Goal: Task Accomplishment & Management: Use online tool/utility

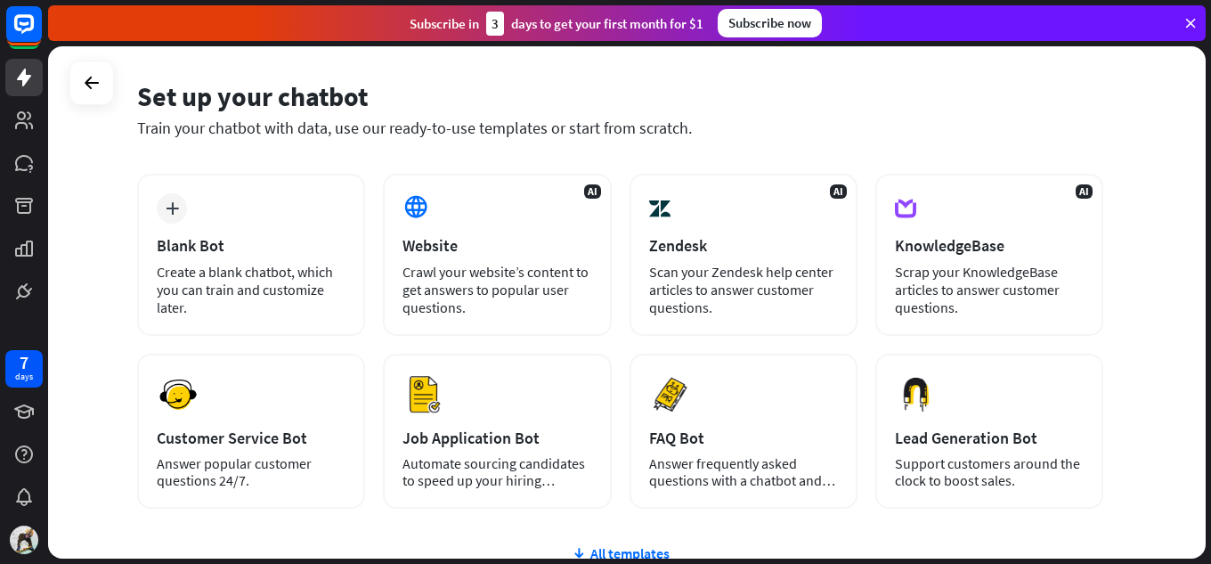
scroll to position [89, 0]
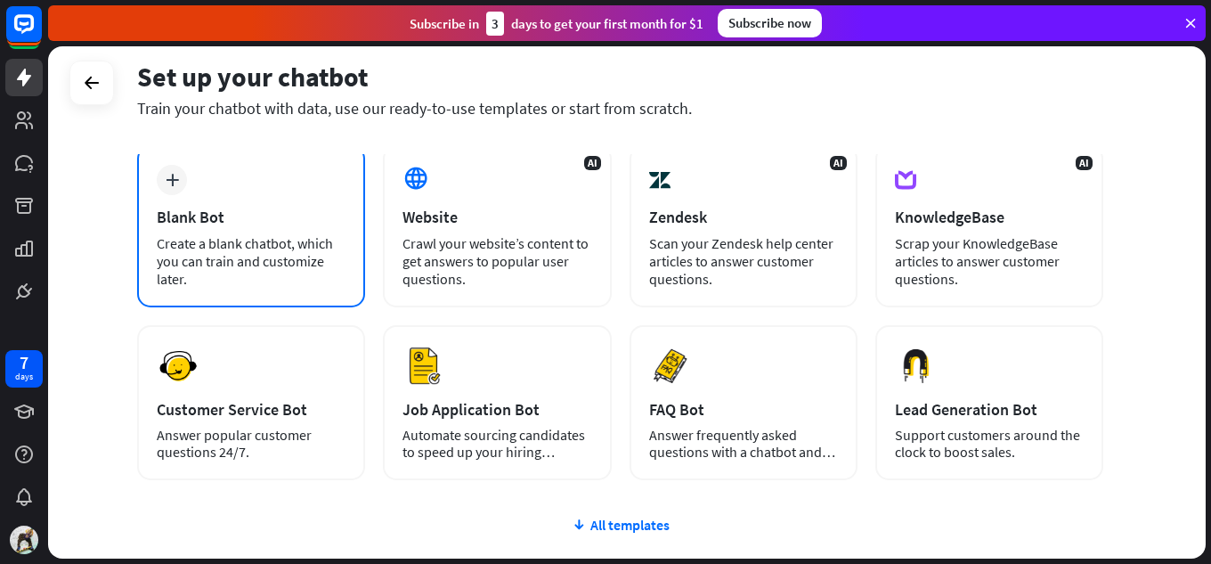
click at [239, 189] on div "plus Blank Bot Create a blank chatbot, which you can train and customize later." at bounding box center [251, 226] width 228 height 162
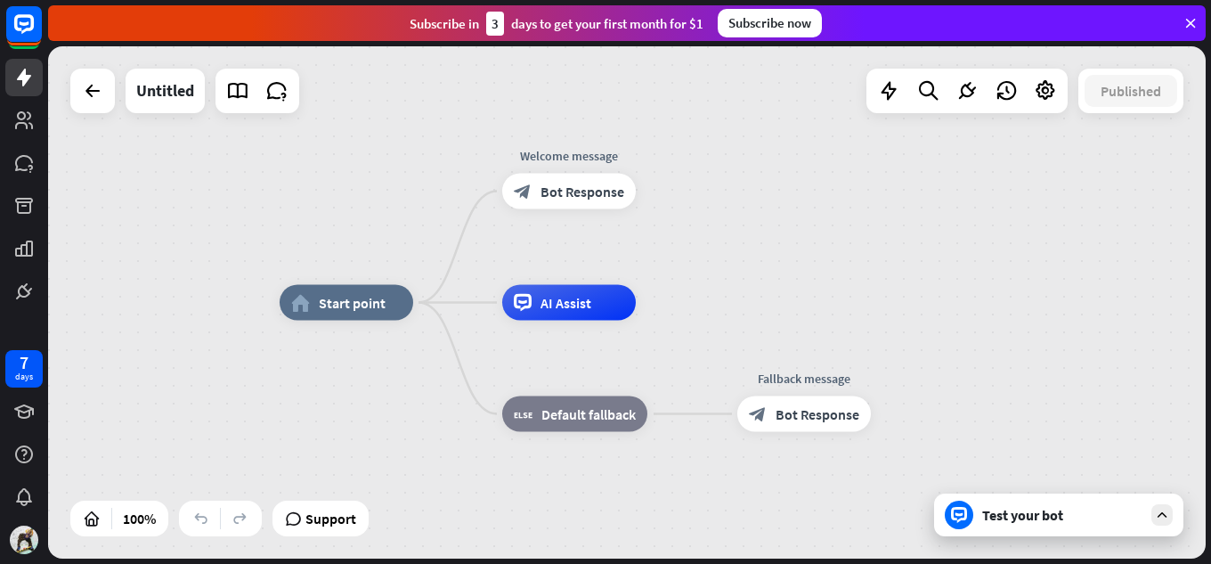
click at [407, 221] on div "home_2 Start point Welcome message block_bot_response Bot Response AI Assist bl…" at bounding box center [626, 302] width 1157 height 512
click at [1167, 516] on icon at bounding box center [1162, 515] width 16 height 16
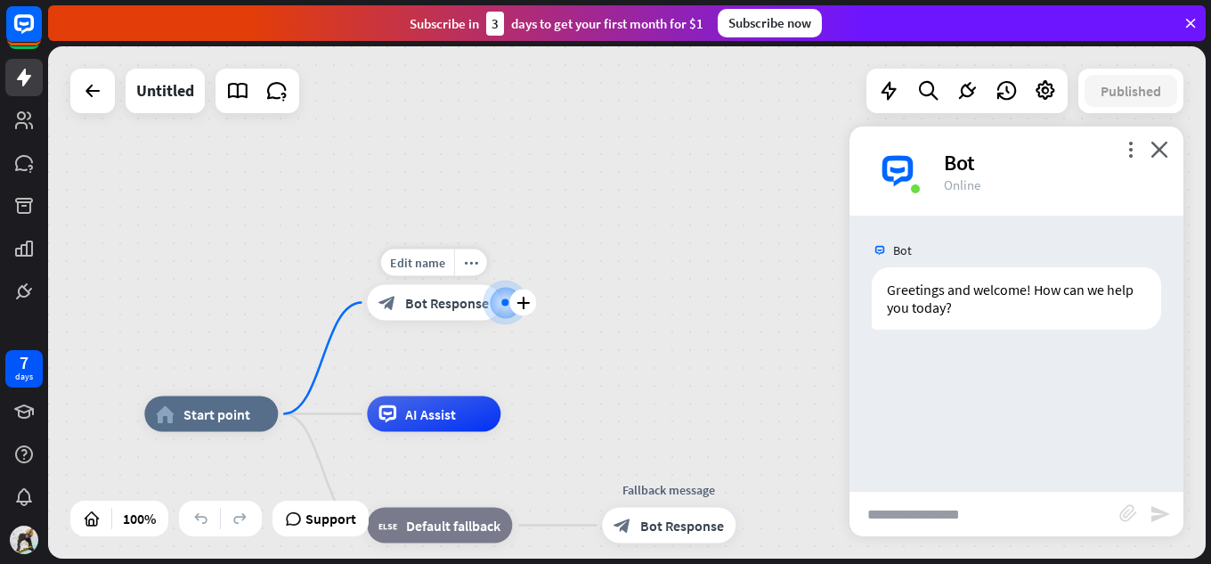
click at [496, 307] on div at bounding box center [505, 302] width 19 height 19
click at [458, 304] on span "Bot Response" at bounding box center [447, 303] width 84 height 18
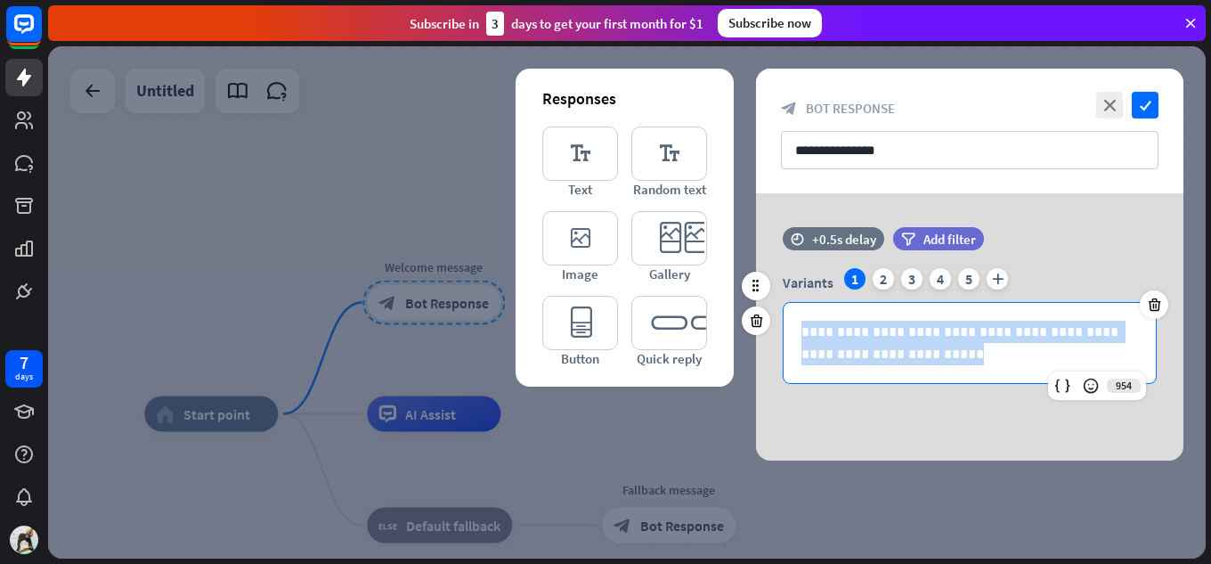
drag, startPoint x: 945, startPoint y: 356, endPoint x: 773, endPoint y: 285, distance: 186.8
click at [773, 285] on div "**********" at bounding box center [969, 326] width 427 height 116
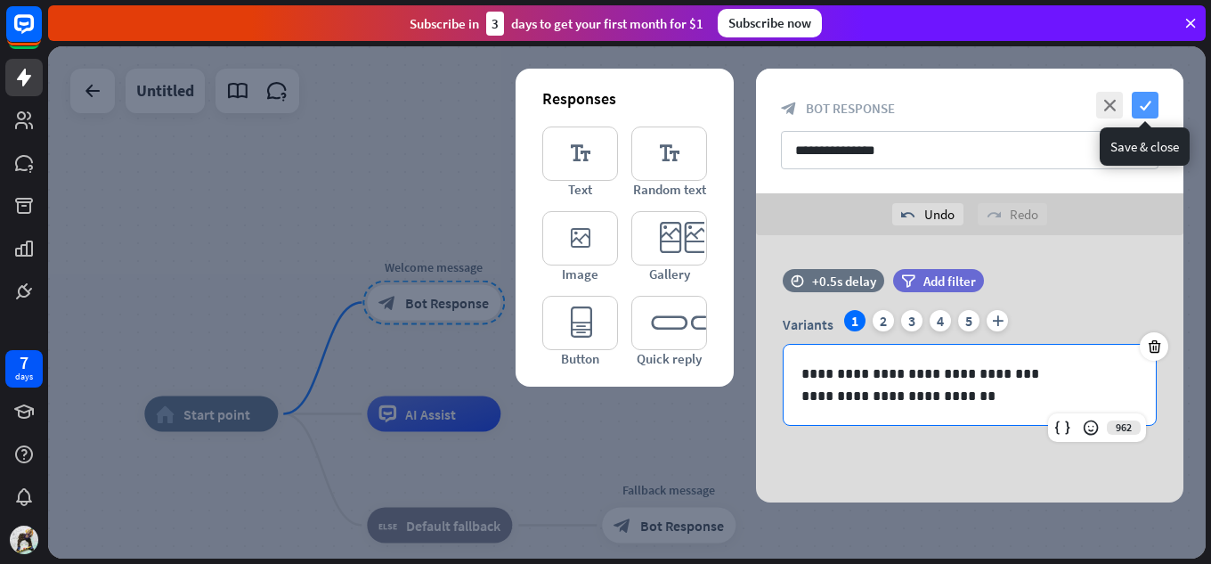
click at [1140, 103] on icon "check" at bounding box center [1144, 105] width 27 height 27
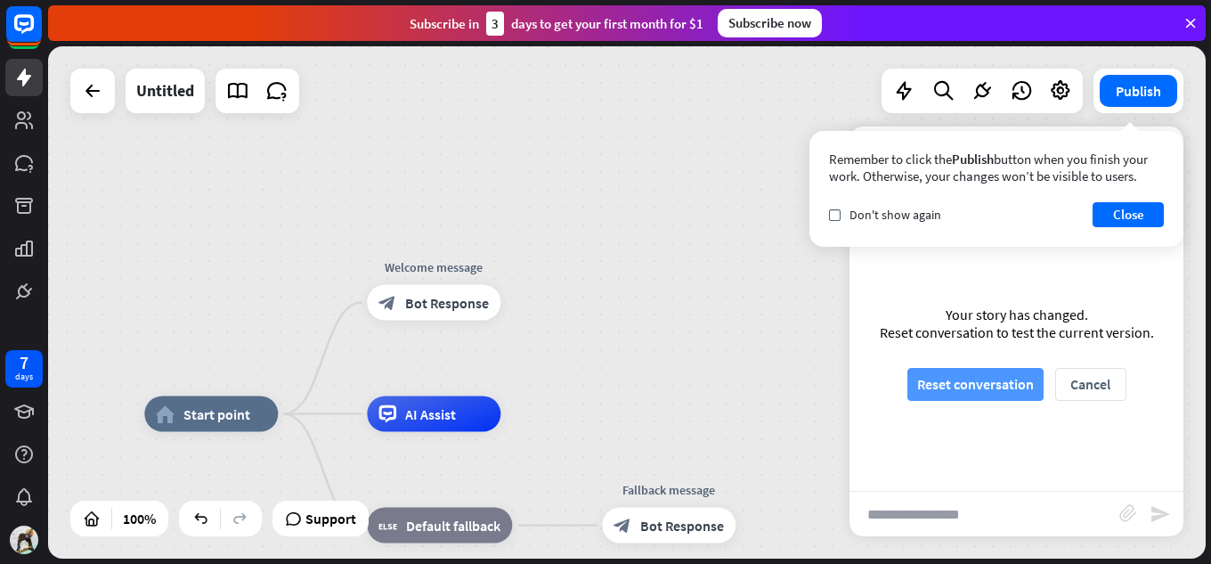
click at [1016, 393] on button "Reset conversation" at bounding box center [975, 384] width 136 height 33
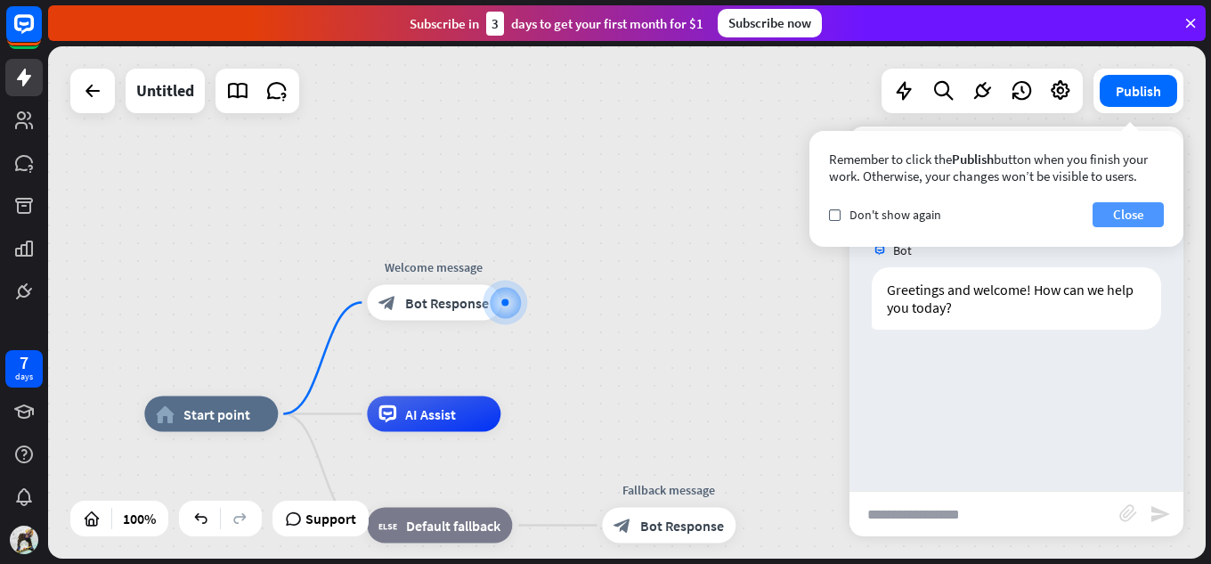
click at [1110, 222] on button "Close" at bounding box center [1127, 214] width 71 height 25
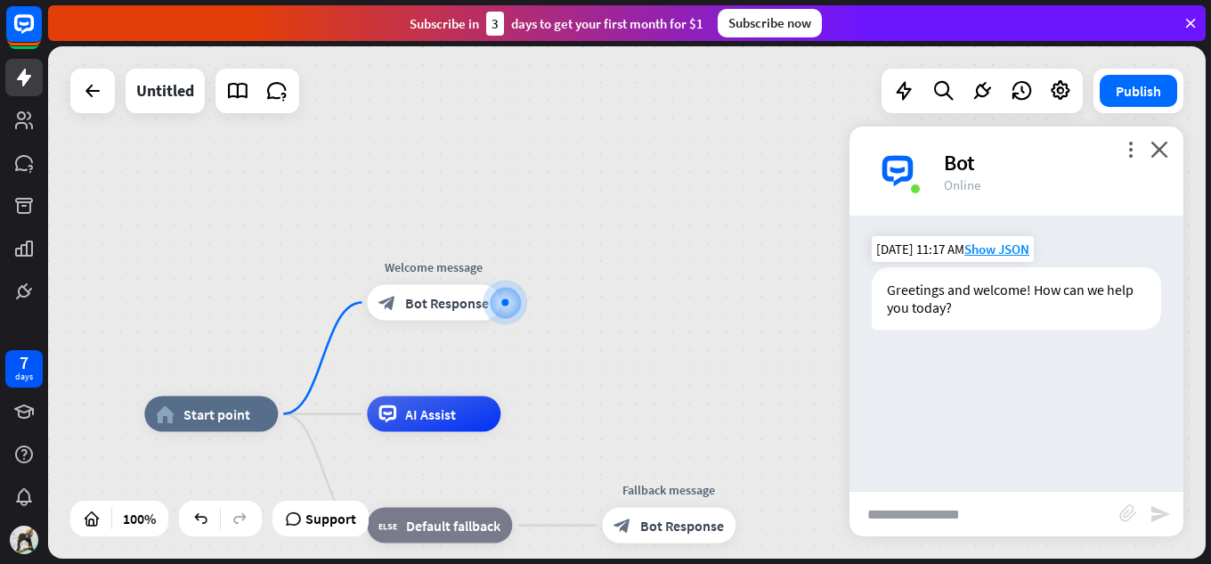
click at [993, 304] on div "Greetings and welcome! How can we help you today?" at bounding box center [1016, 298] width 289 height 62
click at [967, 304] on div "Greetings and welcome! How can we help you today?" at bounding box center [1016, 298] width 289 height 62
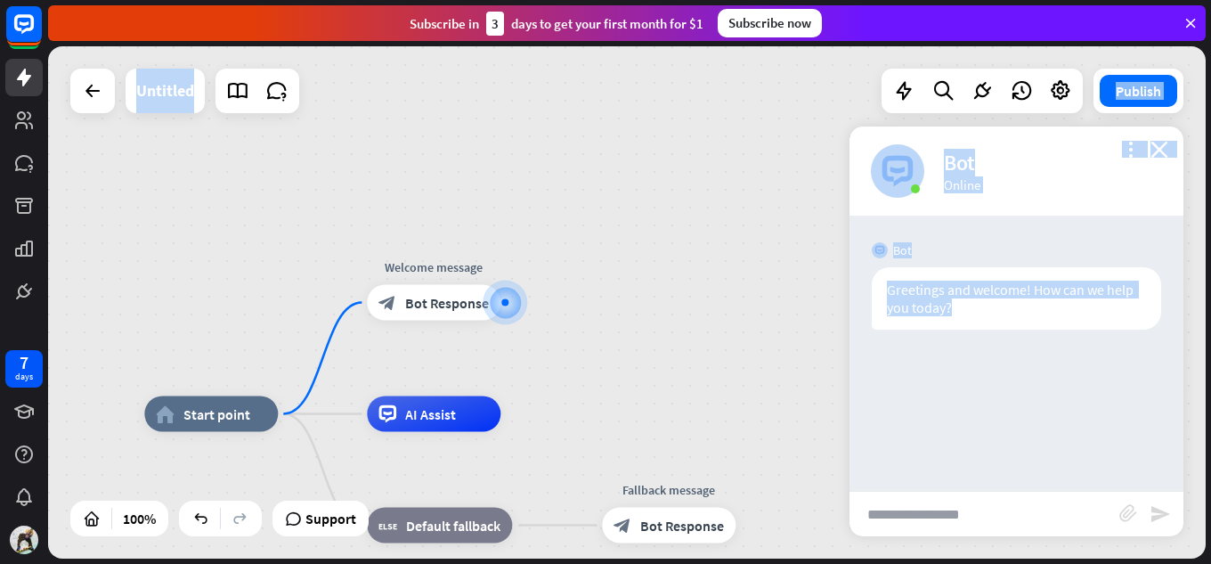
drag, startPoint x: 962, startPoint y: 305, endPoint x: 795, endPoint y: 278, distance: 169.6
click at [810, 262] on div "home_2 Start point Welcome message block_bot_response Bot Response AI Assist bl…" at bounding box center [626, 302] width 1157 height 512
click at [790, 288] on div "home_2 Start point Welcome message block_bot_response Bot Response AI Assist bl…" at bounding box center [626, 302] width 1157 height 512
click at [1164, 199] on div "more_vert close Bot Online" at bounding box center [1016, 170] width 334 height 89
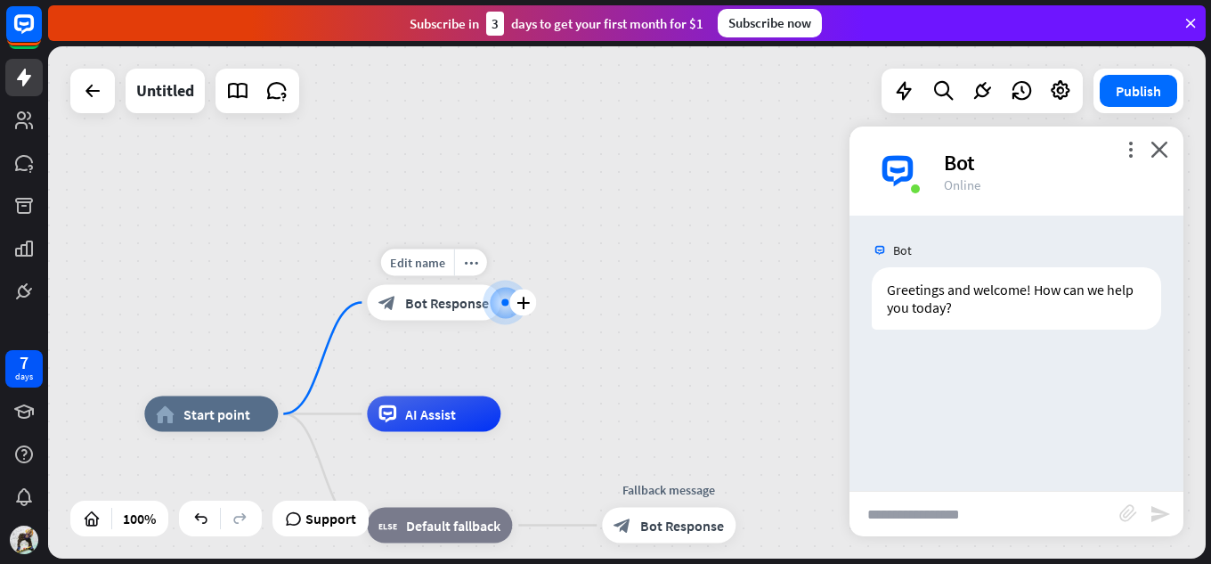
click at [503, 301] on div at bounding box center [504, 302] width 7 height 7
click at [495, 299] on div at bounding box center [505, 302] width 21 height 21
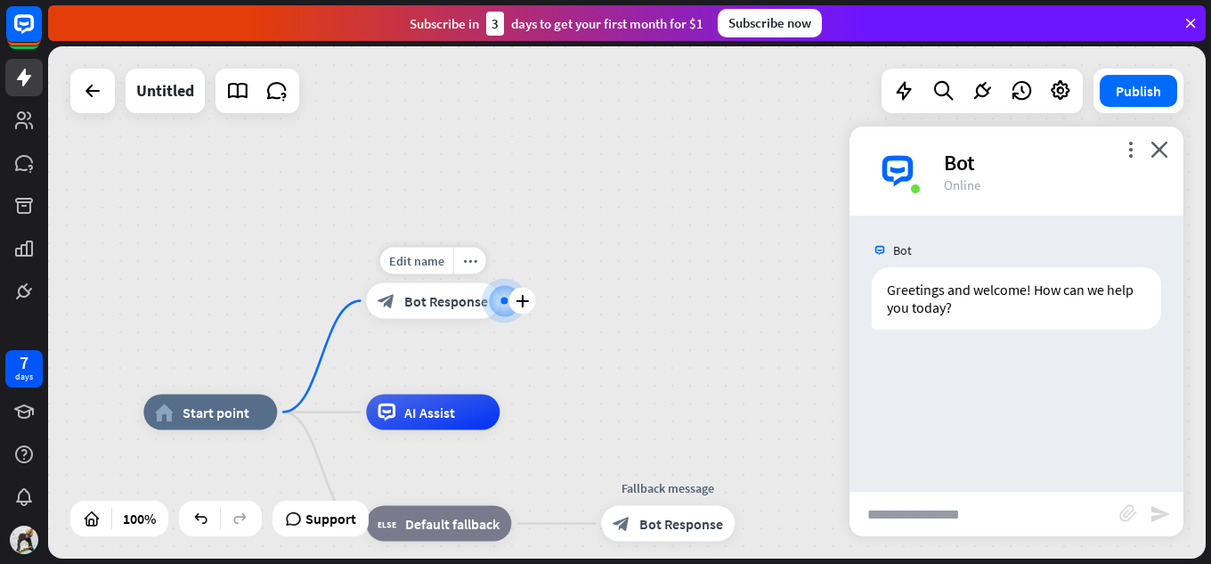
click at [500, 297] on div at bounding box center [503, 300] width 7 height 7
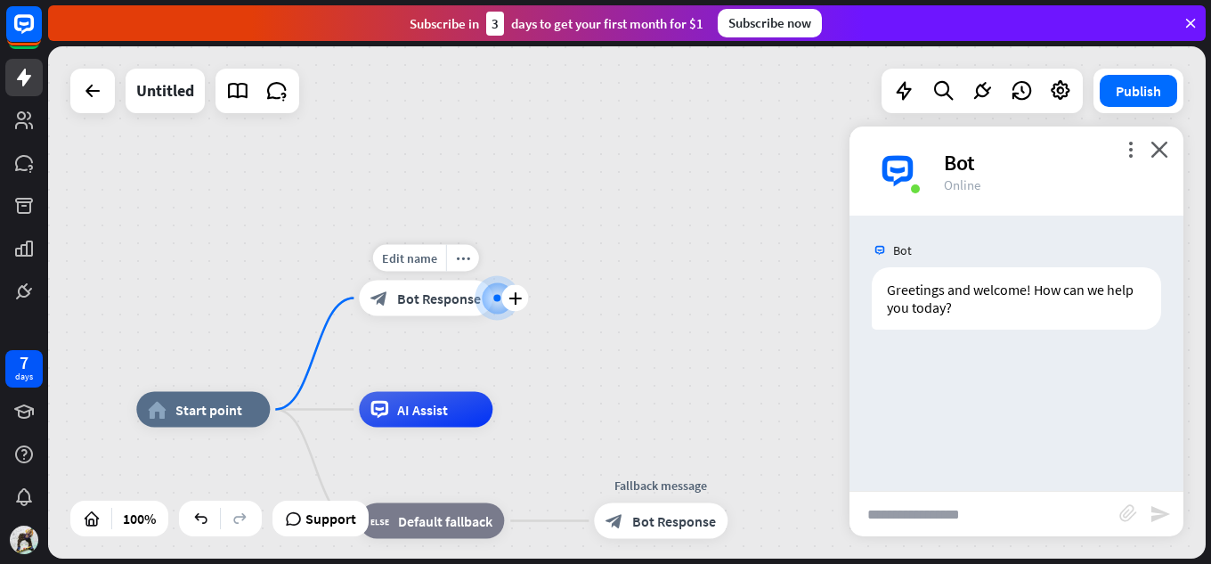
click at [491, 296] on div at bounding box center [497, 297] width 18 height 18
click at [491, 296] on div at bounding box center [496, 297] width 19 height 19
click at [491, 296] on div at bounding box center [496, 298] width 20 height 20
click at [486, 297] on div at bounding box center [496, 298] width 45 height 45
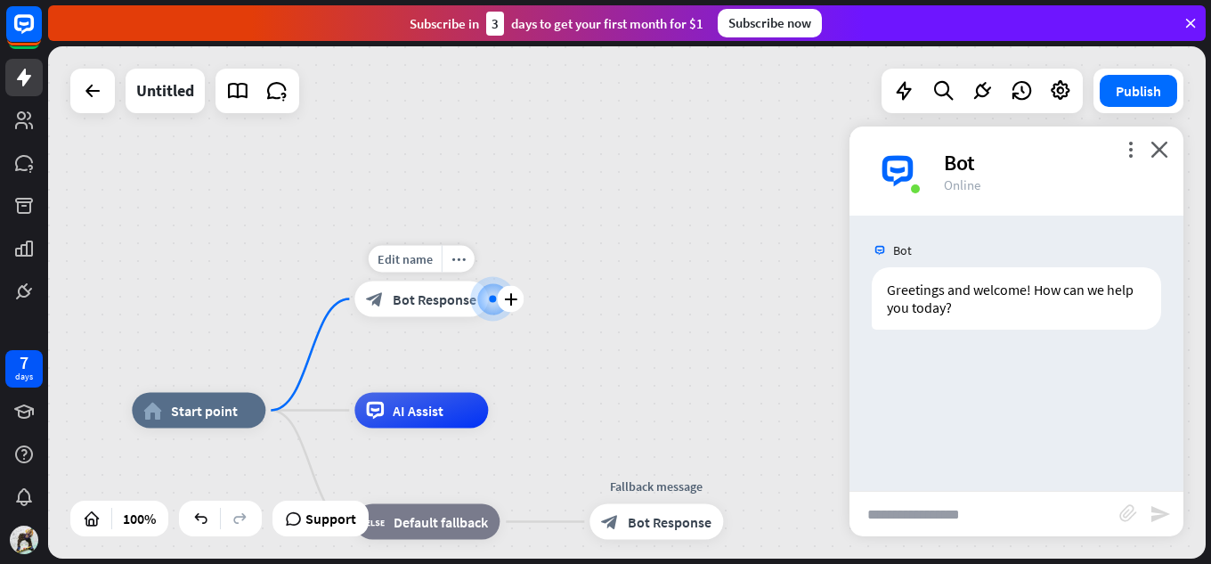
click at [485, 297] on div at bounding box center [493, 299] width 23 height 23
click at [441, 304] on span "Bot Response" at bounding box center [434, 299] width 84 height 18
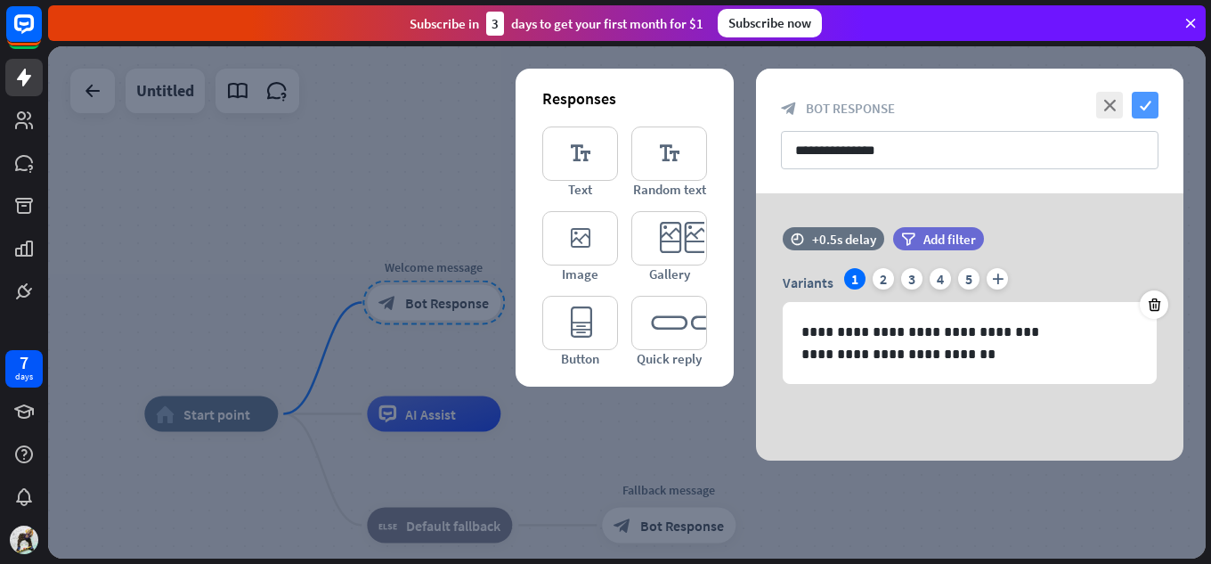
click at [1144, 103] on icon "check" at bounding box center [1144, 105] width 27 height 27
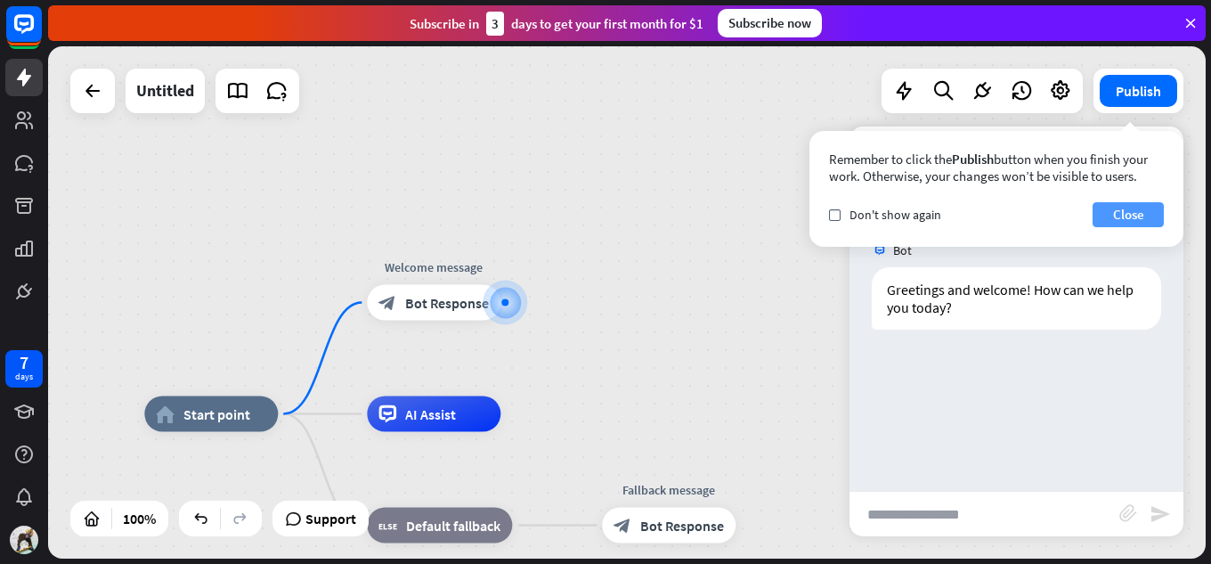
click at [1105, 211] on button "Close" at bounding box center [1127, 214] width 71 height 25
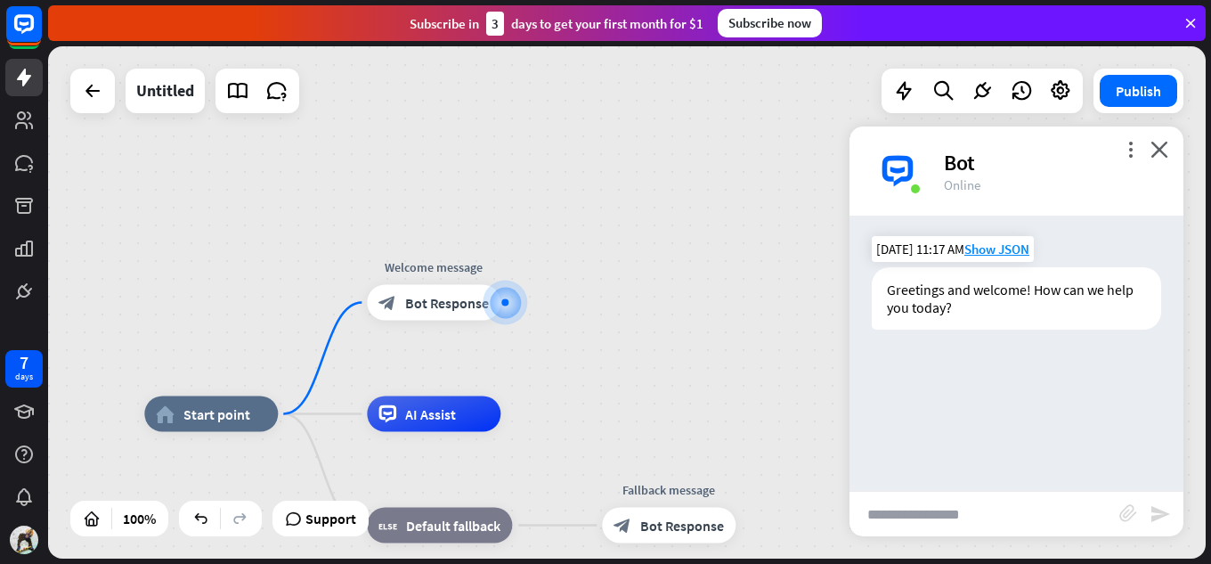
click at [968, 292] on div "Greetings and welcome! How can we help you today?" at bounding box center [1016, 298] width 289 height 62
click at [494, 312] on div at bounding box center [505, 302] width 22 height 22
click at [414, 418] on span "AI Assist" at bounding box center [430, 414] width 51 height 18
click at [227, 292] on div "home_2 Start point Welcome message block_bot_response Bot Response AI Assist bl…" at bounding box center [626, 302] width 1157 height 512
click at [505, 303] on div at bounding box center [505, 303] width 0 height 0
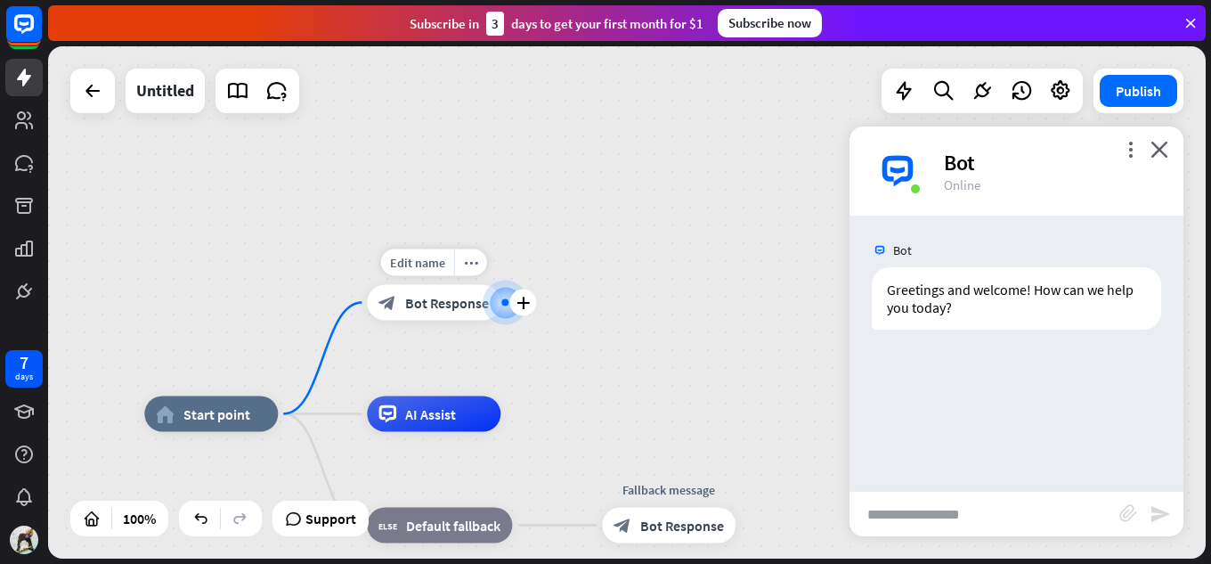
click at [509, 312] on div at bounding box center [505, 302] width 20 height 20
click at [469, 313] on div "block_bot_response Bot Response" at bounding box center [434, 303] width 134 height 36
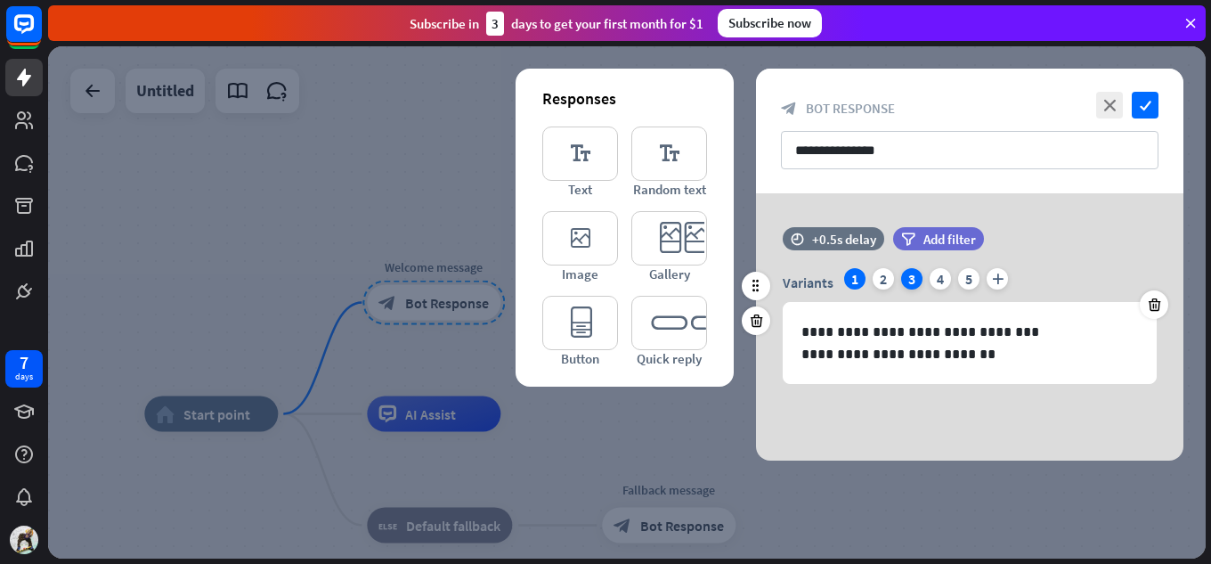
click at [903, 280] on div "3" at bounding box center [911, 278] width 21 height 21
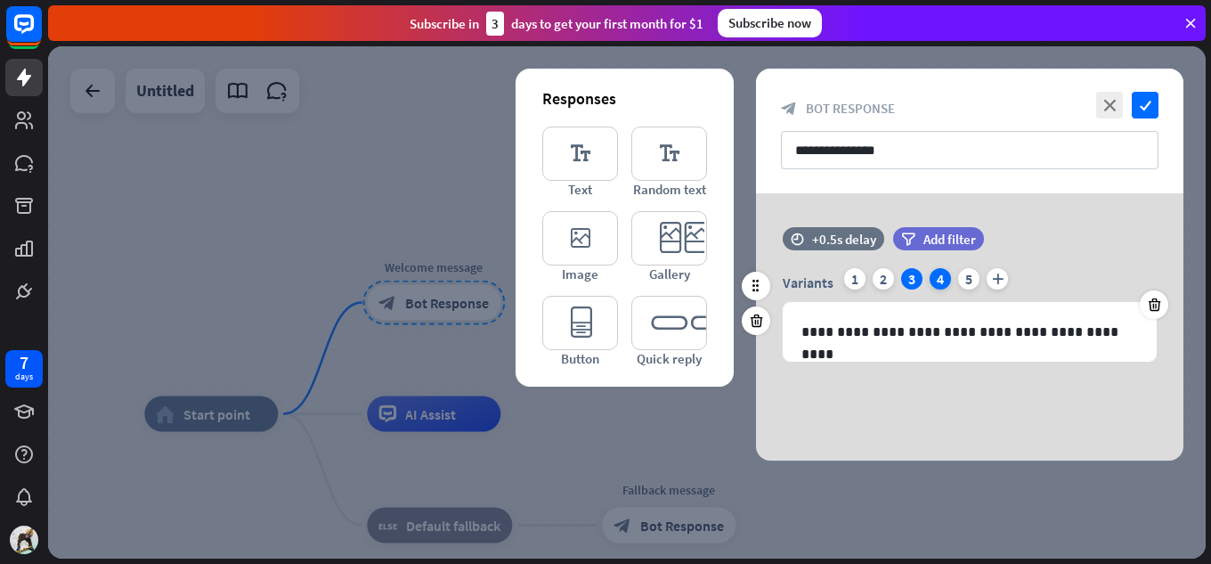
click at [930, 279] on div "4" at bounding box center [939, 278] width 21 height 21
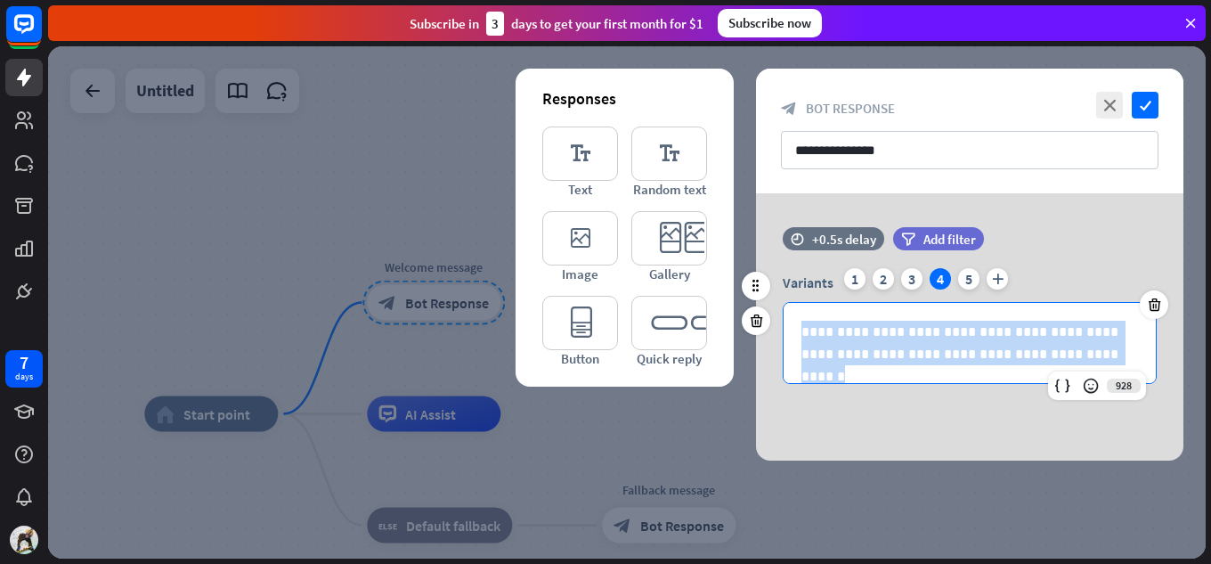
drag, startPoint x: 1061, startPoint y: 360, endPoint x: 781, endPoint y: 326, distance: 282.5
click at [781, 326] on div "**********" at bounding box center [969, 326] width 427 height 116
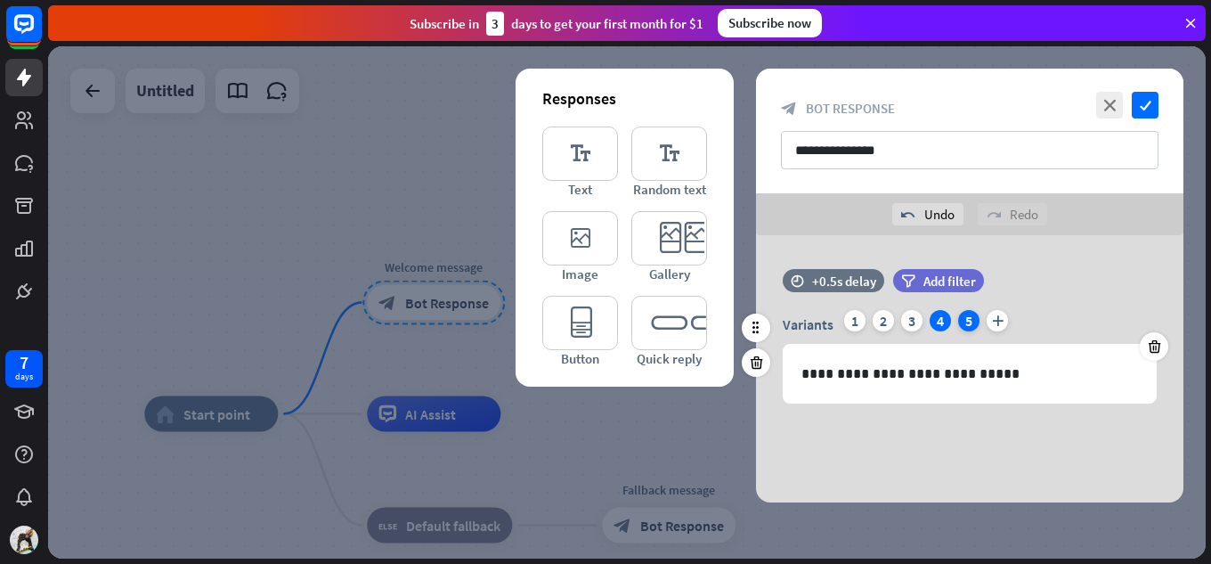
click at [962, 320] on div "5" at bounding box center [968, 320] width 21 height 21
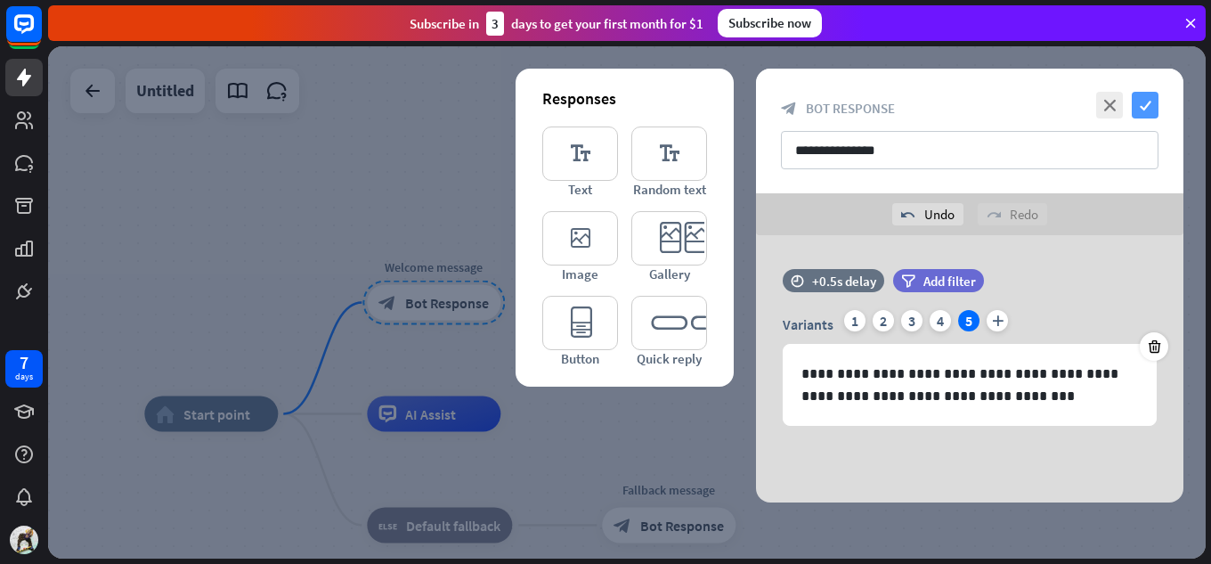
click at [1147, 111] on icon "check" at bounding box center [1144, 105] width 27 height 27
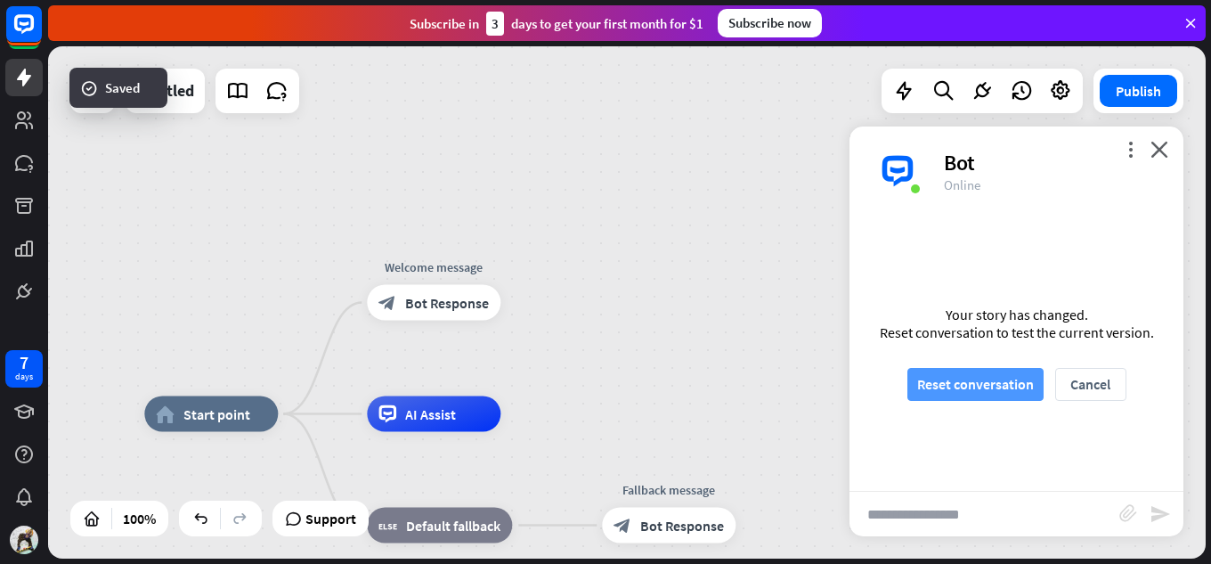
click at [951, 400] on button "Reset conversation" at bounding box center [975, 384] width 136 height 33
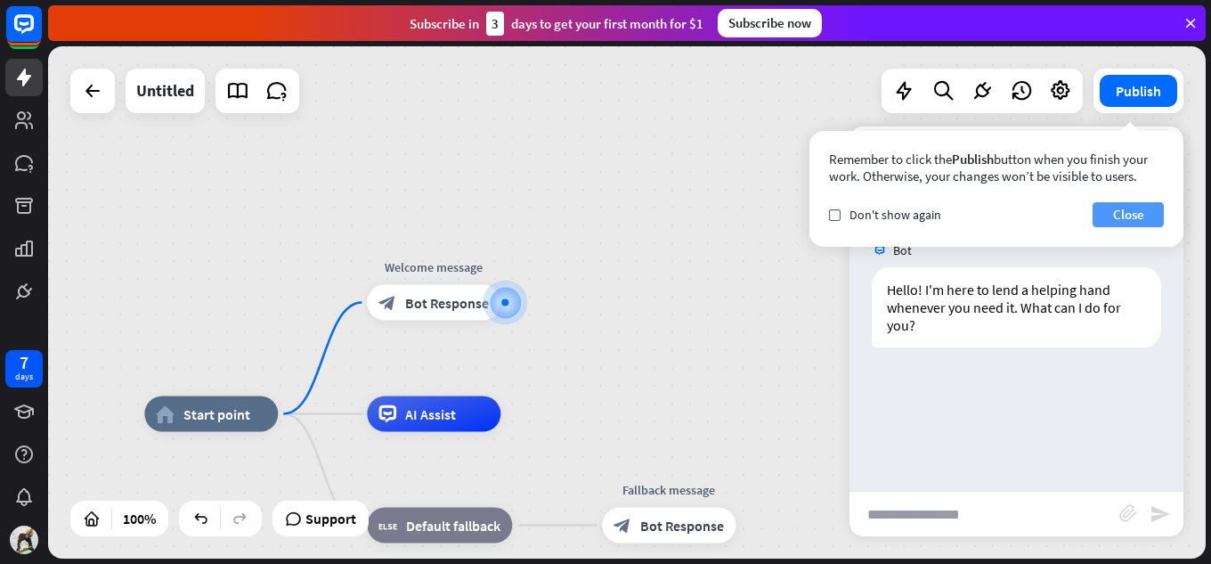
click at [1132, 221] on button "Close" at bounding box center [1127, 214] width 71 height 25
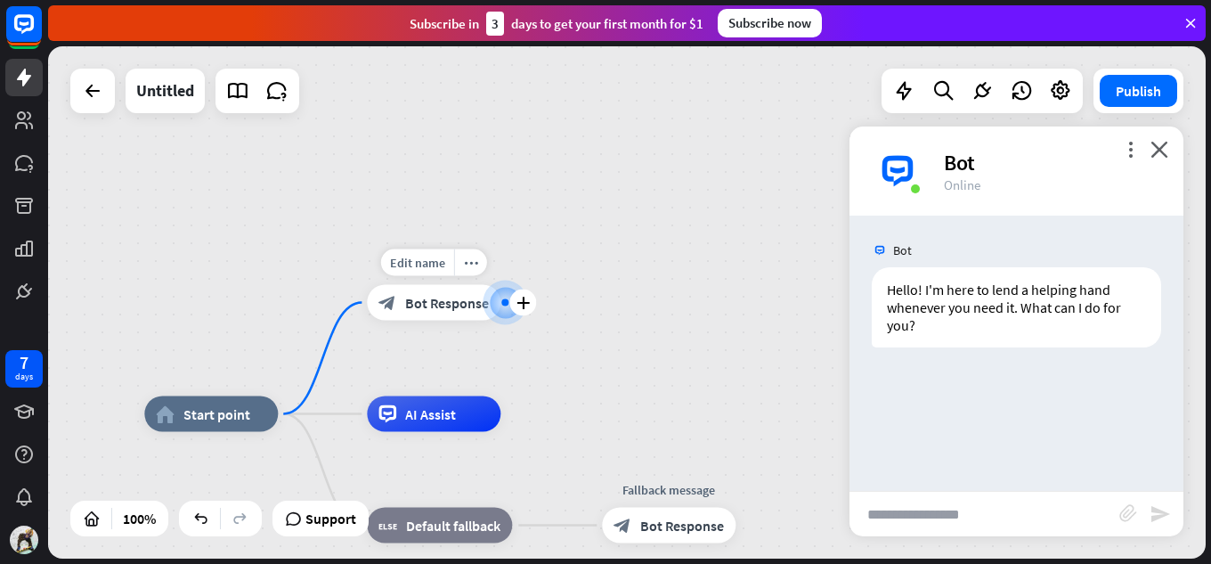
click at [426, 302] on span "Bot Response" at bounding box center [447, 303] width 84 height 18
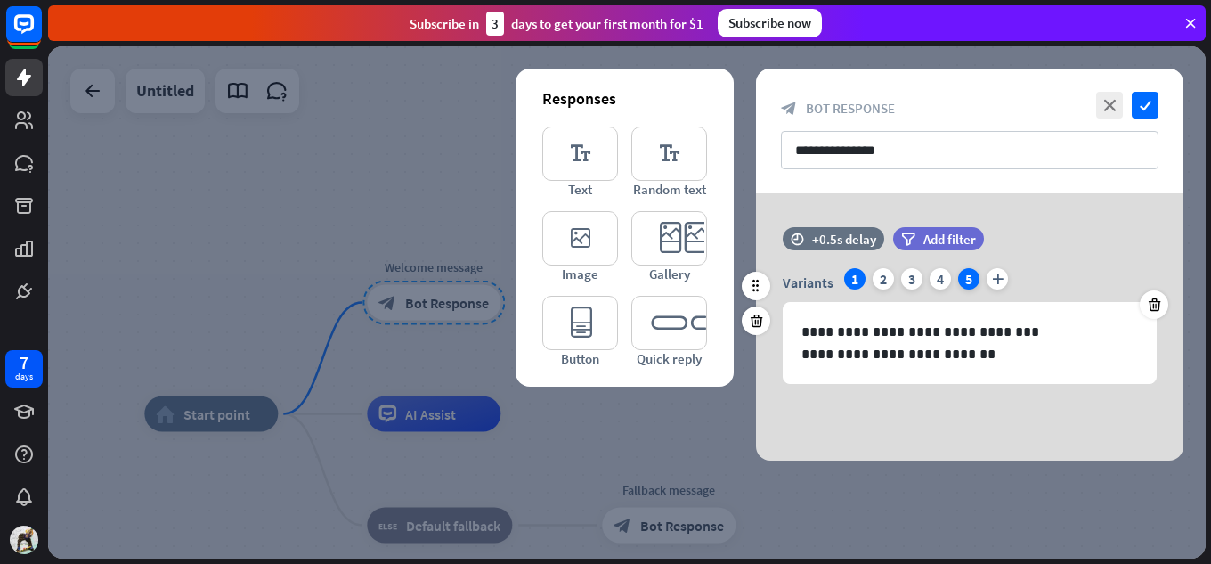
click at [967, 277] on div "5" at bounding box center [968, 278] width 21 height 21
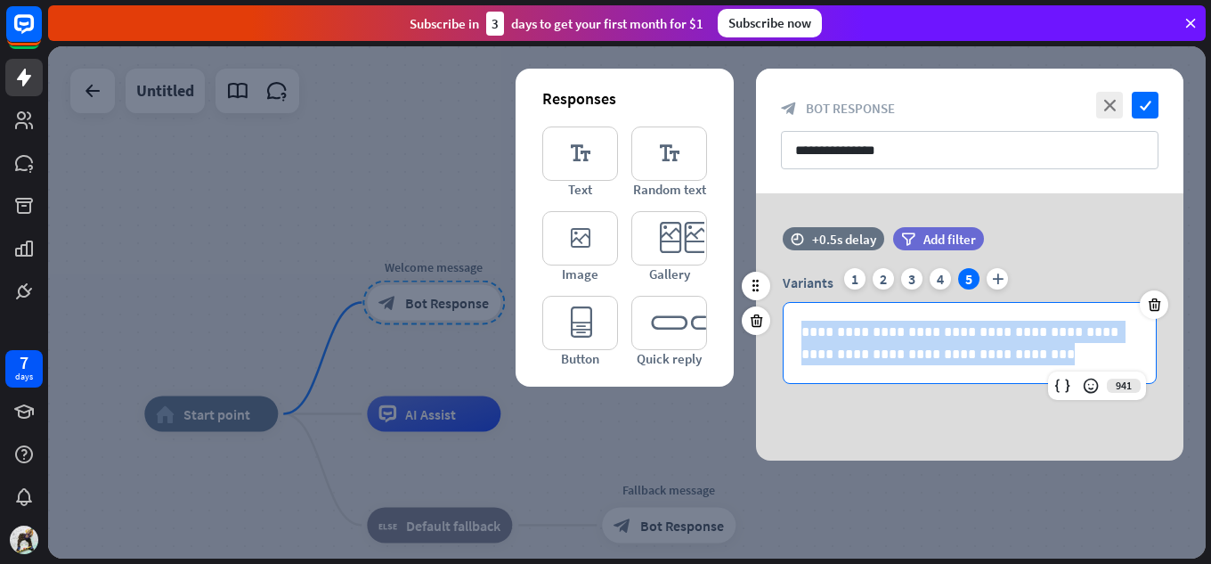
drag, startPoint x: 987, startPoint y: 351, endPoint x: 768, endPoint y: 310, distance: 222.8
click at [768, 310] on div "**********" at bounding box center [969, 314] width 427 height 174
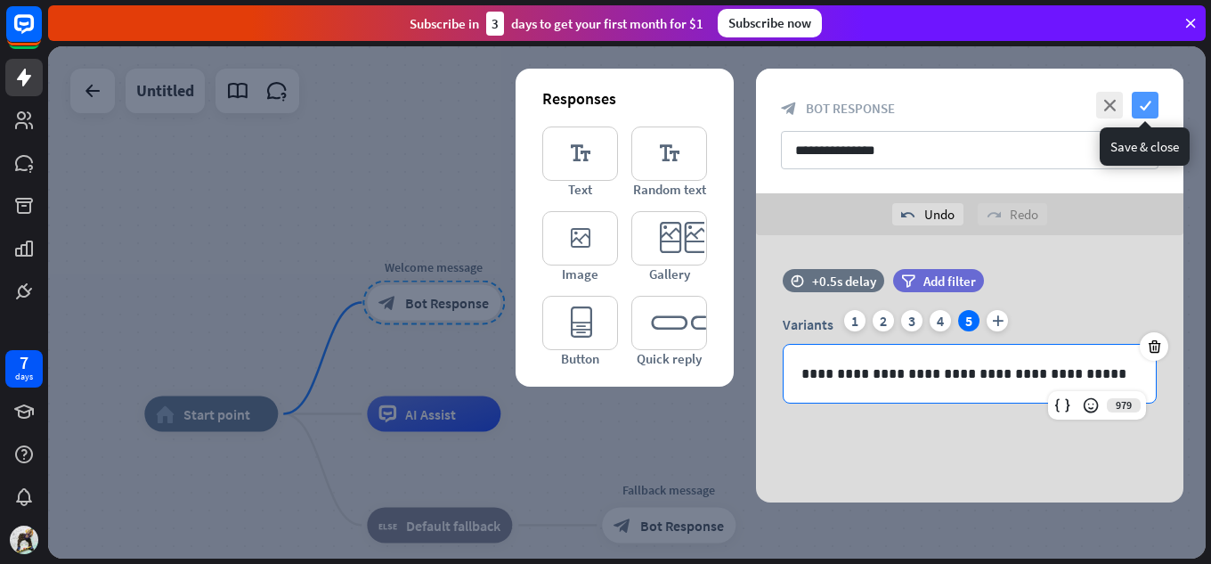
click at [1146, 117] on icon "check" at bounding box center [1144, 105] width 27 height 27
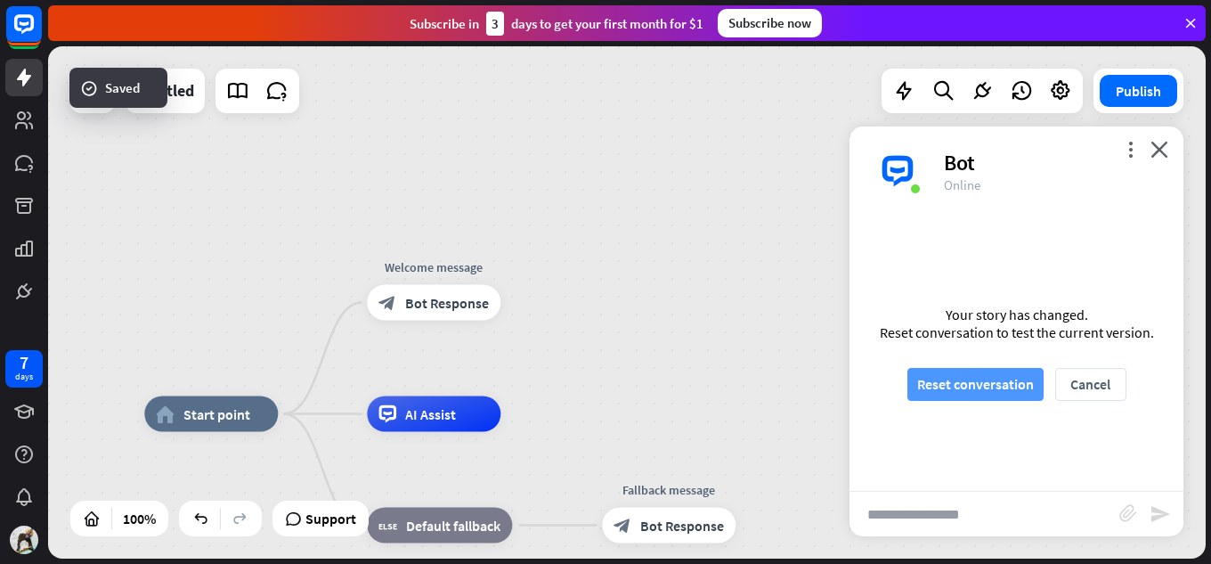
click at [974, 376] on button "Reset conversation" at bounding box center [975, 384] width 136 height 33
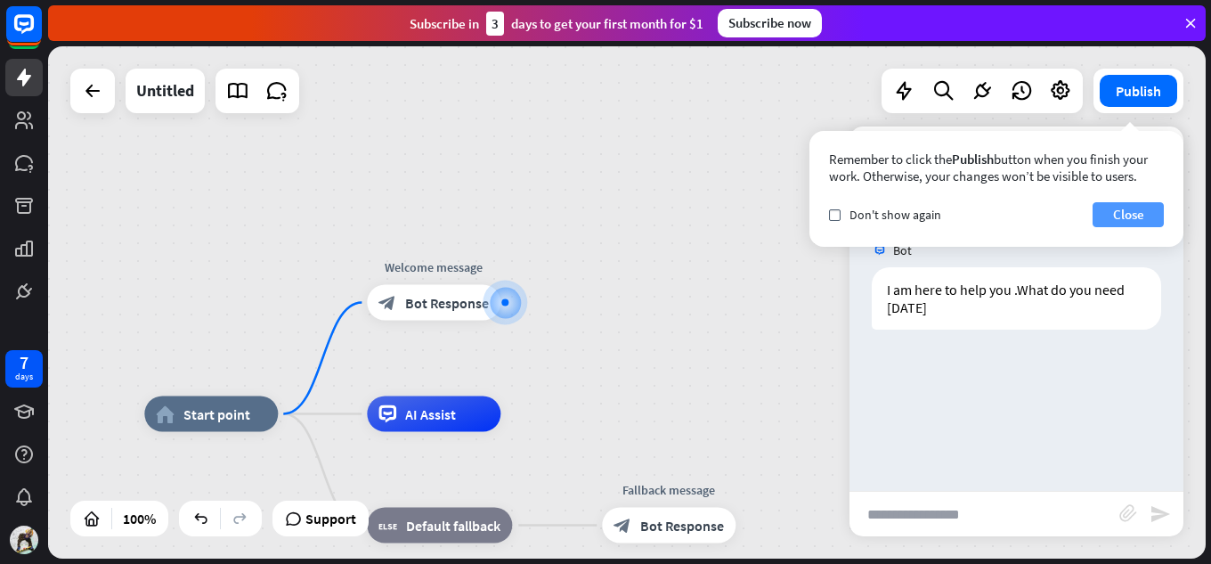
click at [1106, 221] on button "Close" at bounding box center [1127, 214] width 71 height 25
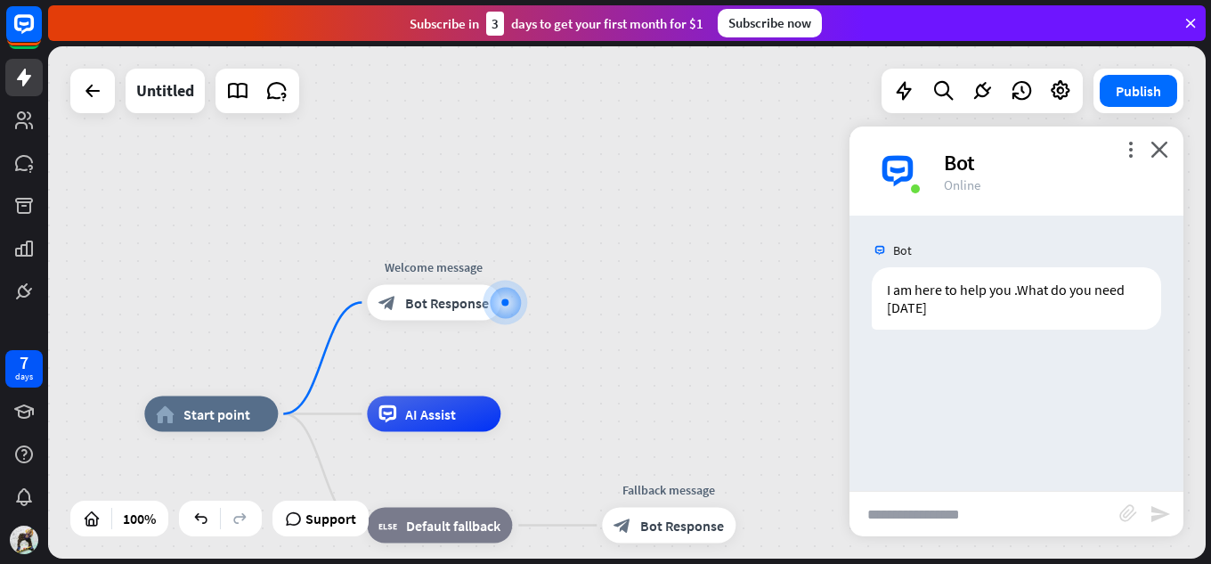
click at [961, 523] on input "text" at bounding box center [984, 513] width 270 height 45
type input "**********"
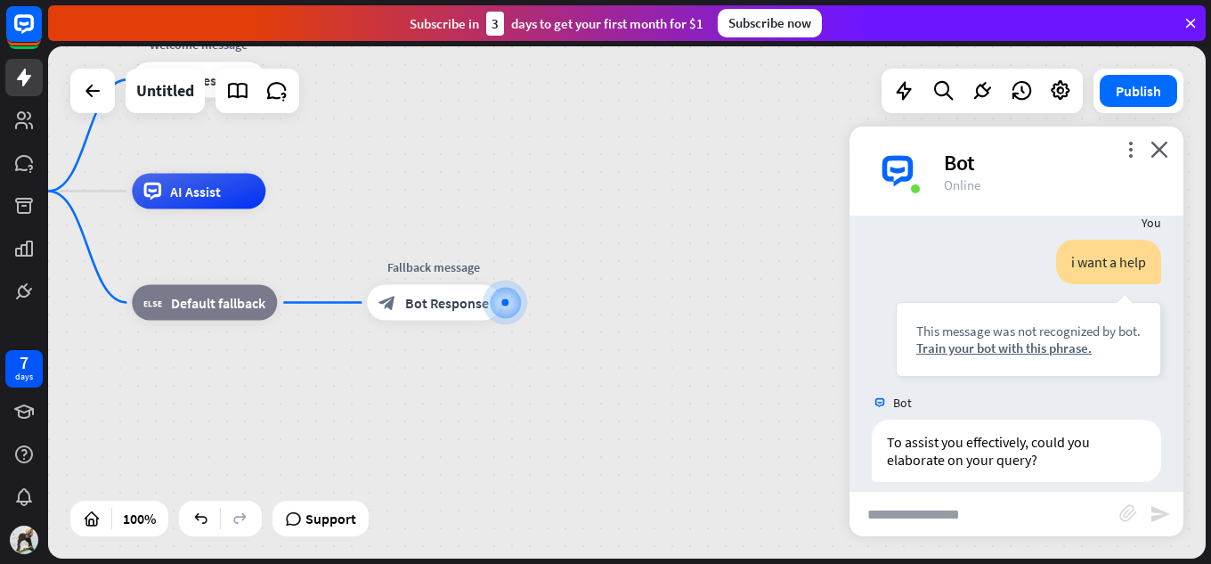
scroll to position [150, 0]
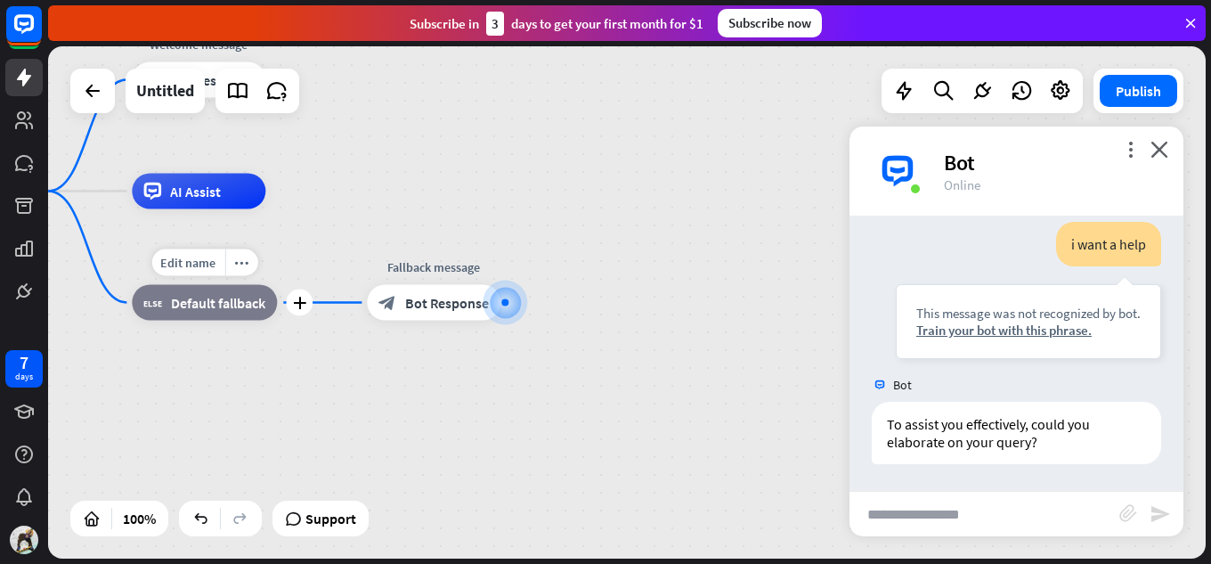
click at [240, 312] on div "block_fallback Default fallback" at bounding box center [204, 303] width 145 height 36
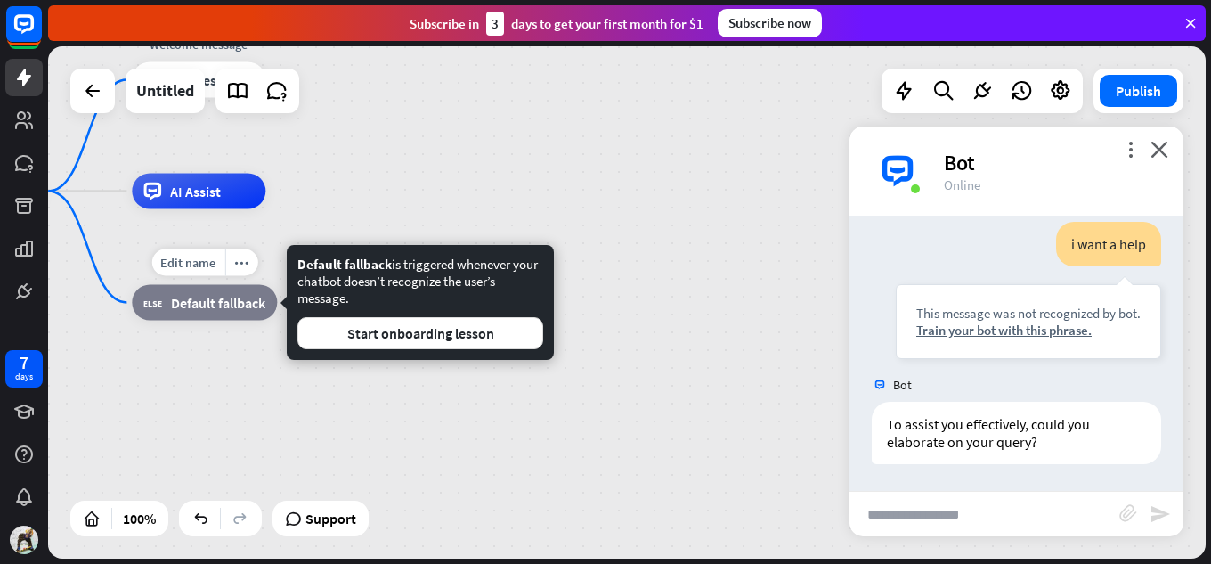
click at [240, 312] on div "block_fallback Default fallback" at bounding box center [204, 303] width 145 height 36
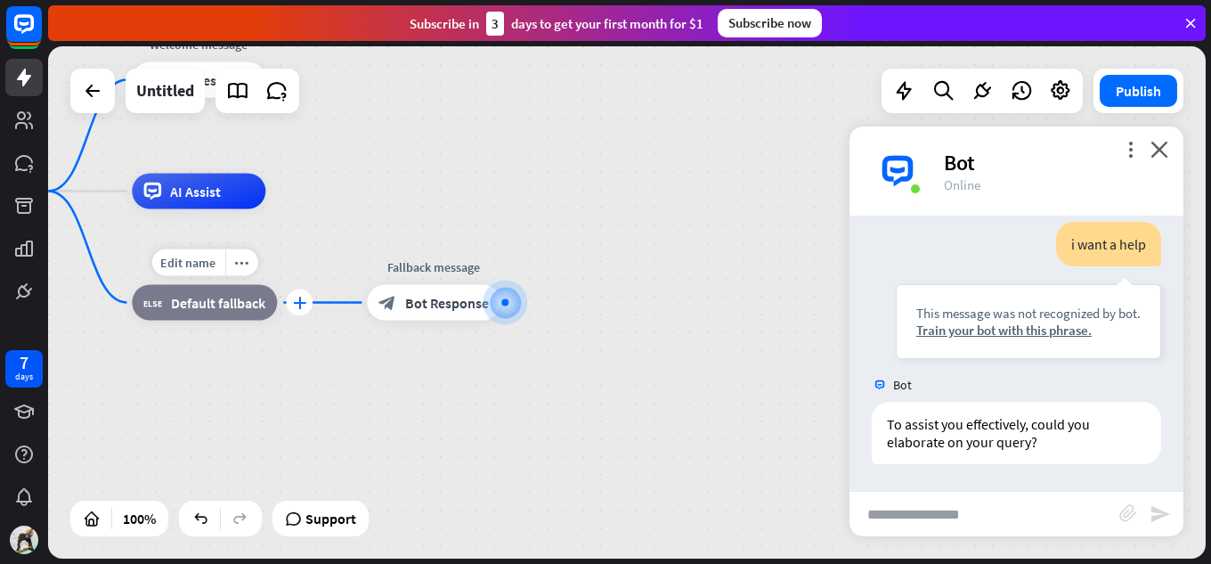
click at [296, 302] on icon "plus" at bounding box center [299, 302] width 13 height 12
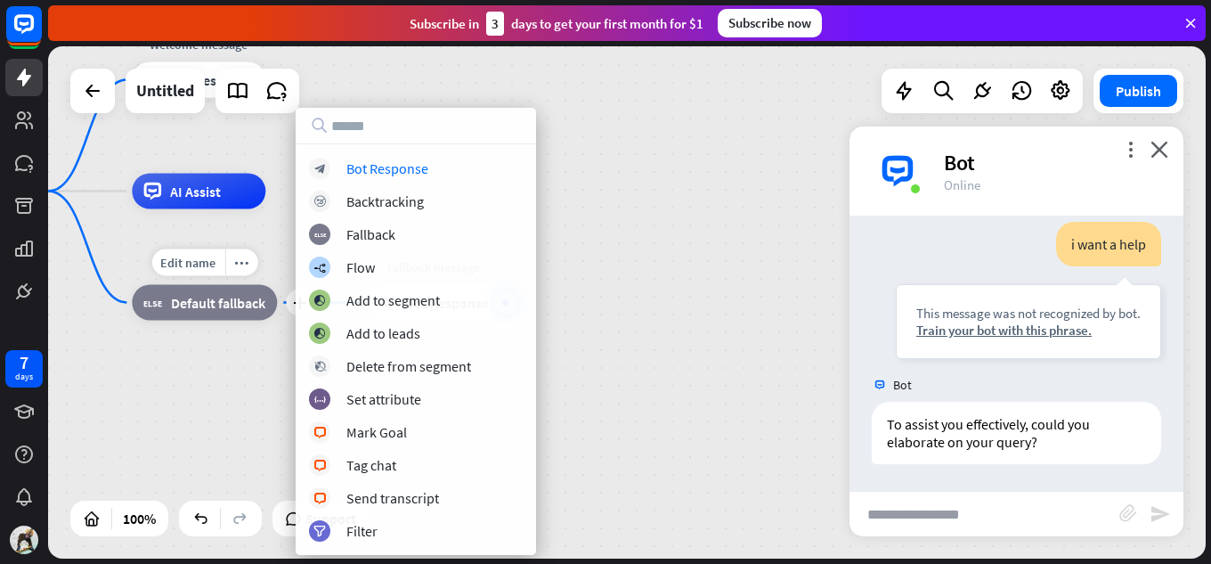
click at [258, 306] on span "Default fallback" at bounding box center [218, 303] width 94 height 18
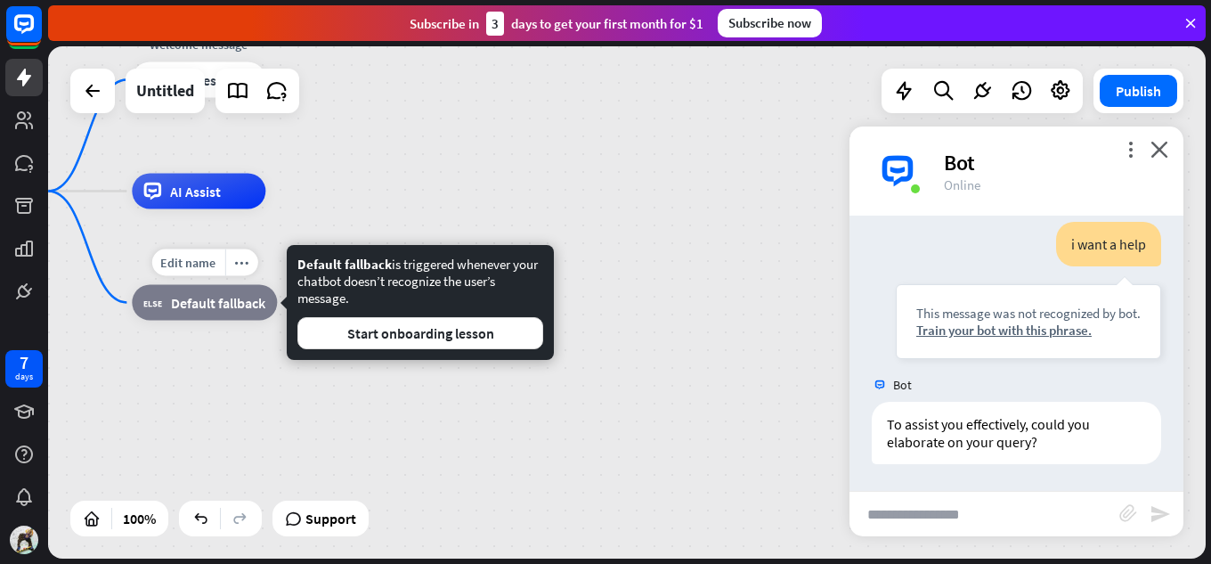
click at [268, 320] on div "Edit name more_horiz plus block_fallback Default fallback" at bounding box center [204, 303] width 145 height 36
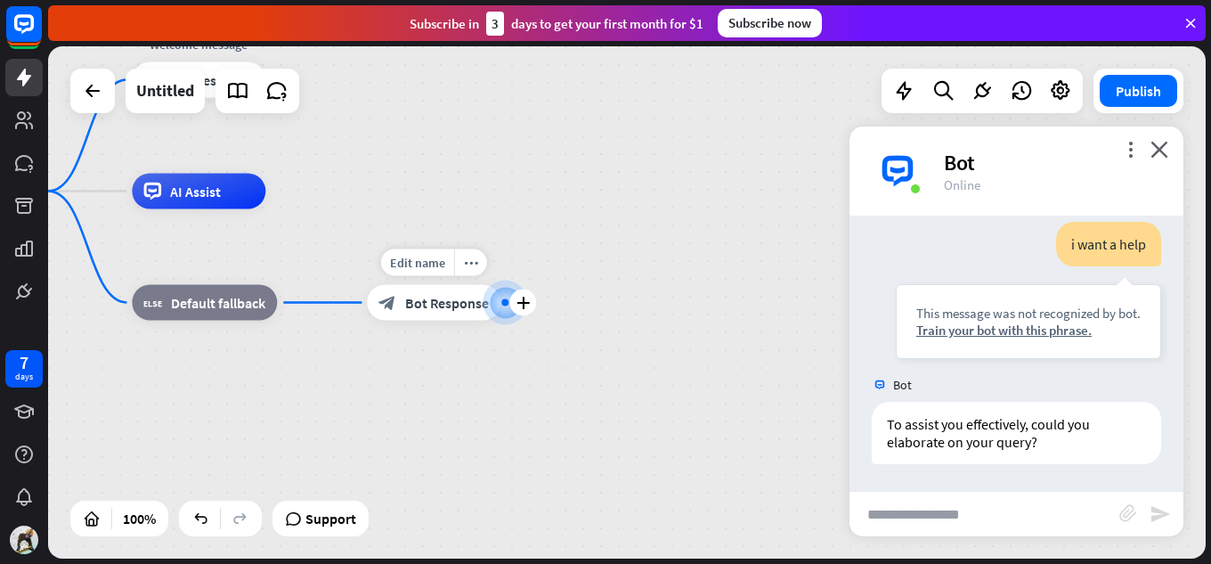
click at [423, 304] on span "Bot Response" at bounding box center [447, 303] width 84 height 18
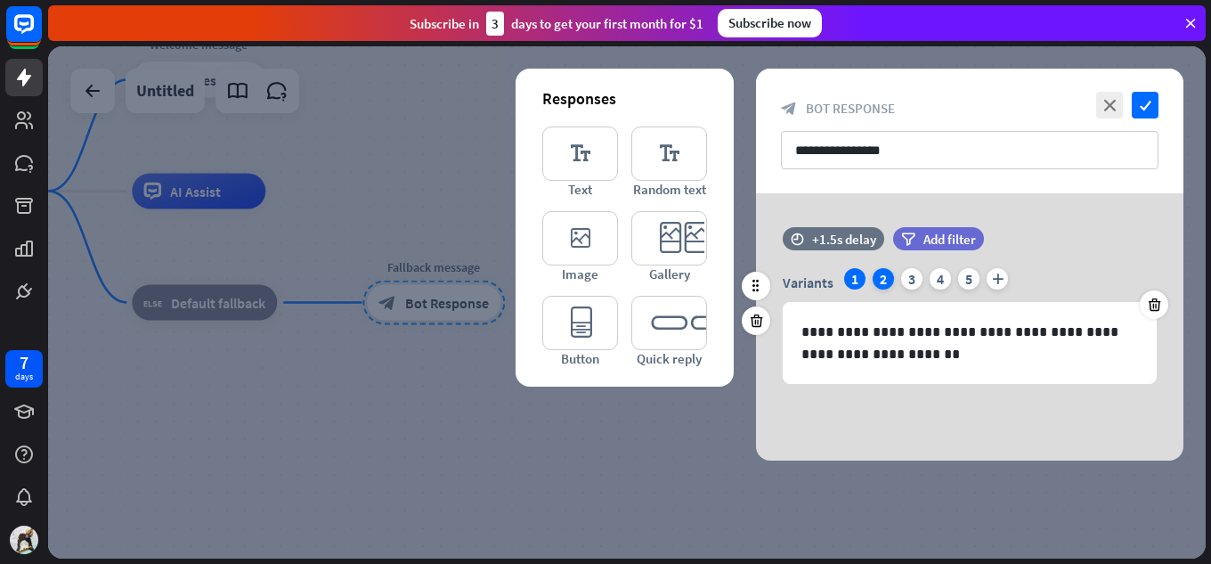
click at [882, 273] on div "2" at bounding box center [882, 278] width 21 height 21
click at [911, 275] on div "3" at bounding box center [911, 278] width 21 height 21
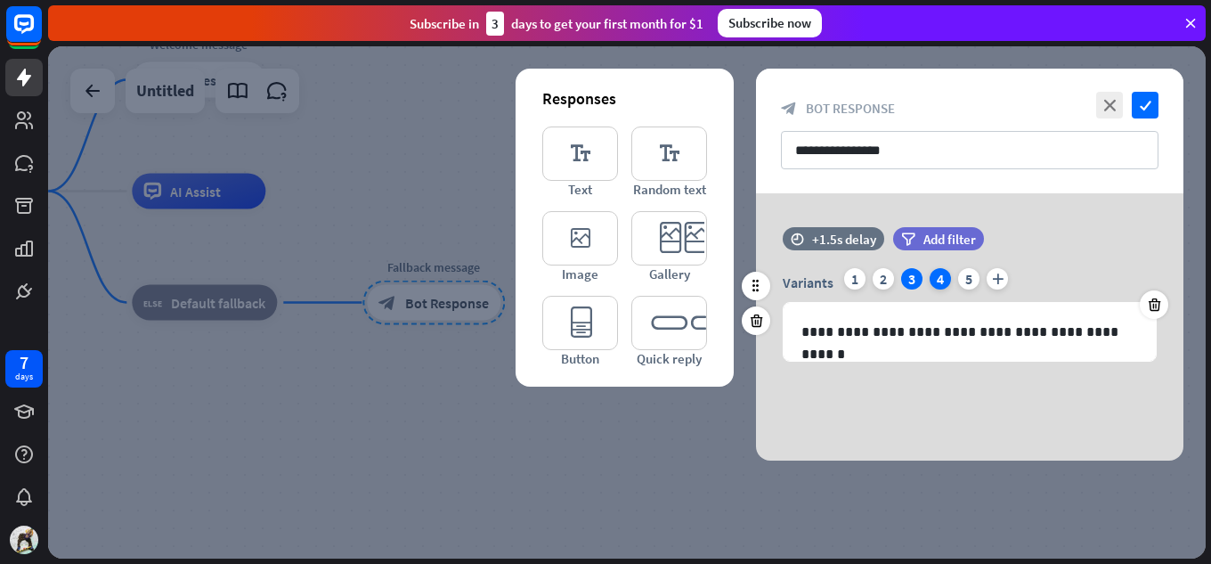
click at [929, 278] on div "4" at bounding box center [939, 278] width 21 height 21
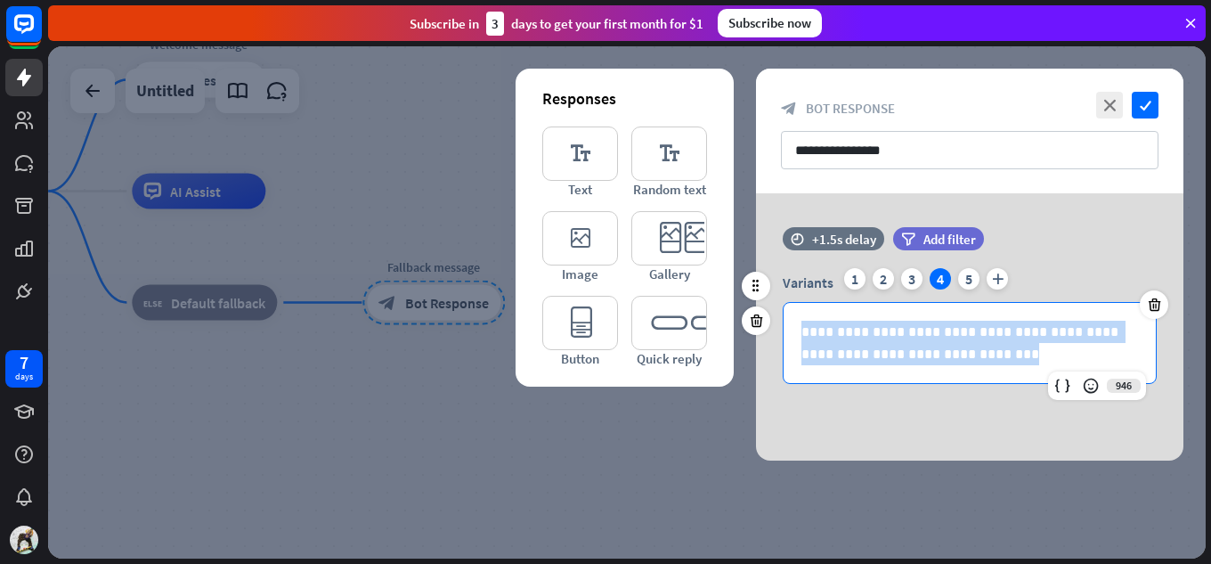
drag, startPoint x: 972, startPoint y: 353, endPoint x: 749, endPoint y: 302, distance: 229.1
click at [756, 302] on div "**********" at bounding box center [969, 314] width 427 height 174
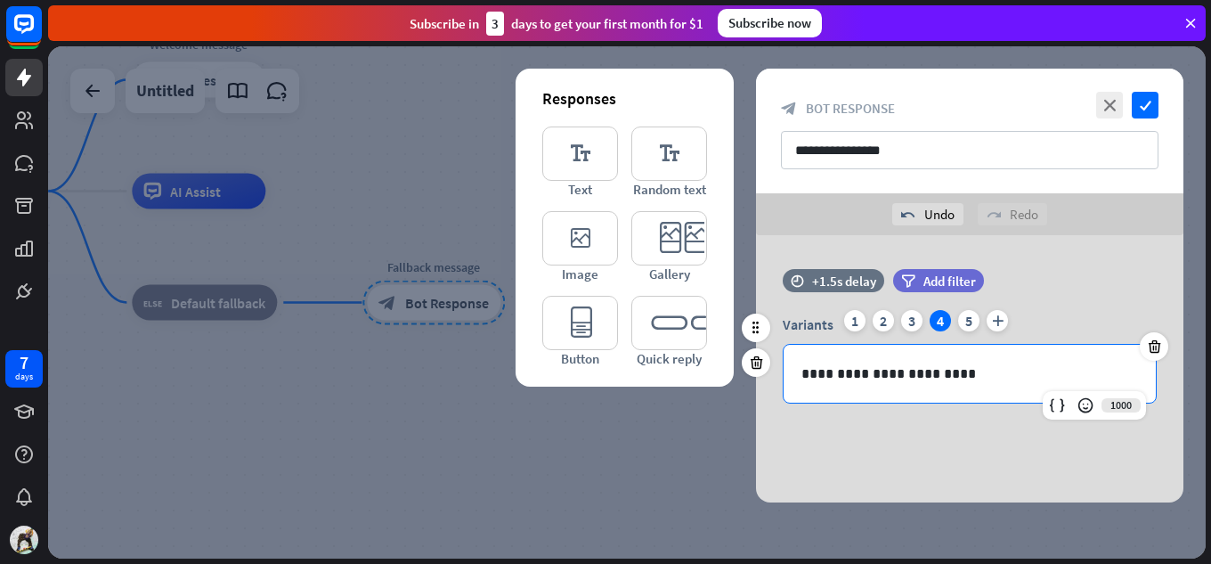
click at [926, 373] on p "**********" at bounding box center [969, 373] width 337 height 22
click at [985, 375] on p "**********" at bounding box center [969, 373] width 337 height 22
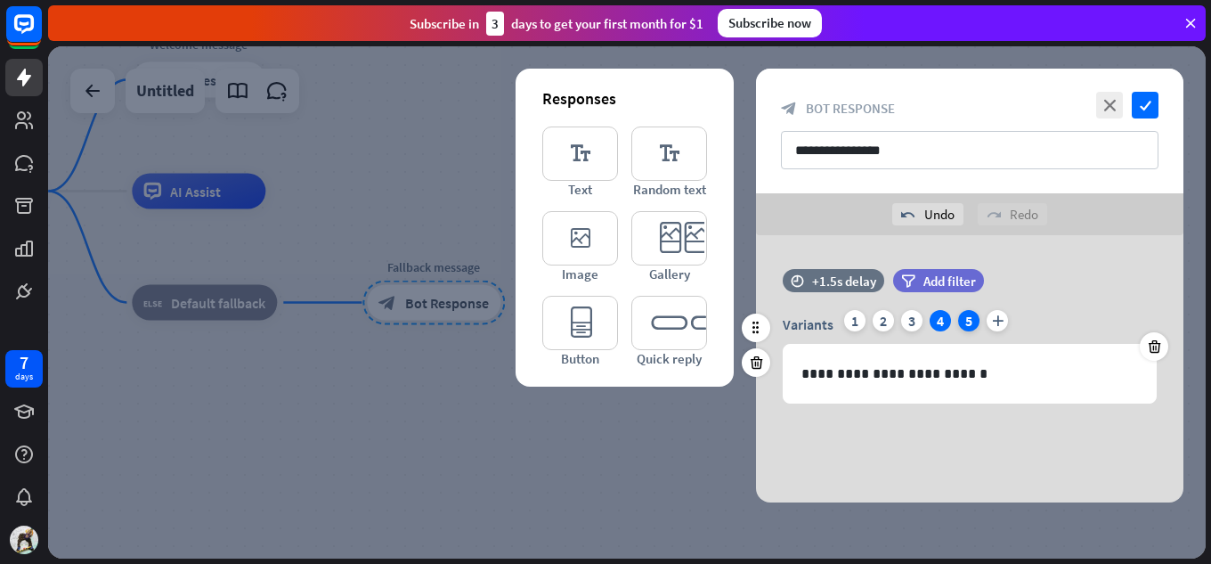
click at [966, 322] on div "5" at bounding box center [968, 320] width 21 height 21
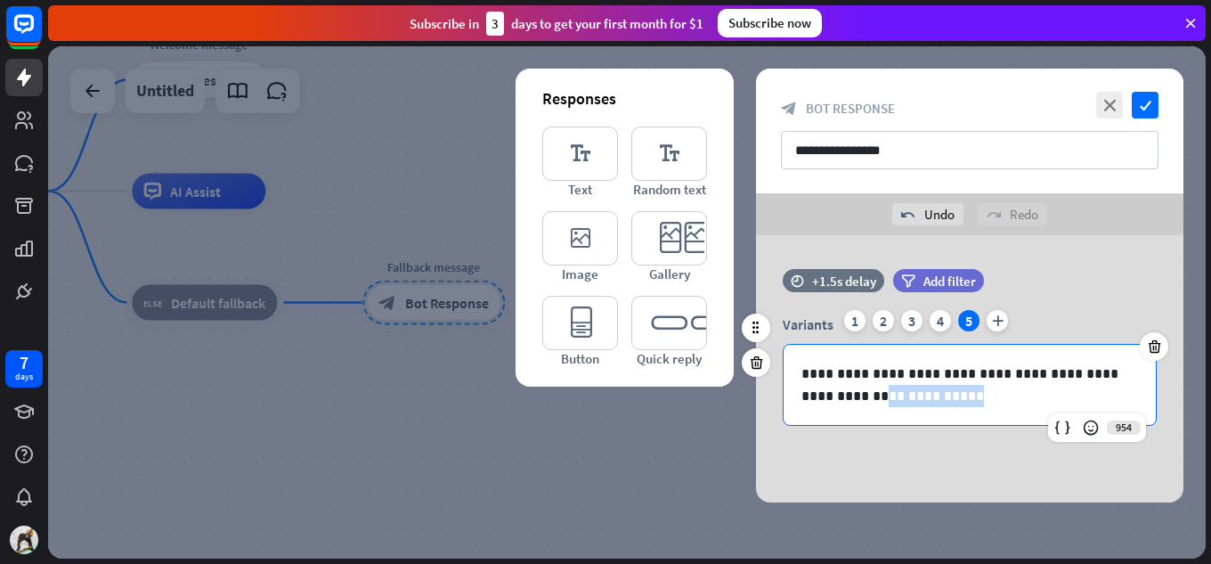
drag, startPoint x: 986, startPoint y: 398, endPoint x: 873, endPoint y: 399, distance: 113.1
click at [873, 399] on p "**********" at bounding box center [969, 384] width 337 height 45
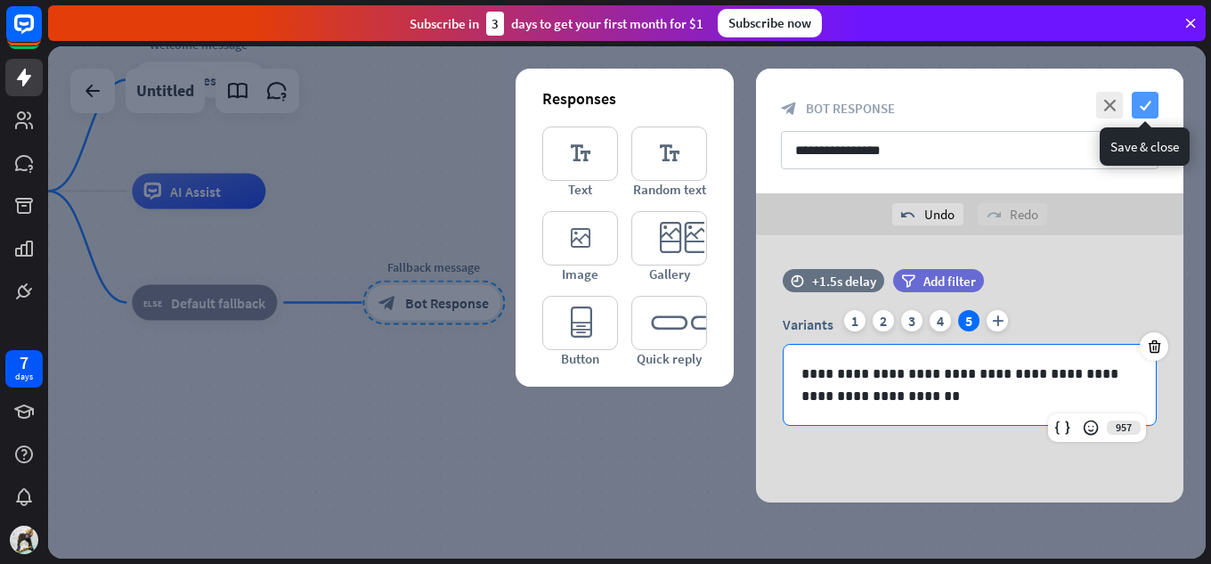
click at [1153, 108] on icon "check" at bounding box center [1144, 105] width 27 height 27
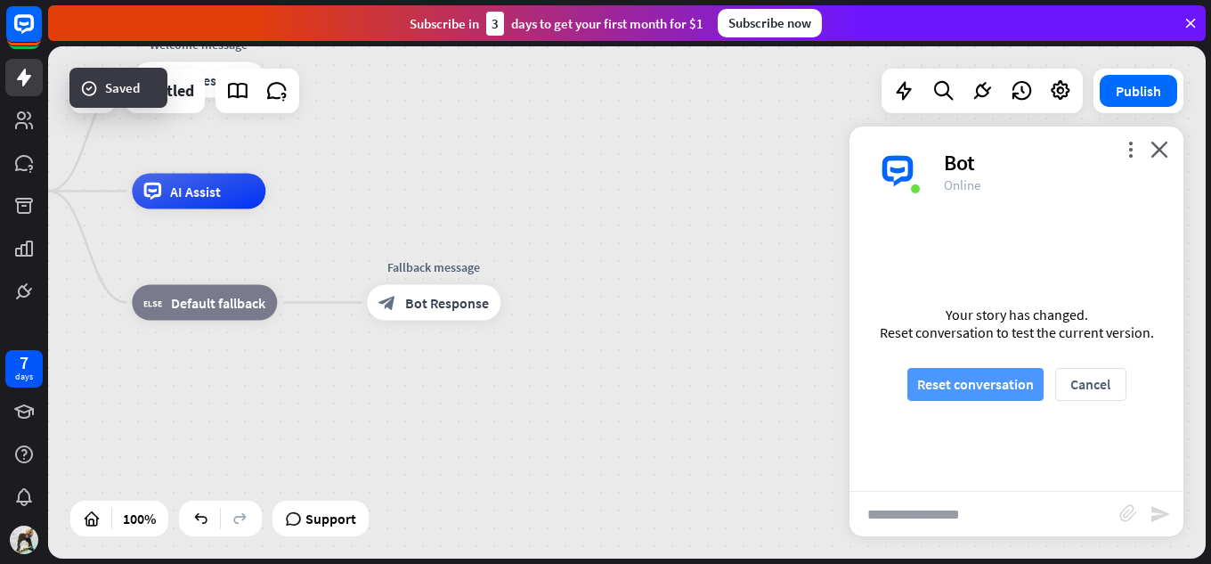
click at [1004, 384] on button "Reset conversation" at bounding box center [975, 384] width 136 height 33
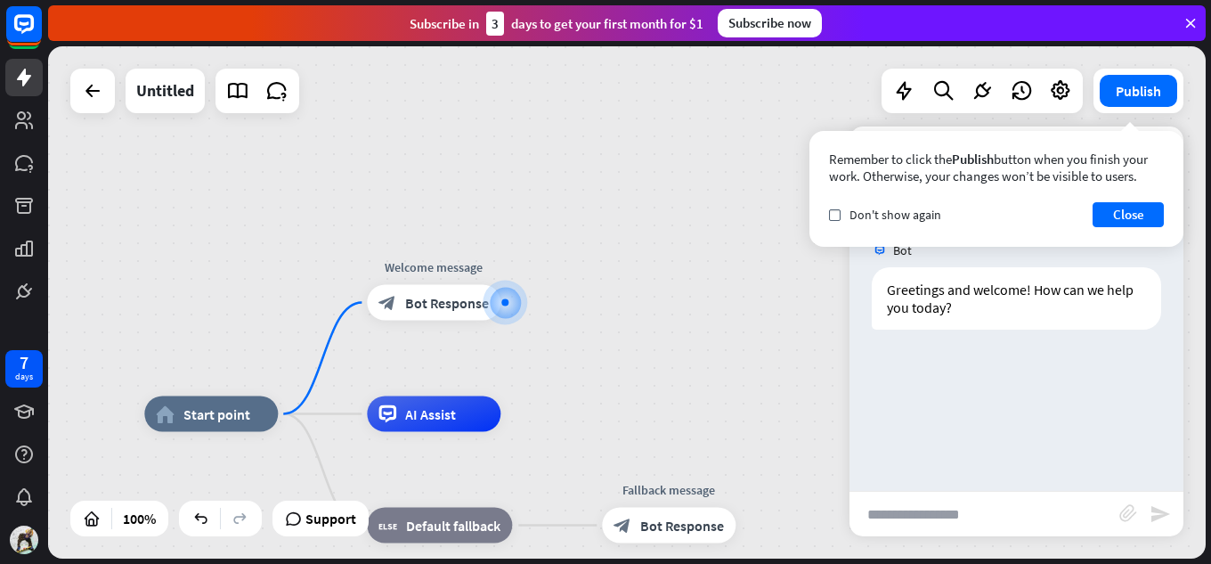
click at [916, 525] on input "text" at bounding box center [984, 513] width 270 height 45
type input "**********"
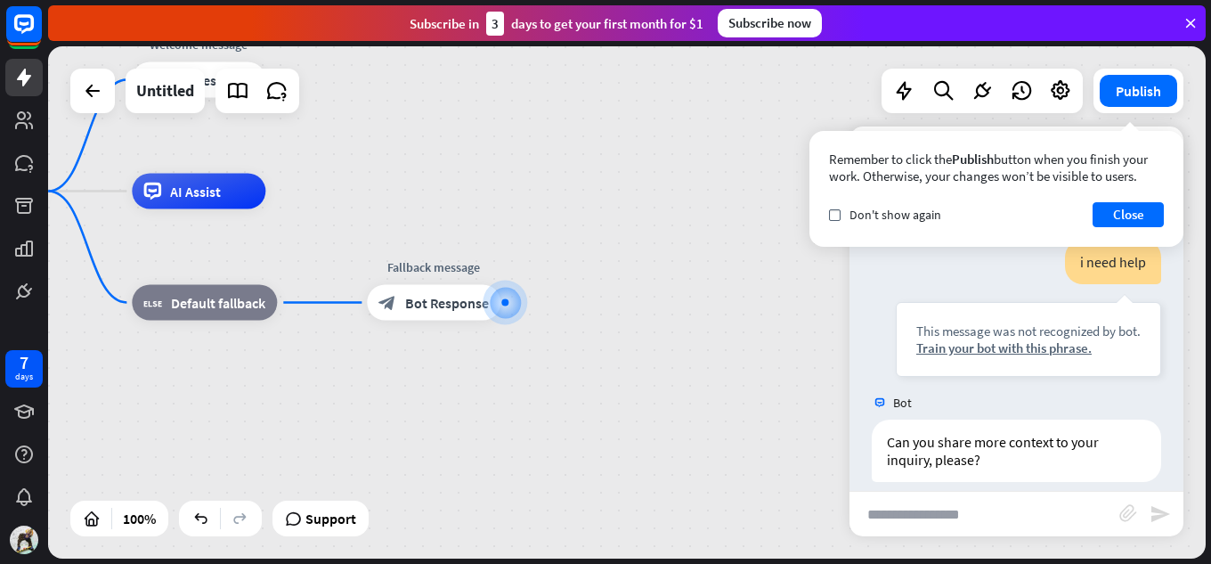
scroll to position [150, 0]
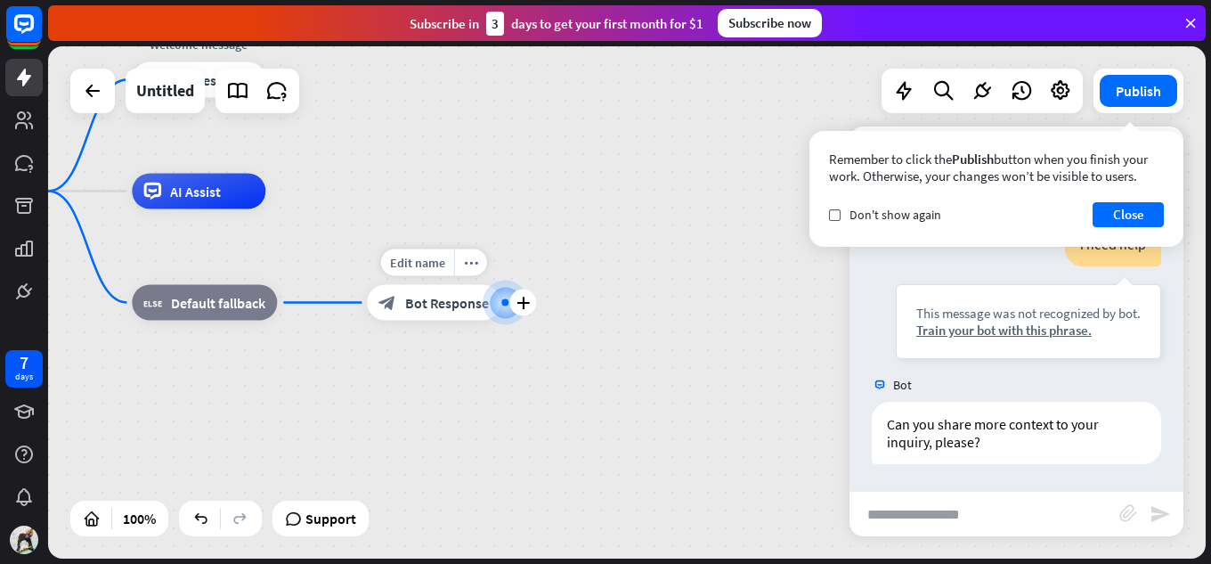
click at [480, 308] on span "Bot Response" at bounding box center [447, 303] width 84 height 18
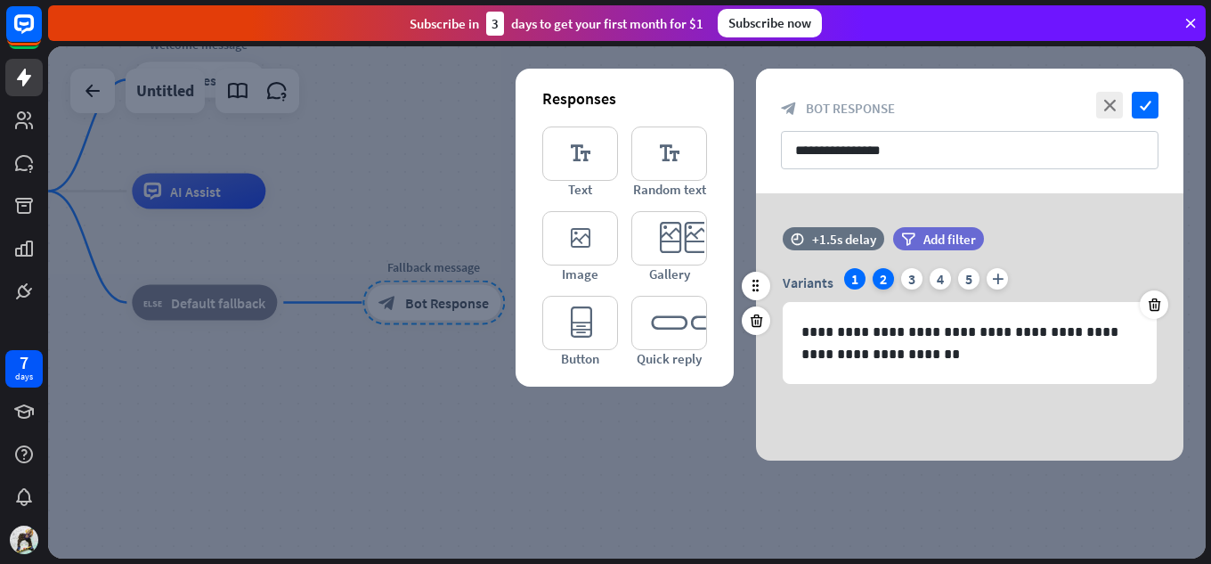
click at [880, 276] on div "2" at bounding box center [882, 278] width 21 height 21
click at [901, 280] on div "3" at bounding box center [911, 278] width 21 height 21
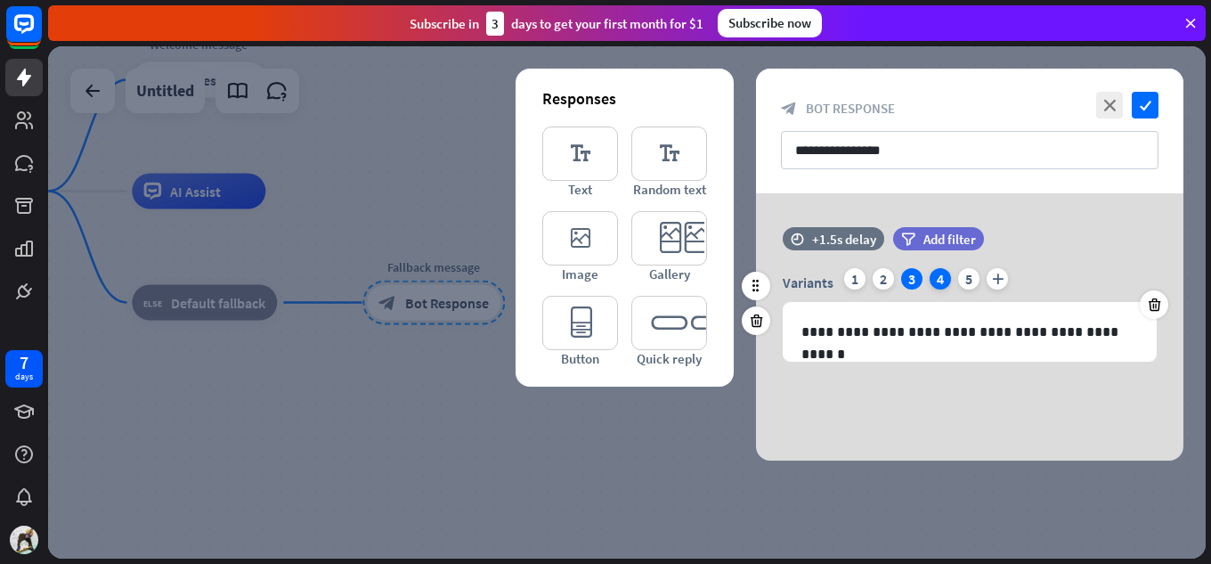
click at [933, 288] on div "4" at bounding box center [939, 278] width 21 height 21
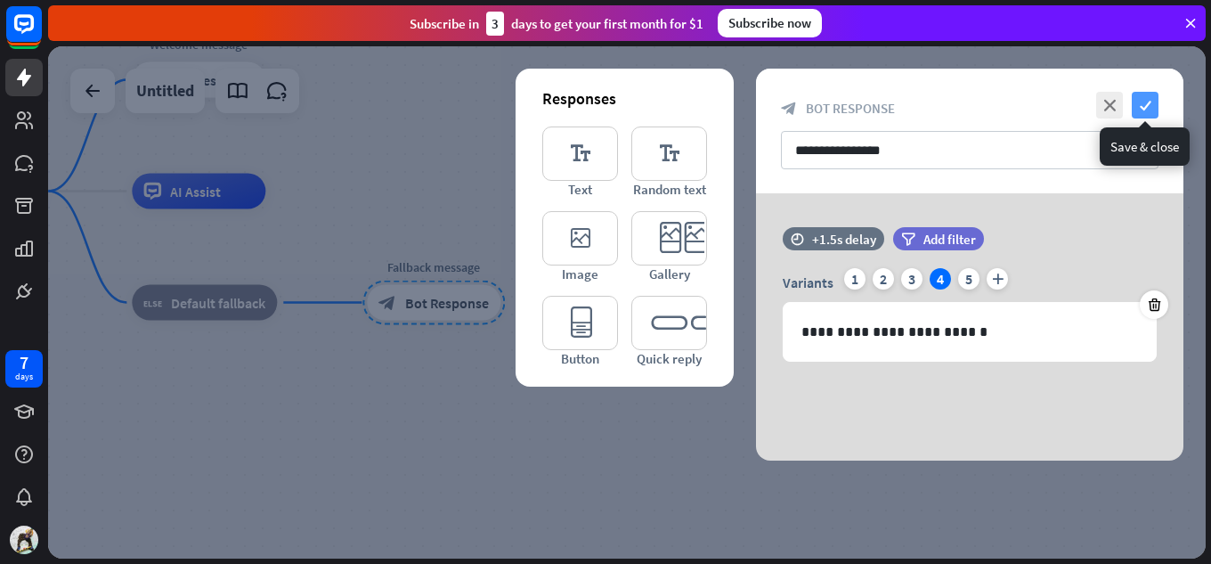
click at [1143, 111] on icon "check" at bounding box center [1144, 105] width 27 height 27
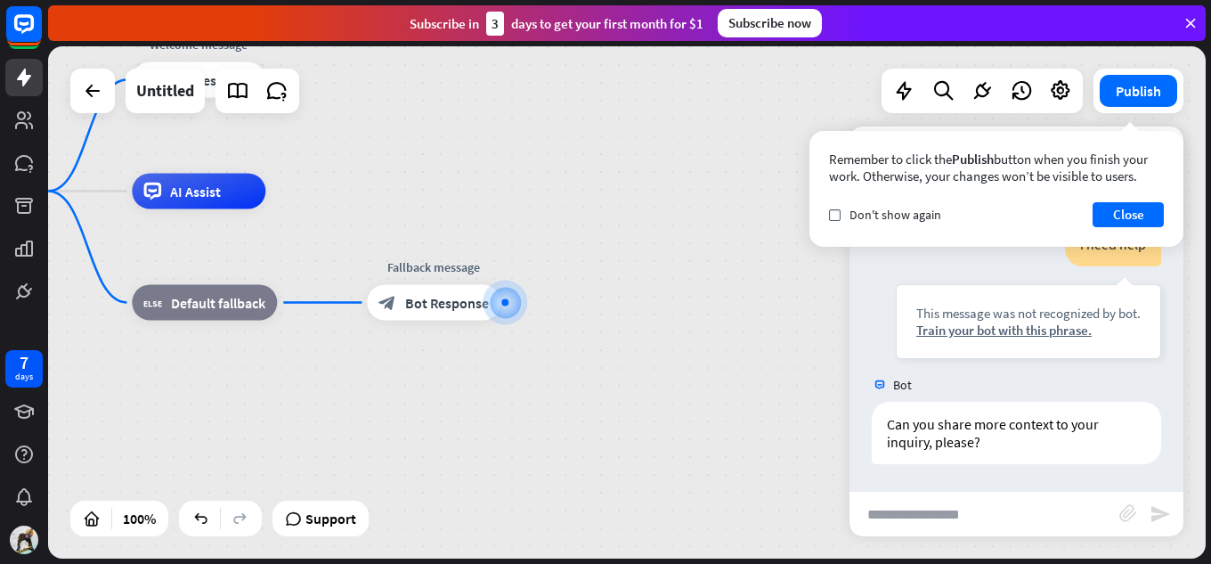
click at [824, 363] on div "home_2 Start point Welcome message block_bot_response Bot Response AI Assist bl…" at bounding box center [487, 447] width 1157 height 512
click at [1135, 224] on button "Close" at bounding box center [1127, 214] width 71 height 25
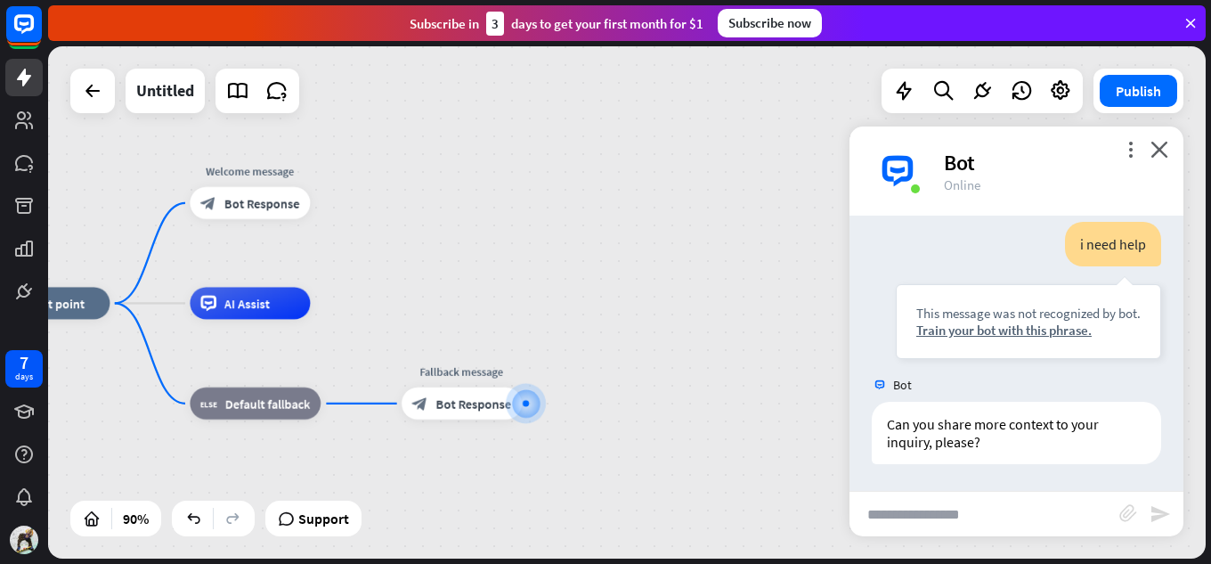
drag, startPoint x: 495, startPoint y: 205, endPoint x: 519, endPoint y: 310, distance: 107.8
click at [519, 310] on div "home_2 Start point Welcome message block_bot_response Bot Response AI Assist bl…" at bounding box center [510, 533] width 1042 height 461
click at [41, 20] on rect at bounding box center [23, 23] width 39 height 39
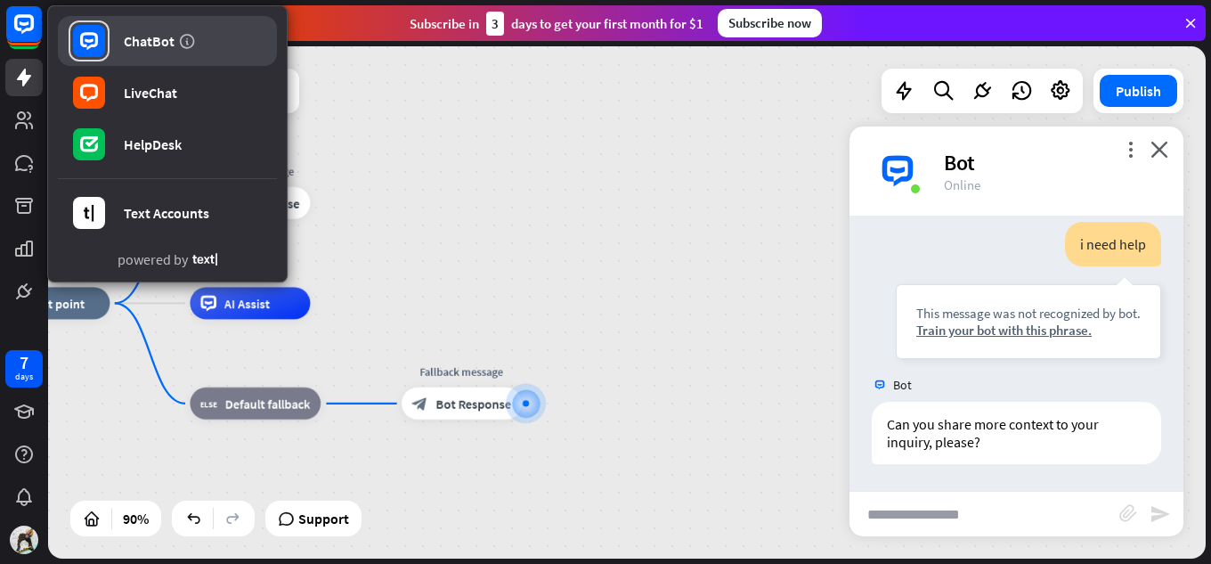
click at [162, 44] on div "ChatBot" at bounding box center [149, 41] width 51 height 18
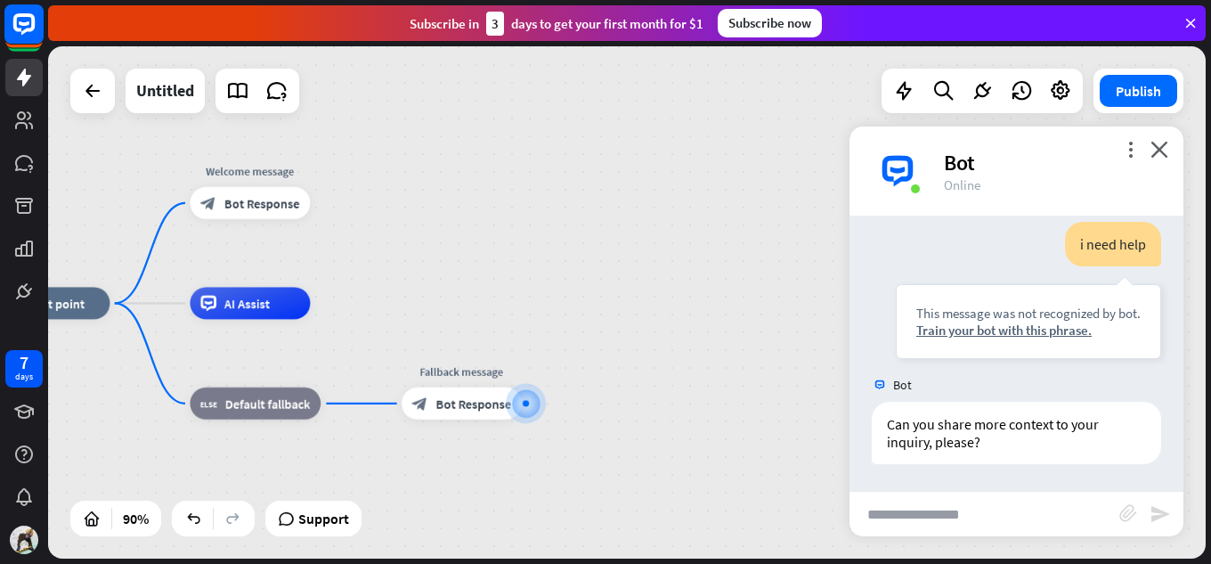
click at [18, 13] on rect at bounding box center [23, 23] width 39 height 39
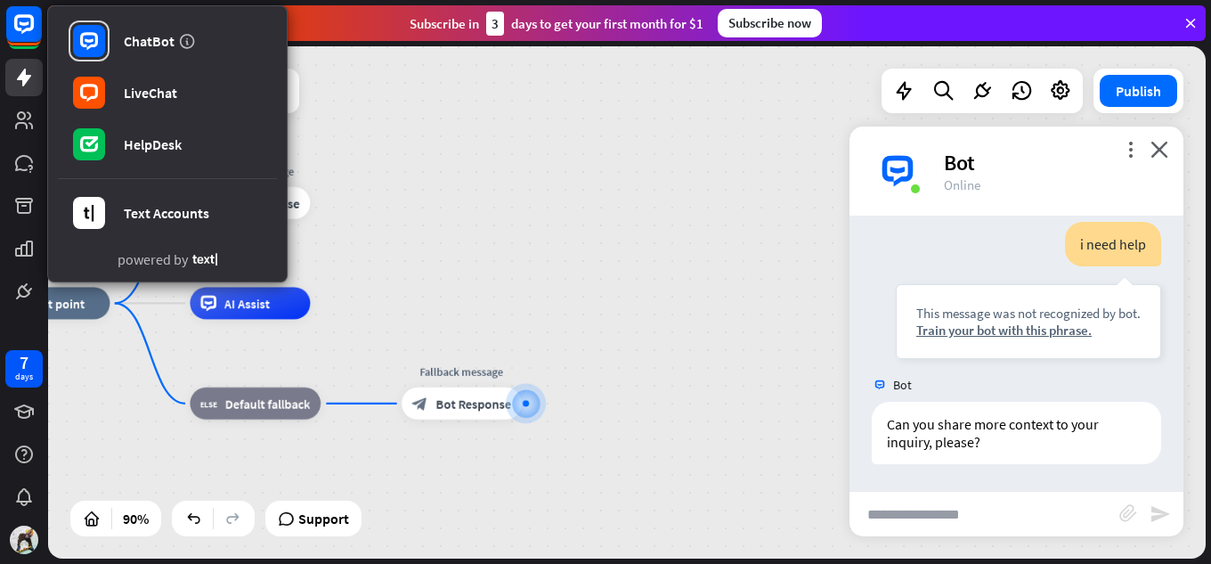
click at [617, 223] on div "home_2 Start point Welcome message block_bot_response Bot Response AI Assist bl…" at bounding box center [626, 302] width 1157 height 512
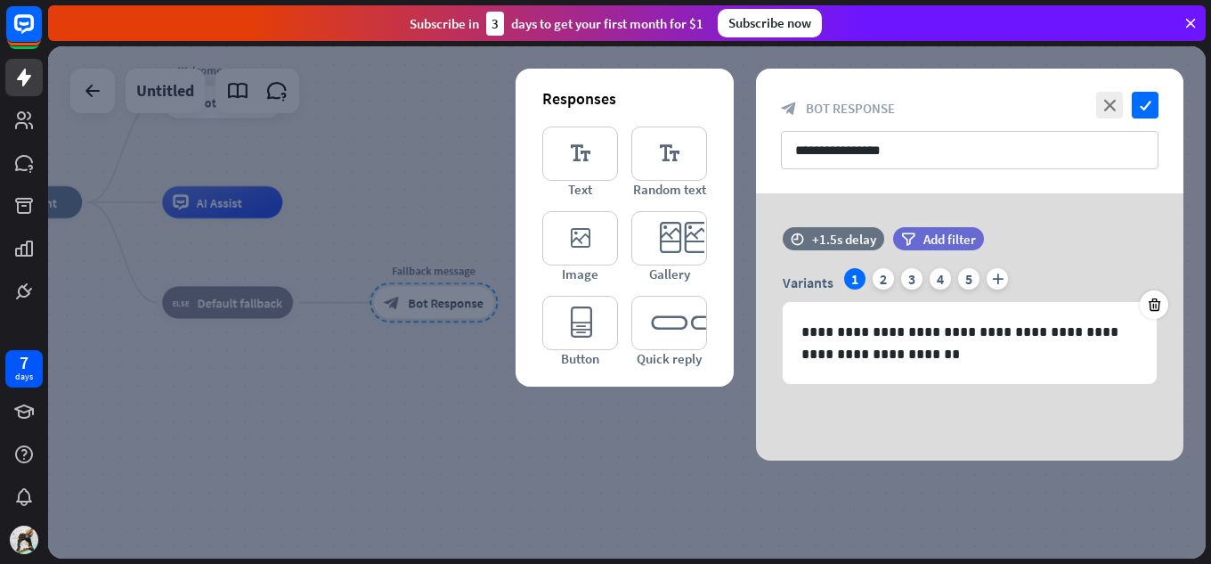
click at [401, 143] on div at bounding box center [626, 302] width 1157 height 512
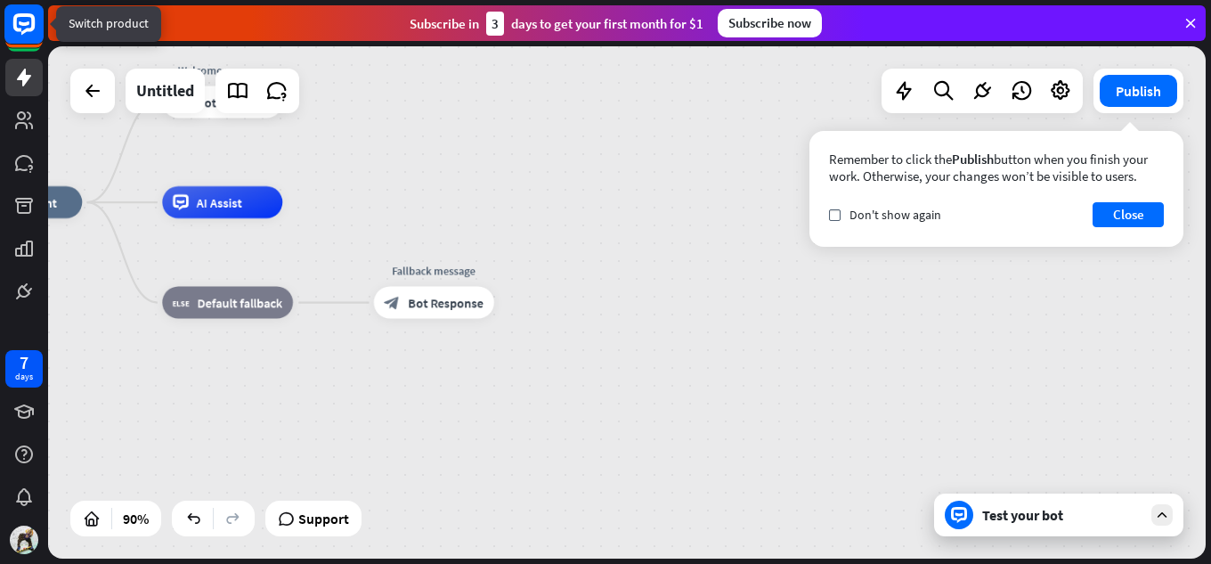
click at [18, 22] on rect at bounding box center [23, 23] width 39 height 39
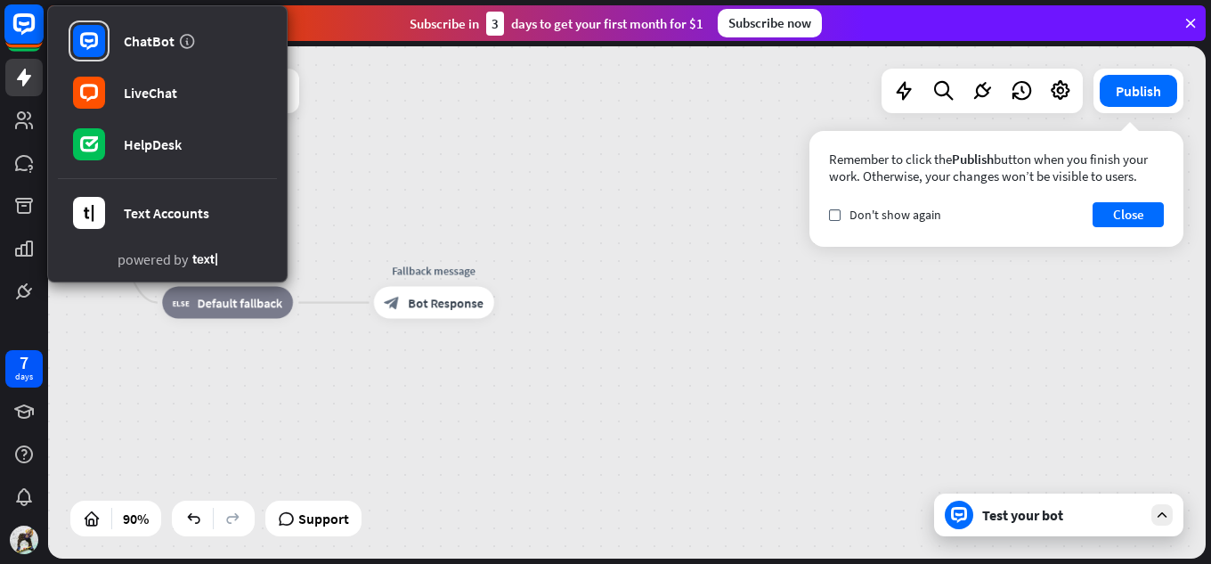
click at [38, 16] on rect at bounding box center [23, 23] width 39 height 39
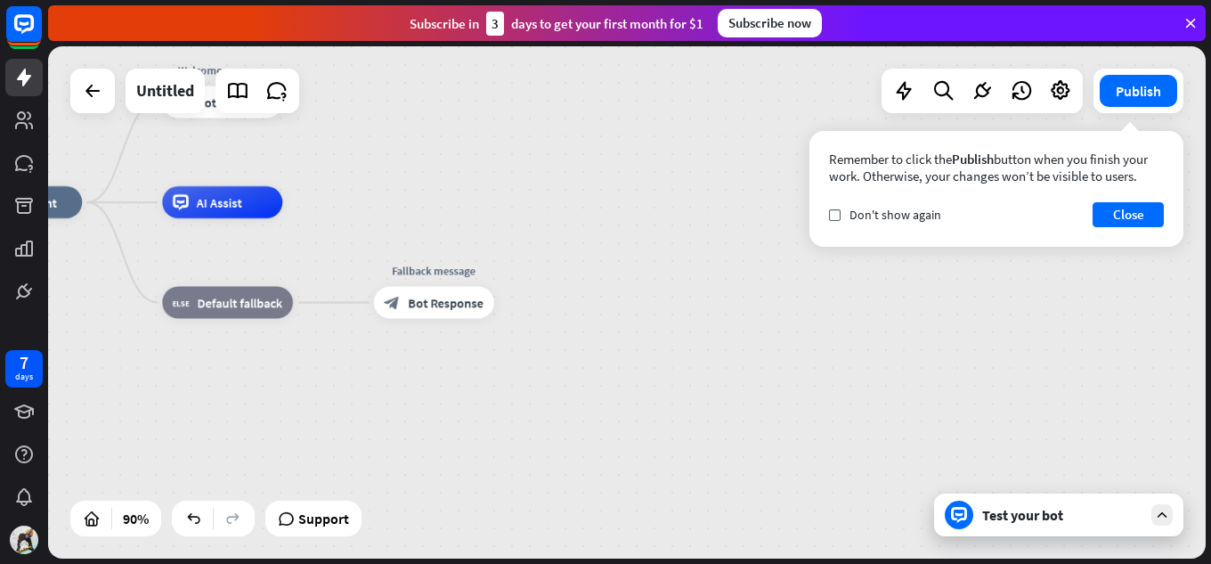
click at [1187, 17] on icon at bounding box center [1190, 23] width 16 height 16
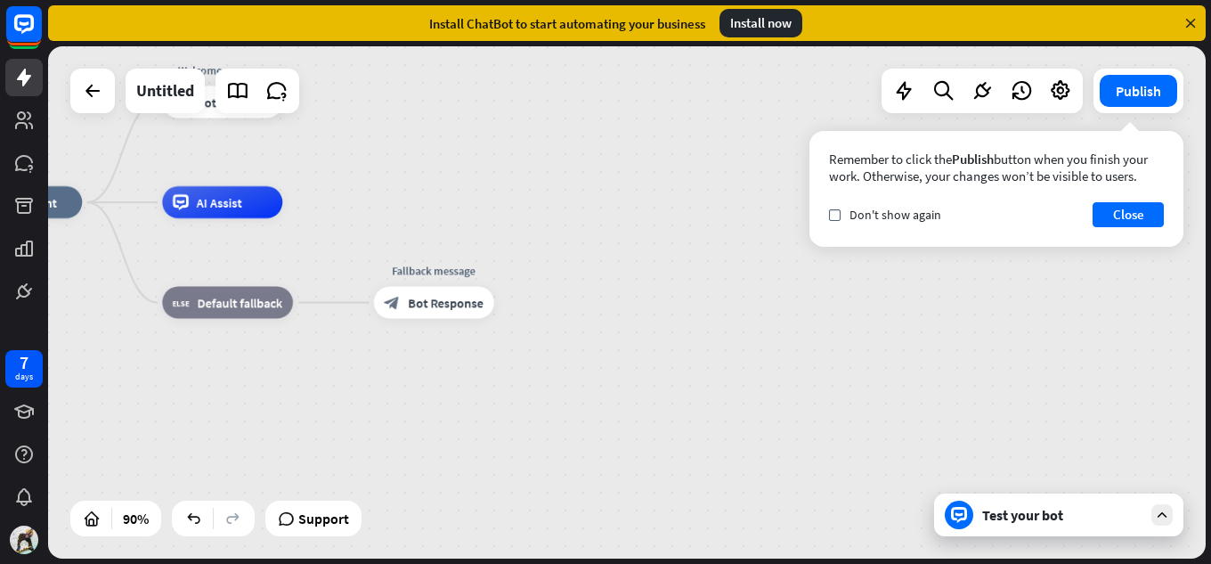
click at [1188, 23] on icon at bounding box center [1190, 23] width 16 height 16
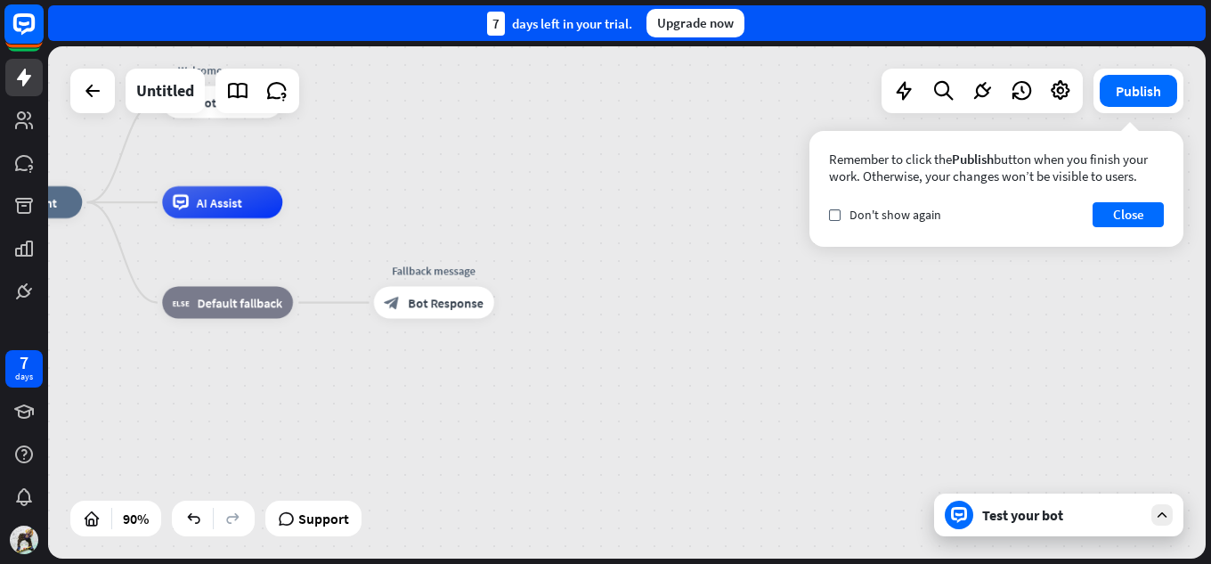
click at [16, 34] on rect at bounding box center [23, 23] width 39 height 39
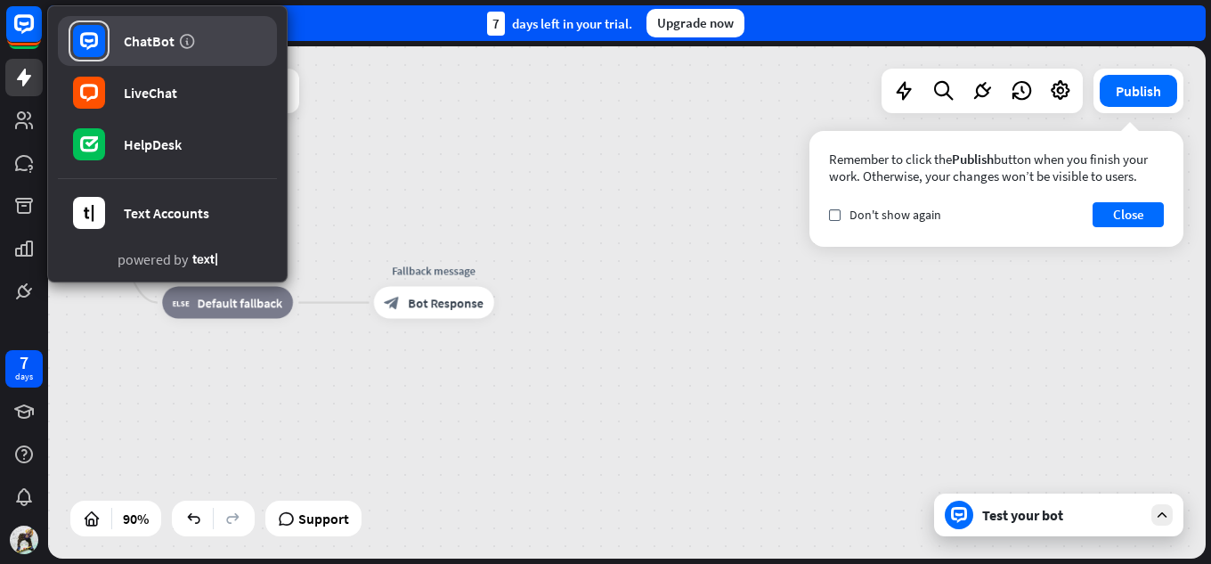
click at [128, 45] on div "ChatBot" at bounding box center [149, 41] width 51 height 18
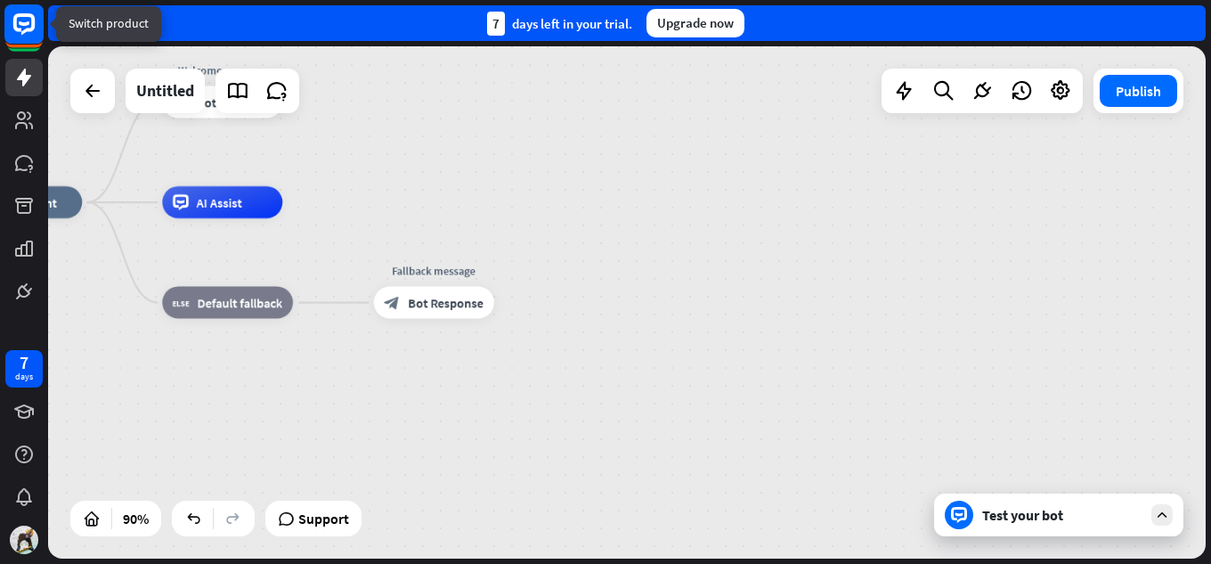
click at [33, 40] on rect at bounding box center [23, 23] width 39 height 39
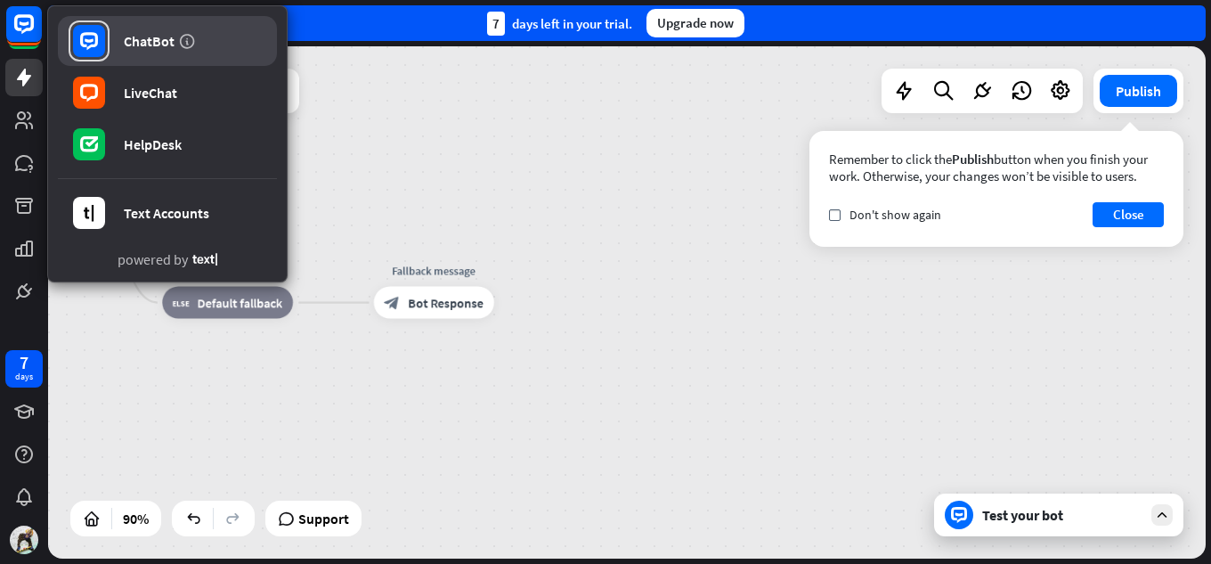
click at [218, 40] on link "ChatBot" at bounding box center [167, 41] width 219 height 50
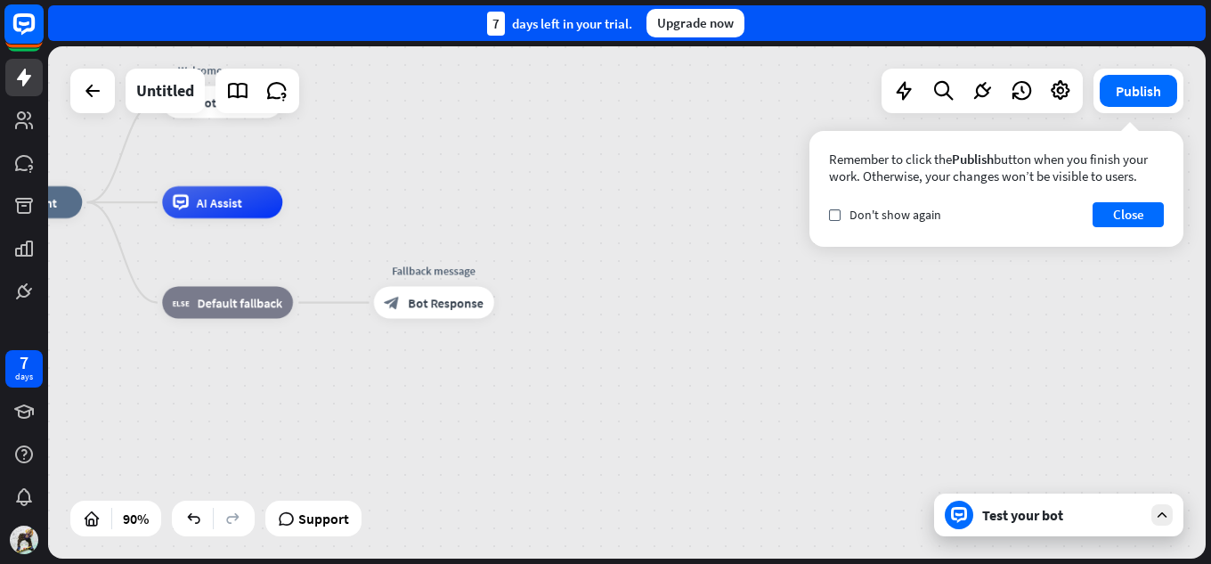
click at [28, 22] on icon at bounding box center [24, 23] width 11 height 4
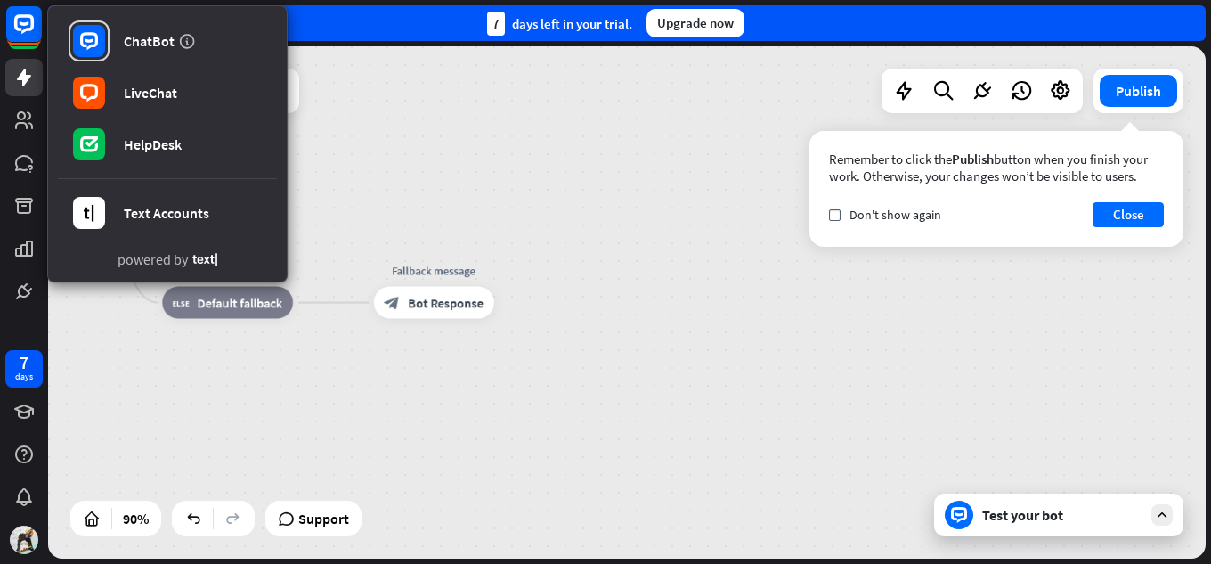
click at [475, 202] on div "home_2 Start point Welcome message block_bot_response Bot Response AI Assist bl…" at bounding box center [483, 432] width 1042 height 461
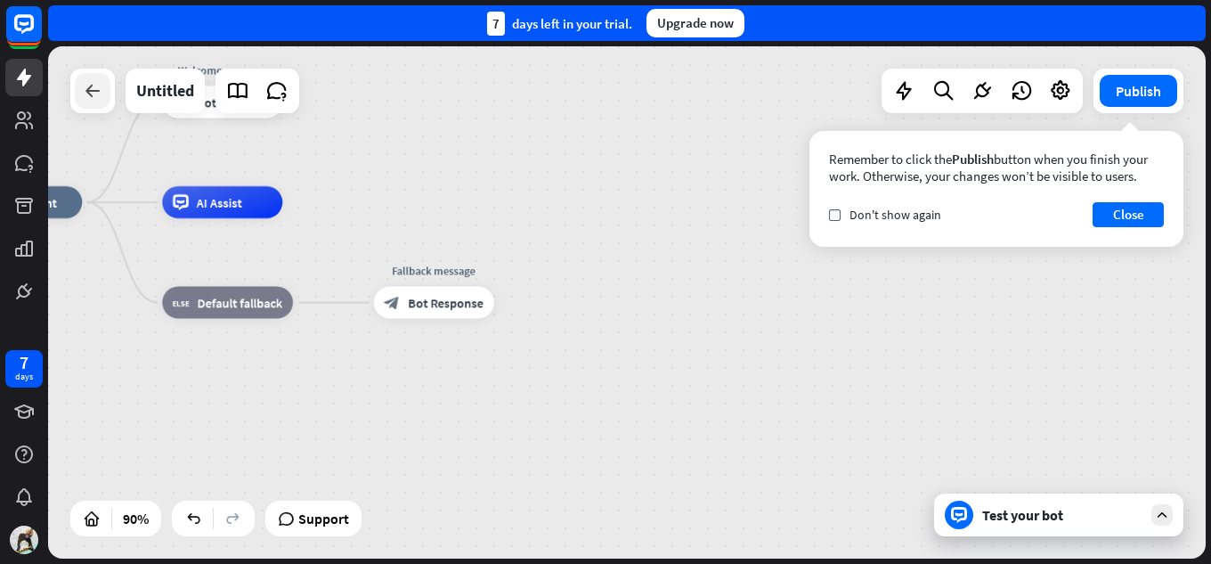
click at [102, 93] on icon at bounding box center [92, 90] width 21 height 21
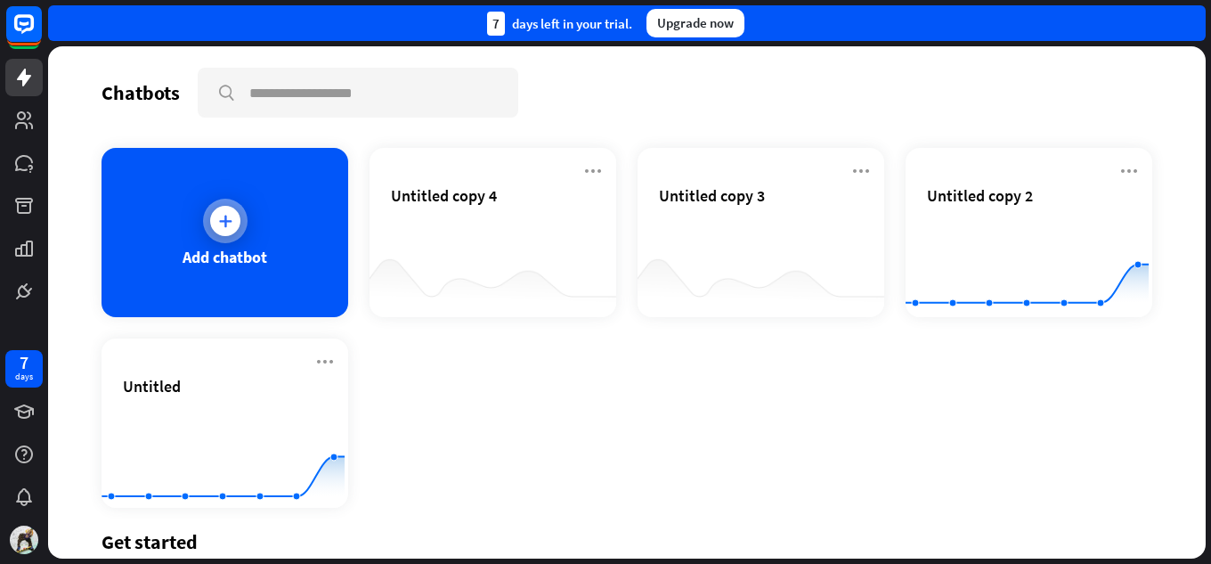
click at [308, 210] on div "Add chatbot" at bounding box center [224, 232] width 247 height 169
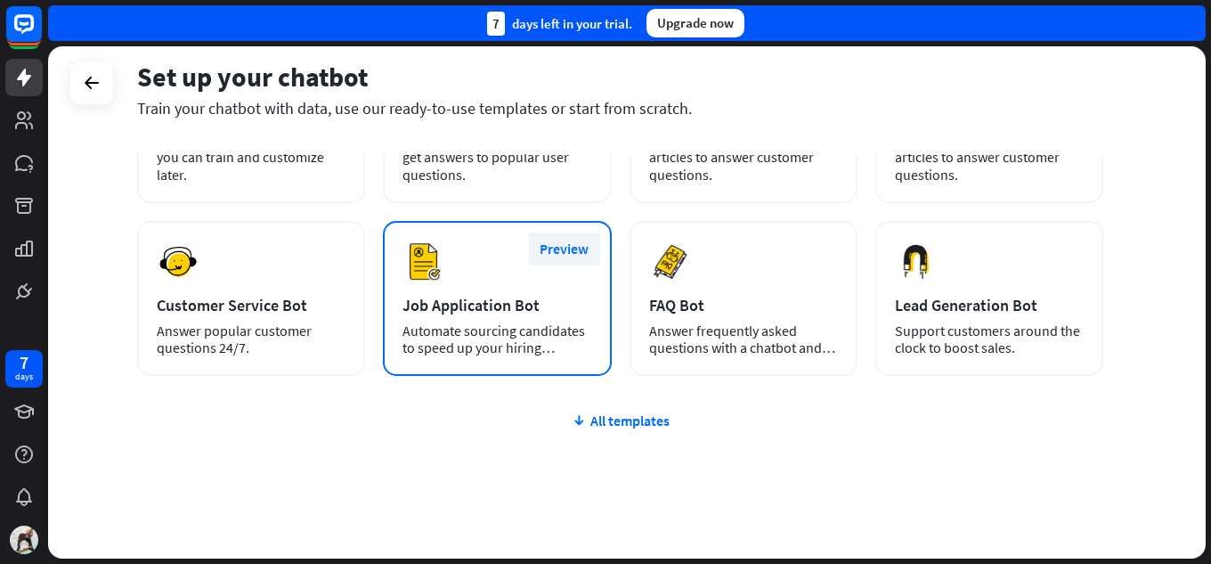
scroll to position [224, 0]
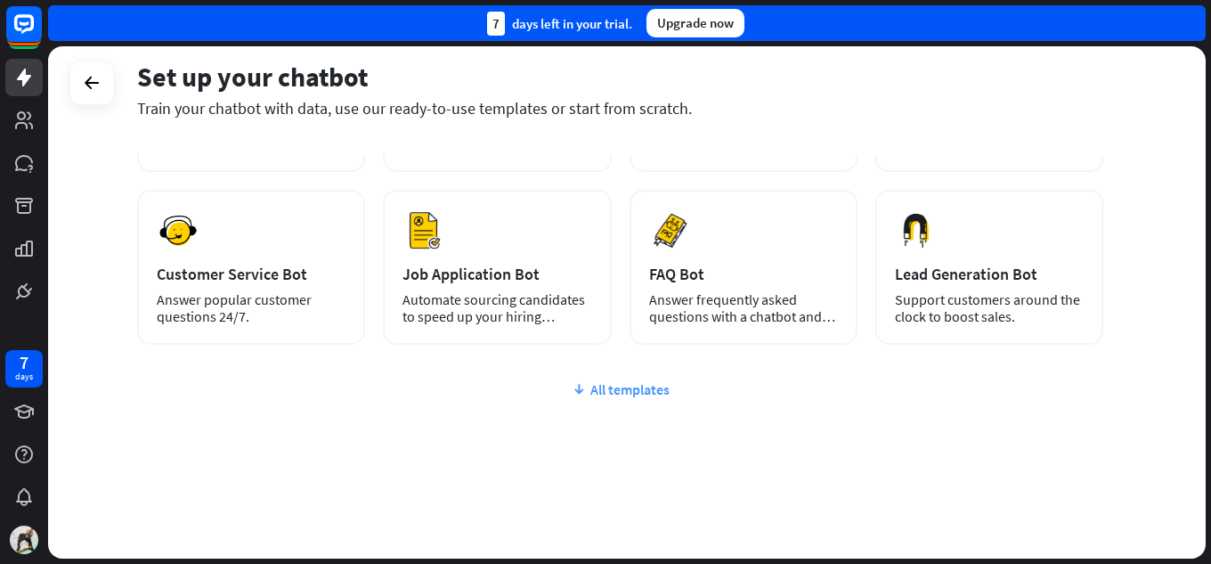
click at [637, 392] on div "All templates" at bounding box center [620, 389] width 966 height 18
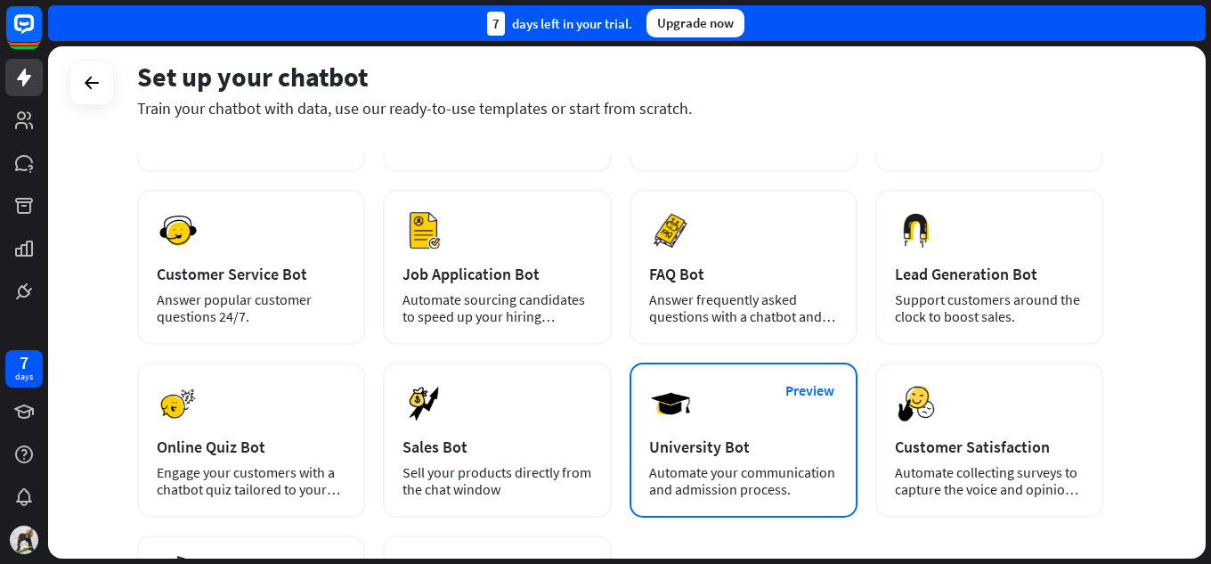
click at [706, 456] on div "University Bot" at bounding box center [743, 446] width 189 height 20
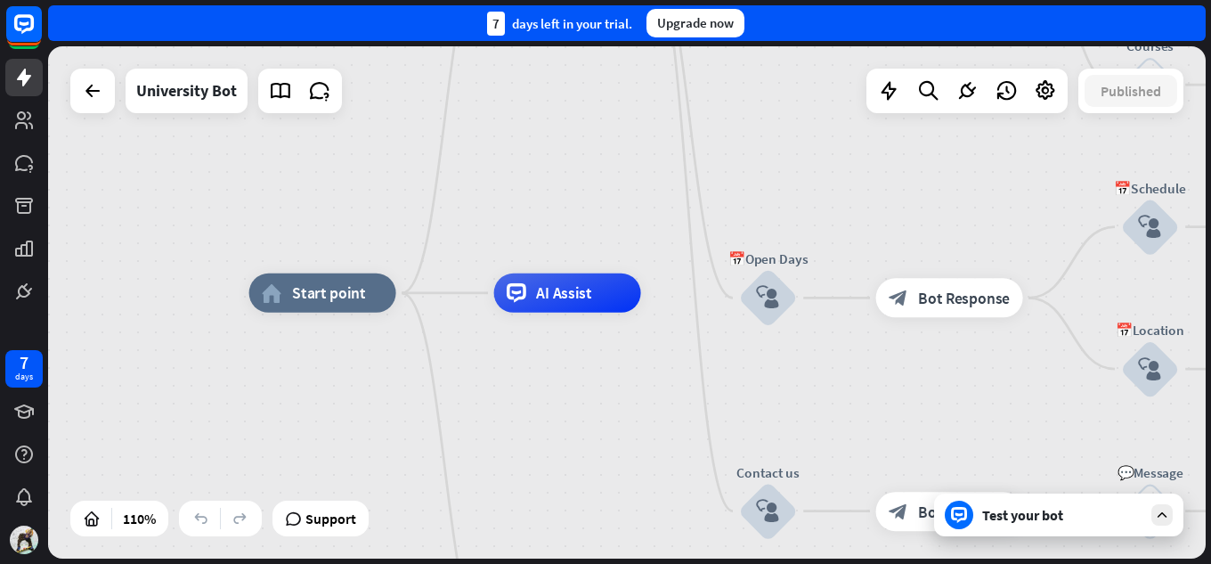
click at [1157, 520] on icon at bounding box center [1162, 515] width 16 height 16
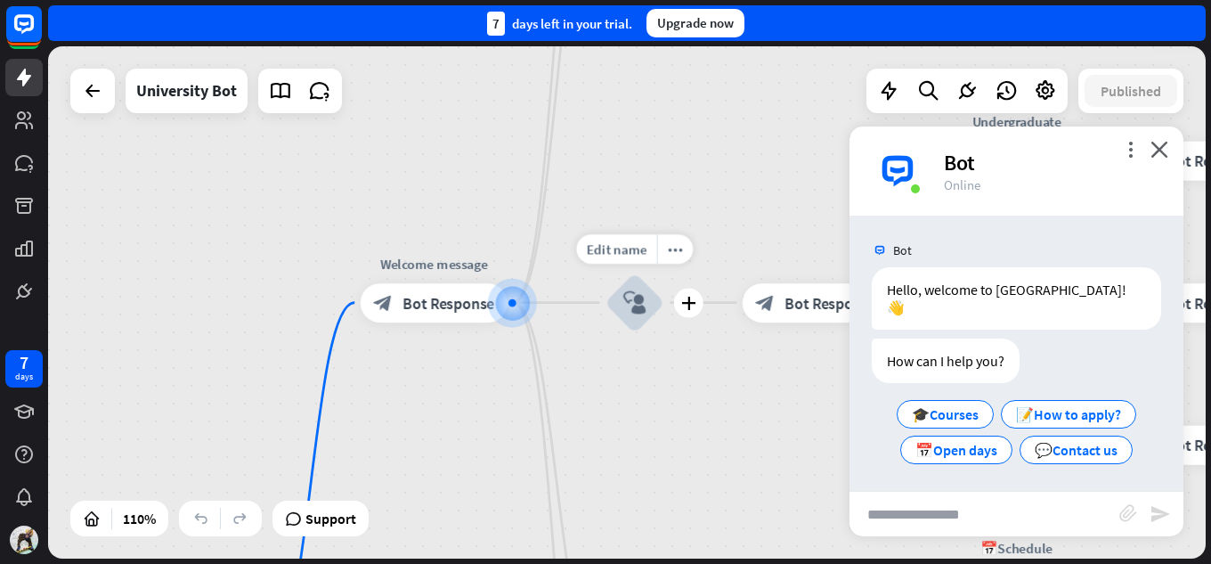
click at [637, 313] on icon "block_user_input" at bounding box center [634, 301] width 23 height 23
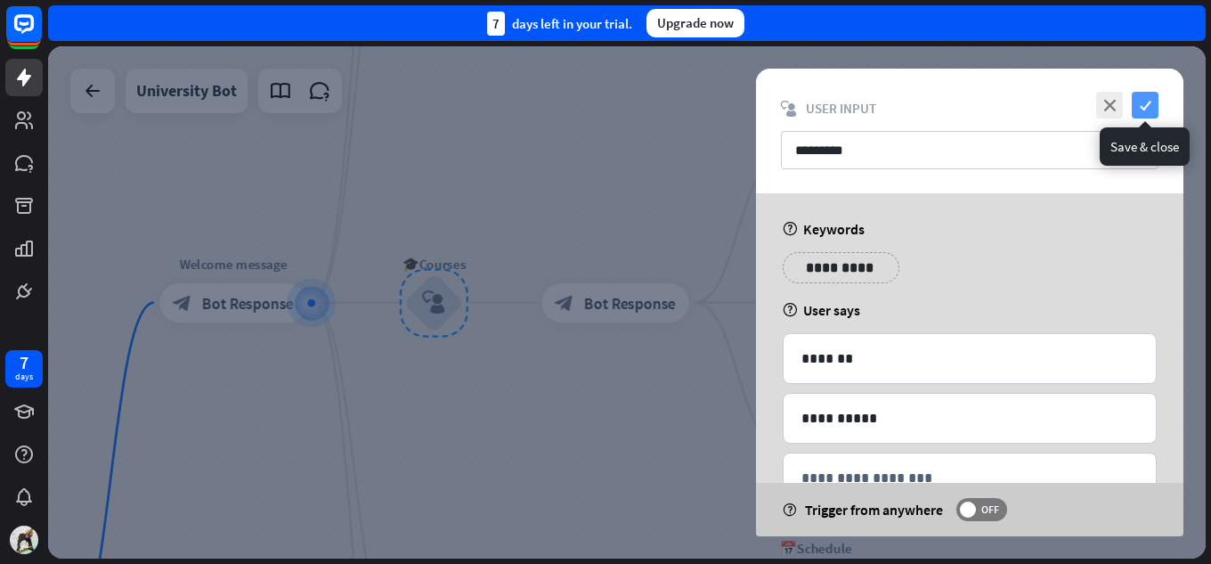
click at [1141, 98] on icon "check" at bounding box center [1144, 105] width 27 height 27
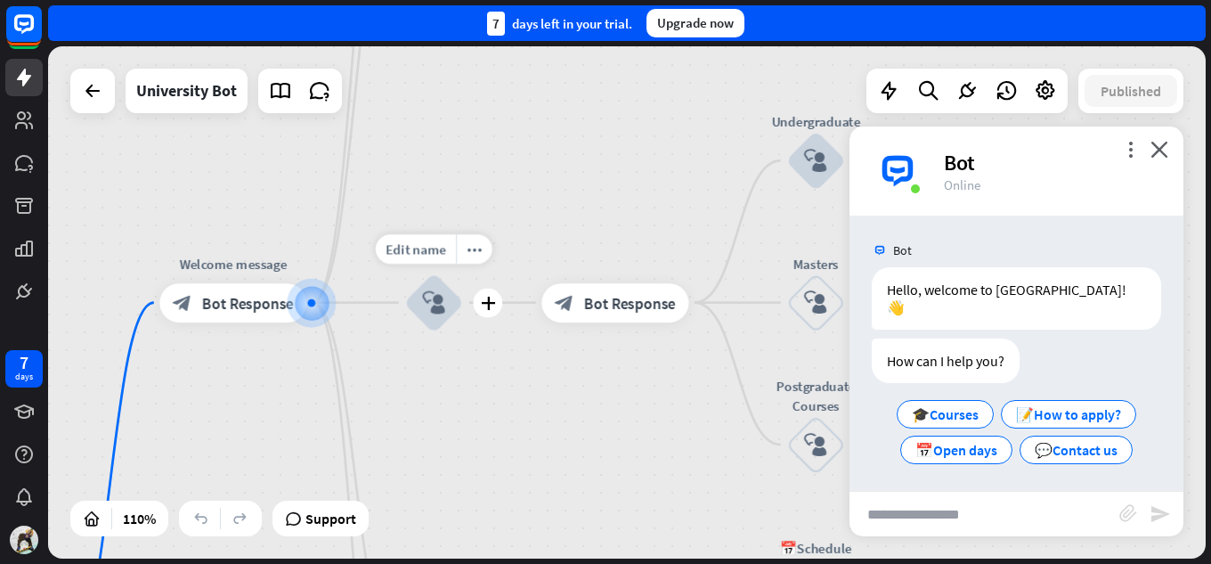
click at [426, 315] on div "block_user_input" at bounding box center [433, 302] width 59 height 59
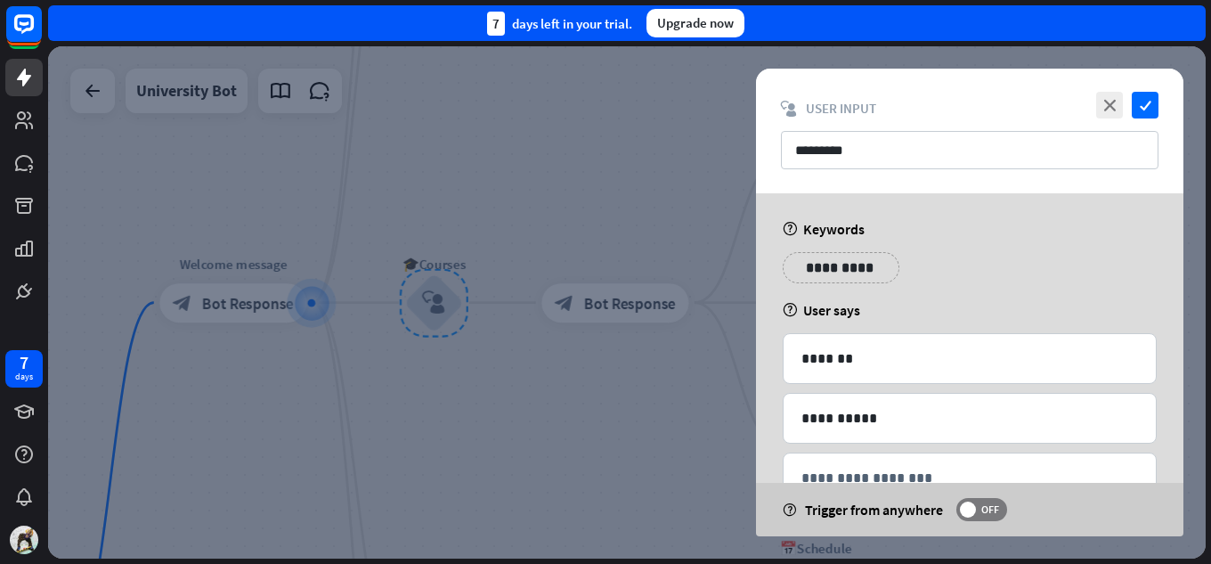
scroll to position [56, 0]
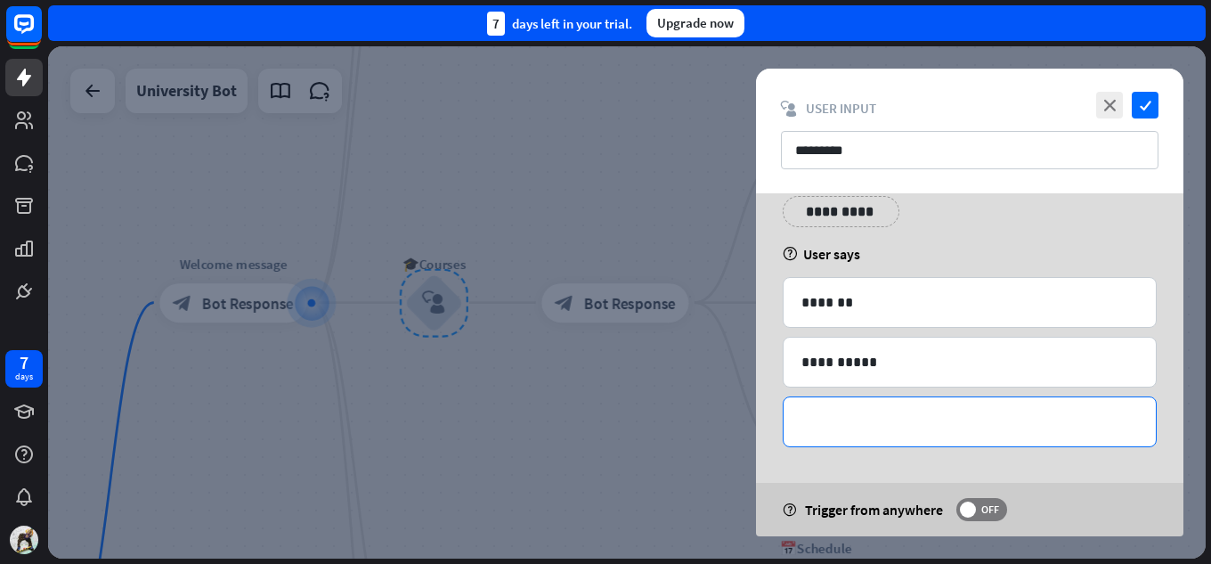
click at [920, 432] on p "**********" at bounding box center [969, 421] width 337 height 22
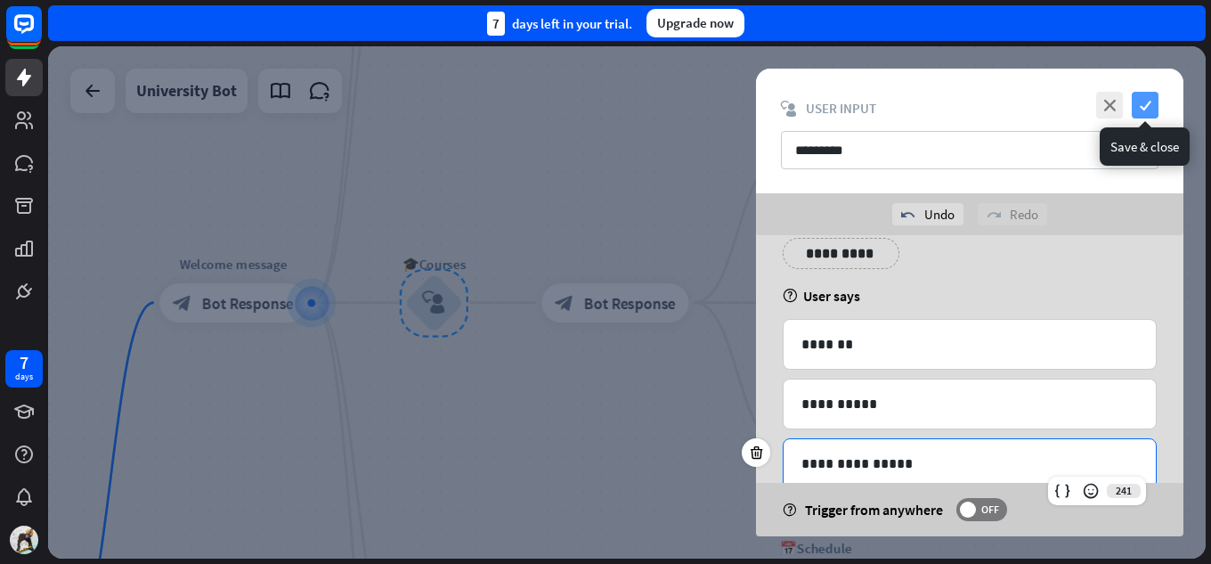
click at [1141, 103] on icon "check" at bounding box center [1144, 105] width 27 height 27
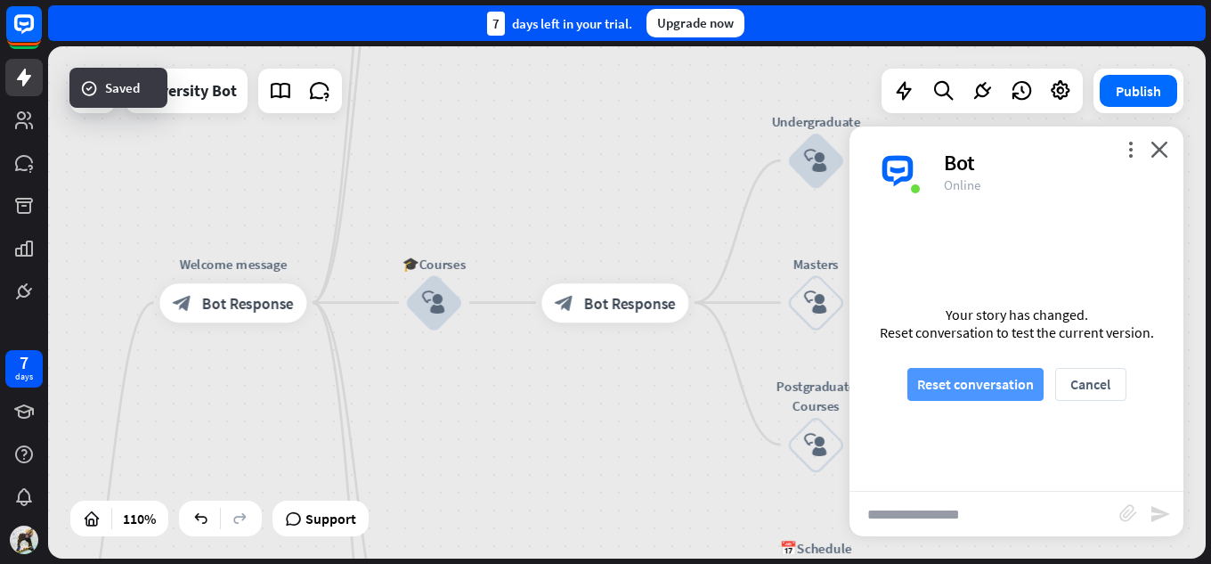
click at [1010, 382] on button "Reset conversation" at bounding box center [975, 384] width 136 height 33
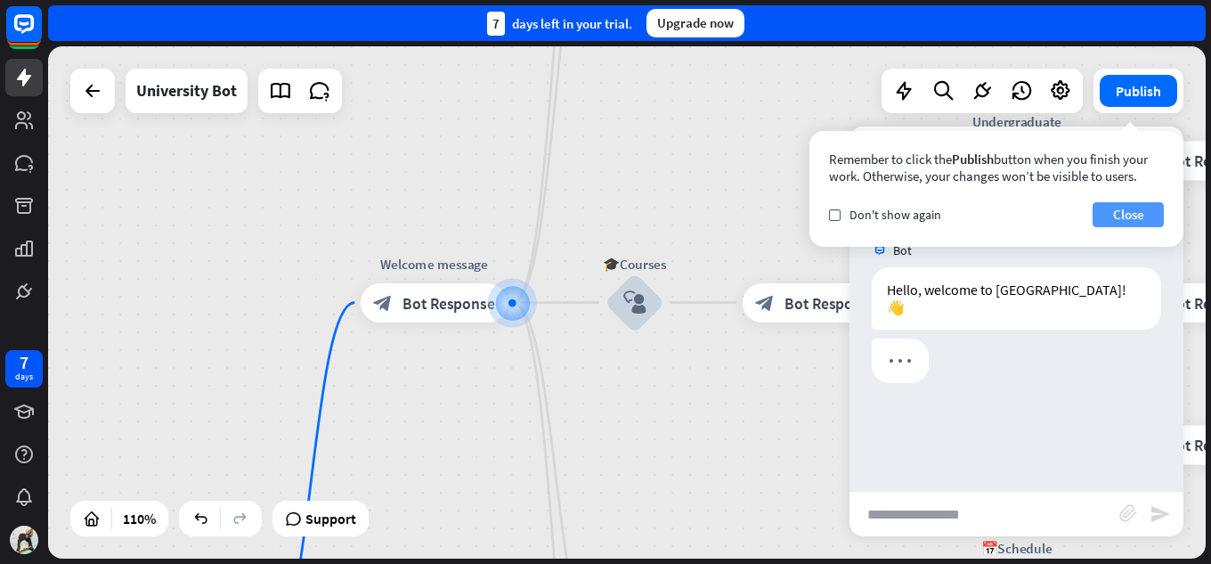
click at [1123, 215] on button "Close" at bounding box center [1127, 214] width 71 height 25
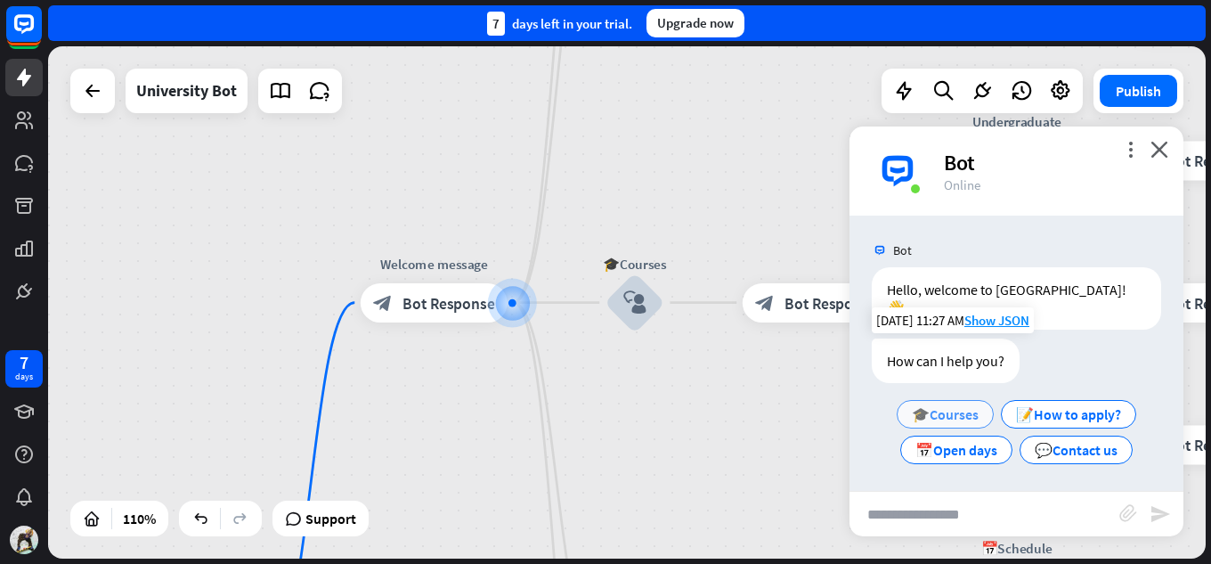
click at [962, 405] on span "🎓Courses" at bounding box center [945, 414] width 67 height 18
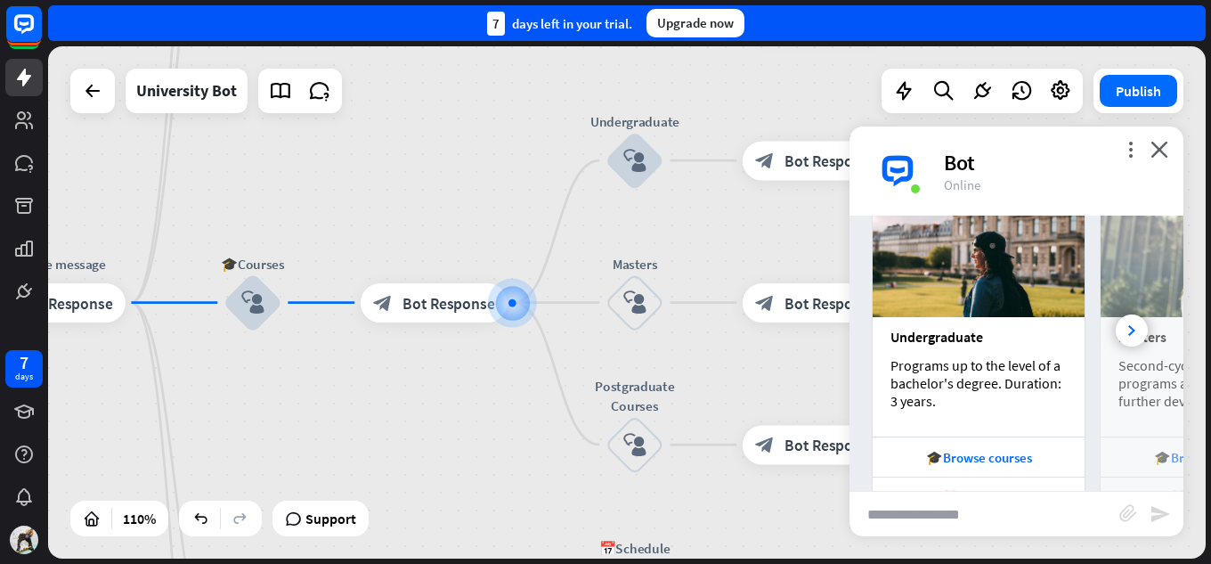
scroll to position [513, 0]
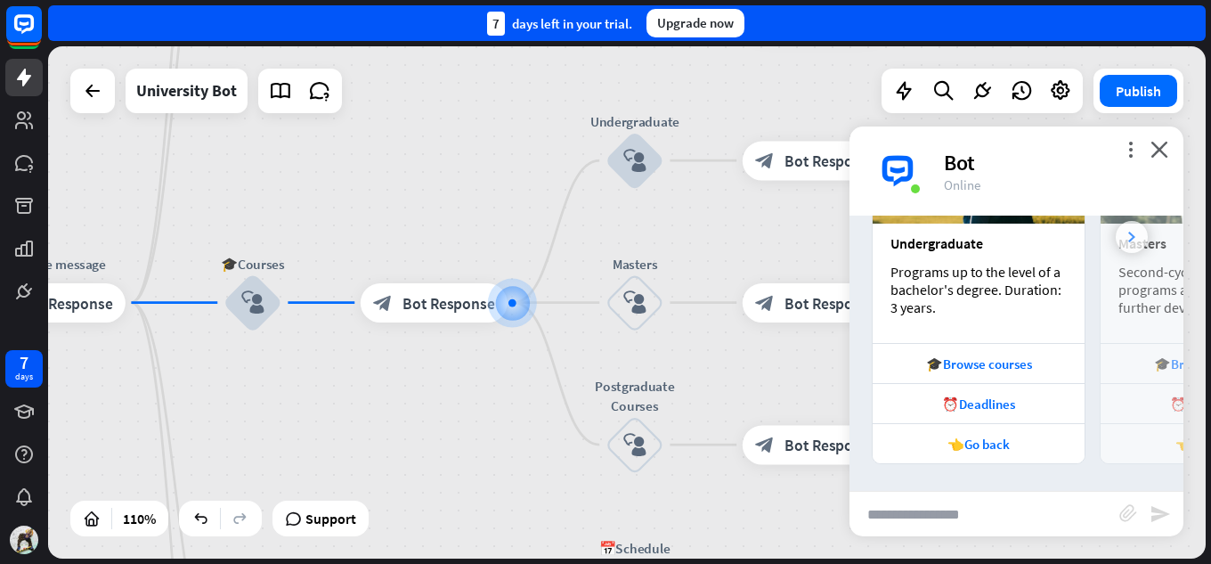
click at [1123, 239] on div at bounding box center [1131, 237] width 32 height 32
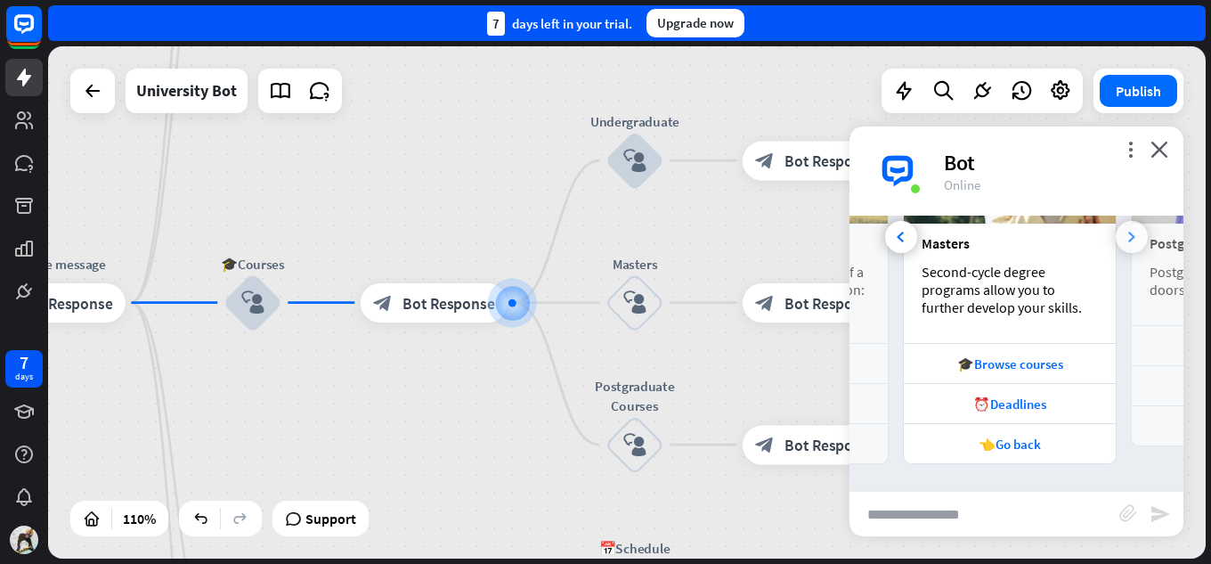
click at [1123, 239] on div at bounding box center [1131, 237] width 32 height 32
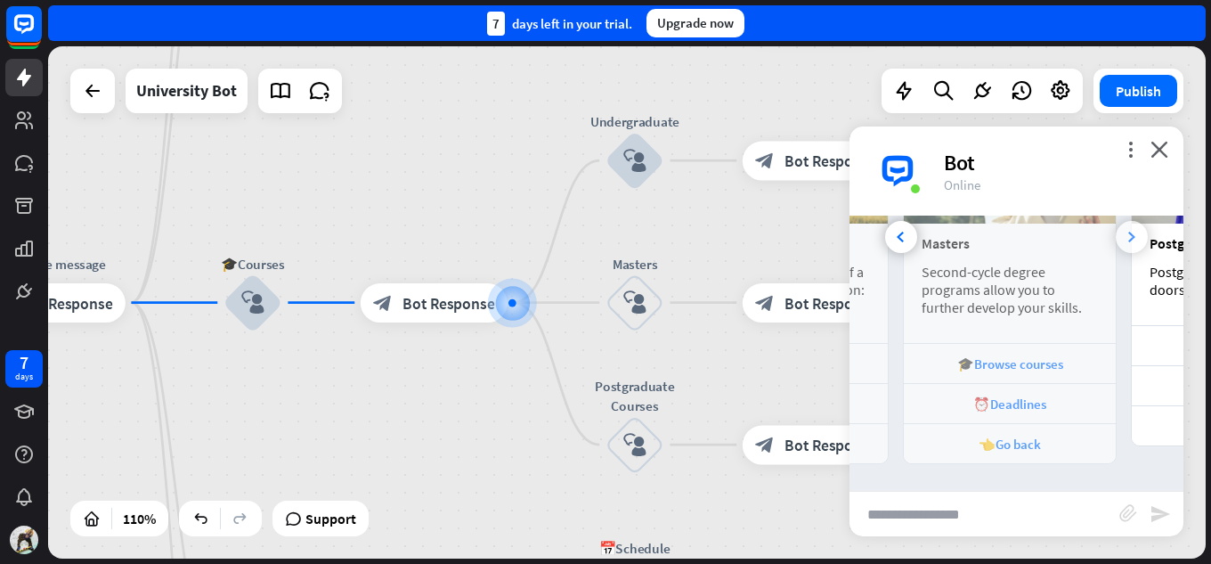
scroll to position [0, 393]
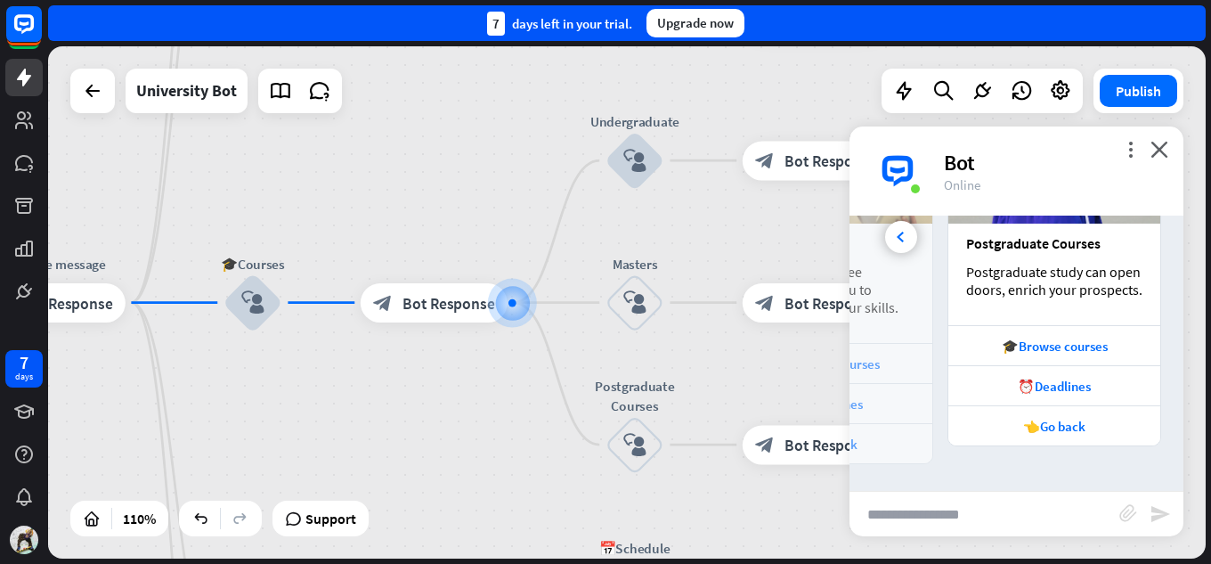
click at [1123, 239] on div "Postgraduate Courses" at bounding box center [1054, 243] width 176 height 18
click at [909, 244] on div at bounding box center [901, 237] width 32 height 32
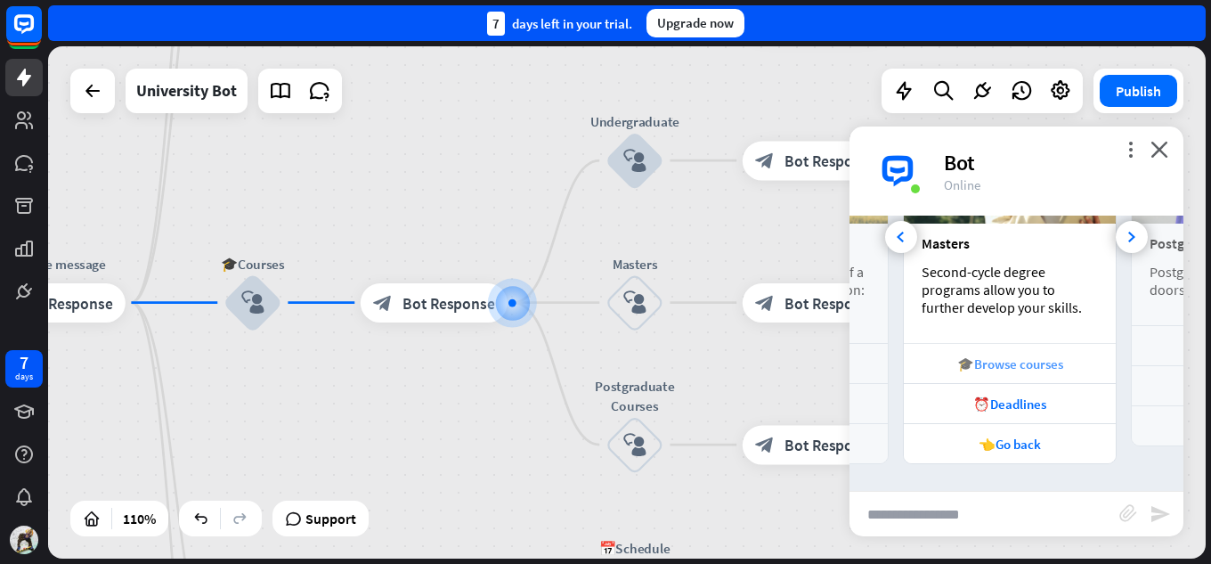
scroll to position [0, 197]
click at [903, 235] on icon at bounding box center [899, 236] width 7 height 11
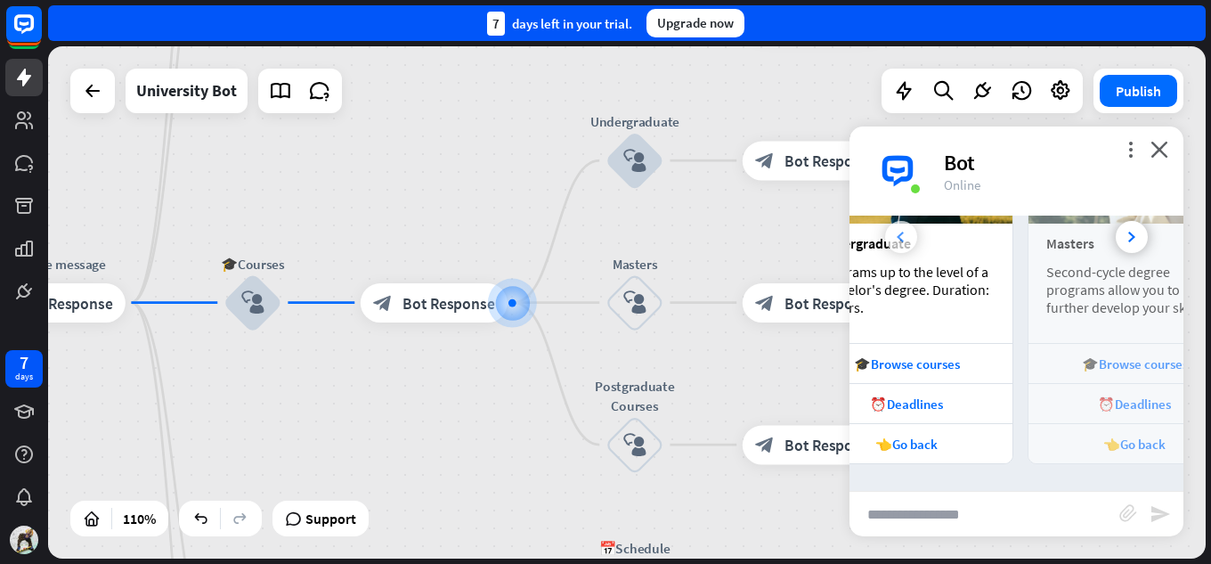
scroll to position [0, 0]
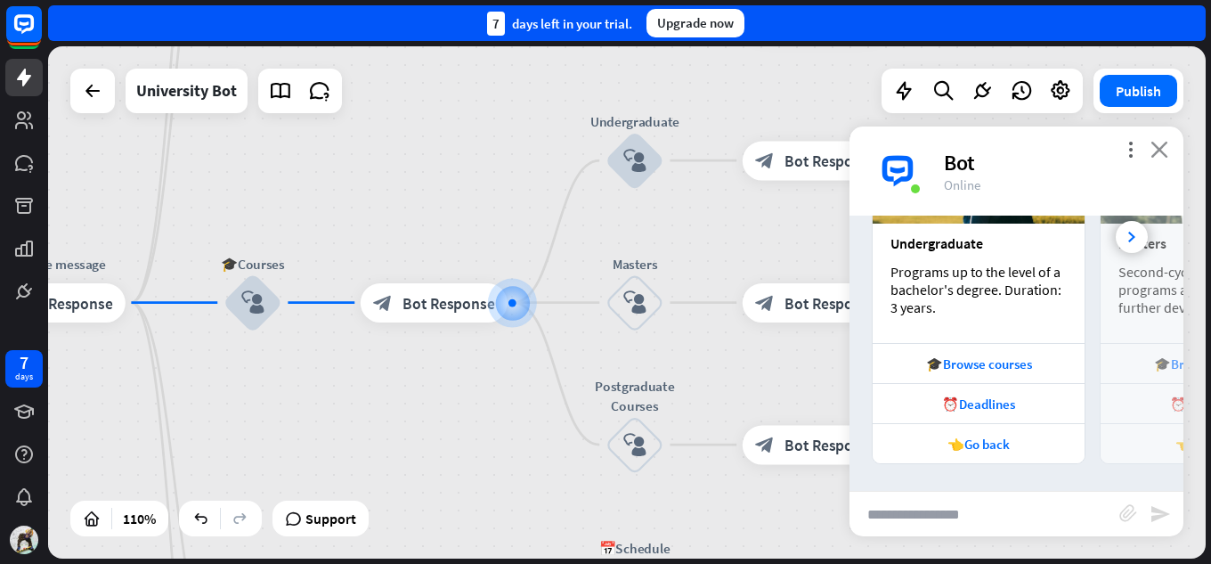
click at [1164, 155] on icon "close" at bounding box center [1159, 149] width 18 height 17
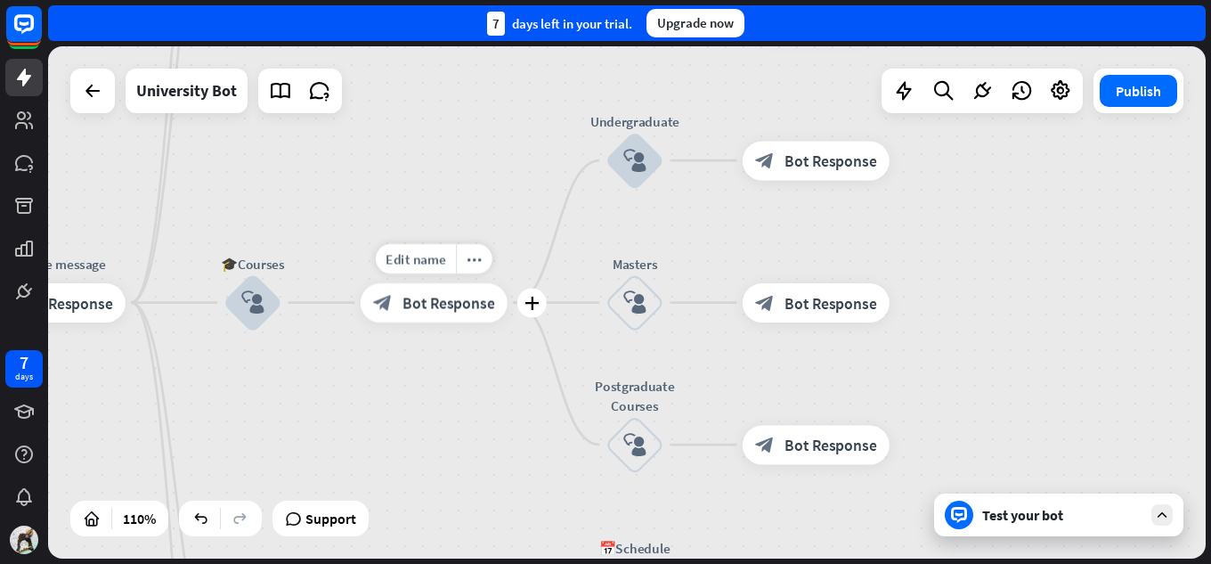
click at [377, 311] on icon "block_bot_response" at bounding box center [383, 303] width 20 height 20
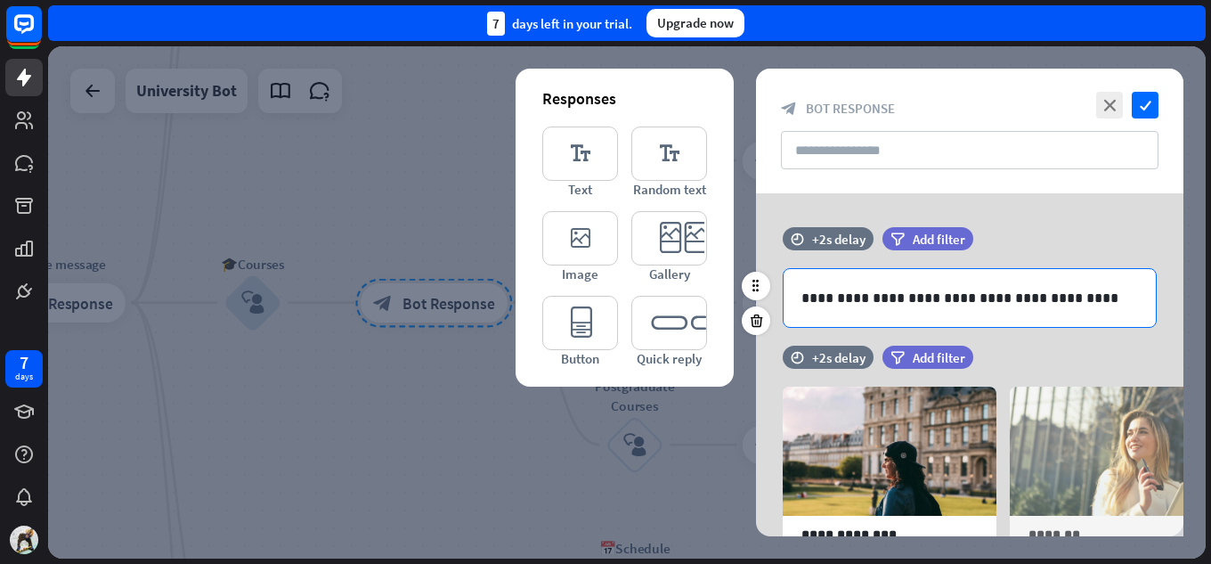
click at [799, 296] on div "**********" at bounding box center [969, 298] width 372 height 58
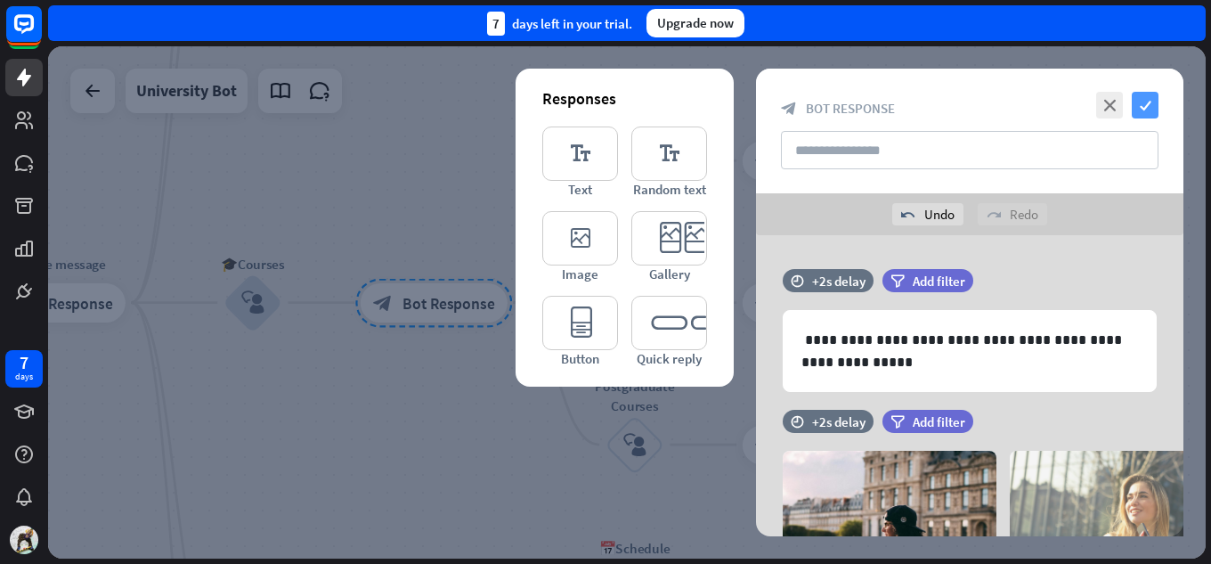
click at [1139, 95] on icon "check" at bounding box center [1144, 105] width 27 height 27
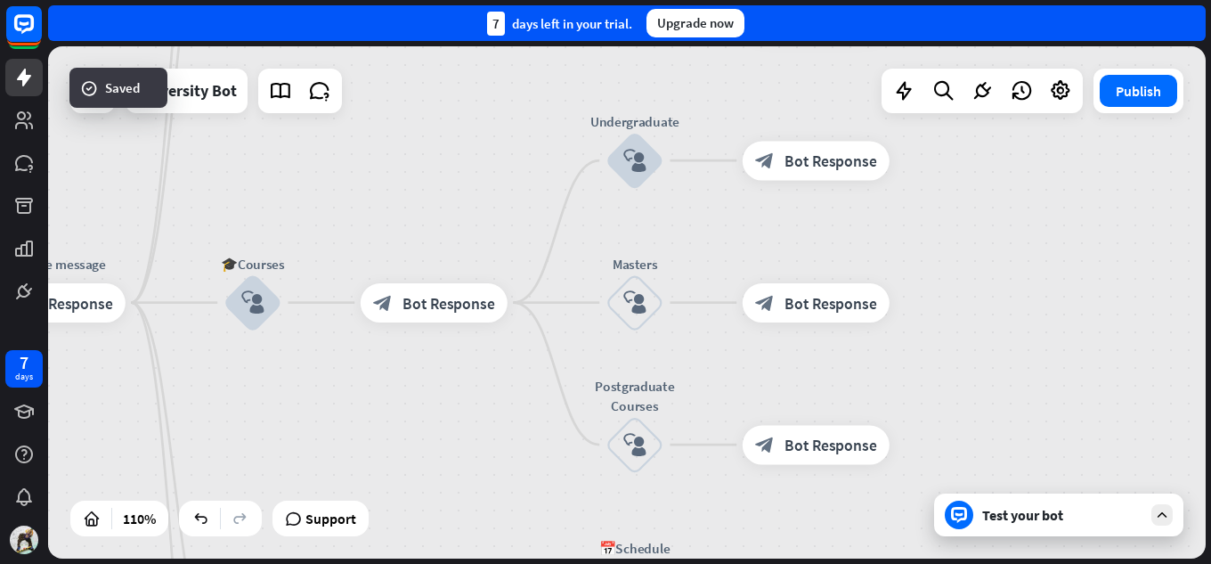
click at [1125, 518] on div "Test your bot" at bounding box center [1062, 515] width 160 height 18
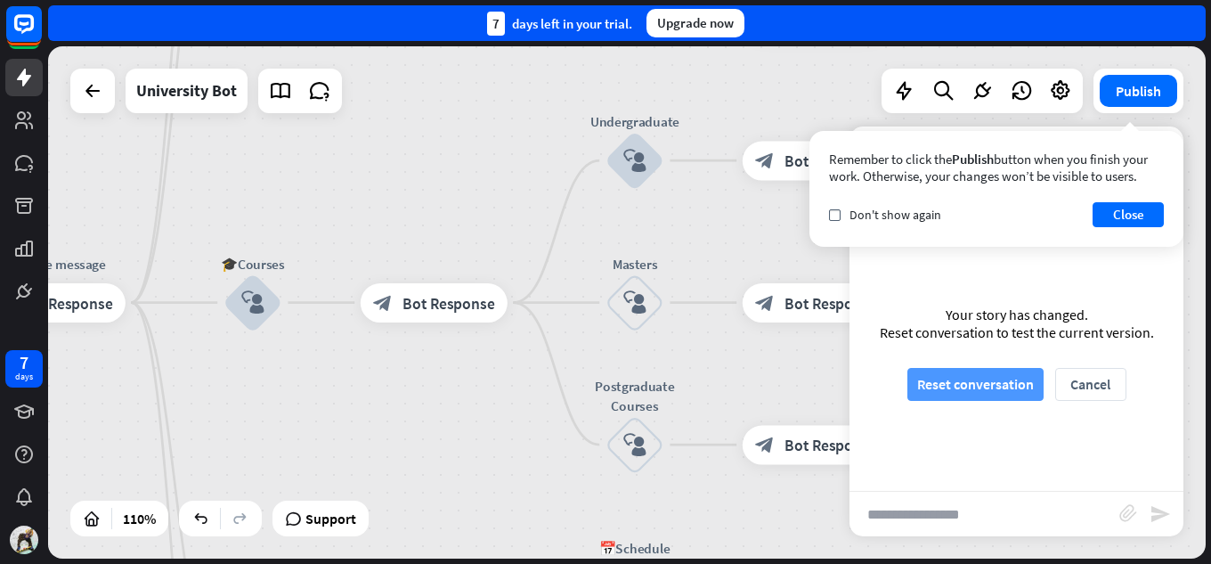
click at [998, 377] on button "Reset conversation" at bounding box center [975, 384] width 136 height 33
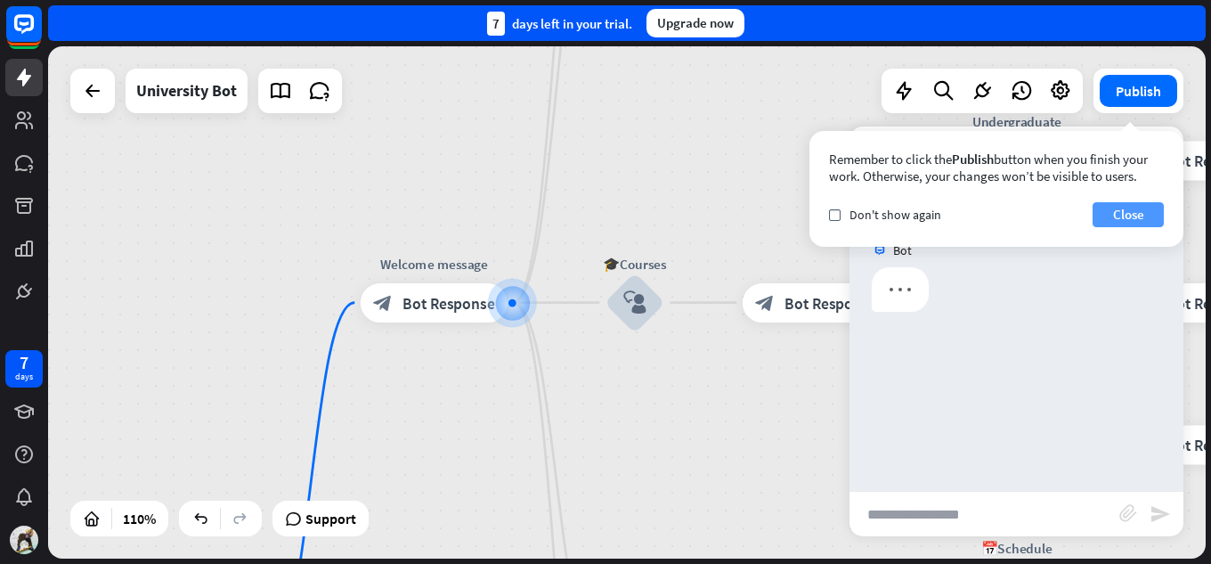
click at [1130, 207] on button "Close" at bounding box center [1127, 214] width 71 height 25
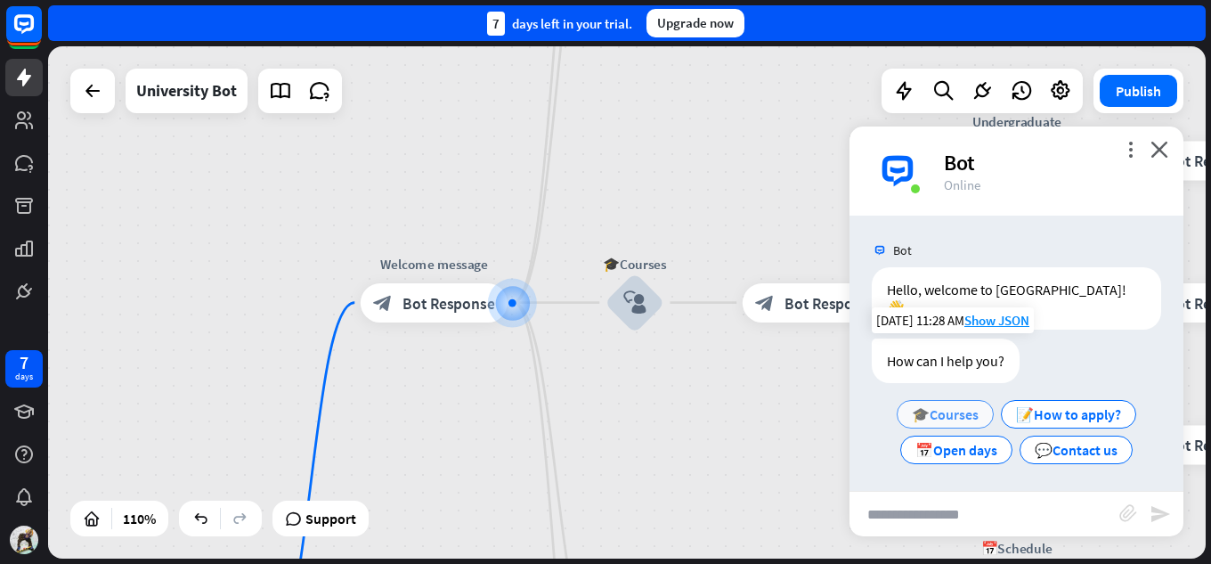
click at [969, 406] on div "🎓Courses" at bounding box center [944, 414] width 97 height 28
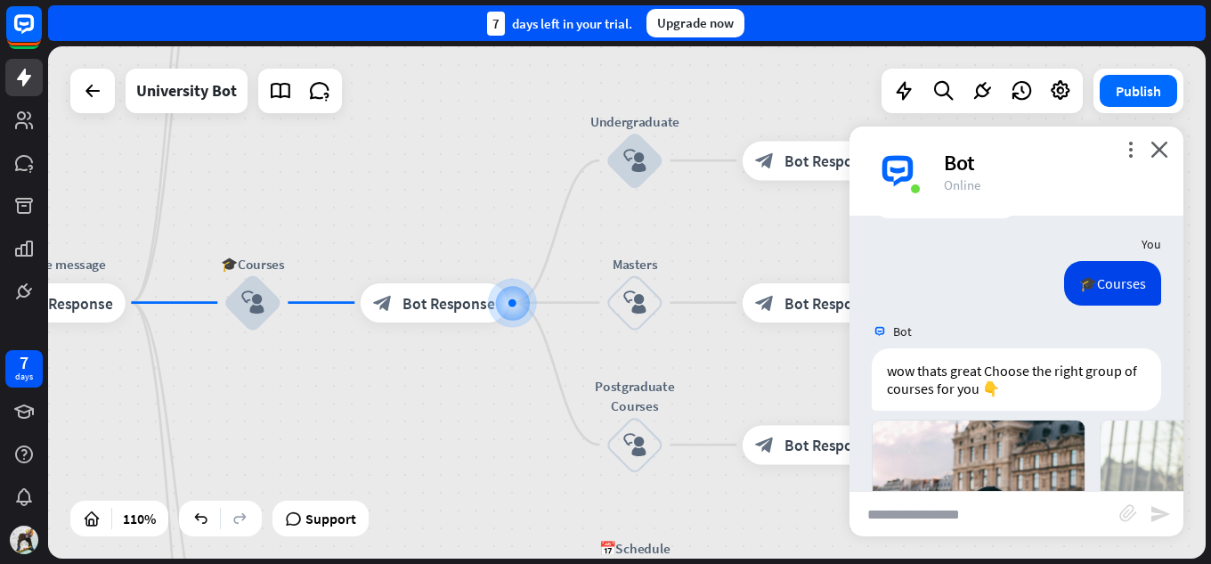
scroll to position [513, 0]
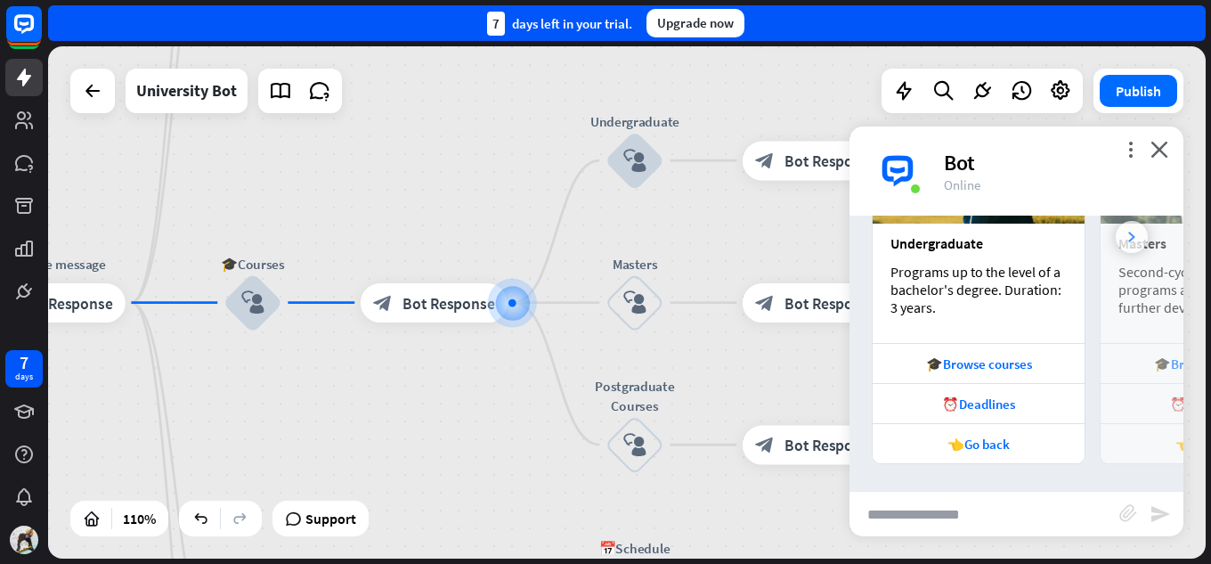
click at [1117, 243] on div at bounding box center [1131, 237] width 32 height 32
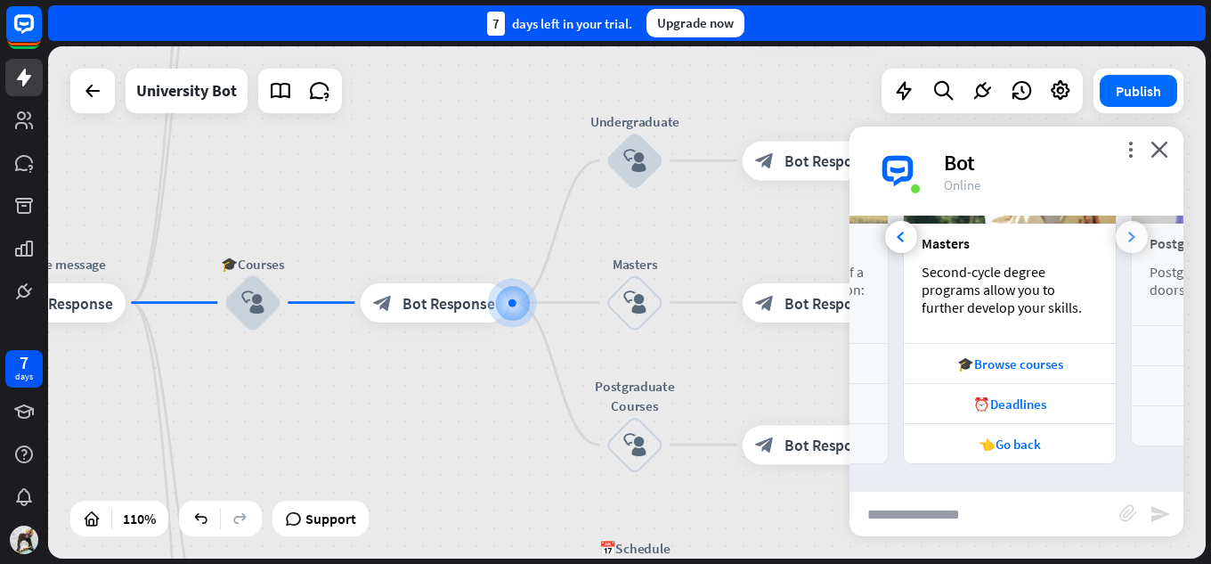
click at [1117, 243] on div at bounding box center [1131, 237] width 32 height 32
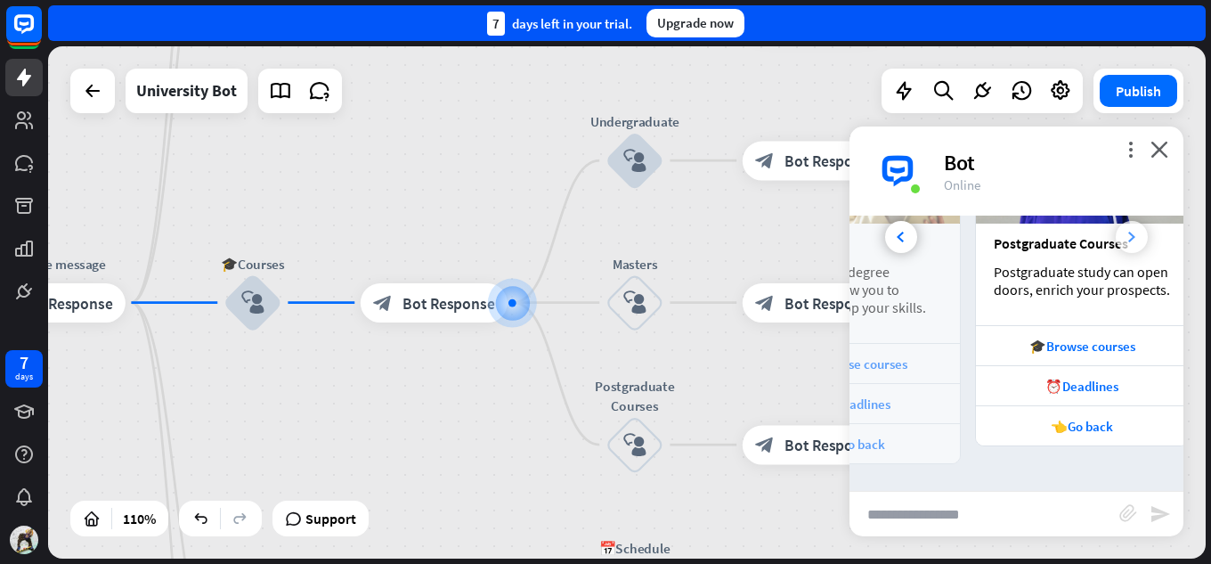
scroll to position [0, 393]
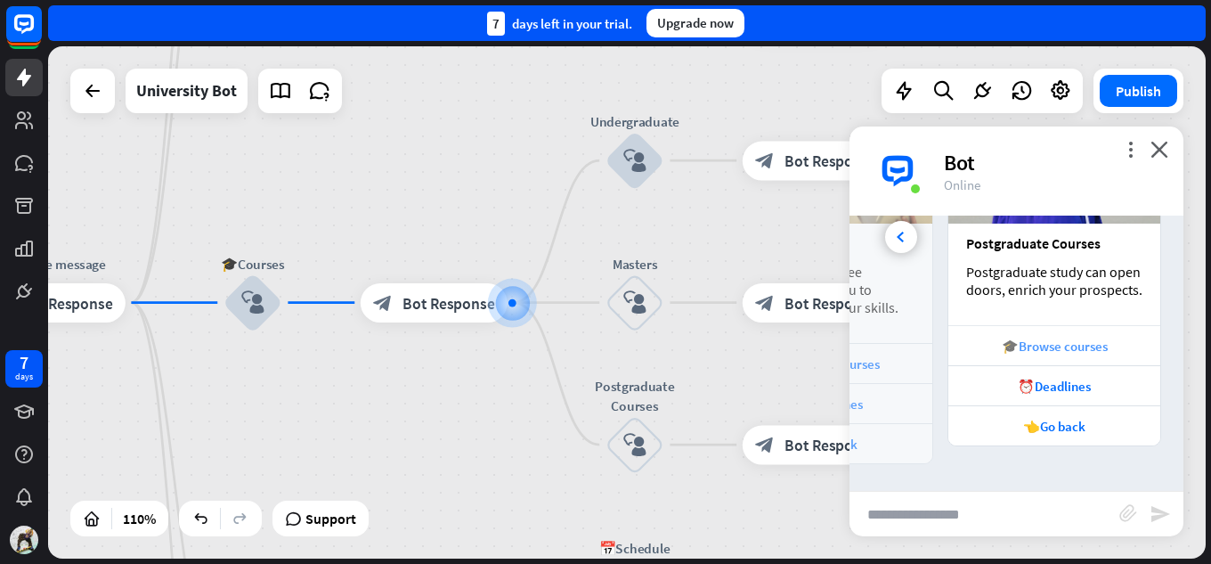
click at [1054, 349] on div "🎓Browse courses" at bounding box center [1054, 345] width 194 height 17
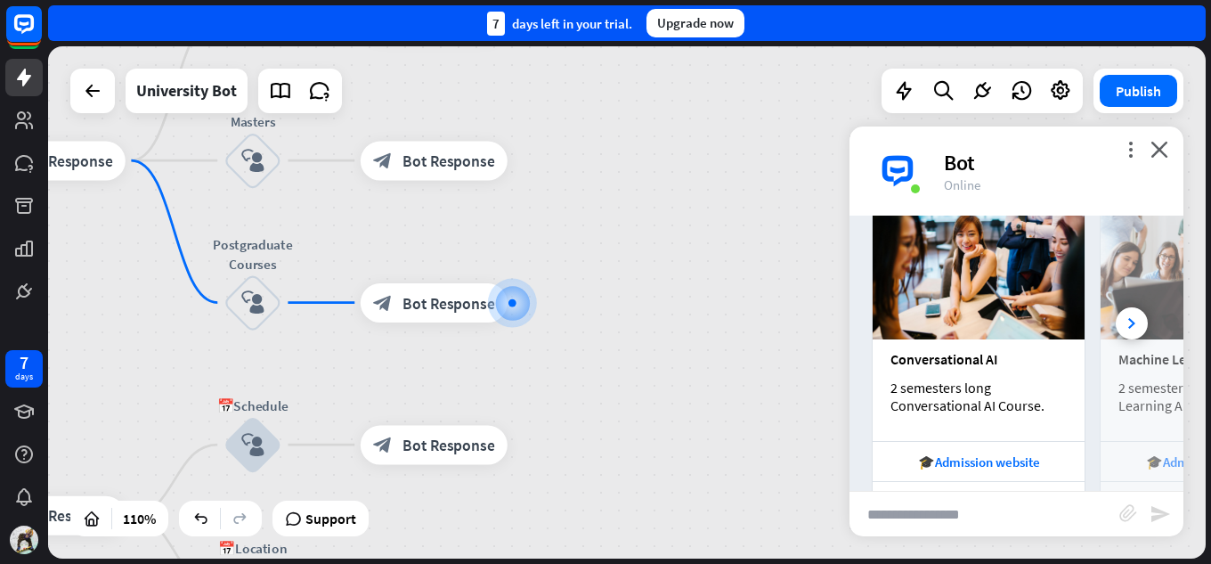
scroll to position [1102, 0]
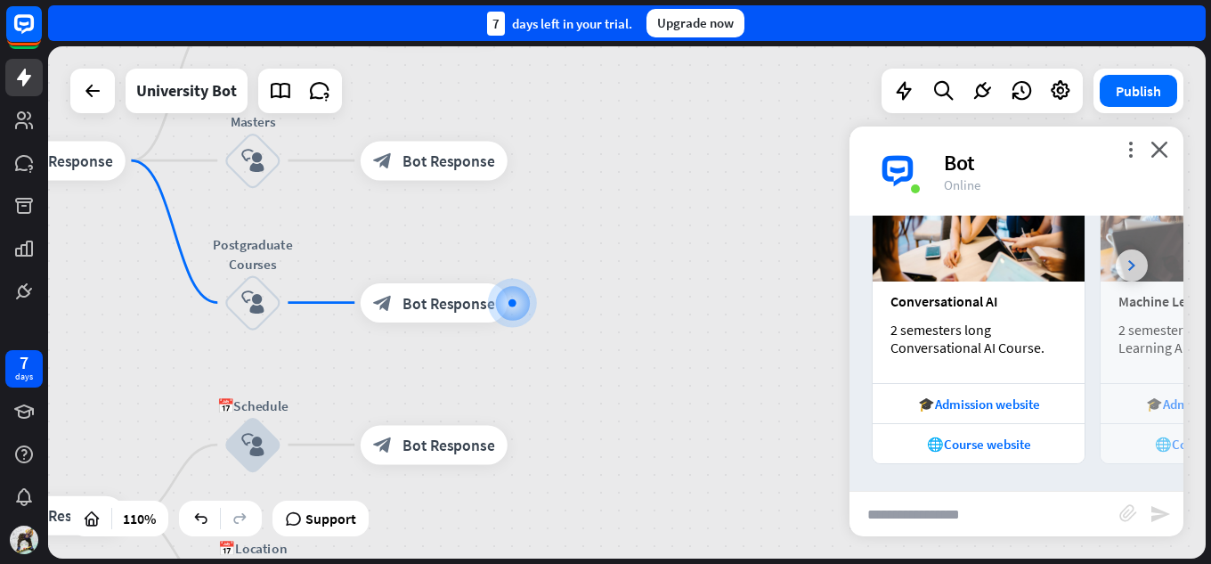
click at [1115, 261] on div at bounding box center [1131, 265] width 32 height 32
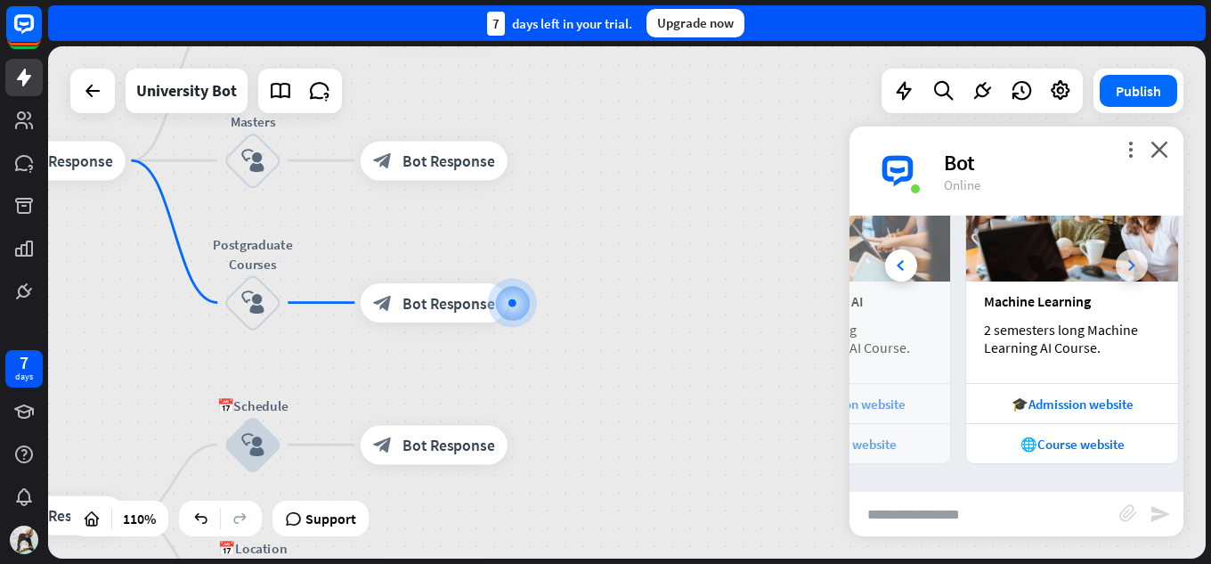
scroll to position [0, 166]
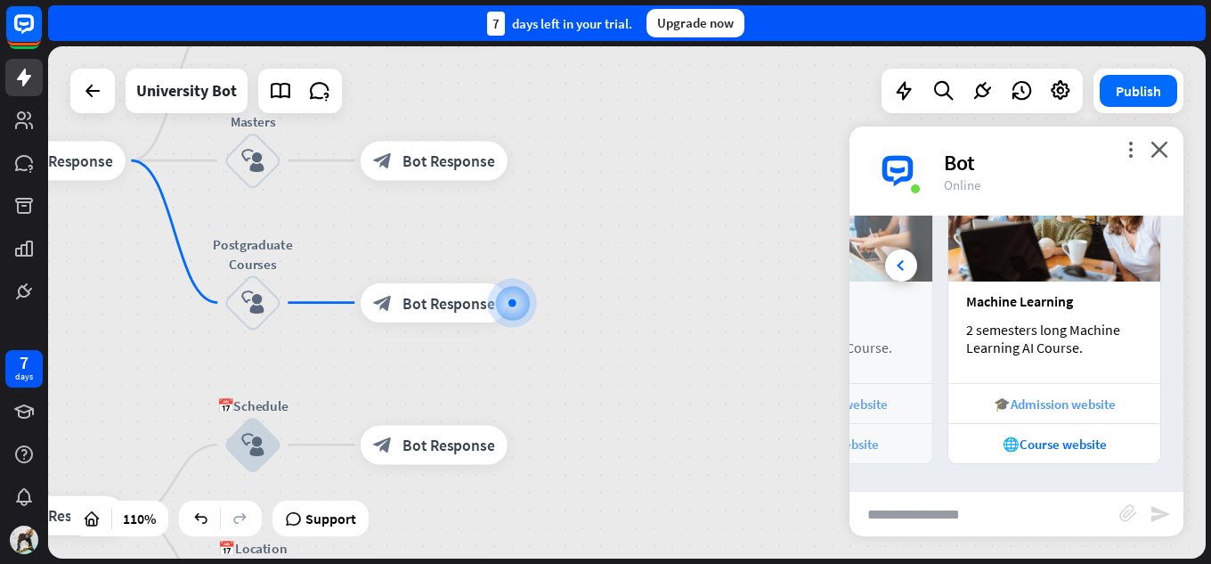
click at [1006, 396] on div "🎓Admission website" at bounding box center [1054, 403] width 194 height 17
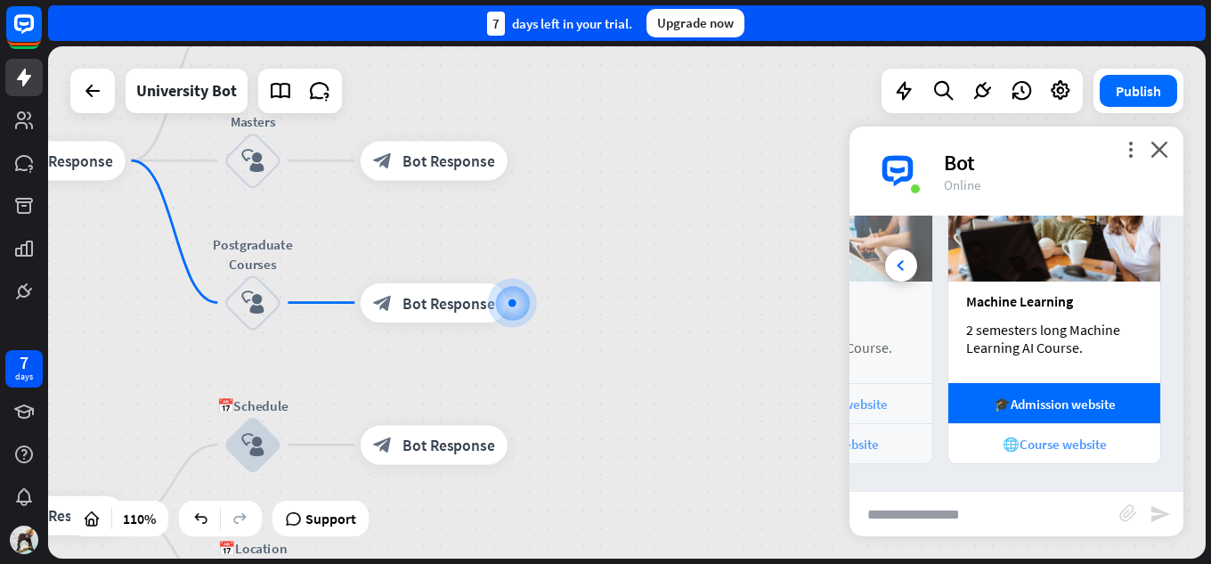
click at [1058, 450] on div "🌐Course website" at bounding box center [1054, 443] width 194 height 17
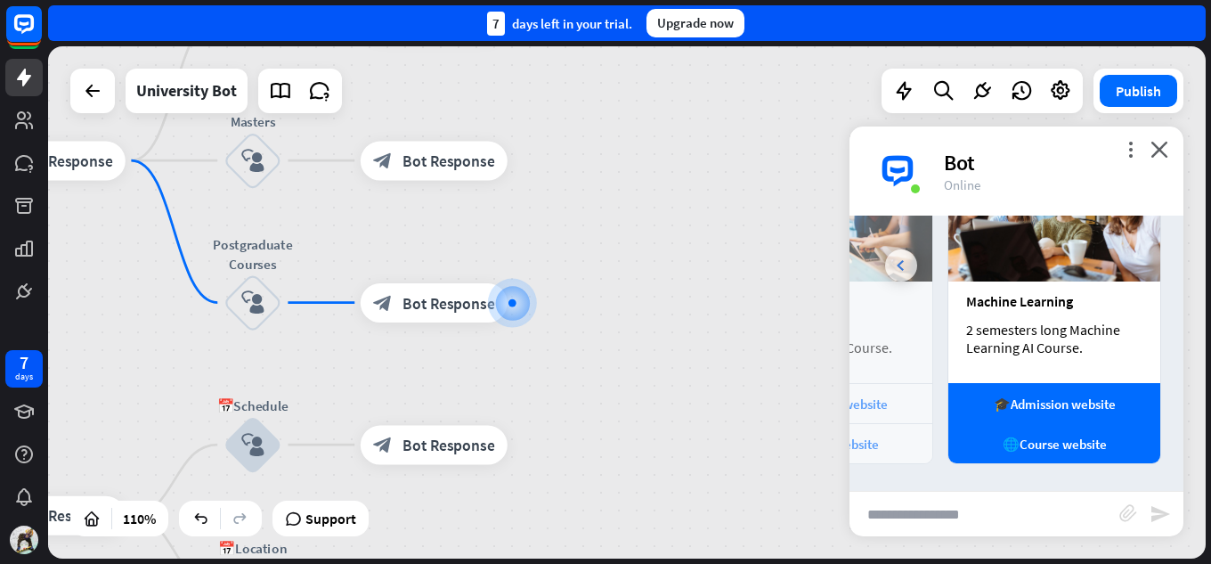
click at [895, 263] on div at bounding box center [901, 265] width 32 height 32
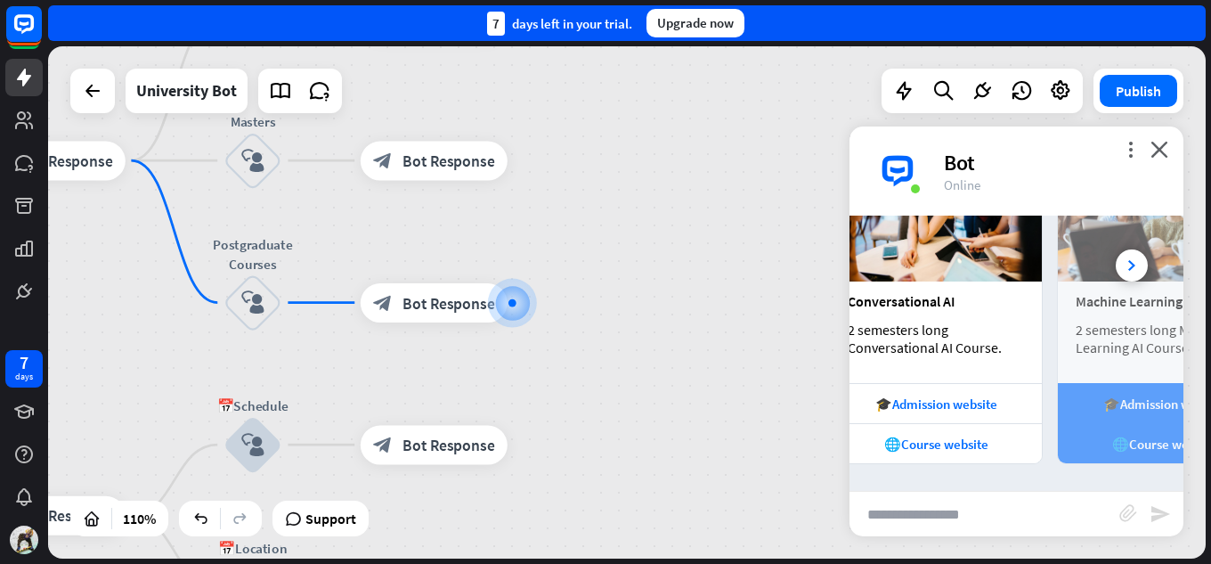
scroll to position [0, 0]
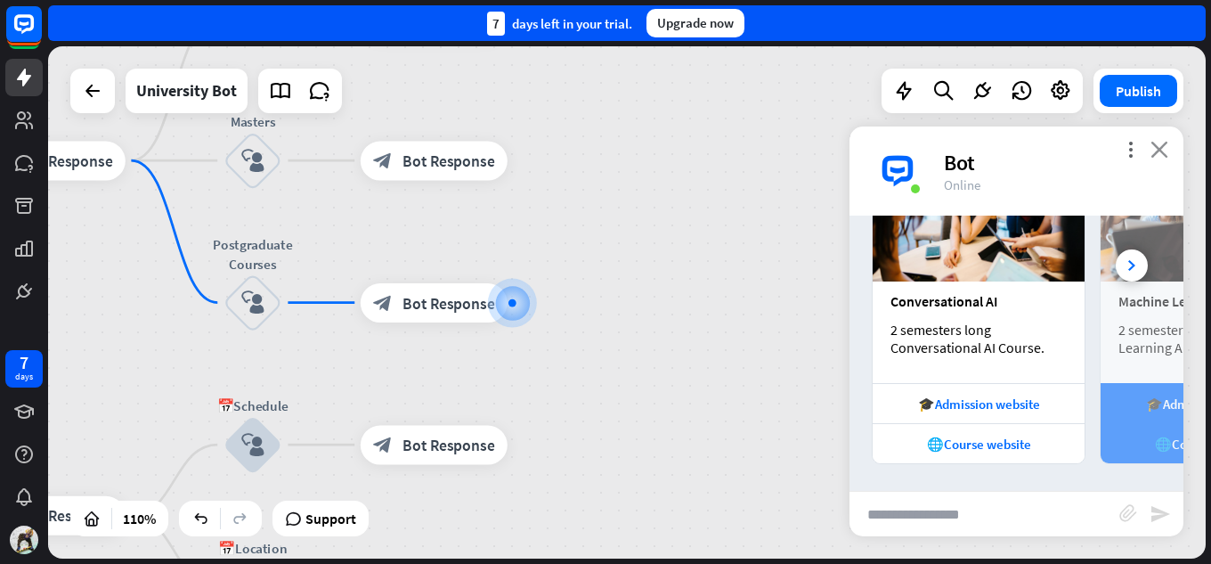
click at [1160, 148] on icon "close" at bounding box center [1159, 149] width 18 height 17
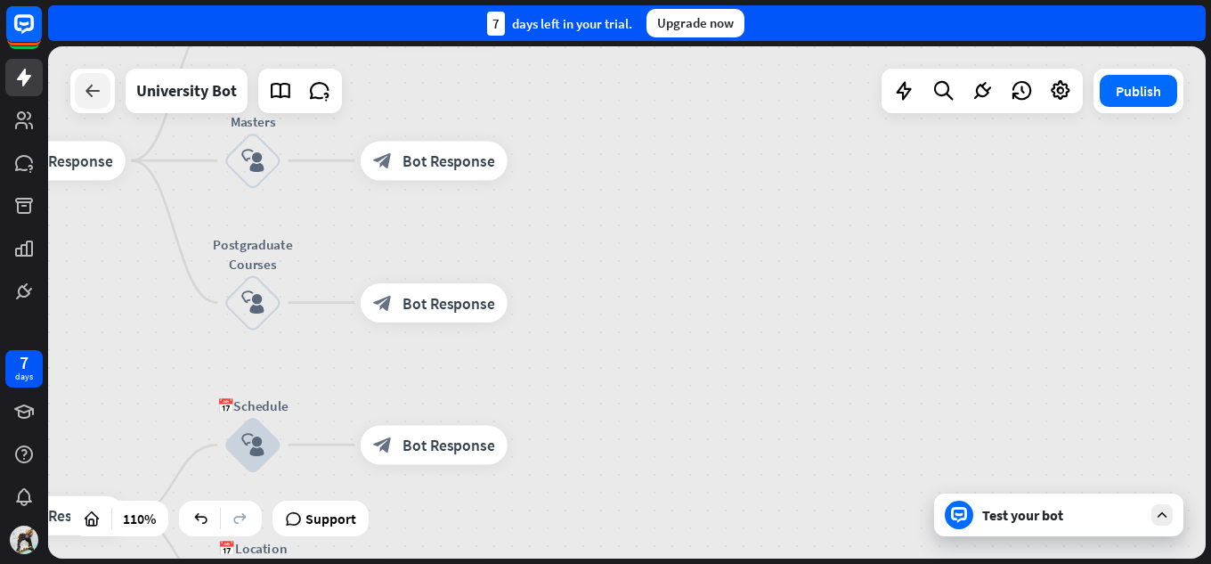
click at [85, 93] on icon at bounding box center [92, 90] width 21 height 21
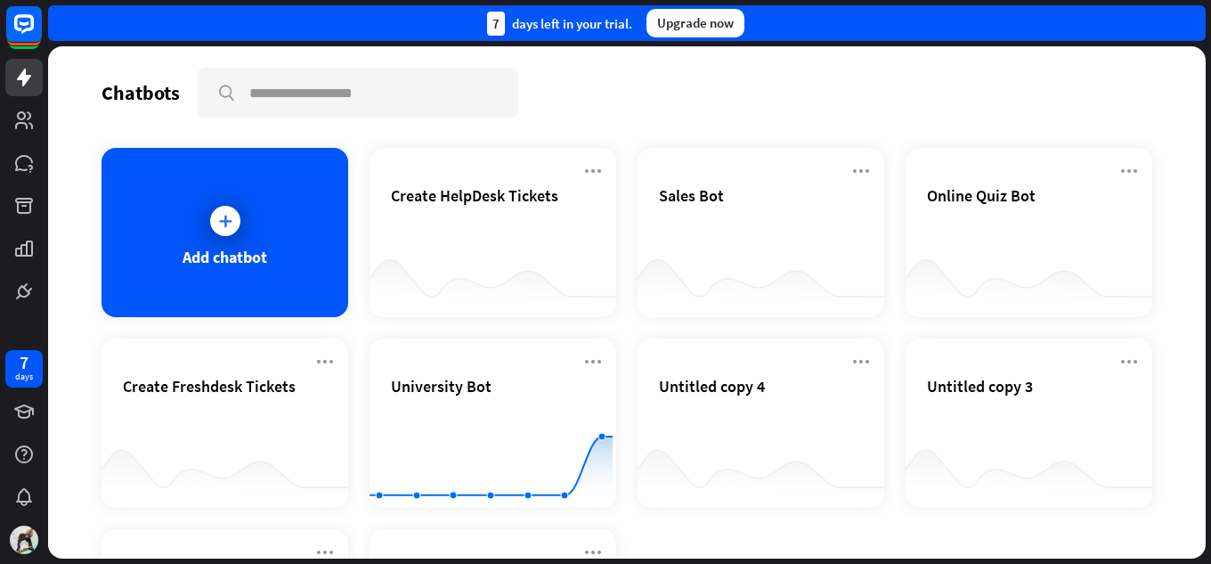
scroll to position [89, 0]
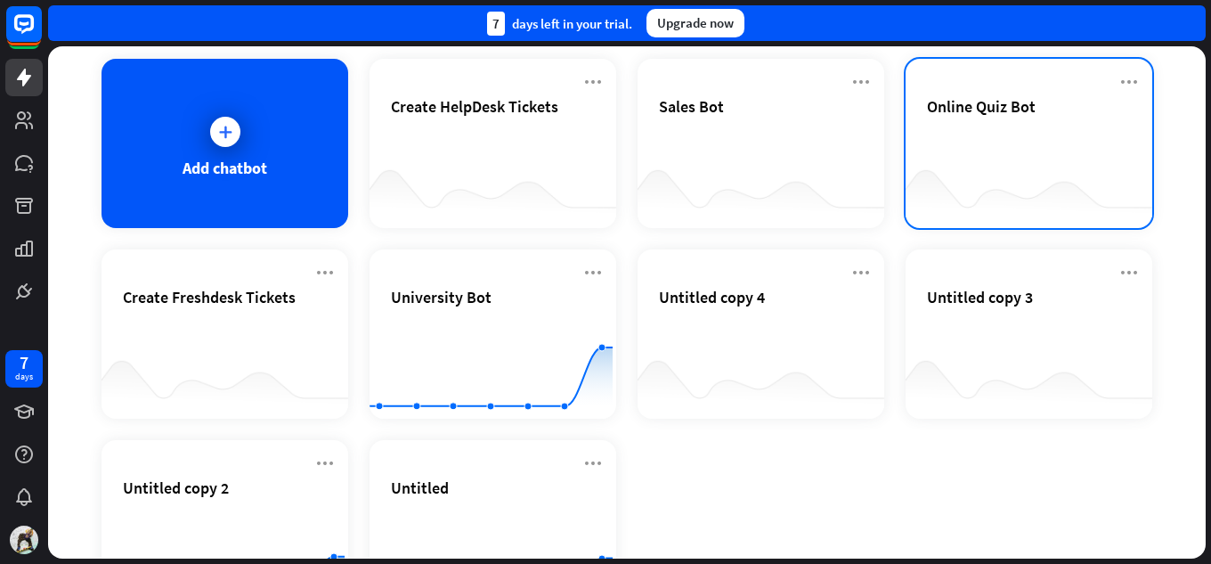
click at [942, 117] on div "Online Quiz Bot" at bounding box center [1029, 127] width 204 height 62
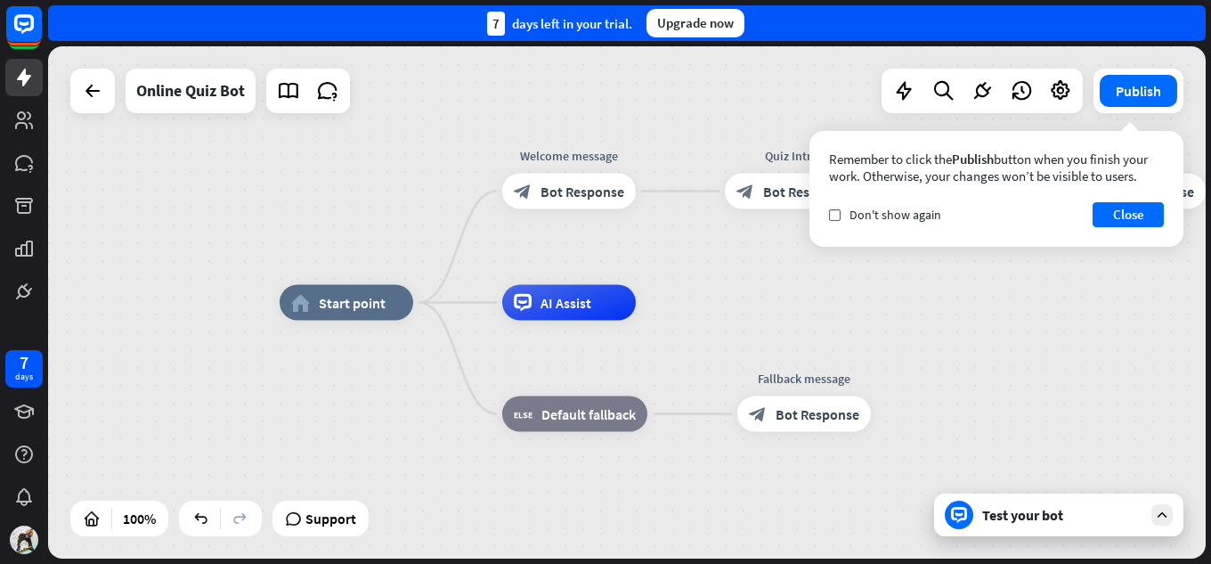
click at [1002, 518] on div "Test your bot" at bounding box center [1062, 515] width 160 height 18
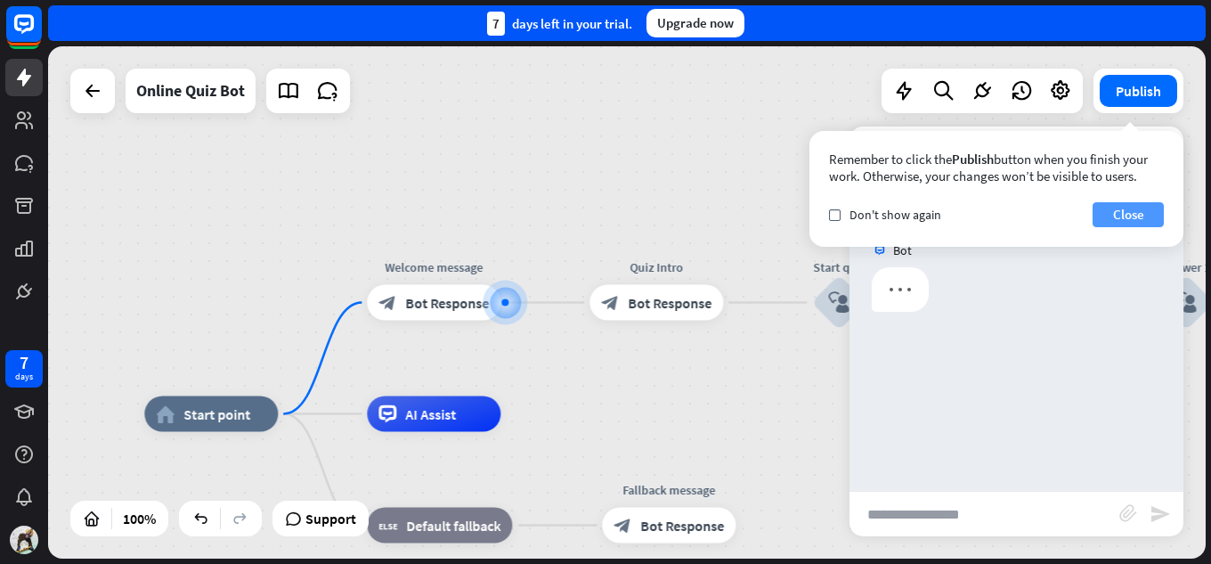
click at [1110, 222] on button "Close" at bounding box center [1127, 214] width 71 height 25
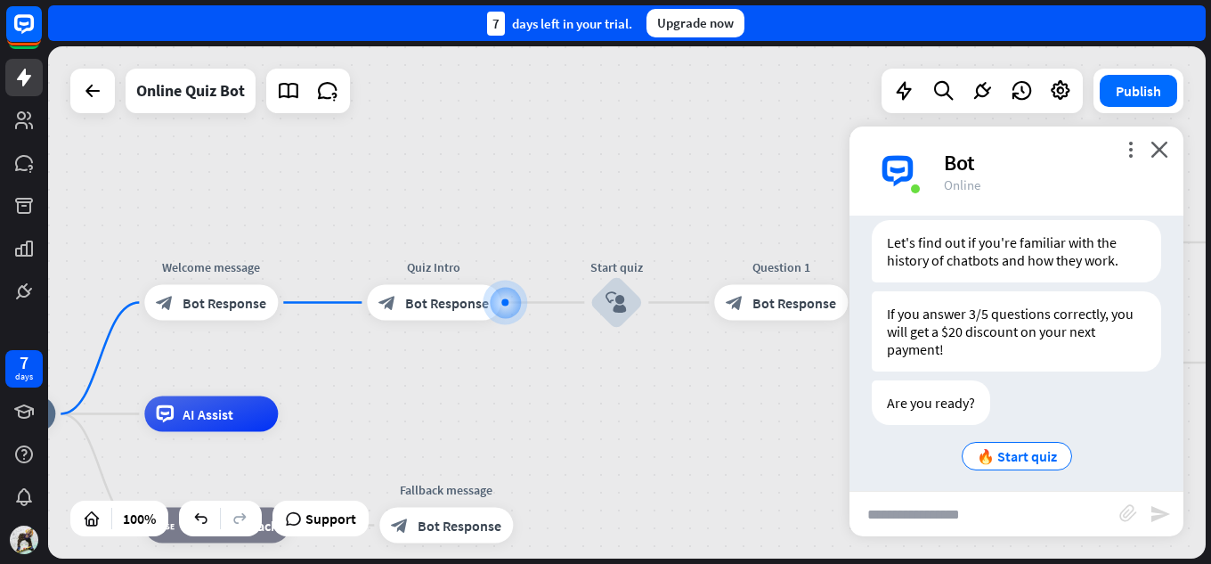
scroll to position [333, 0]
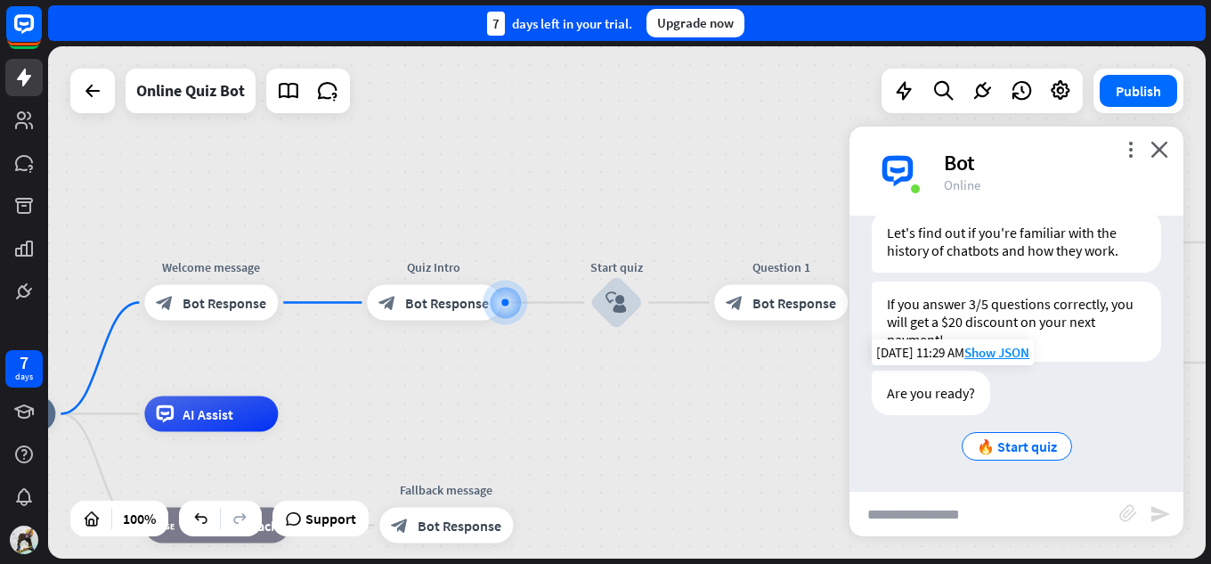
click at [1117, 384] on div "Are you ready? 🔥 Start quiz" at bounding box center [1016, 416] width 289 height 93
click at [994, 450] on span "🔥 Start quiz" at bounding box center [1017, 446] width 80 height 18
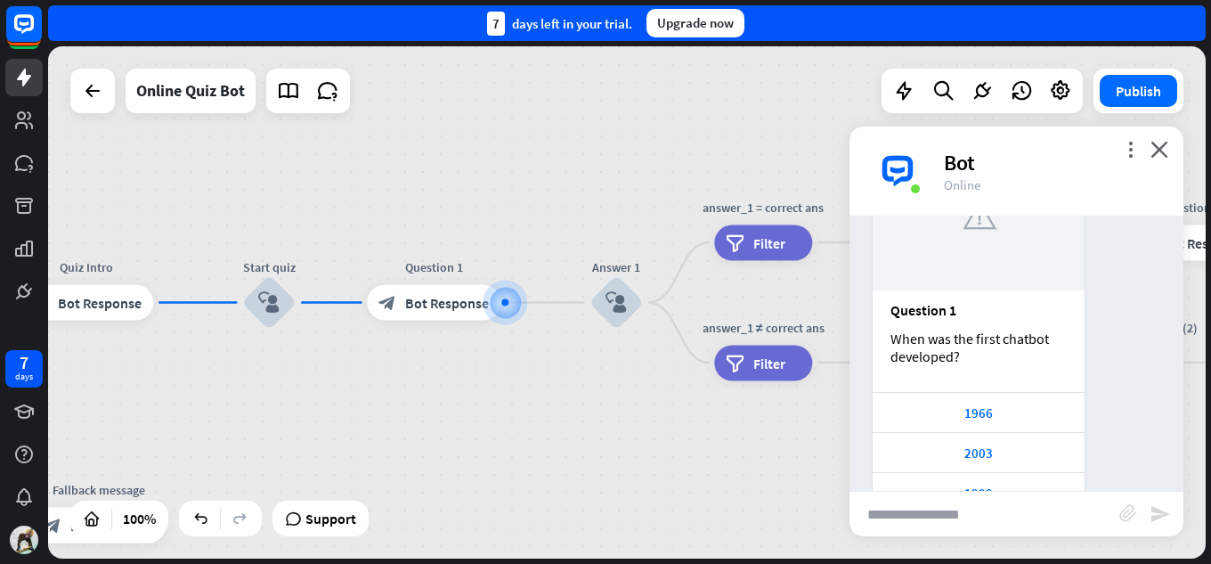
scroll to position [829, 0]
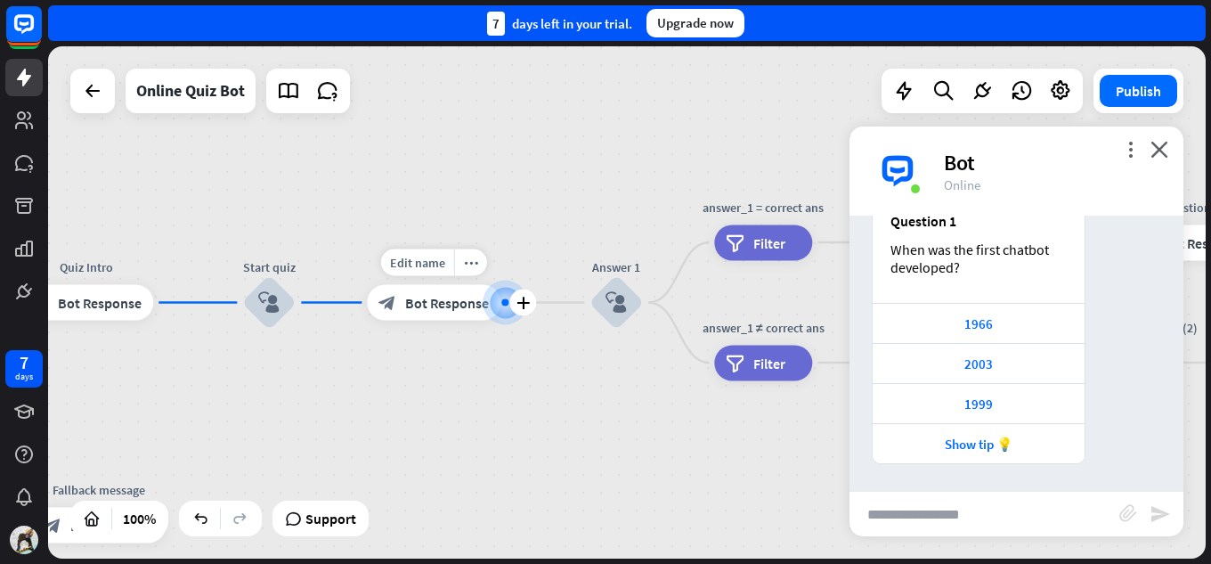
click at [474, 306] on span "Bot Response" at bounding box center [447, 303] width 84 height 18
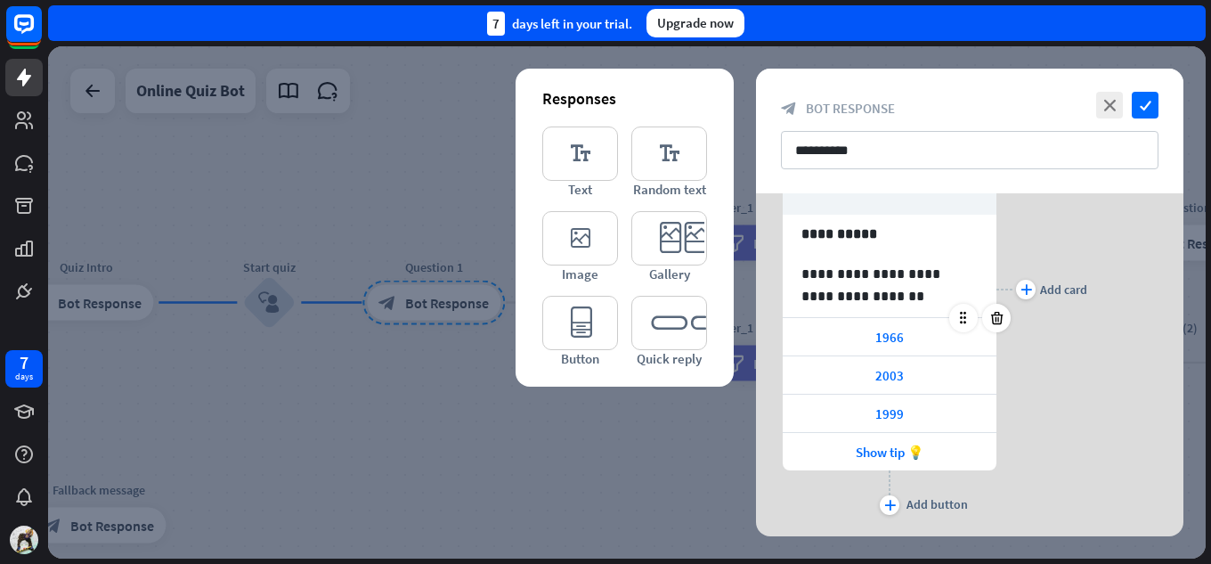
scroll to position [228, 0]
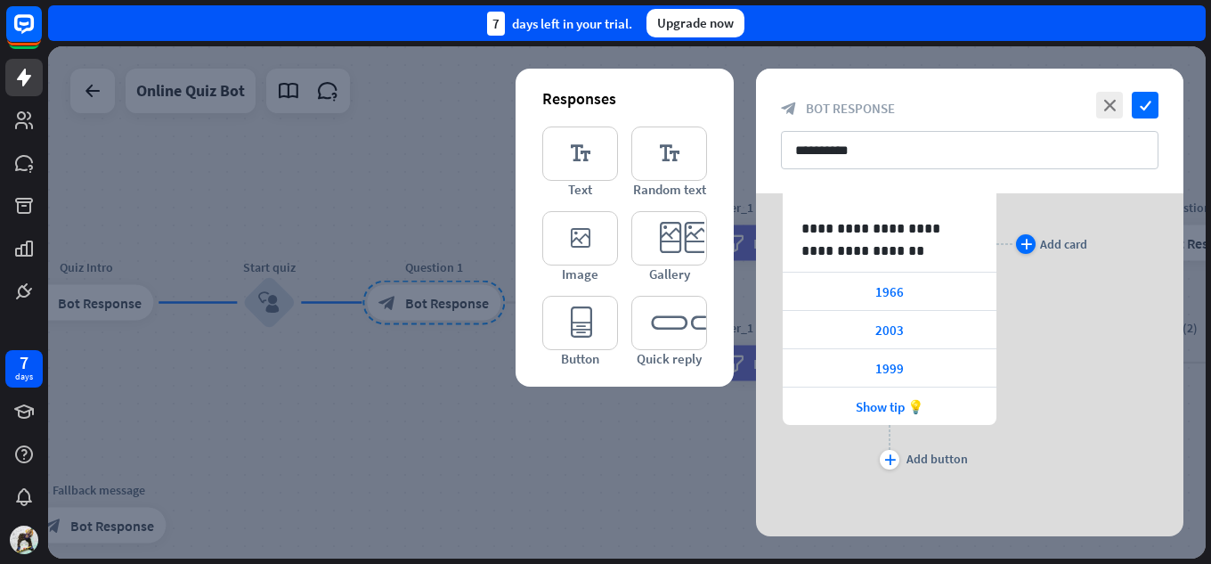
click at [1034, 239] on div "plus Add card" at bounding box center [1051, 244] width 71 height 20
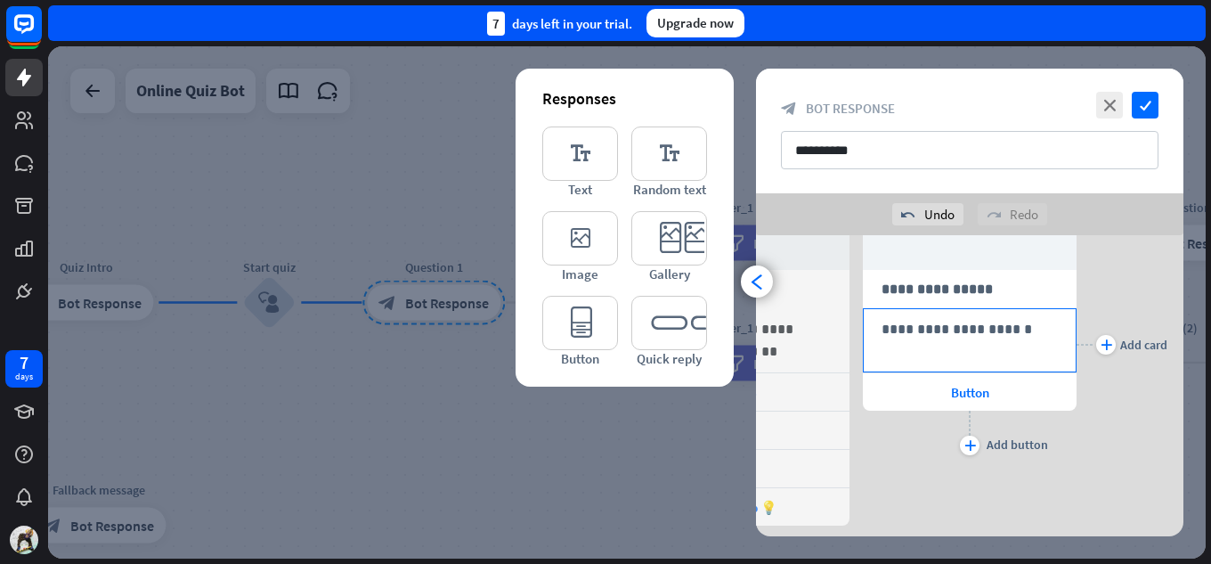
scroll to position [139, 0]
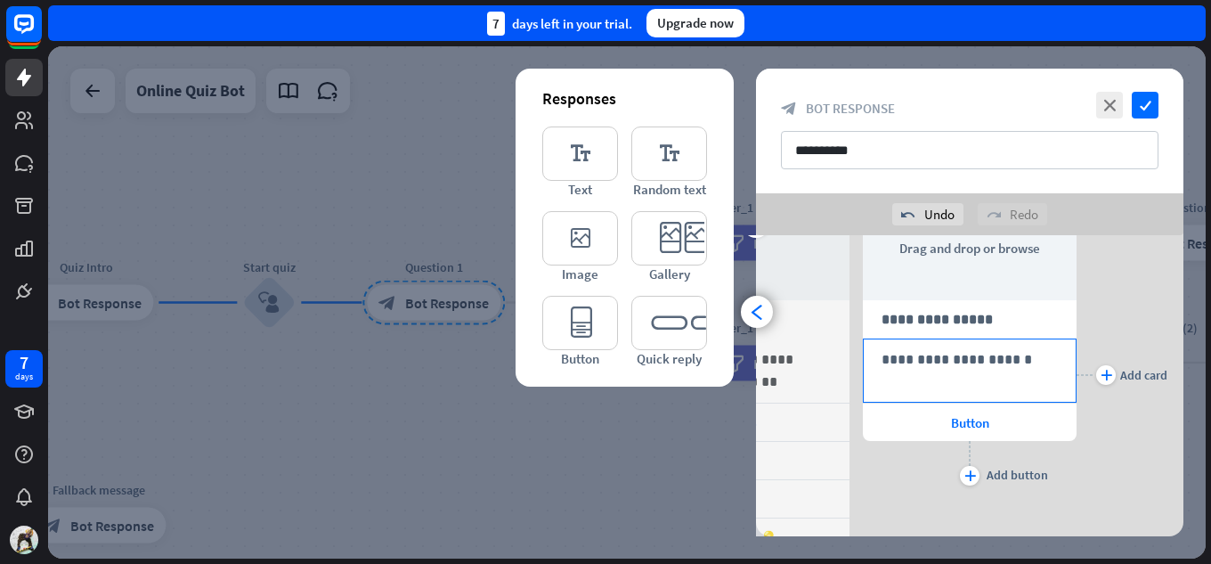
drag, startPoint x: 966, startPoint y: 289, endPoint x: 945, endPoint y: 361, distance: 75.2
click at [945, 361] on div "**********" at bounding box center [970, 374] width 214 height 460
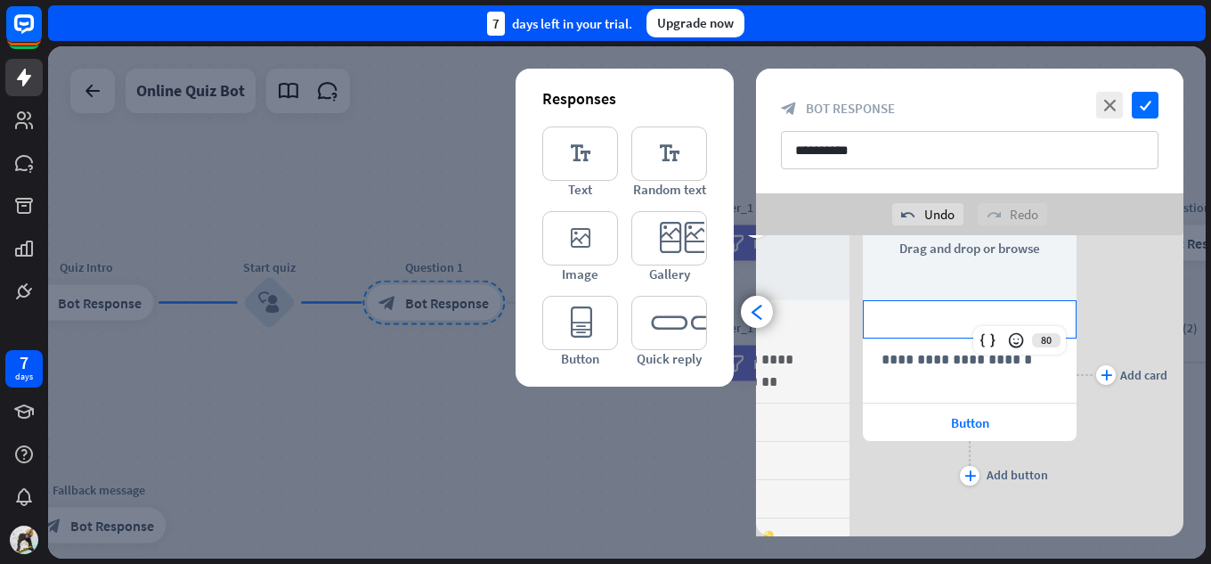
click at [945, 325] on p "**********" at bounding box center [969, 319] width 176 height 22
click at [1145, 289] on div "plus Add card" at bounding box center [1121, 374] width 91 height 460
click at [930, 422] on div "Button" at bounding box center [970, 421] width 214 height 37
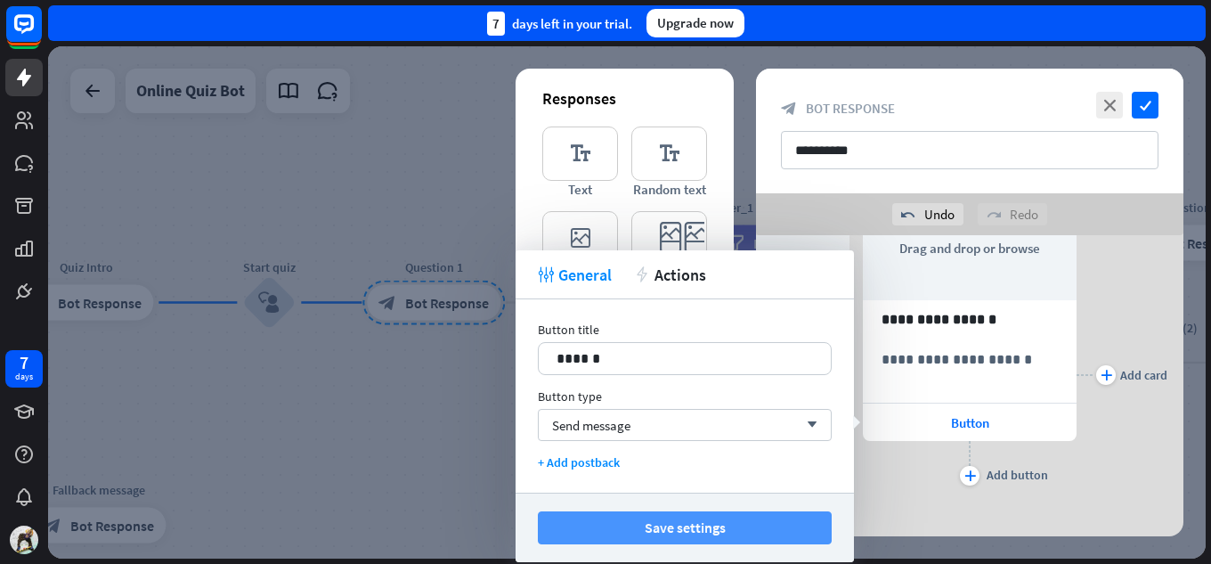
click at [637, 529] on button "Save settings" at bounding box center [685, 527] width 294 height 33
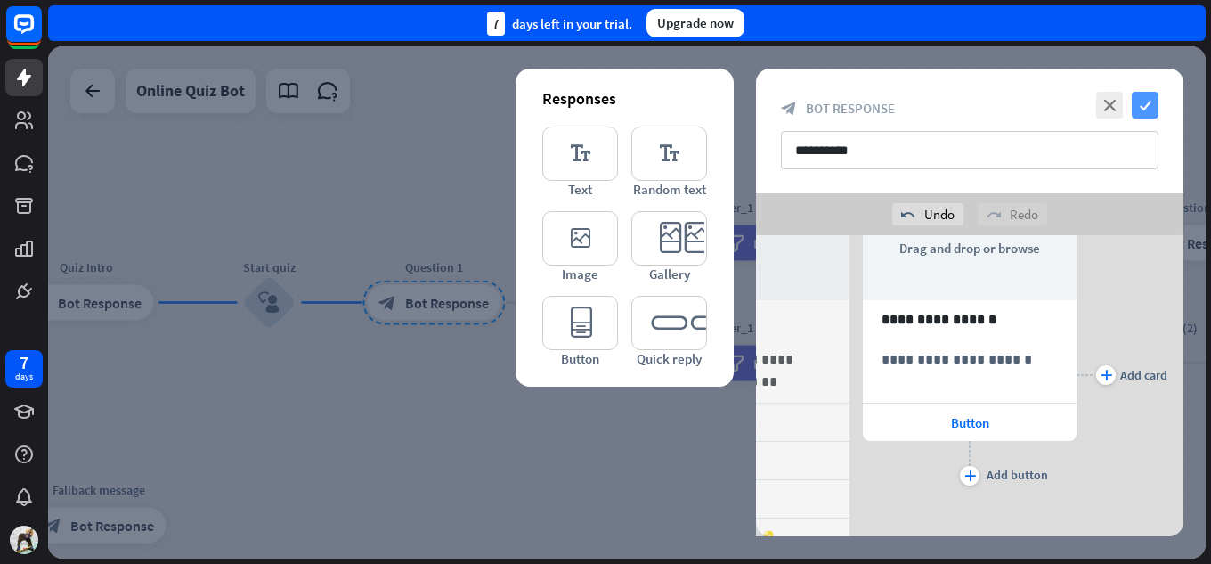
click at [1141, 104] on icon "check" at bounding box center [1144, 105] width 27 height 27
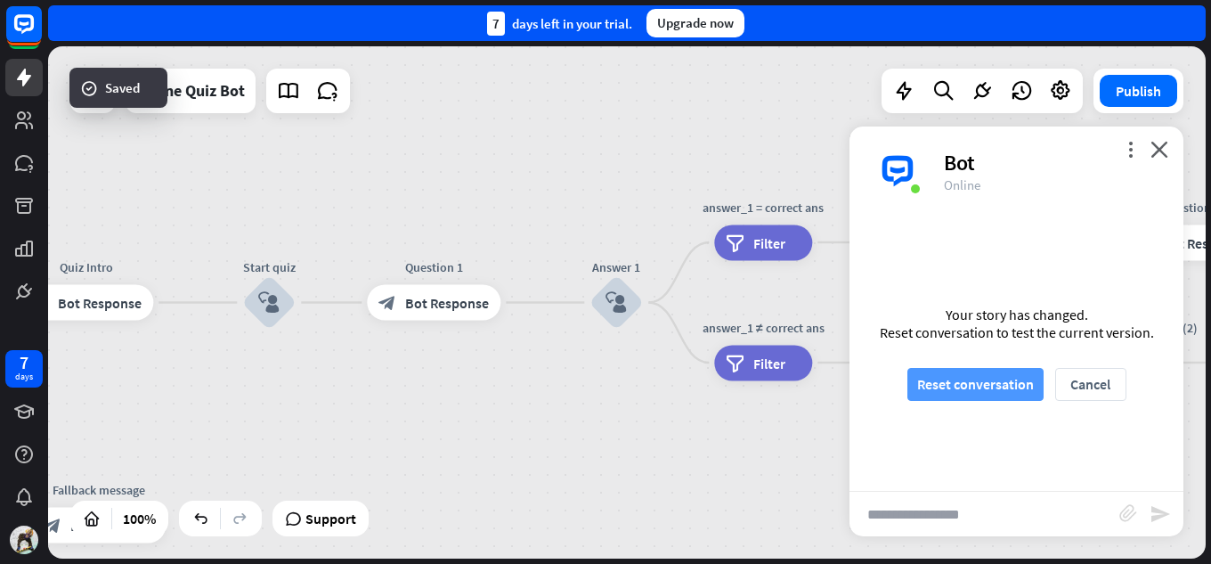
click at [961, 399] on button "Reset conversation" at bounding box center [975, 384] width 136 height 33
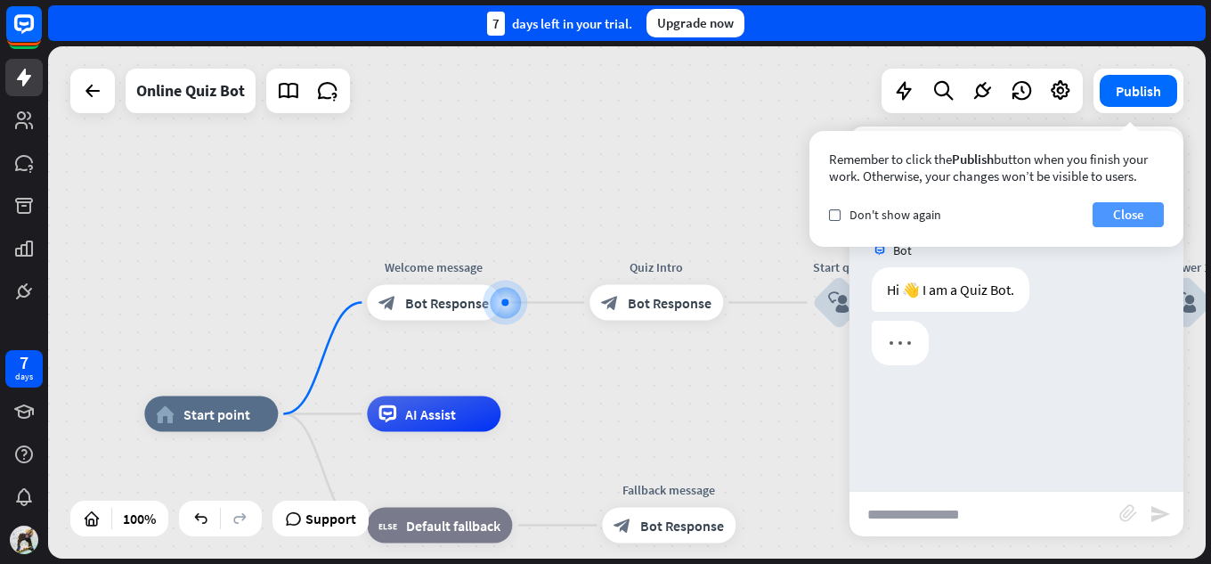
click at [1132, 221] on button "Close" at bounding box center [1127, 214] width 71 height 25
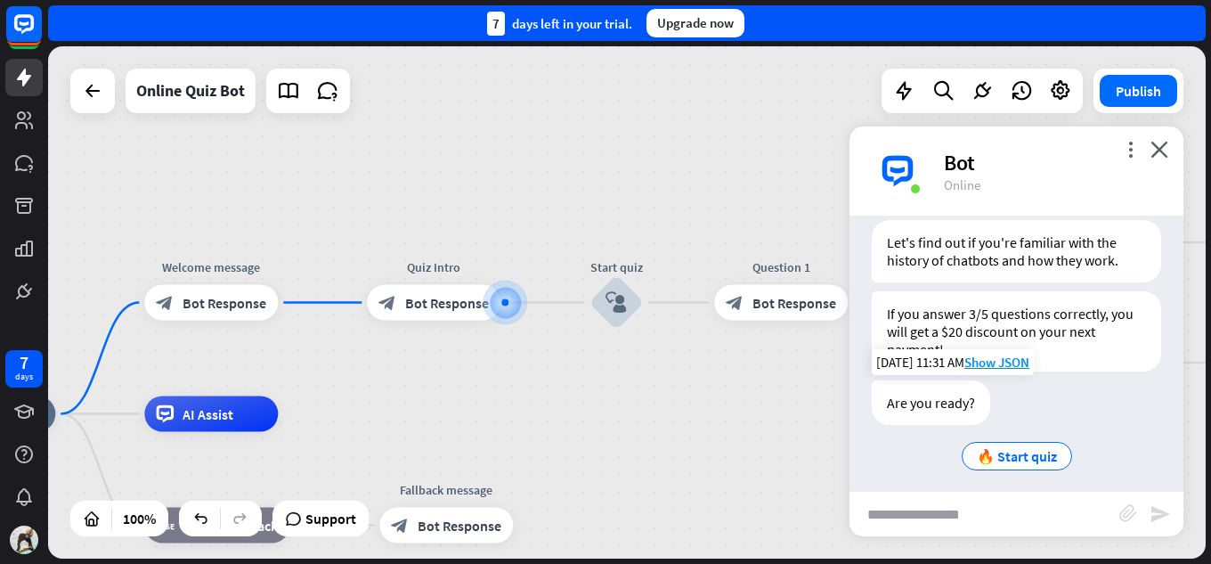
scroll to position [333, 0]
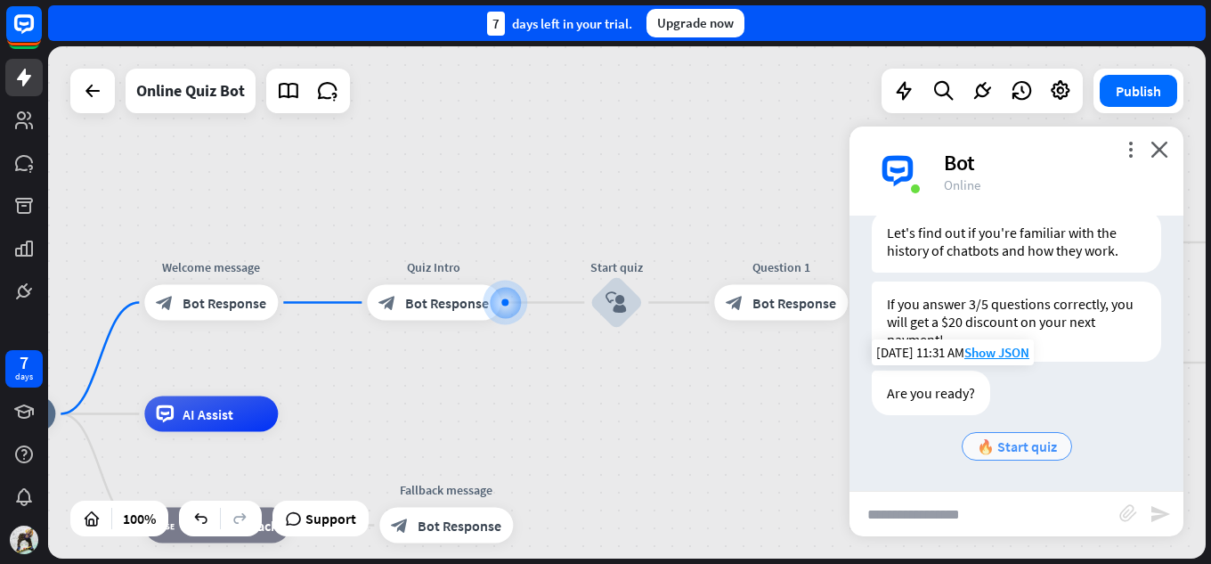
click at [1018, 435] on div "🔥 Start quiz" at bounding box center [1016, 446] width 110 height 28
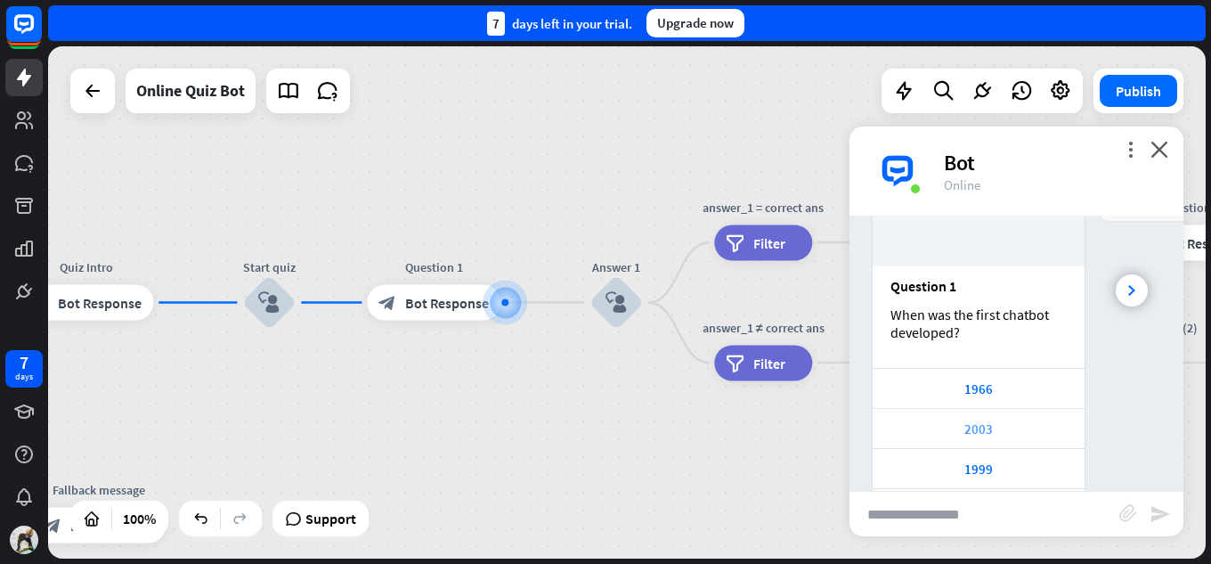
scroll to position [740, 0]
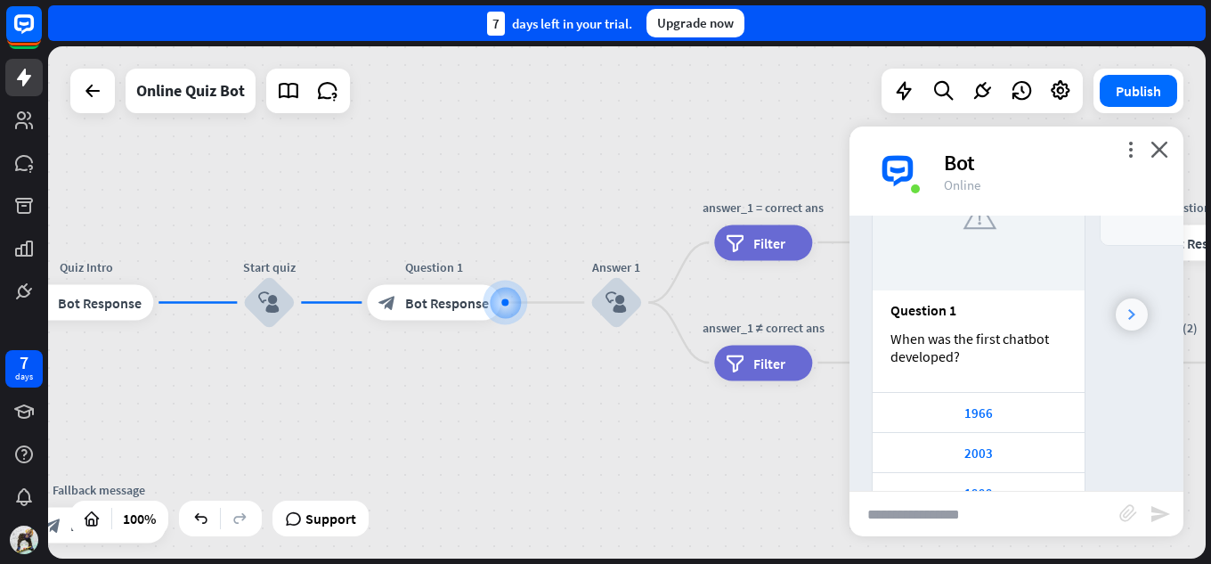
click at [1128, 315] on icon at bounding box center [1131, 314] width 7 height 11
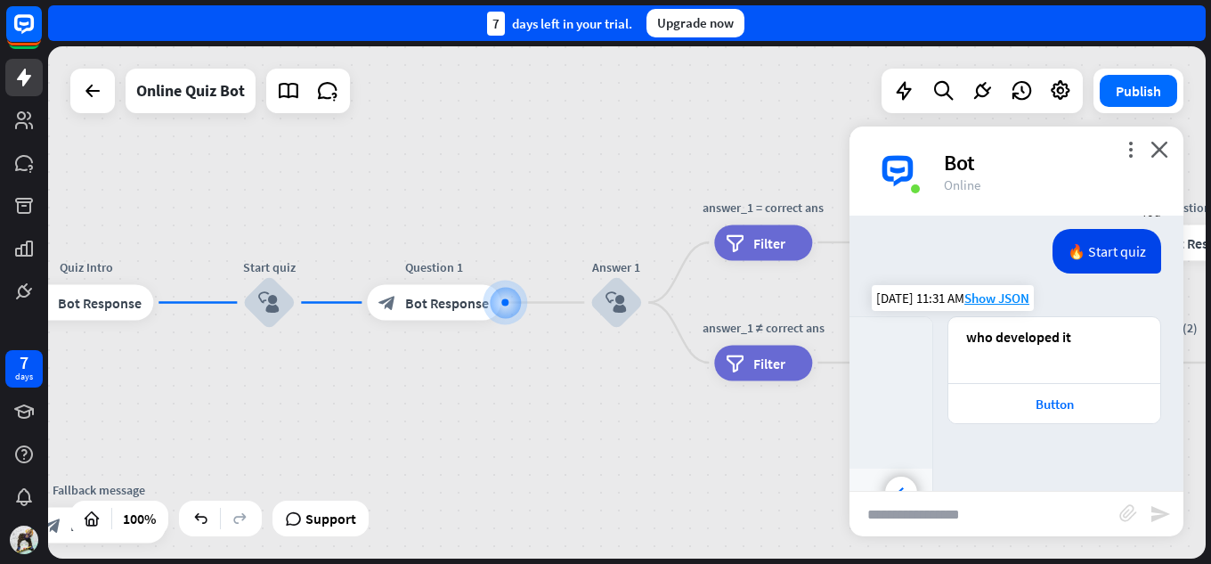
scroll to position [651, 0]
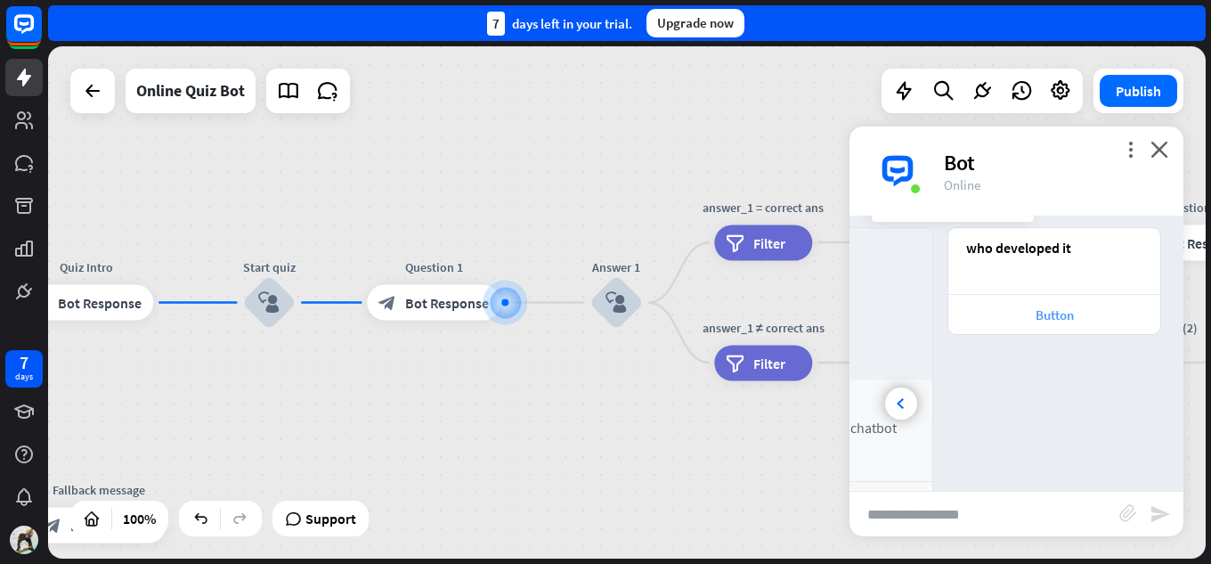
click at [1049, 307] on div "Button" at bounding box center [1054, 314] width 194 height 17
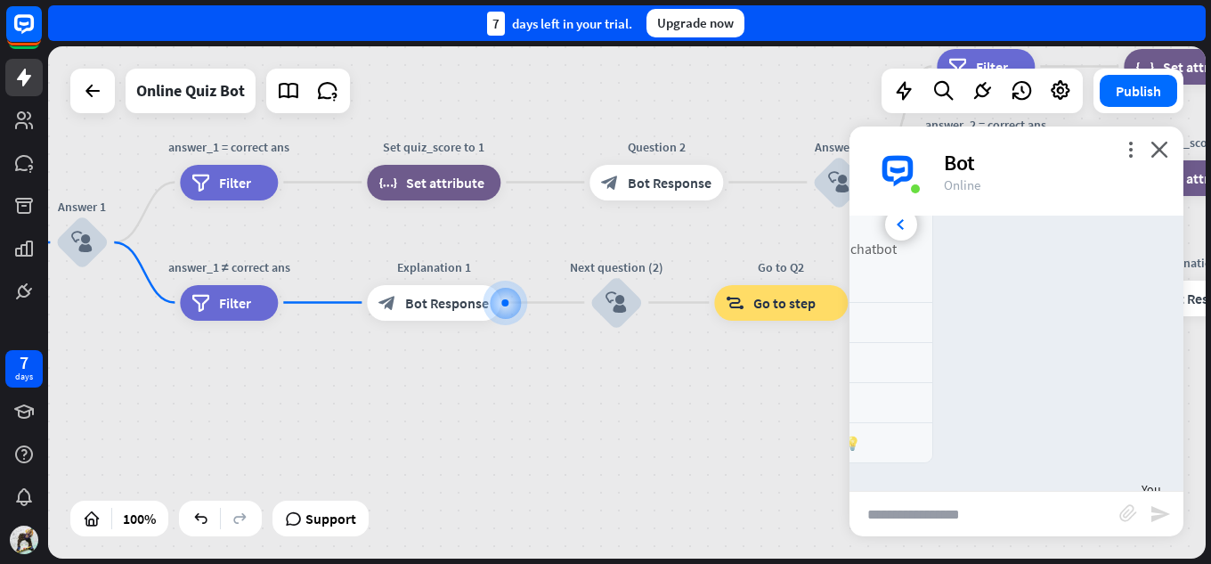
scroll to position [741, 0]
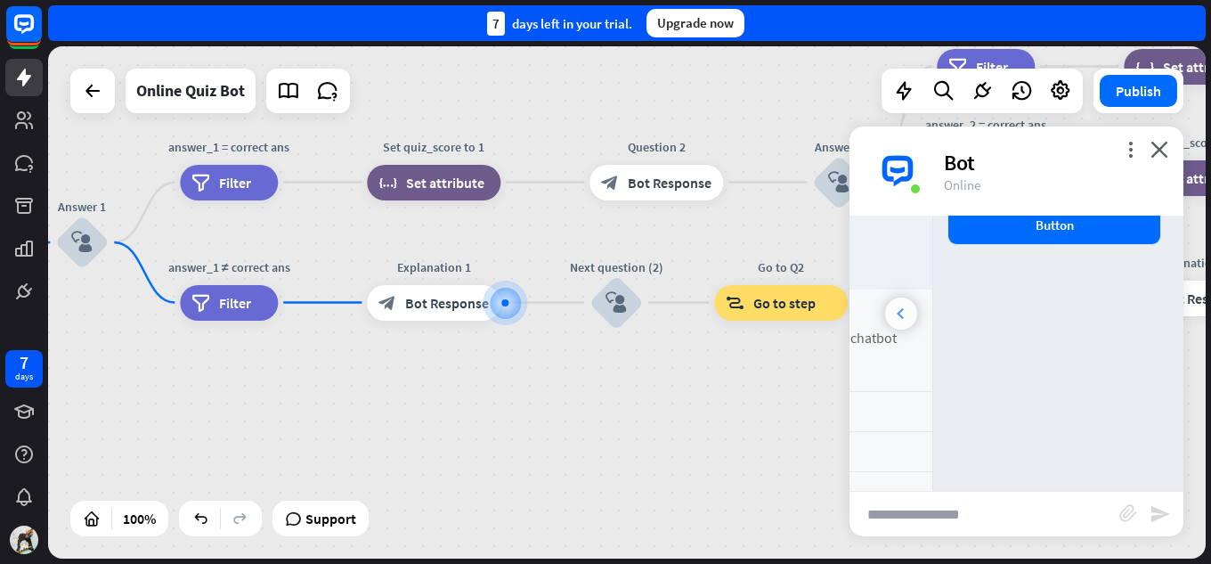
click at [903, 320] on div at bounding box center [901, 313] width 32 height 32
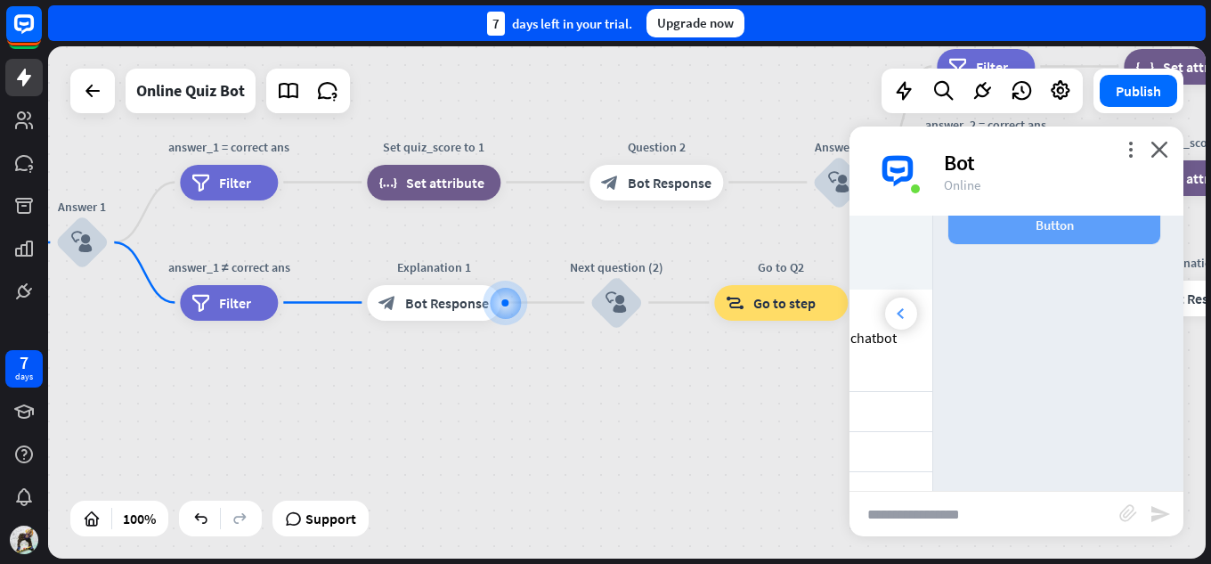
scroll to position [0, 0]
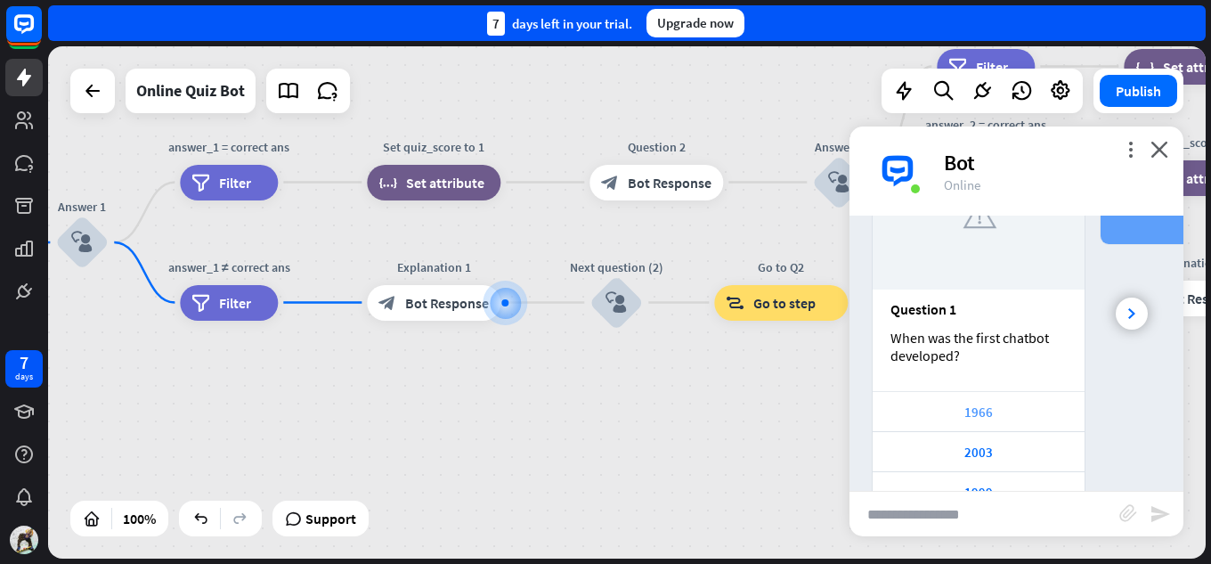
click at [938, 424] on div "1966" at bounding box center [978, 411] width 212 height 40
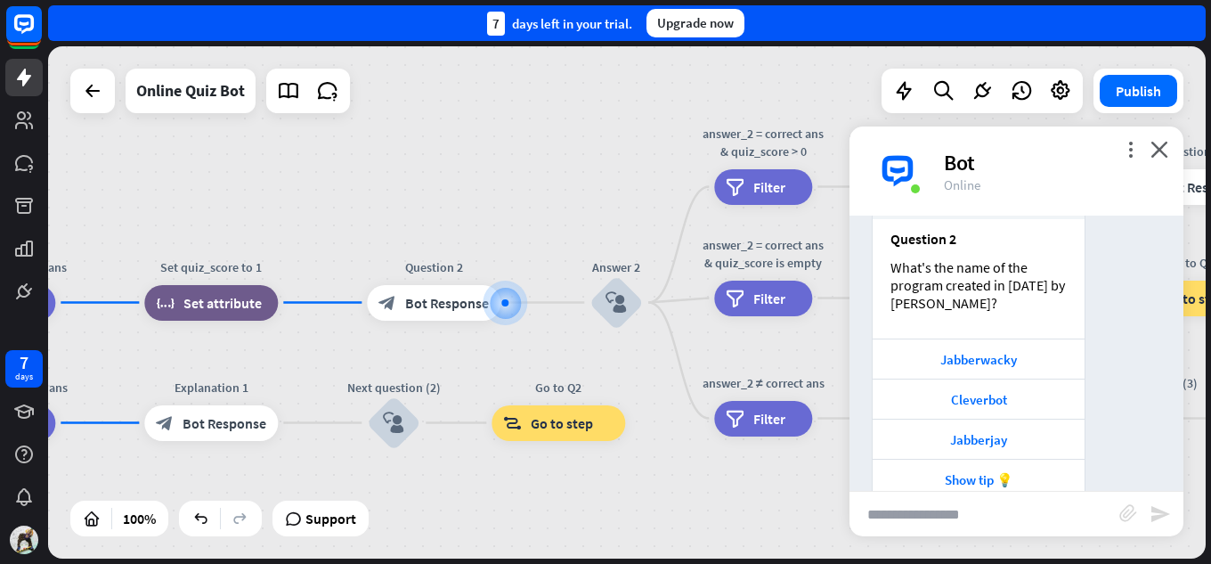
scroll to position [1967, 0]
drag, startPoint x: 283, startPoint y: 383, endPoint x: 336, endPoint y: 372, distance: 53.6
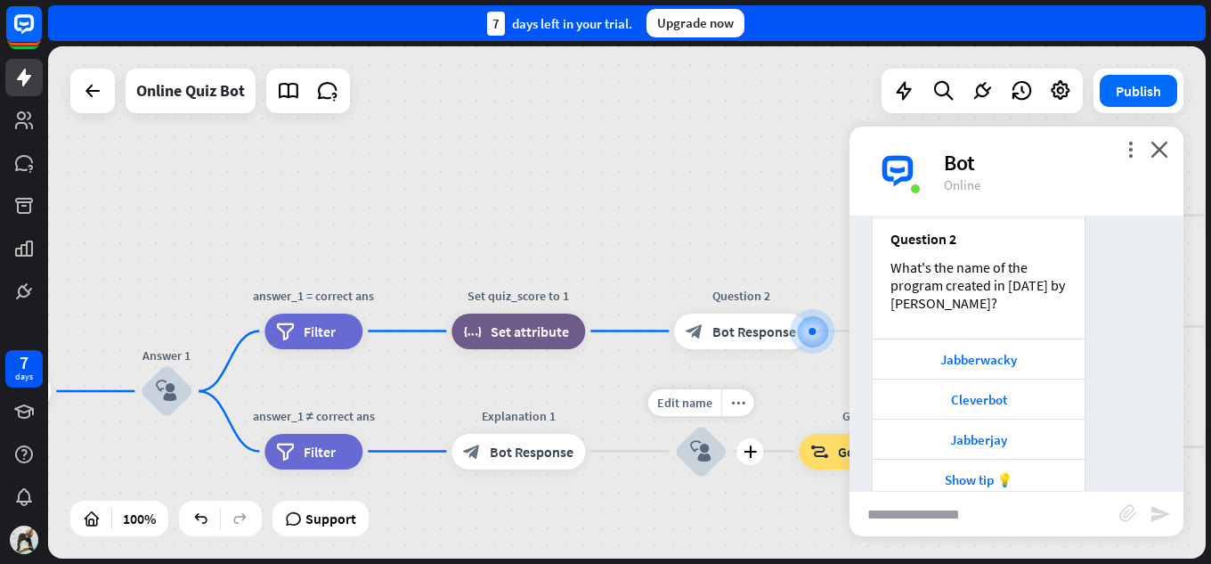
drag, startPoint x: 447, startPoint y: 469, endPoint x: 754, endPoint y: 498, distance: 308.4
click at [727, 478] on div "Edit name more_horiz plus Next question (2) block_user_input" at bounding box center [700, 451] width 53 height 53
click at [342, 349] on div "Edit name more_horiz plus filter Filter" at bounding box center [313, 331] width 98 height 36
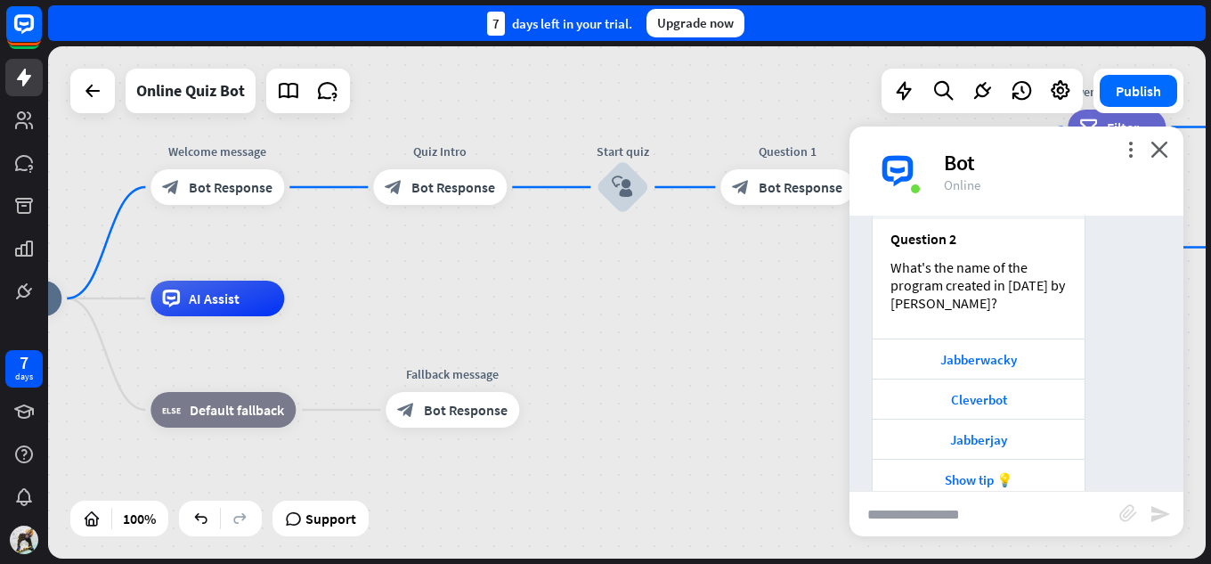
drag, startPoint x: 407, startPoint y: 499, endPoint x: 1210, endPoint y: 296, distance: 828.5
click at [1210, 296] on div "home_2 Start point Welcome message block_bot_response Bot Response Quiz Intro b…" at bounding box center [629, 304] width 1163 height 517
click at [205, 205] on div "Edit name more_horiz plus block_bot_response Bot Response" at bounding box center [217, 187] width 134 height 36
click at [1150, 154] on div "more_vert close Bot Online" at bounding box center [1016, 170] width 334 height 89
click at [1127, 182] on div "Online" at bounding box center [1053, 184] width 218 height 17
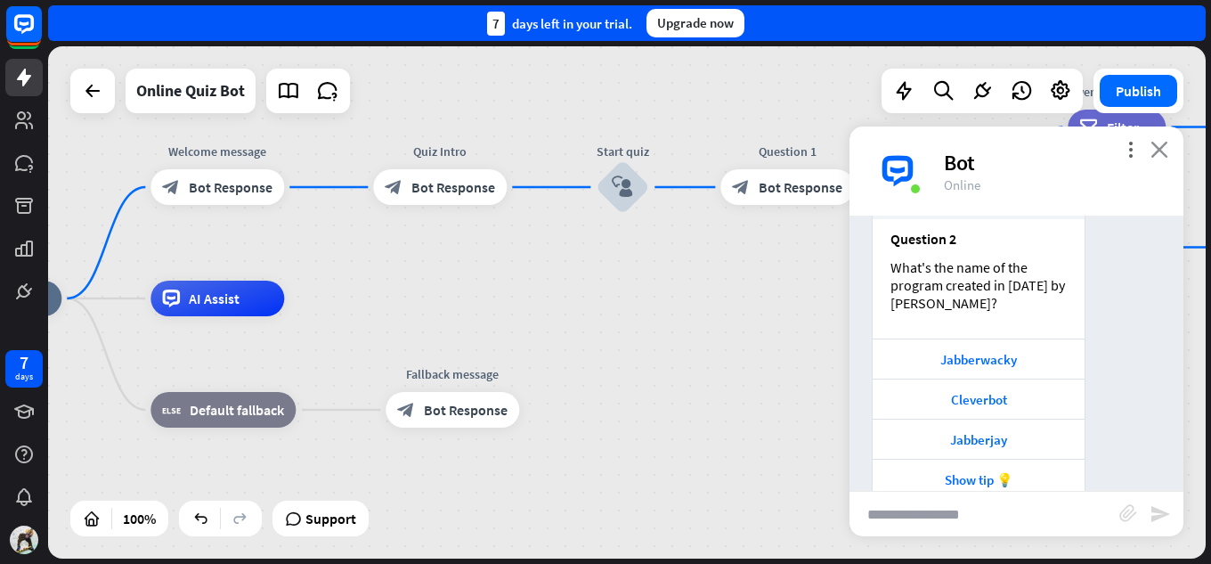
click at [1158, 155] on icon "close" at bounding box center [1159, 149] width 18 height 17
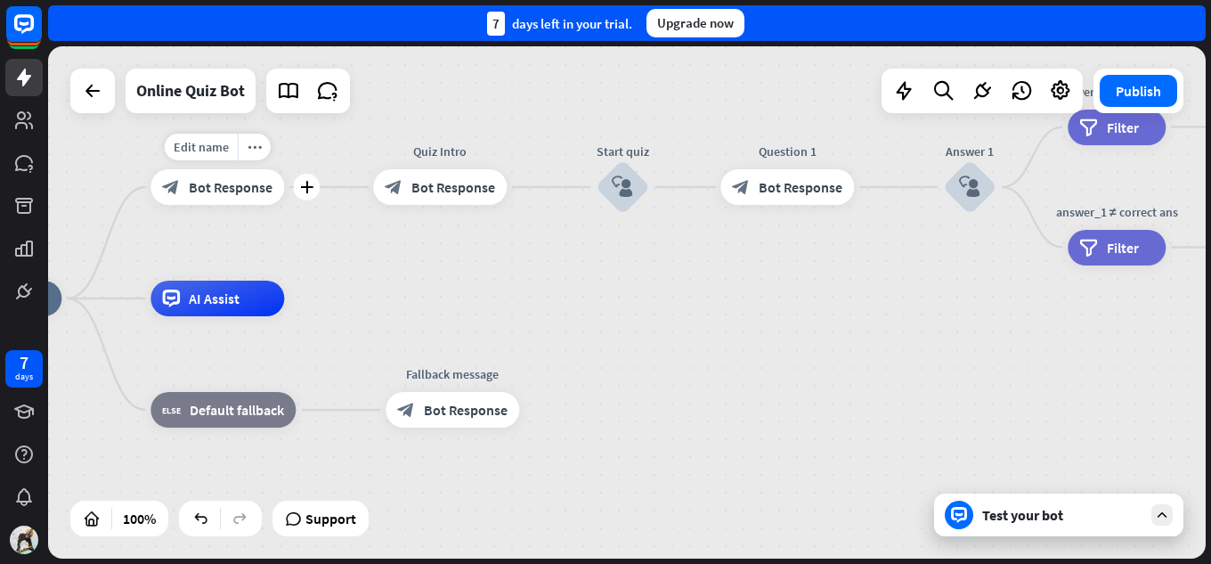
click at [214, 185] on span "Bot Response" at bounding box center [231, 187] width 84 height 18
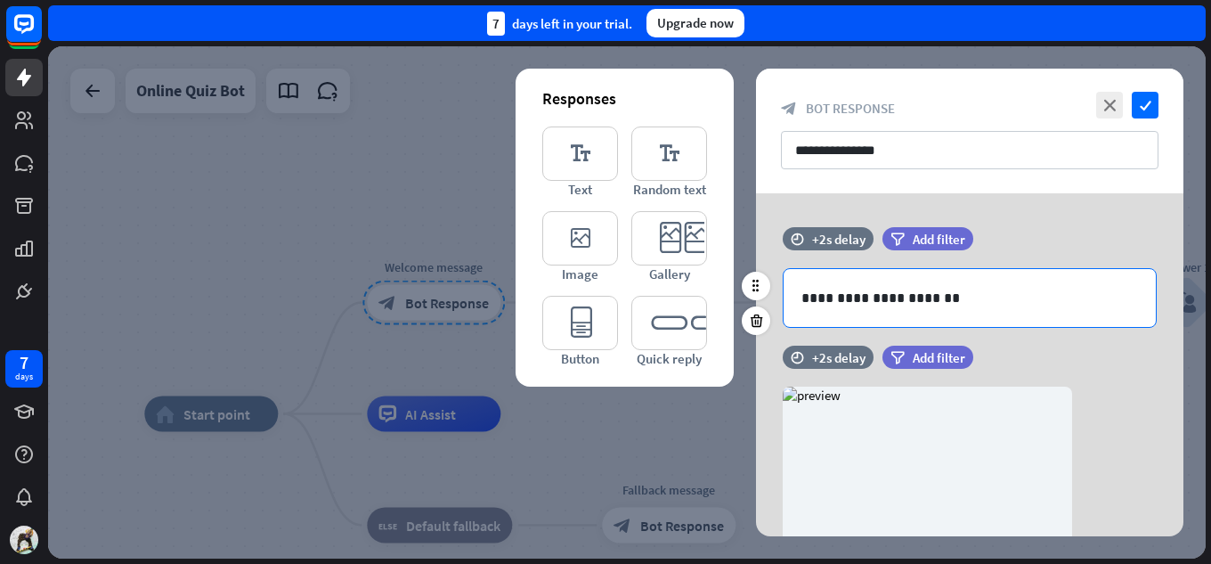
scroll to position [89, 0]
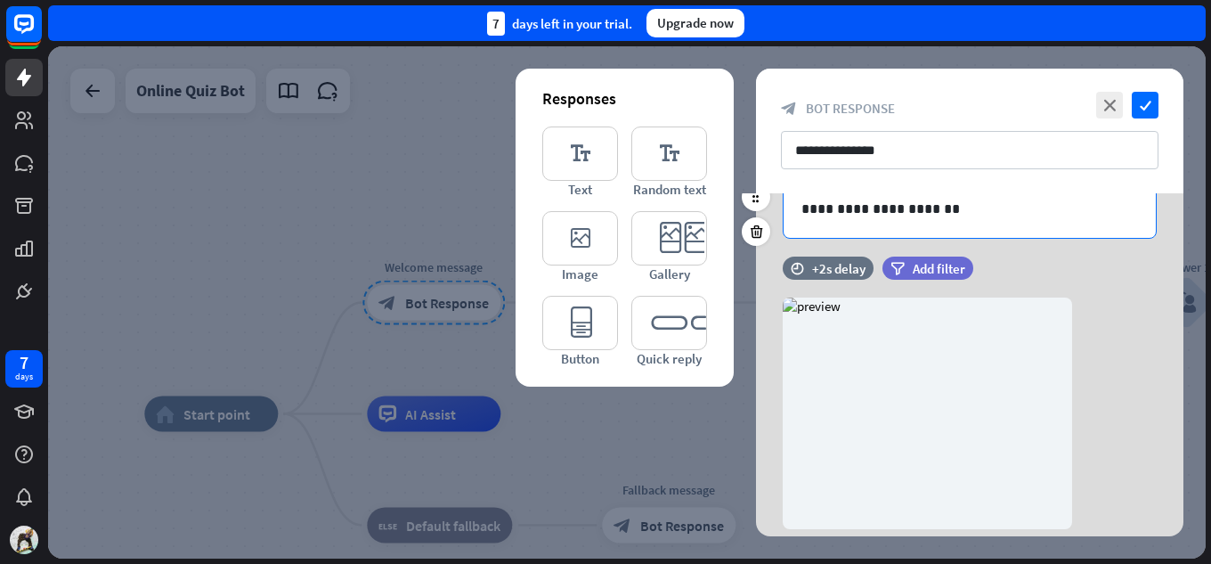
click at [959, 205] on p "**********" at bounding box center [969, 209] width 337 height 22
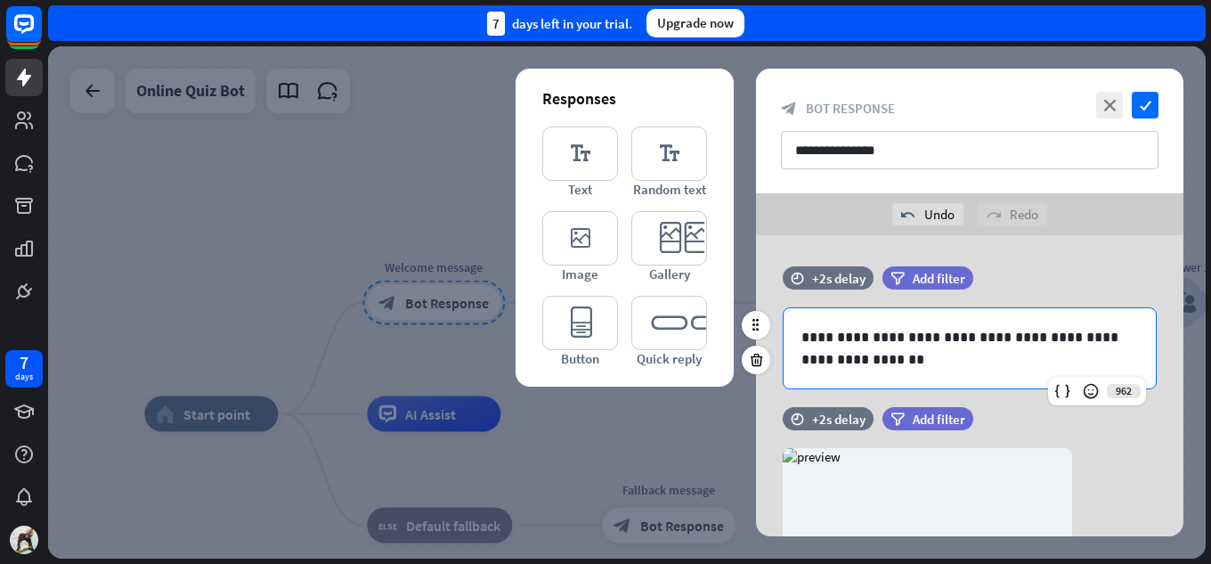
scroll to position [0, 0]
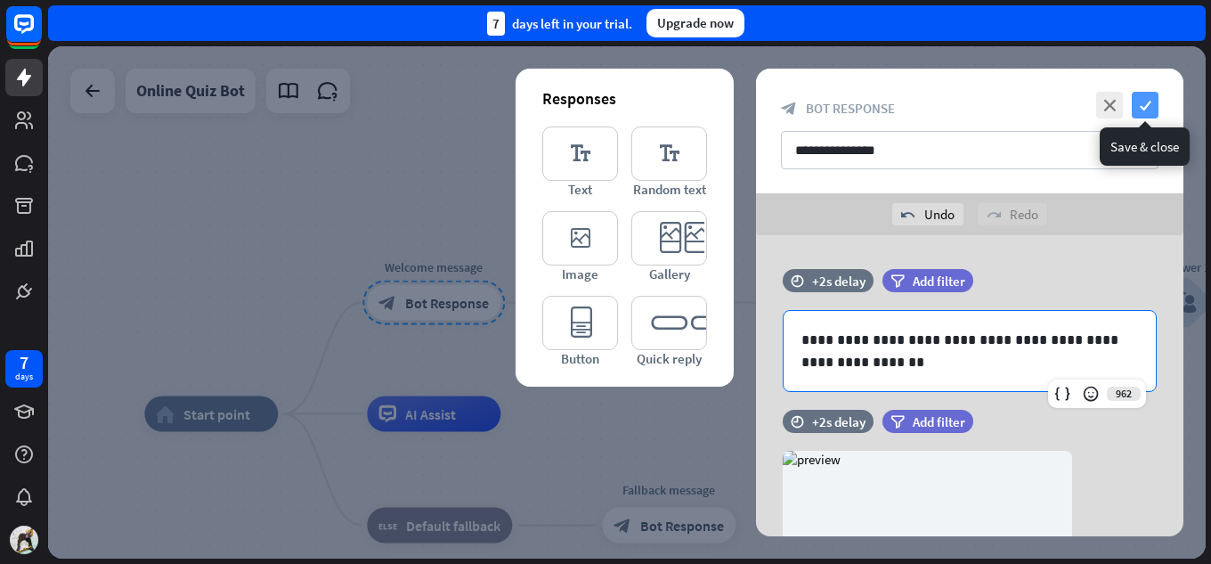
click at [1148, 99] on icon "check" at bounding box center [1144, 105] width 27 height 27
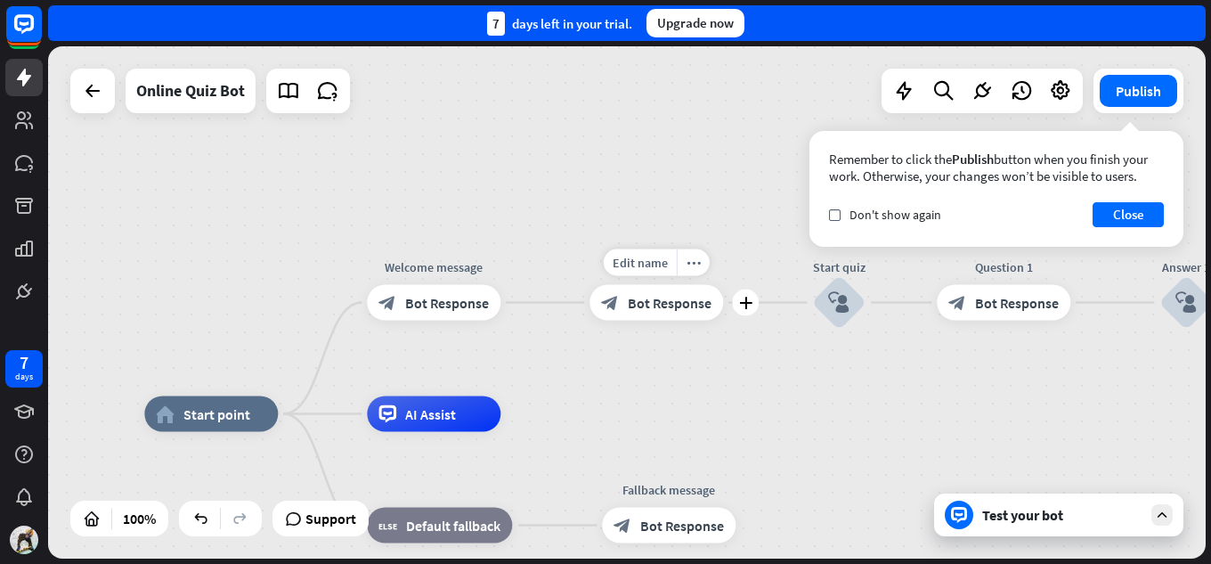
click at [688, 318] on div "block_bot_response Bot Response" at bounding box center [656, 303] width 134 height 36
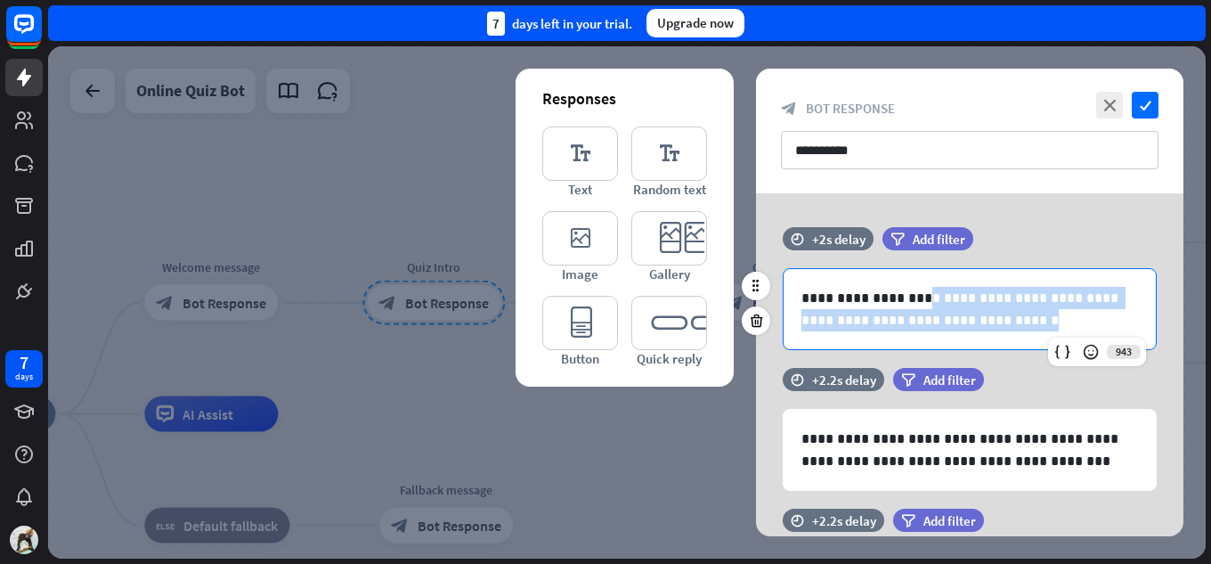
drag, startPoint x: 1013, startPoint y: 235, endPoint x: 895, endPoint y: 298, distance: 134.2
click at [895, 298] on p "**********" at bounding box center [969, 309] width 337 height 45
click at [974, 317] on p "**********" at bounding box center [969, 309] width 337 height 45
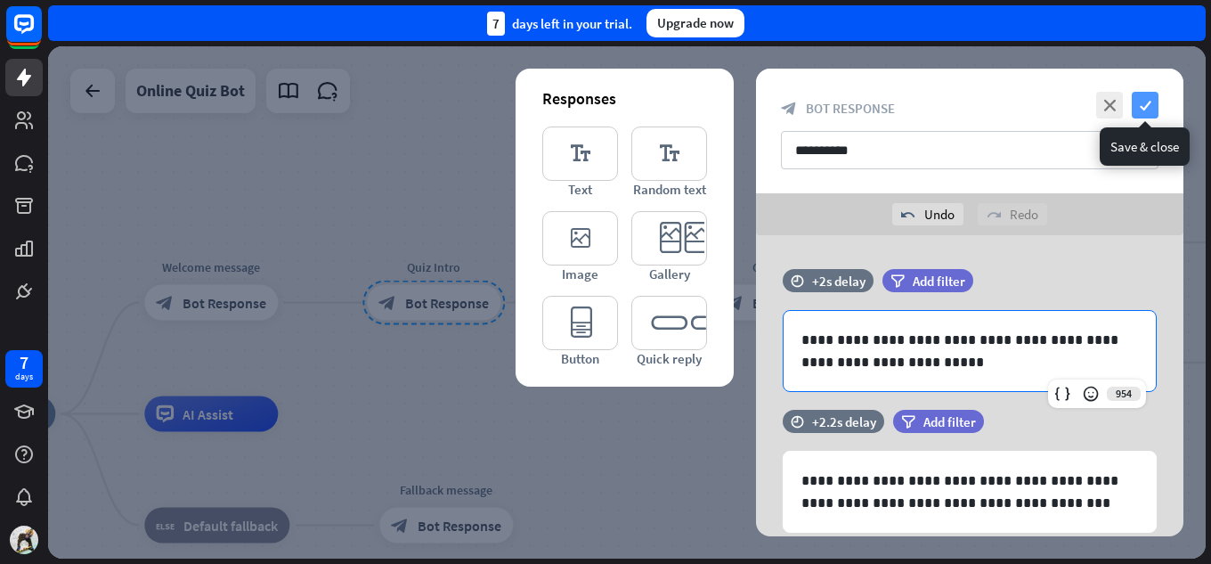
click at [1148, 107] on icon "check" at bounding box center [1144, 105] width 27 height 27
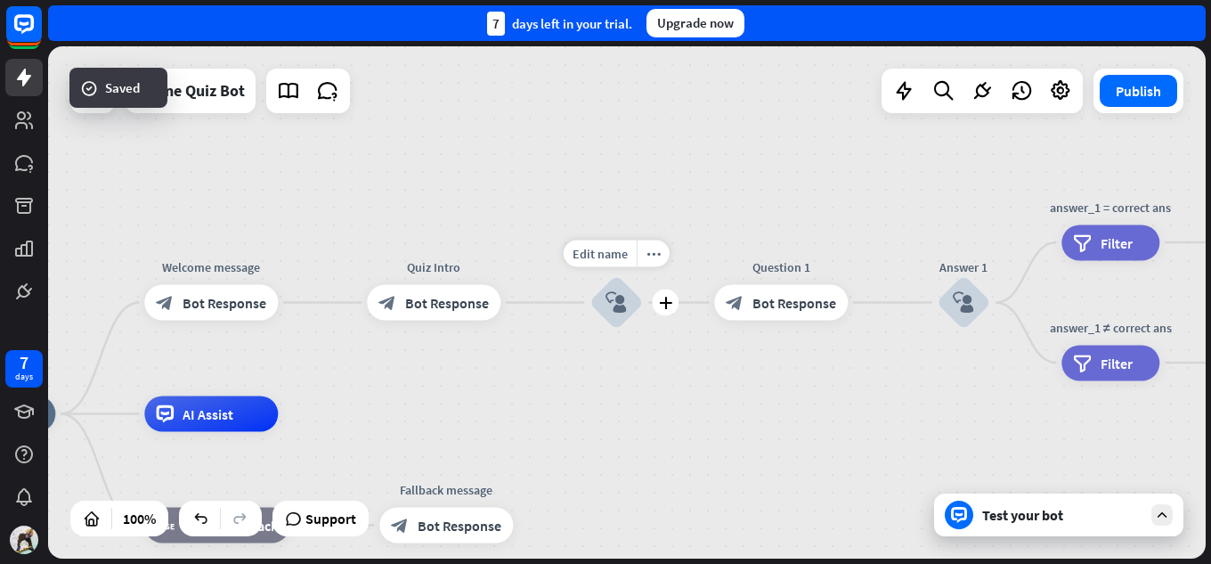
click at [607, 302] on icon "block_user_input" at bounding box center [615, 302] width 21 height 21
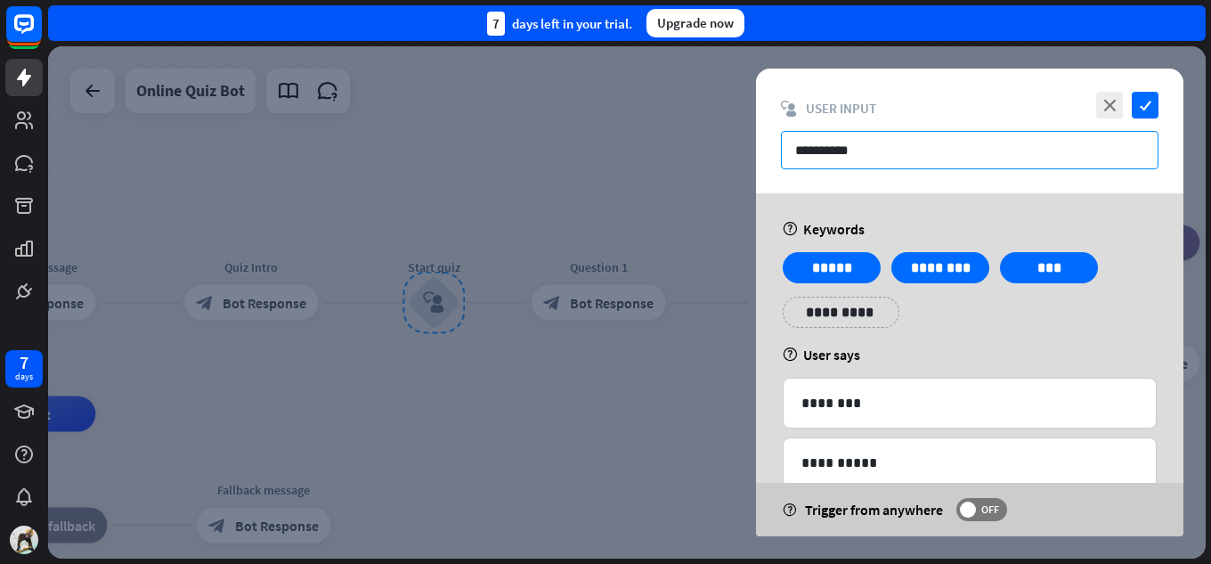
click at [983, 150] on input "**********" at bounding box center [969, 150] width 377 height 38
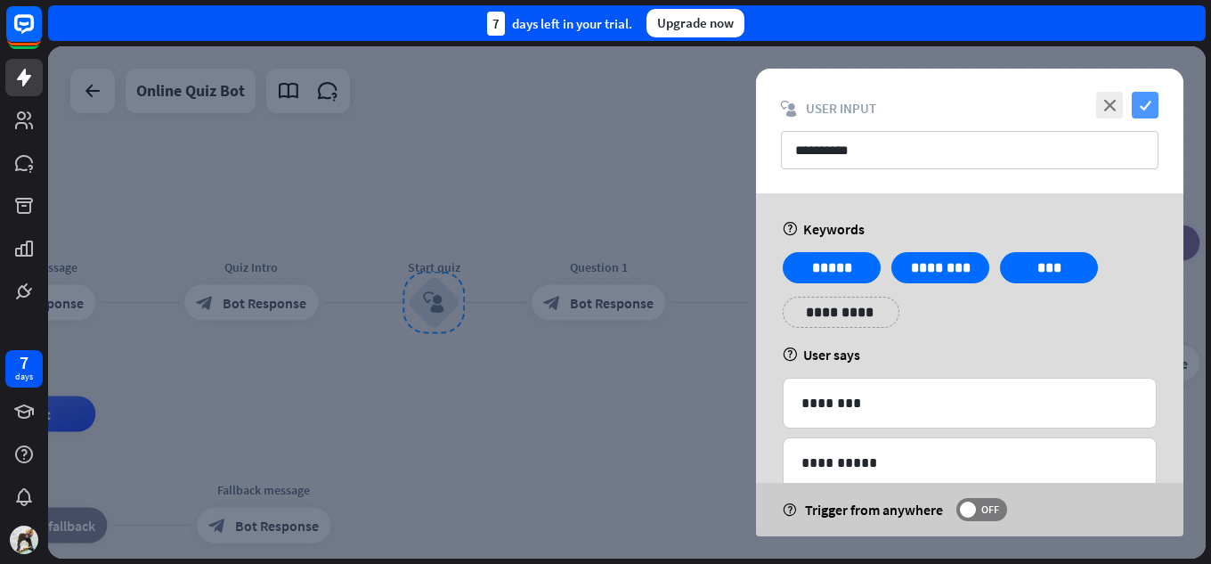
click at [1137, 103] on icon "check" at bounding box center [1144, 105] width 27 height 27
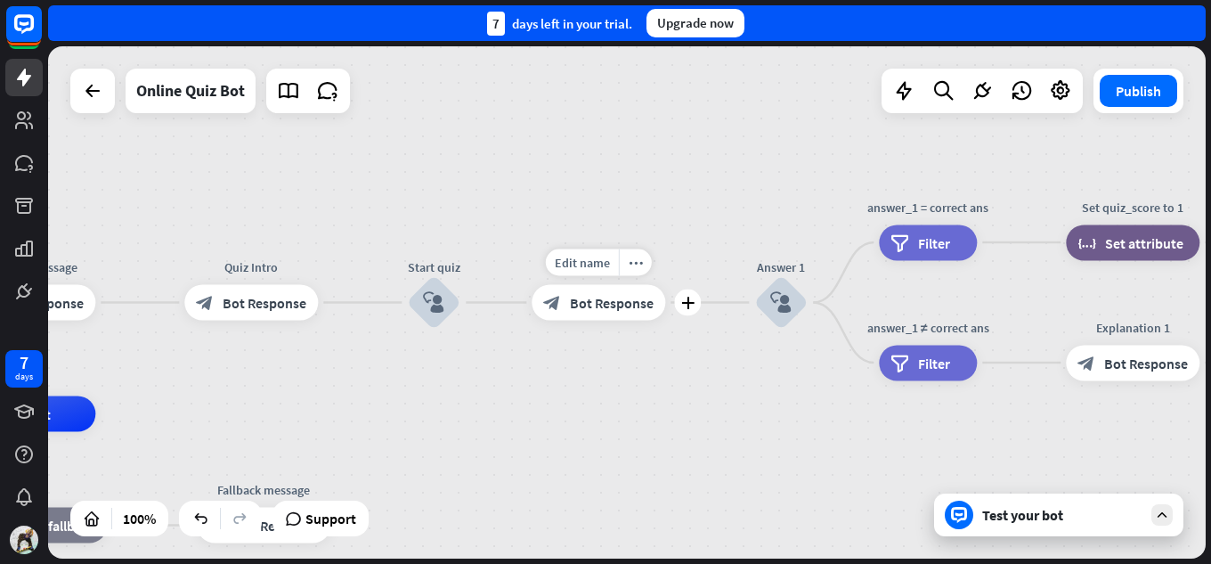
click at [594, 307] on span "Bot Response" at bounding box center [612, 303] width 84 height 18
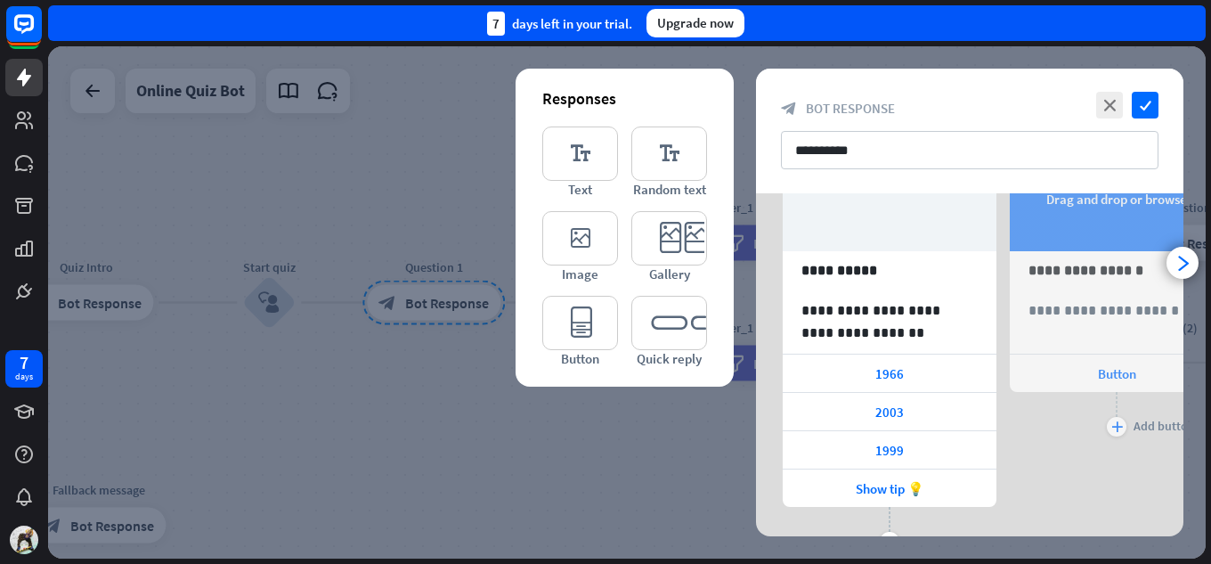
scroll to position [178, 0]
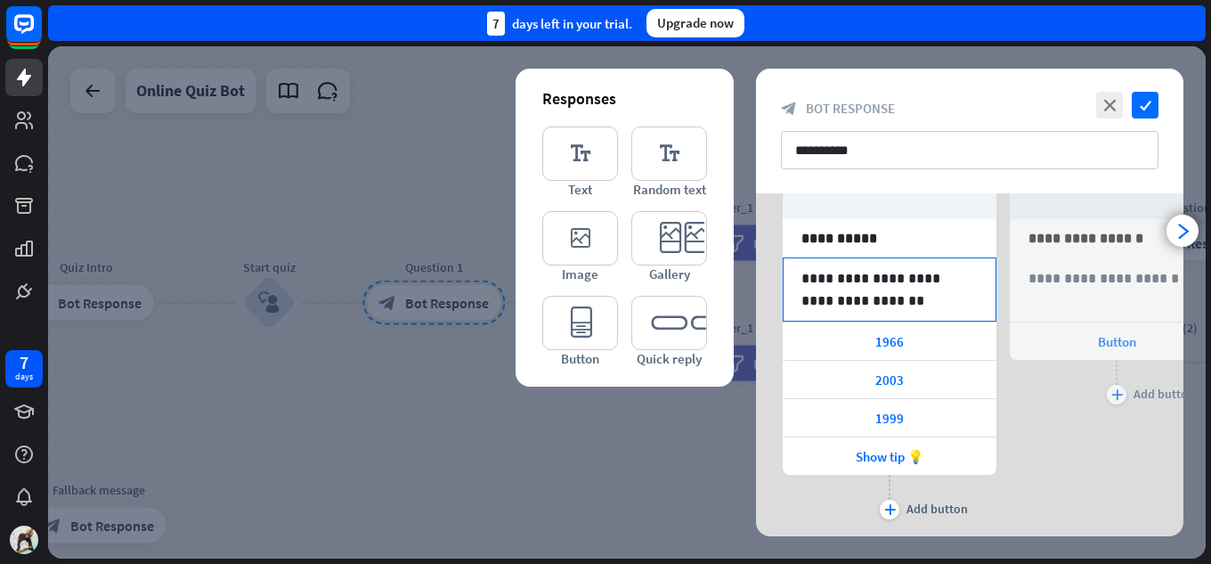
click at [935, 320] on div "**********" at bounding box center [890, 289] width 214 height 64
click at [904, 283] on p "**********" at bounding box center [889, 289] width 176 height 45
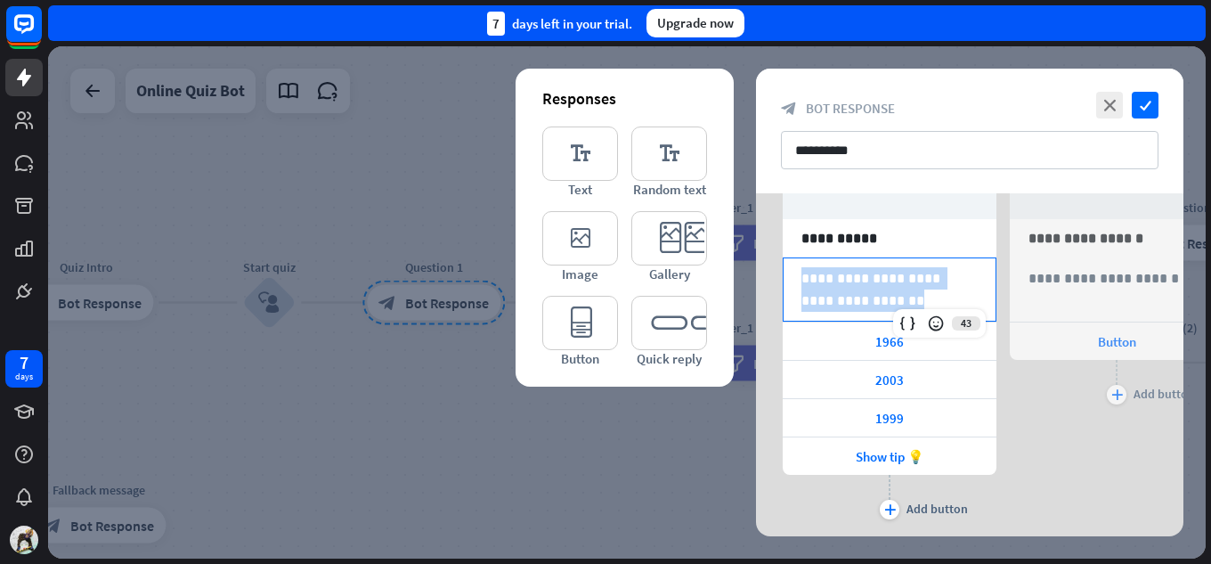
drag, startPoint x: 886, startPoint y: 291, endPoint x: 727, endPoint y: 251, distance: 163.4
click at [756, 251] on div "**********" at bounding box center [969, 300] width 427 height 571
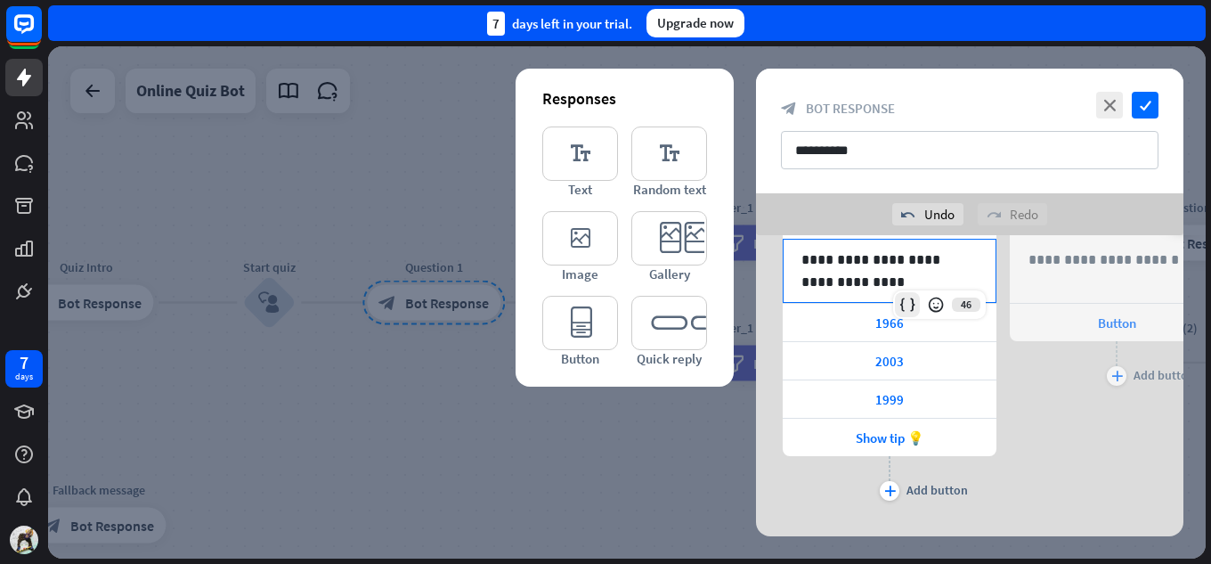
scroll to position [267, 0]
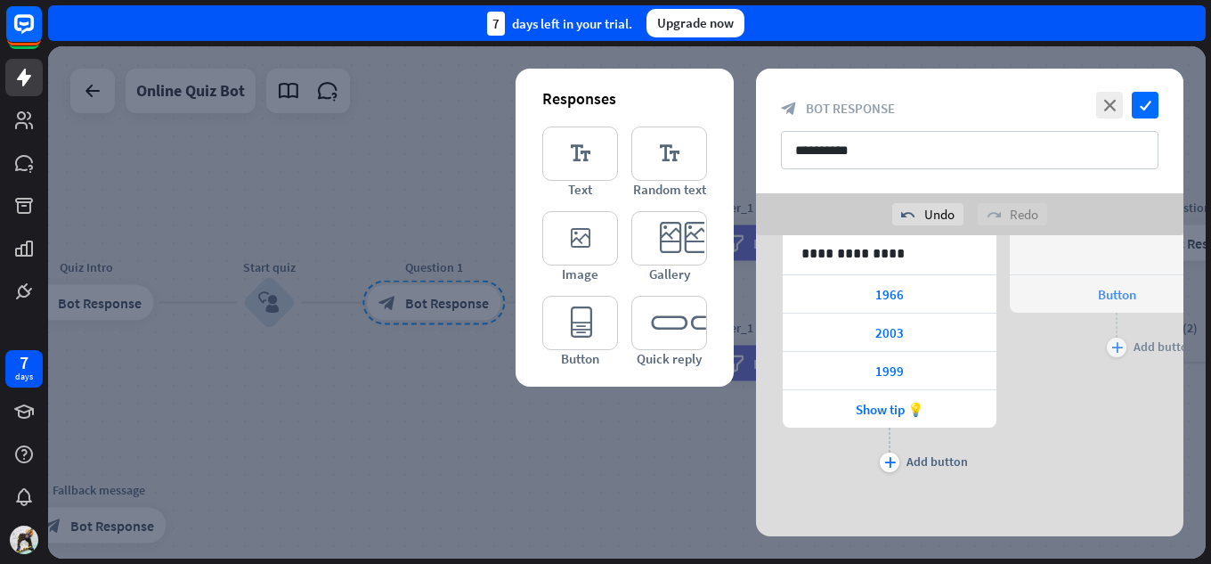
click at [1148, 91] on div "**********" at bounding box center [969, 131] width 427 height 125
click at [1143, 102] on icon "check" at bounding box center [1144, 105] width 27 height 27
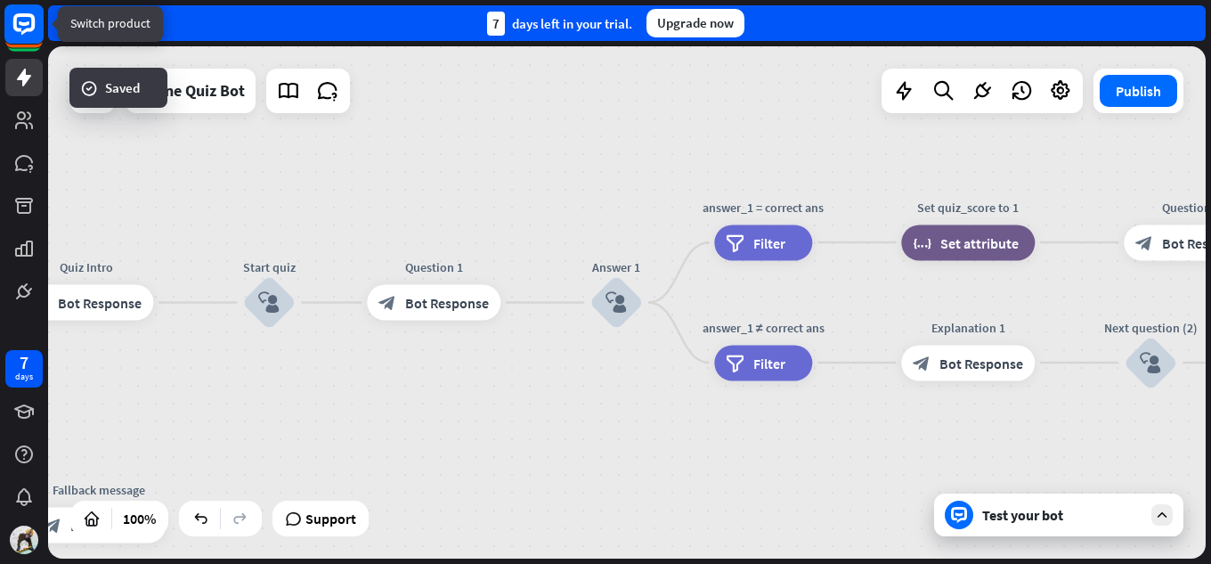
click at [33, 28] on icon at bounding box center [23, 23] width 21 height 21
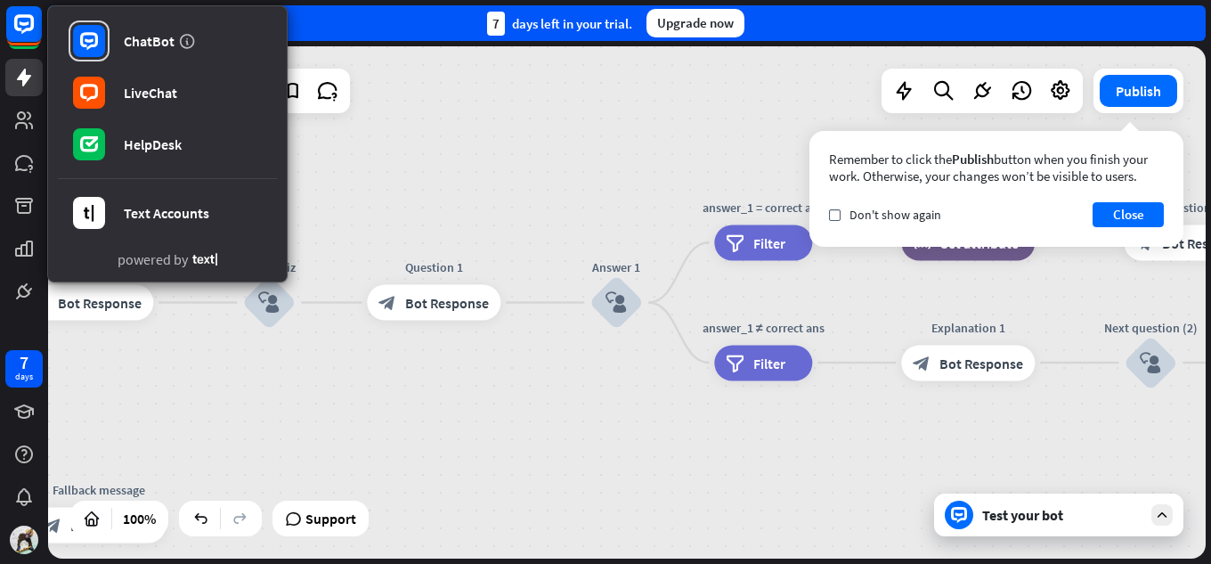
click at [455, 123] on div "home_2 Start point Welcome message block_bot_response Bot Response Quiz Intro b…" at bounding box center [626, 302] width 1157 height 512
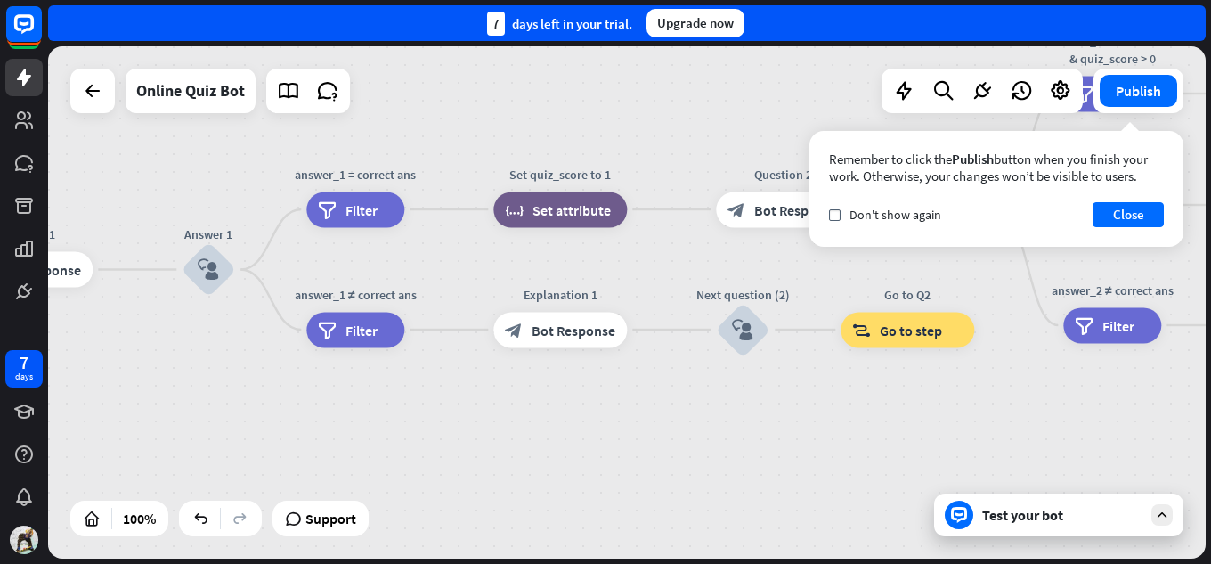
drag, startPoint x: 563, startPoint y: 369, endPoint x: 150, endPoint y: 337, distance: 413.5
click at [150, 337] on div "home_2 Start point Welcome message block_bot_response Bot Response Quiz Intro b…" at bounding box center [626, 302] width 1157 height 512
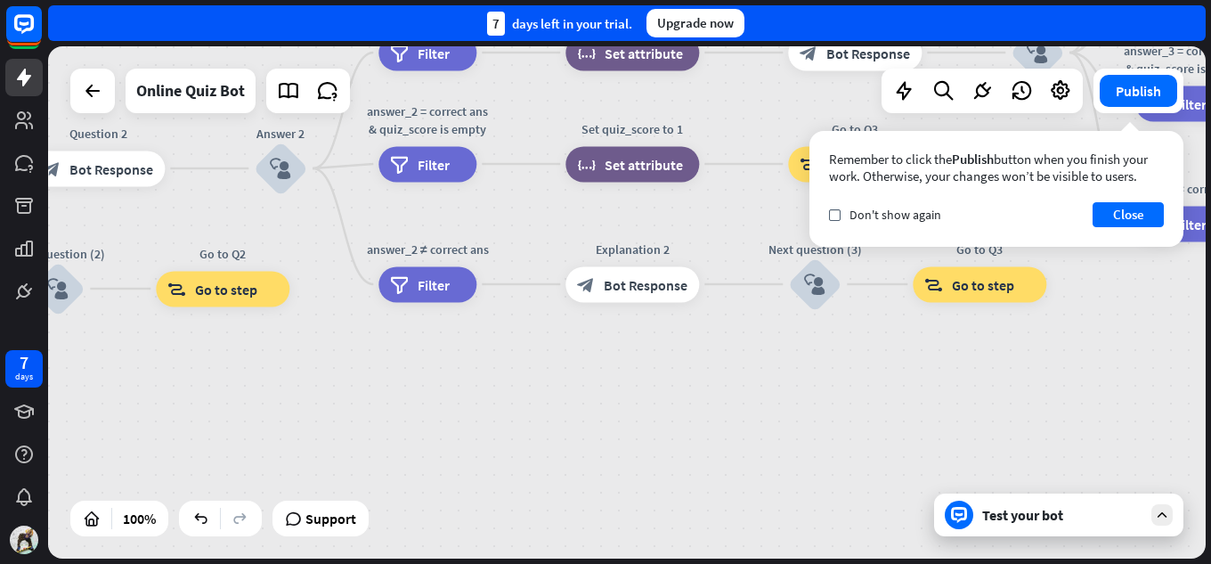
drag, startPoint x: 981, startPoint y: 404, endPoint x: 335, endPoint y: 353, distance: 648.4
click at [335, 353] on div "home_2 Start point Welcome message block_bot_response Bot Response Quiz Intro b…" at bounding box center [626, 302] width 1157 height 512
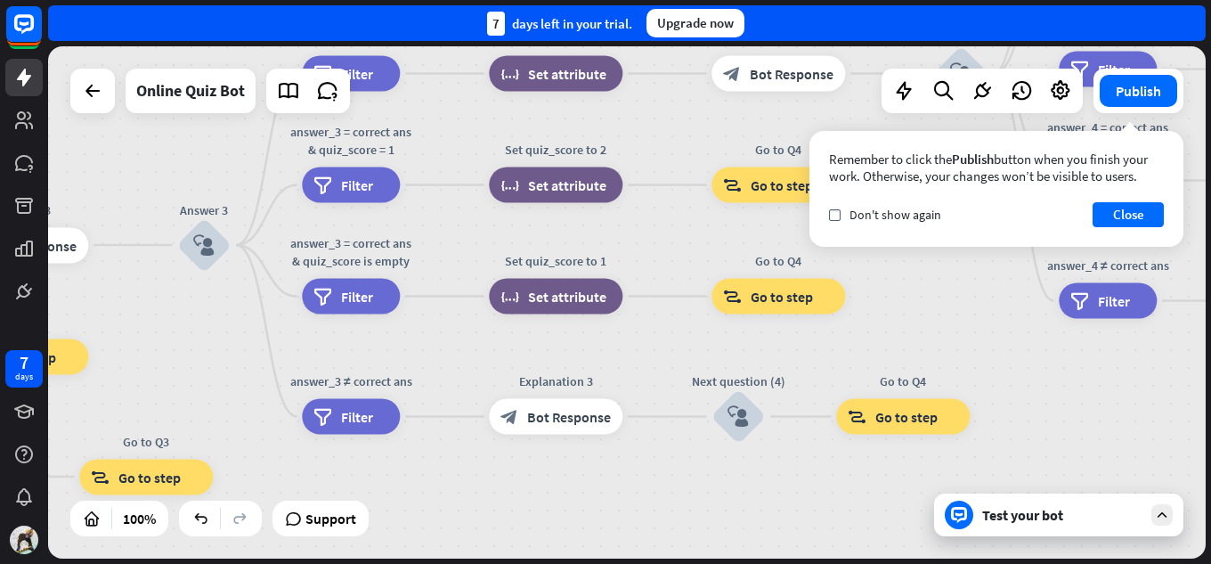
drag, startPoint x: 1141, startPoint y: 385, endPoint x: 314, endPoint y: 560, distance: 845.4
click at [301, 563] on html "7 days close Product Help First steps Get started with ChatBot Help Center Foll…" at bounding box center [605, 282] width 1211 height 564
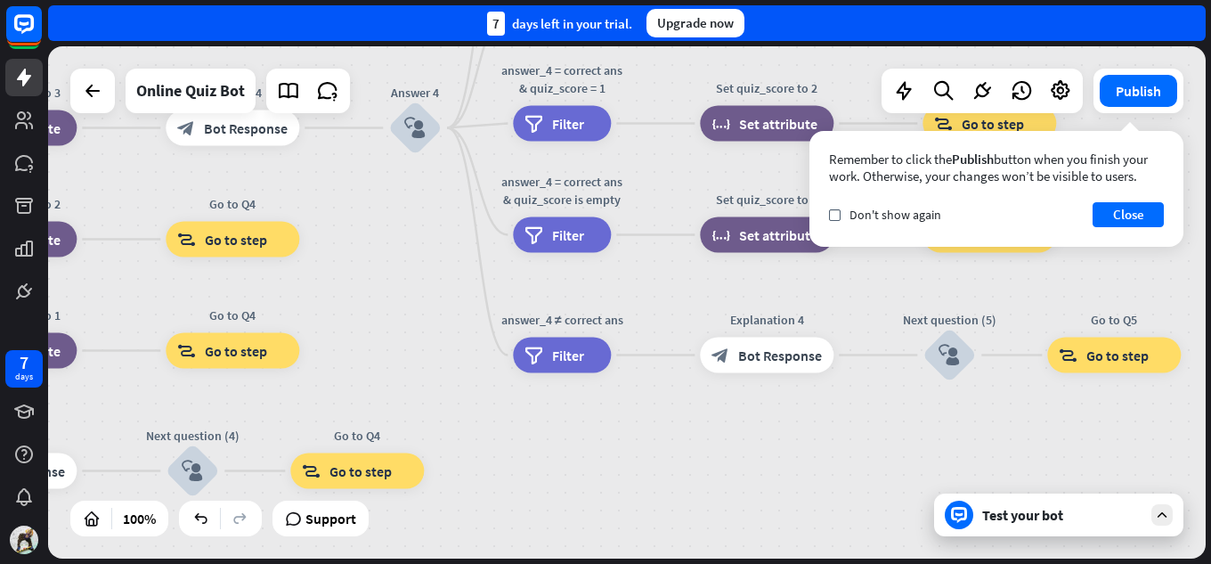
drag, startPoint x: 1176, startPoint y: 390, endPoint x: 614, endPoint y: 451, distance: 565.1
click at [615, 451] on div "home_2 Start point Welcome message block_bot_response Bot Response Quiz Intro b…" at bounding box center [626, 302] width 1157 height 512
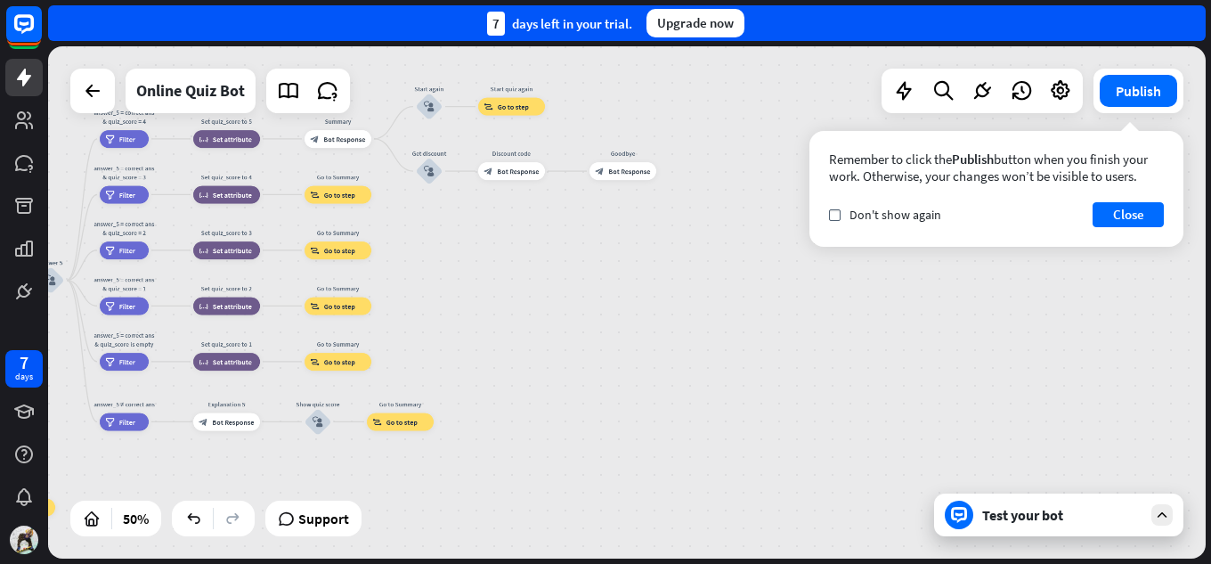
drag, startPoint x: 1020, startPoint y: 354, endPoint x: 245, endPoint y: 416, distance: 777.8
click at [183, 460] on div "home_2 Start point Welcome message block_bot_response Bot Response Quiz Intro b…" at bounding box center [626, 302] width 1157 height 512
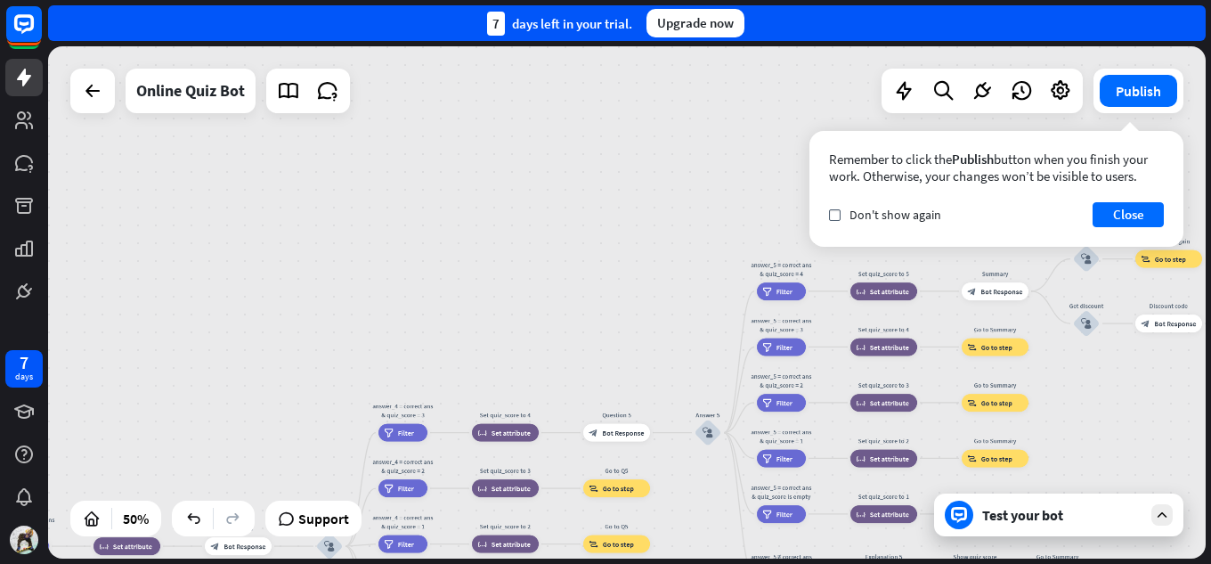
drag, startPoint x: 560, startPoint y: 296, endPoint x: 1210, endPoint y: 451, distance: 668.3
click at [1210, 451] on div "home_2 Start point Welcome message block_bot_response Bot Response Quiz Intro b…" at bounding box center [629, 304] width 1163 height 517
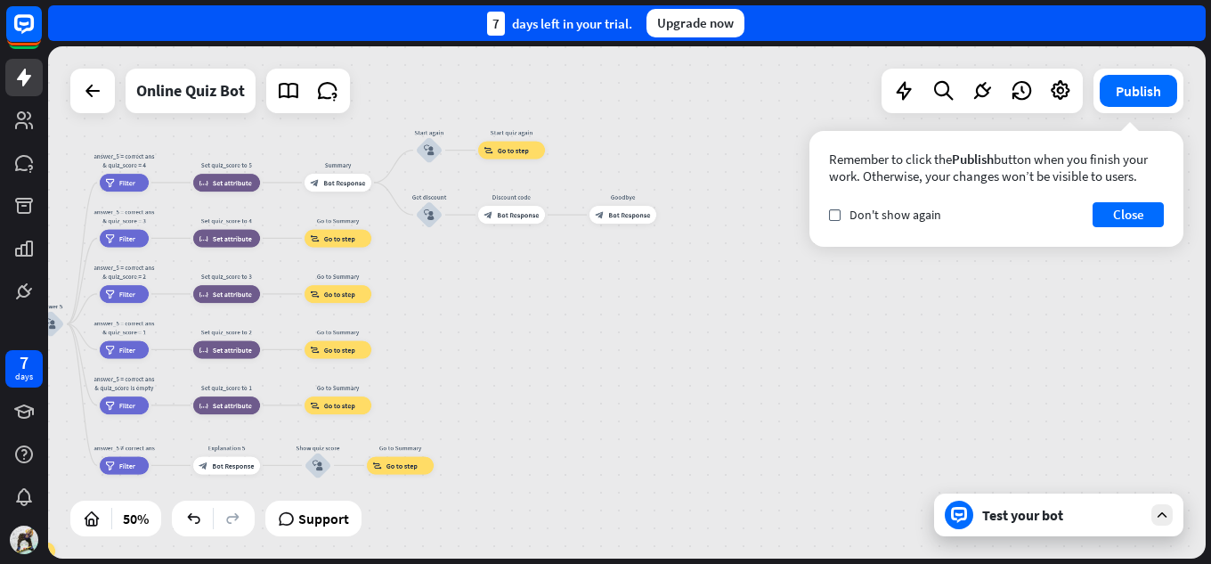
drag, startPoint x: 1115, startPoint y: 437, endPoint x: 451, endPoint y: 291, distance: 679.1
click at [454, 327] on div "home_2 Start point Welcome message block_bot_response Bot Response Quiz Intro b…" at bounding box center [626, 302] width 1157 height 512
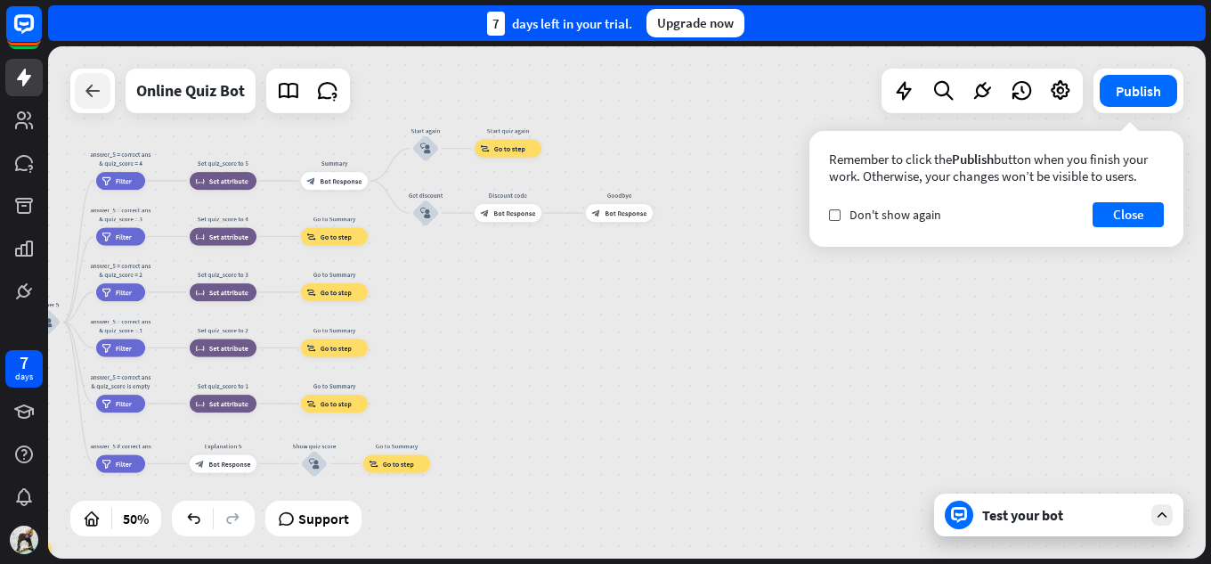
click at [100, 103] on div at bounding box center [93, 91] width 36 height 36
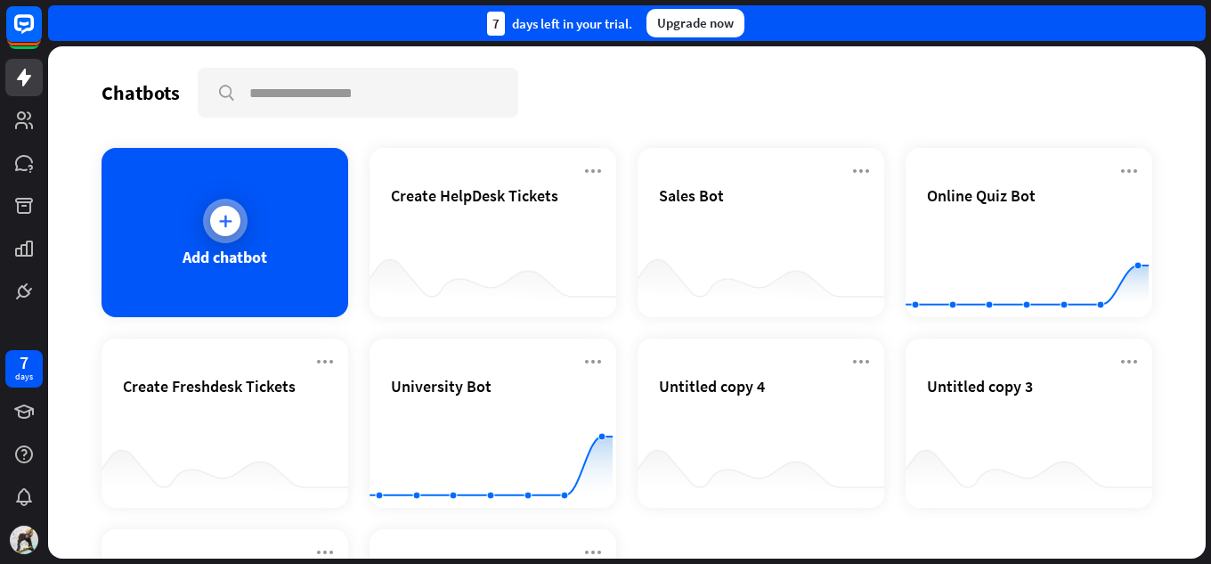
click at [180, 173] on div "Add chatbot" at bounding box center [224, 232] width 247 height 169
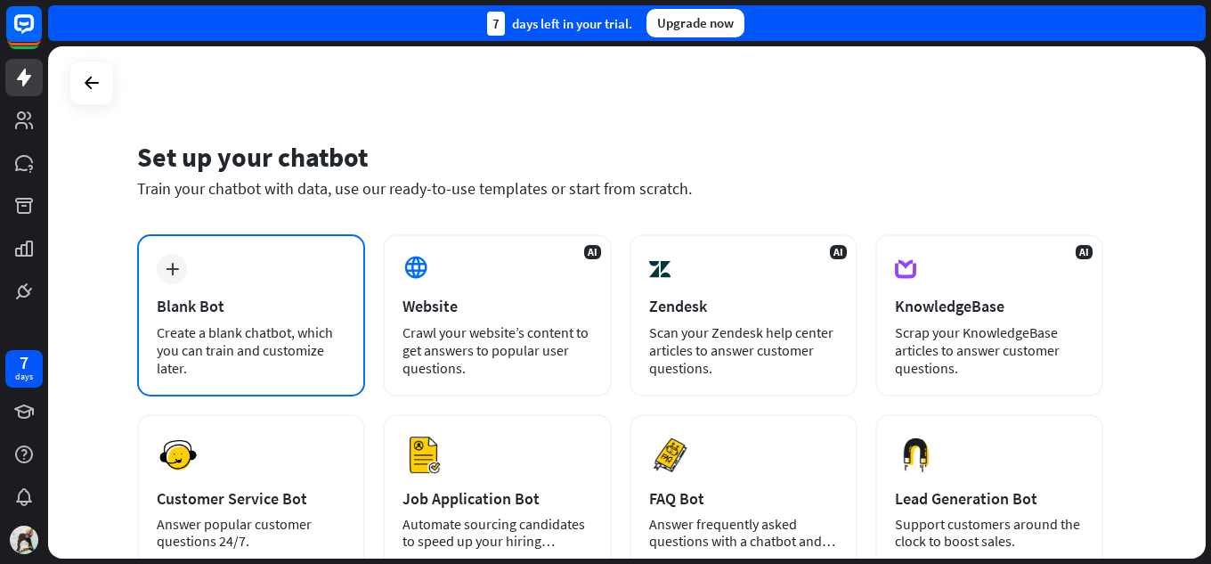
click at [283, 275] on div "plus Blank Bot Create a blank chatbot, which you can train and customize later." at bounding box center [251, 315] width 228 height 162
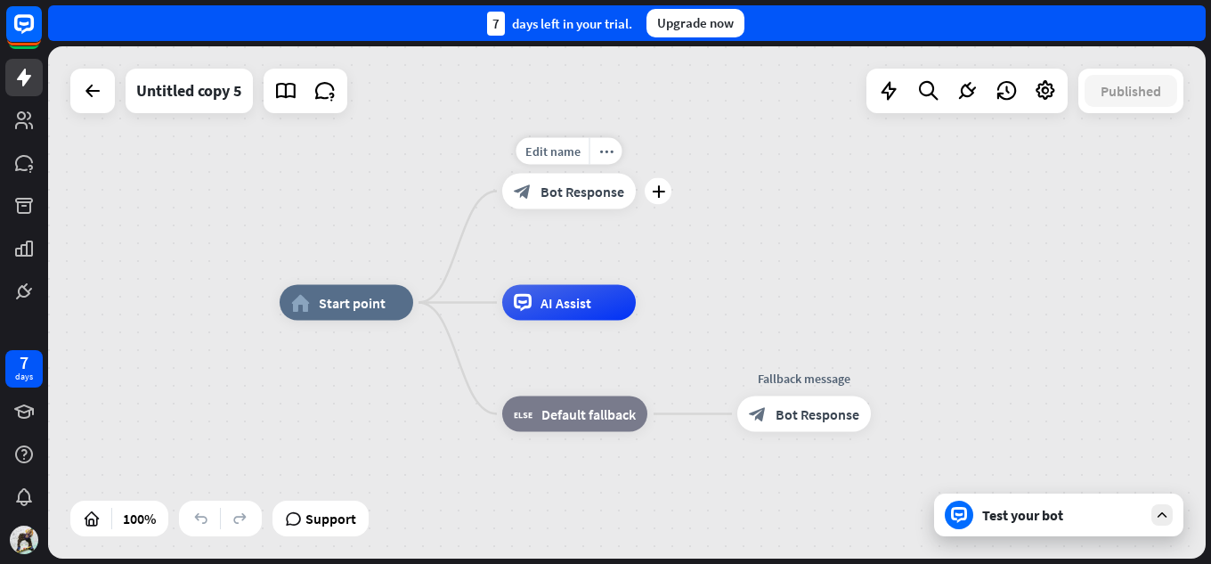
click at [539, 181] on div "block_bot_response Bot Response" at bounding box center [569, 192] width 134 height 36
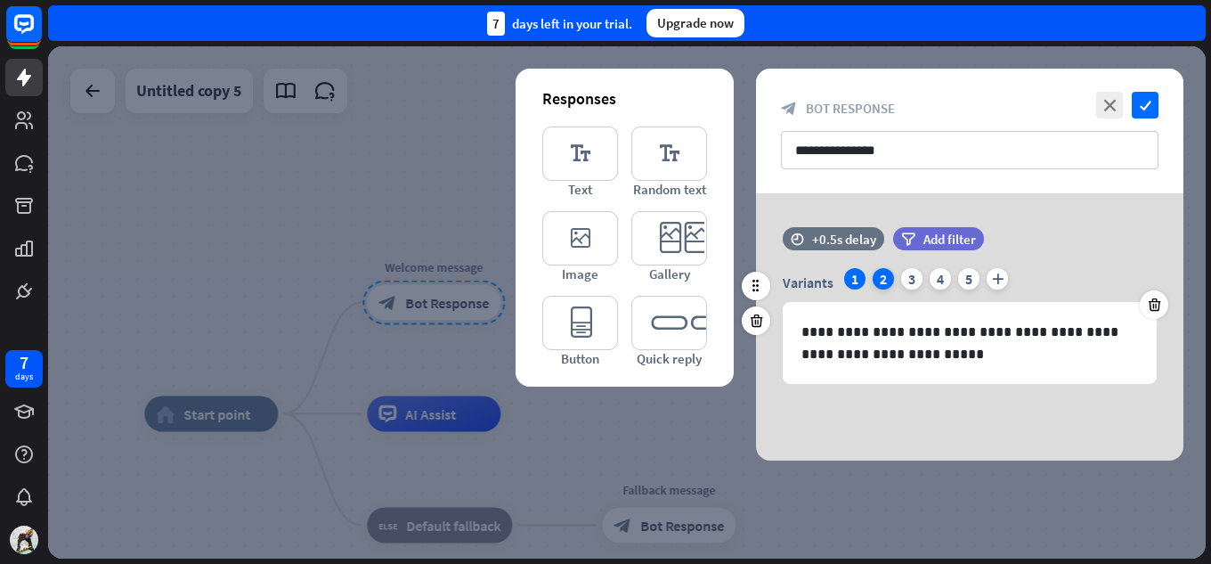
click at [882, 286] on div "2" at bounding box center [882, 278] width 21 height 21
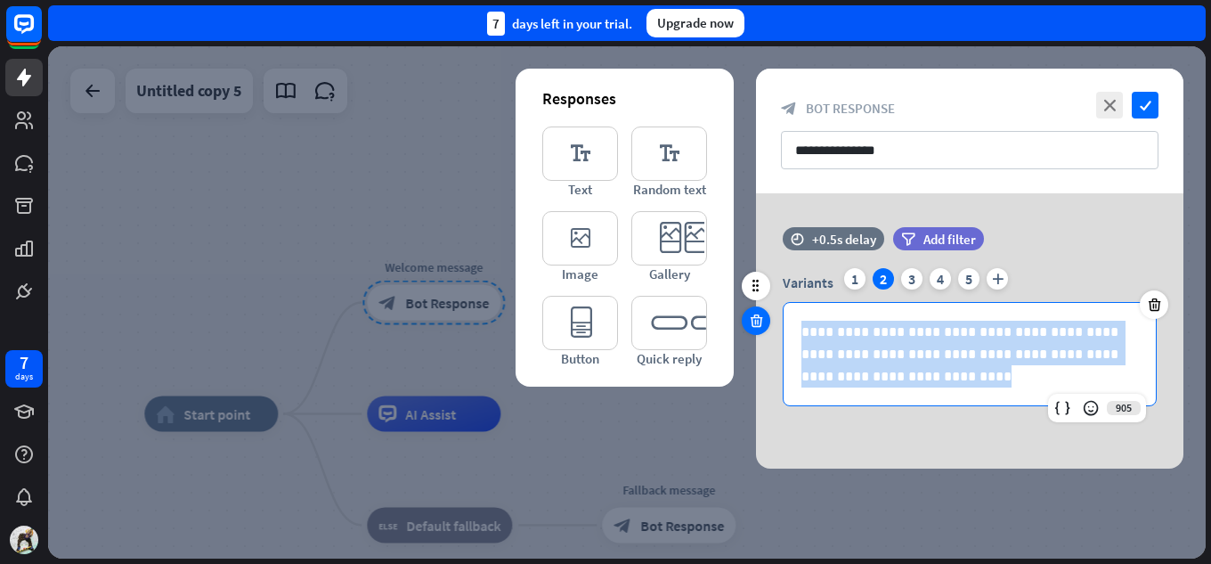
drag, startPoint x: 885, startPoint y: 391, endPoint x: 760, endPoint y: 321, distance: 142.7
click at [760, 321] on div "**********" at bounding box center [969, 325] width 427 height 197
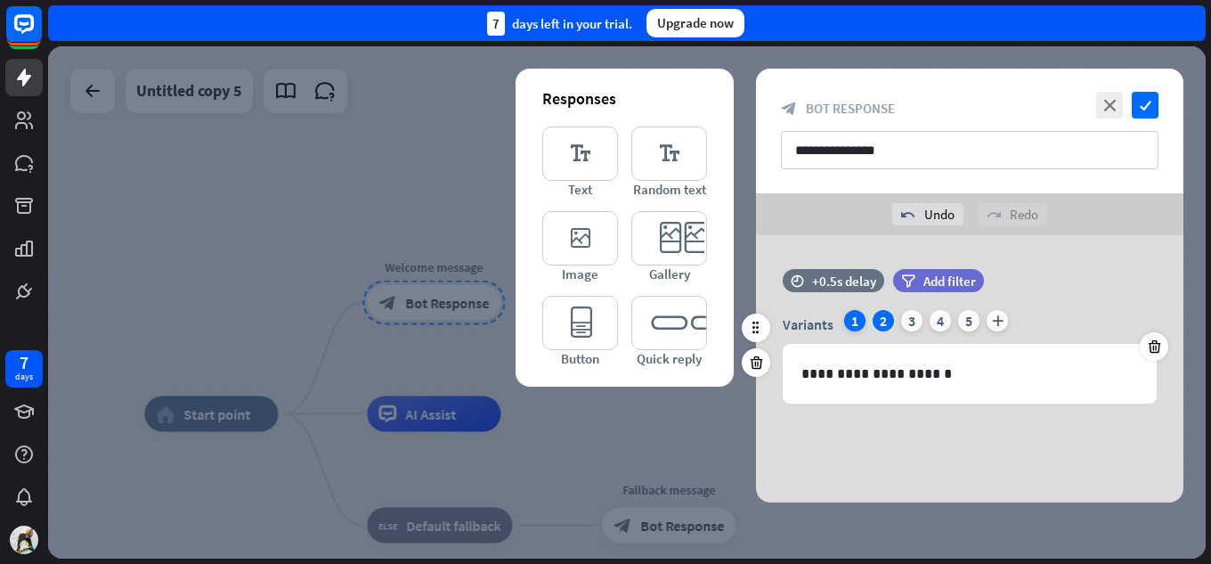
click at [856, 321] on div "1" at bounding box center [854, 320] width 21 height 21
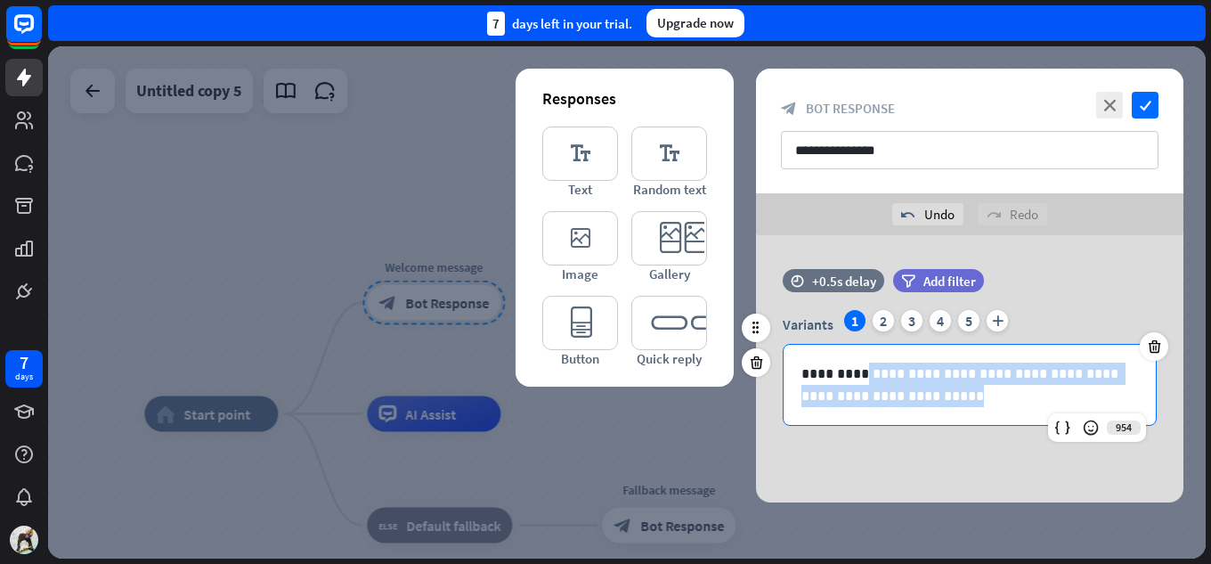
drag, startPoint x: 909, startPoint y: 403, endPoint x: 867, endPoint y: 380, distance: 47.8
click at [867, 380] on p "**********" at bounding box center [969, 384] width 337 height 45
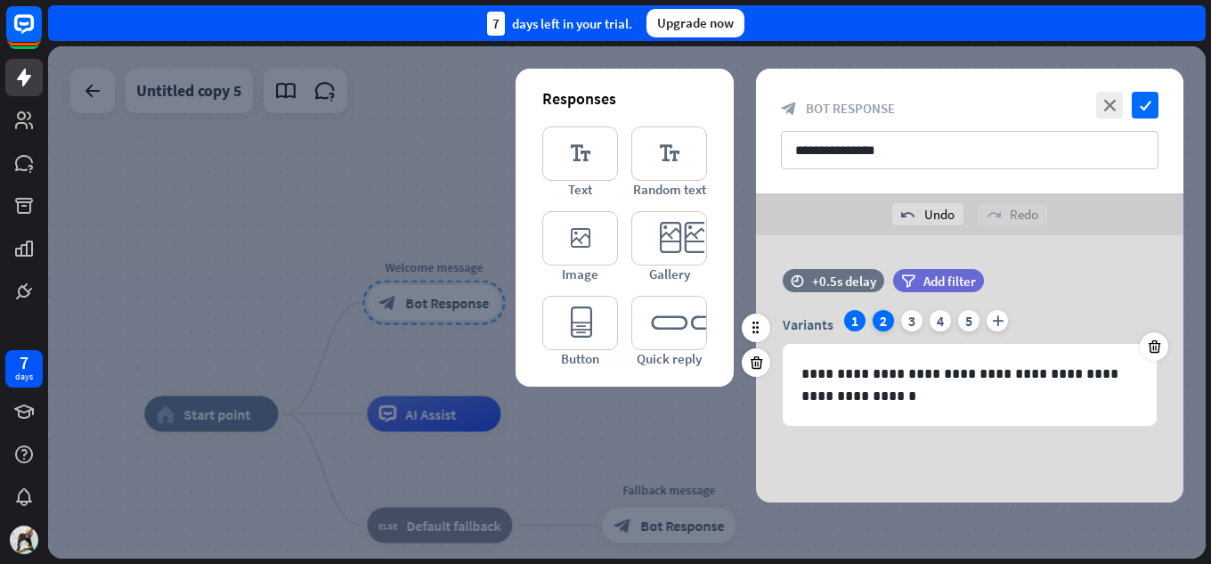
click at [887, 323] on div "2" at bounding box center [882, 320] width 21 height 21
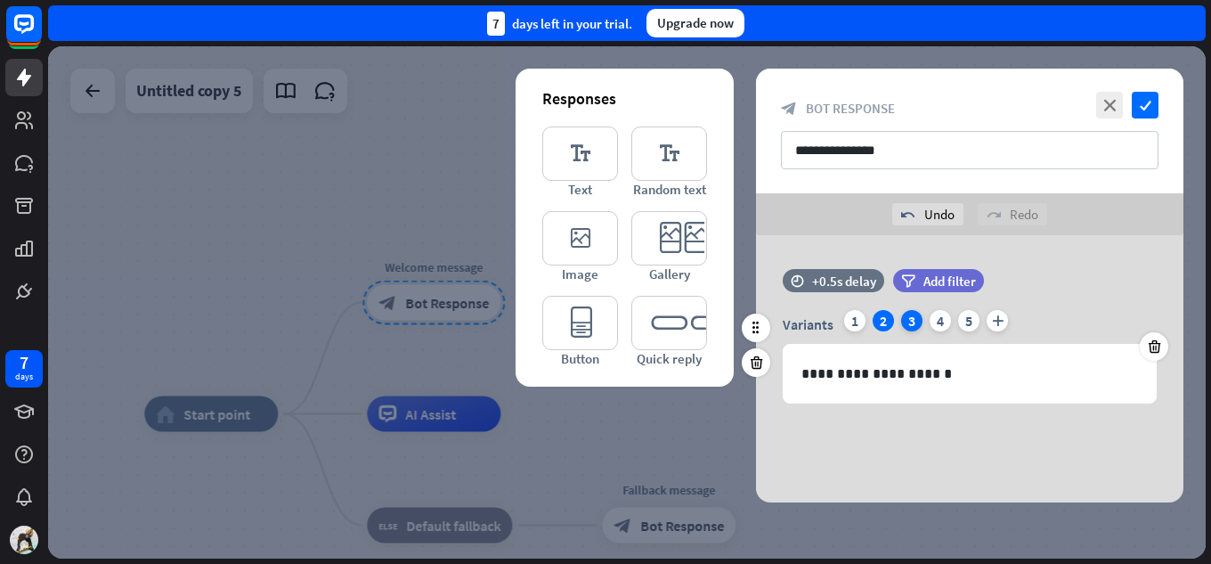
click at [907, 322] on div "3" at bounding box center [911, 320] width 21 height 21
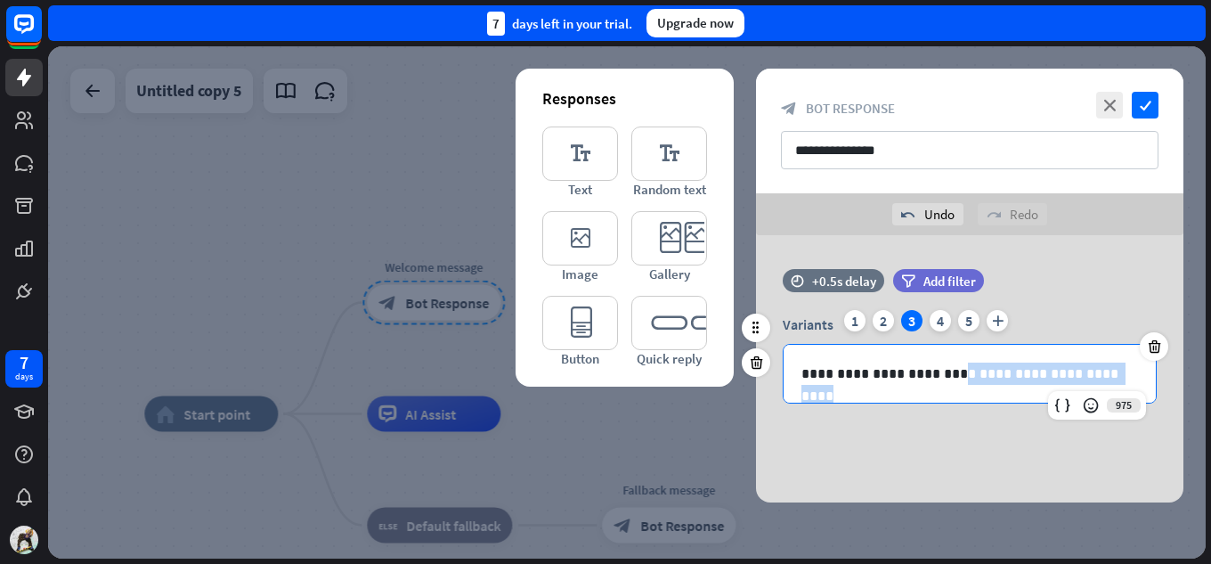
drag, startPoint x: 1117, startPoint y: 373, endPoint x: 950, endPoint y: 379, distance: 167.5
click at [950, 379] on p "**********" at bounding box center [969, 373] width 337 height 22
click at [931, 319] on div "4" at bounding box center [939, 320] width 21 height 21
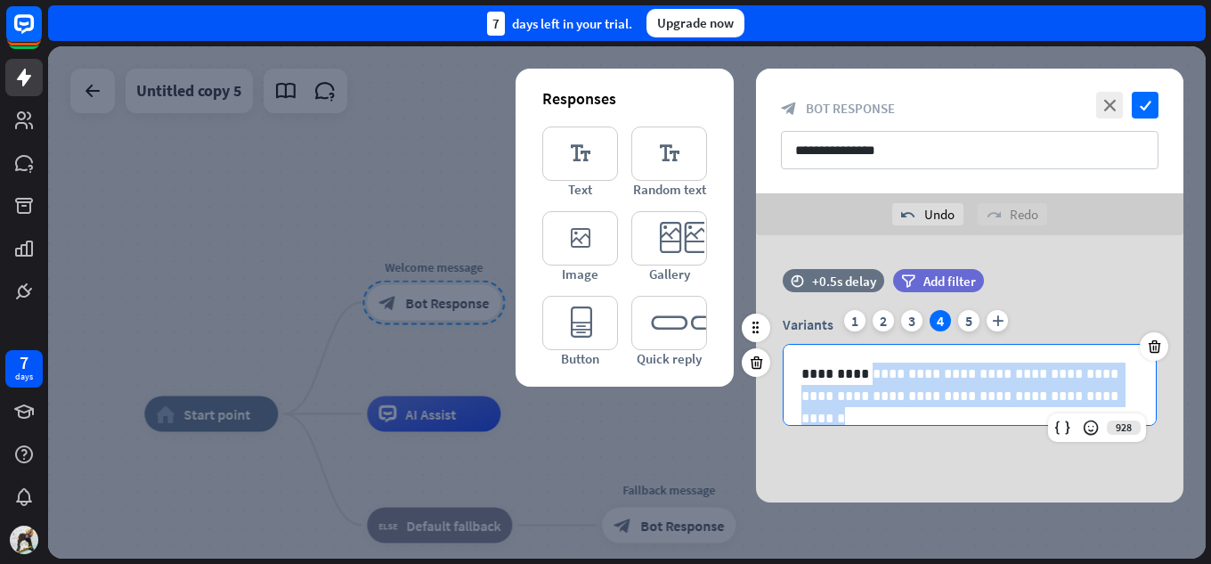
drag, startPoint x: 1084, startPoint y: 395, endPoint x: 860, endPoint y: 368, distance: 226.0
click at [860, 368] on p "**********" at bounding box center [969, 384] width 337 height 45
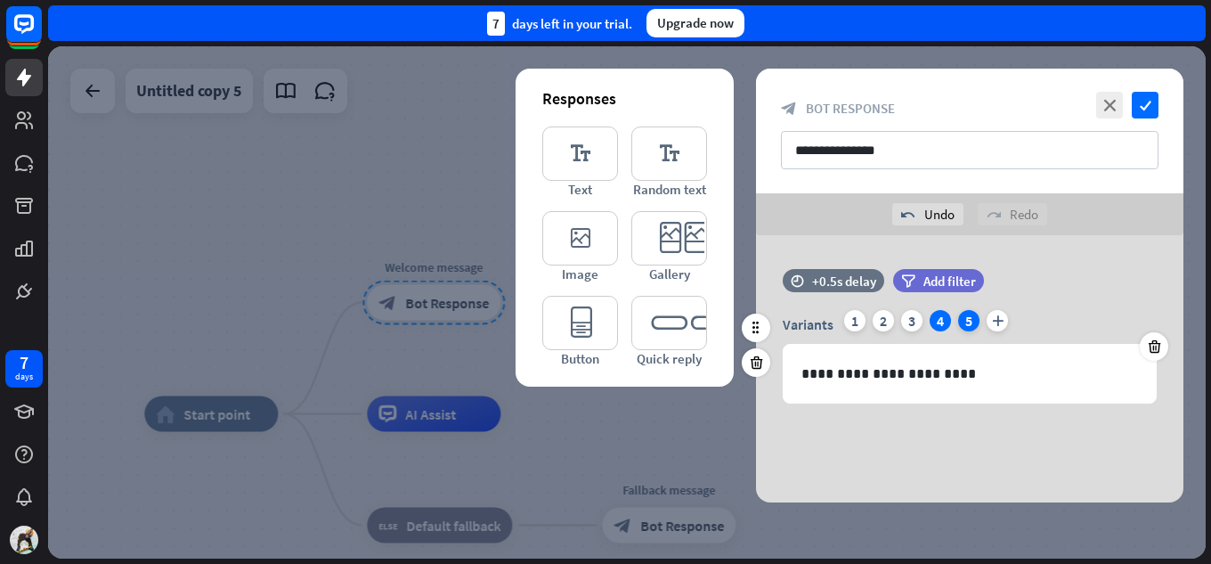
click at [964, 324] on div "5" at bounding box center [968, 320] width 21 height 21
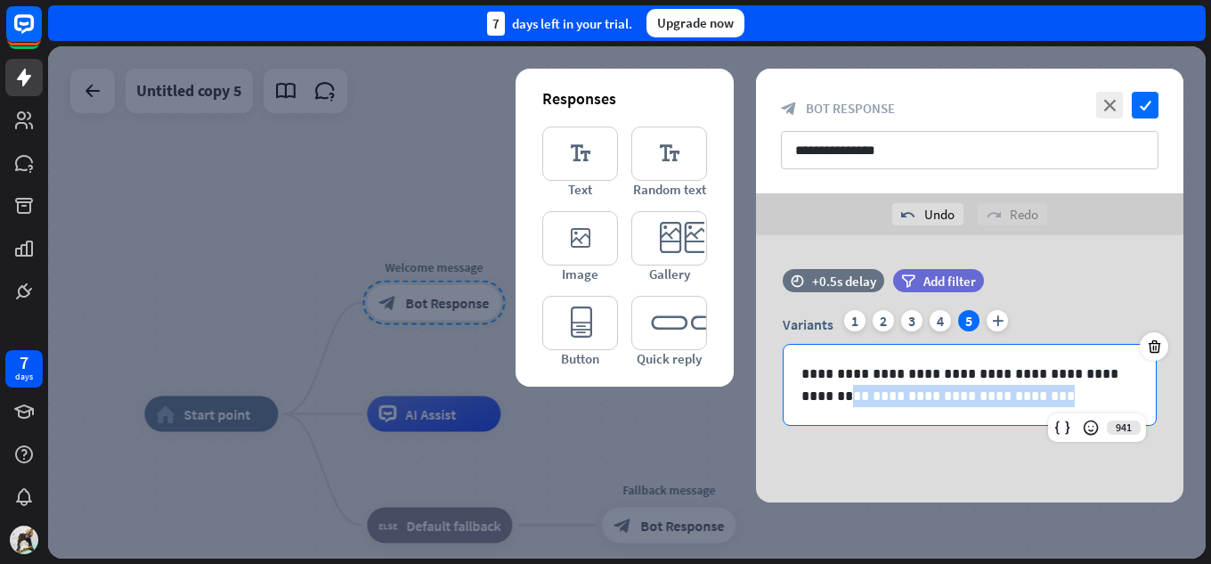
drag, startPoint x: 996, startPoint y: 396, endPoint x: 711, endPoint y: 386, distance: 285.0
click at [711, 386] on div "**********" at bounding box center [626, 302] width 1157 height 512
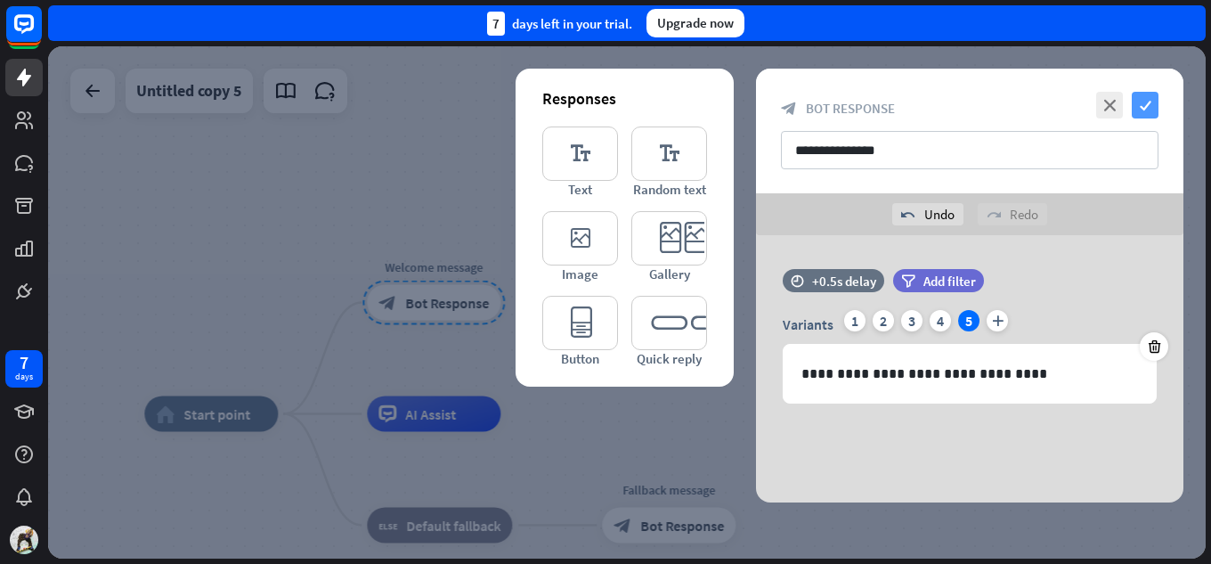
click at [1148, 101] on icon "check" at bounding box center [1144, 105] width 27 height 27
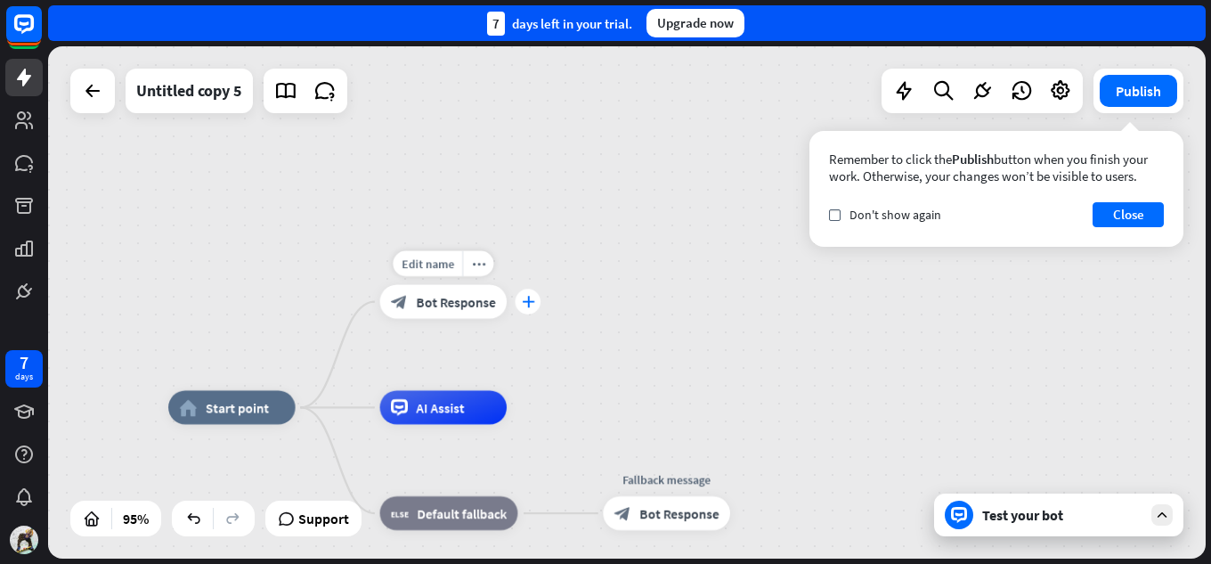
click at [520, 309] on div "plus" at bounding box center [528, 301] width 26 height 26
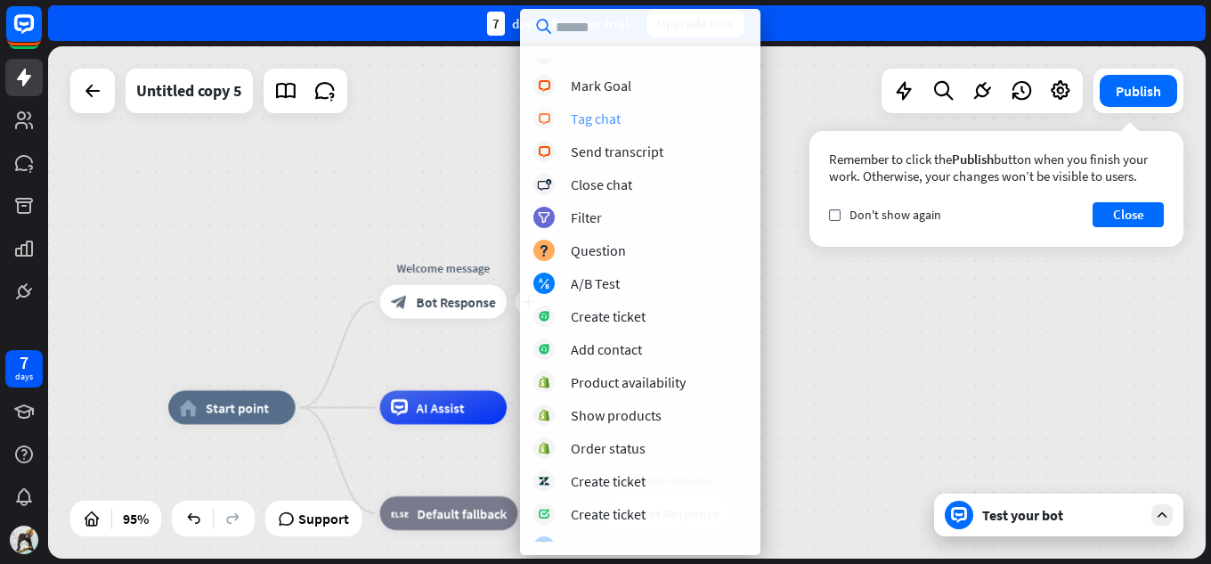
scroll to position [494, 0]
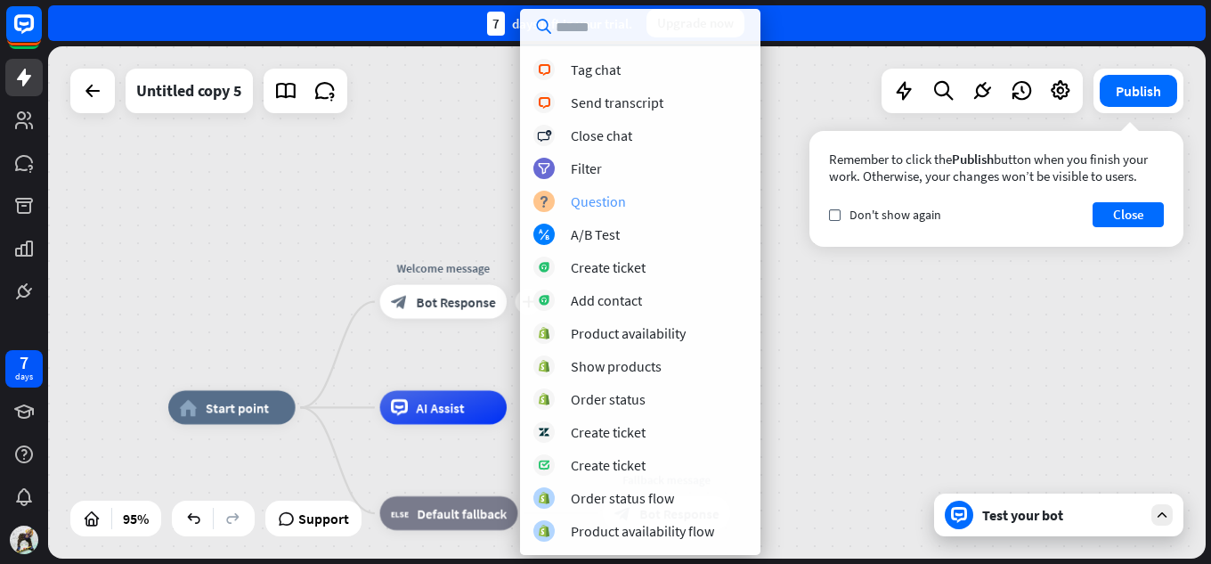
click at [636, 207] on div "block_question Question" at bounding box center [640, 201] width 214 height 21
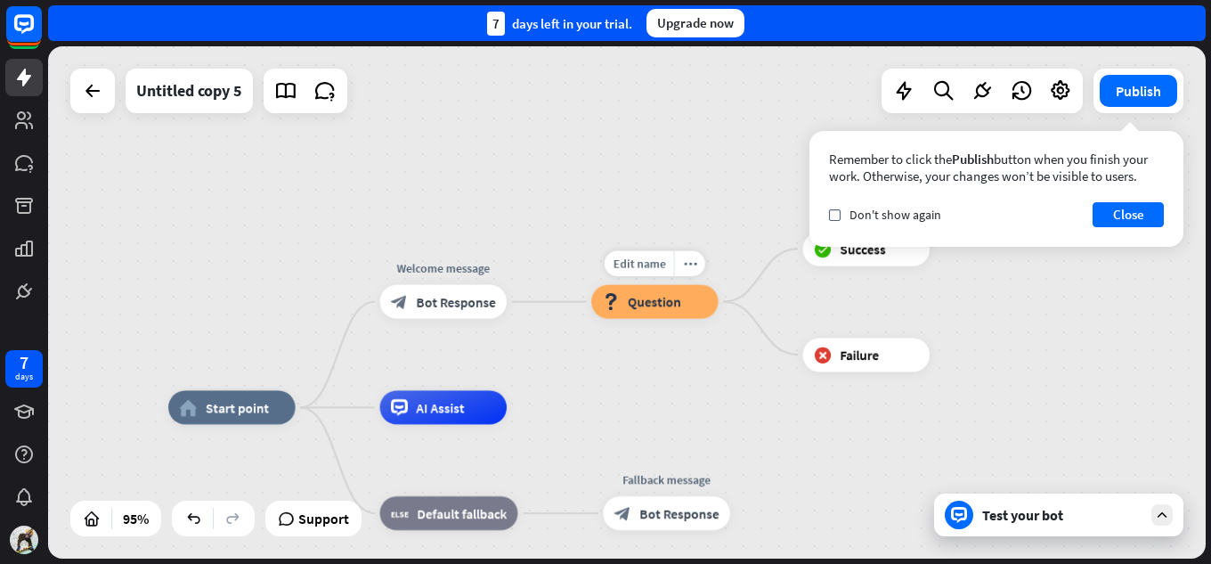
click at [619, 306] on icon "block_question" at bounding box center [610, 301] width 17 height 17
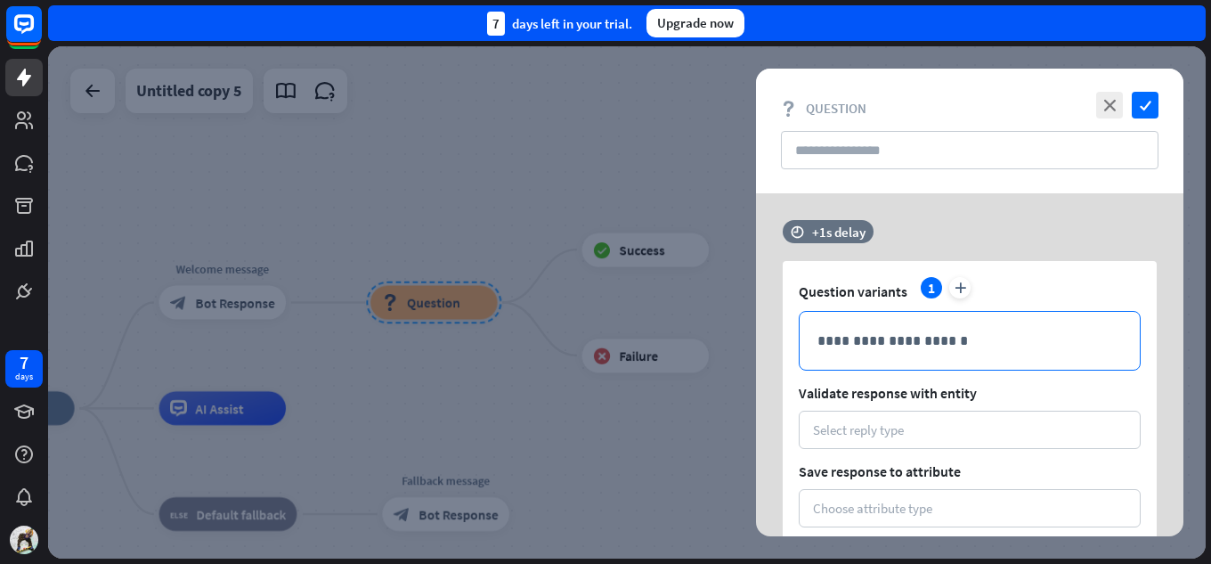
click at [847, 344] on p "**********" at bounding box center [969, 340] width 304 height 22
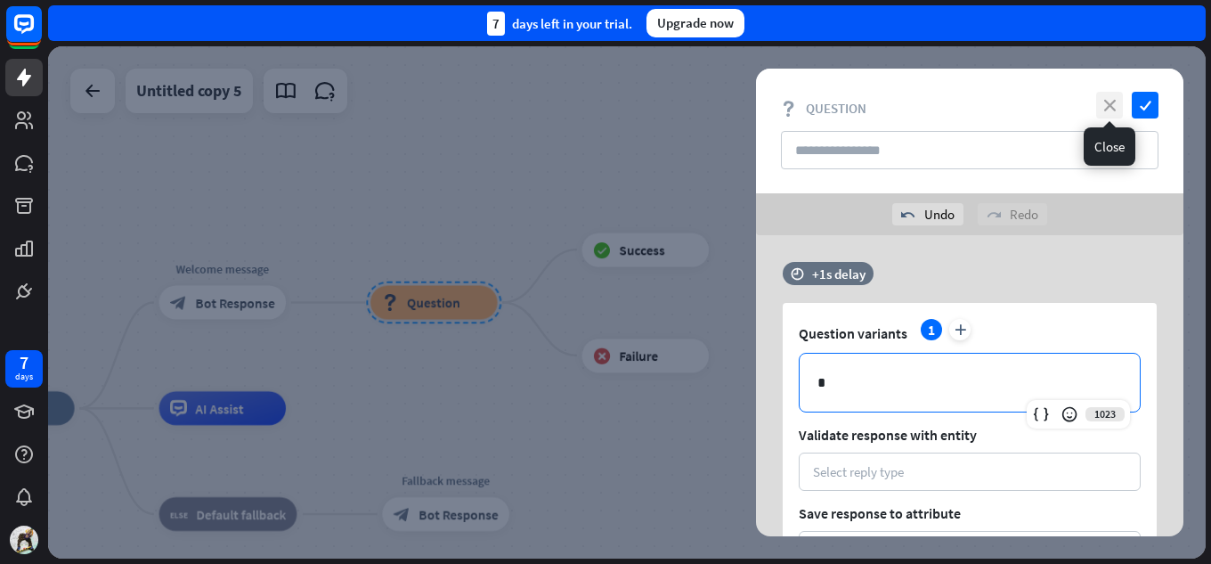
click at [1105, 97] on icon "close" at bounding box center [1109, 105] width 27 height 27
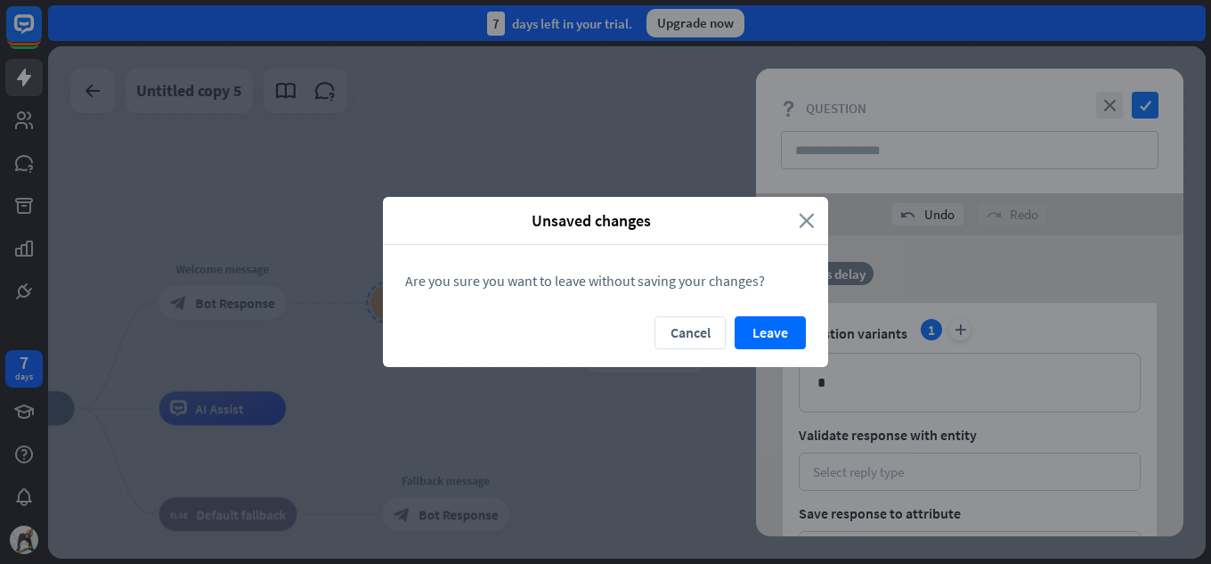
click at [801, 223] on icon "close" at bounding box center [807, 220] width 16 height 20
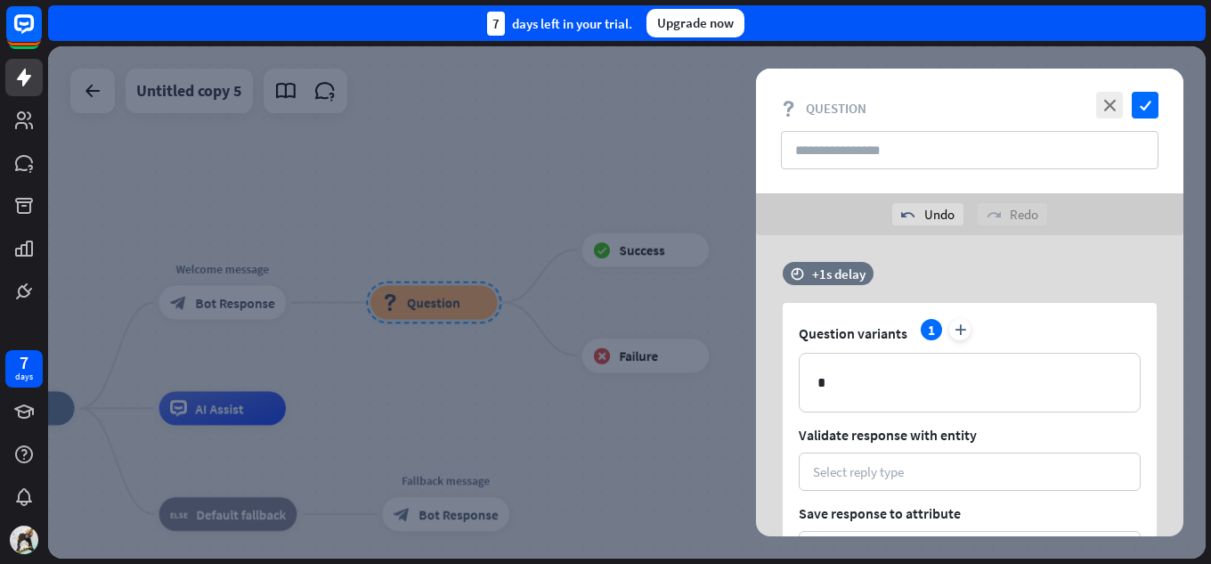
click at [405, 293] on div at bounding box center [626, 302] width 1157 height 512
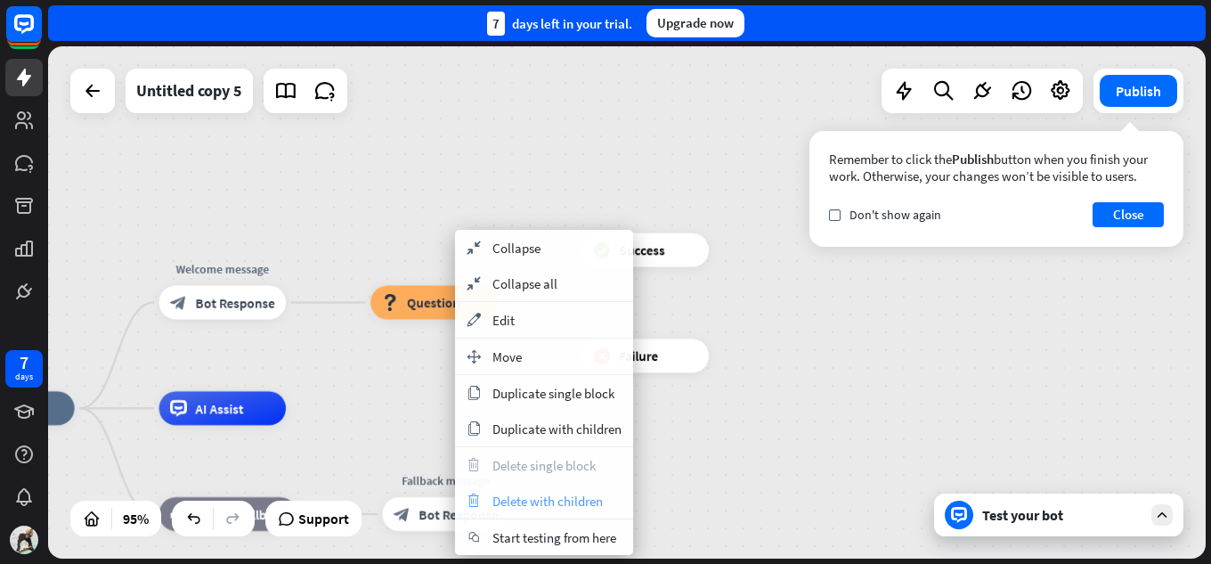
click at [549, 502] on span "Delete with children" at bounding box center [547, 500] width 110 height 17
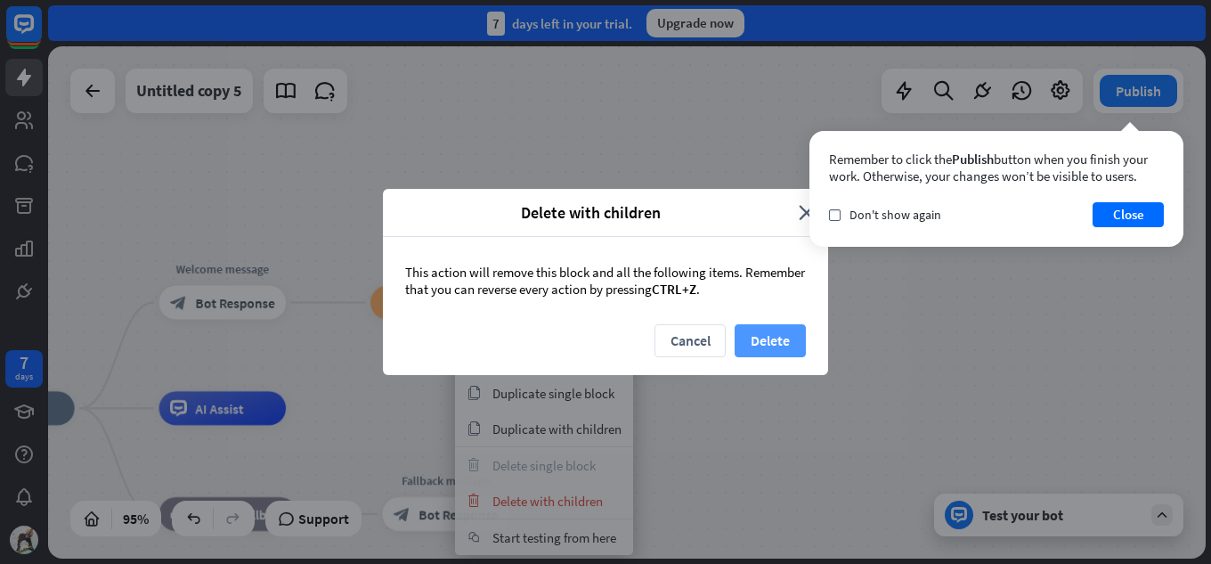
click at [742, 344] on button "Delete" at bounding box center [769, 340] width 71 height 33
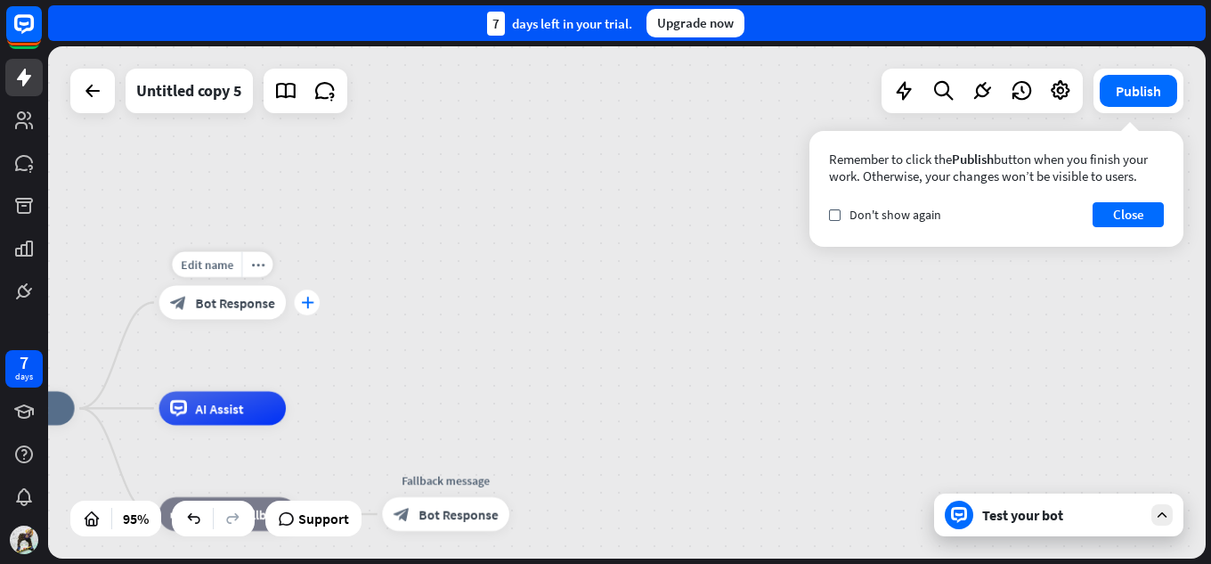
click at [299, 300] on div "plus" at bounding box center [308, 302] width 26 height 26
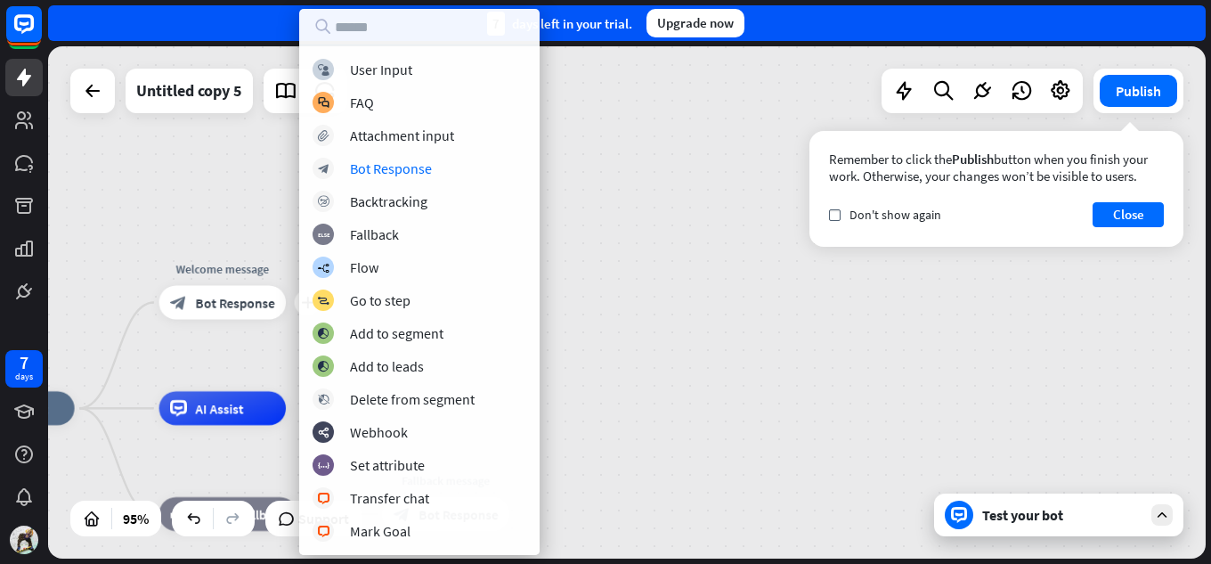
drag, startPoint x: 426, startPoint y: 172, endPoint x: 418, endPoint y: 123, distance: 49.8
click at [415, 135] on div "block_user_input User Input block_faq FAQ block_attachment Attachment input blo…" at bounding box center [419, 300] width 240 height 483
click at [414, 173] on div "Bot Response" at bounding box center [391, 168] width 82 height 18
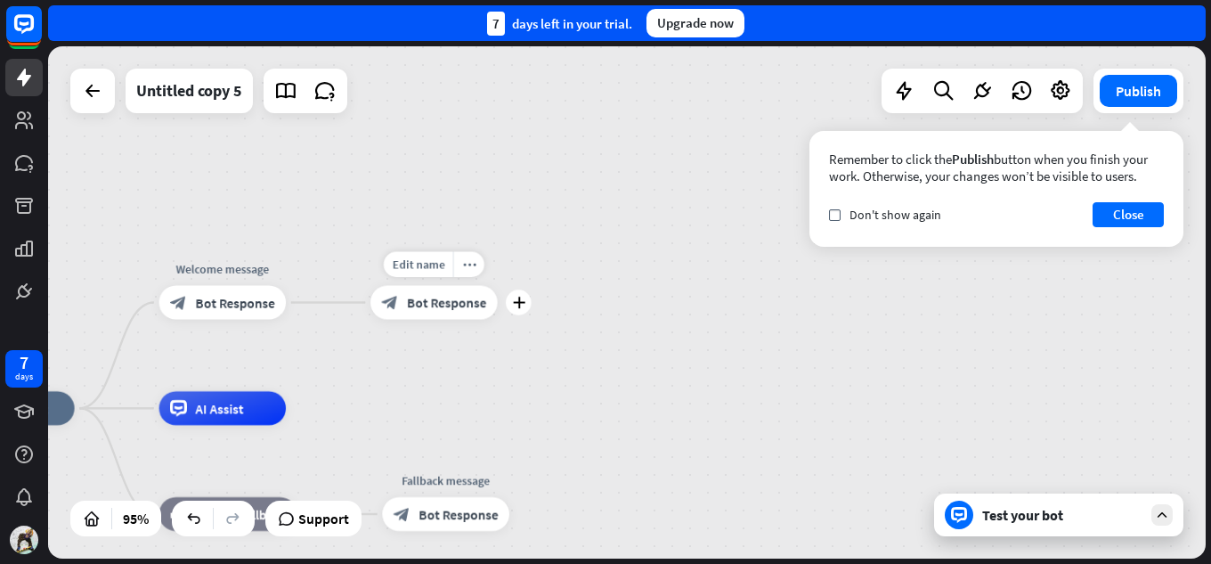
click at [448, 313] on div "block_bot_response Bot Response" at bounding box center [433, 303] width 127 height 34
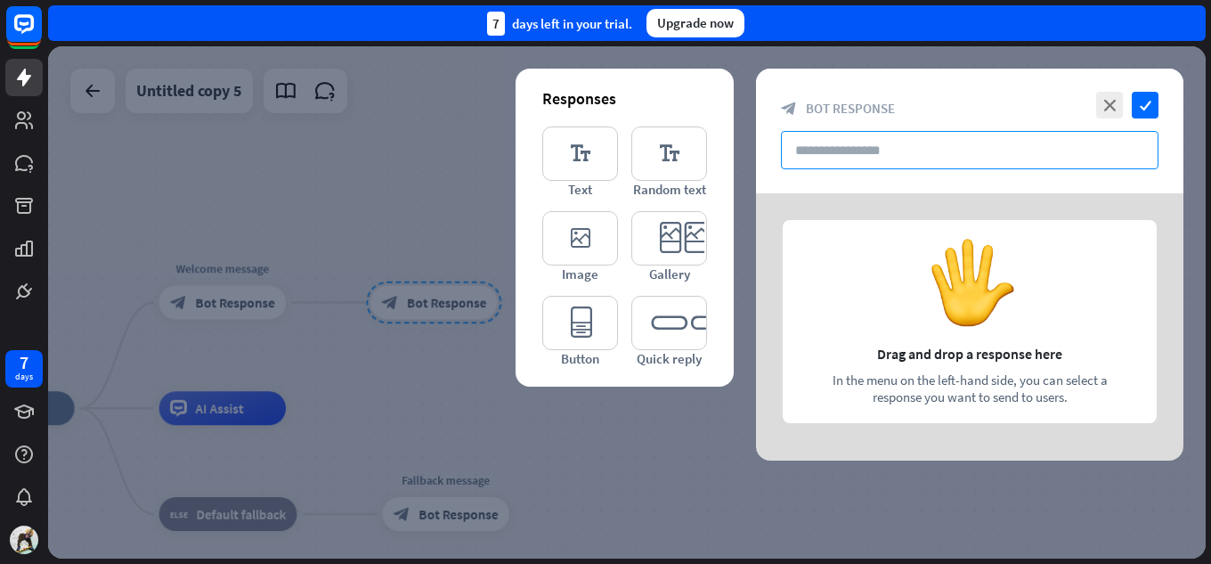
click at [901, 150] on input "text" at bounding box center [969, 150] width 377 height 38
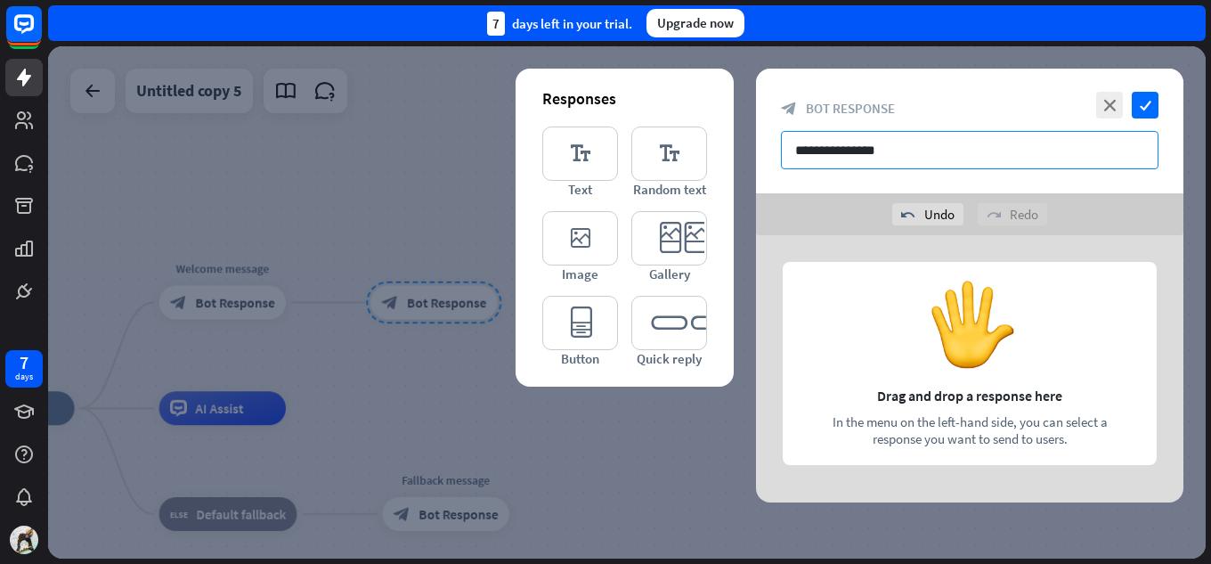
type input "**********"
click at [1034, 351] on div at bounding box center [969, 368] width 427 height 267
click at [953, 371] on div at bounding box center [969, 368] width 427 height 267
drag, startPoint x: 966, startPoint y: 366, endPoint x: 949, endPoint y: 283, distance: 84.5
click at [949, 283] on div at bounding box center [969, 368] width 427 height 267
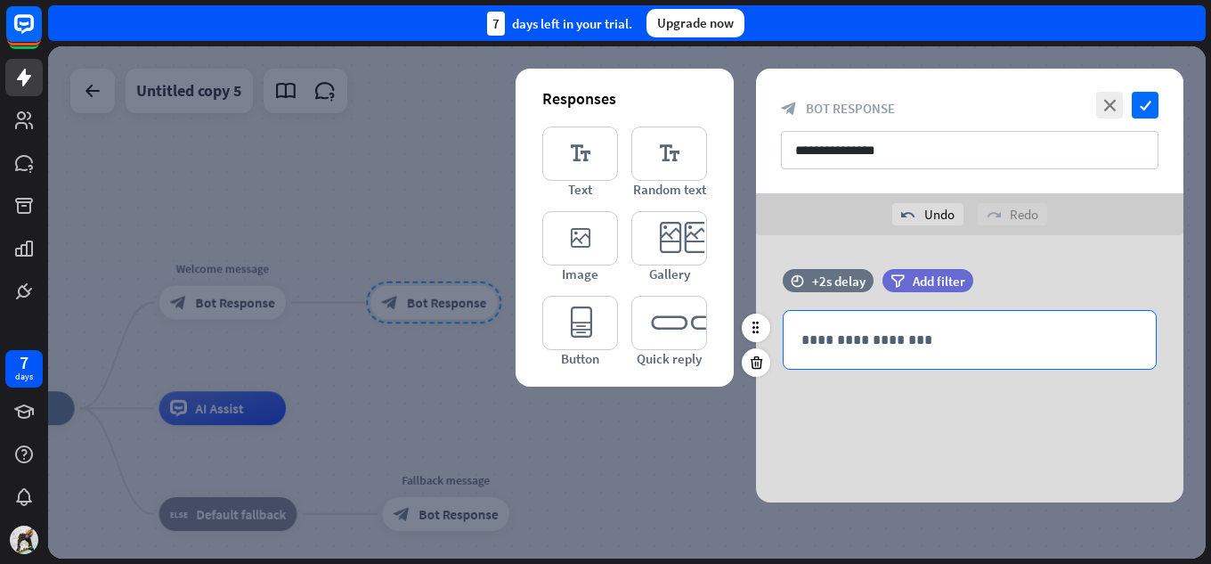
click at [921, 348] on p "**********" at bounding box center [969, 339] width 337 height 22
click at [909, 350] on p "**********" at bounding box center [969, 339] width 337 height 22
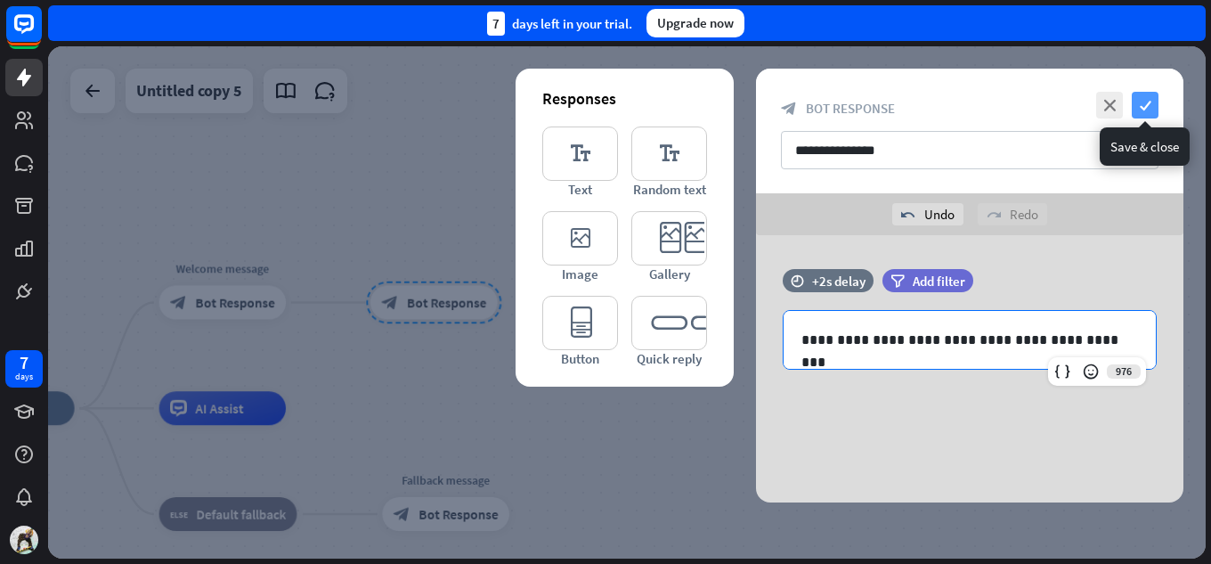
click at [1153, 108] on icon "check" at bounding box center [1144, 105] width 27 height 27
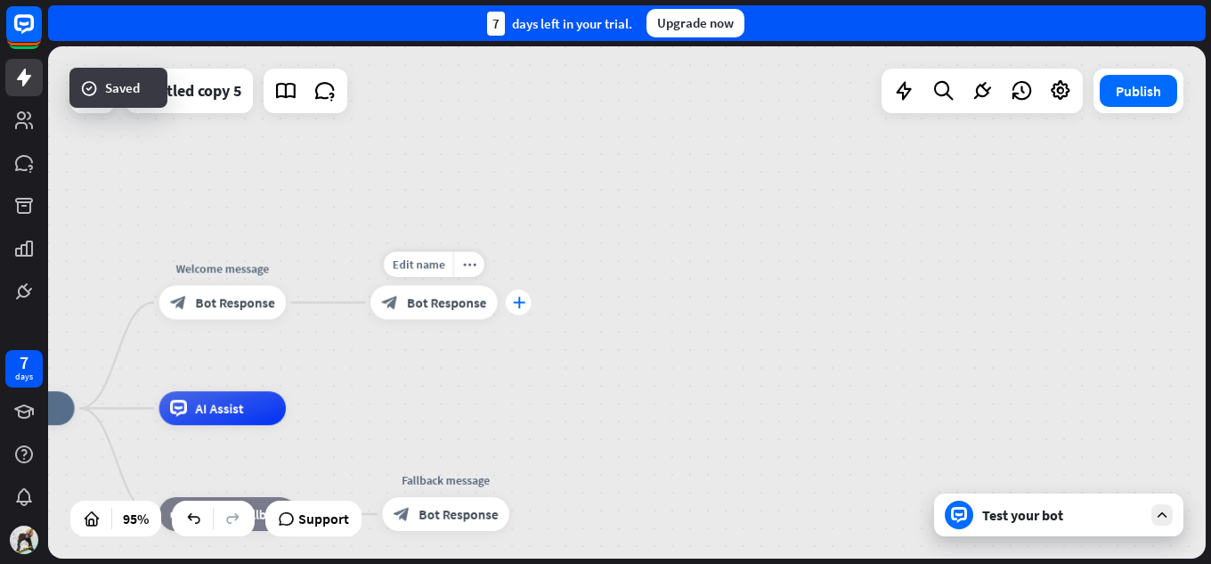
click at [517, 308] on icon "plus" at bounding box center [518, 302] width 12 height 12
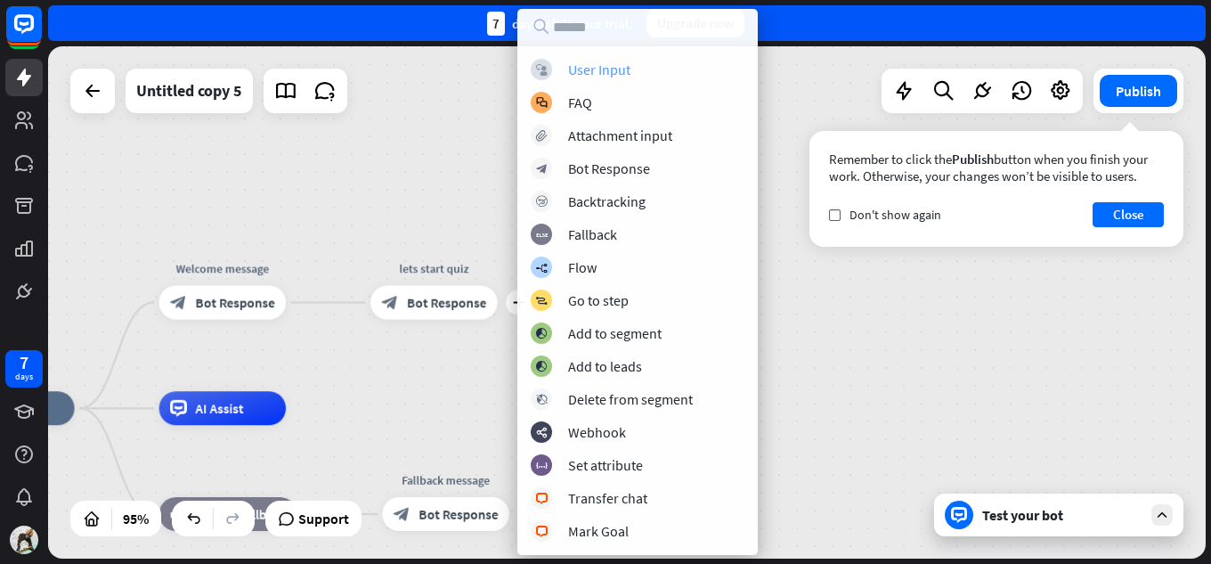
click at [637, 62] on div "block_user_input User Input" at bounding box center [638, 69] width 214 height 21
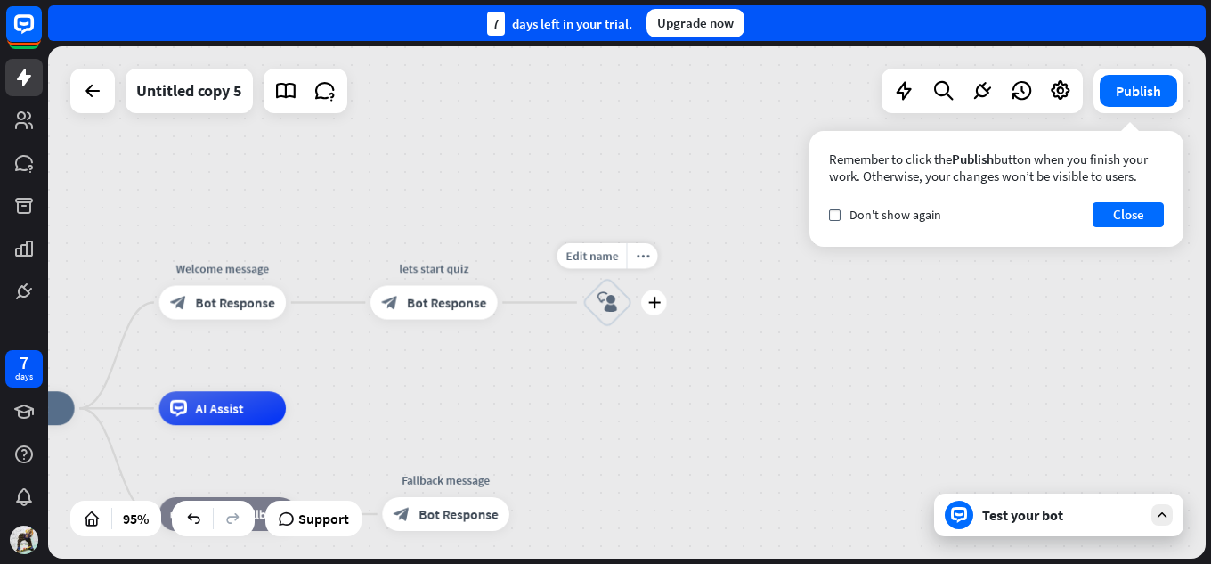
click at [619, 298] on div "block_user_input" at bounding box center [607, 302] width 51 height 51
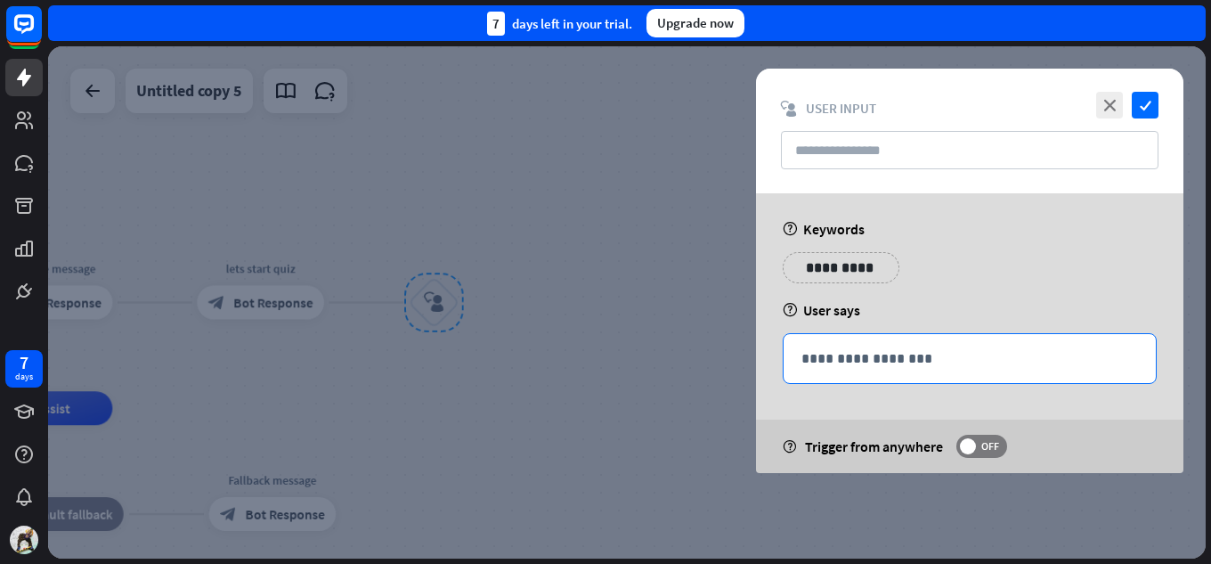
click at [890, 347] on p "**********" at bounding box center [969, 358] width 337 height 22
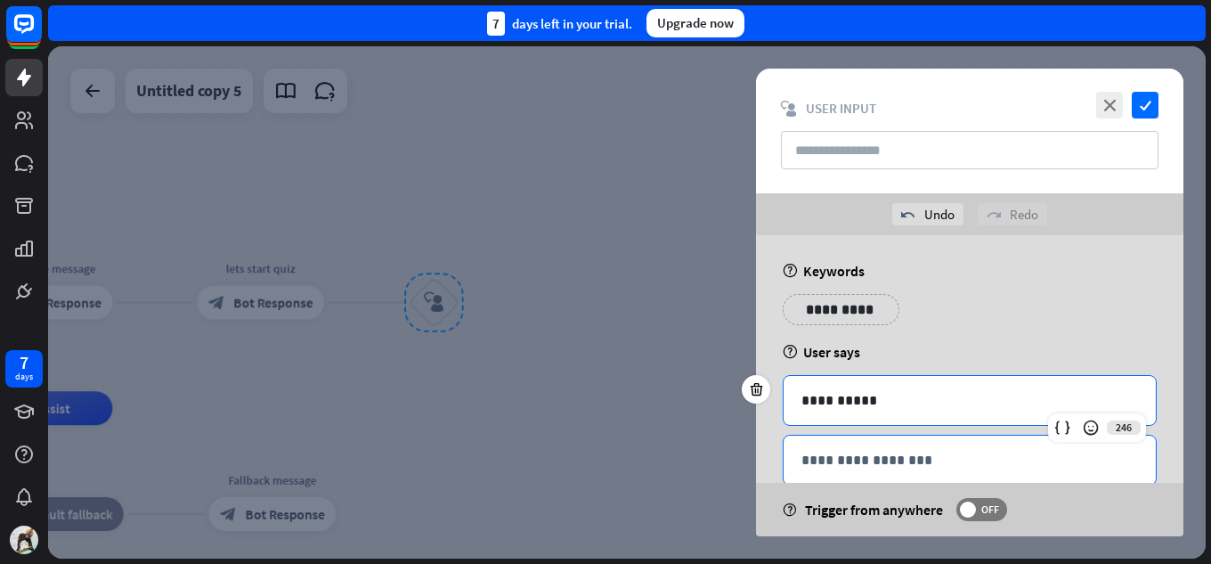
scroll to position [38, 0]
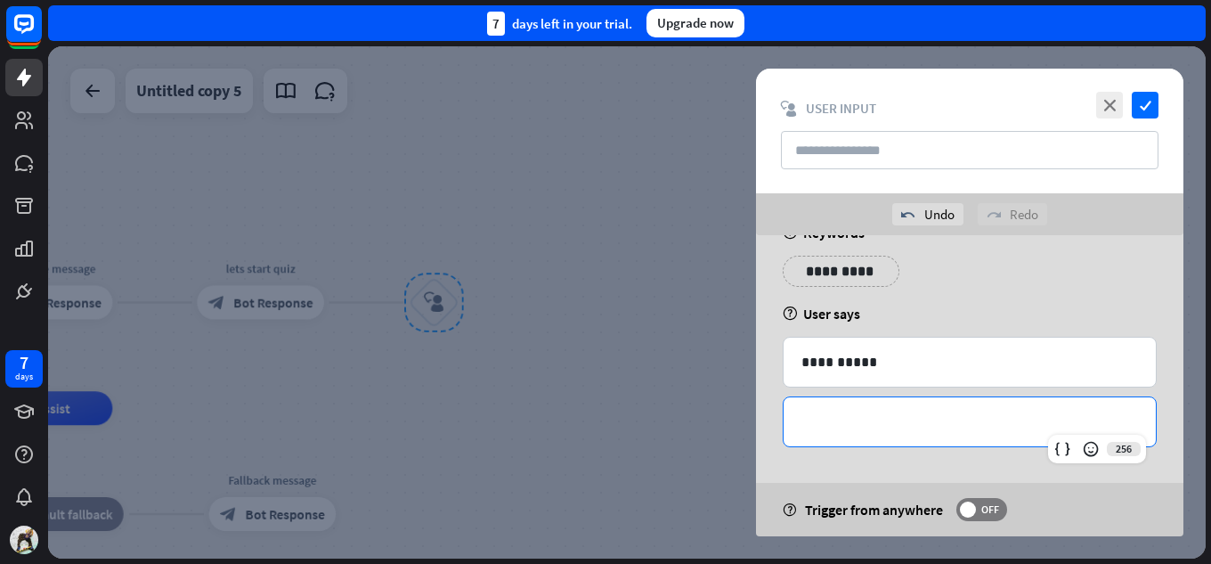
click at [859, 426] on p "**********" at bounding box center [969, 421] width 337 height 22
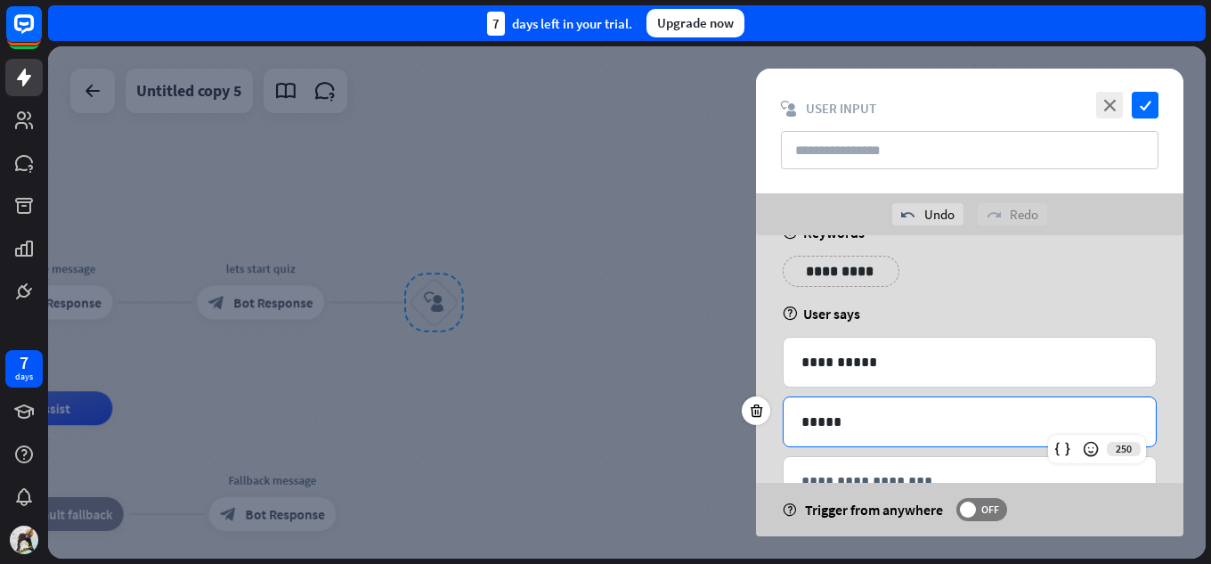
scroll to position [98, 0]
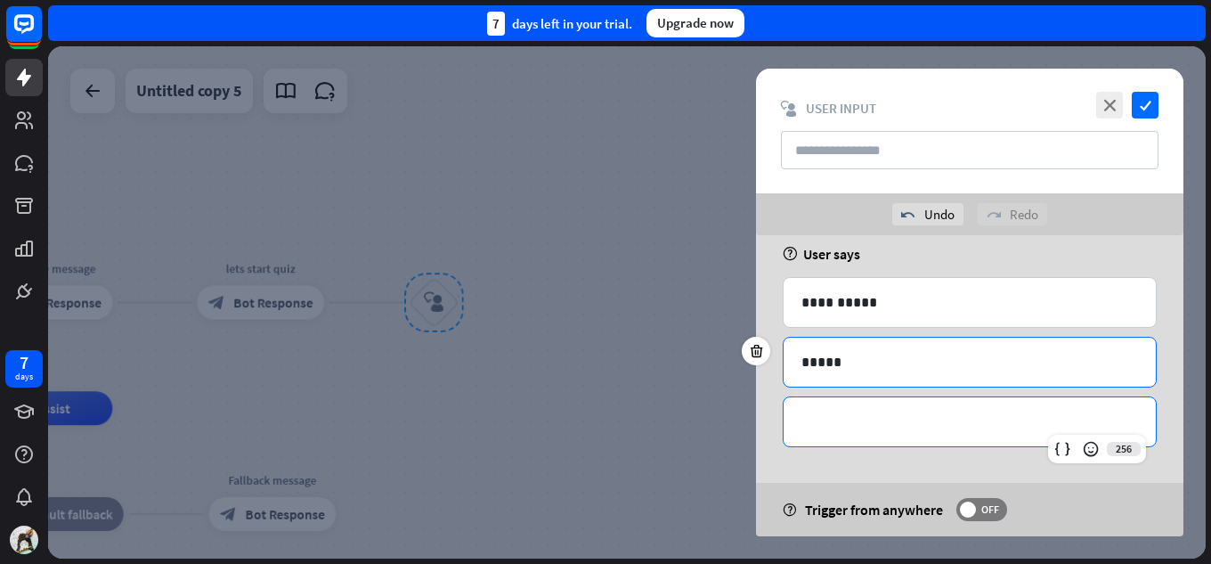
click at [852, 429] on p "**********" at bounding box center [969, 421] width 337 height 22
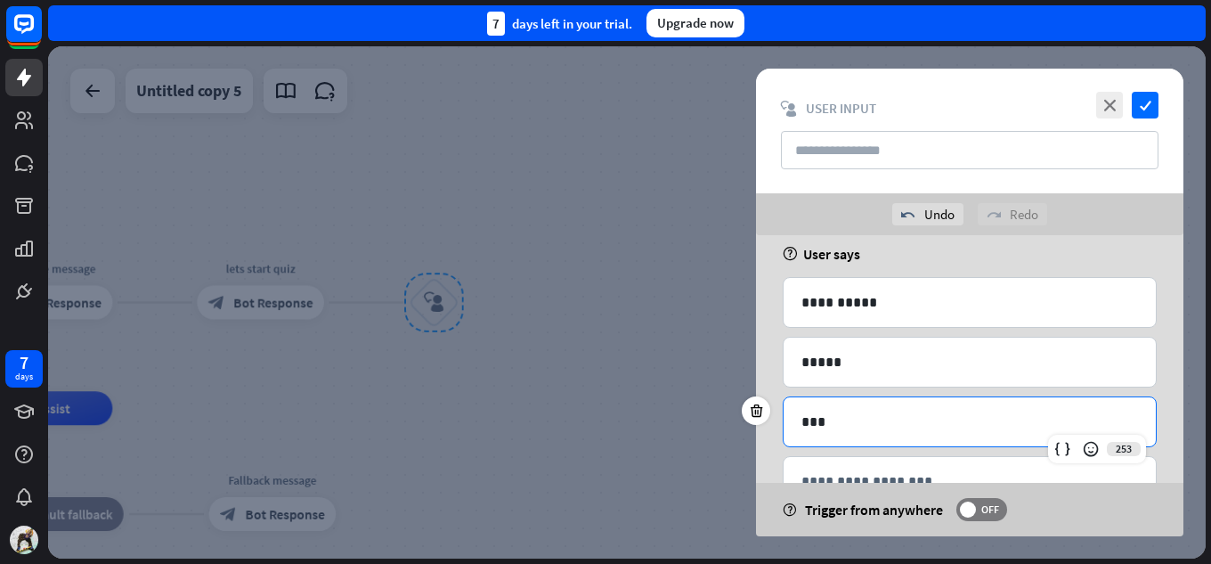
scroll to position [158, 0]
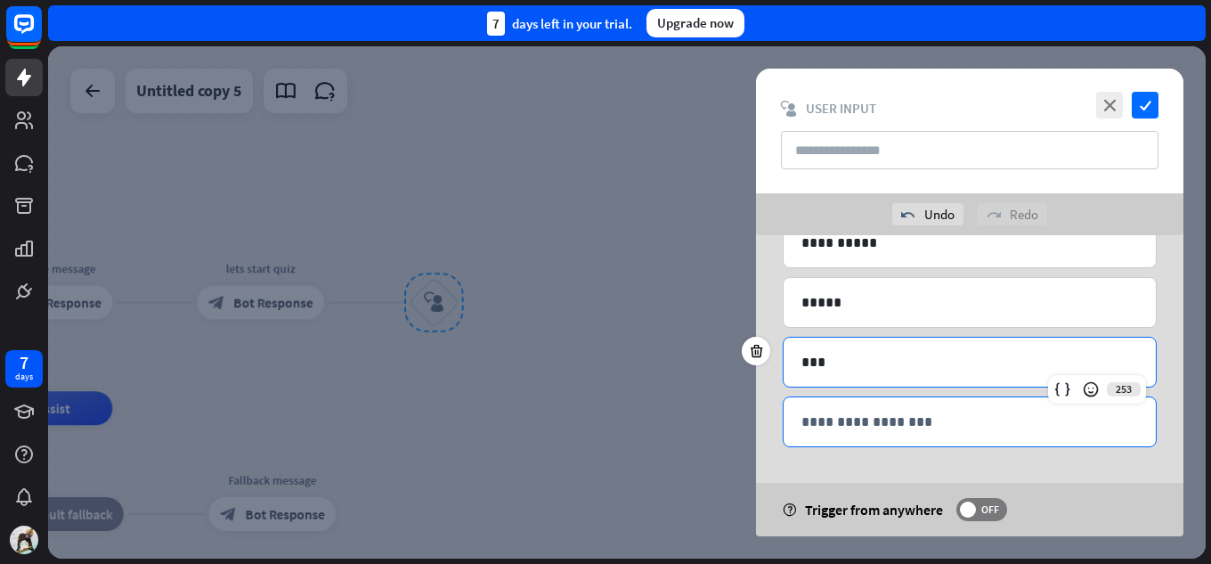
click at [849, 430] on p "**********" at bounding box center [969, 421] width 337 height 22
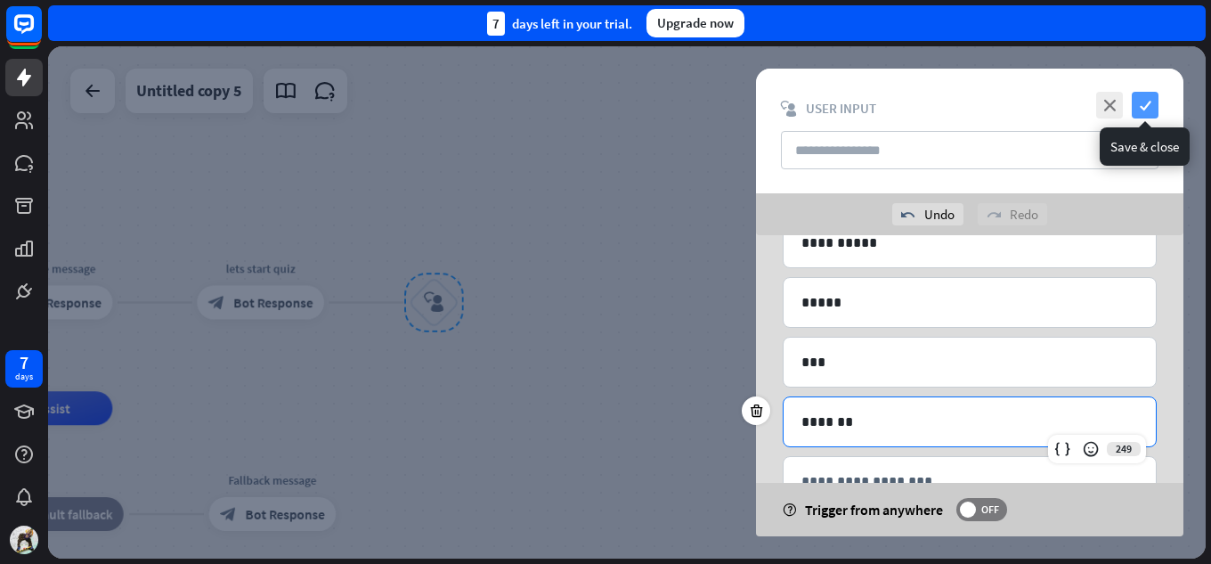
click at [1149, 96] on icon "check" at bounding box center [1144, 105] width 27 height 27
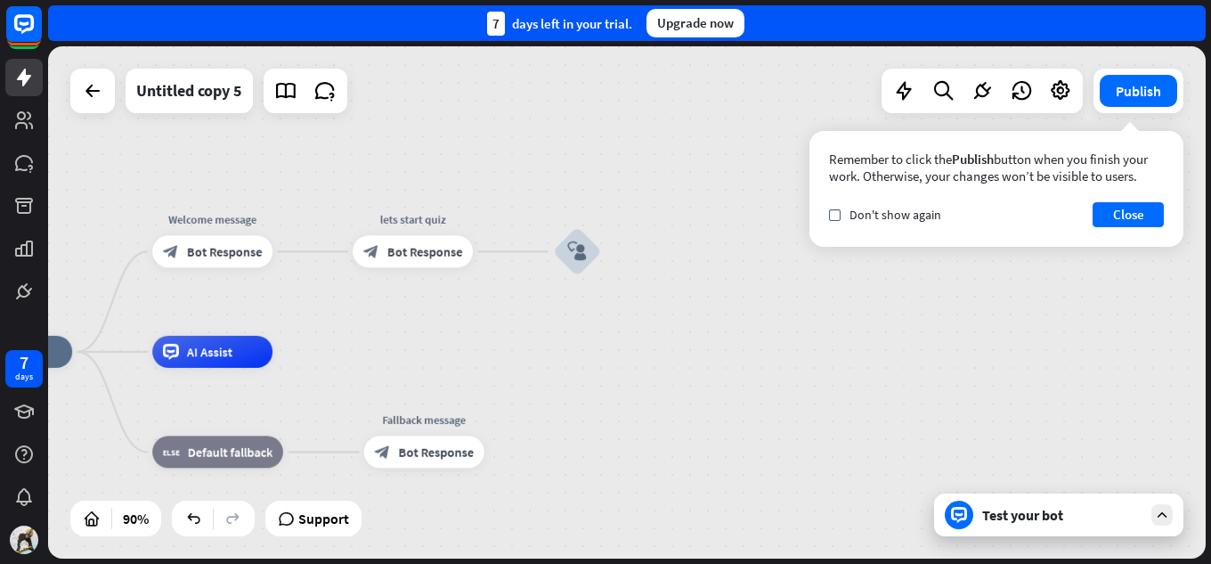
drag, startPoint x: 479, startPoint y: 465, endPoint x: 629, endPoint y: 410, distance: 159.9
click at [629, 256] on div "plus" at bounding box center [621, 251] width 24 height 24
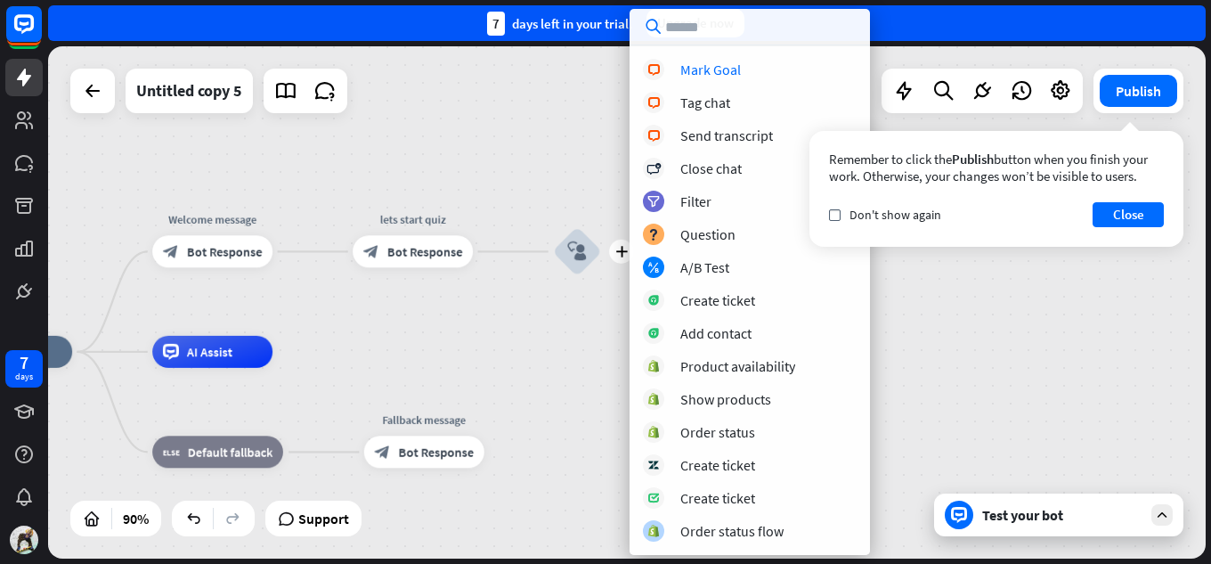
scroll to position [395, 0]
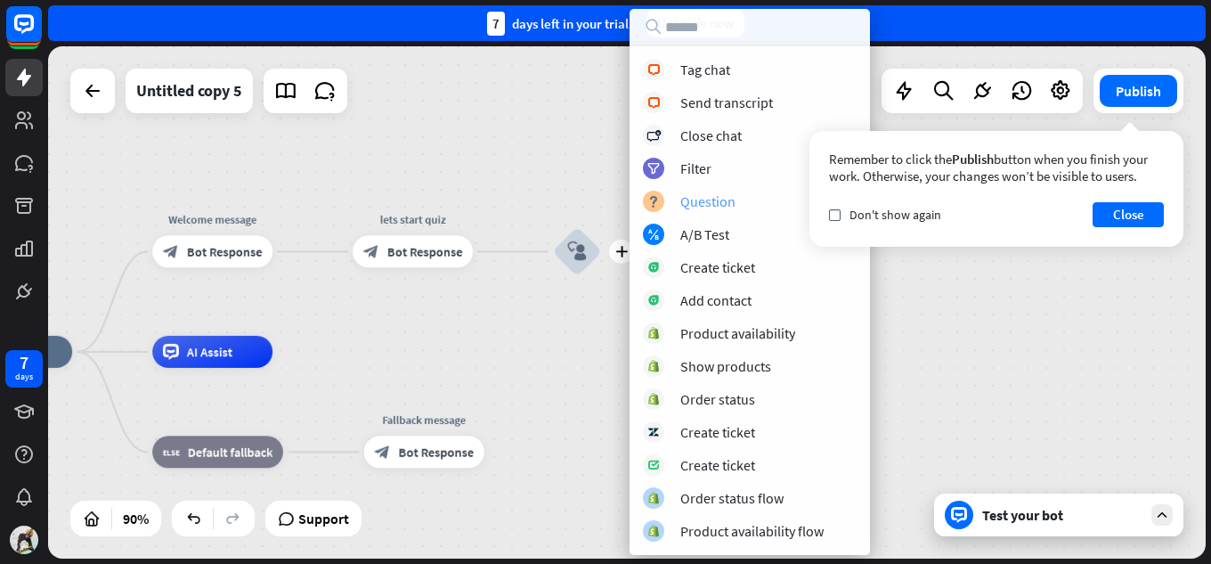
click at [729, 210] on div "block_question Question" at bounding box center [750, 201] width 214 height 21
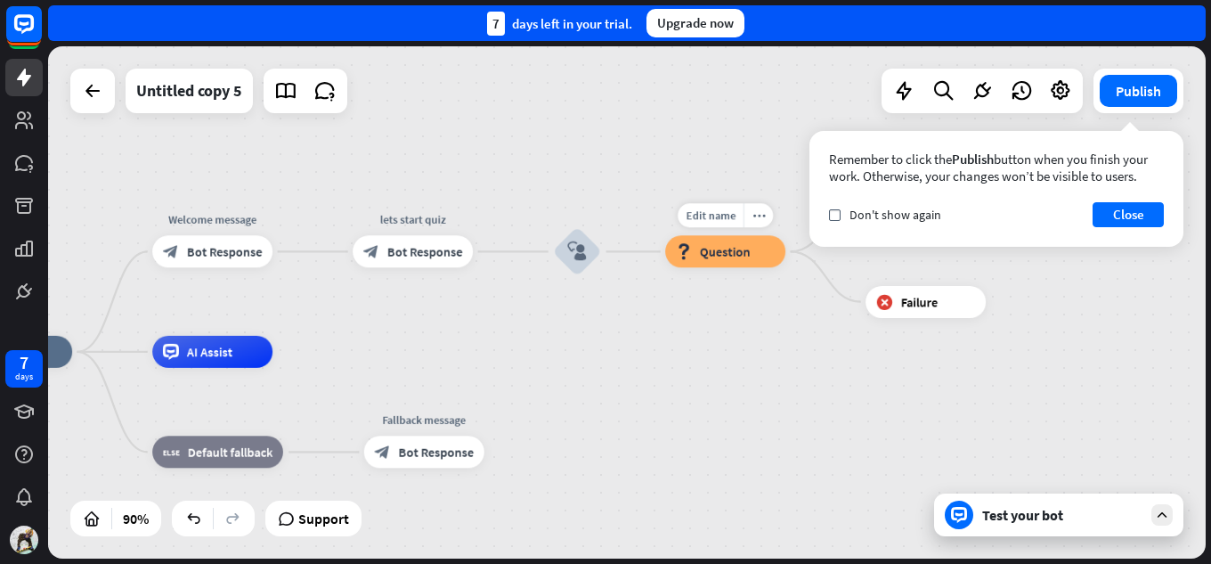
click at [713, 249] on span "Question" at bounding box center [725, 251] width 51 height 16
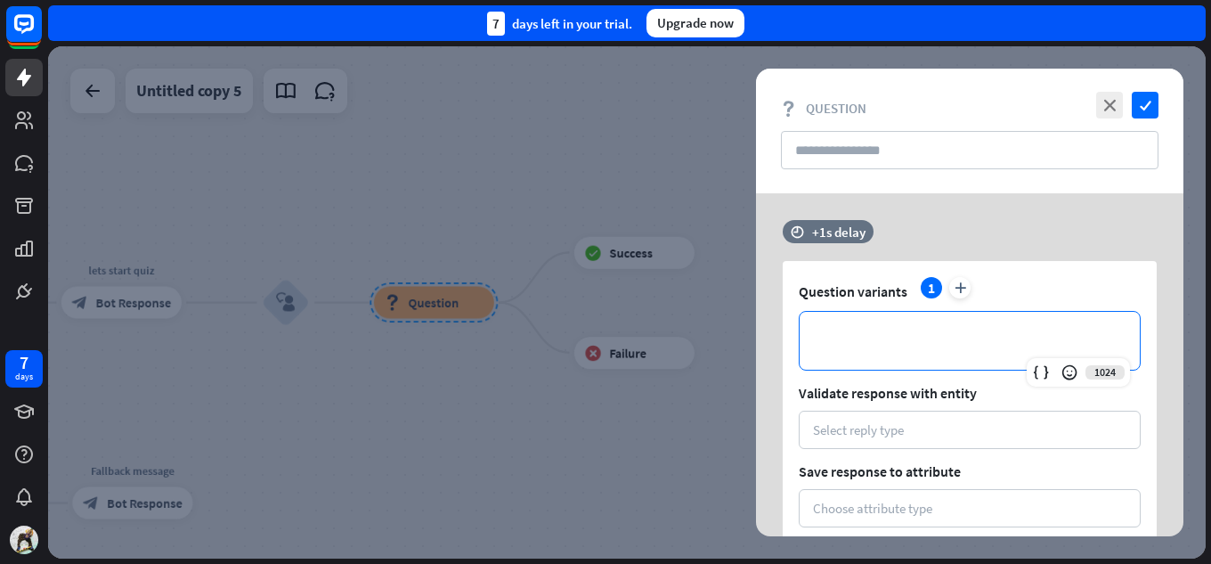
click at [912, 346] on p "**********" at bounding box center [969, 340] width 304 height 22
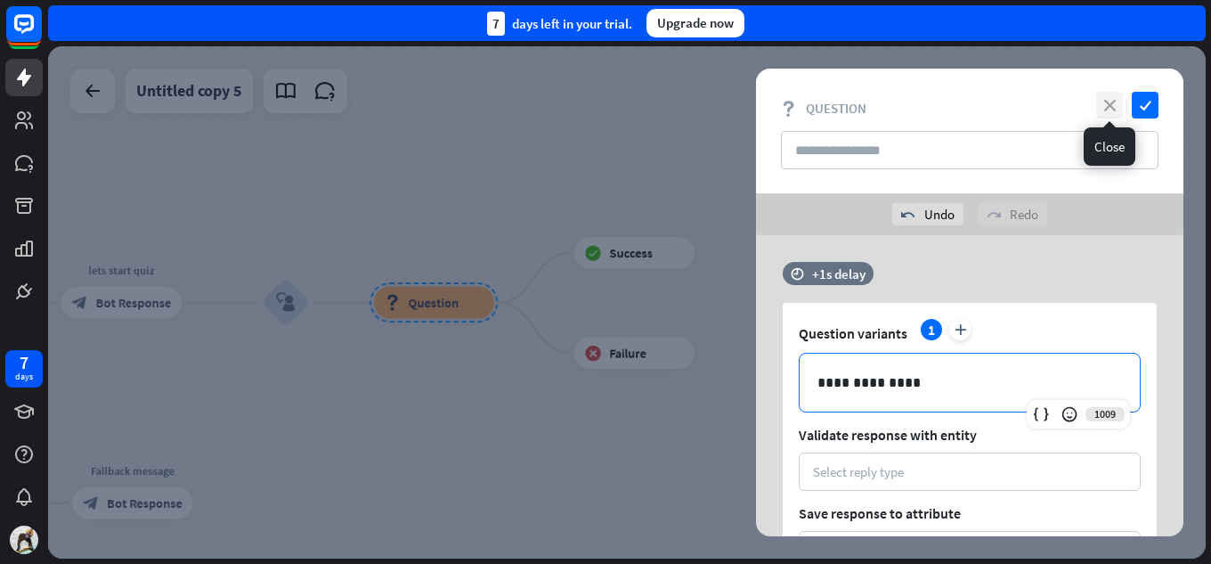
click at [1114, 95] on icon "close" at bounding box center [1109, 105] width 27 height 27
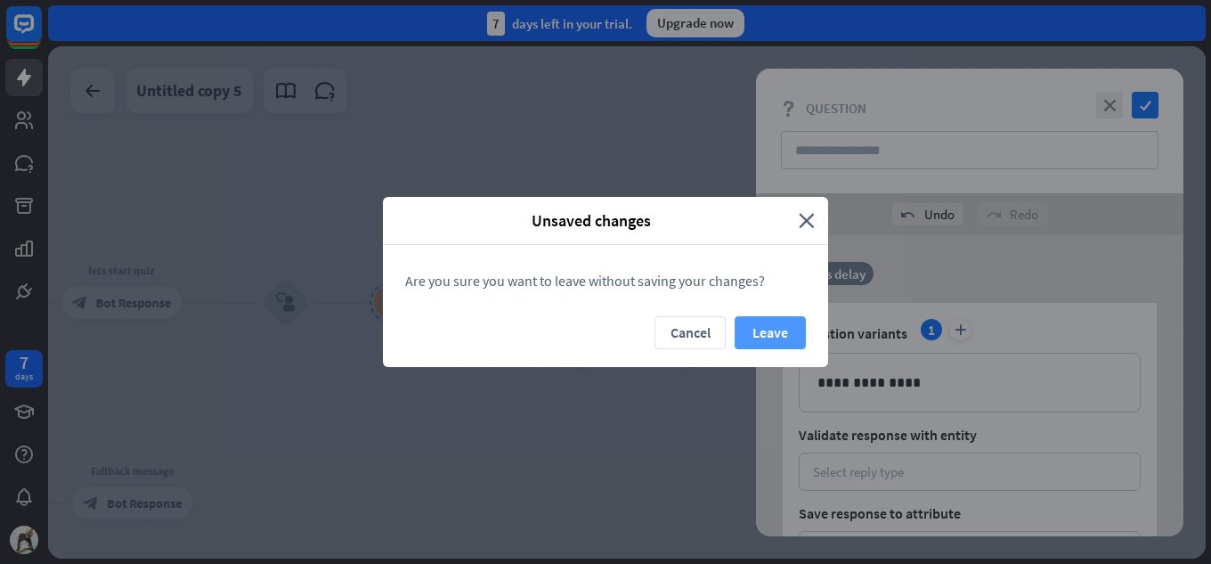
click at [745, 333] on button "Leave" at bounding box center [769, 332] width 71 height 33
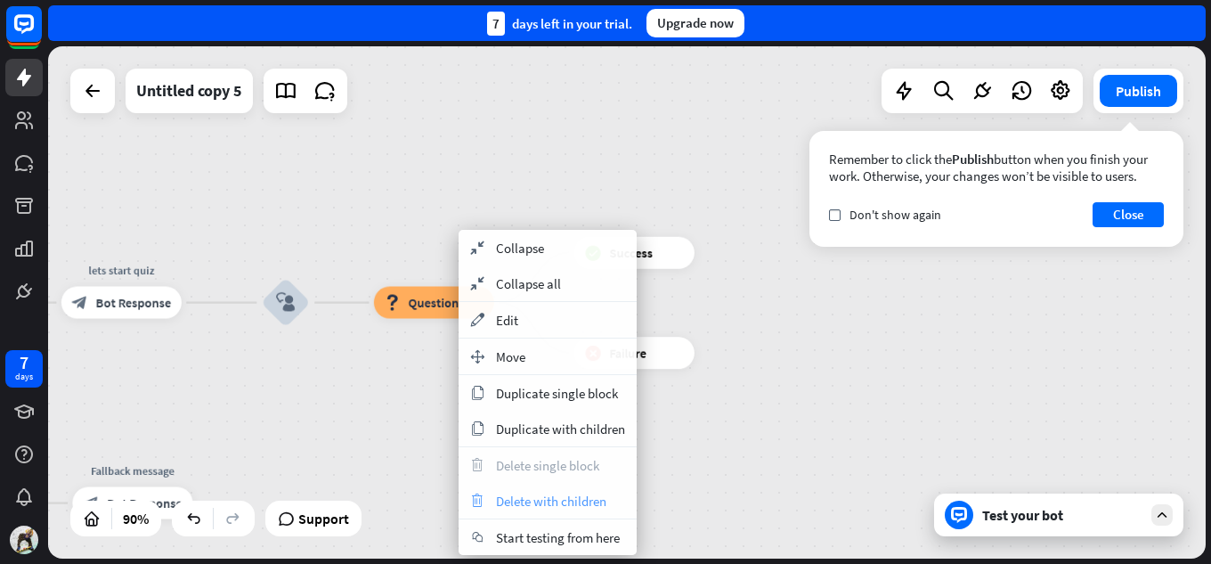
click at [545, 504] on span "Delete with children" at bounding box center [551, 500] width 110 height 17
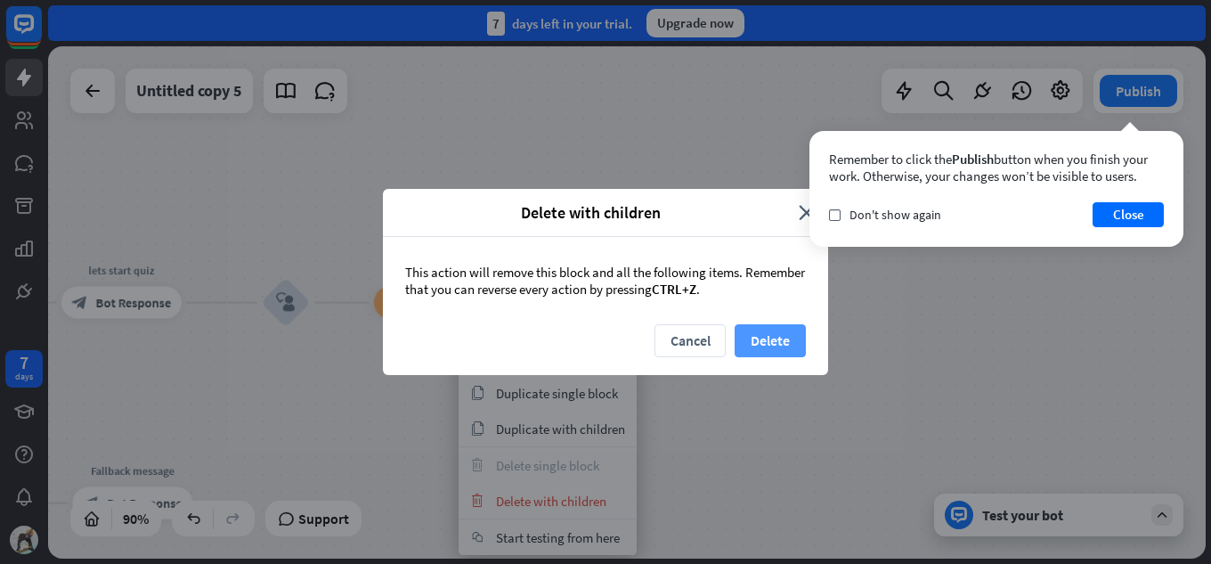
click at [739, 345] on button "Delete" at bounding box center [769, 340] width 71 height 33
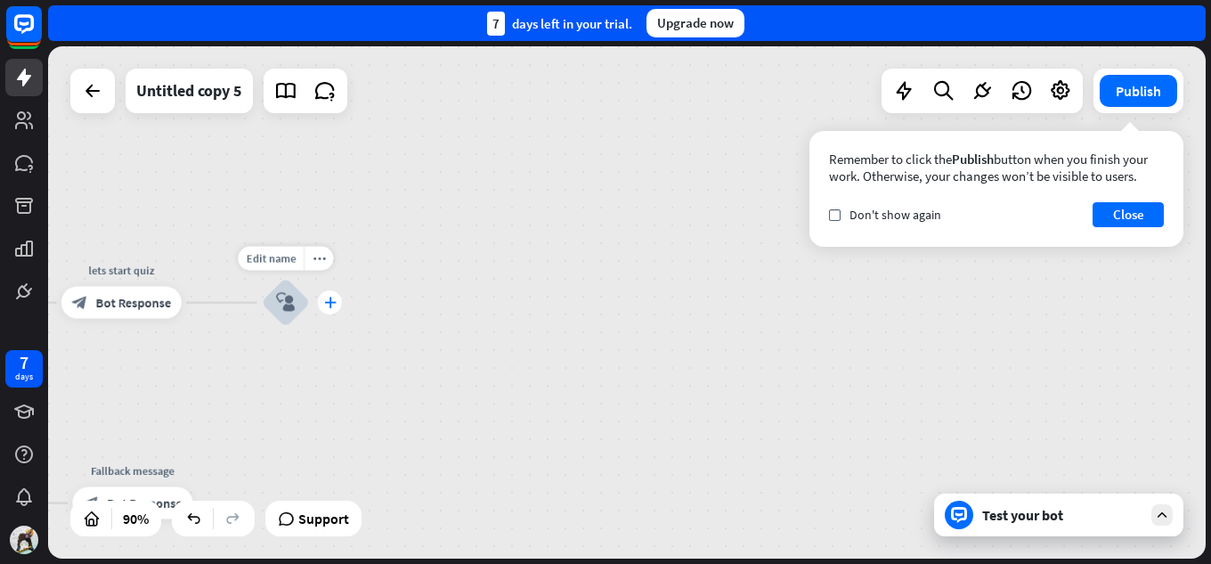
click at [334, 308] on div "plus" at bounding box center [330, 302] width 24 height 24
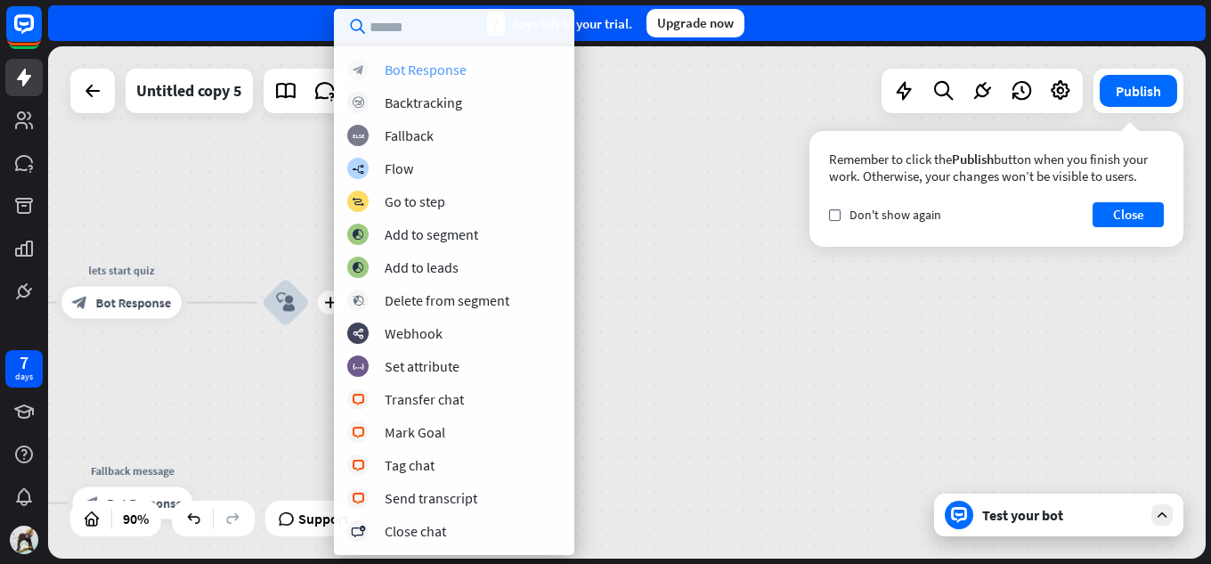
click at [489, 76] on div "block_bot_response Bot Response" at bounding box center [454, 69] width 214 height 21
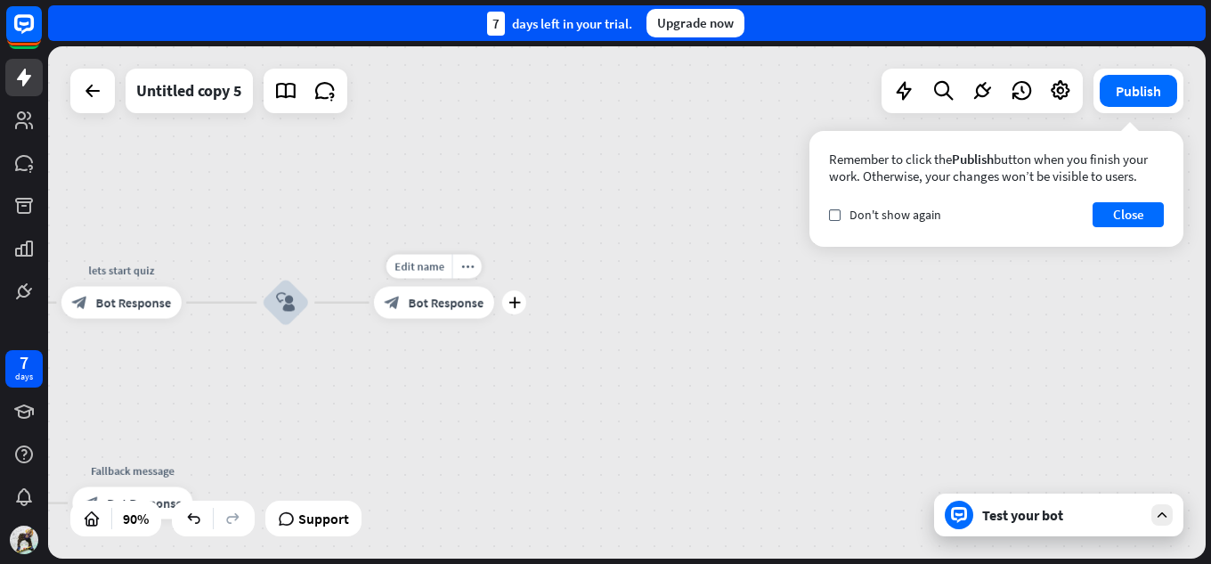
click at [409, 297] on span "Bot Response" at bounding box center [447, 303] width 76 height 16
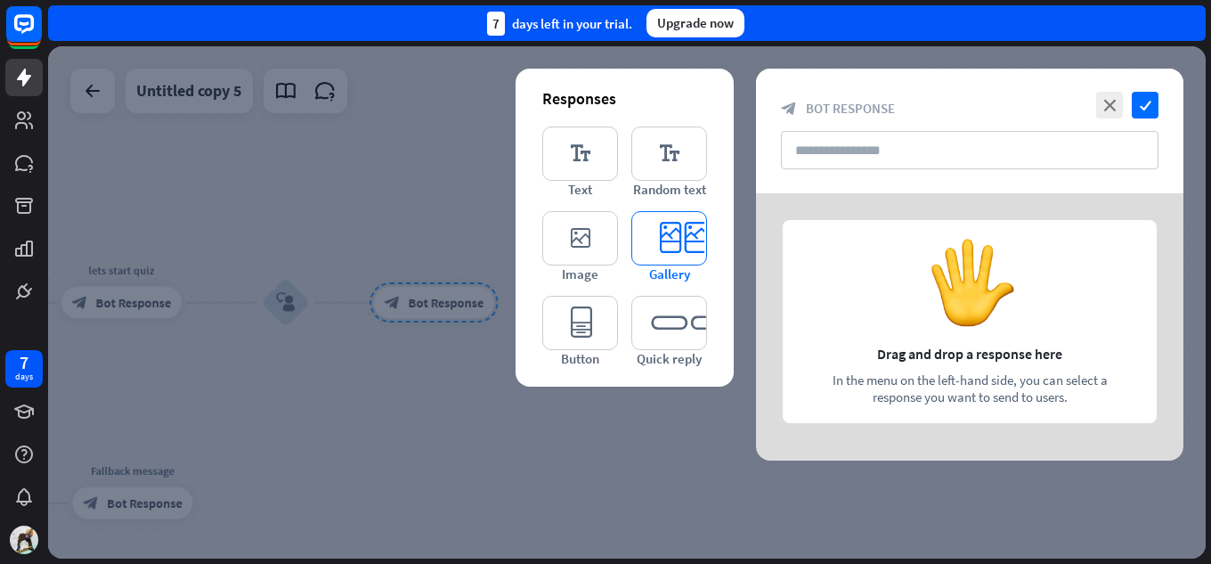
click at [686, 236] on icon "editor_card" at bounding box center [669, 238] width 76 height 54
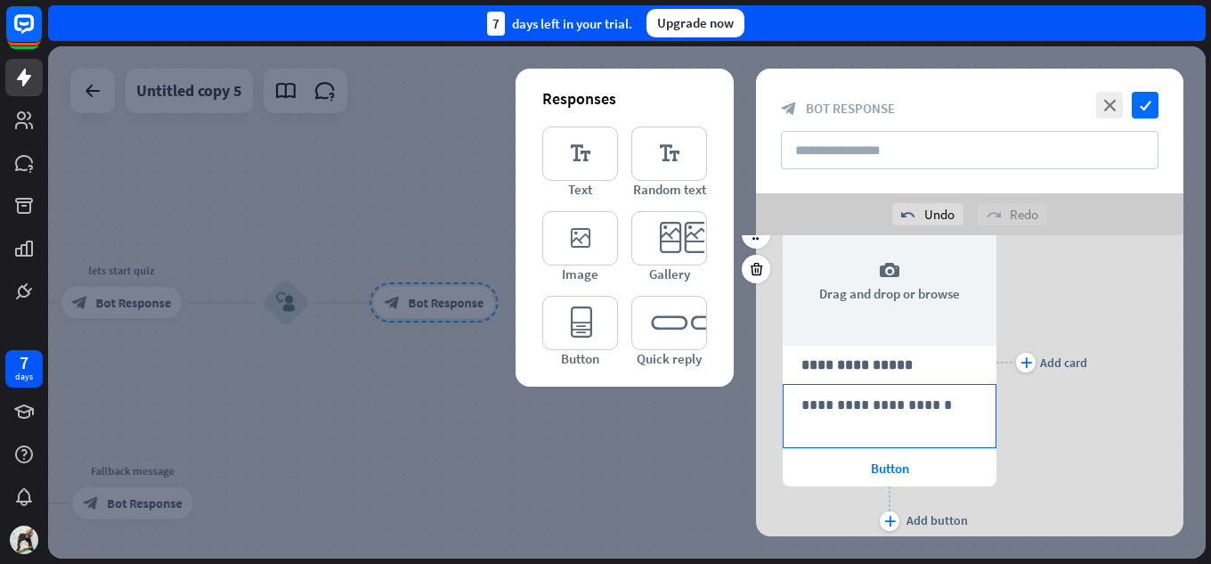
scroll to position [123, 0]
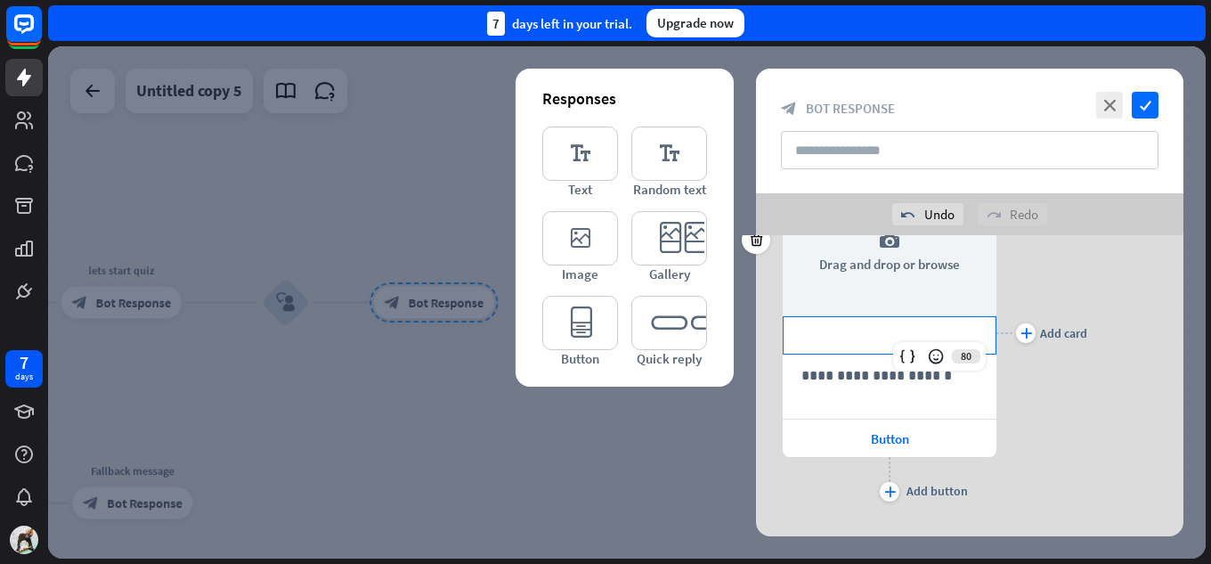
click at [907, 328] on p "**********" at bounding box center [889, 335] width 176 height 22
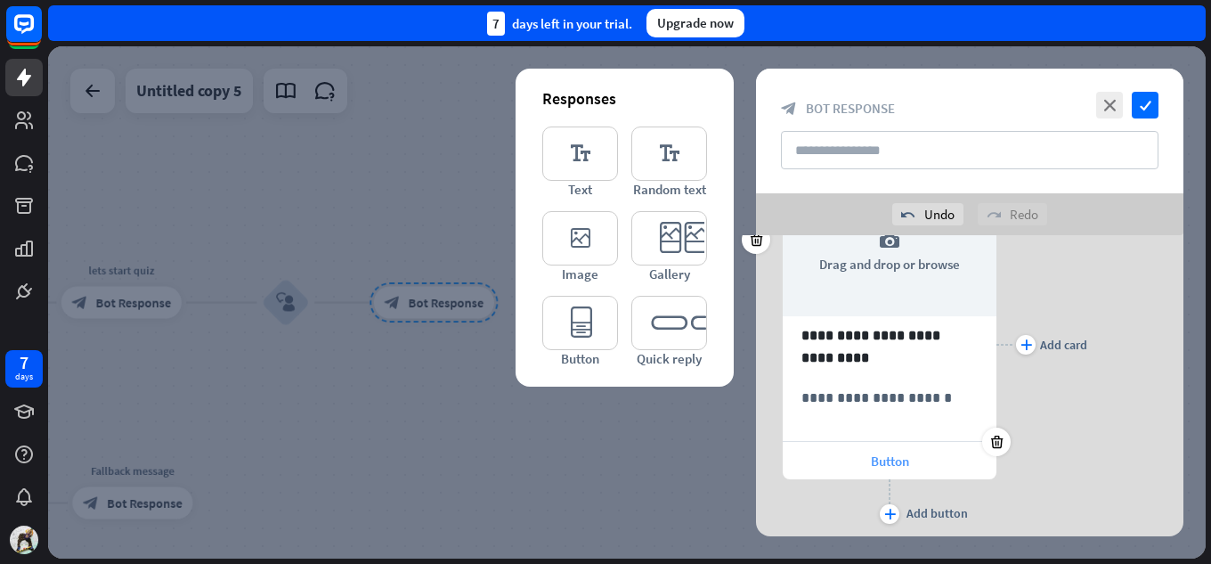
click at [876, 457] on span "Button" at bounding box center [890, 460] width 38 height 17
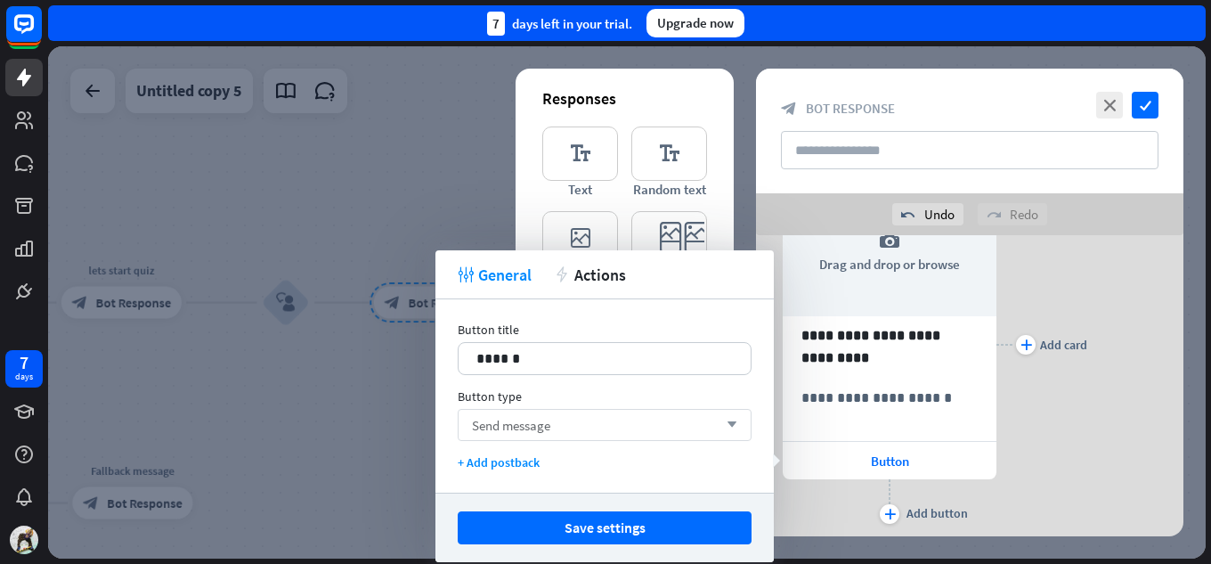
click at [595, 426] on div "Send message arrow_down" at bounding box center [605, 425] width 294 height 32
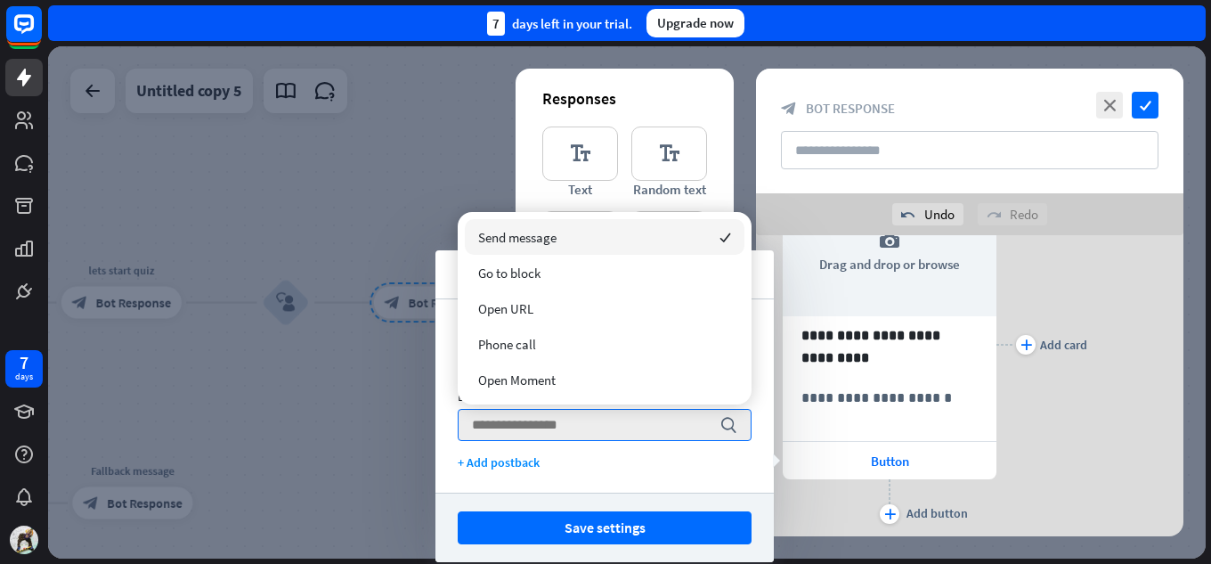
click at [605, 243] on div "Send message checked" at bounding box center [605, 237] width 280 height 36
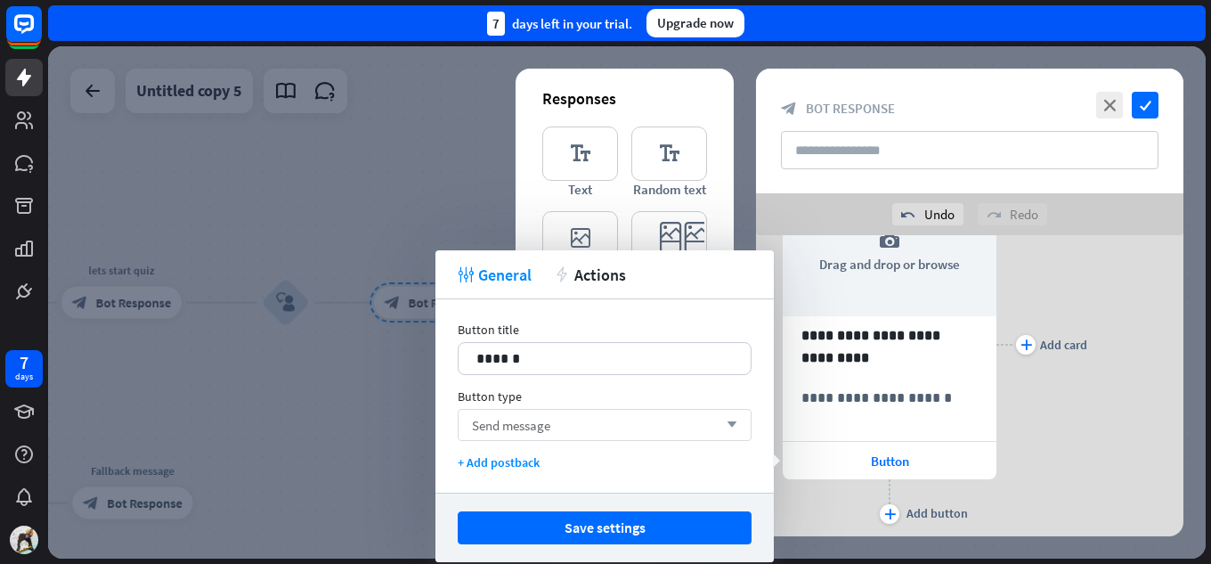
click at [578, 423] on div "Send message arrow_down" at bounding box center [605, 425] width 294 height 32
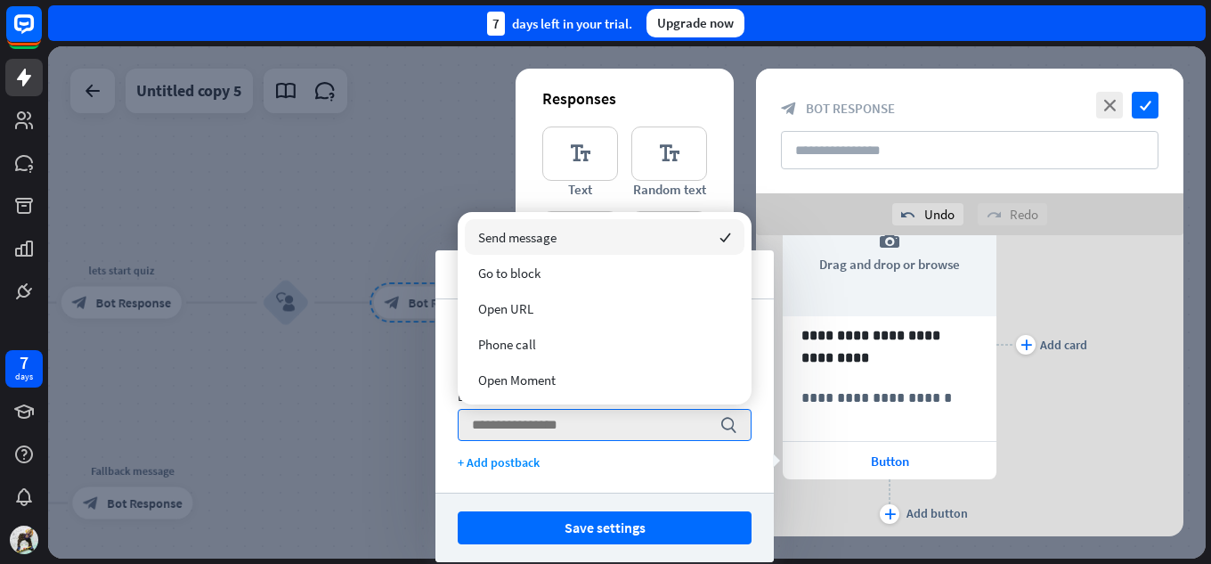
click at [604, 239] on div "Send message checked" at bounding box center [605, 237] width 280 height 36
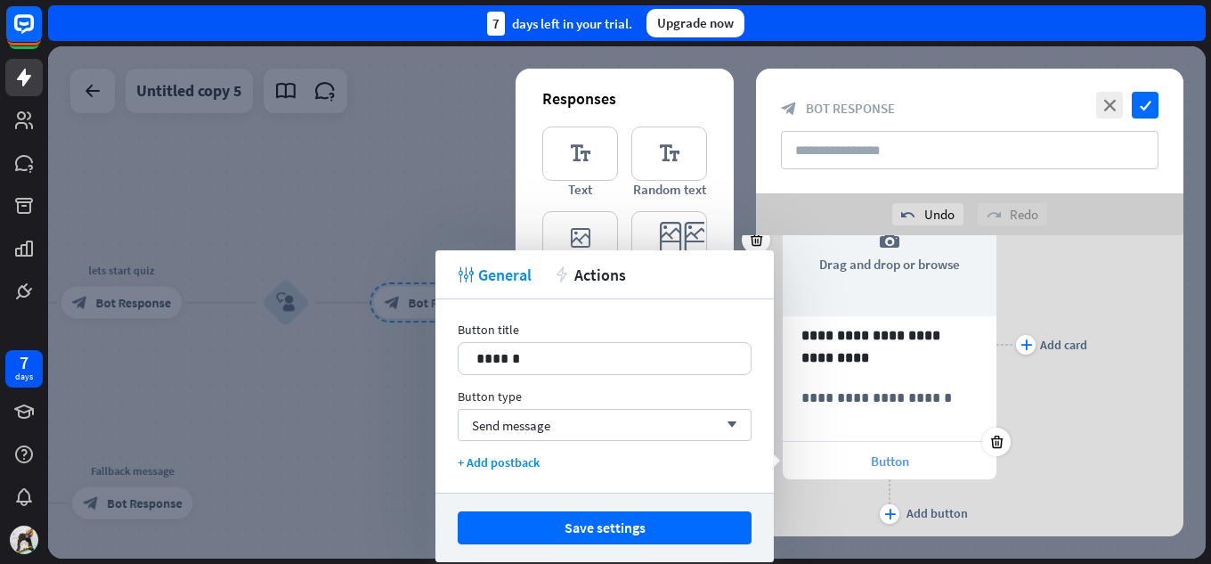
click at [862, 466] on div "Button" at bounding box center [890, 460] width 214 height 37
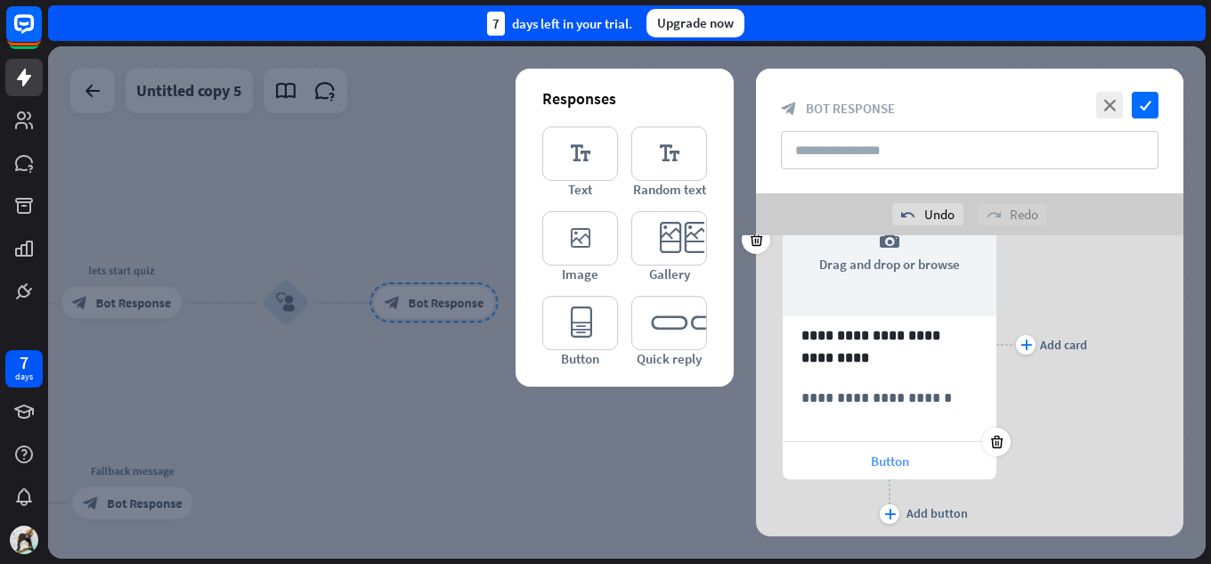
click at [874, 461] on span "Button" at bounding box center [890, 460] width 38 height 17
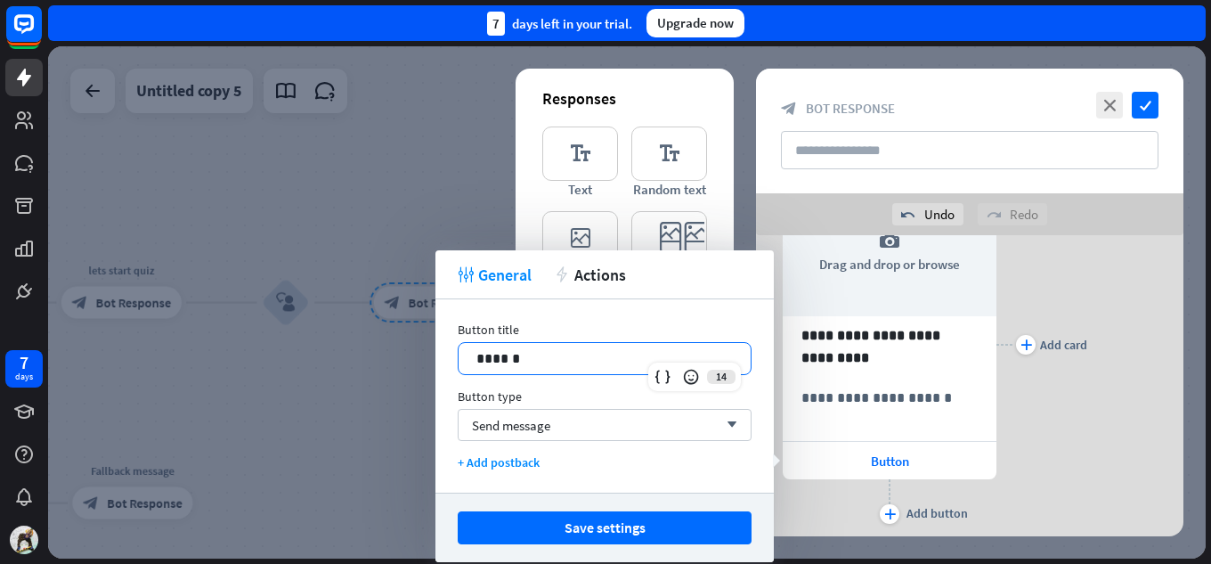
click at [558, 360] on p "******" at bounding box center [604, 358] width 256 height 22
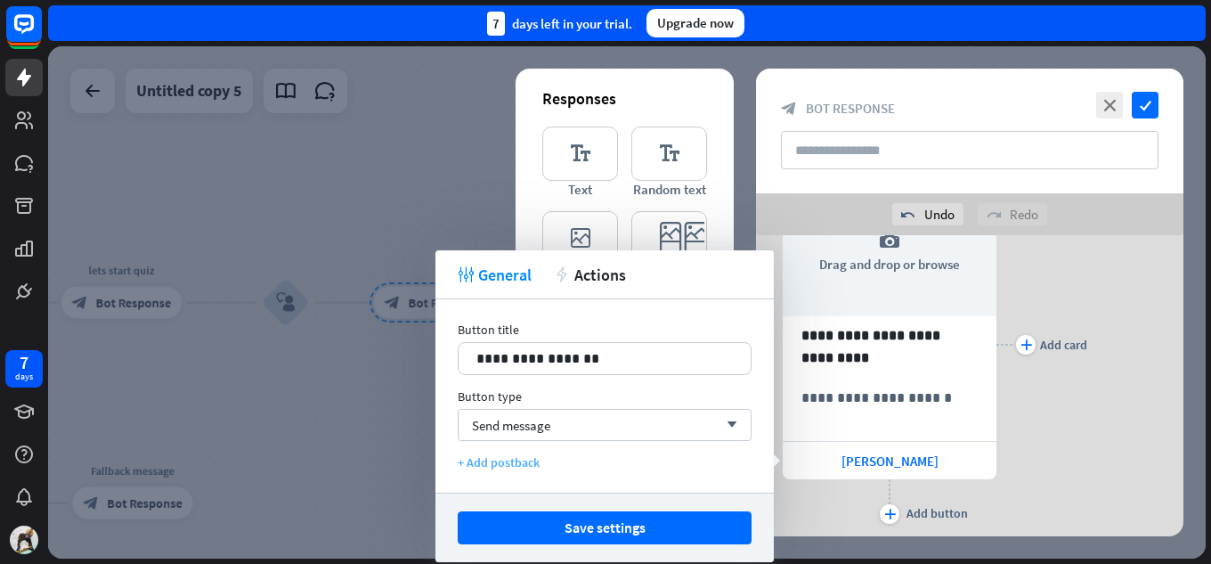
click at [497, 464] on div "+ Add postback" at bounding box center [605, 462] width 294 height 16
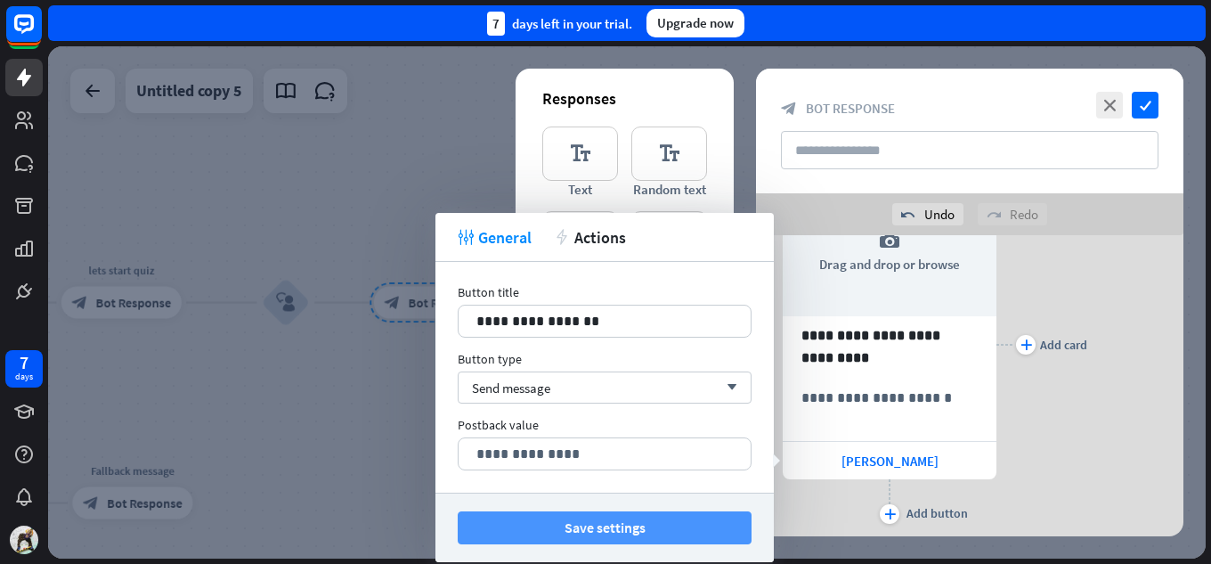
click at [692, 524] on button "Save settings" at bounding box center [605, 527] width 294 height 33
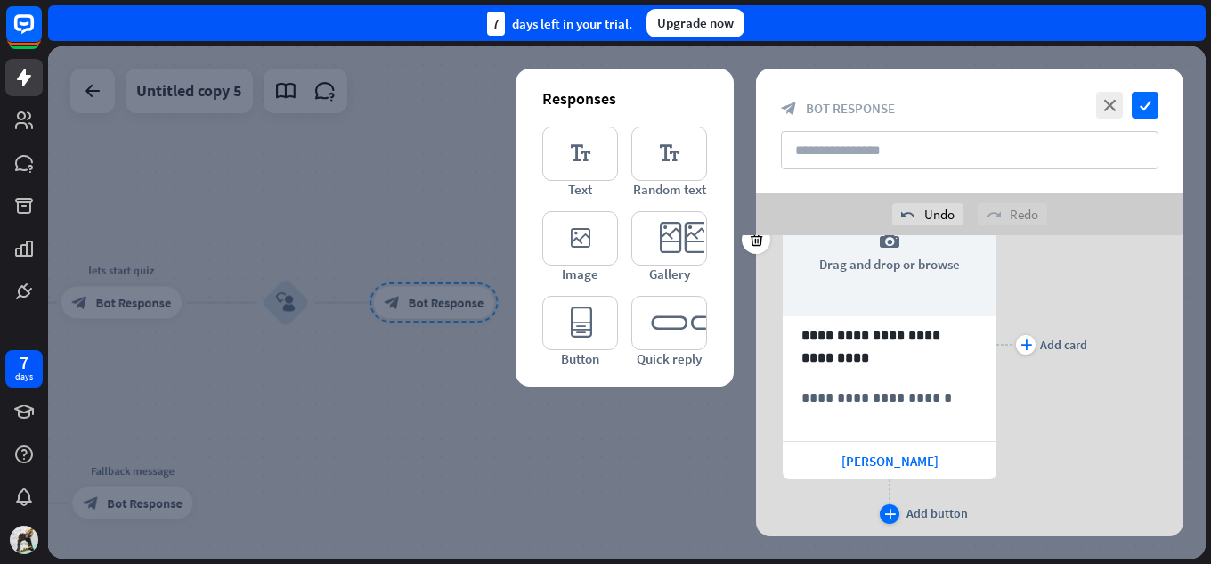
click at [889, 514] on icon "plus" at bounding box center [890, 513] width 12 height 11
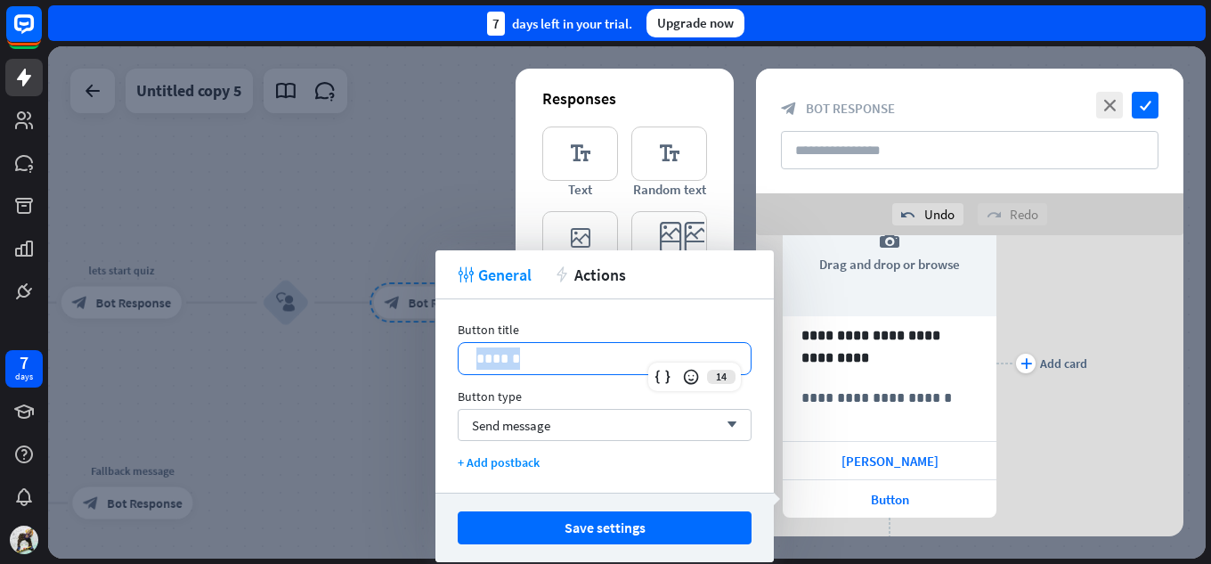
drag, startPoint x: 519, startPoint y: 358, endPoint x: 471, endPoint y: 358, distance: 48.1
click at [471, 358] on div "******" at bounding box center [604, 358] width 292 height 31
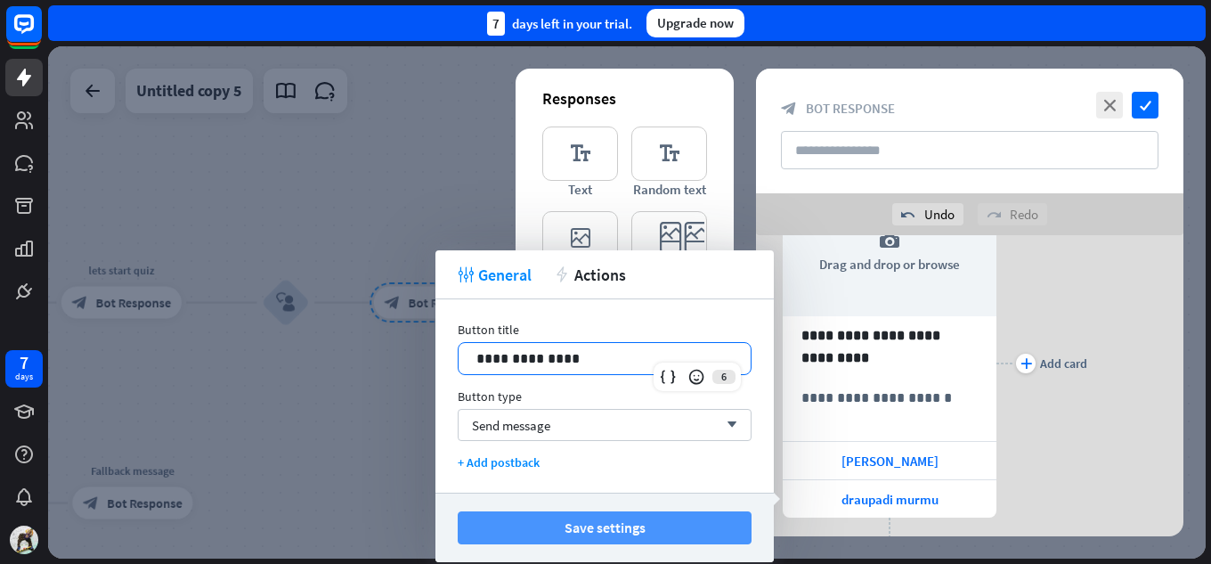
click at [565, 521] on button "Save settings" at bounding box center [605, 527] width 294 height 33
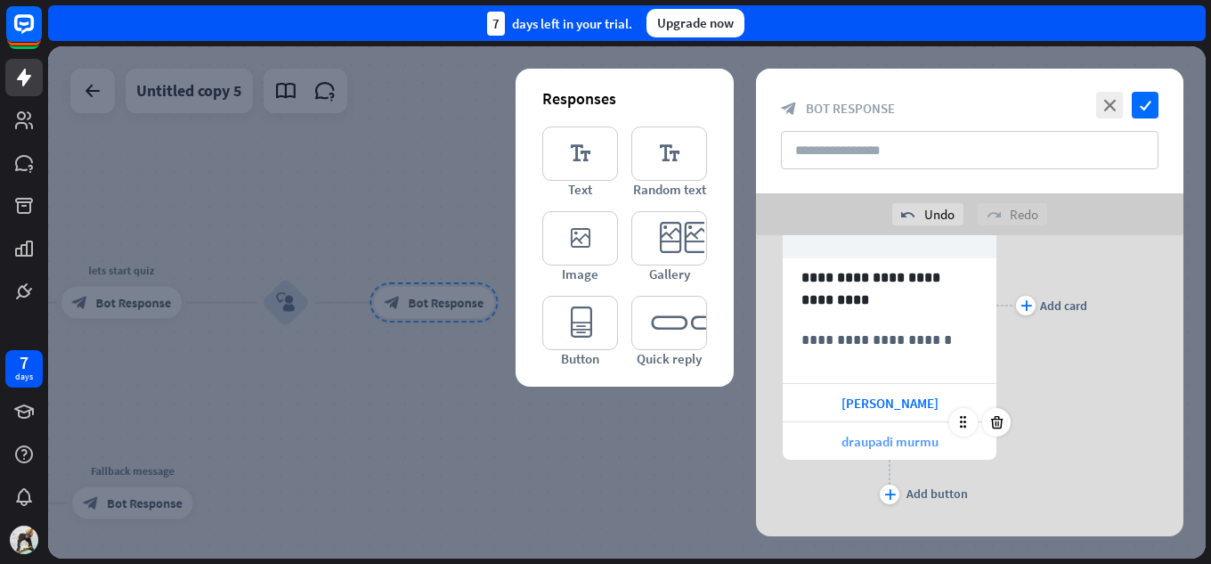
scroll to position [215, 0]
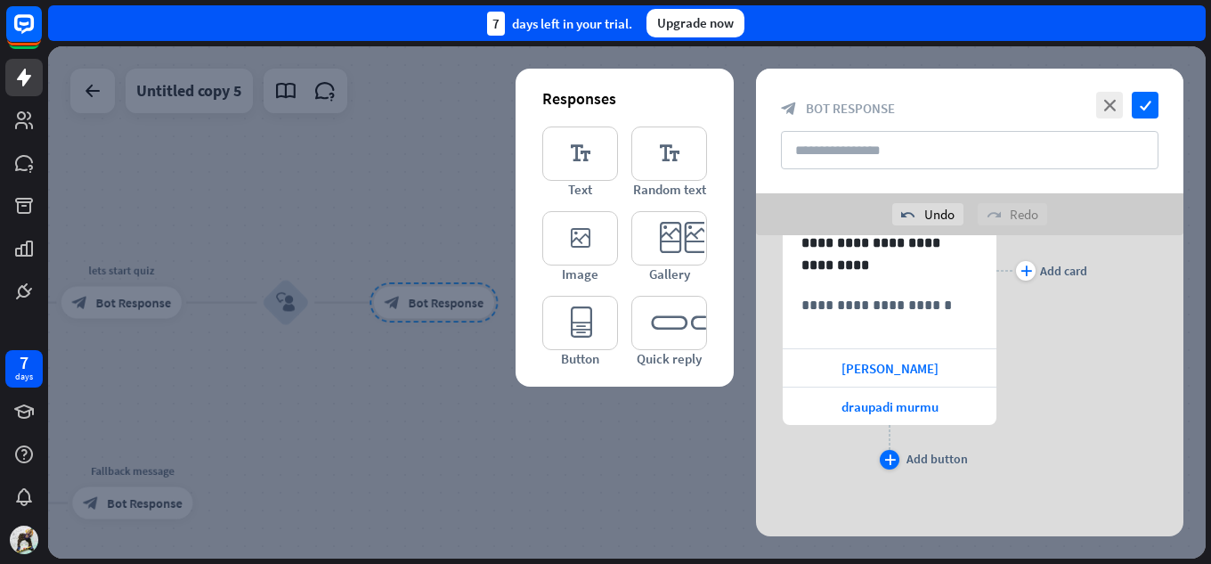
click at [893, 462] on icon "plus" at bounding box center [890, 459] width 12 height 11
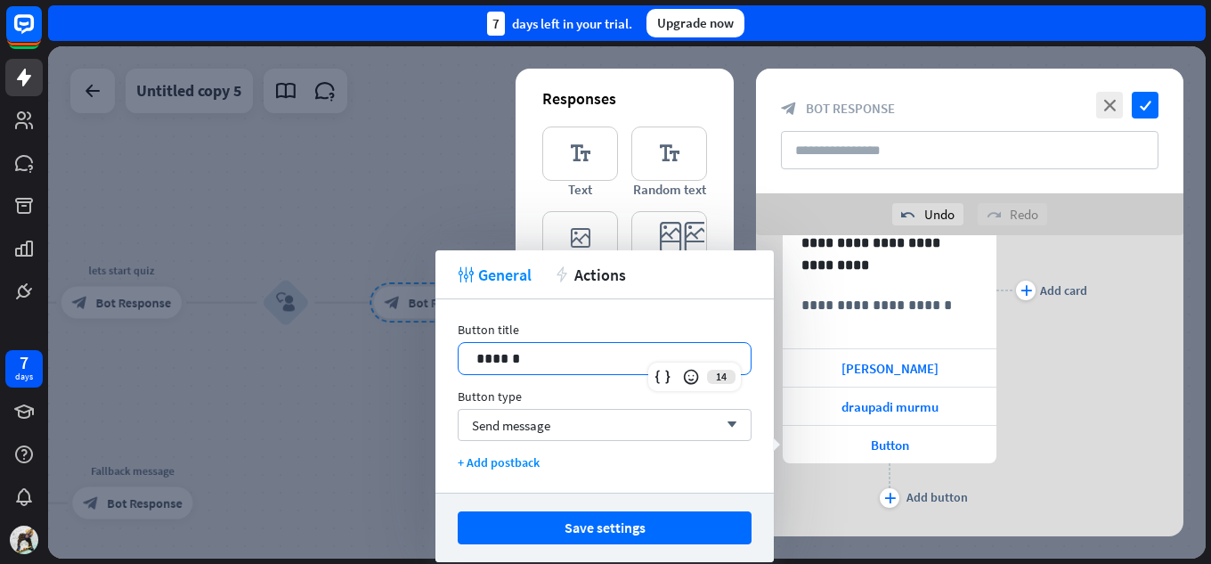
drag, startPoint x: 533, startPoint y: 351, endPoint x: 390, endPoint y: 349, distance: 143.3
click at [390, 349] on body "7 days close Product Help First steps Get started with ChatBot Help Center Foll…" at bounding box center [605, 282] width 1211 height 564
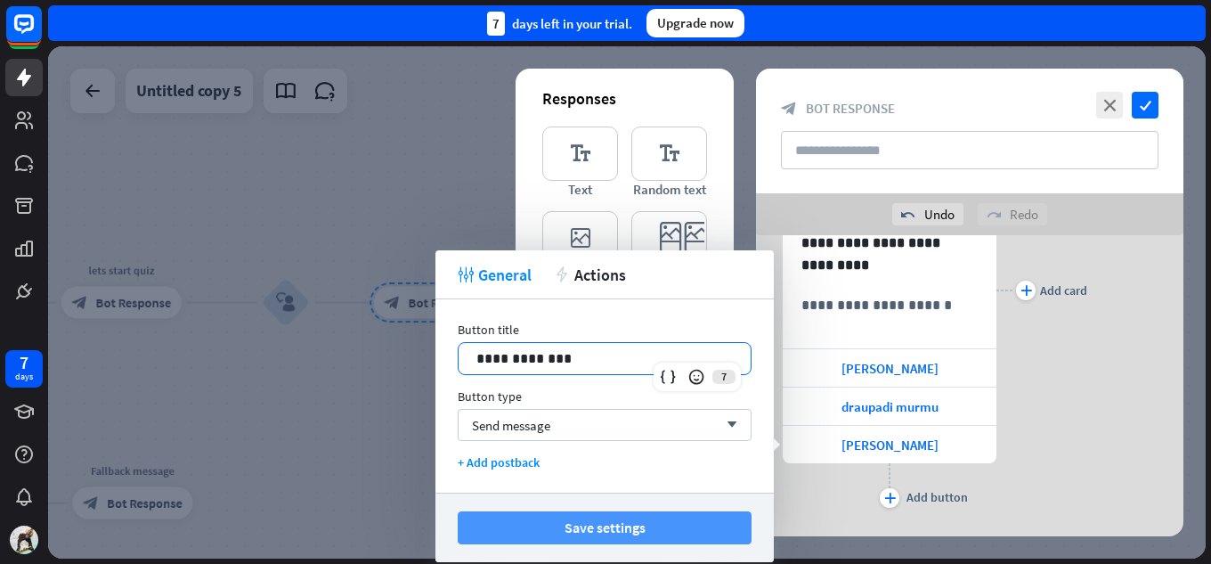
click at [738, 528] on button "Save settings" at bounding box center [605, 527] width 294 height 33
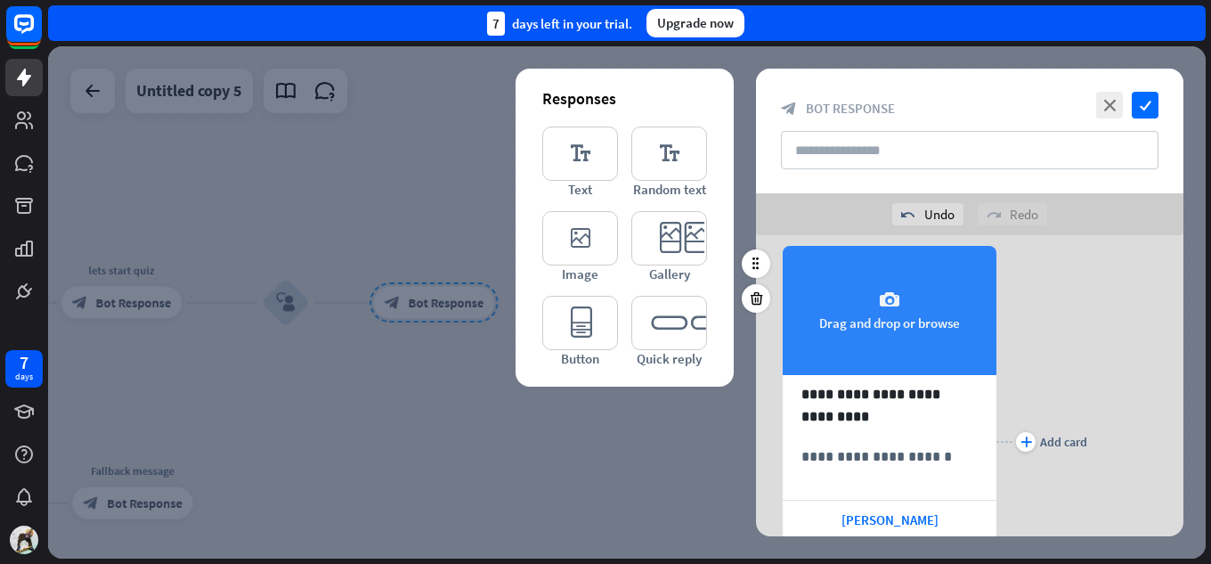
scroll to position [37, 0]
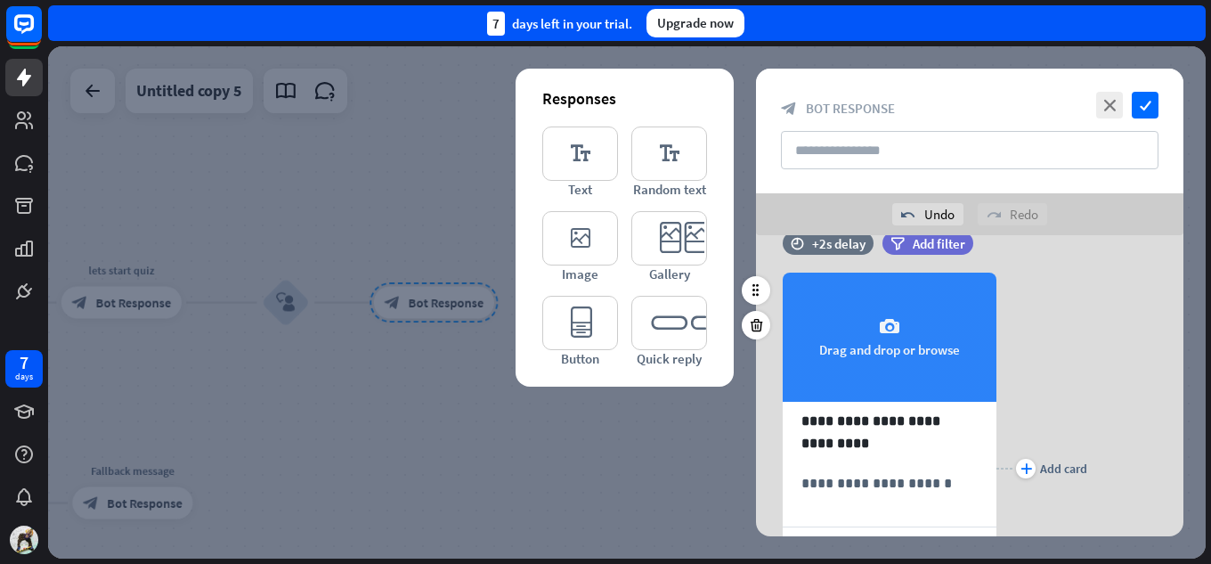
click at [947, 334] on div "camera Drag and drop or browse" at bounding box center [890, 336] width 214 height 129
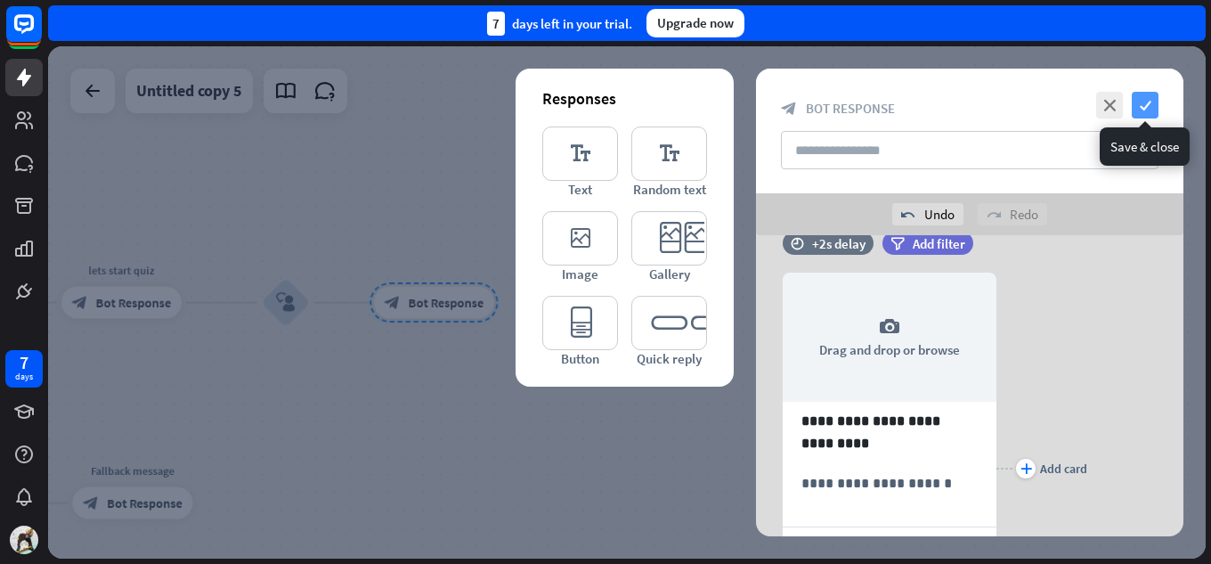
click at [1143, 108] on icon "check" at bounding box center [1144, 105] width 27 height 27
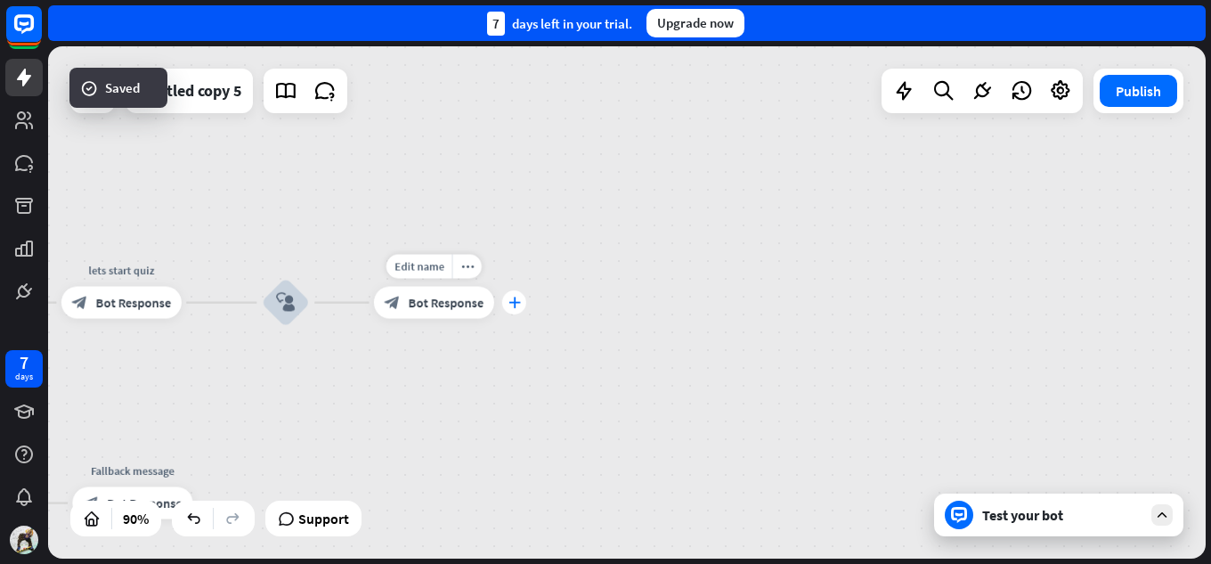
click at [515, 306] on icon "plus" at bounding box center [514, 302] width 12 height 12
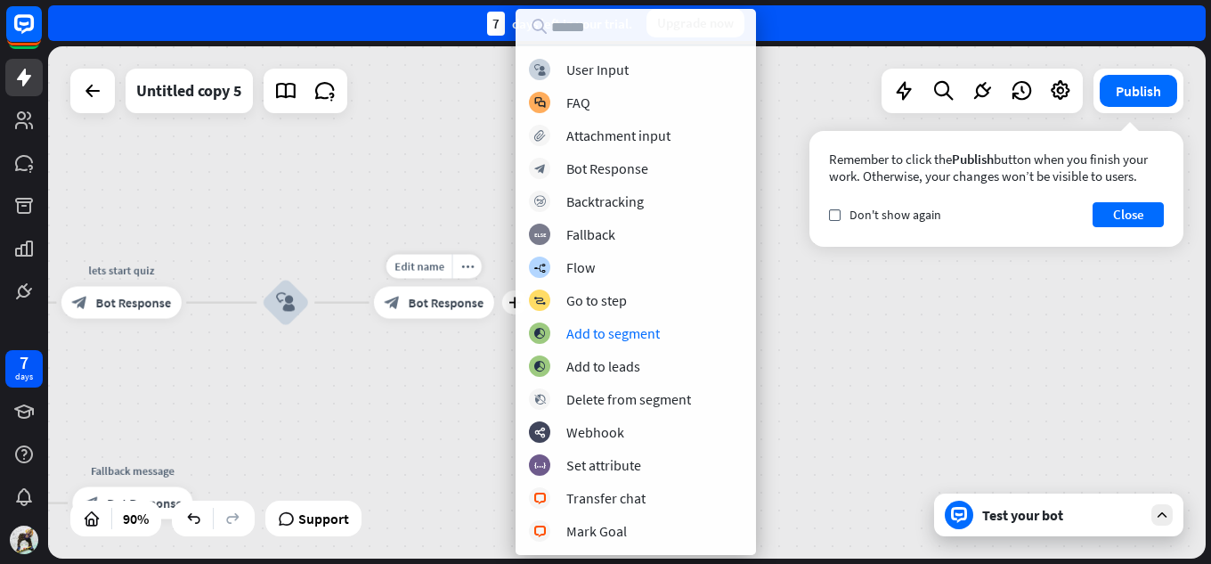
click at [455, 296] on span "Bot Response" at bounding box center [447, 303] width 76 height 16
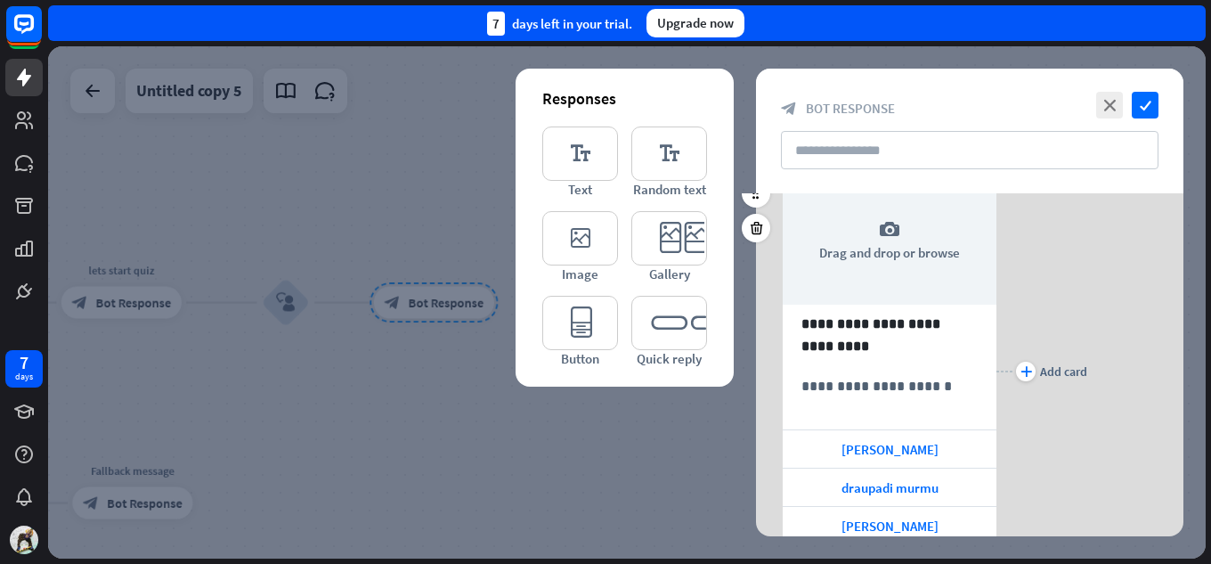
scroll to position [178, 0]
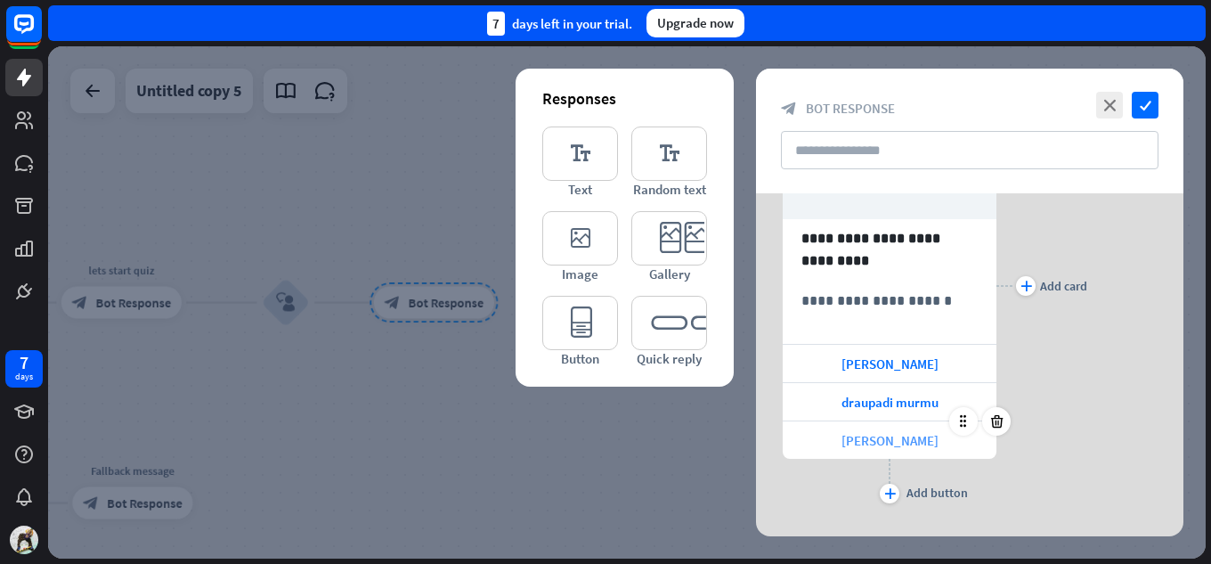
click at [910, 441] on span "[PERSON_NAME]" at bounding box center [889, 440] width 97 height 17
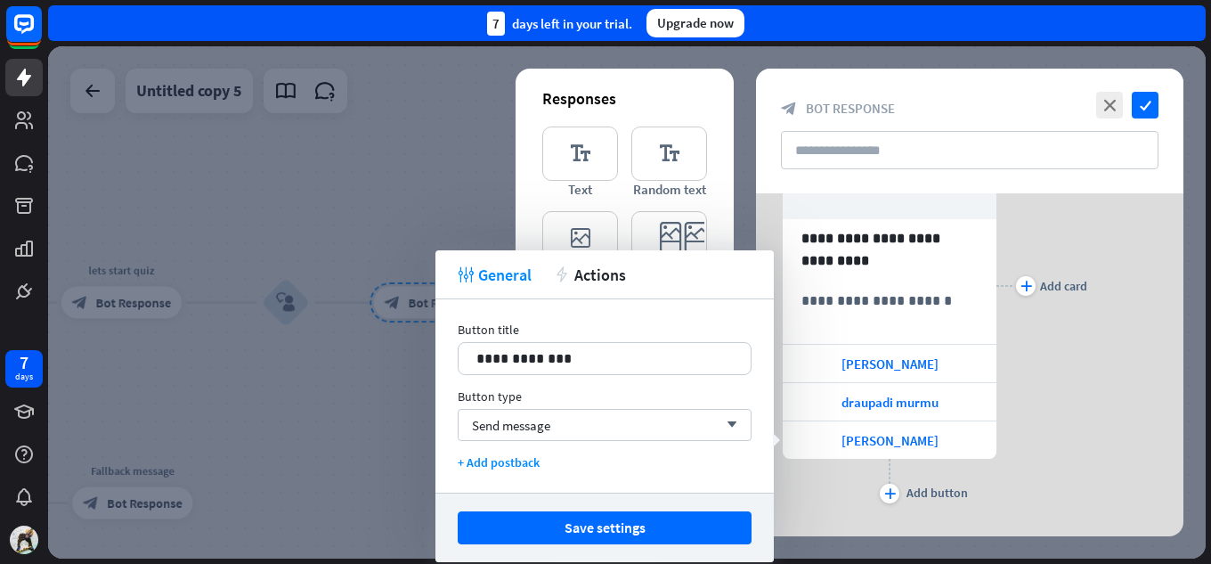
click at [520, 470] on div "**********" at bounding box center [604, 395] width 338 height 193
click at [525, 467] on div "+ Add postback" at bounding box center [605, 462] width 294 height 16
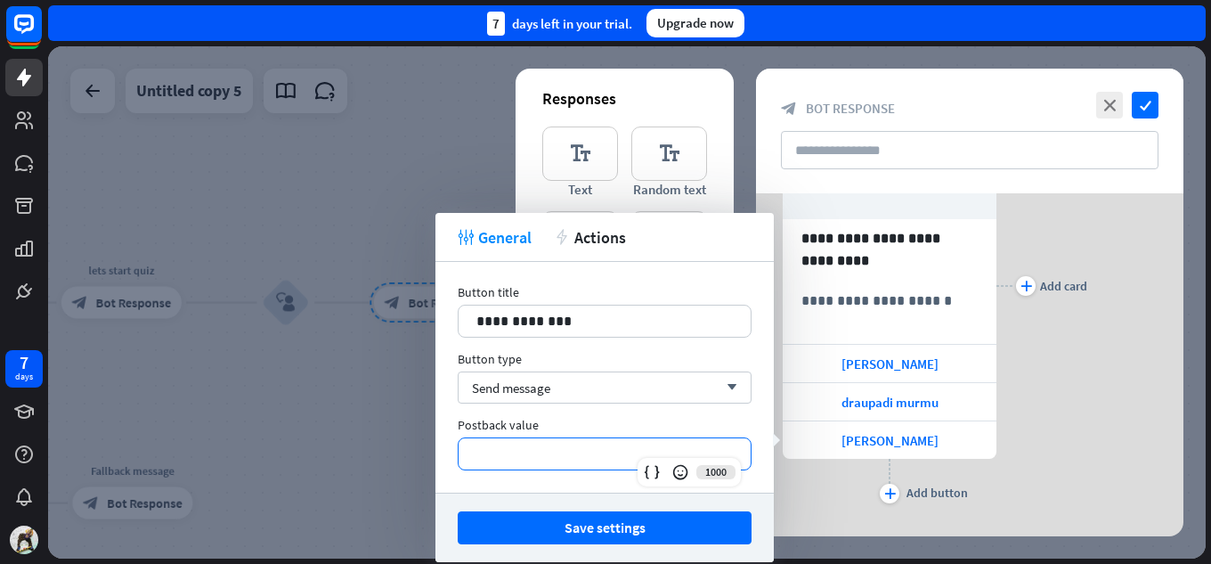
click at [532, 464] on p "**********" at bounding box center [604, 453] width 256 height 22
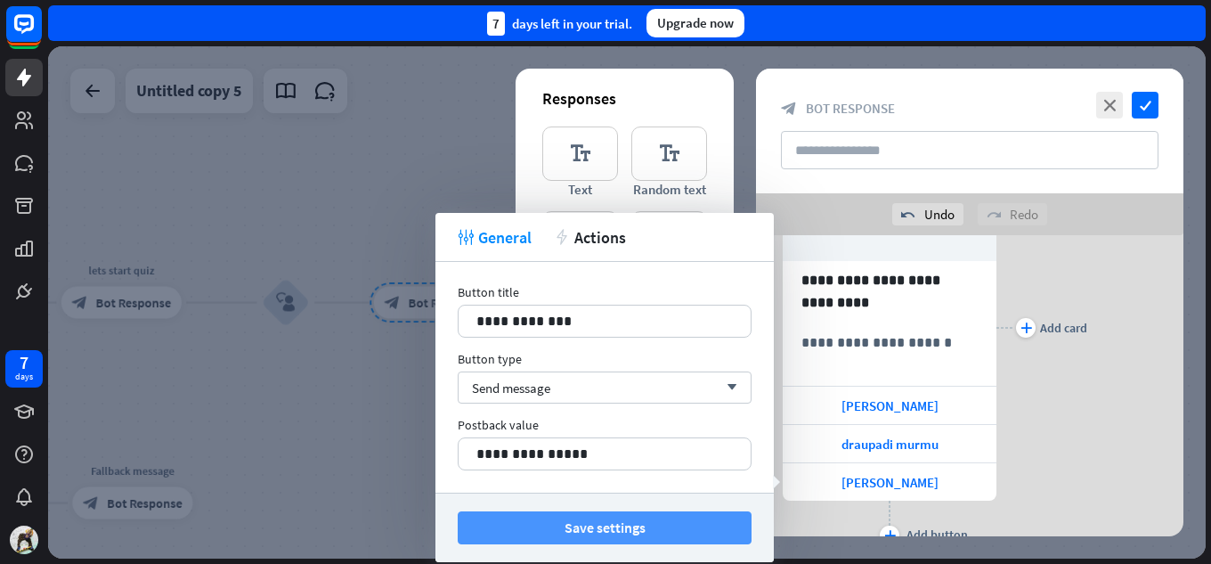
click at [509, 526] on button "Save settings" at bounding box center [605, 527] width 294 height 33
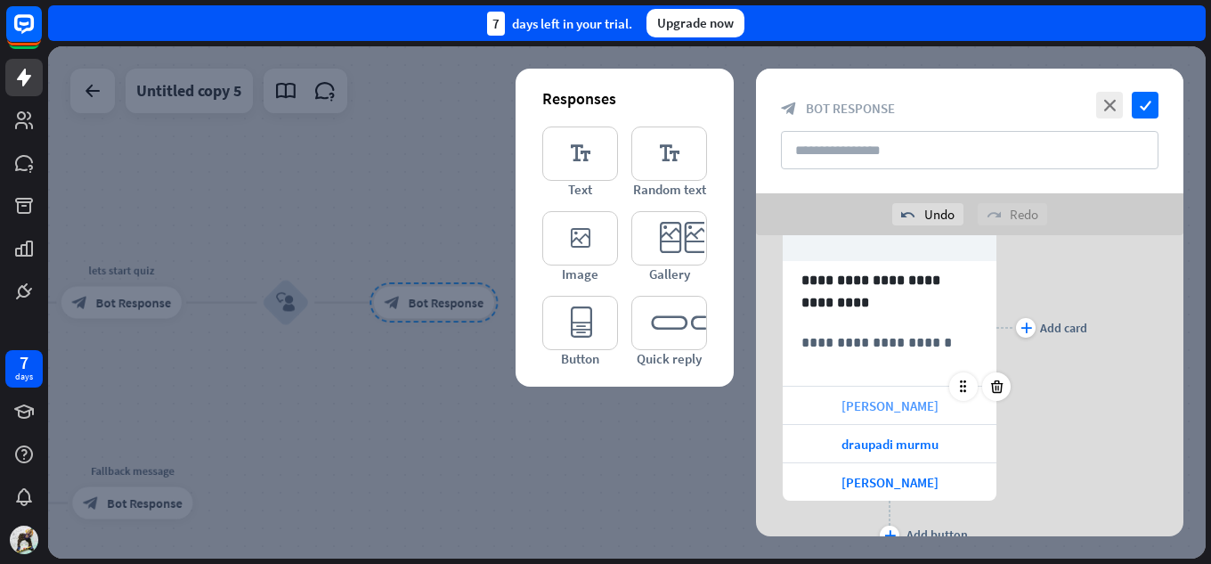
click at [829, 401] on div "[PERSON_NAME]" at bounding box center [890, 404] width 214 height 37
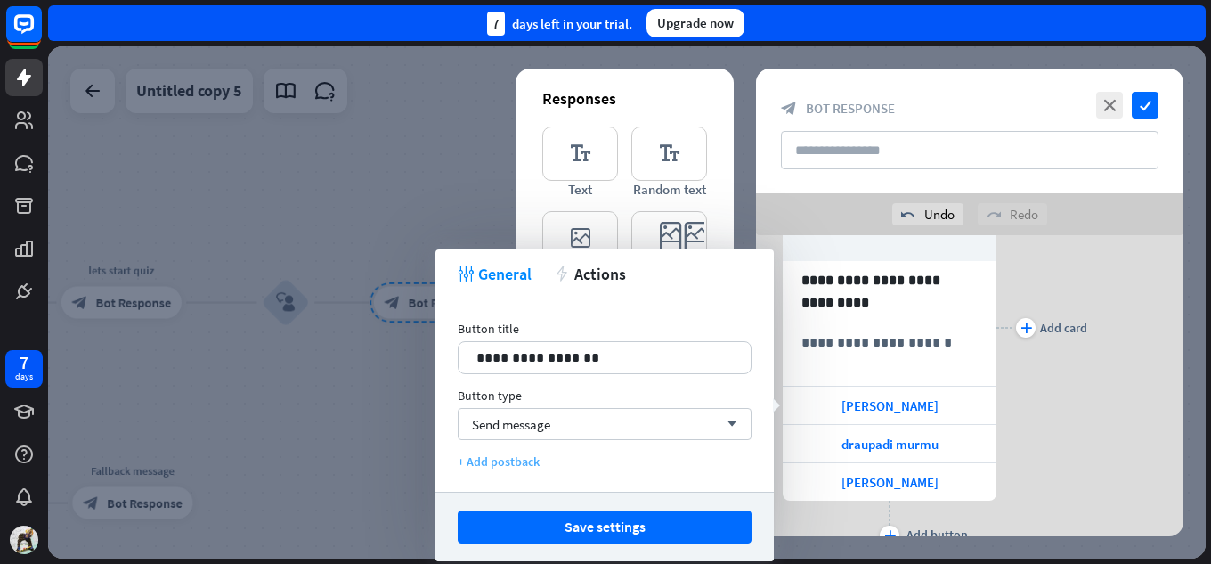
click at [518, 465] on div "+ Add postback" at bounding box center [605, 461] width 294 height 16
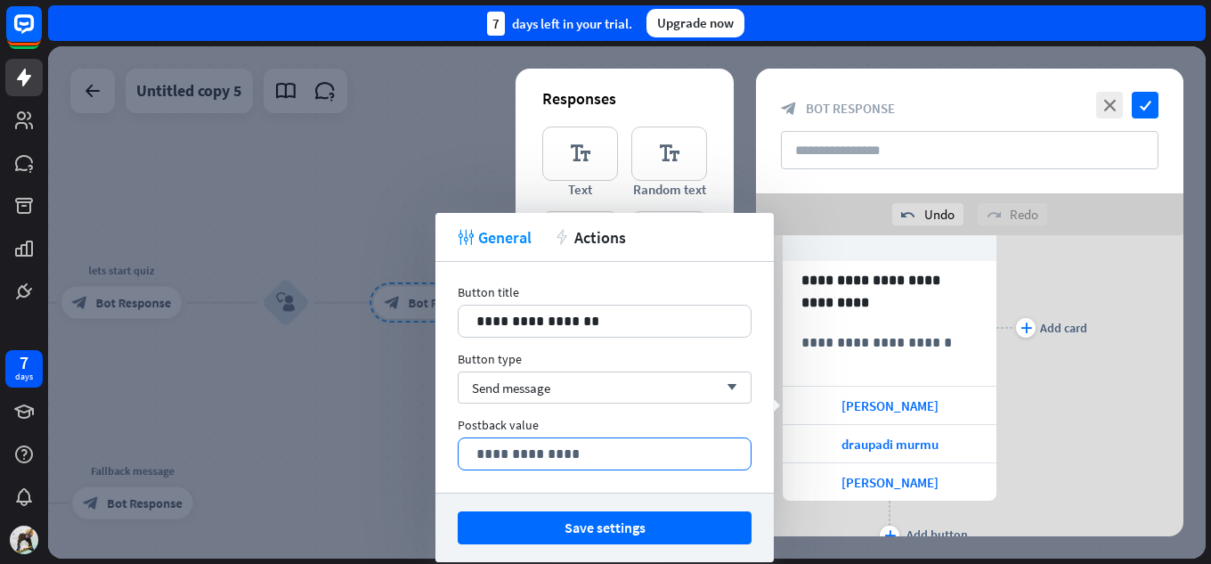
click at [532, 459] on p "**********" at bounding box center [604, 453] width 256 height 22
click at [680, 473] on icon at bounding box center [686, 472] width 18 height 18
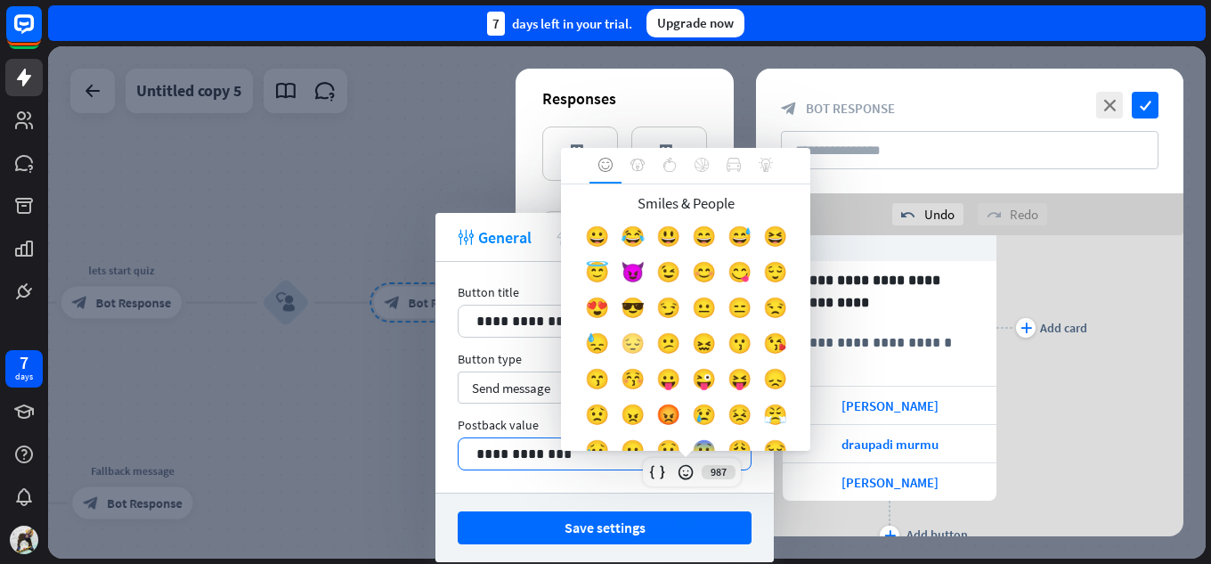
click at [650, 339] on div "😔" at bounding box center [632, 347] width 36 height 36
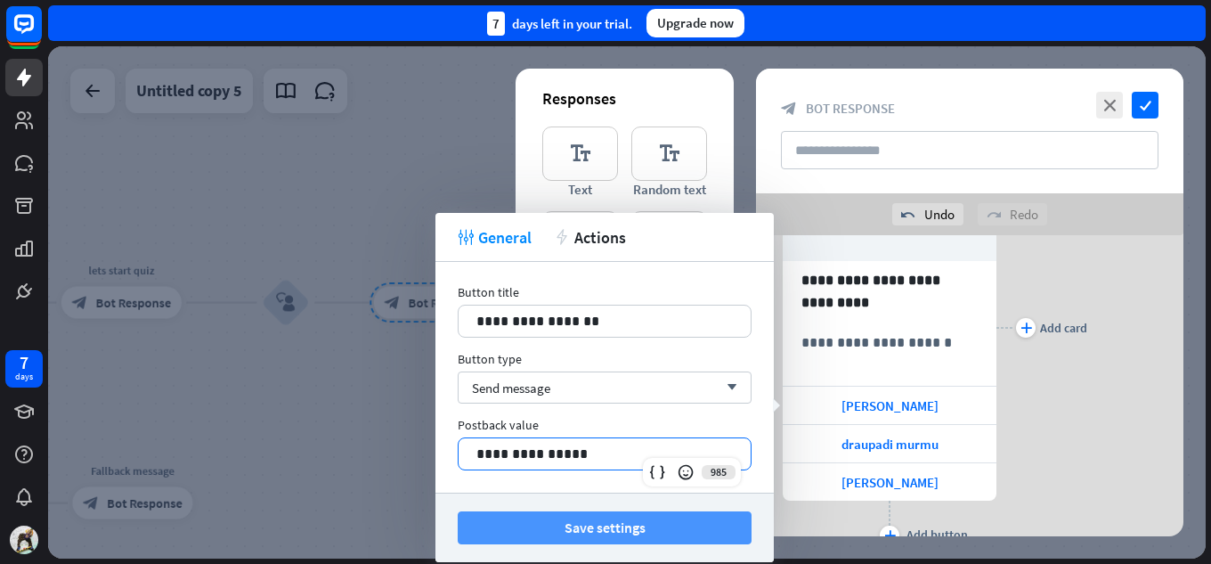
click at [658, 530] on button "Save settings" at bounding box center [605, 527] width 294 height 33
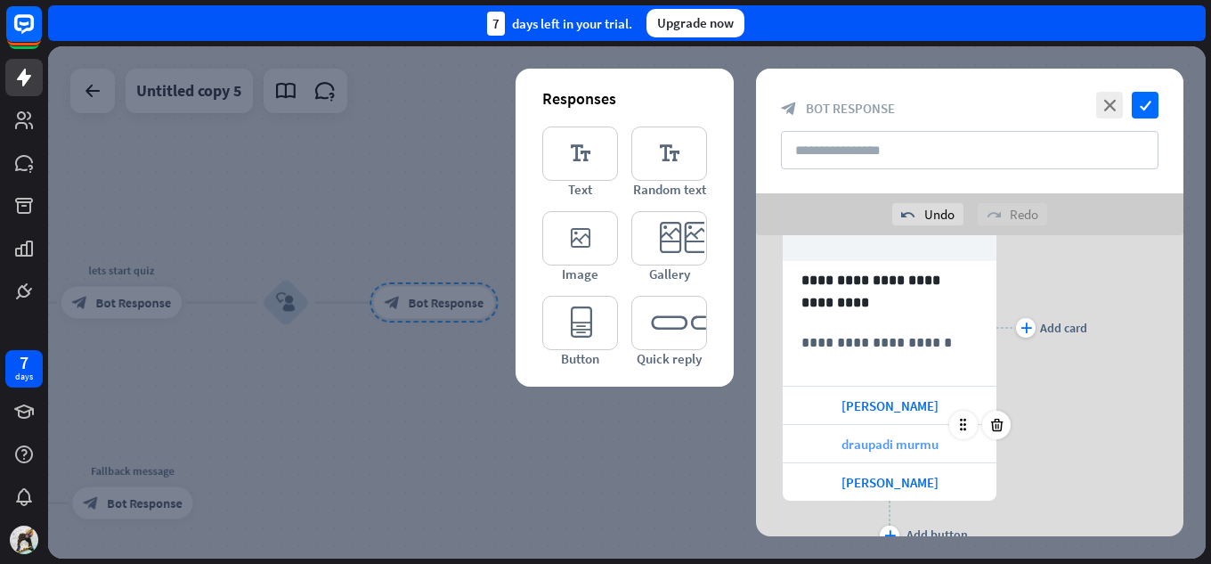
click at [818, 438] on div "draupadi murmu" at bounding box center [890, 443] width 214 height 37
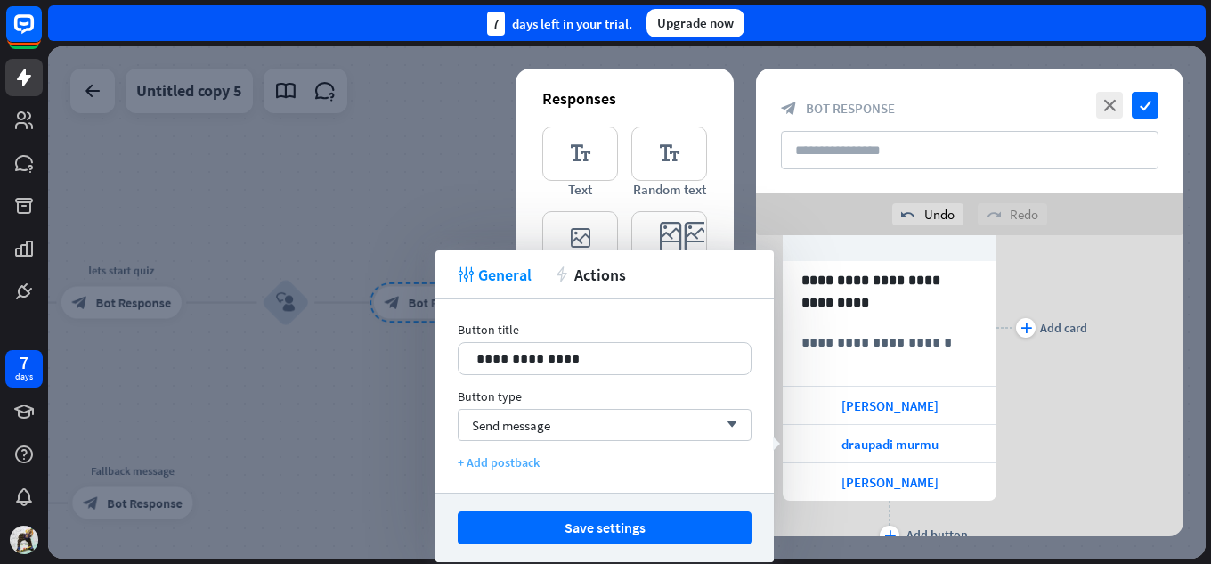
click at [572, 462] on div "+ Add postback" at bounding box center [605, 462] width 294 height 16
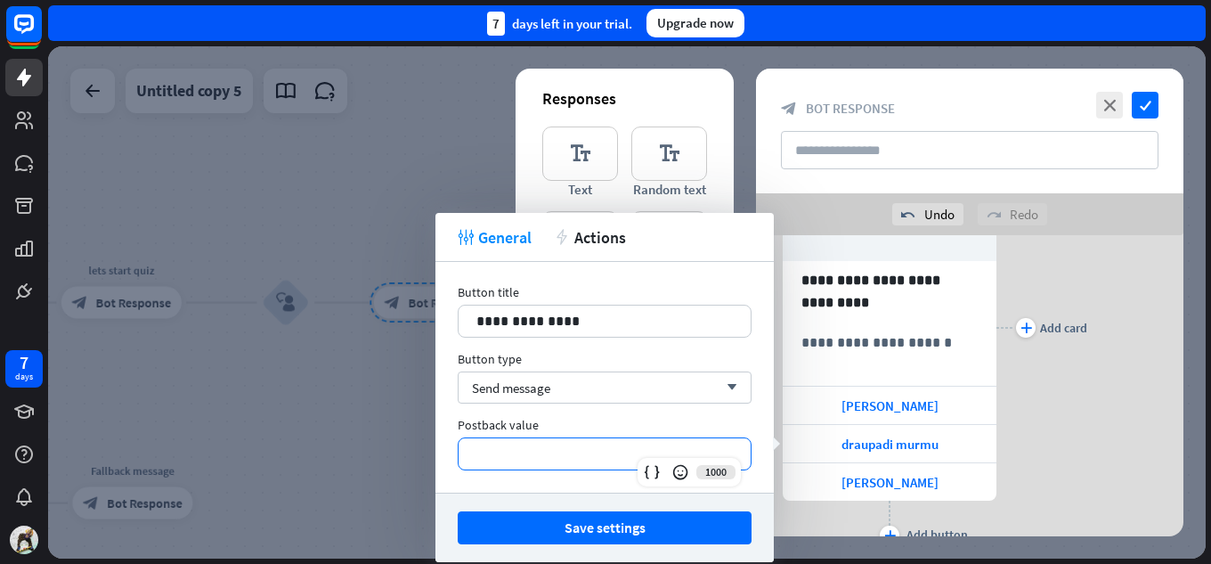
click at [525, 463] on p "**********" at bounding box center [604, 453] width 256 height 22
click at [687, 472] on icon at bounding box center [686, 472] width 18 height 18
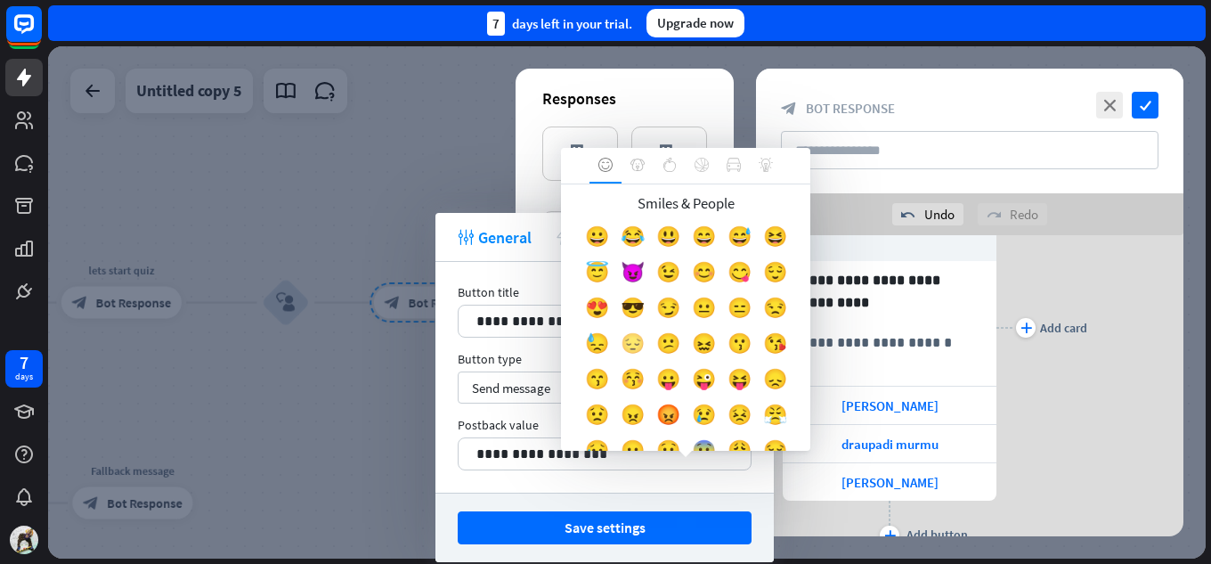
scroll to position [2, 0]
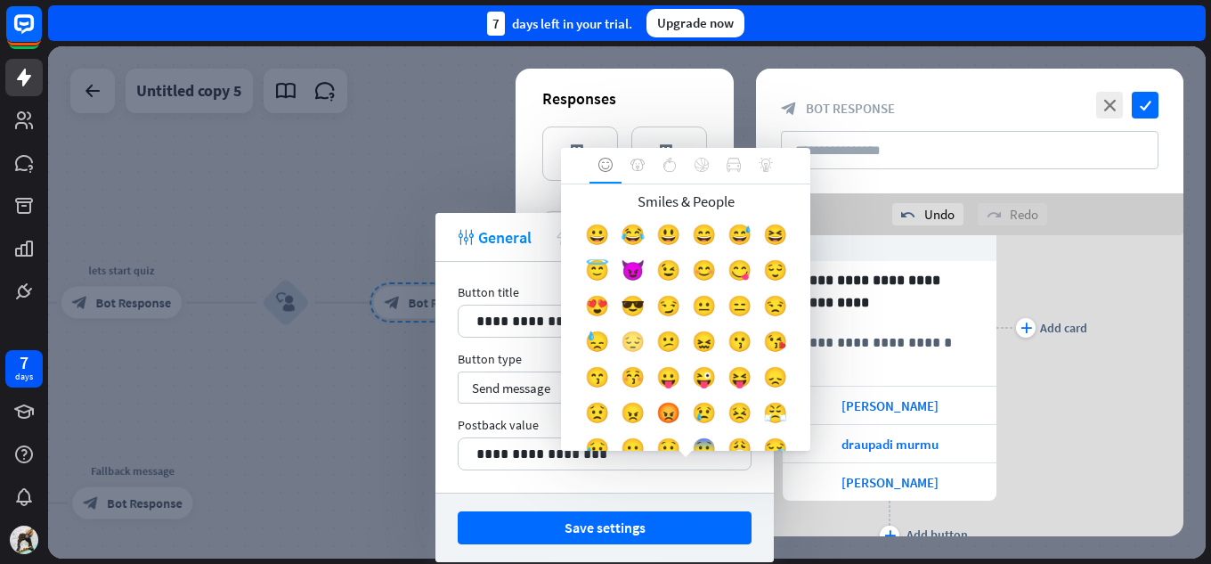
click at [650, 338] on div "😔" at bounding box center [632, 346] width 36 height 36
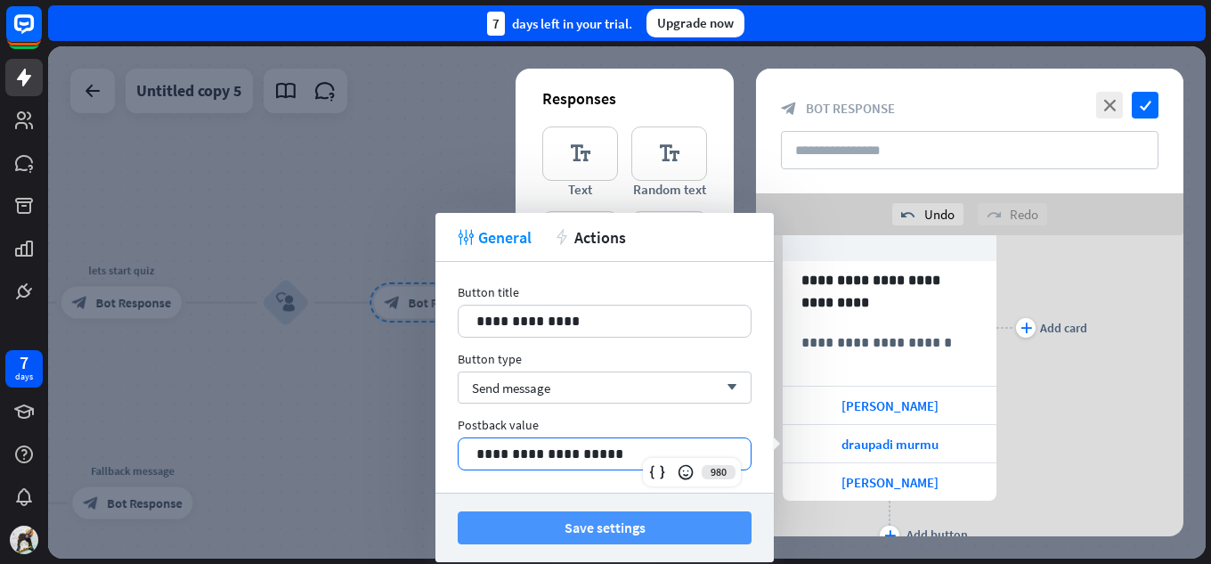
click at [700, 532] on button "Save settings" at bounding box center [605, 527] width 294 height 33
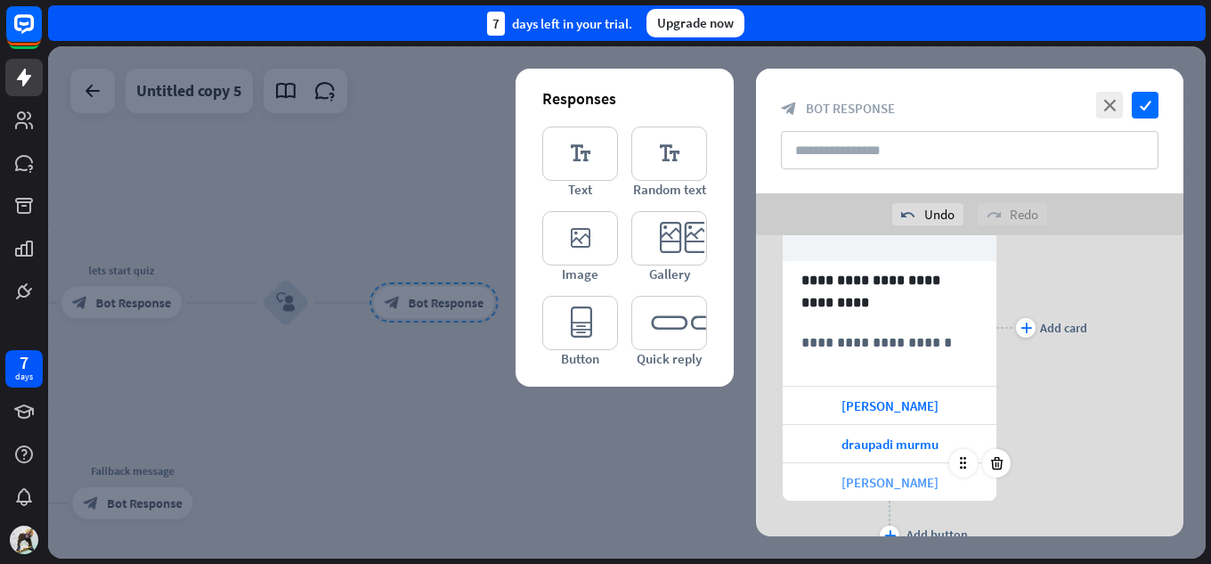
click at [929, 483] on span "[PERSON_NAME]" at bounding box center [889, 482] width 97 height 17
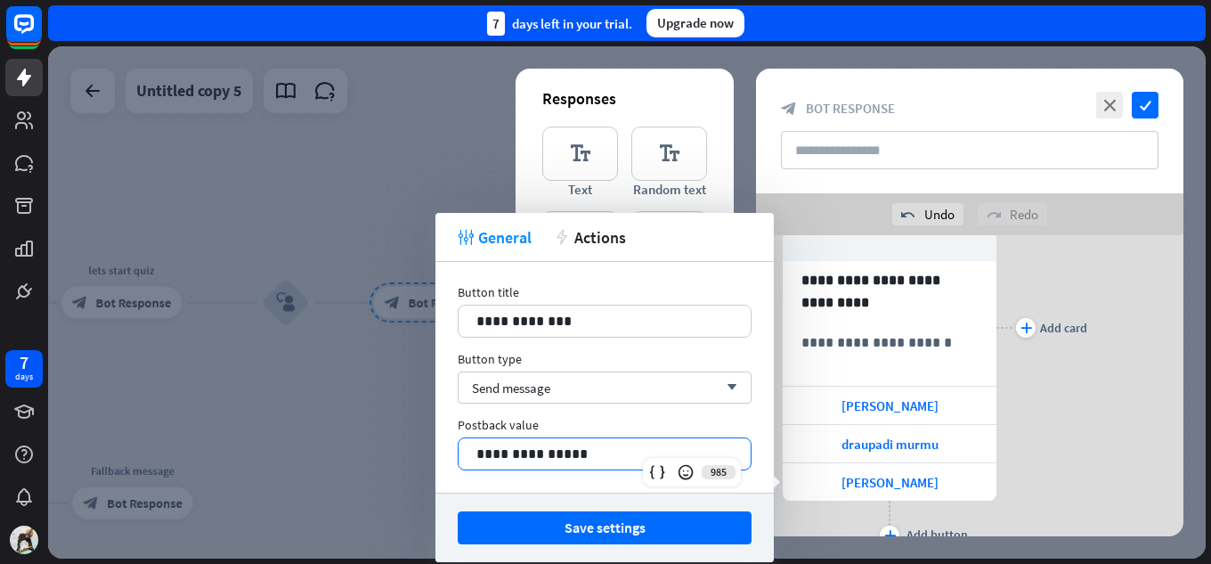
click at [621, 460] on p "**********" at bounding box center [604, 453] width 256 height 22
click at [689, 483] on div at bounding box center [685, 471] width 25 height 25
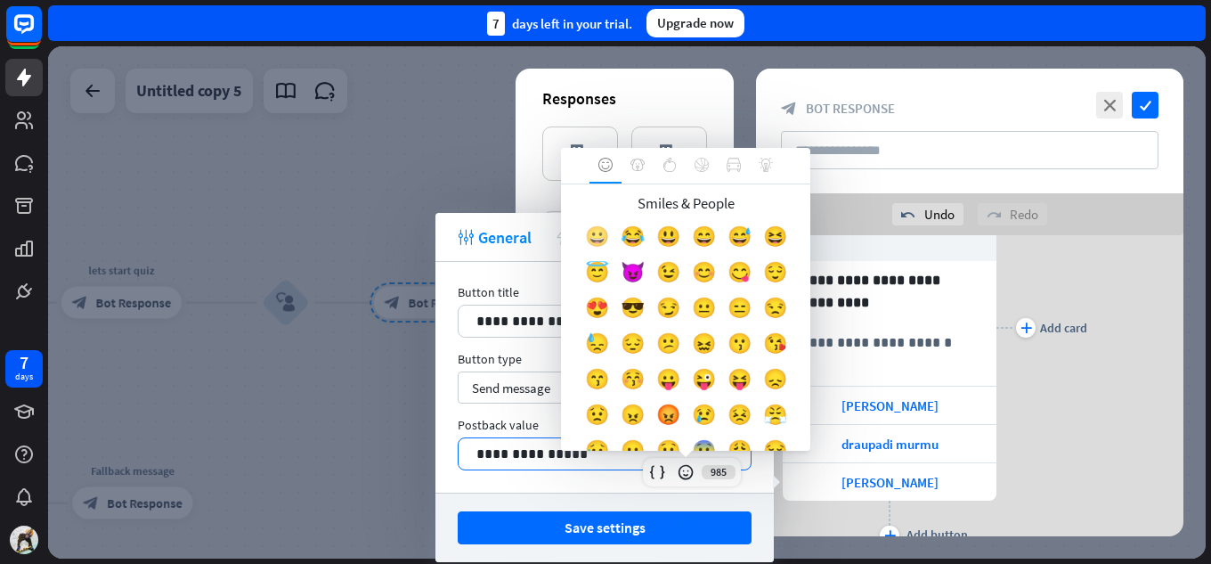
click at [611, 243] on div "😀" at bounding box center [597, 241] width 36 height 36
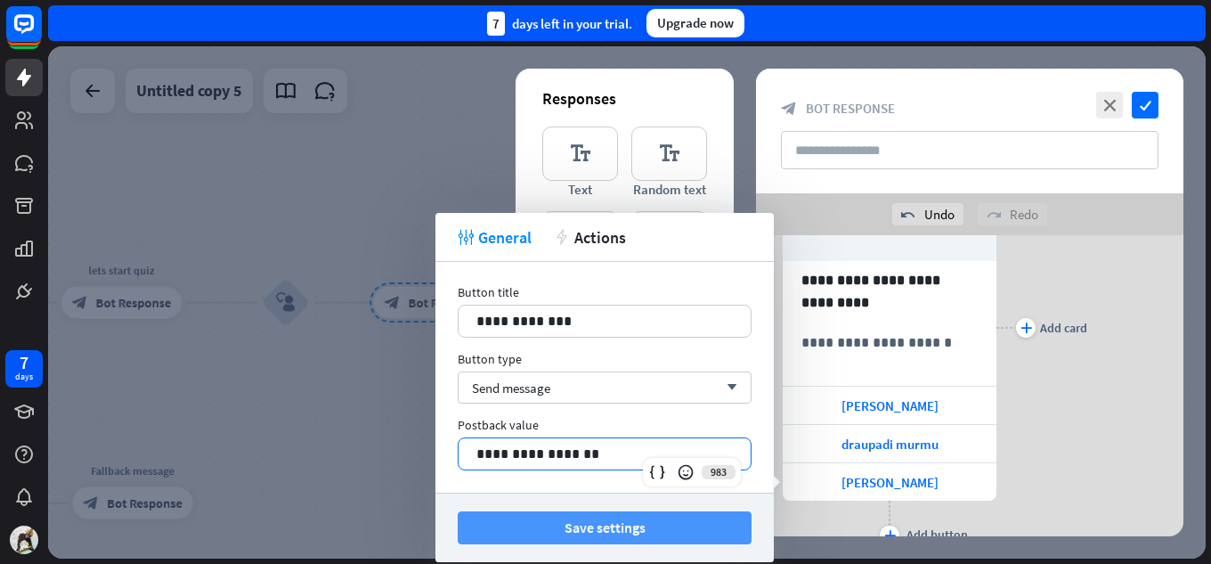
click at [586, 521] on button "Save settings" at bounding box center [605, 527] width 294 height 33
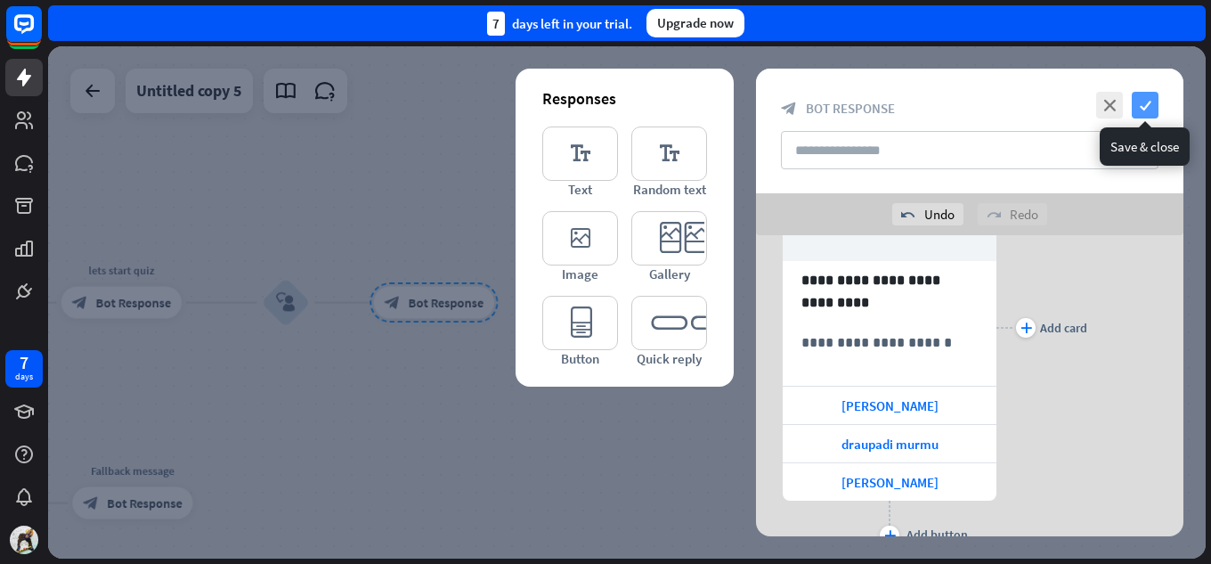
click at [1146, 115] on icon "check" at bounding box center [1144, 105] width 27 height 27
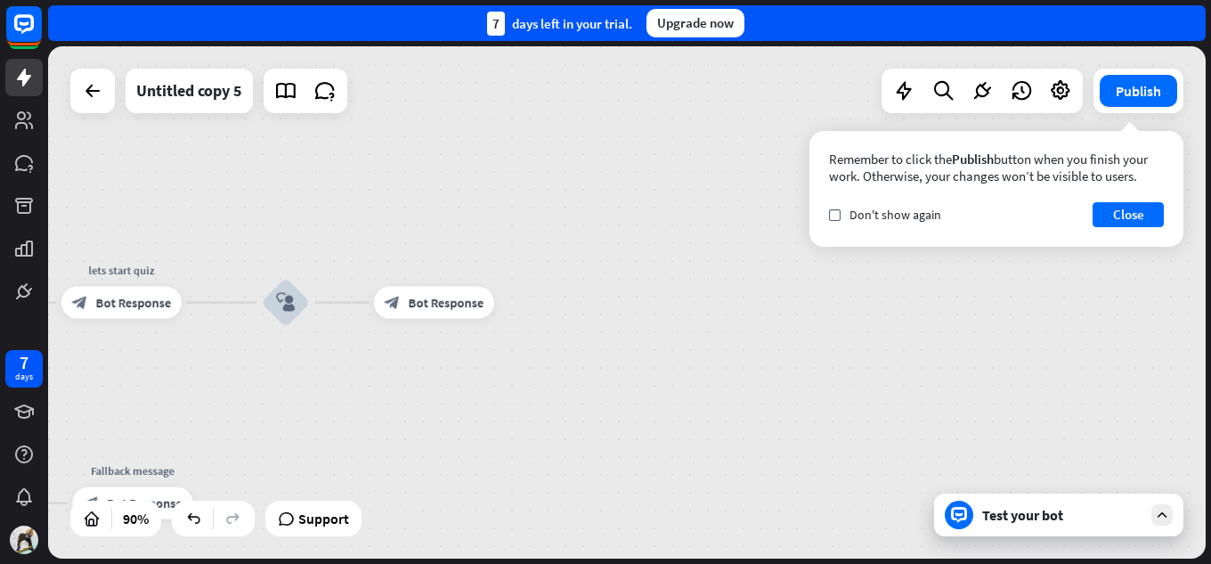
click at [1035, 516] on div "Test your bot" at bounding box center [1062, 515] width 160 height 18
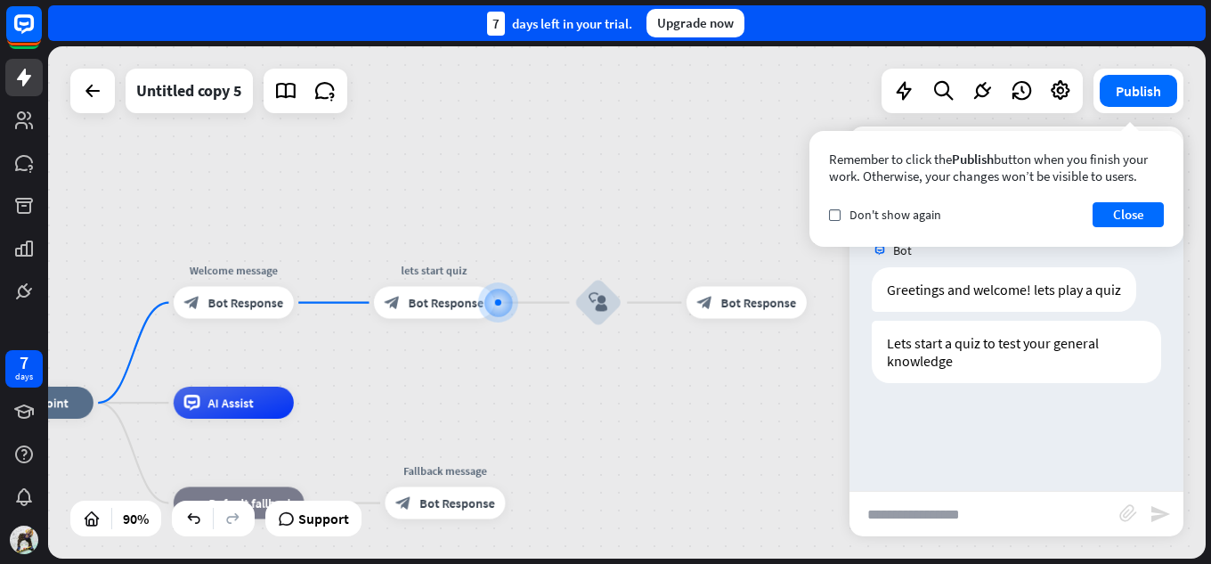
click at [991, 515] on input "text" at bounding box center [984, 513] width 270 height 45
type input "*****"
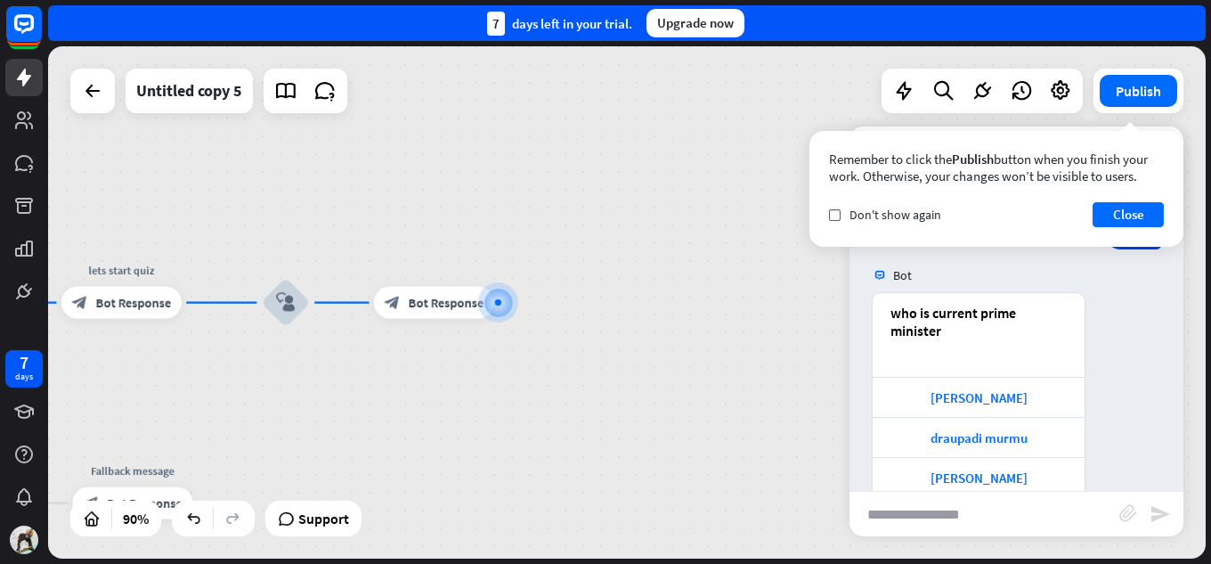
scroll to position [255, 0]
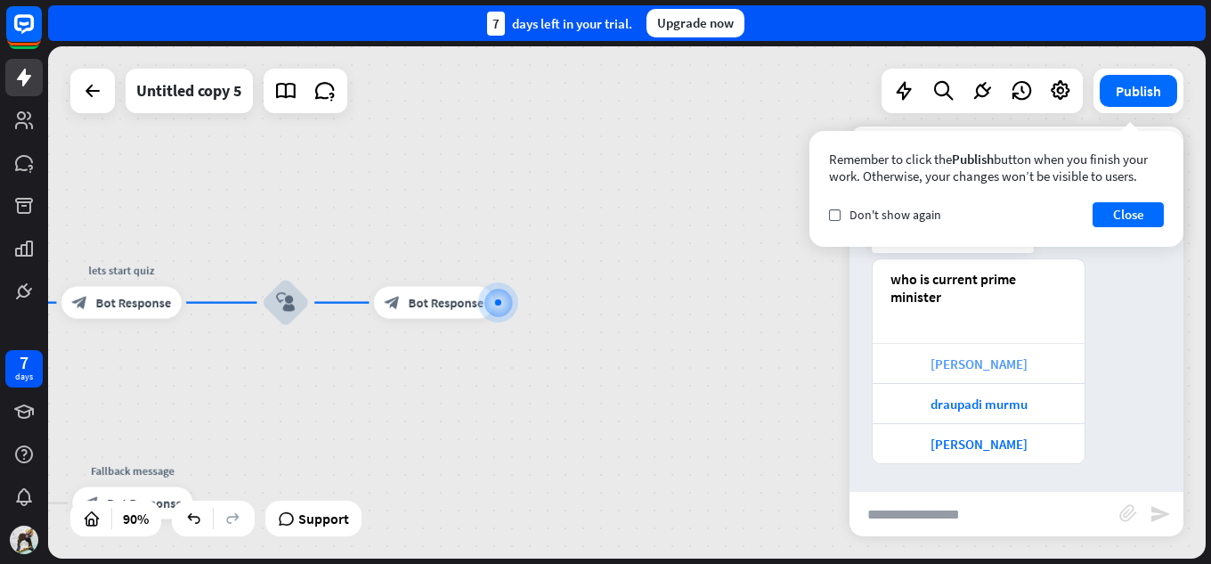
click at [996, 368] on div "[PERSON_NAME]" at bounding box center [978, 363] width 194 height 17
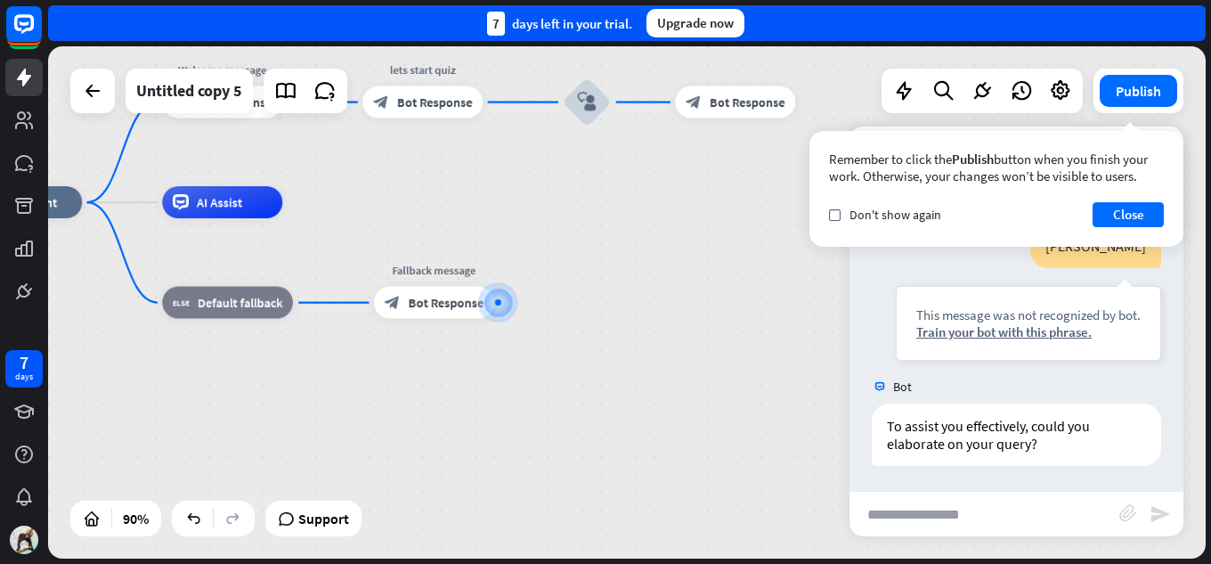
scroll to position [539, 0]
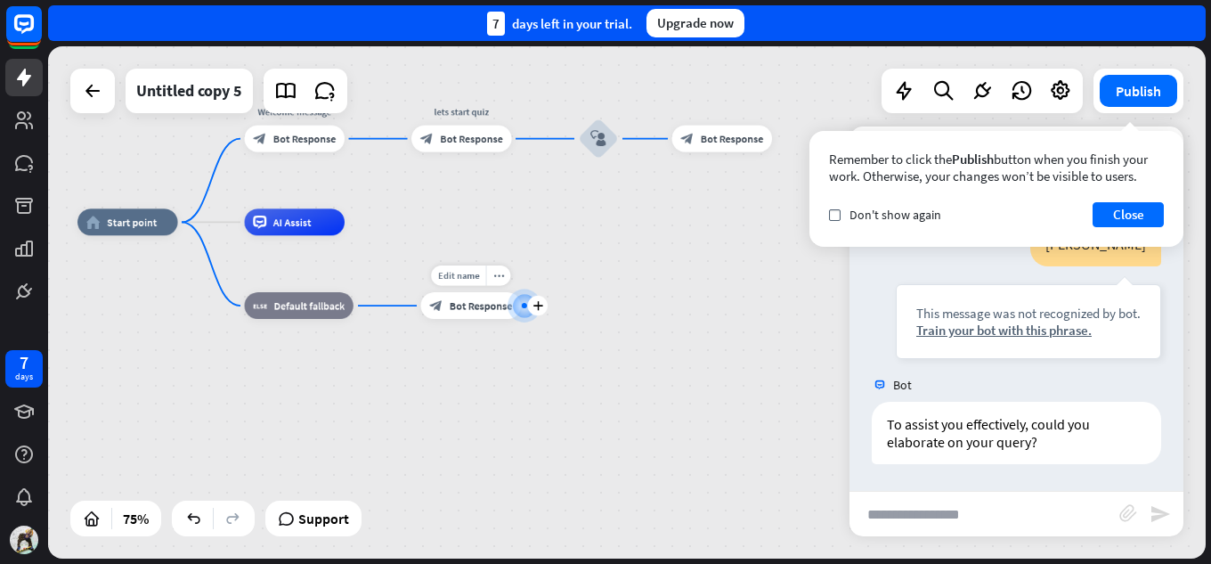
click at [522, 312] on div at bounding box center [524, 305] width 14 height 14
click at [516, 300] on div at bounding box center [524, 305] width 28 height 28
click at [499, 305] on span "Bot Response" at bounding box center [481, 305] width 63 height 13
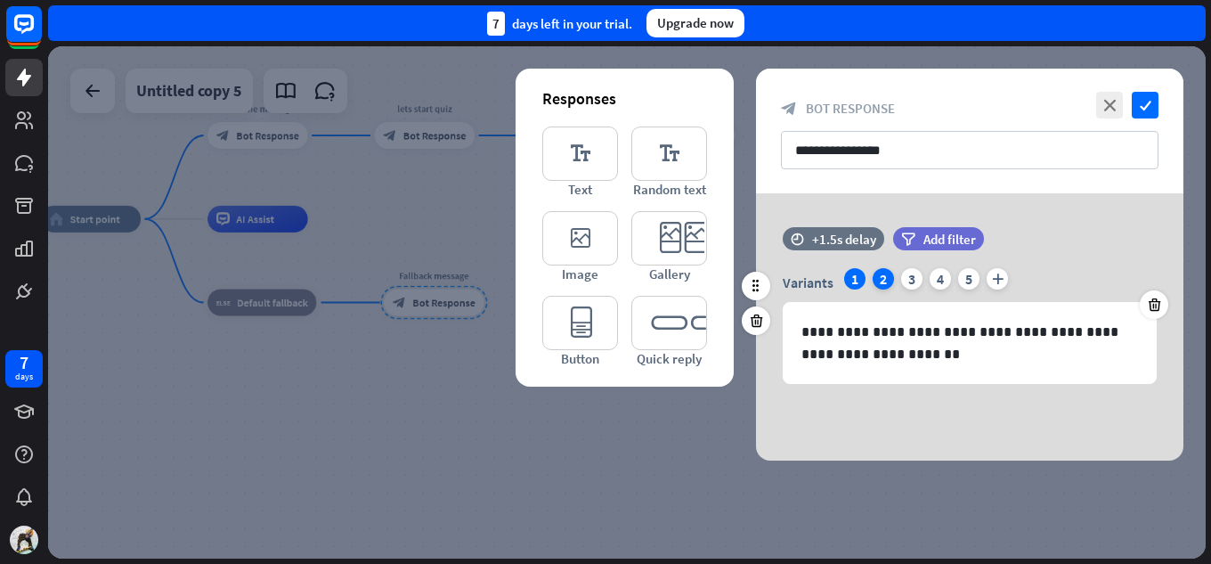
click at [875, 277] on div "2" at bounding box center [882, 278] width 21 height 21
click at [903, 276] on div "3" at bounding box center [911, 278] width 21 height 21
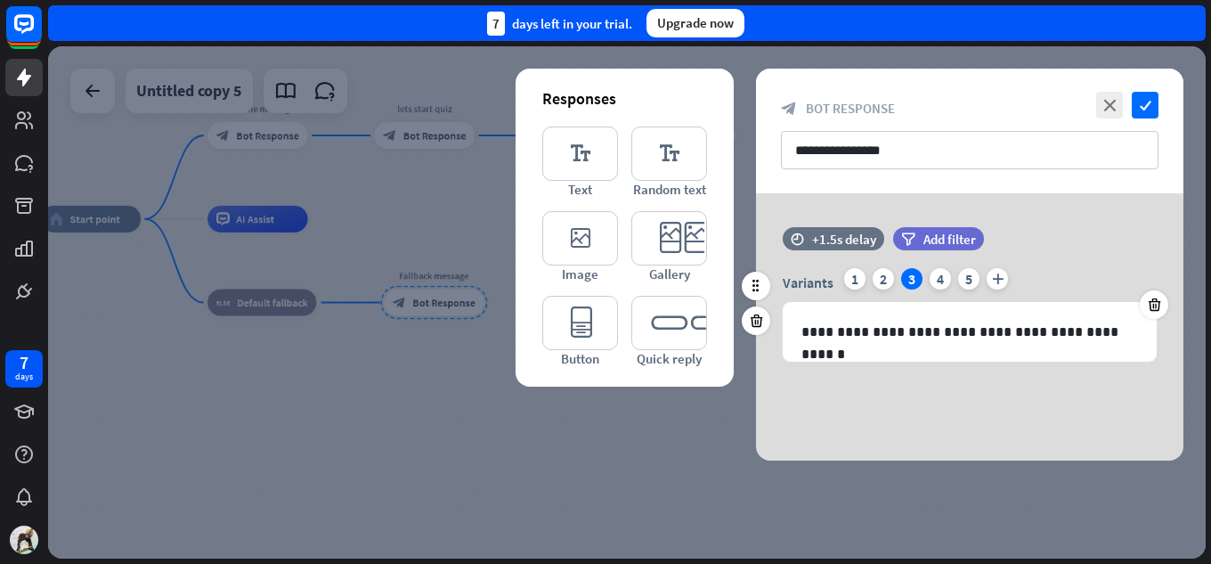
click at [866, 287] on div "Variants 1 2 3 4 5 plus" at bounding box center [970, 282] width 374 height 28
click at [851, 285] on div "1" at bounding box center [854, 278] width 21 height 21
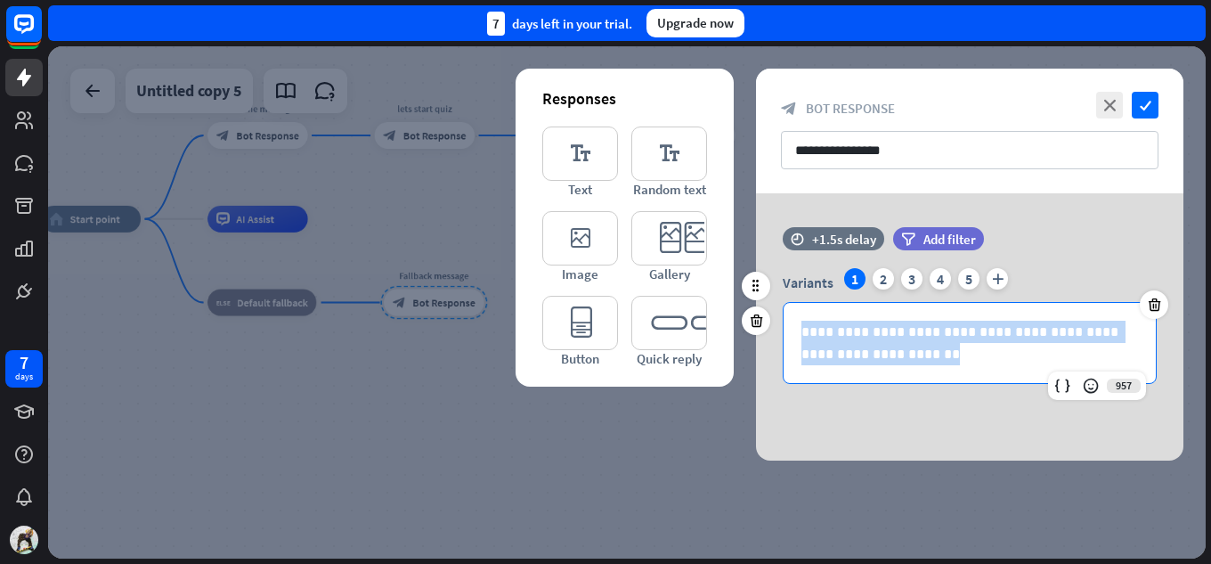
drag, startPoint x: 909, startPoint y: 355, endPoint x: 784, endPoint y: 326, distance: 128.0
click at [784, 326] on div "**********" at bounding box center [969, 343] width 372 height 80
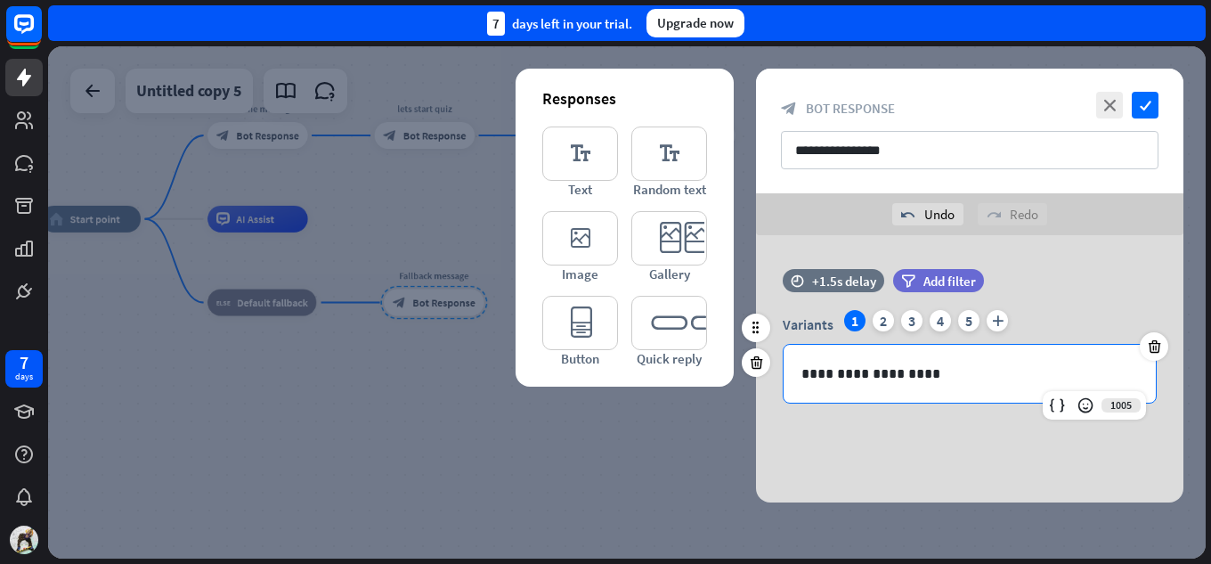
drag, startPoint x: 887, startPoint y: 324, endPoint x: 874, endPoint y: 329, distance: 13.6
click at [886, 324] on div "2" at bounding box center [882, 320] width 21 height 21
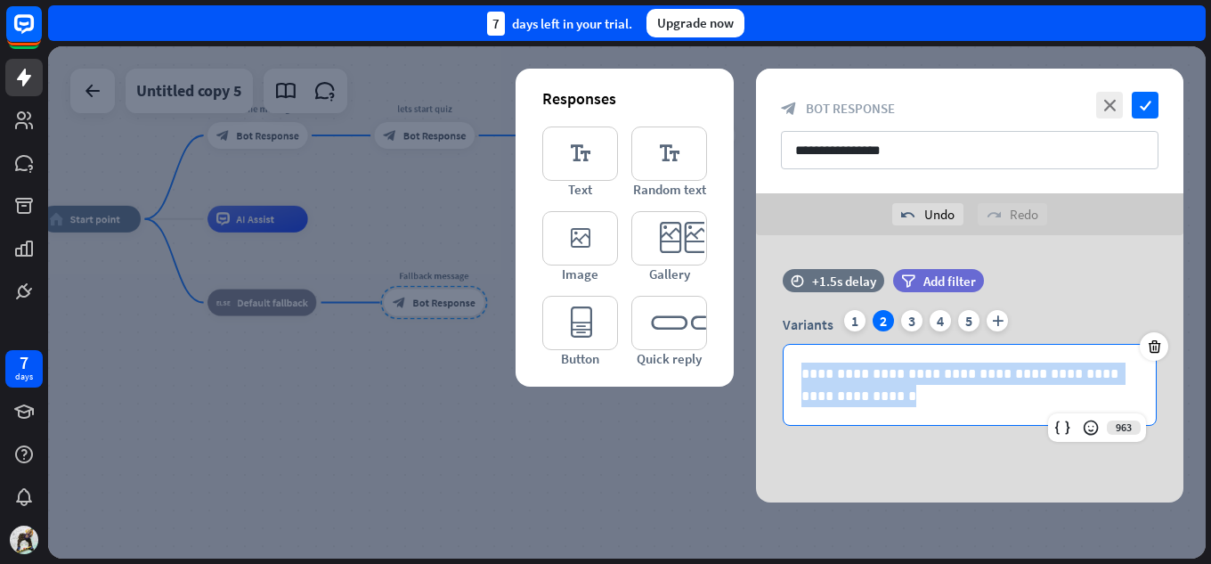
drag, startPoint x: 816, startPoint y: 395, endPoint x: 714, endPoint y: 358, distance: 109.0
click at [756, 358] on div "**********" at bounding box center [969, 368] width 427 height 267
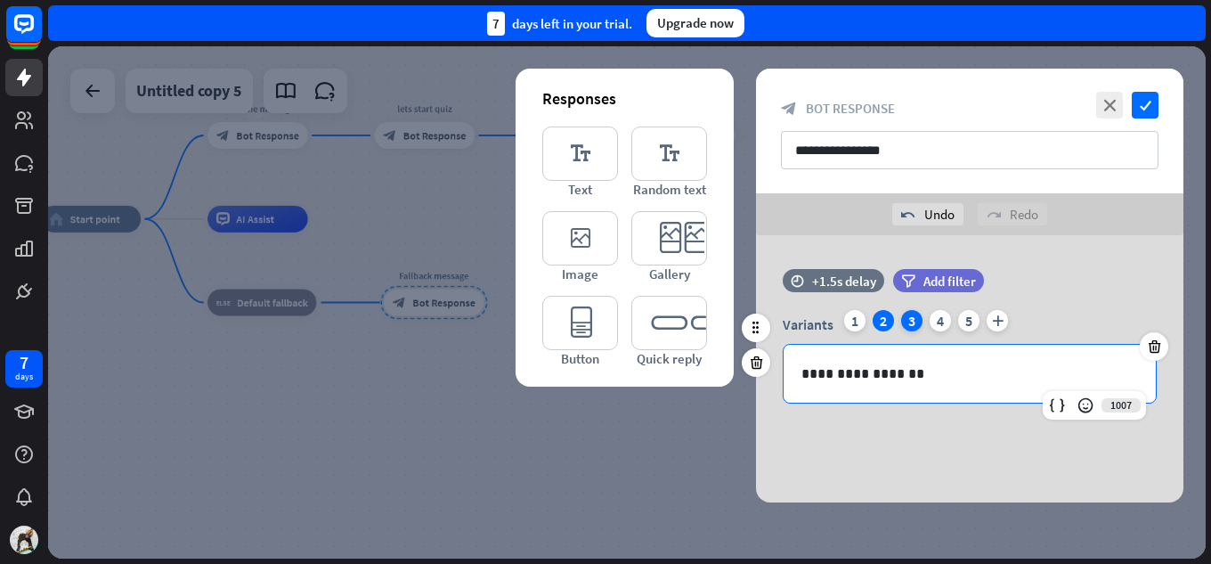
click at [902, 321] on div "3" at bounding box center [911, 320] width 21 height 21
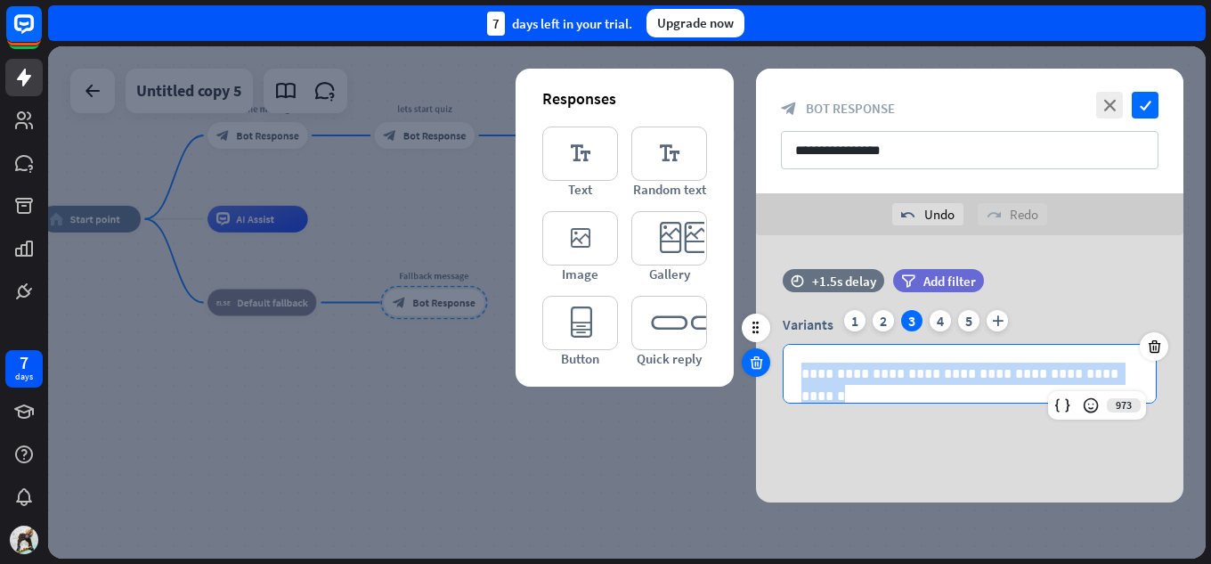
drag, startPoint x: 1121, startPoint y: 386, endPoint x: 746, endPoint y: 368, distance: 375.3
click at [756, 368] on div "**********" at bounding box center [969, 345] width 427 height 152
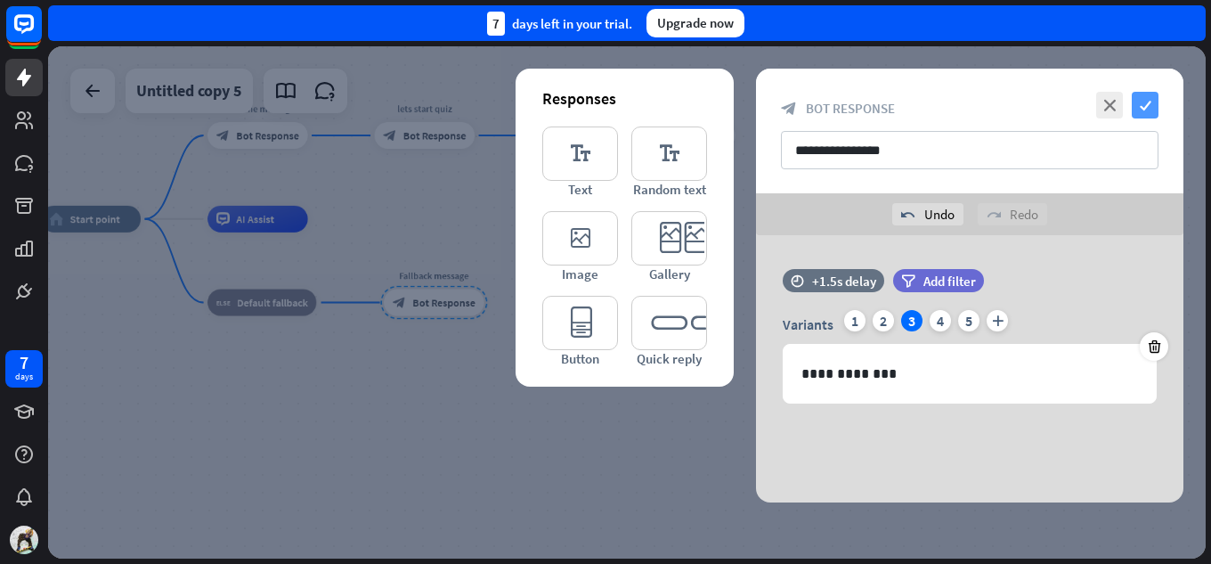
click at [1156, 99] on icon "check" at bounding box center [1144, 105] width 27 height 27
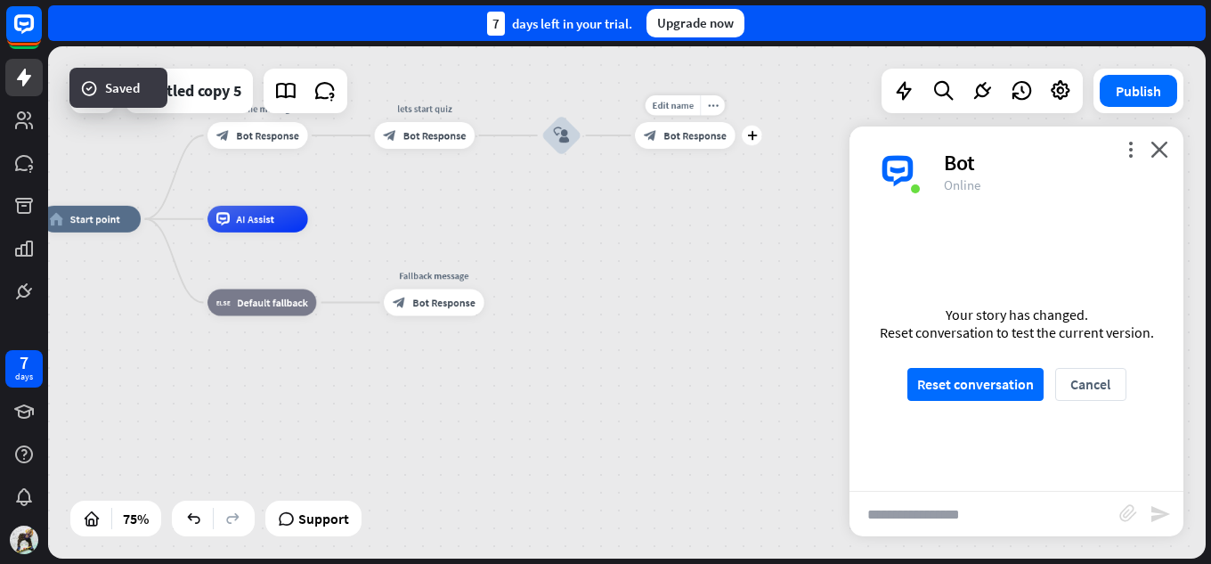
click at [667, 148] on div "block_bot_response Bot Response" at bounding box center [685, 135] width 101 height 27
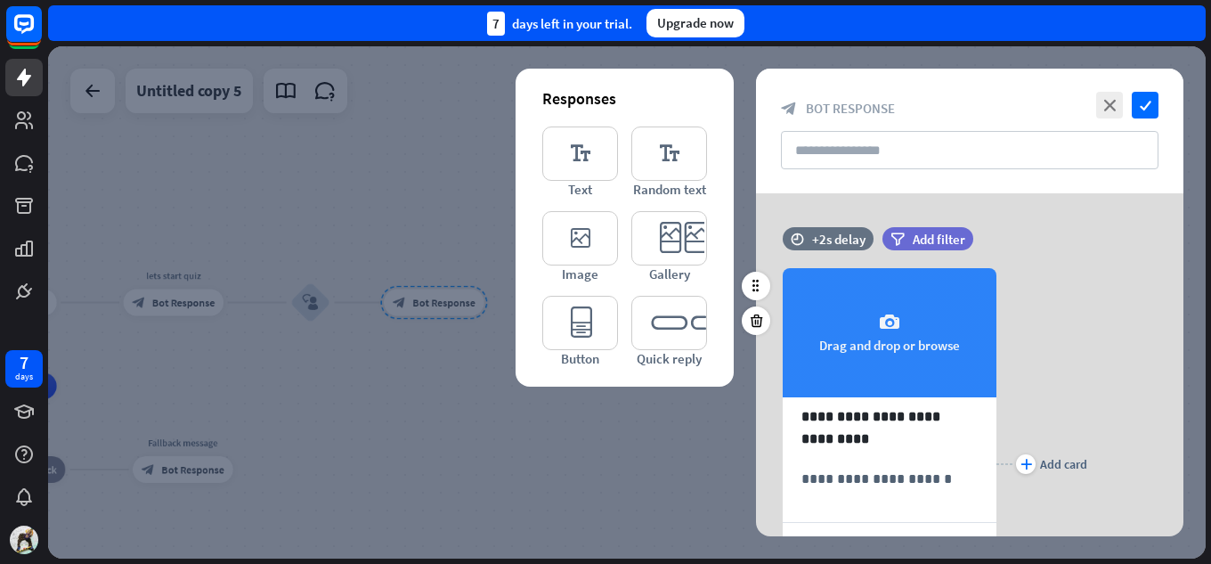
scroll to position [89, 0]
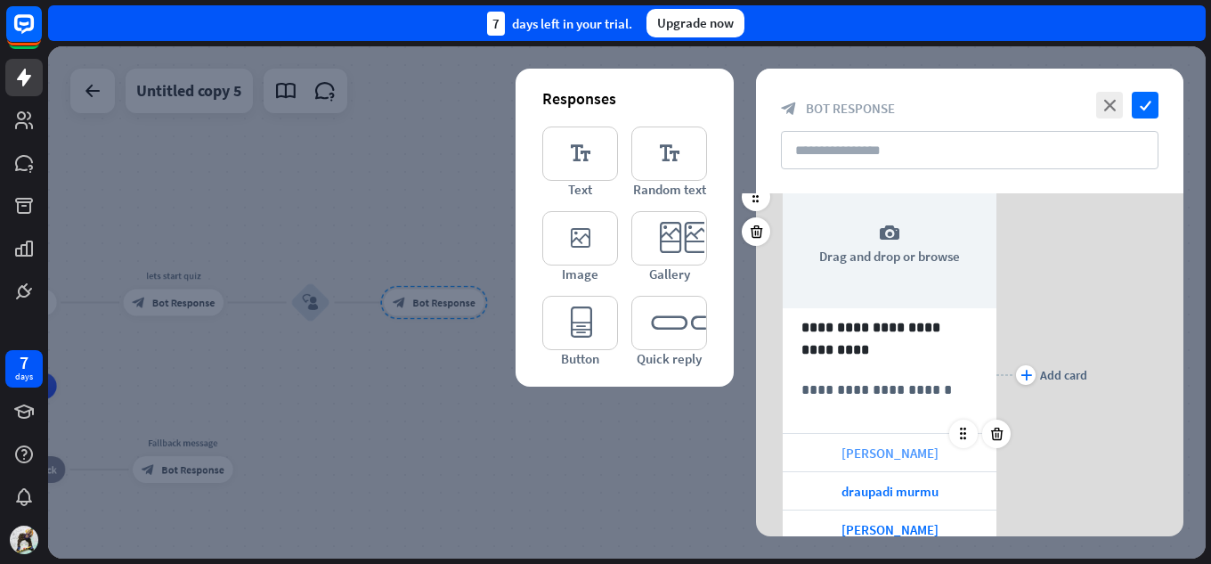
click at [884, 458] on span "[PERSON_NAME]" at bounding box center [889, 452] width 97 height 17
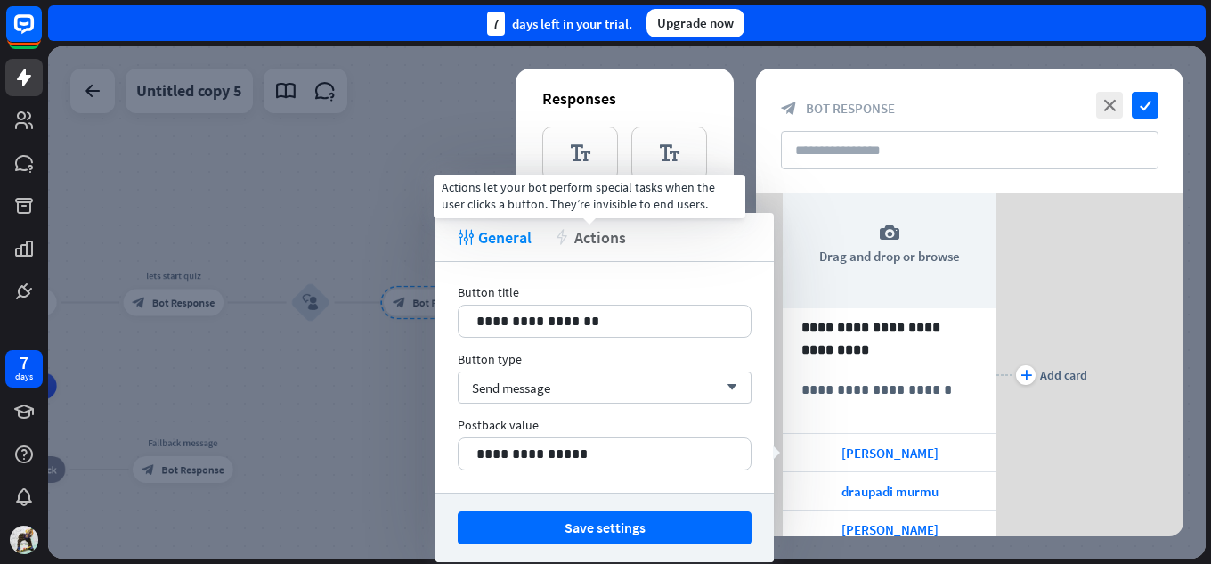
click at [580, 242] on span "Actions" at bounding box center [600, 237] width 52 height 20
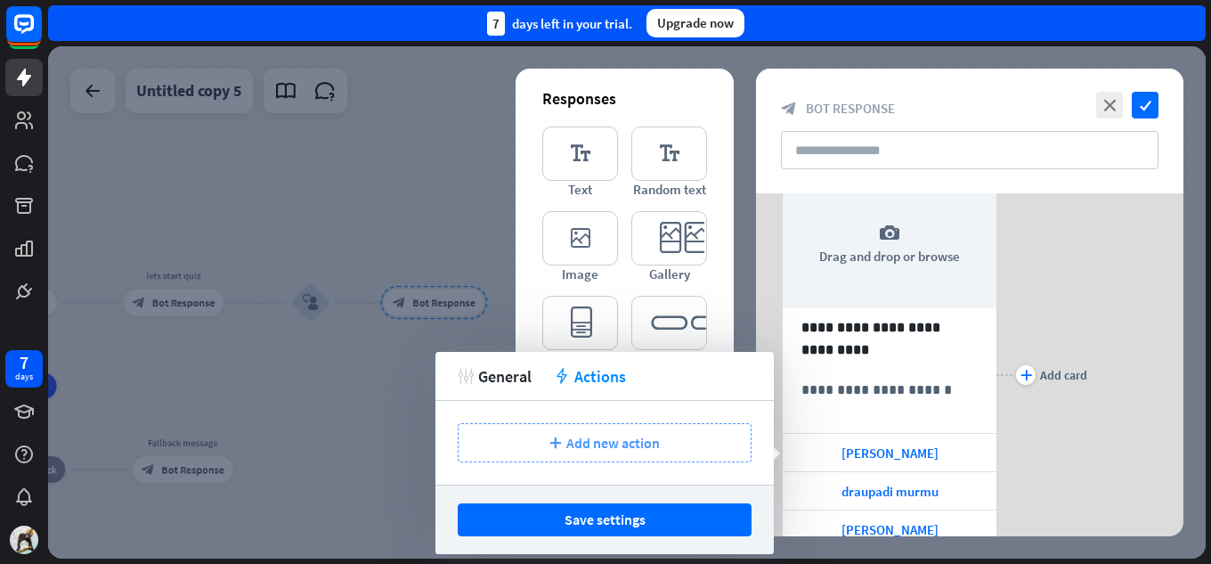
click at [553, 446] on icon "plus" at bounding box center [555, 442] width 12 height 11
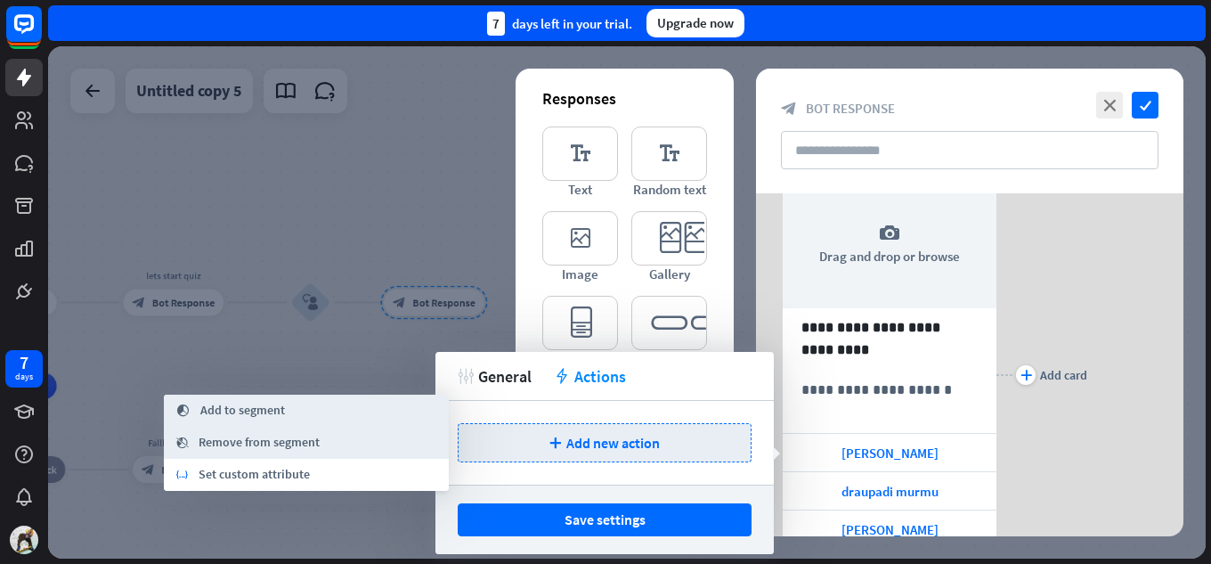
click at [276, 418] on span "Add to segment" at bounding box center [242, 410] width 85 height 18
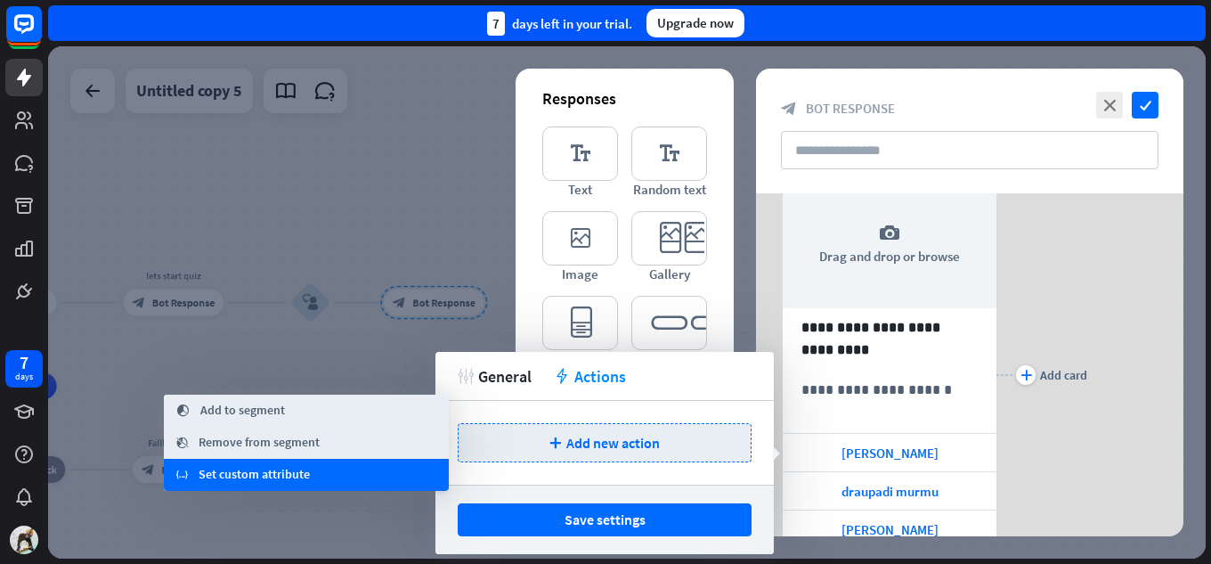
click at [263, 470] on span "Set custom attribute" at bounding box center [254, 475] width 111 height 18
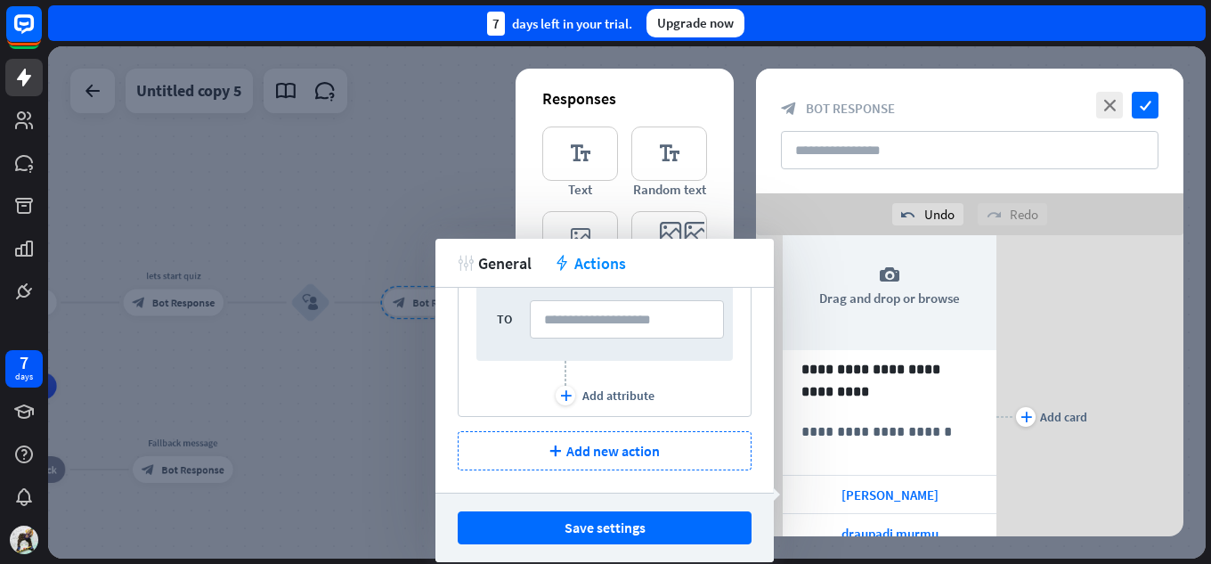
scroll to position [32, 0]
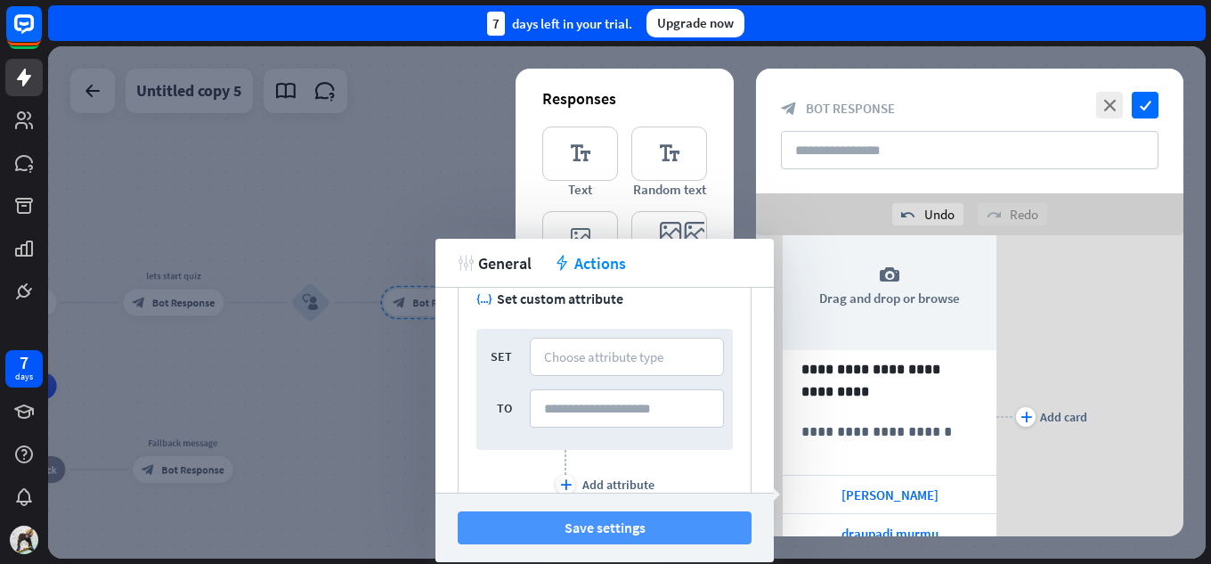
click at [664, 520] on button "Save settings" at bounding box center [605, 527] width 294 height 33
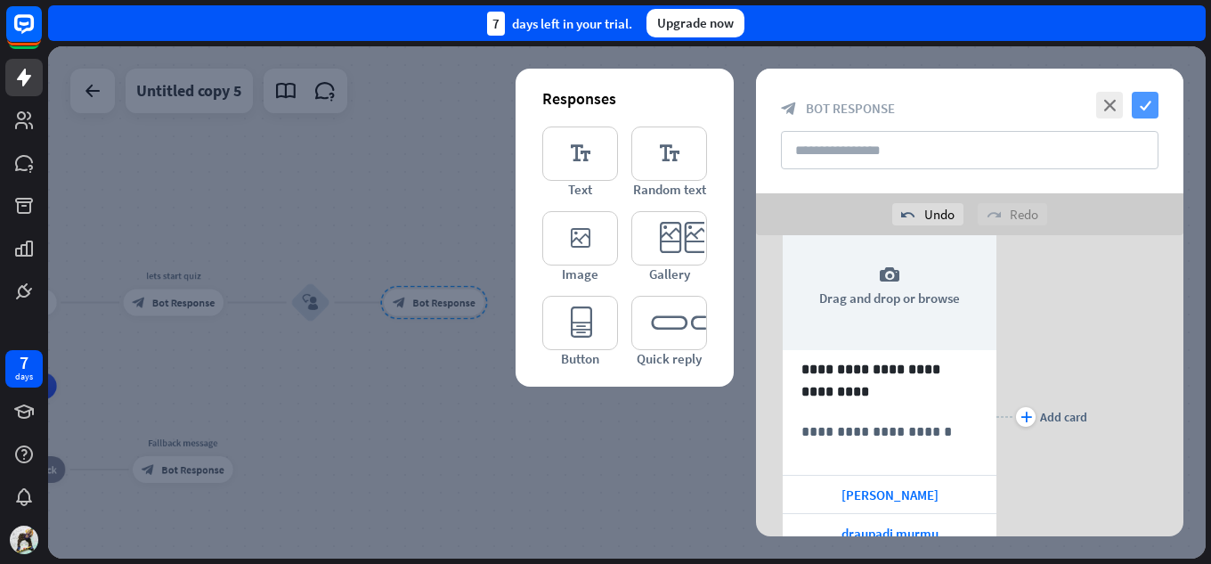
click at [1140, 104] on icon "check" at bounding box center [1144, 105] width 27 height 27
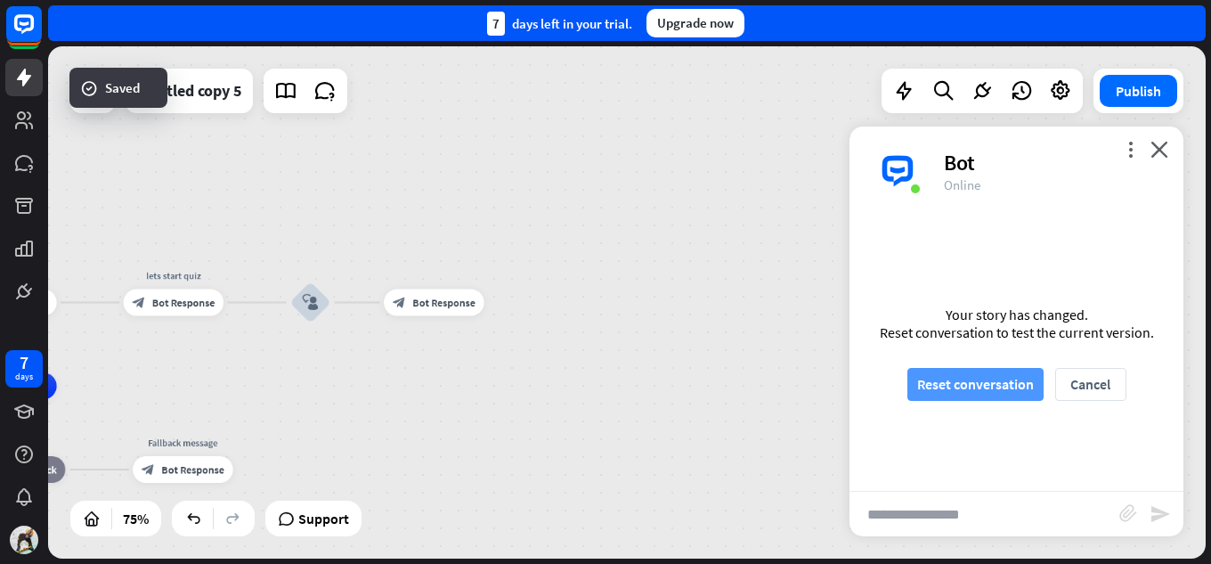
click at [985, 387] on button "Reset conversation" at bounding box center [975, 384] width 136 height 33
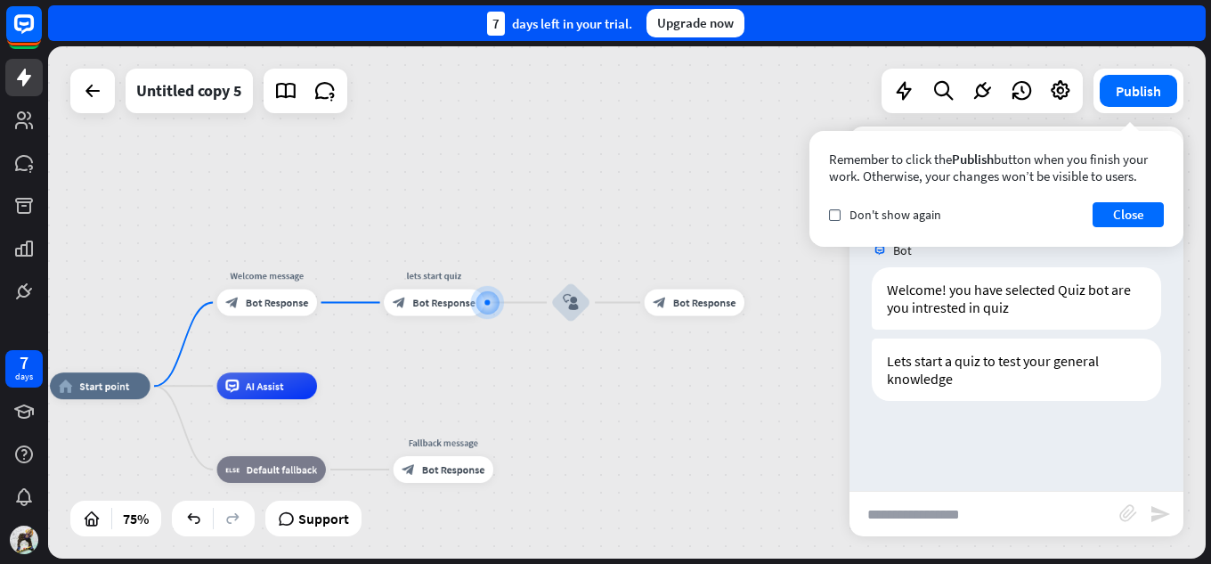
click at [951, 502] on input "text" at bounding box center [984, 513] width 270 height 45
type input "*******"
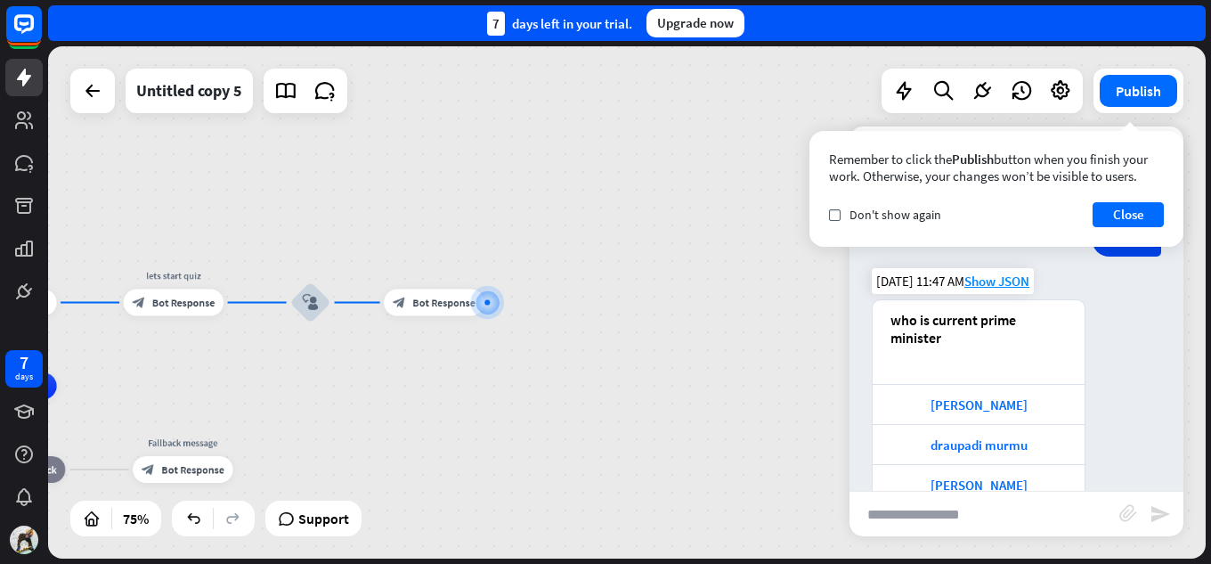
scroll to position [272, 0]
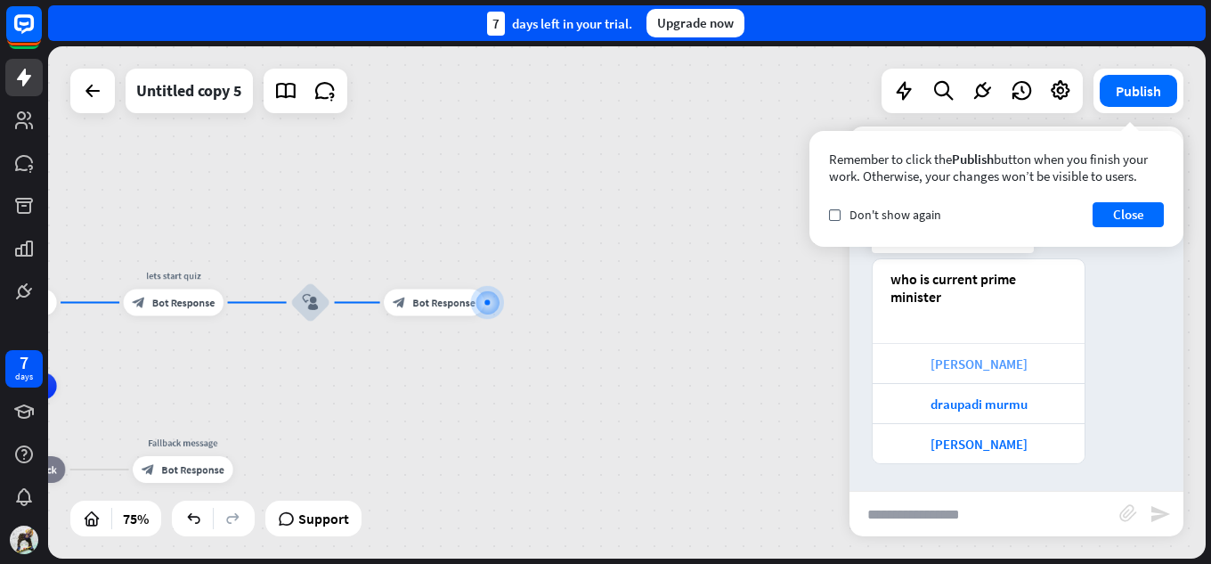
click at [953, 365] on div "[PERSON_NAME]" at bounding box center [978, 363] width 194 height 17
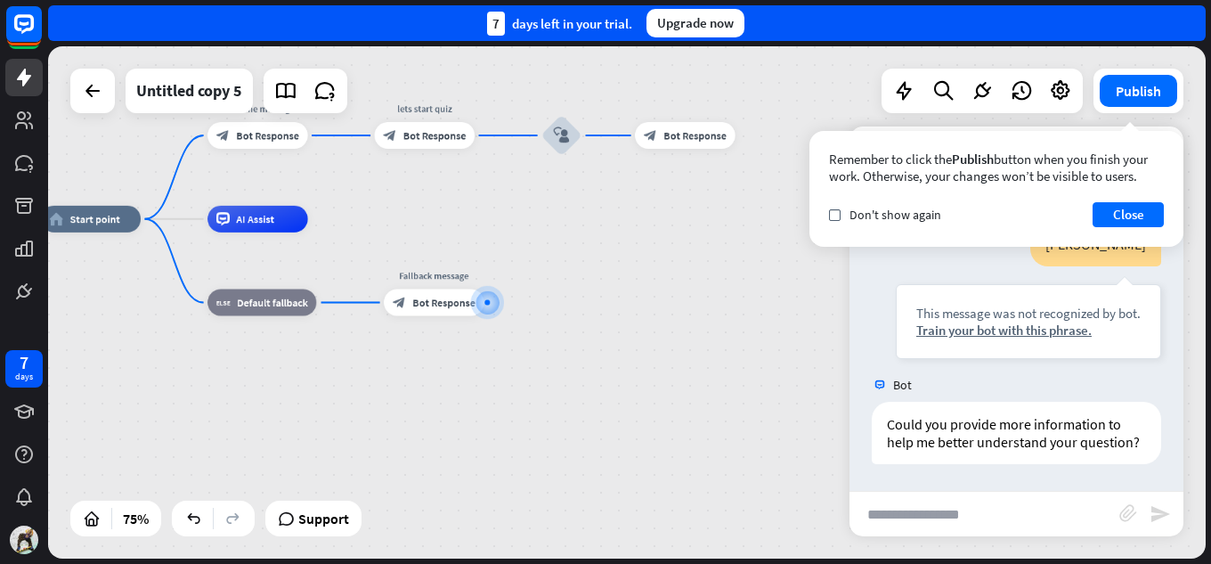
scroll to position [575, 0]
click at [442, 311] on div "block_bot_response Bot Response" at bounding box center [434, 302] width 100 height 27
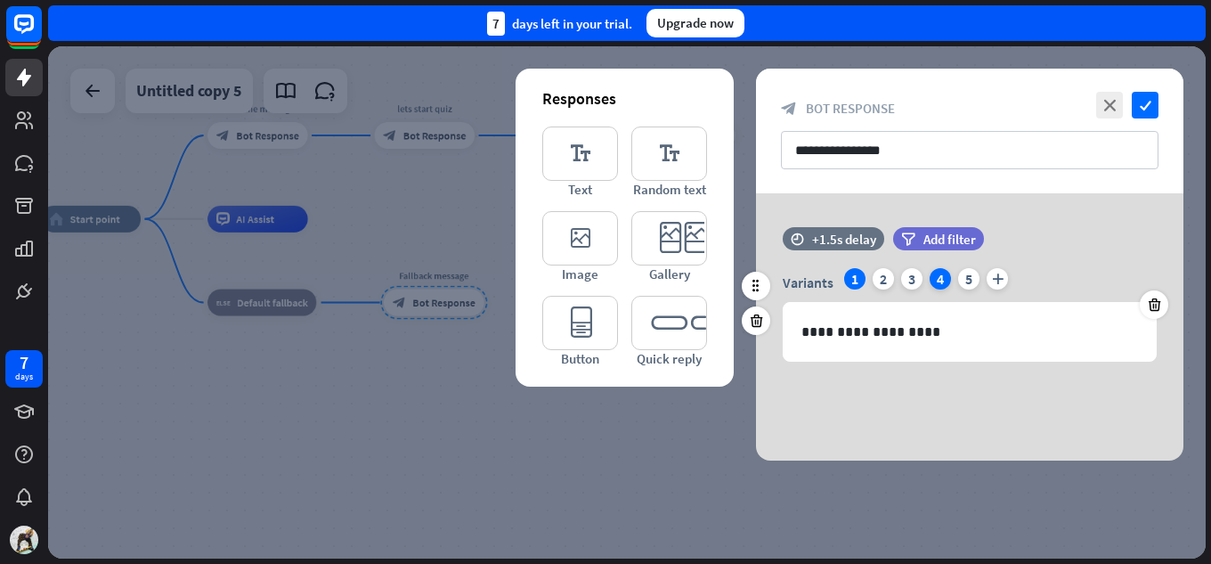
click at [936, 278] on div "4" at bounding box center [939, 278] width 21 height 21
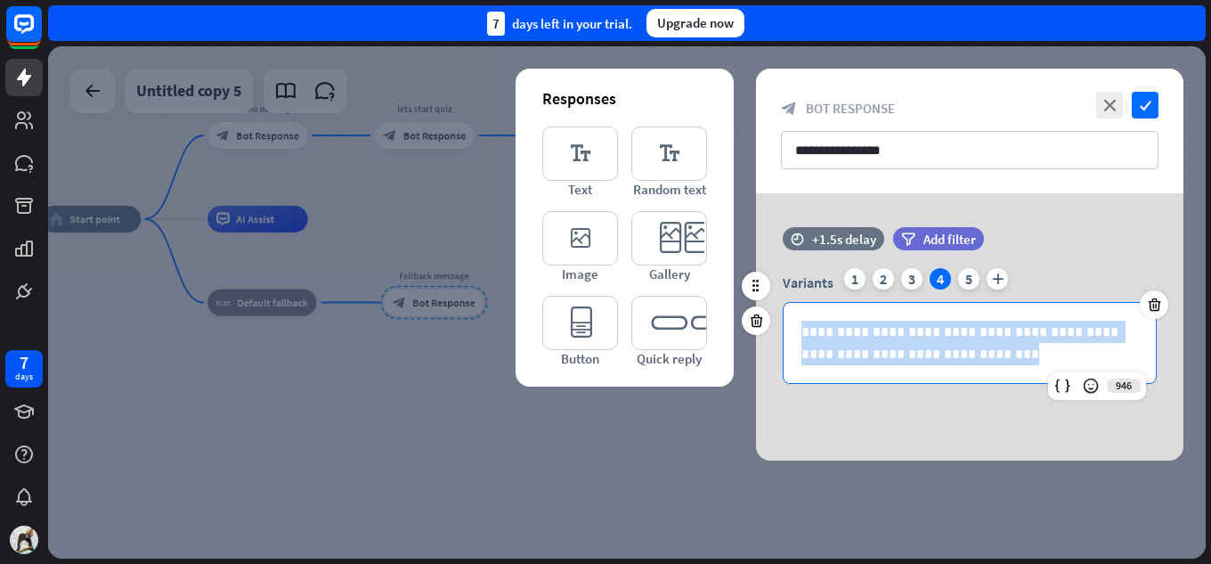
drag, startPoint x: 968, startPoint y: 354, endPoint x: 795, endPoint y: 324, distance: 175.3
click at [795, 324] on div "**********" at bounding box center [969, 343] width 372 height 80
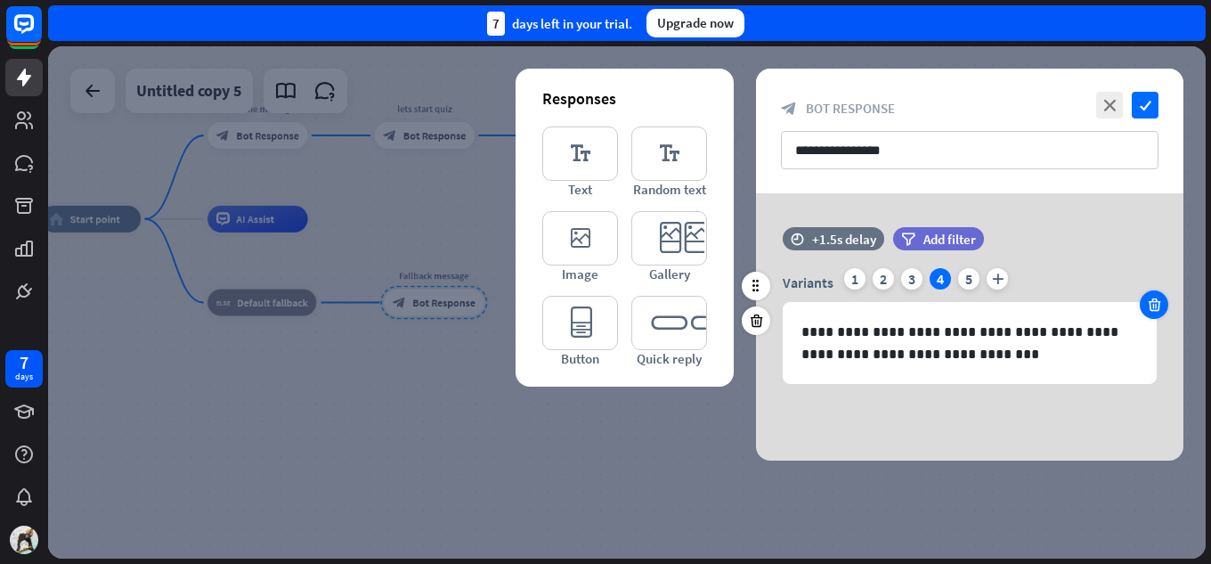
click at [1156, 297] on icon at bounding box center [1154, 304] width 17 height 16
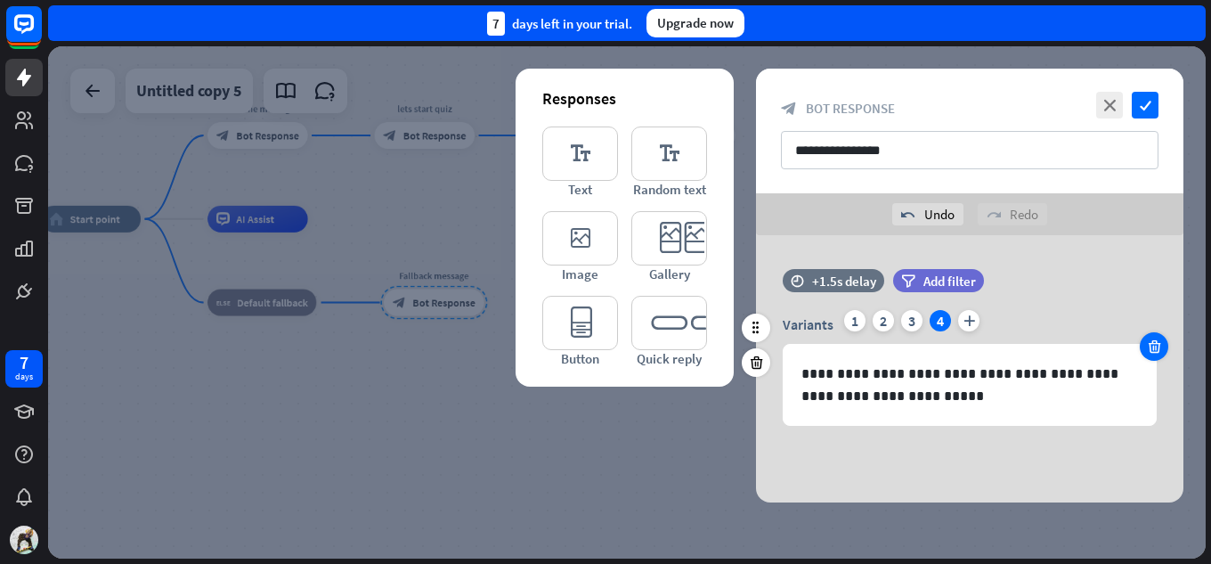
click at [1160, 351] on icon at bounding box center [1154, 346] width 17 height 16
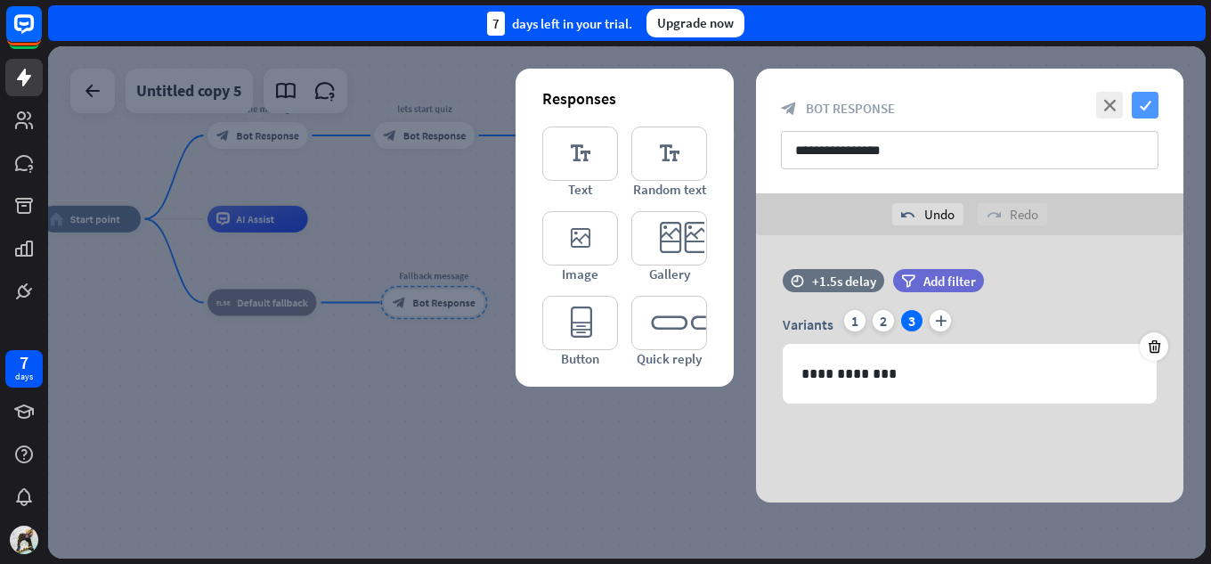
click at [1139, 109] on icon "check" at bounding box center [1144, 105] width 27 height 27
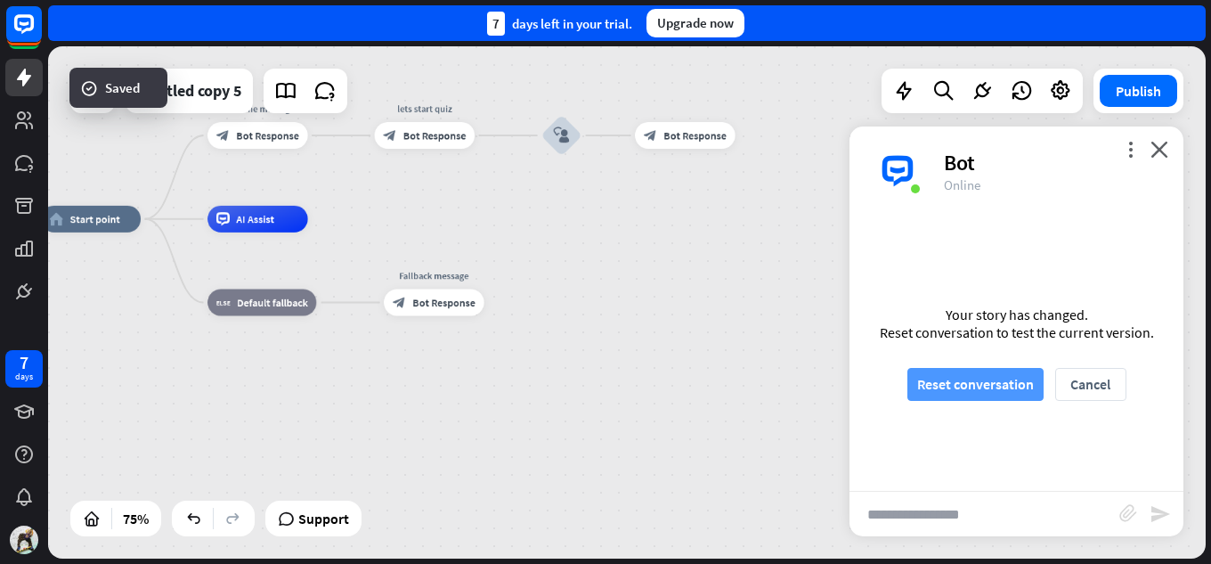
click at [972, 386] on button "Reset conversation" at bounding box center [975, 384] width 136 height 33
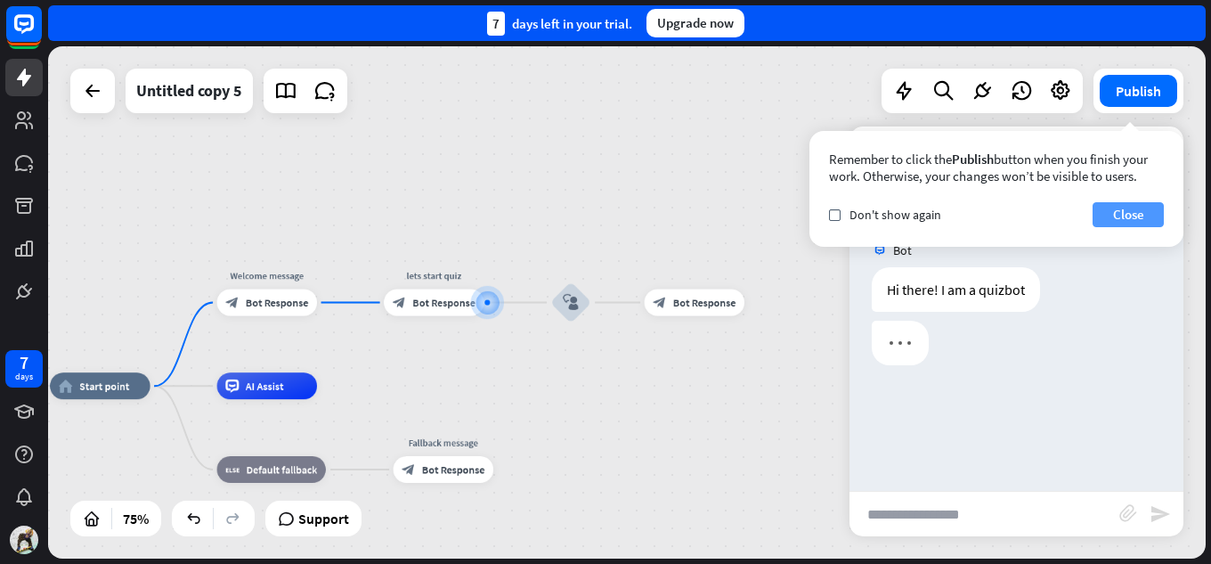
click at [1148, 215] on button "Close" at bounding box center [1127, 214] width 71 height 25
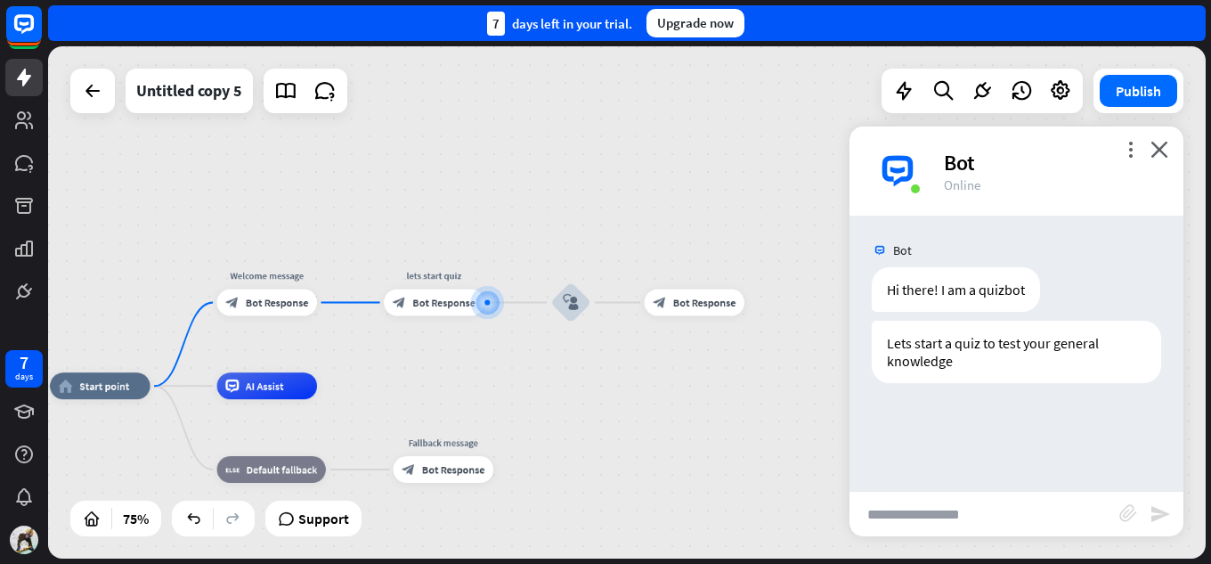
click at [948, 515] on input "text" at bounding box center [984, 513] width 270 height 45
type input "*****"
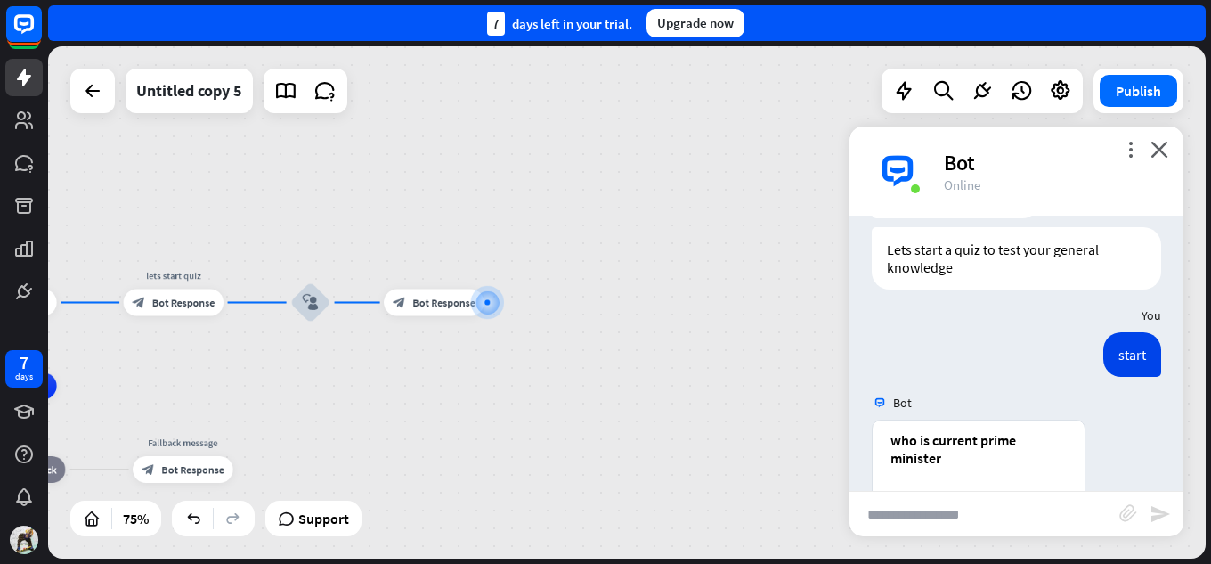
scroll to position [255, 0]
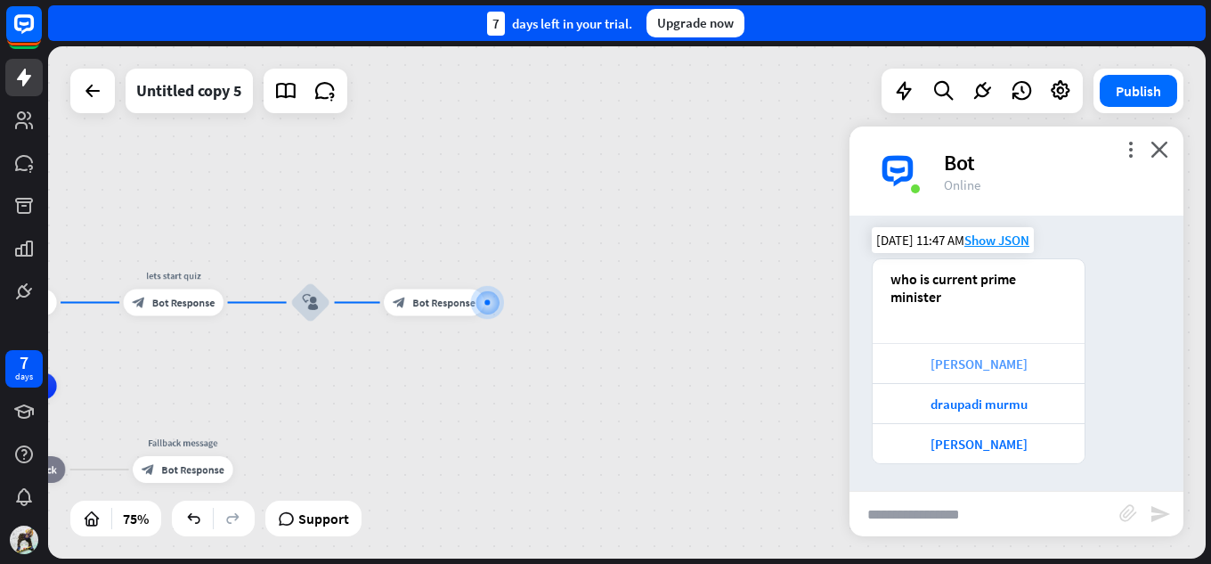
click at [986, 359] on div "[PERSON_NAME]" at bounding box center [978, 363] width 194 height 17
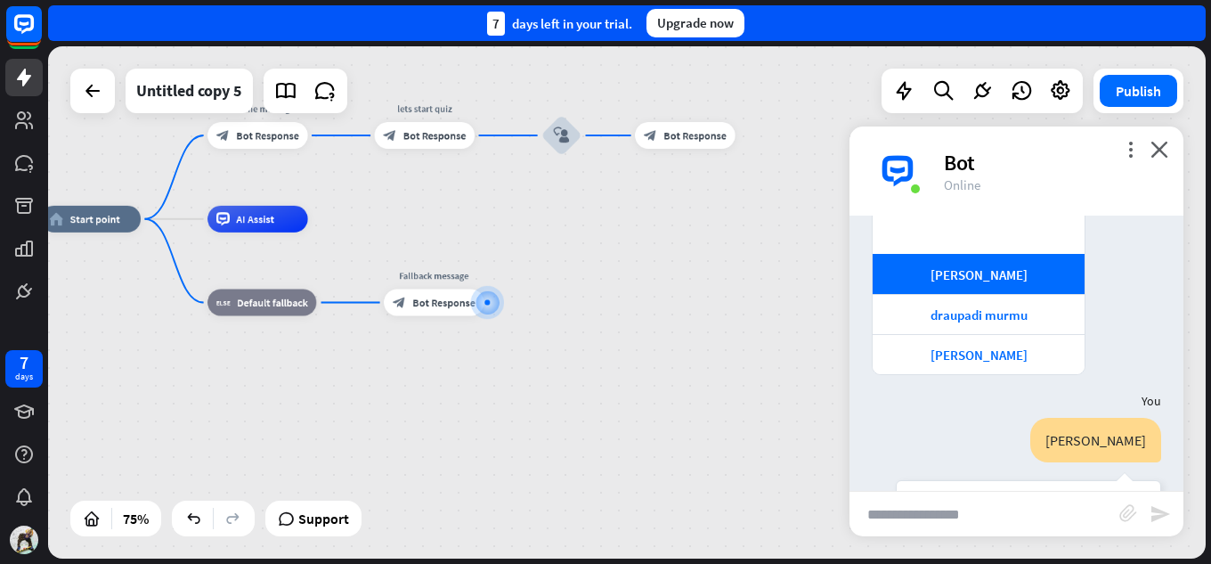
scroll to position [522, 0]
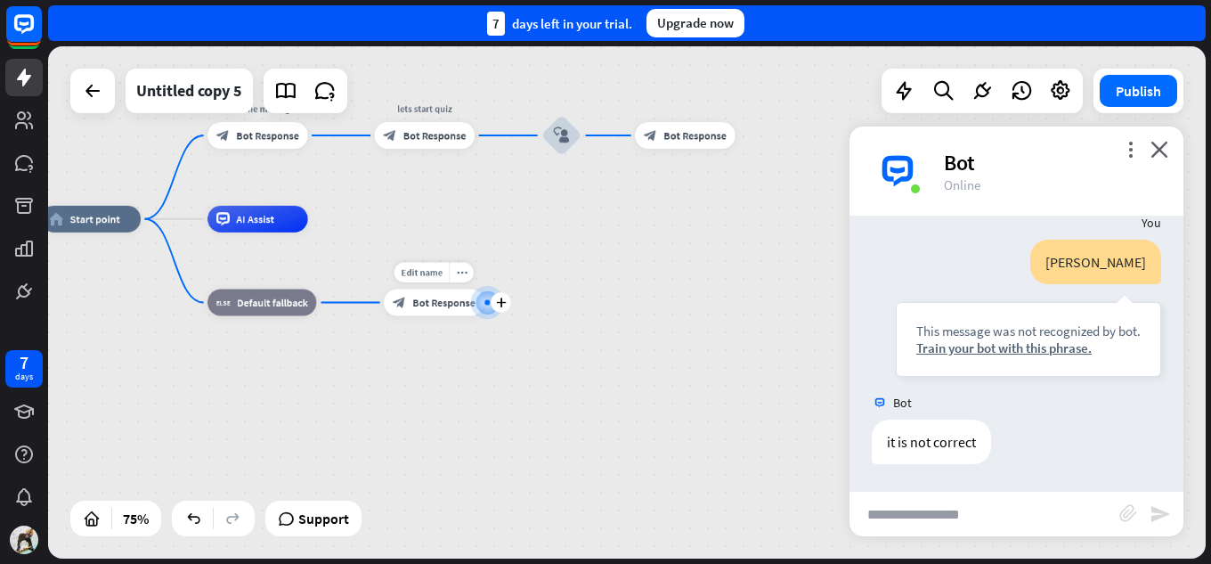
click at [454, 311] on div "block_bot_response Bot Response" at bounding box center [434, 302] width 100 height 27
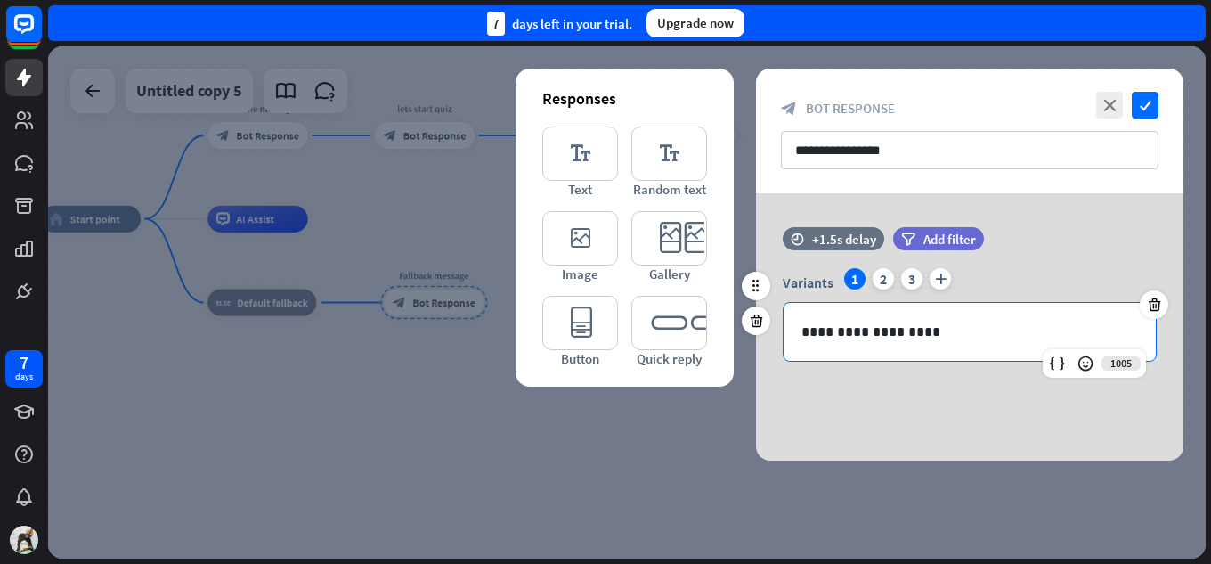
click at [929, 313] on div "**********" at bounding box center [969, 332] width 372 height 58
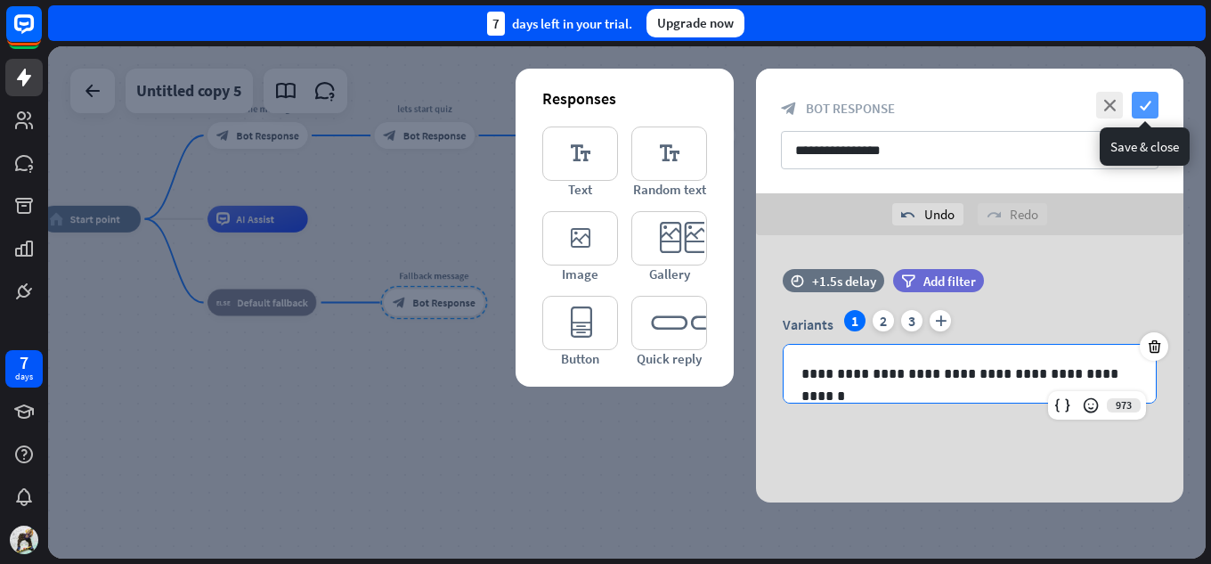
click at [1140, 101] on icon "check" at bounding box center [1144, 105] width 27 height 27
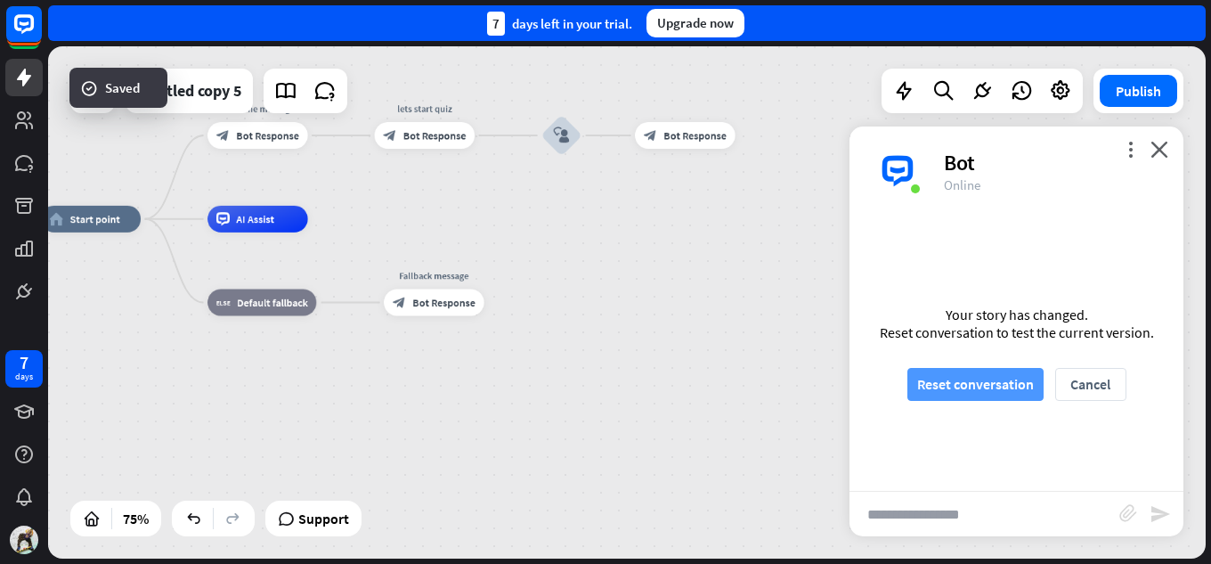
click at [955, 385] on button "Reset conversation" at bounding box center [975, 384] width 136 height 33
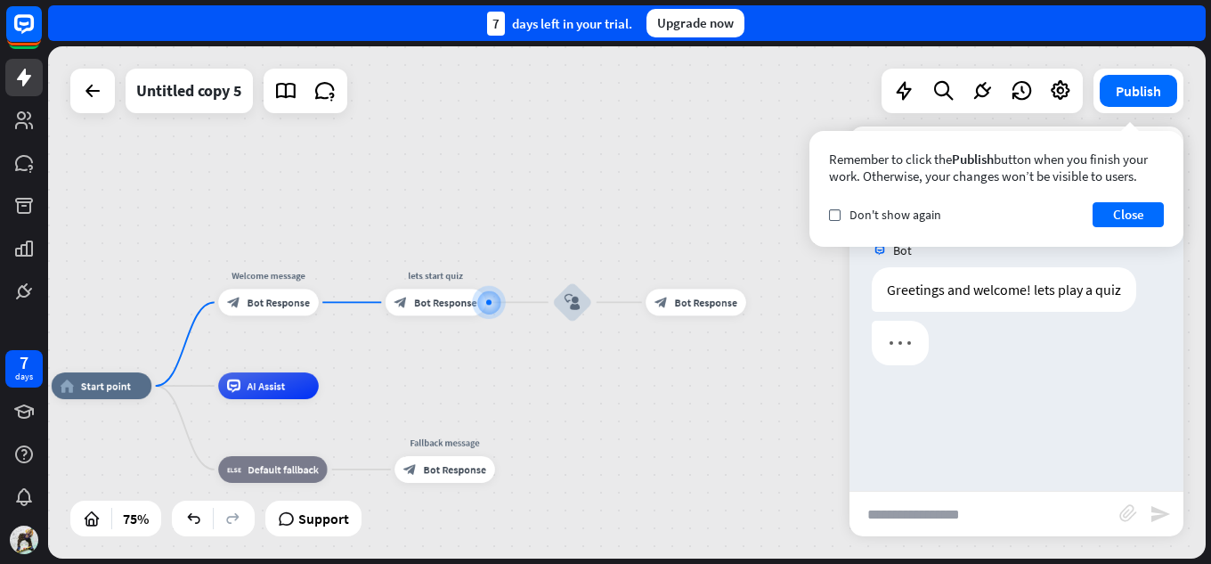
click at [974, 515] on input "text" at bounding box center [984, 513] width 270 height 45
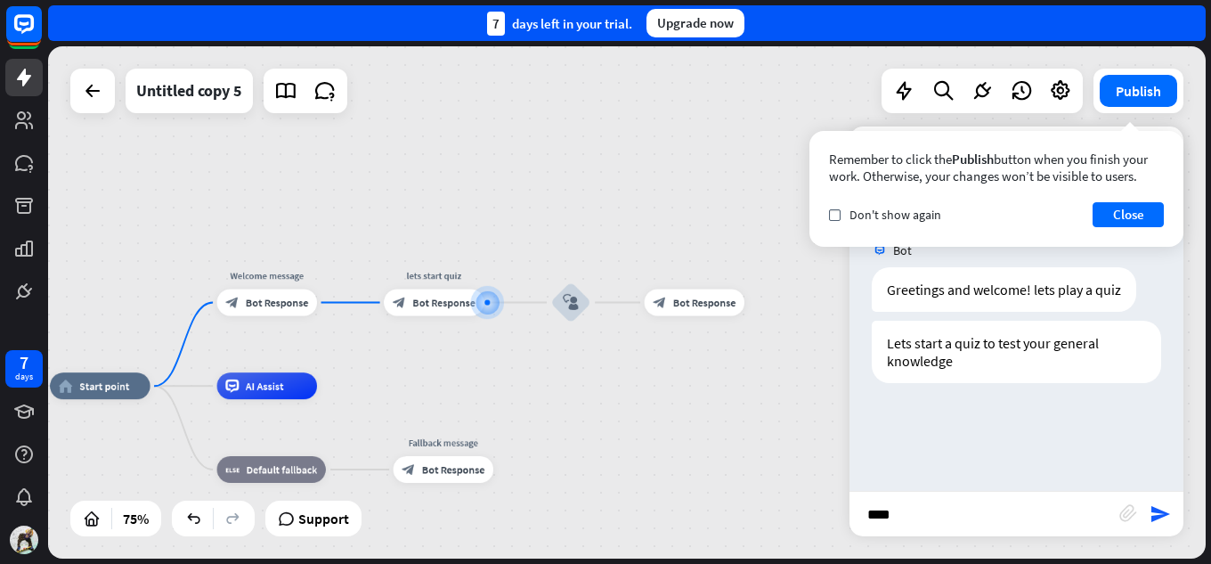
type input "*****"
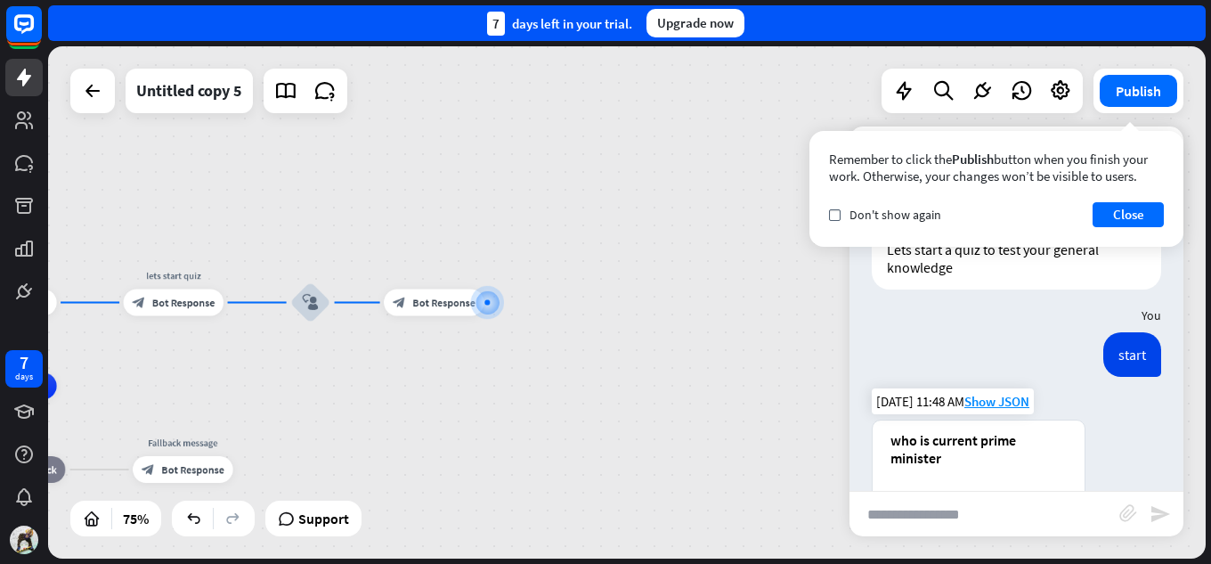
scroll to position [255, 0]
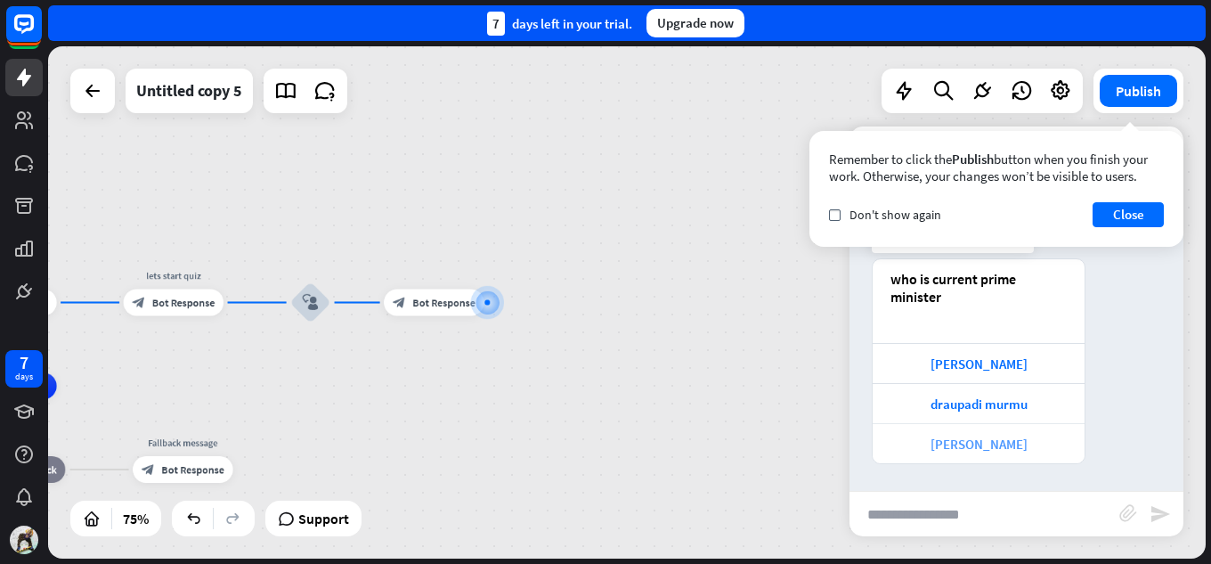
click at [993, 442] on div "[PERSON_NAME]" at bounding box center [978, 443] width 194 height 17
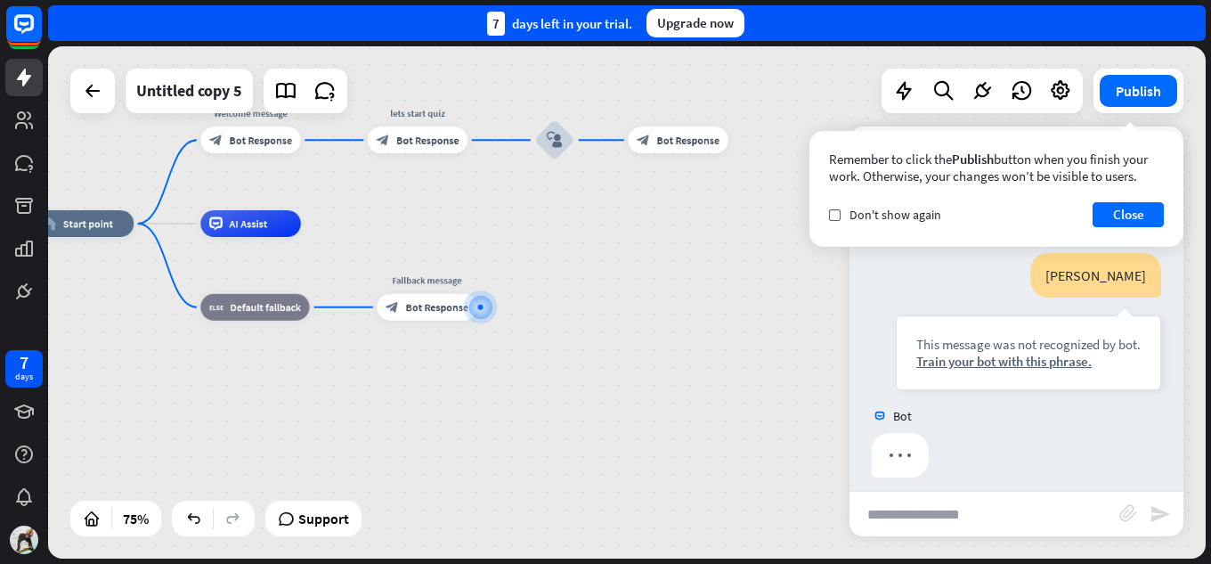
scroll to position [522, 0]
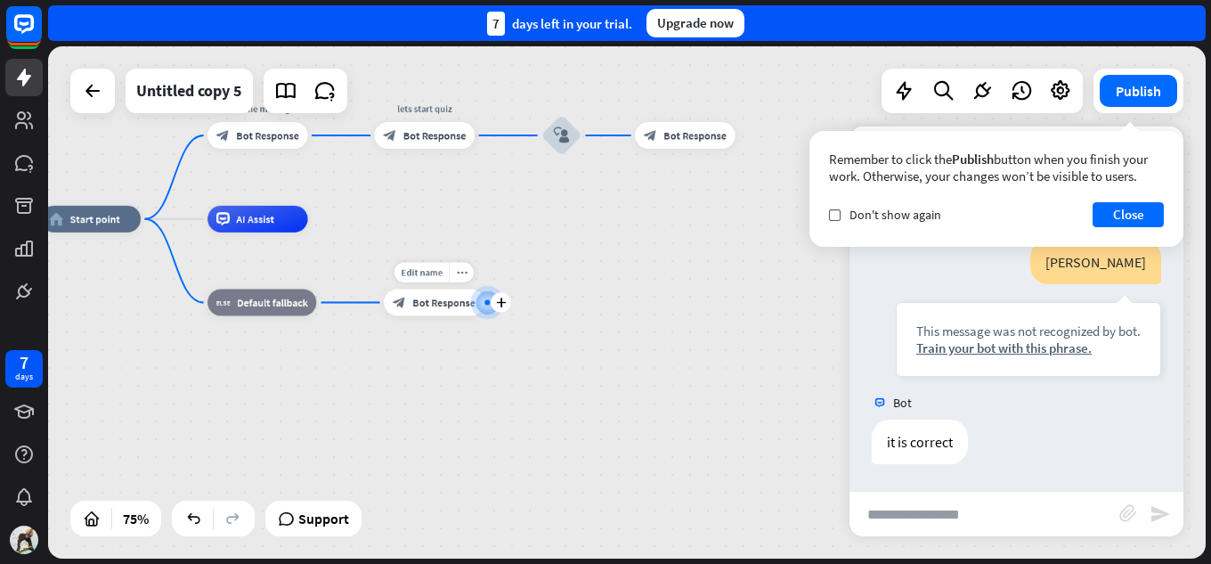
click at [397, 313] on div "block_bot_response Bot Response" at bounding box center [434, 302] width 100 height 27
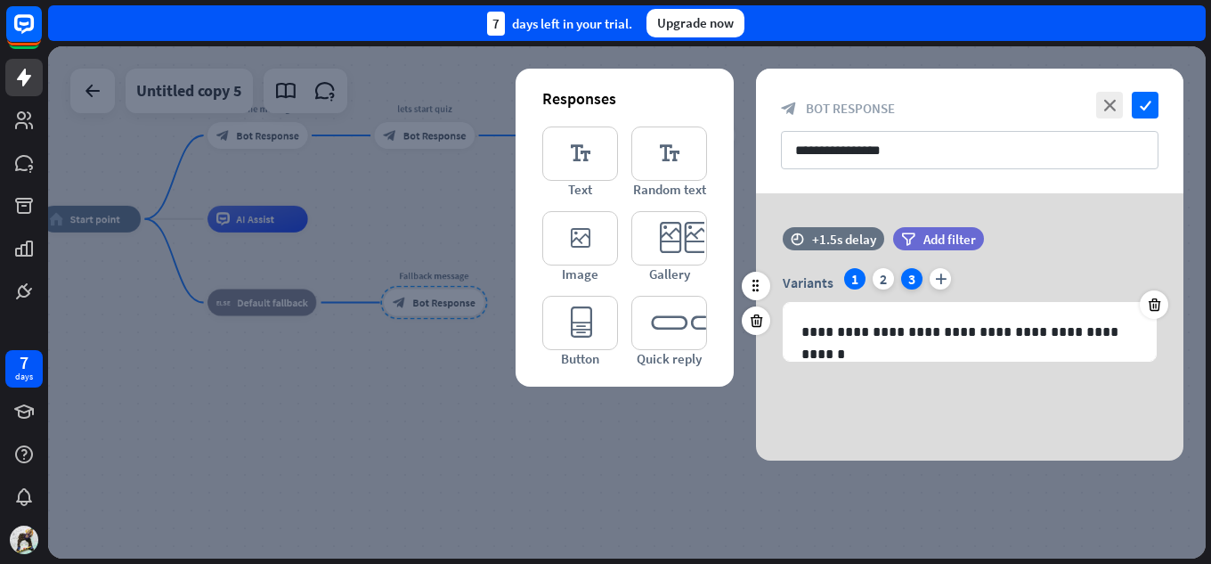
click at [905, 285] on div "3" at bounding box center [911, 278] width 21 height 21
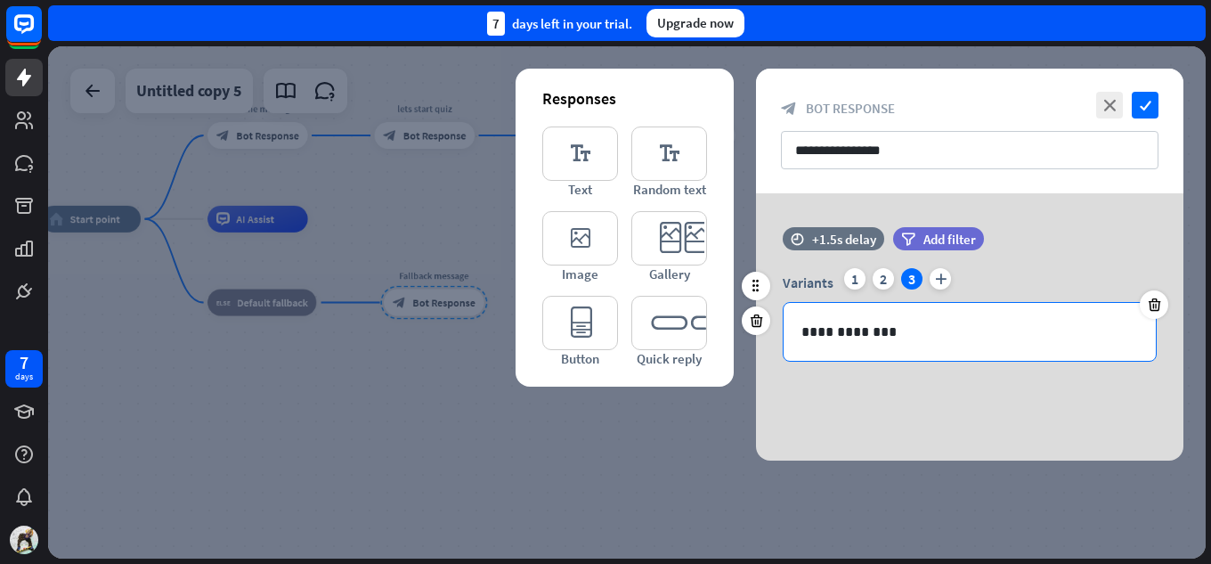
click at [891, 323] on p "**********" at bounding box center [969, 331] width 337 height 22
click at [795, 328] on div "**********" at bounding box center [969, 332] width 372 height 58
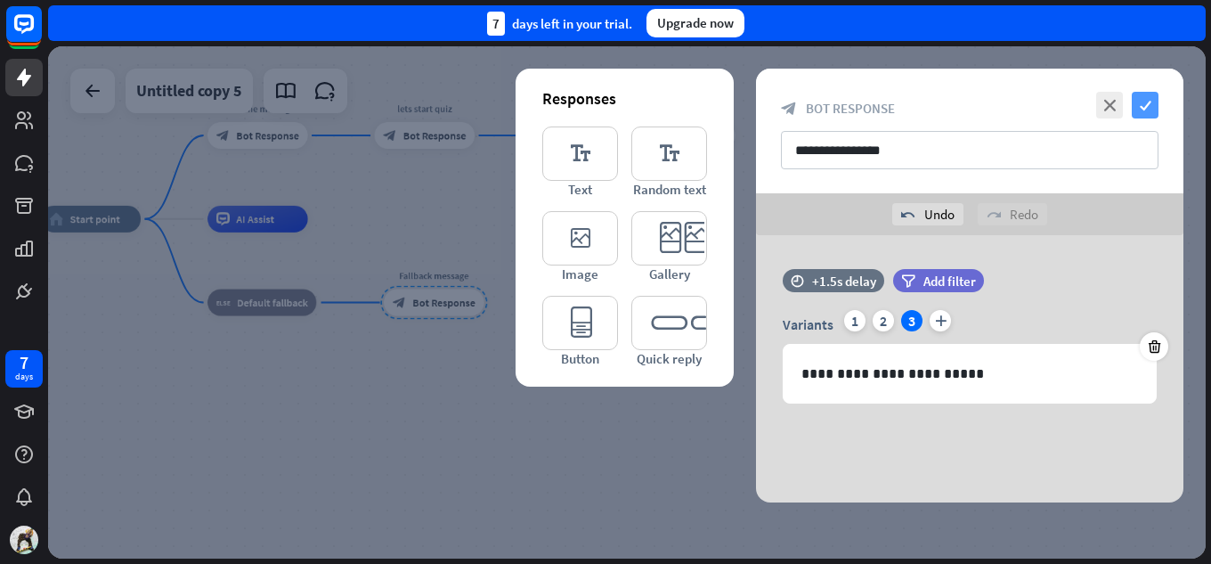
click at [1146, 109] on icon "check" at bounding box center [1144, 105] width 27 height 27
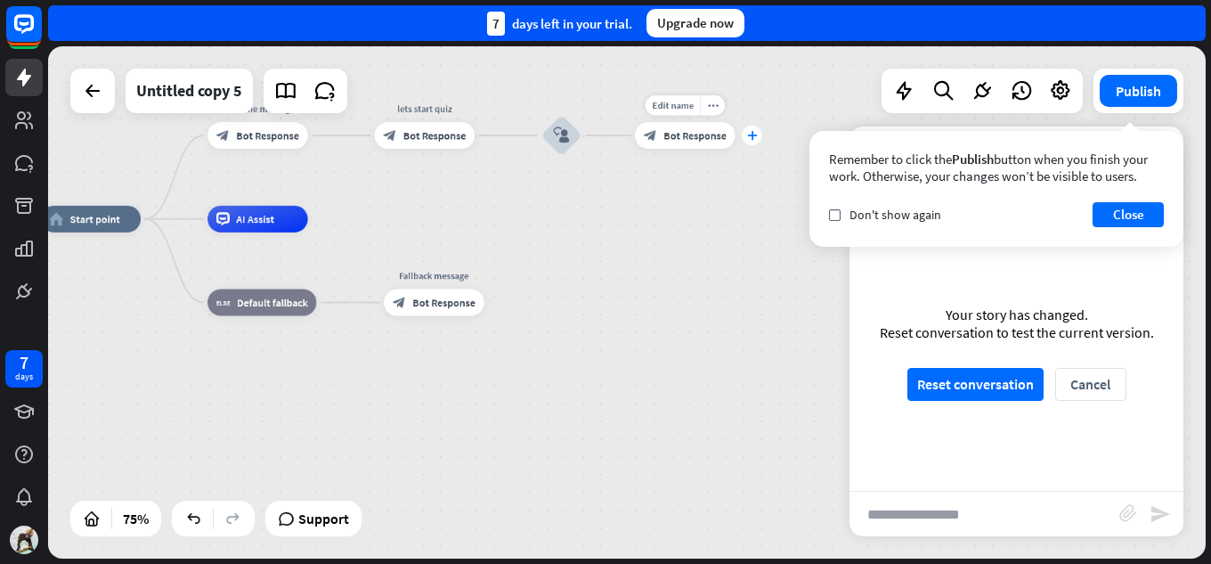
click at [744, 138] on div "plus" at bounding box center [752, 136] width 20 height 20
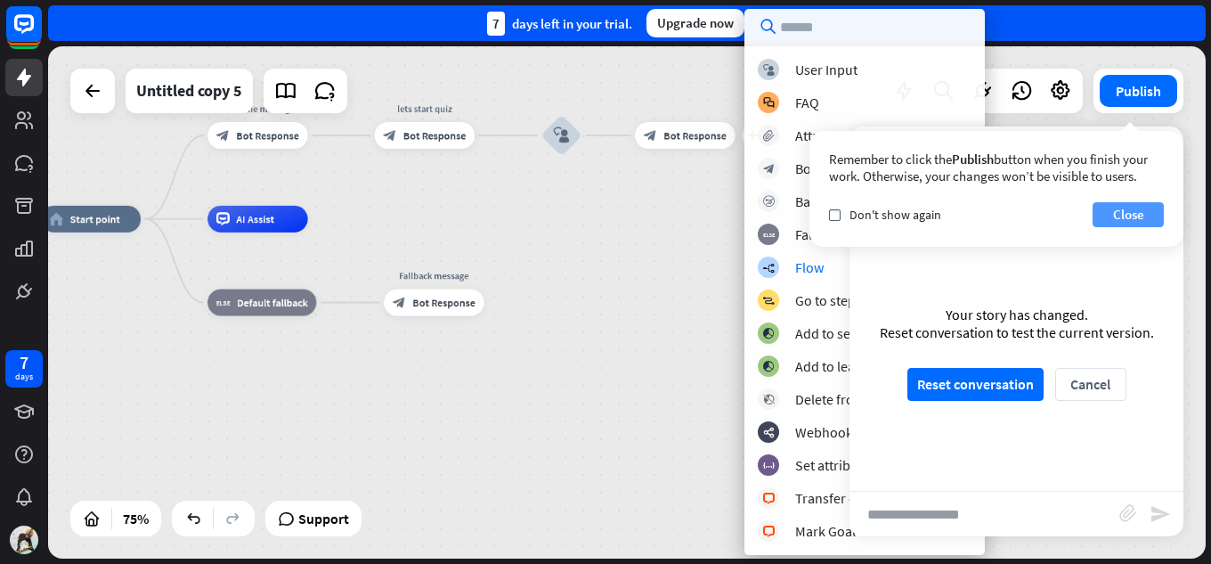
click at [1107, 215] on button "Close" at bounding box center [1127, 214] width 71 height 25
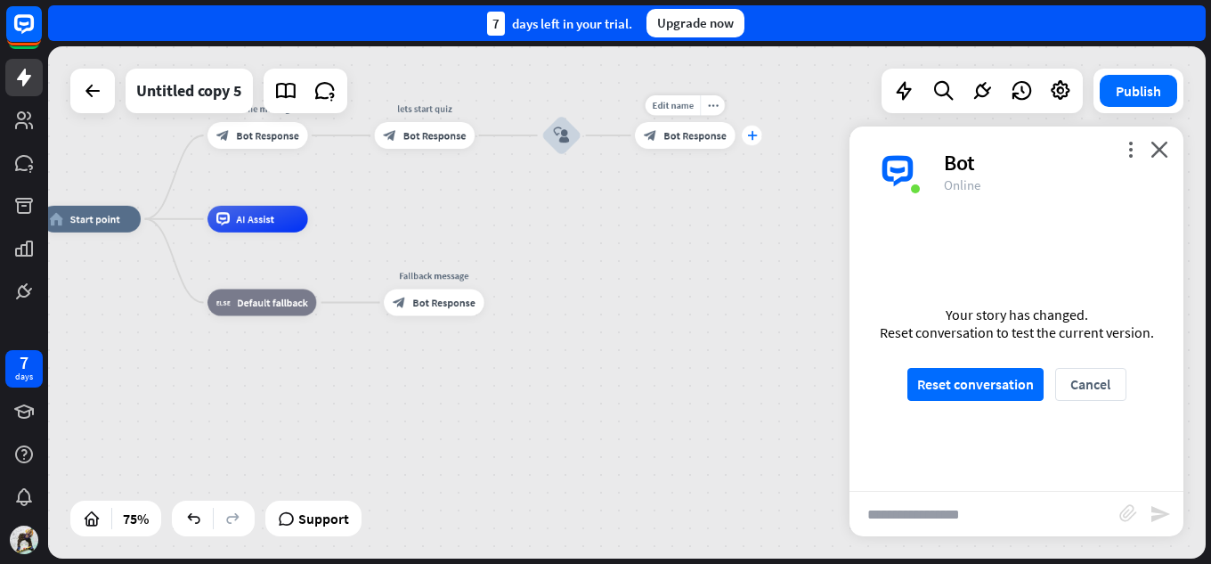
click at [750, 134] on icon "plus" at bounding box center [752, 136] width 10 height 10
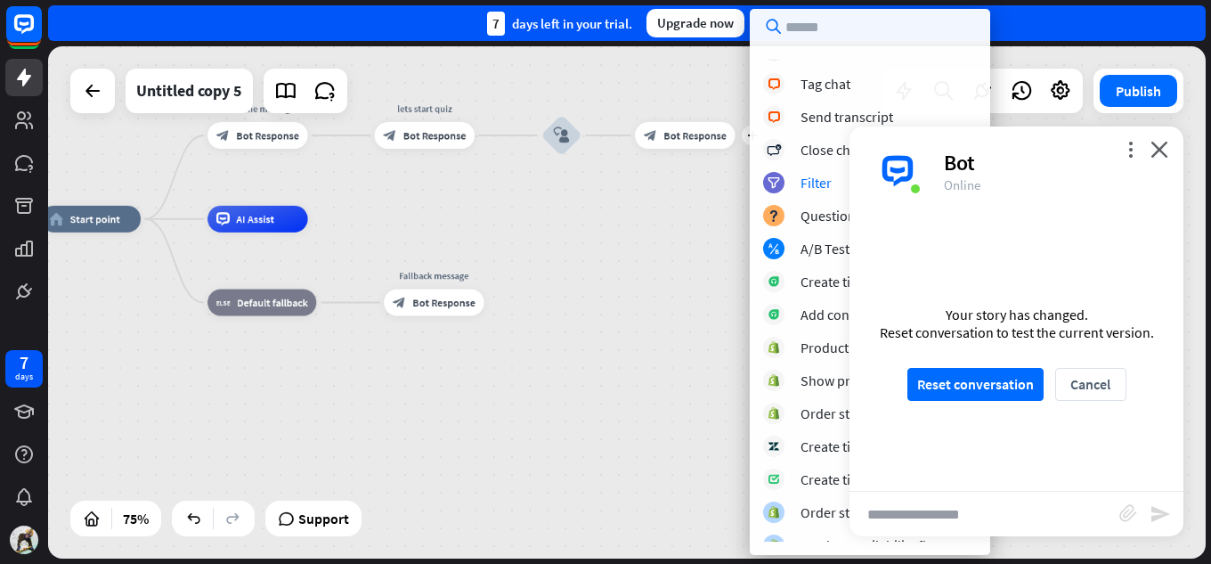
scroll to position [494, 0]
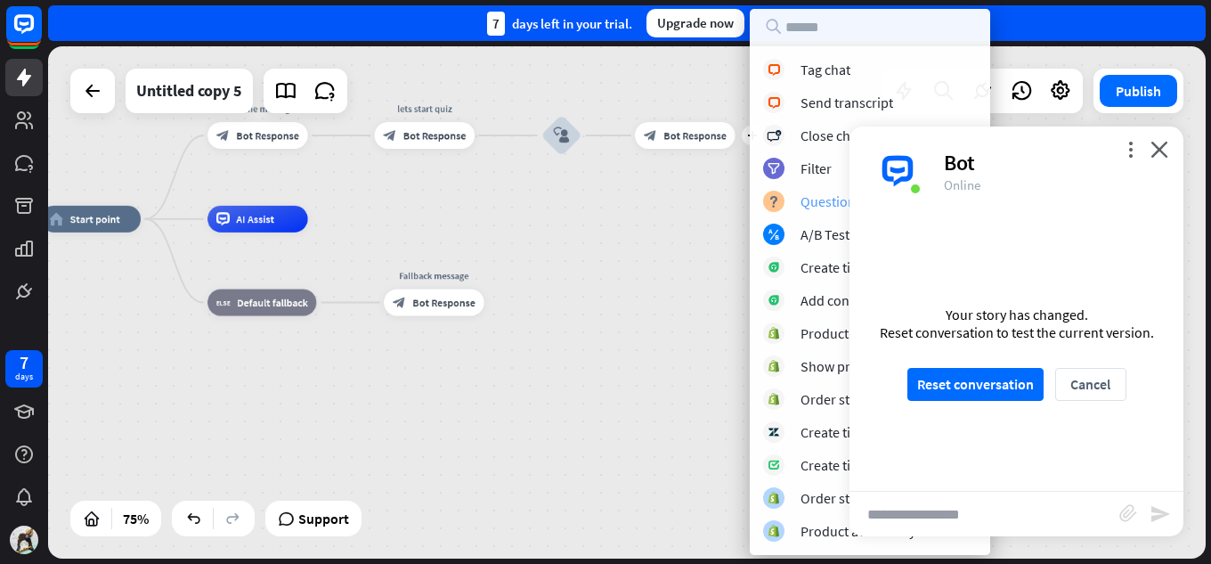
click at [819, 199] on div "Question" at bounding box center [827, 201] width 55 height 18
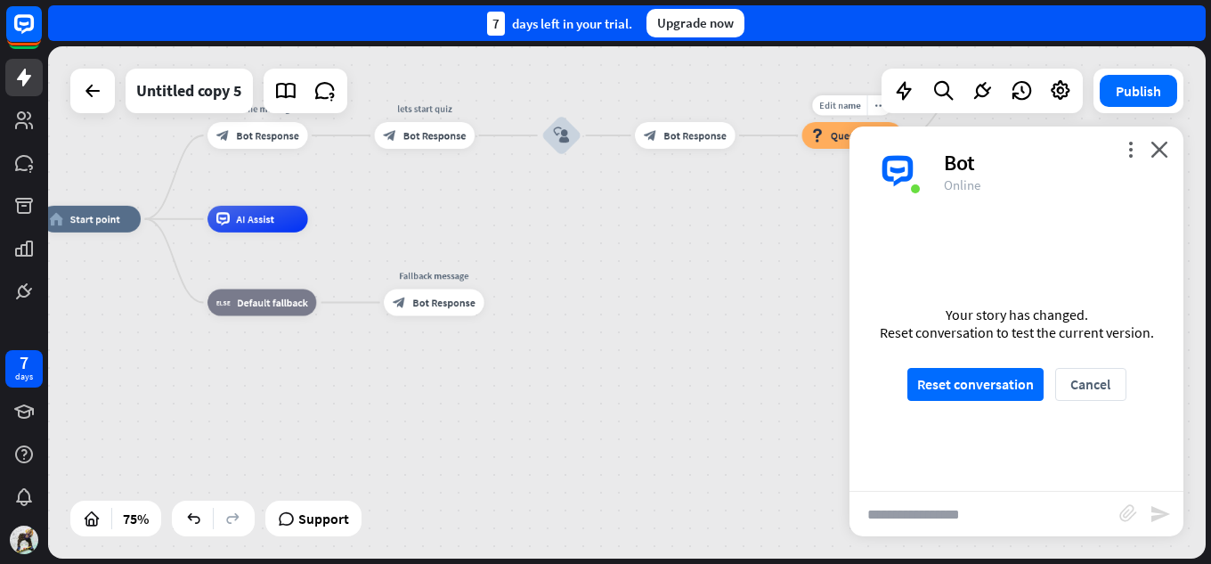
click at [831, 143] on div "block_question Question" at bounding box center [852, 135] width 101 height 27
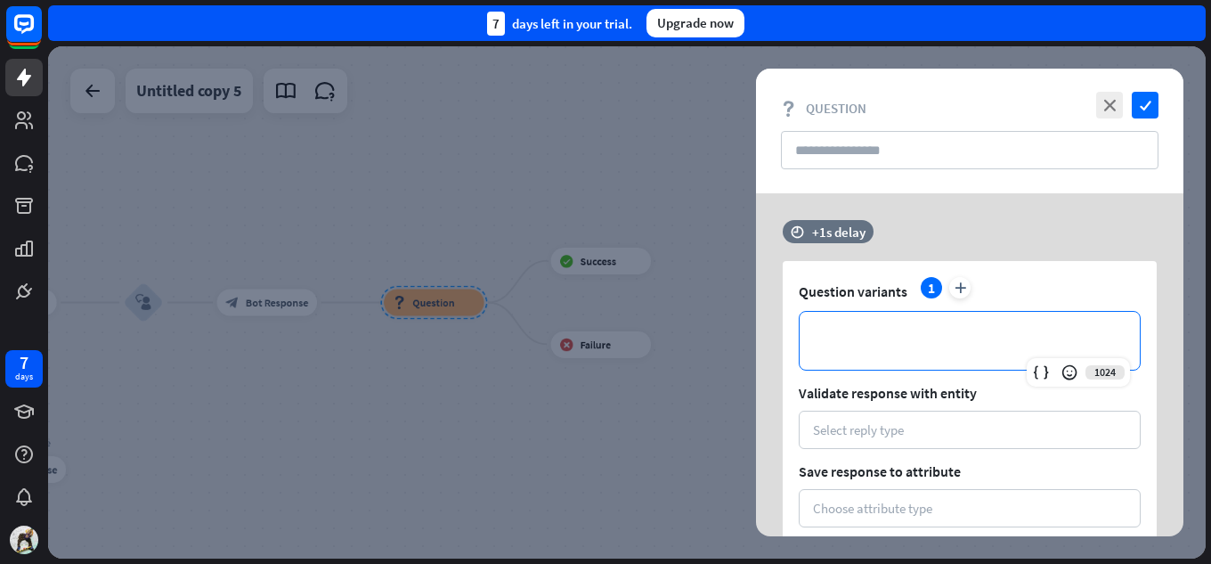
click at [918, 341] on p "**********" at bounding box center [969, 340] width 304 height 22
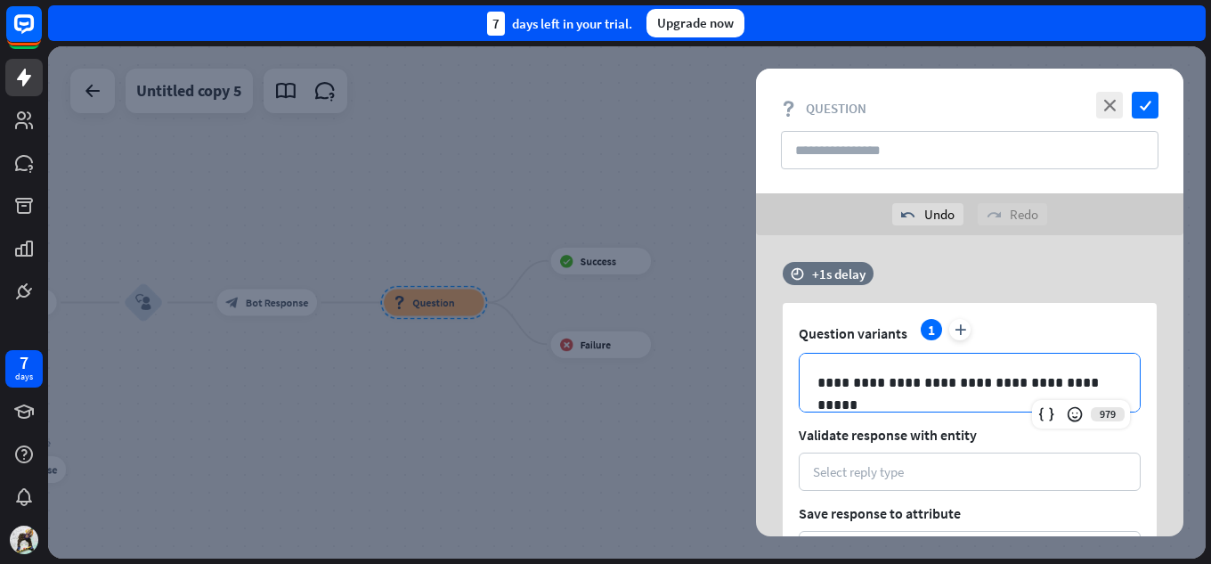
scroll to position [89, 0]
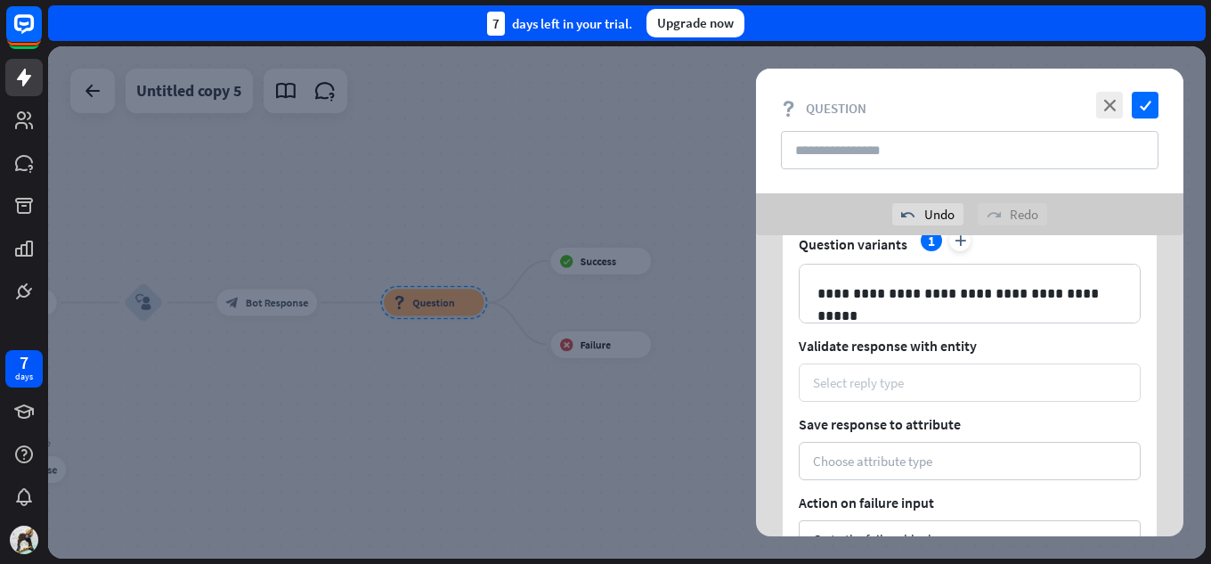
click at [855, 381] on div "Select reply type" at bounding box center [858, 382] width 91 height 17
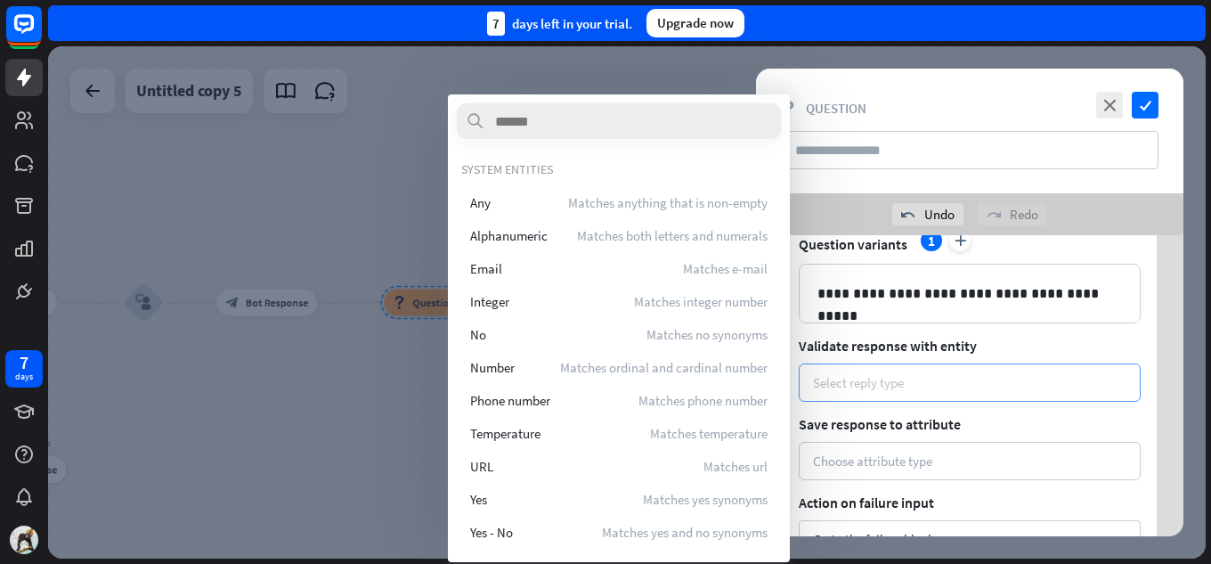
click at [906, 367] on div "Select reply type" at bounding box center [970, 382] width 342 height 38
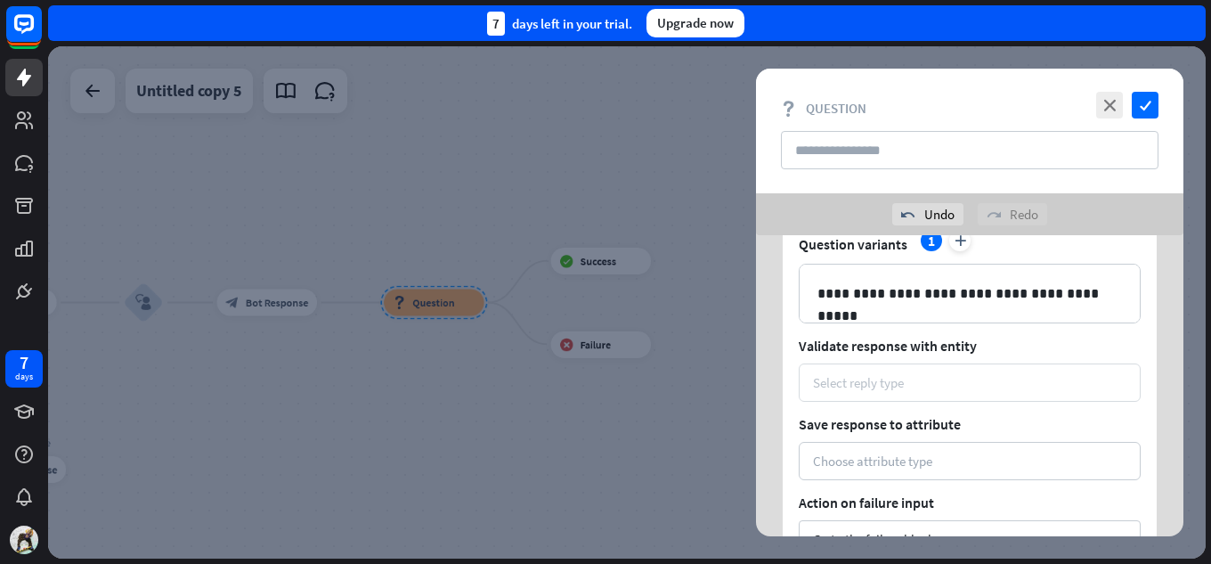
click at [902, 389] on div "Select reply type" at bounding box center [858, 382] width 91 height 17
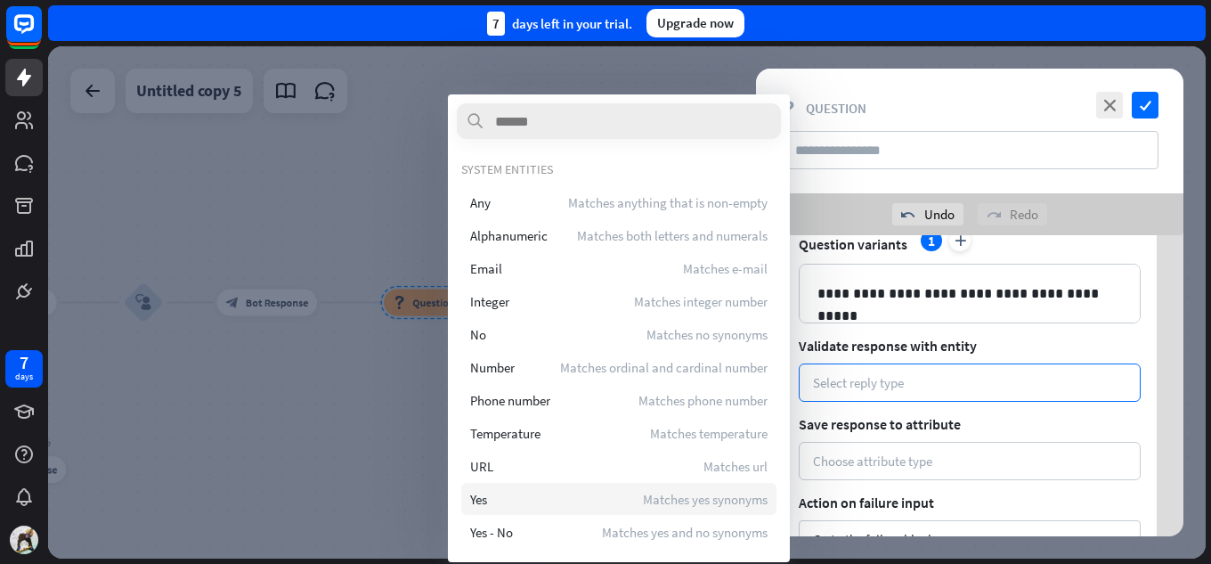
click at [583, 494] on div "Yes Matches yes synonyms" at bounding box center [618, 499] width 315 height 32
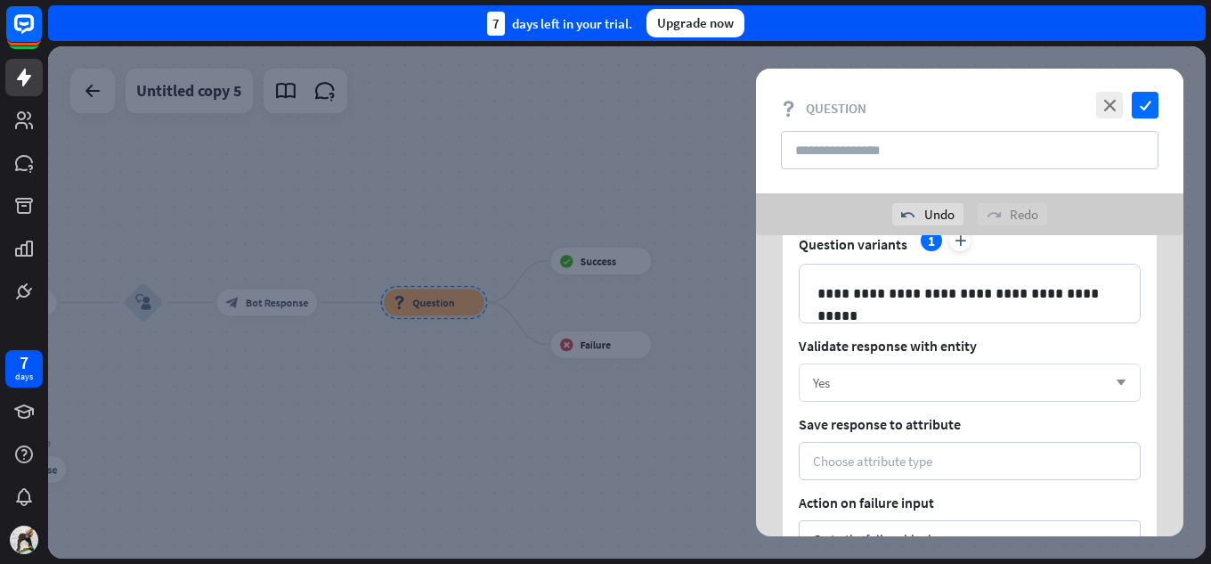
click at [855, 388] on div "Yes" at bounding box center [960, 382] width 294 height 17
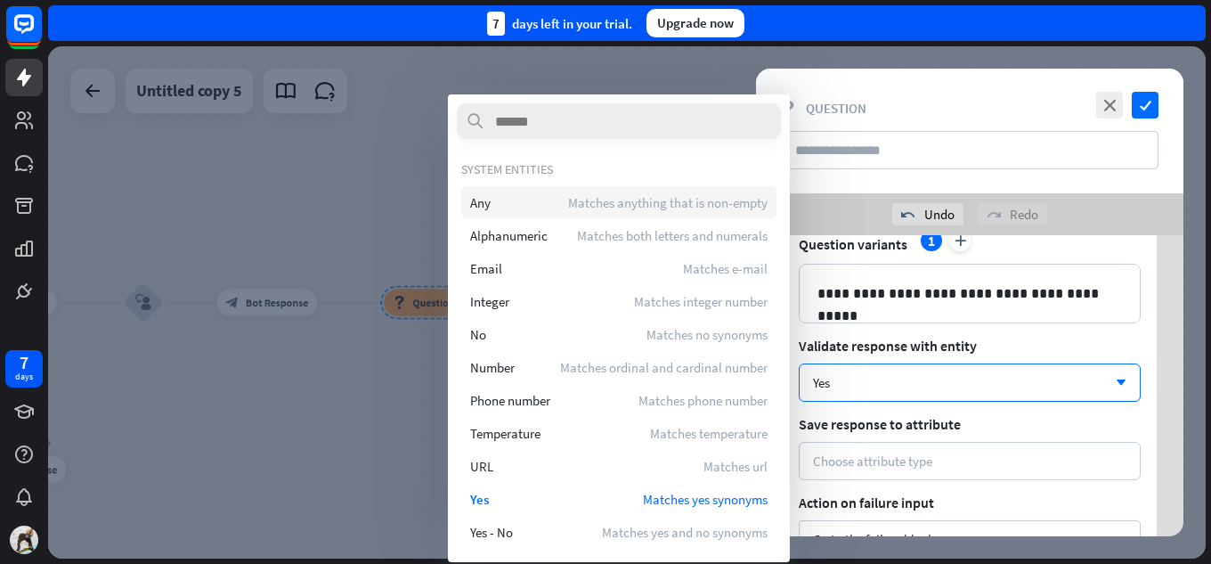
click at [487, 211] on div "Any Matches anything that is non-empty" at bounding box center [618, 202] width 315 height 32
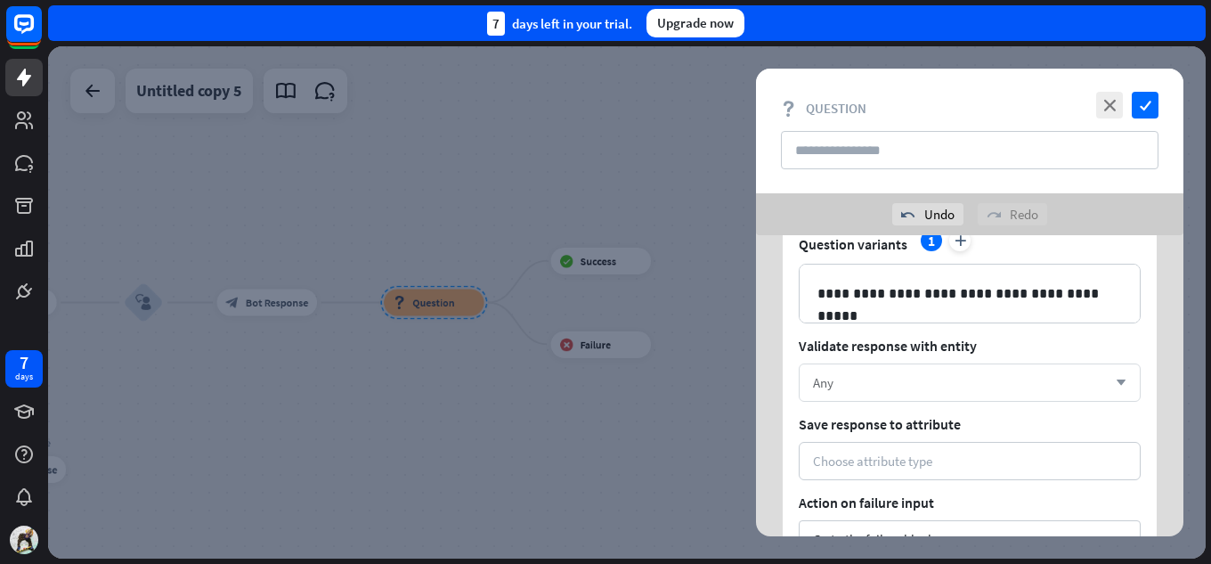
click at [963, 387] on div "Any" at bounding box center [960, 382] width 294 height 17
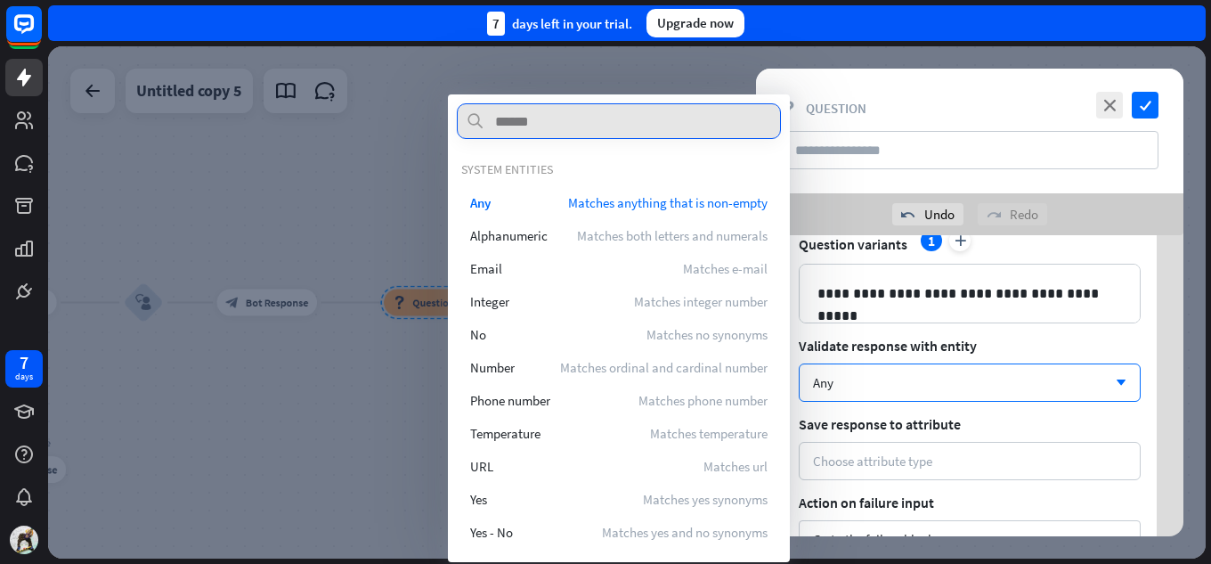
click at [640, 124] on input "text" at bounding box center [619, 121] width 324 height 36
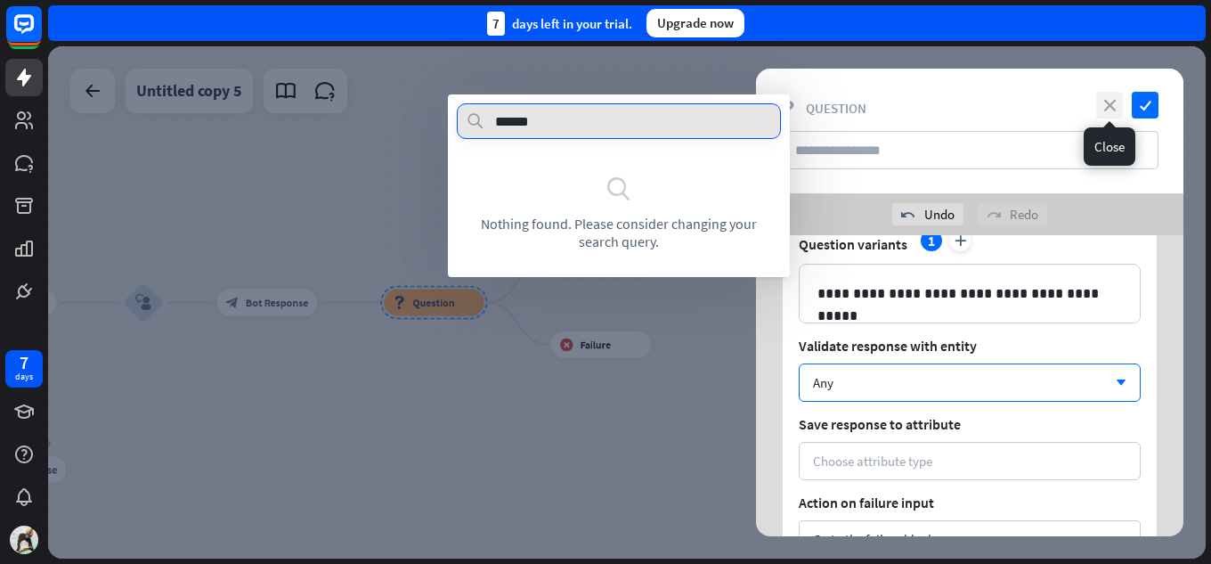
type input "******"
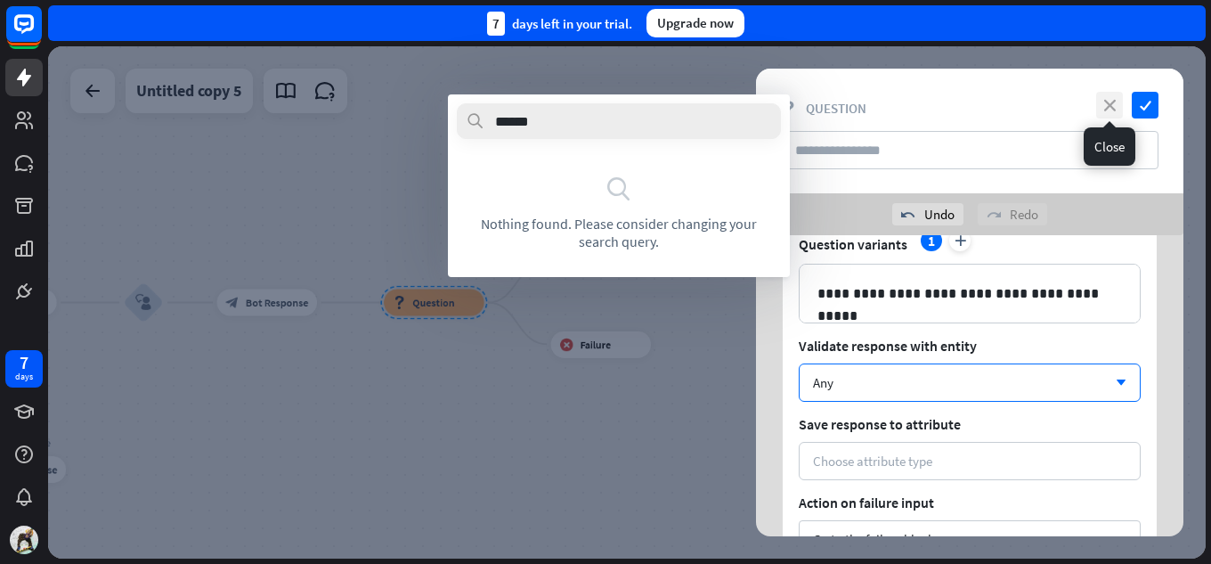
click at [1111, 100] on icon "close" at bounding box center [1109, 105] width 27 height 27
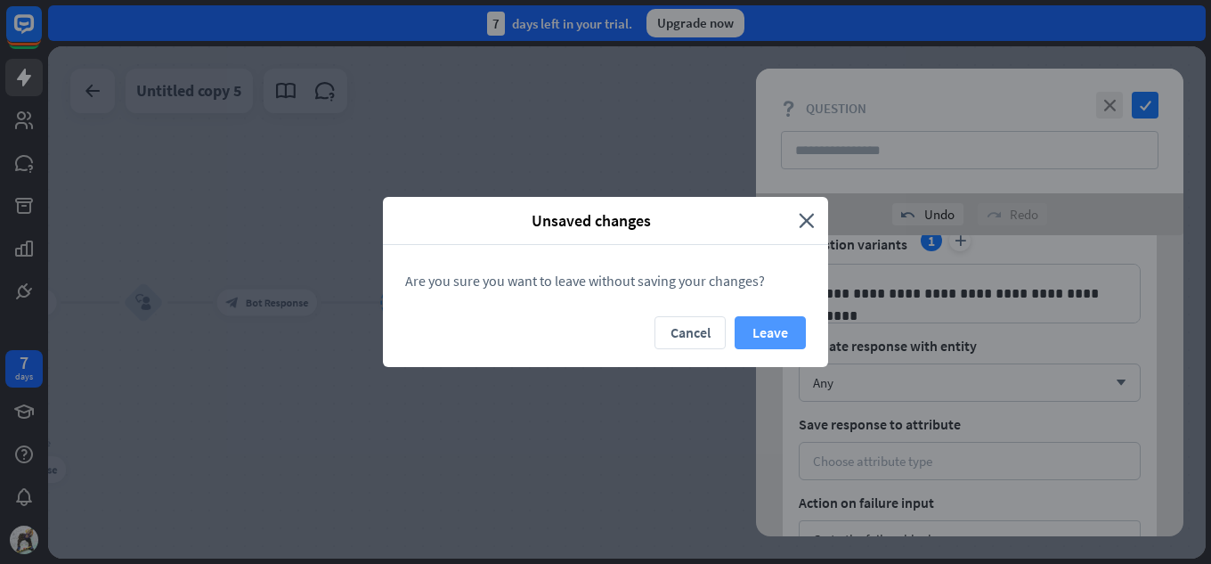
click at [744, 324] on button "Leave" at bounding box center [769, 332] width 71 height 33
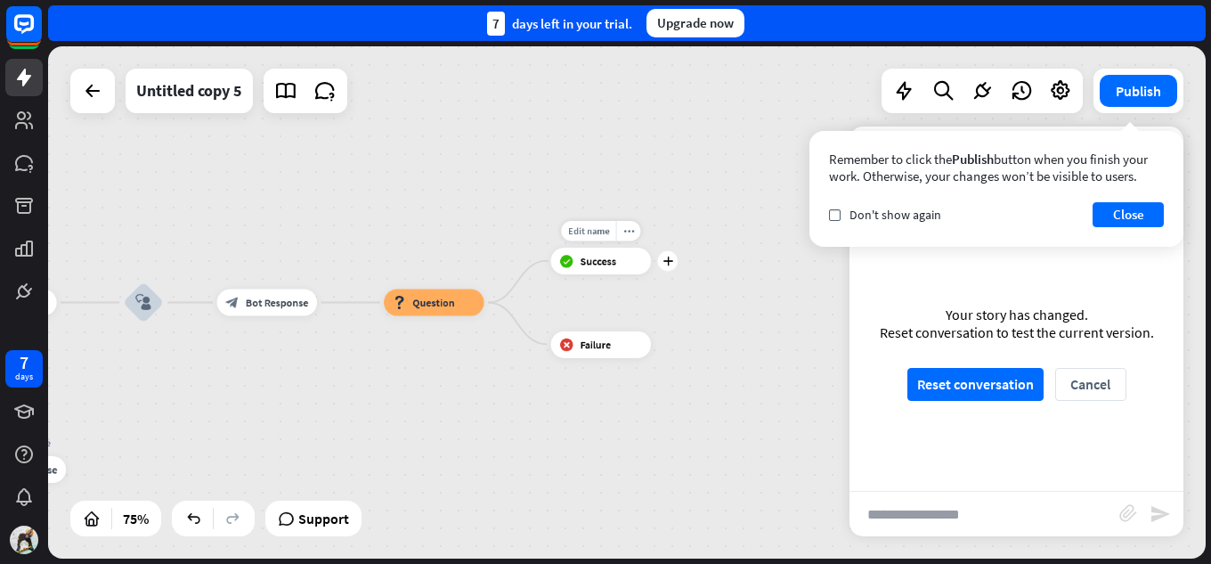
click at [634, 274] on div "Edit name more_horiz plus block_success Success" at bounding box center [601, 260] width 101 height 27
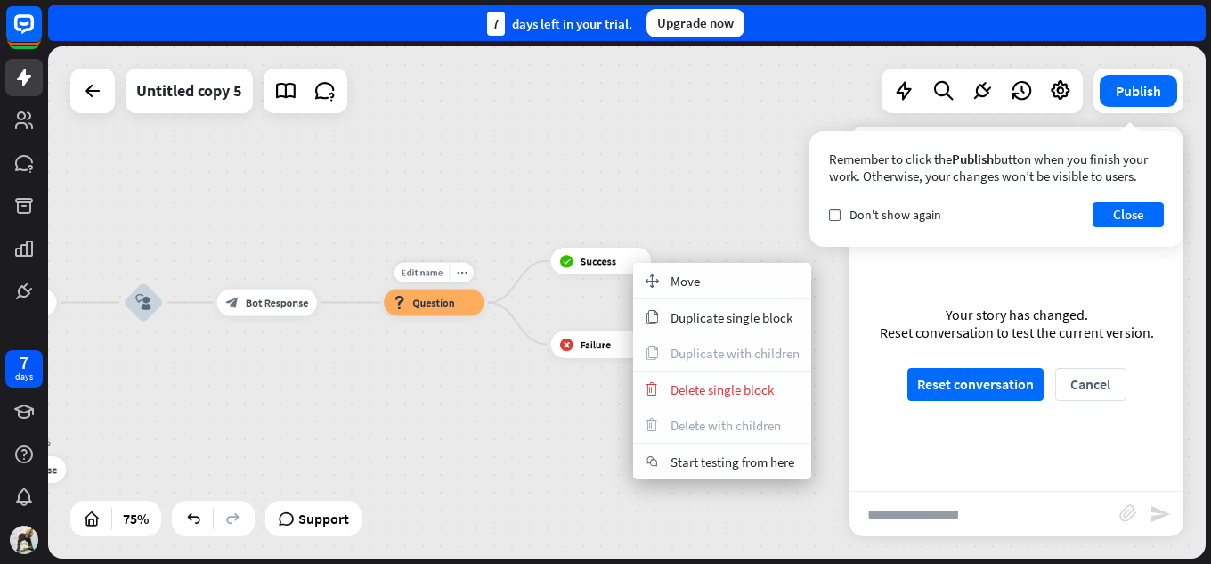
click at [406, 309] on div "block_question Question" at bounding box center [434, 302] width 100 height 27
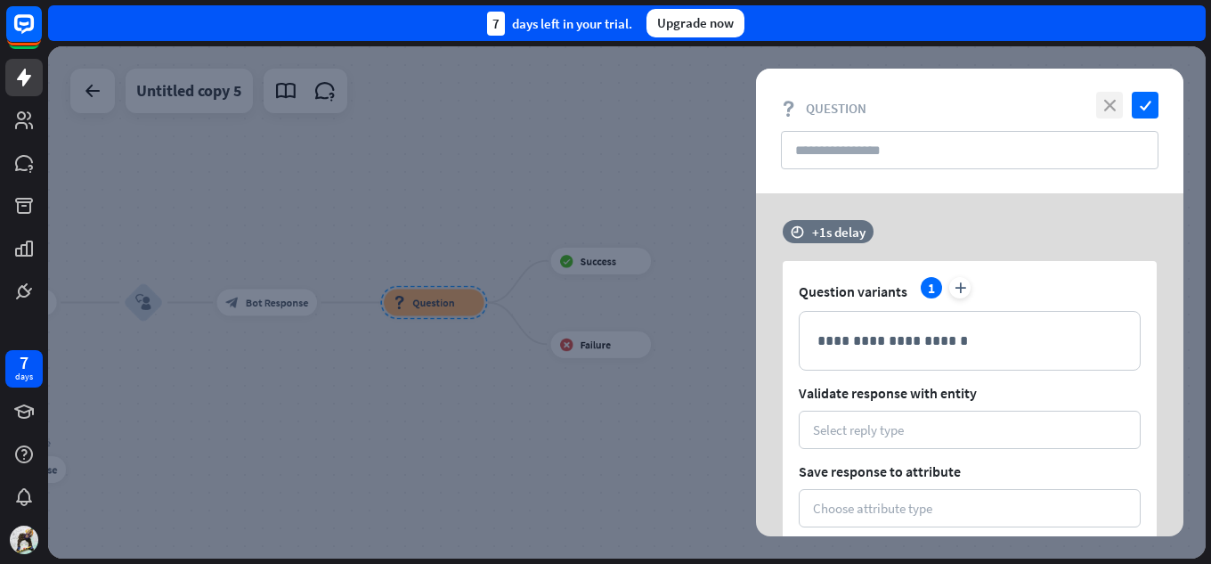
drag, startPoint x: 406, startPoint y: 309, endPoint x: 1117, endPoint y: 101, distance: 741.2
click at [1117, 101] on icon "close" at bounding box center [1109, 105] width 27 height 27
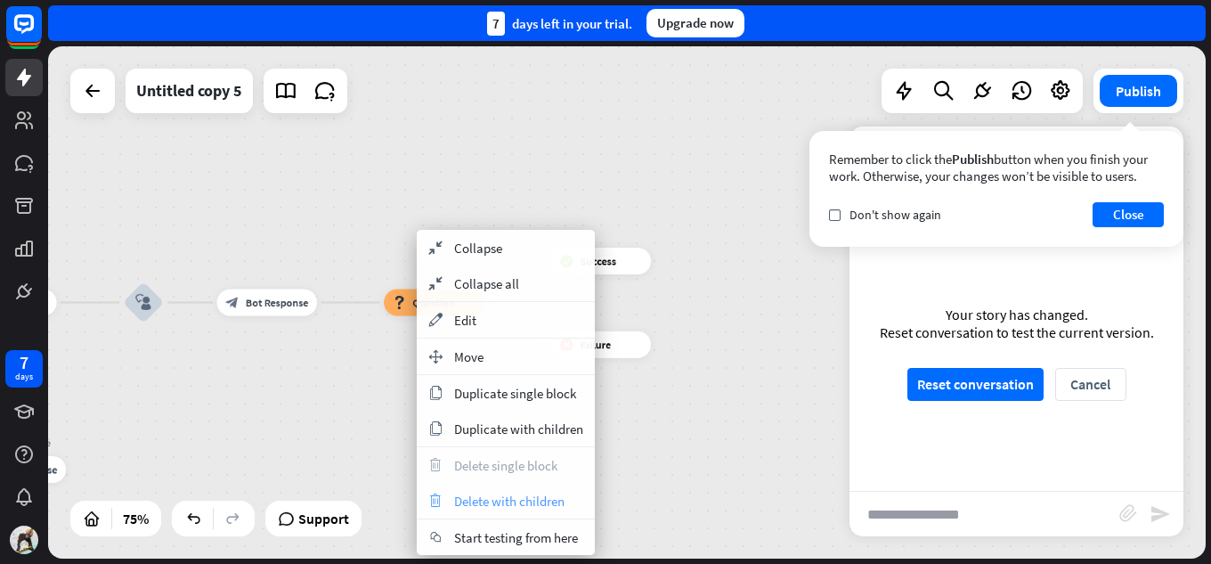
click at [510, 506] on span "Delete with children" at bounding box center [509, 500] width 110 height 17
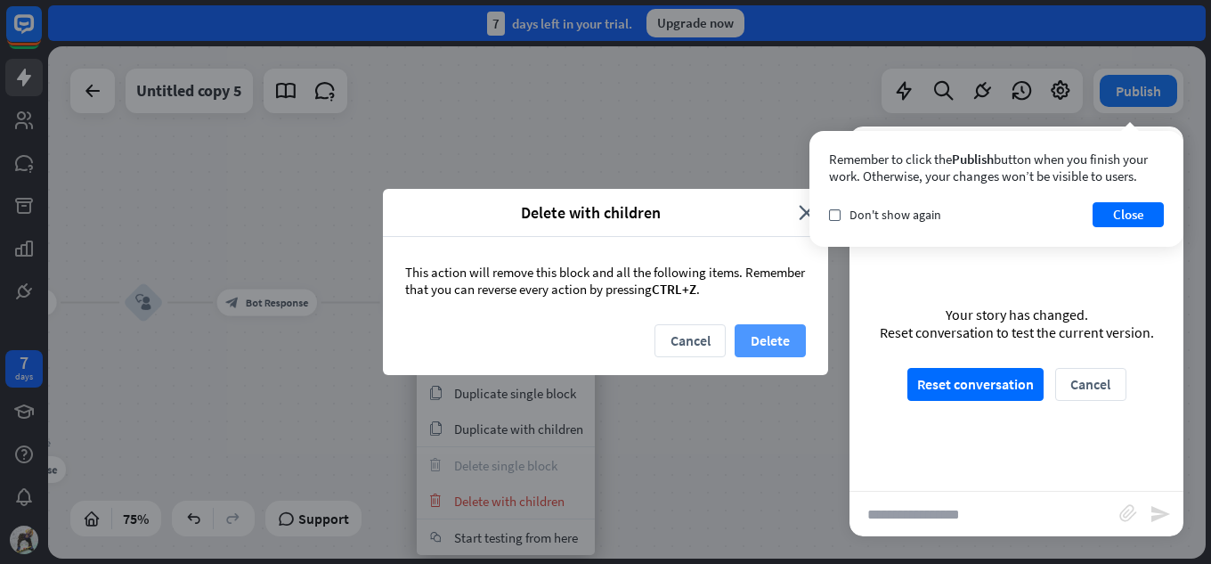
click at [786, 345] on button "Delete" at bounding box center [769, 340] width 71 height 33
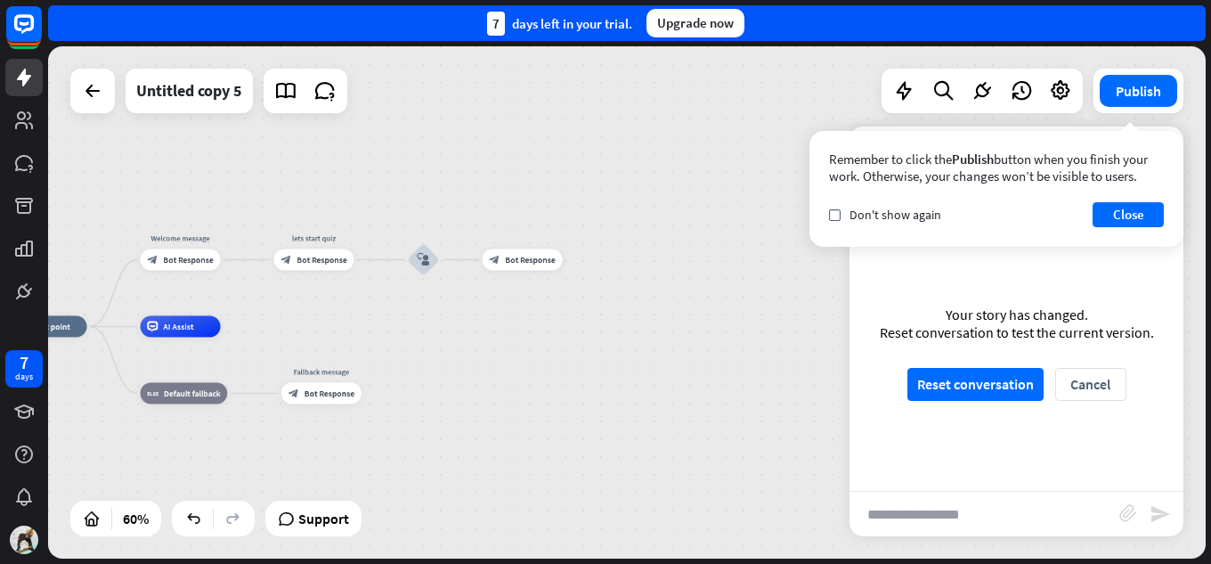
drag, startPoint x: 297, startPoint y: 380, endPoint x: 548, endPoint y: 337, distance: 254.8
click at [548, 337] on div "home_2 Start point Welcome message block_bot_response Bot Response lets start q…" at bounding box center [354, 479] width 694 height 307
click at [351, 395] on span "Bot Response" at bounding box center [329, 392] width 50 height 11
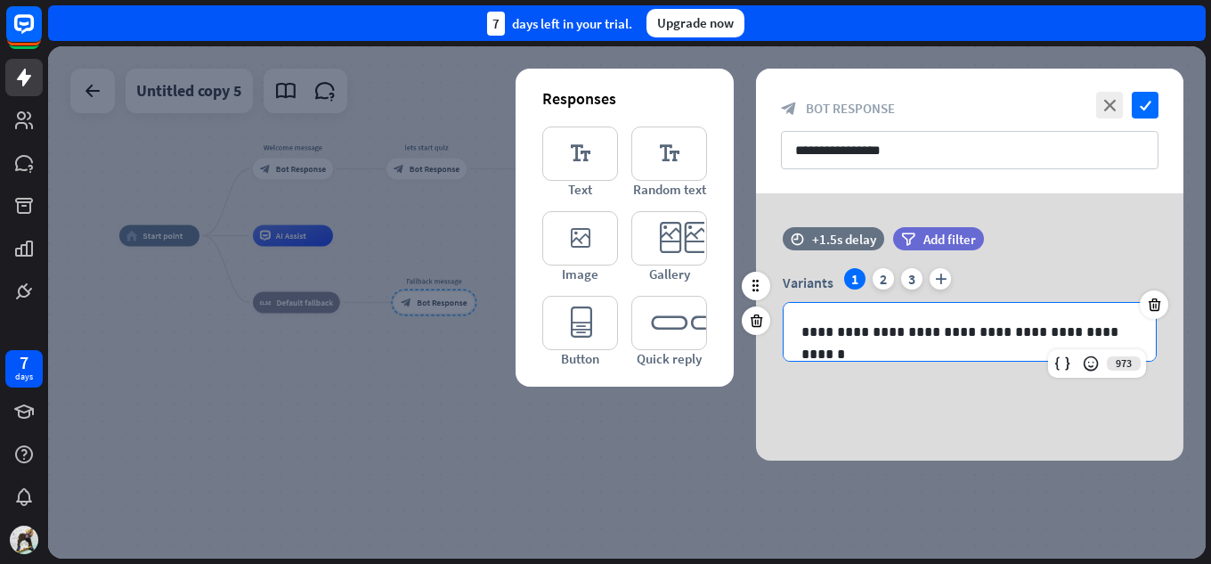
click at [907, 329] on p "**********" at bounding box center [969, 331] width 337 height 22
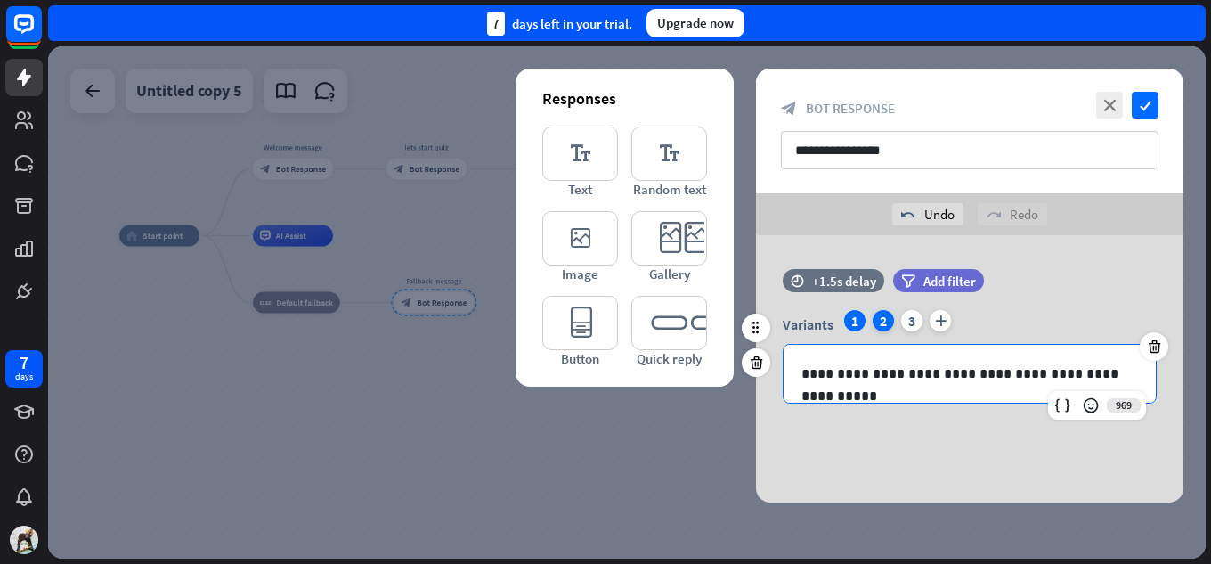
click at [877, 317] on div "2" at bounding box center [882, 320] width 21 height 21
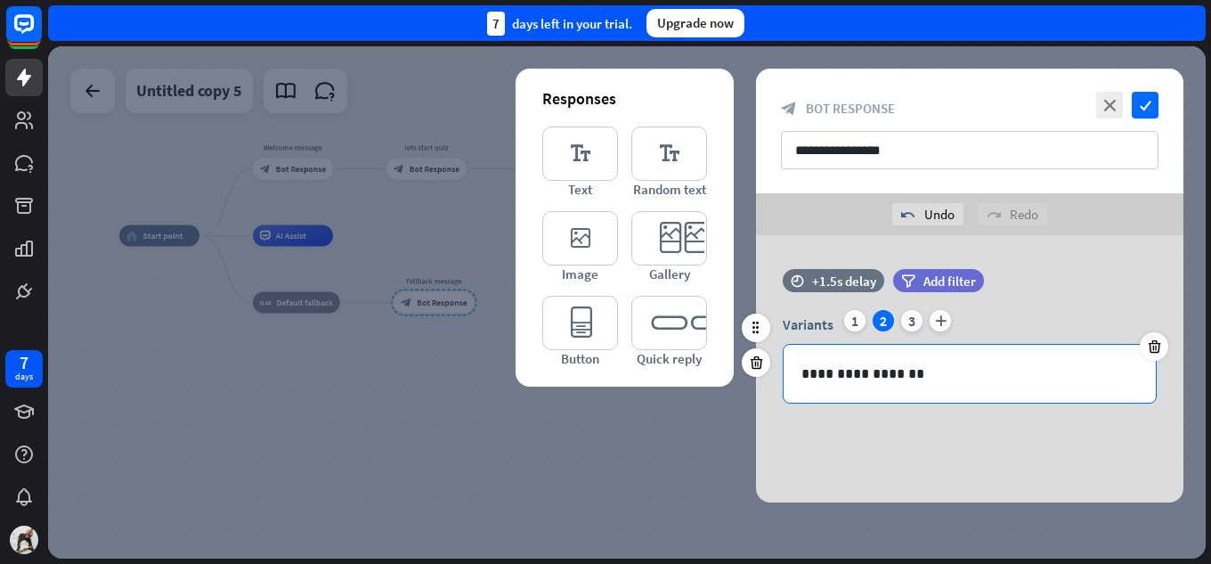
click at [908, 369] on p "**********" at bounding box center [969, 373] width 337 height 22
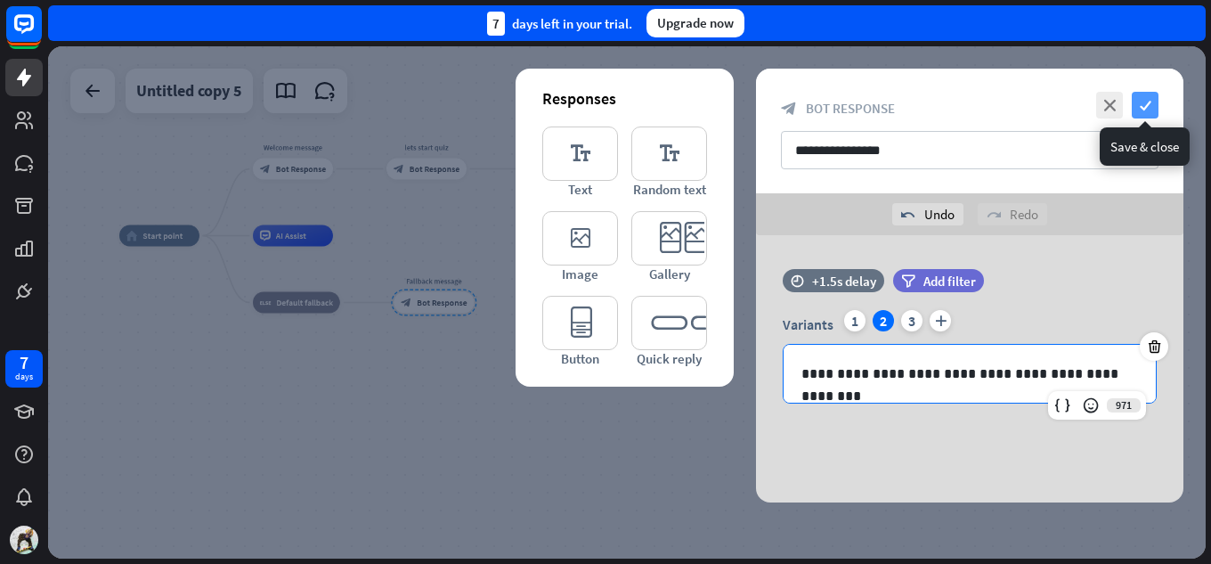
click at [1145, 101] on icon "check" at bounding box center [1144, 105] width 27 height 27
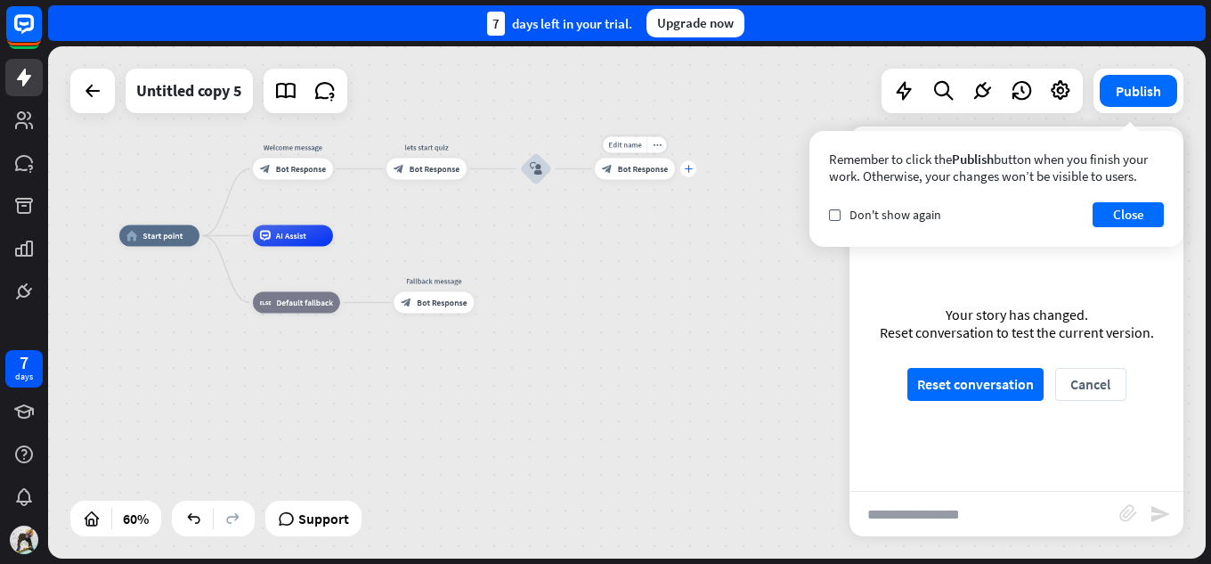
click at [684, 172] on icon "plus" at bounding box center [688, 168] width 8 height 7
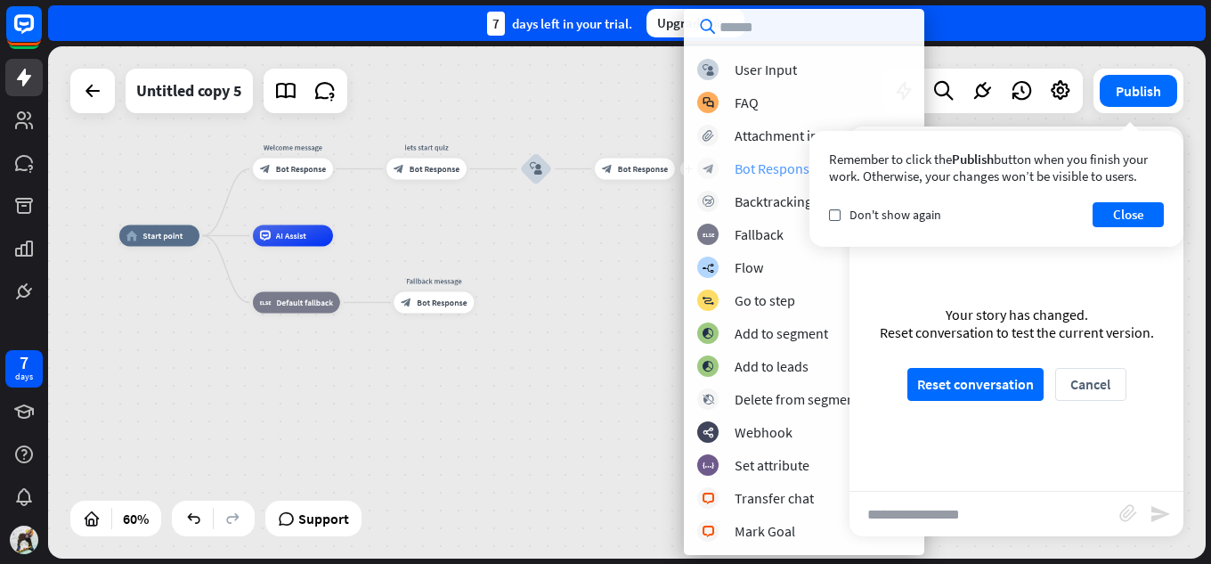
click at [735, 166] on div "Bot Response" at bounding box center [775, 168] width 82 height 18
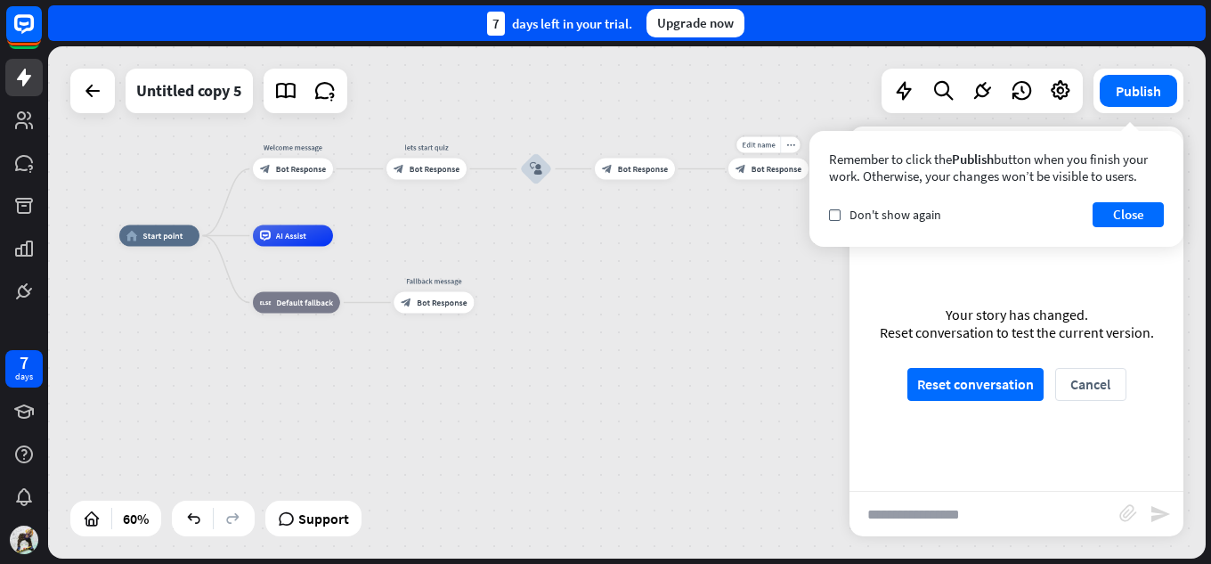
click at [741, 169] on icon "block_bot_response" at bounding box center [740, 169] width 11 height 11
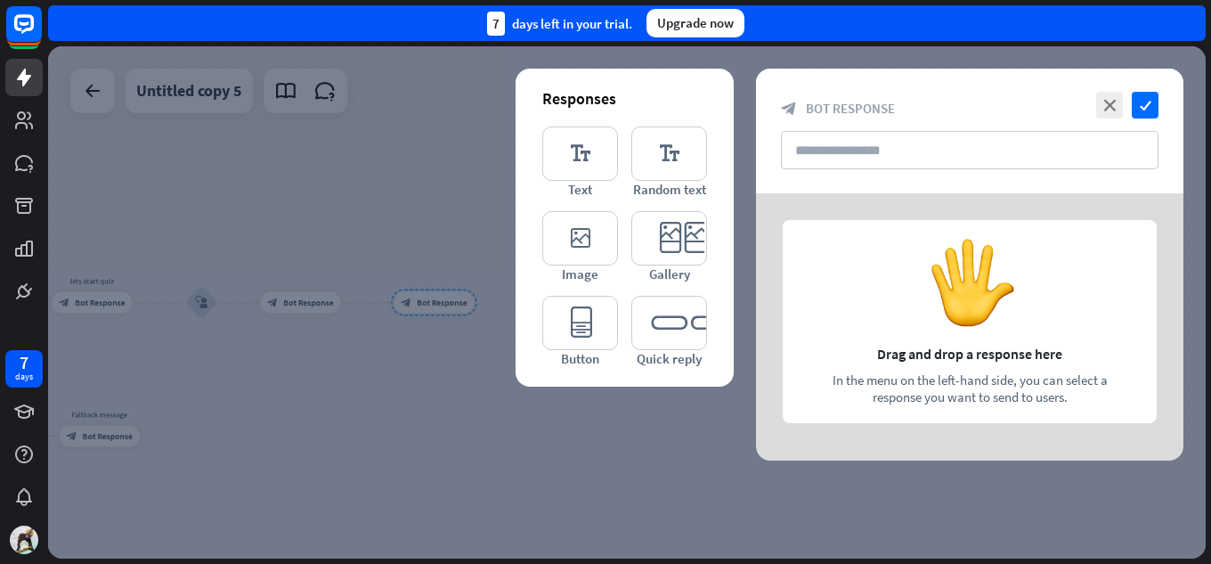
click at [866, 279] on div at bounding box center [969, 326] width 427 height 267
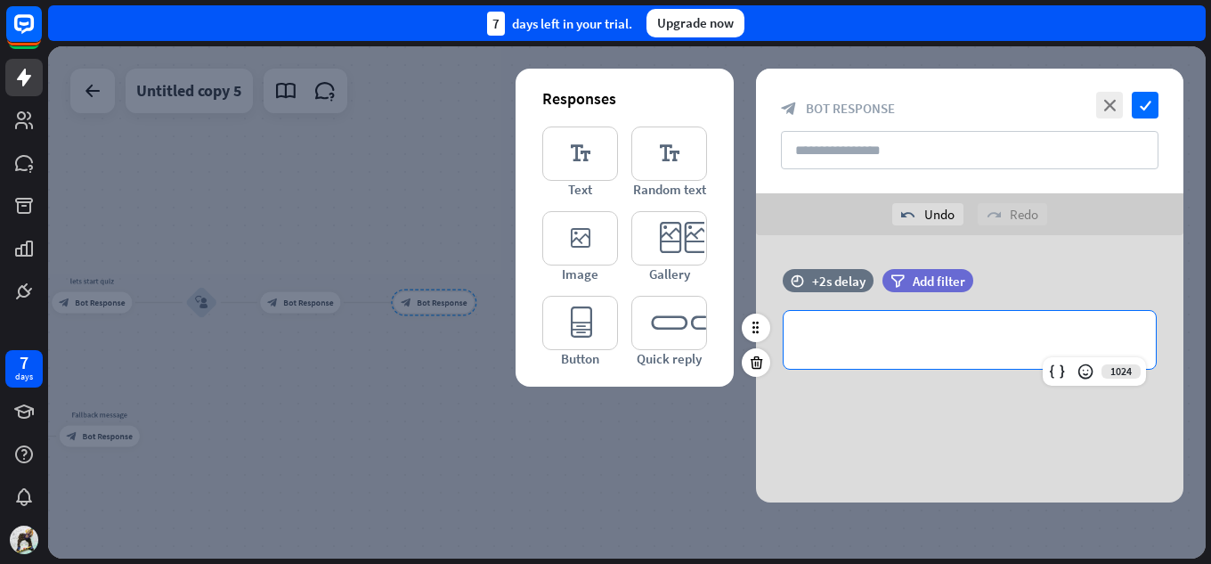
click at [982, 333] on p "**********" at bounding box center [969, 339] width 337 height 22
click at [691, 244] on icon "editor_card" at bounding box center [669, 238] width 76 height 54
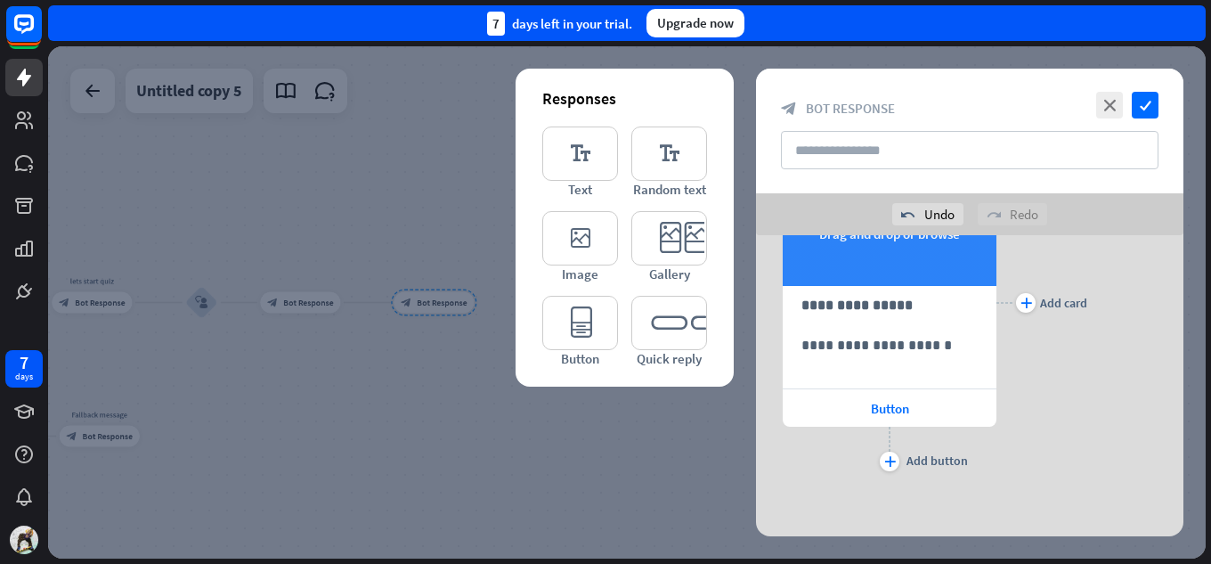
scroll to position [273, 0]
click at [889, 343] on p "**********" at bounding box center [889, 343] width 176 height 22
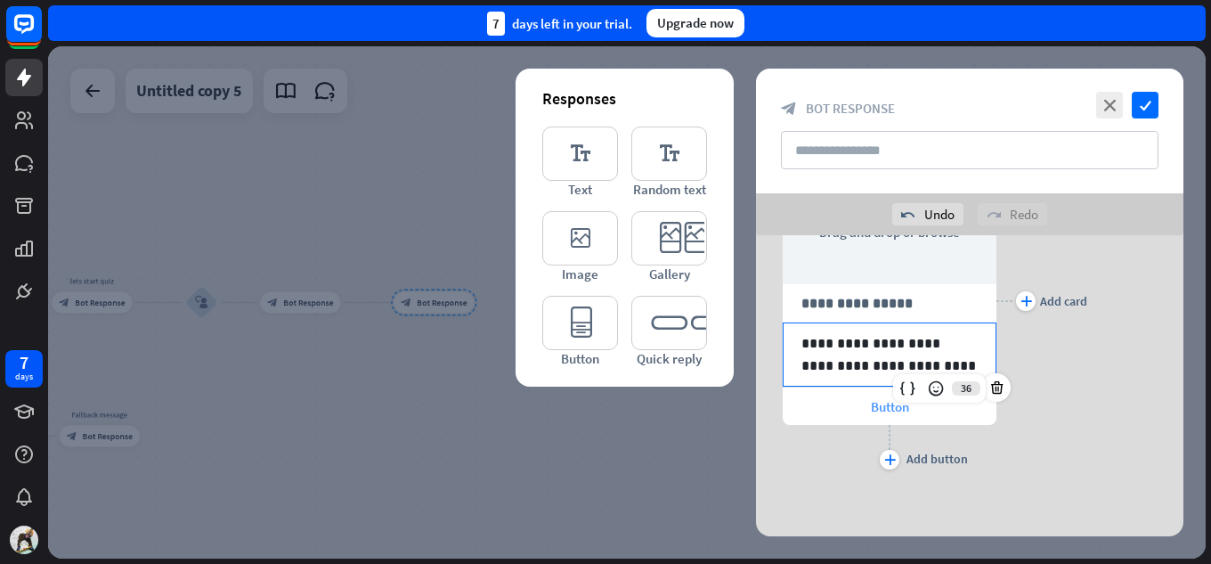
click at [896, 417] on div "Button" at bounding box center [890, 405] width 214 height 37
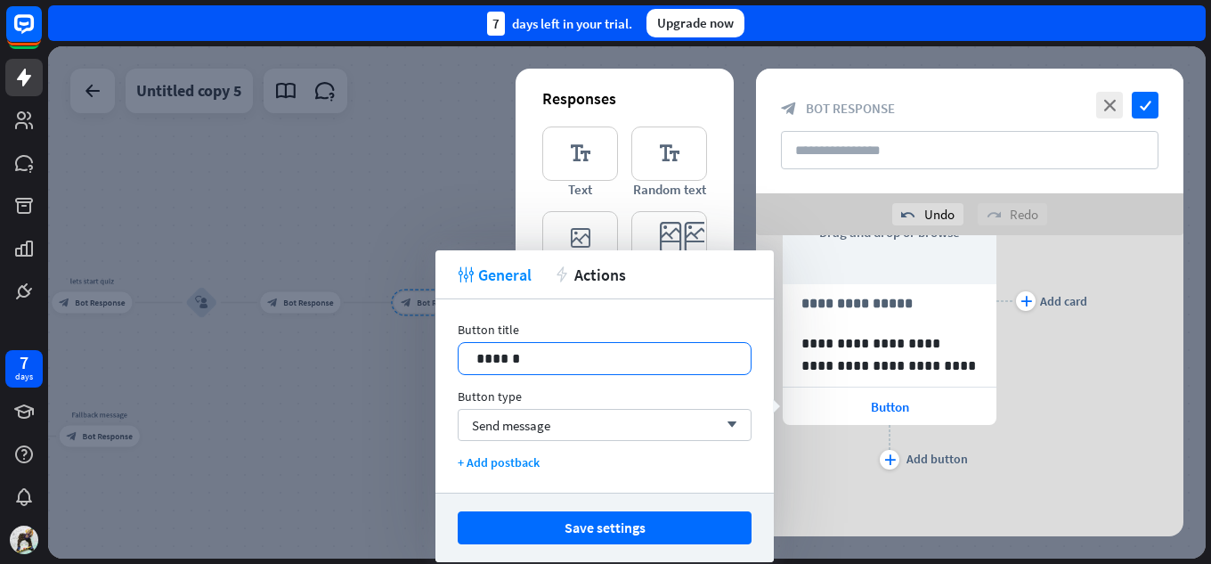
click at [550, 345] on div "******" at bounding box center [604, 358] width 292 height 31
click at [540, 423] on span "Send message" at bounding box center [511, 425] width 78 height 17
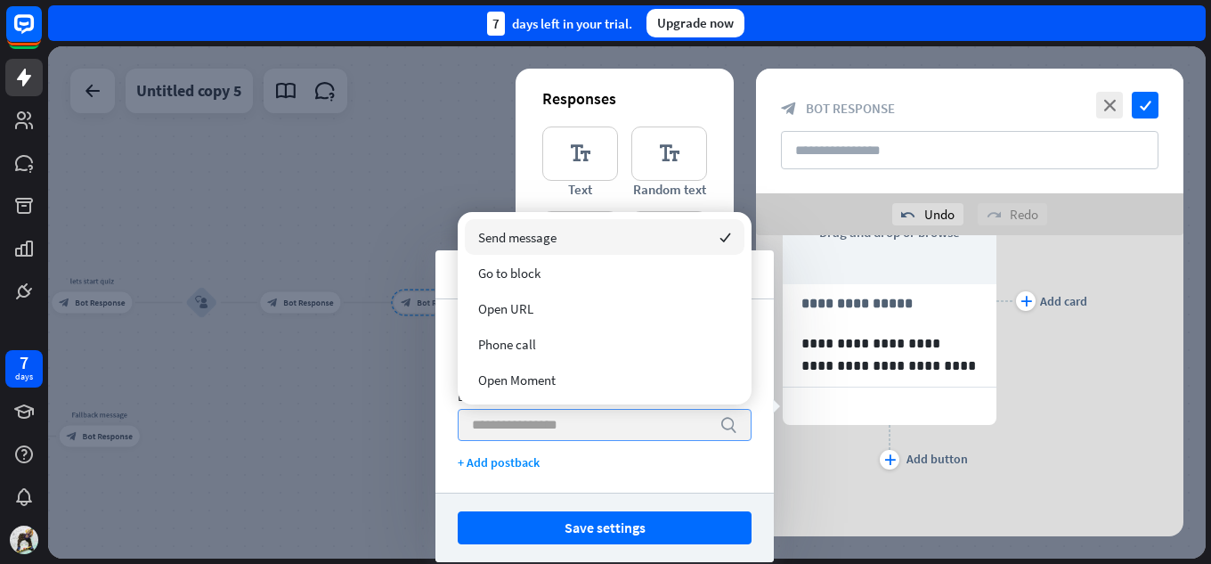
click at [592, 231] on div "Send message checked" at bounding box center [605, 237] width 280 height 36
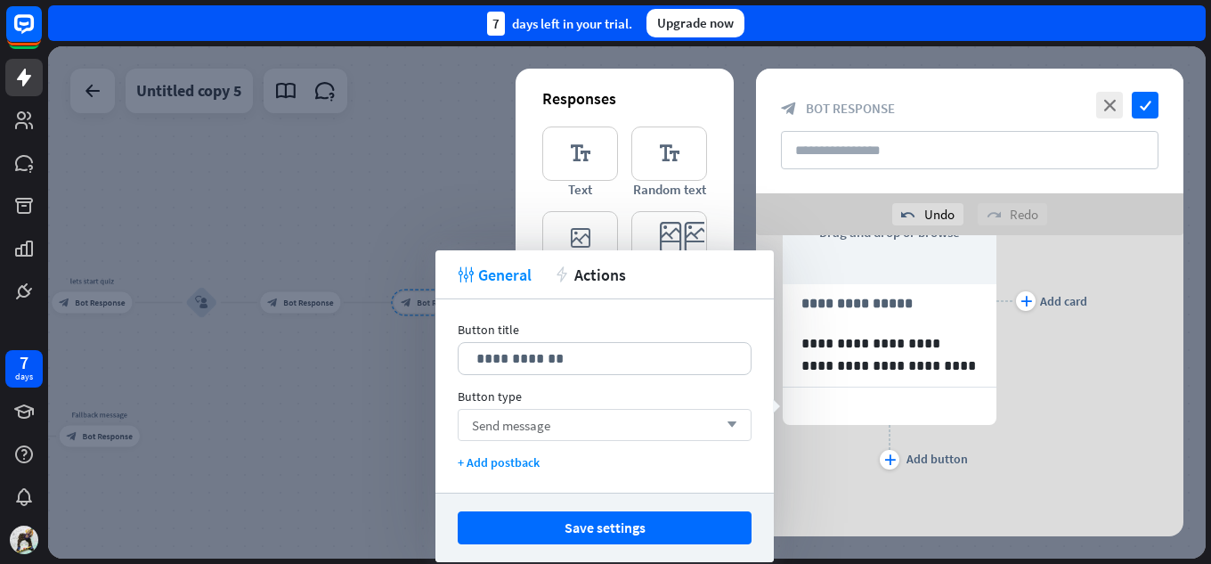
click at [561, 433] on div "Send message arrow_down" at bounding box center [605, 425] width 294 height 32
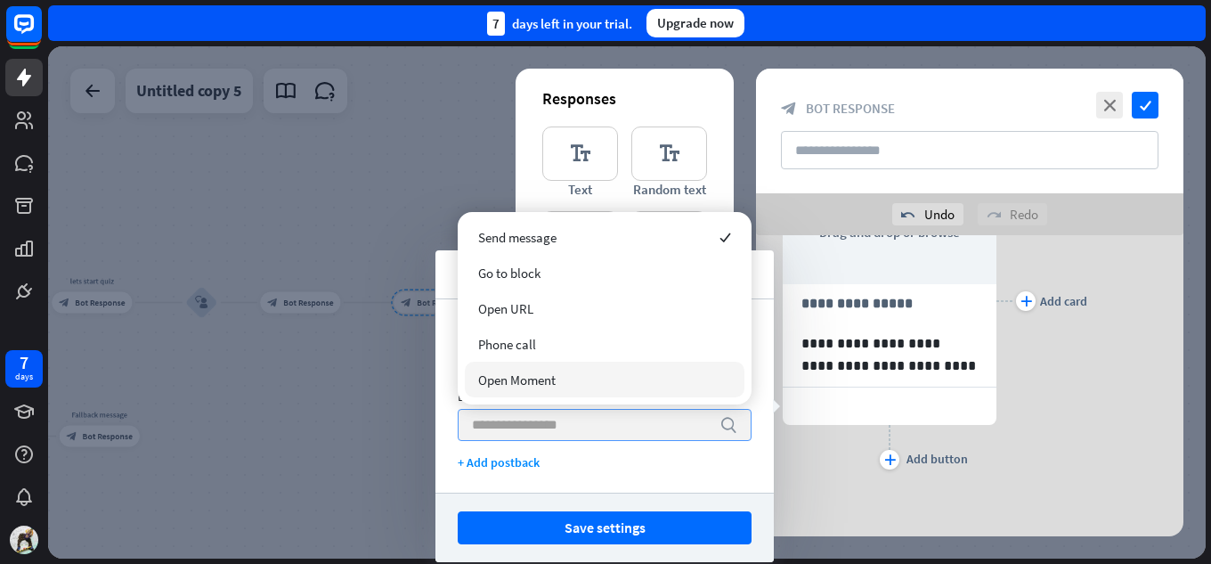
click at [501, 432] on input "search" at bounding box center [591, 425] width 239 height 30
click at [463, 430] on div "search" at bounding box center [605, 425] width 294 height 32
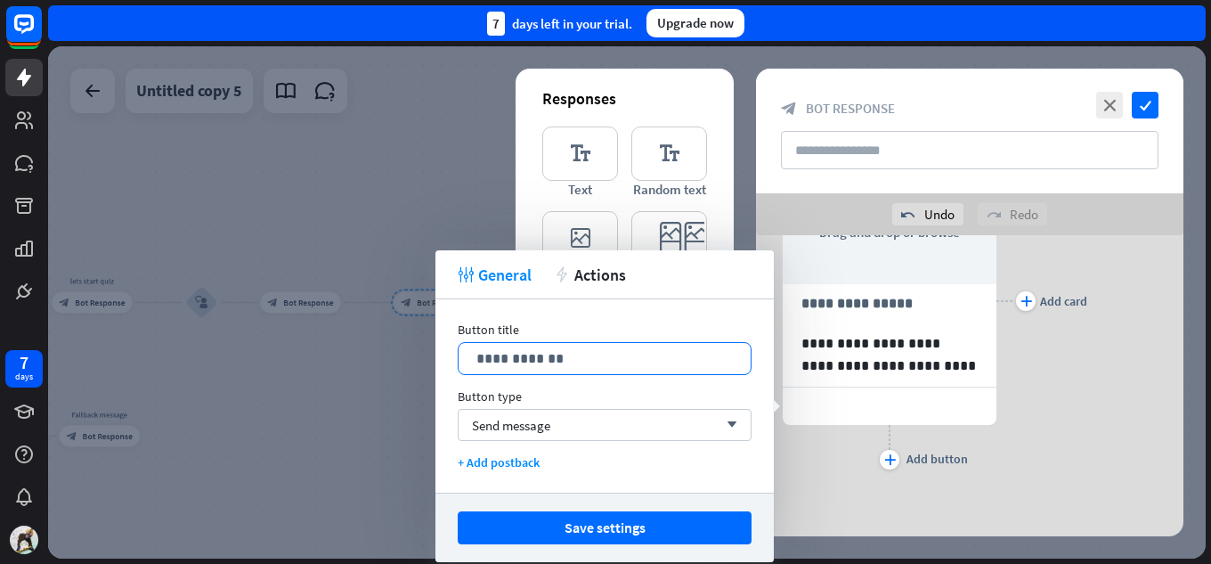
click at [572, 351] on p "**********" at bounding box center [604, 358] width 256 height 22
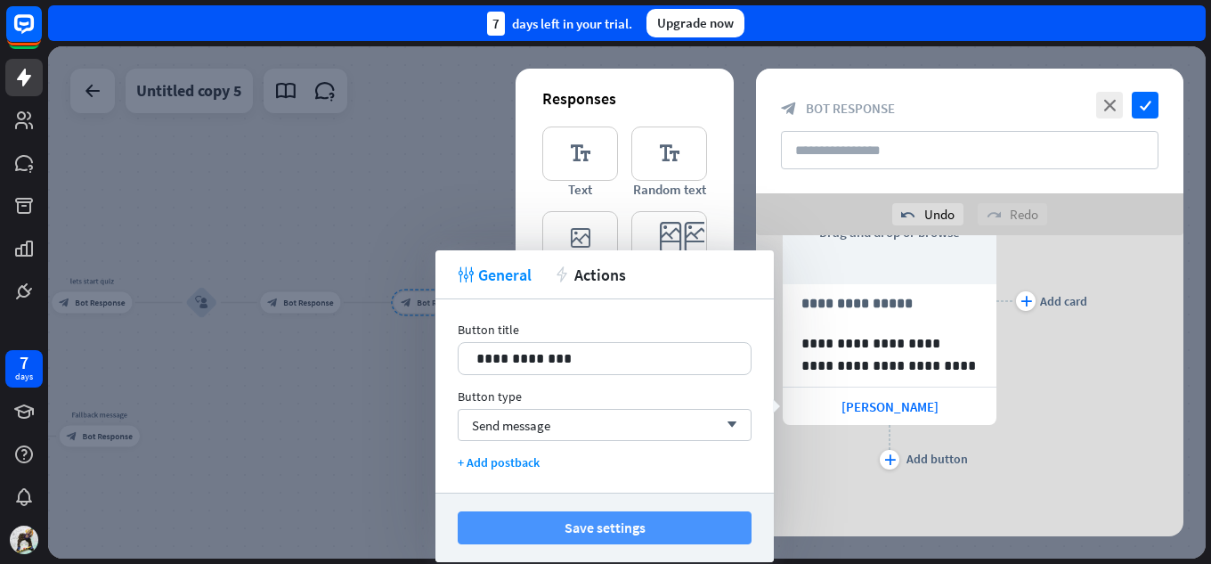
click at [610, 526] on button "Save settings" at bounding box center [605, 527] width 294 height 33
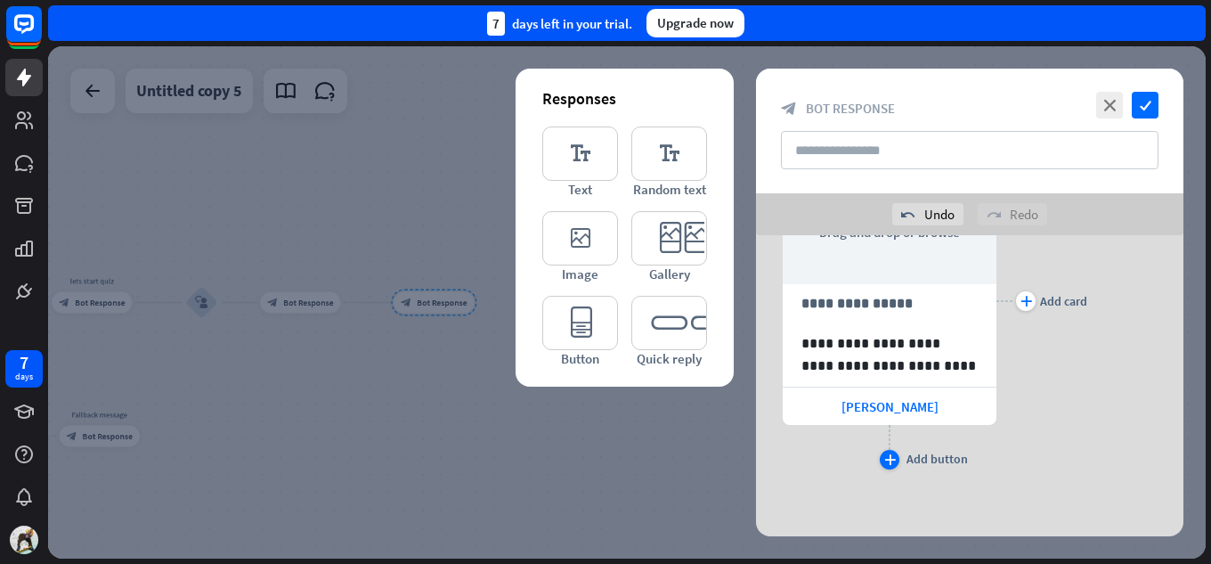
click at [887, 461] on icon "plus" at bounding box center [890, 459] width 12 height 11
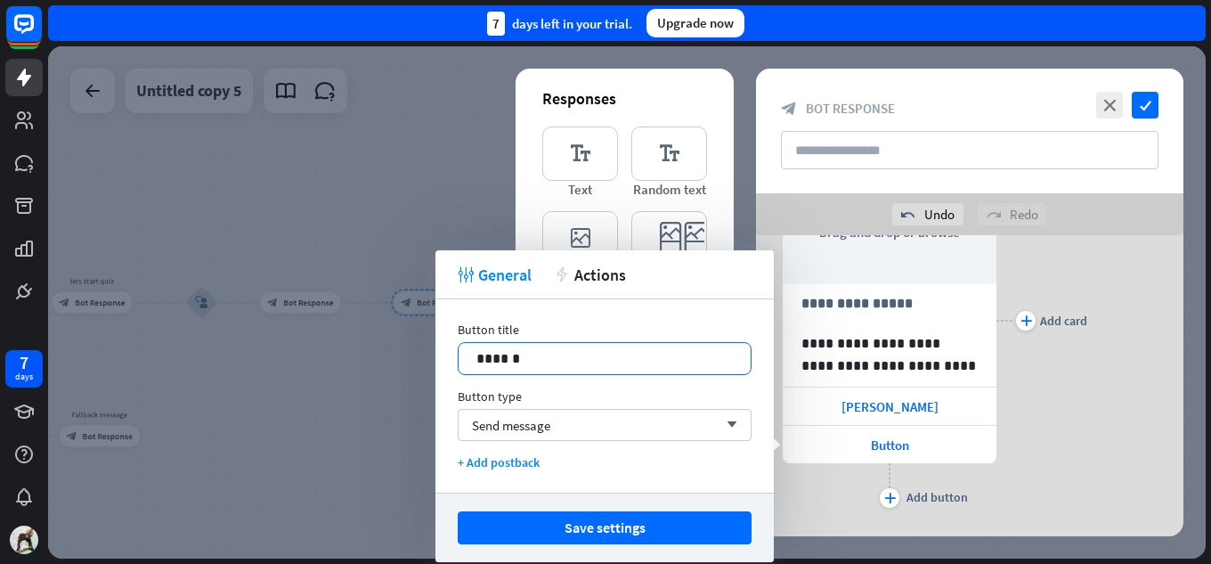
click at [568, 354] on p "******" at bounding box center [604, 358] width 256 height 22
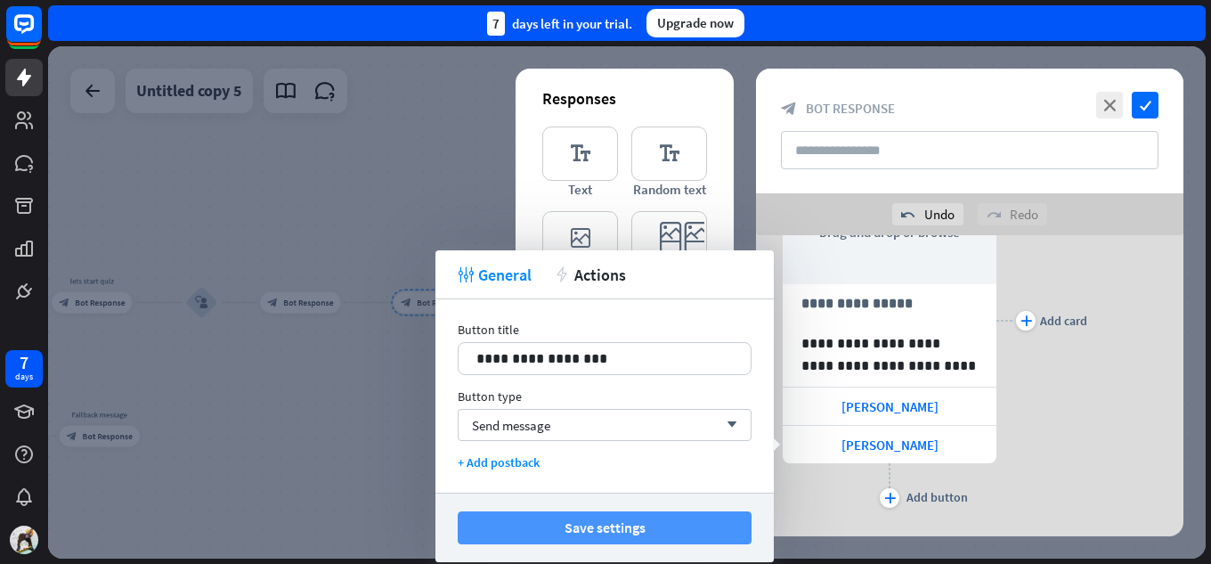
click at [598, 527] on button "Save settings" at bounding box center [605, 527] width 294 height 33
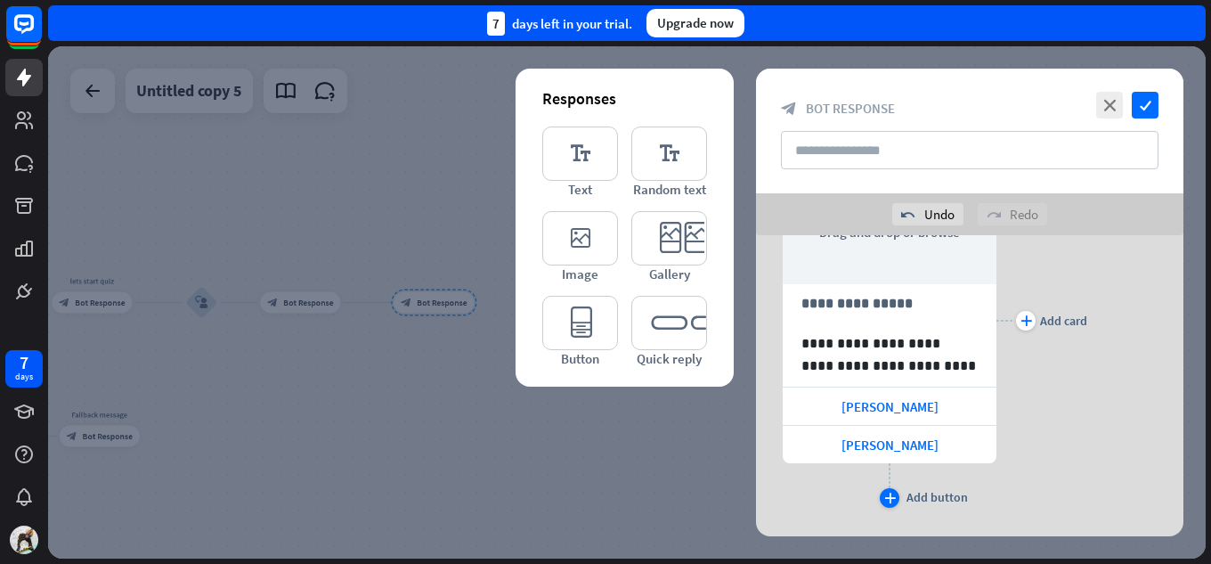
click at [888, 499] on icon "plus" at bounding box center [890, 497] width 12 height 11
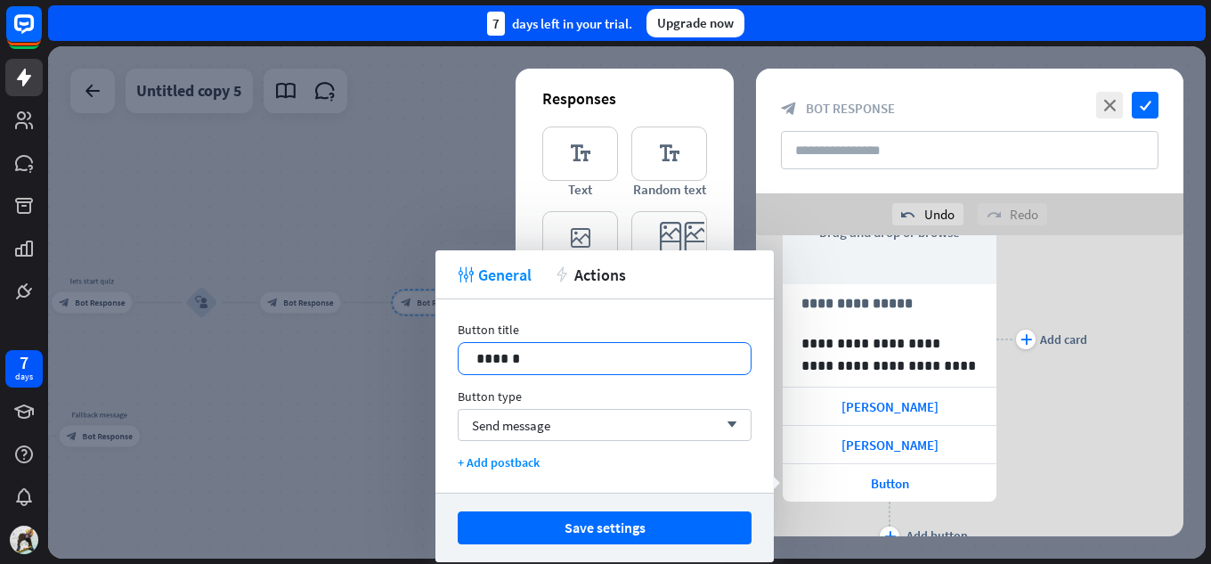
click at [559, 357] on p "******" at bounding box center [604, 358] width 256 height 22
click at [494, 361] on p "*********" at bounding box center [604, 358] width 256 height 22
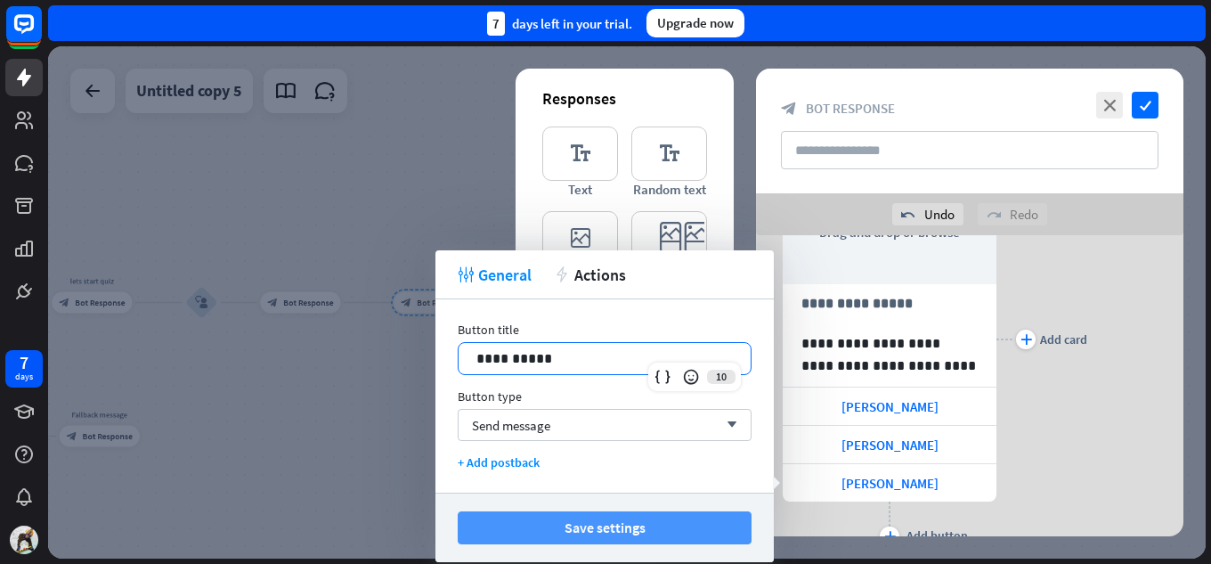
click at [687, 535] on button "Save settings" at bounding box center [605, 527] width 294 height 33
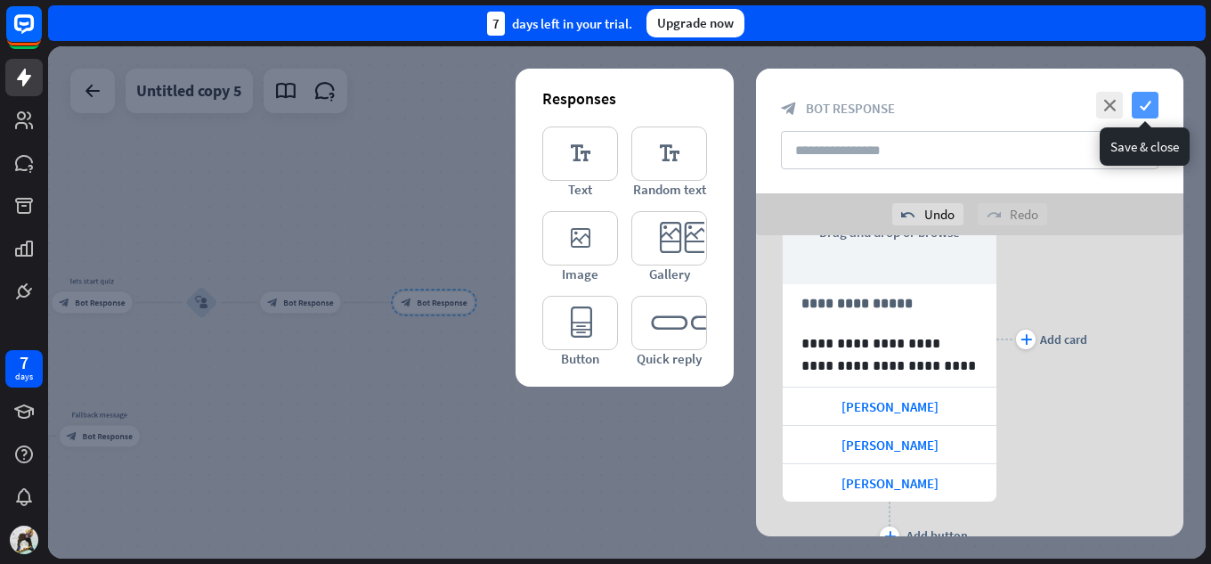
click at [1156, 109] on icon "check" at bounding box center [1144, 105] width 27 height 27
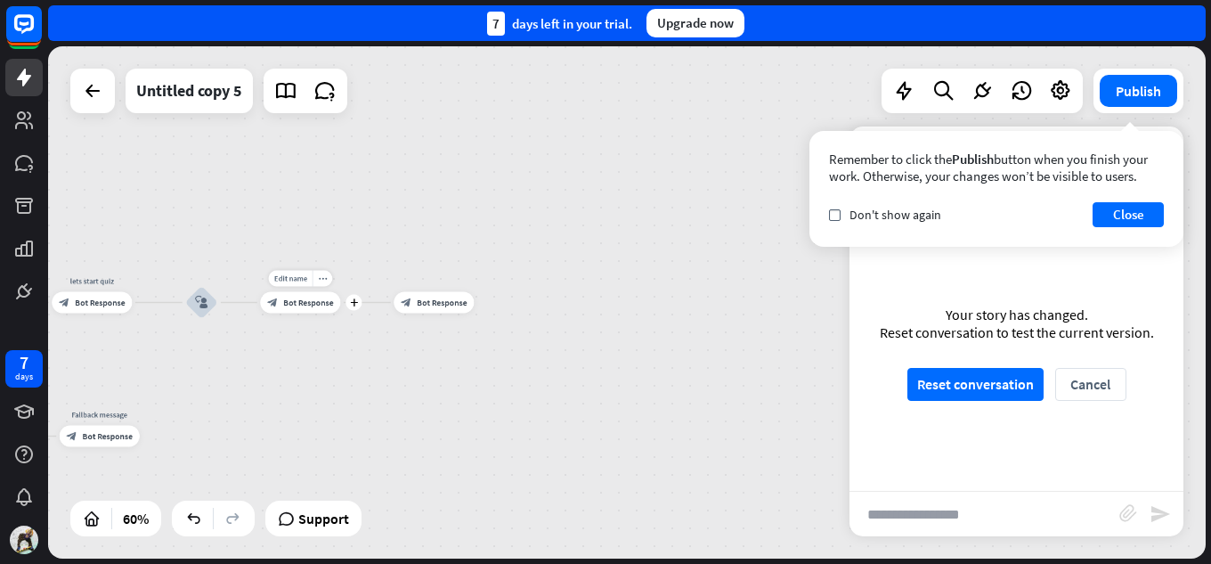
click at [319, 309] on div "block_bot_response Bot Response" at bounding box center [300, 302] width 80 height 21
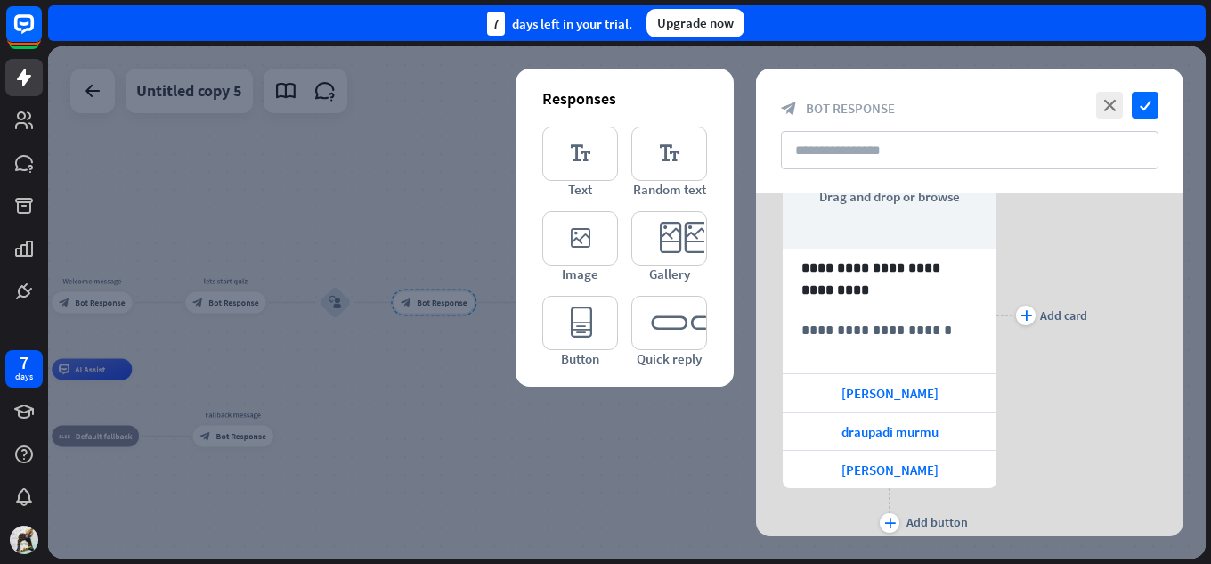
scroll to position [178, 0]
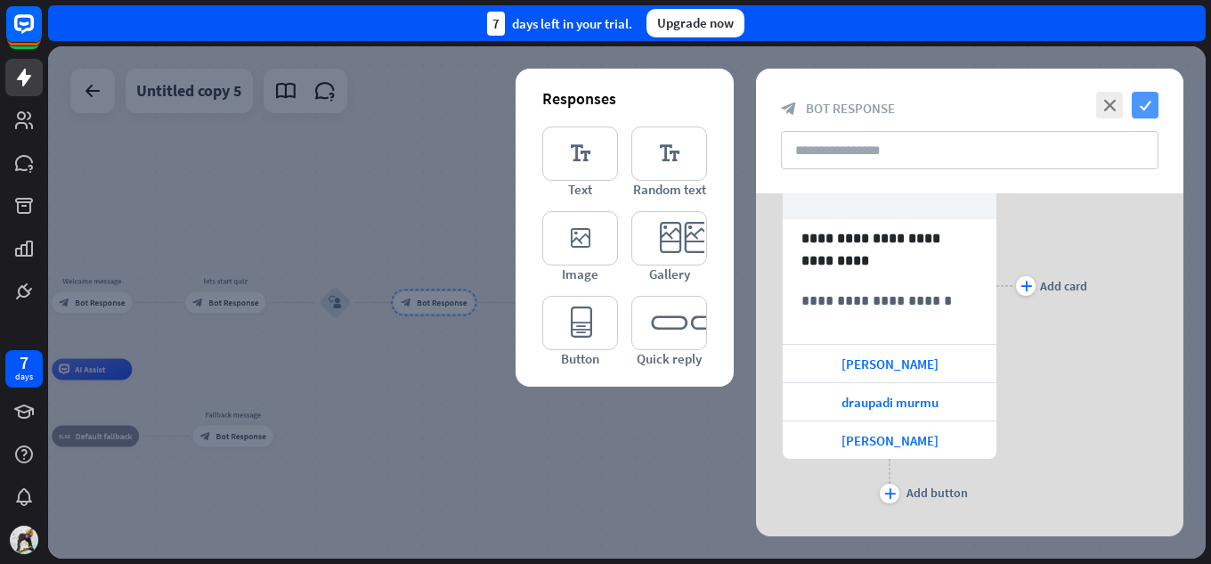
click at [1156, 105] on icon "check" at bounding box center [1144, 105] width 27 height 27
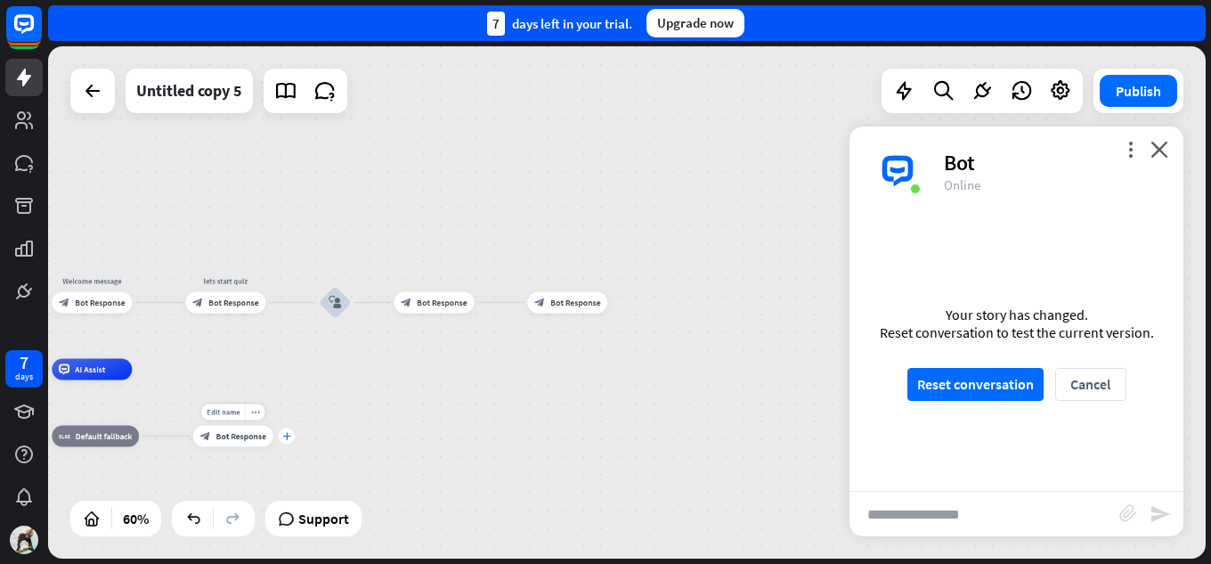
click at [284, 441] on div "plus" at bounding box center [287, 436] width 16 height 16
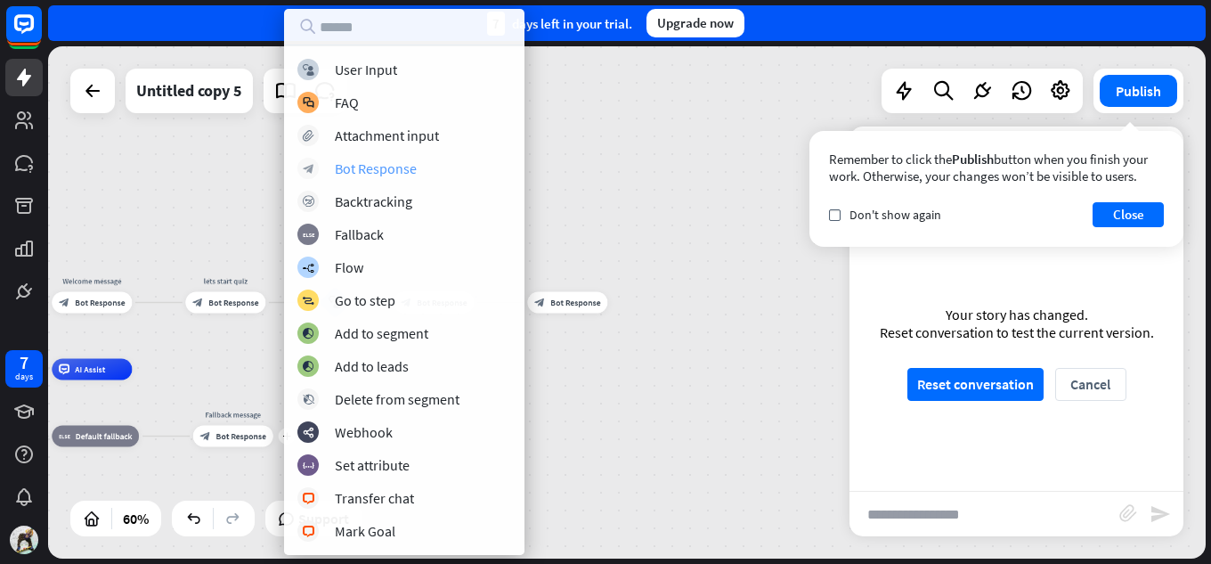
click at [401, 166] on div "Bot Response" at bounding box center [376, 168] width 82 height 18
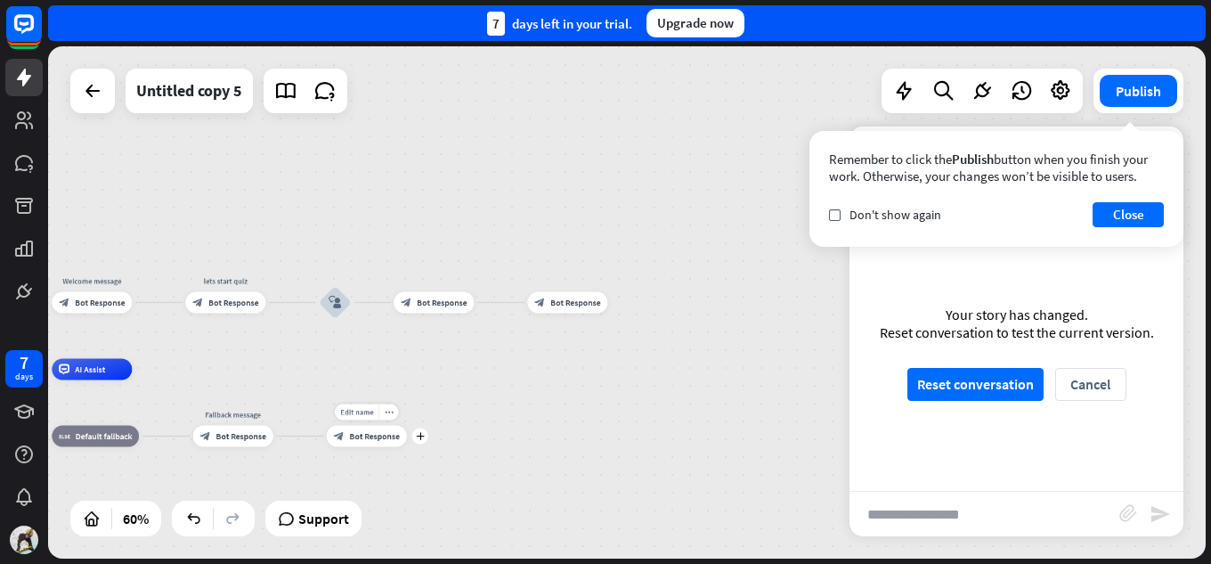
click at [385, 447] on div "Edit name more_horiz plus block_bot_response Bot Response" at bounding box center [367, 436] width 80 height 21
click at [385, 434] on span "Bot Response" at bounding box center [375, 436] width 50 height 11
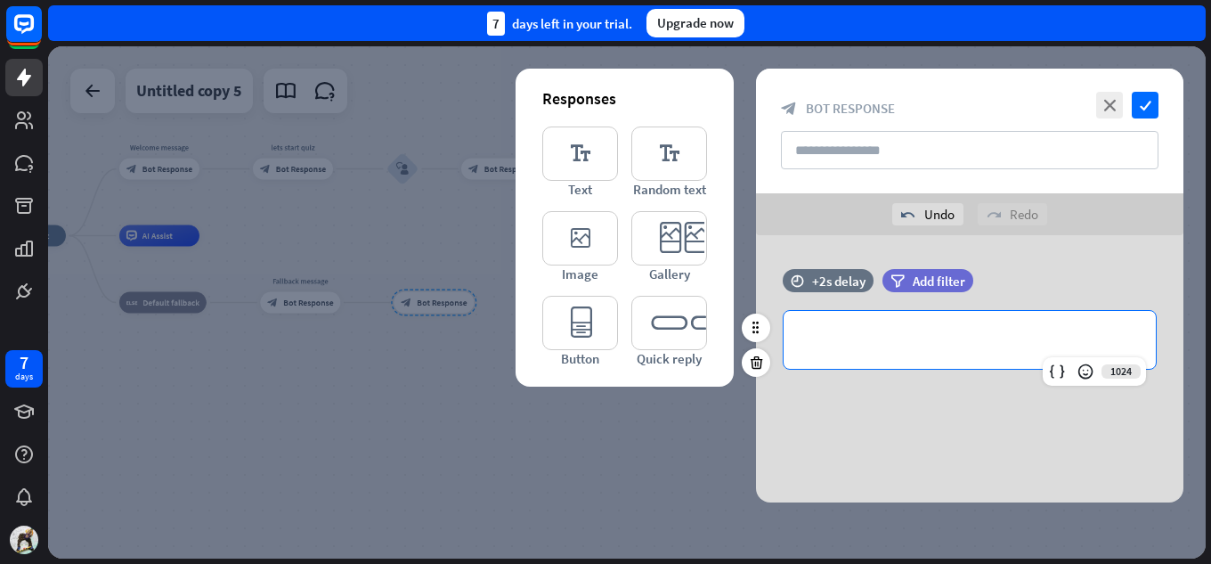
click at [845, 343] on p "**********" at bounding box center [969, 339] width 337 height 22
click at [1086, 369] on icon at bounding box center [1091, 371] width 18 height 18
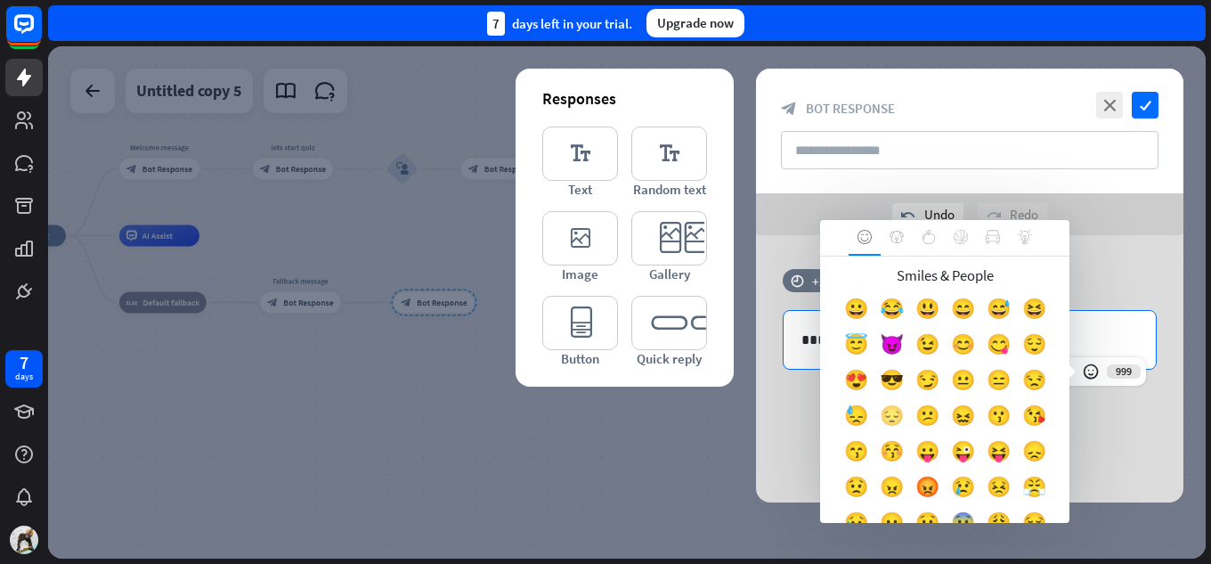
click at [909, 412] on div "😔" at bounding box center [891, 419] width 36 height 36
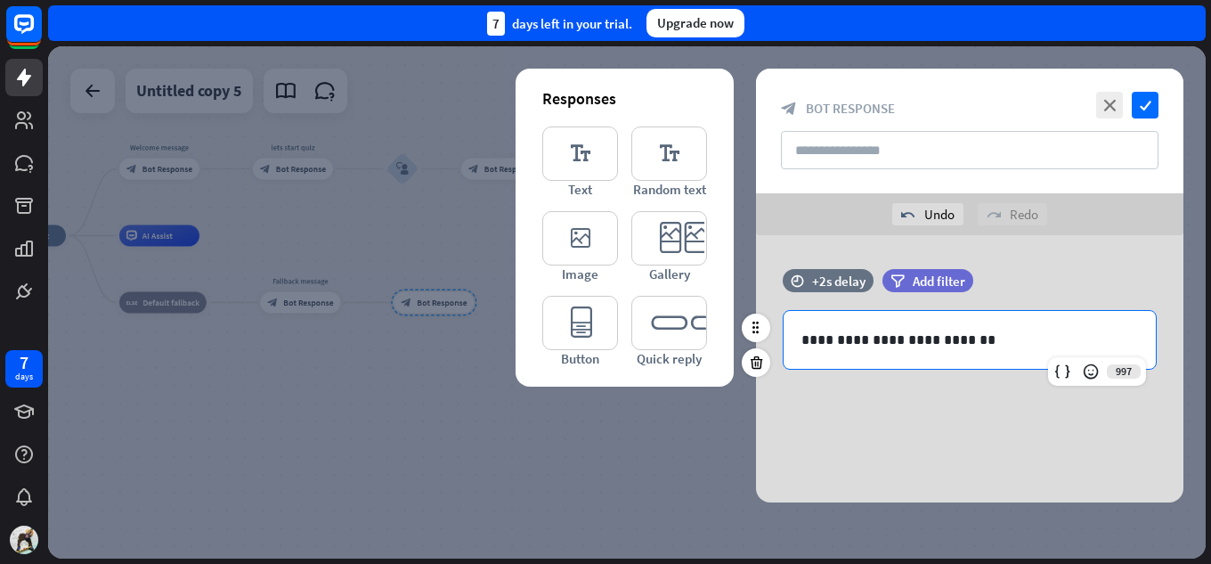
click at [990, 337] on p "**********" at bounding box center [969, 339] width 337 height 22
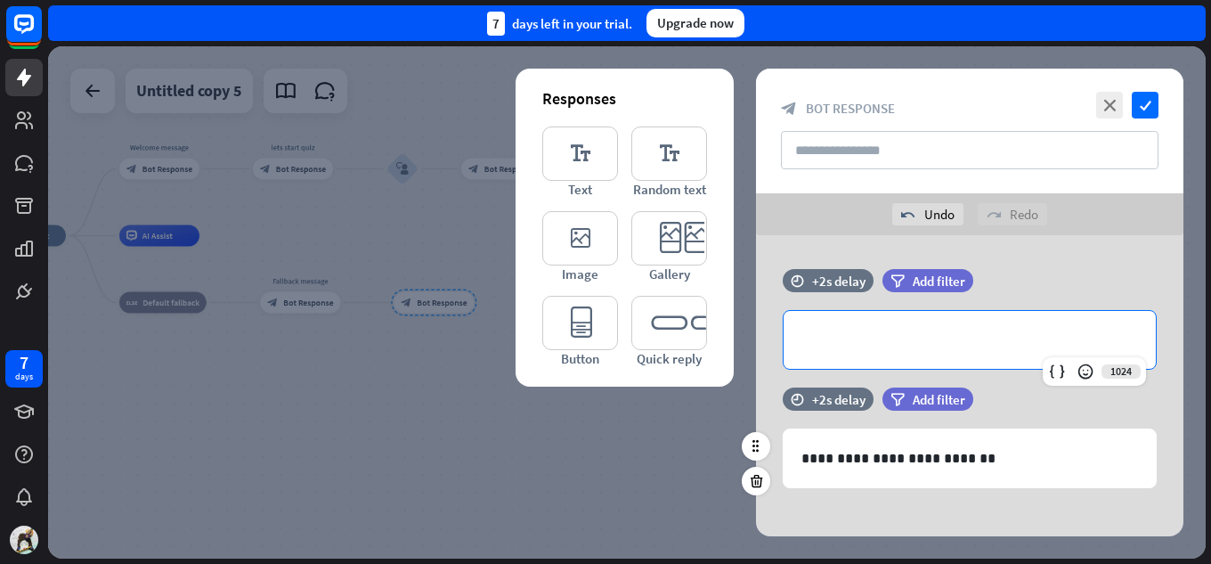
drag, startPoint x: 933, startPoint y: 340, endPoint x: 945, endPoint y: 424, distance: 84.5
click at [945, 424] on div "**********" at bounding box center [969, 392] width 427 height 315
click at [760, 361] on icon at bounding box center [756, 362] width 17 height 16
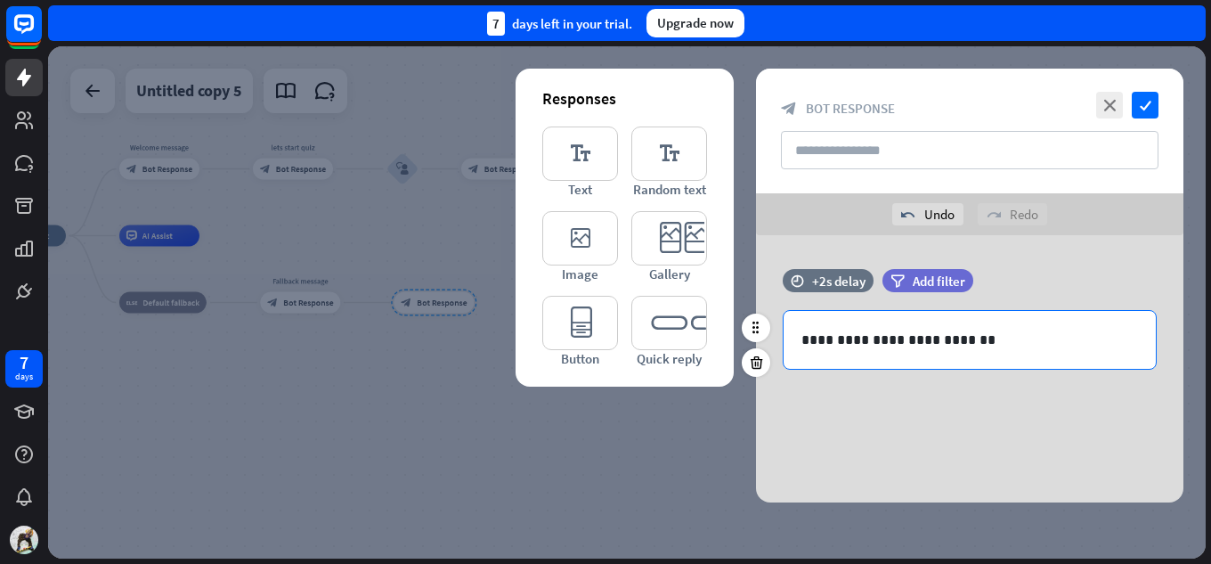
click at [981, 341] on p "**********" at bounding box center [969, 339] width 337 height 22
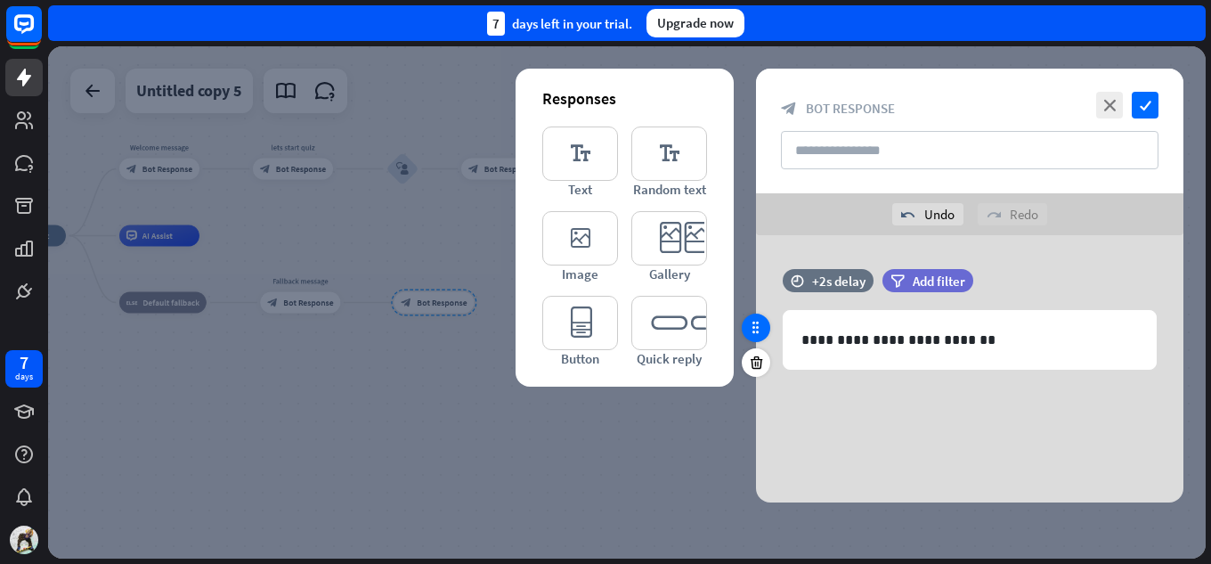
click at [750, 320] on icon at bounding box center [756, 328] width 16 height 16
click at [766, 337] on div at bounding box center [756, 344] width 28 height 63
click at [760, 333] on icon at bounding box center [756, 328] width 16 height 16
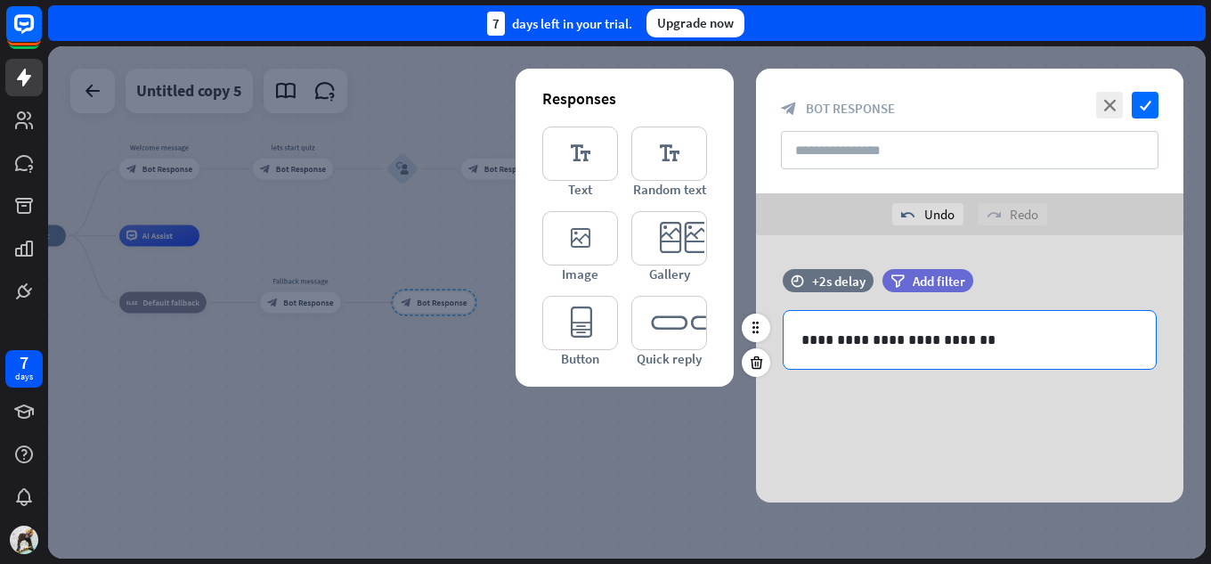
drag, startPoint x: 760, startPoint y: 333, endPoint x: 857, endPoint y: 362, distance: 101.4
click at [857, 362] on div "**********" at bounding box center [969, 328] width 427 height 118
click at [996, 341] on p "**********" at bounding box center [969, 339] width 337 height 22
click at [758, 337] on div at bounding box center [756, 327] width 28 height 28
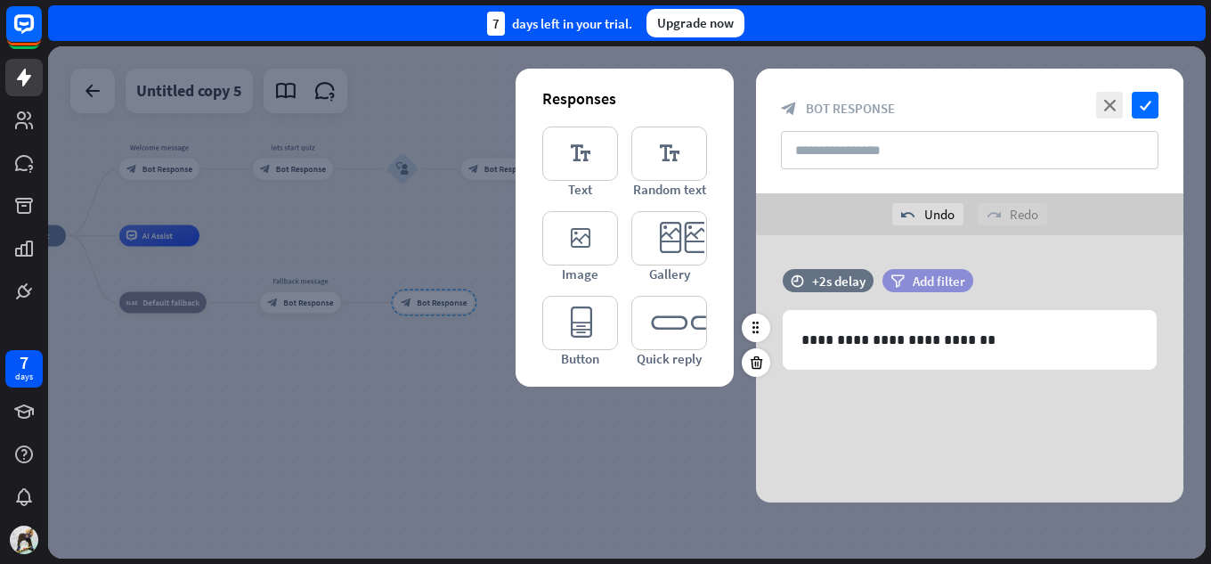
click at [909, 281] on div "filter Add filter" at bounding box center [927, 280] width 91 height 23
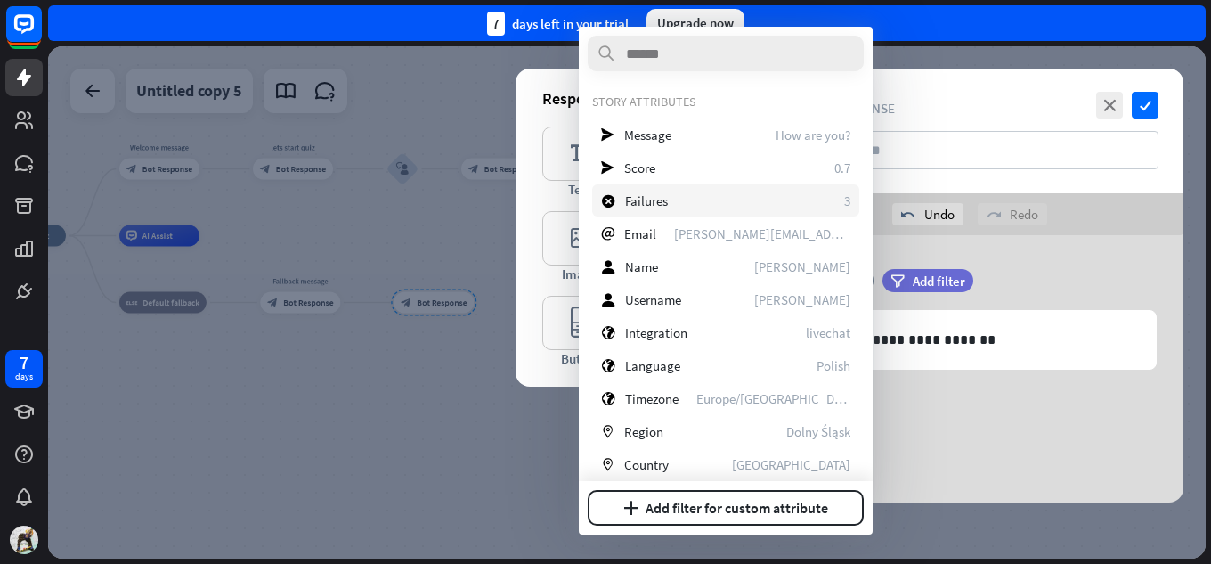
click at [671, 203] on div "block_failure Failures 3" at bounding box center [725, 200] width 267 height 32
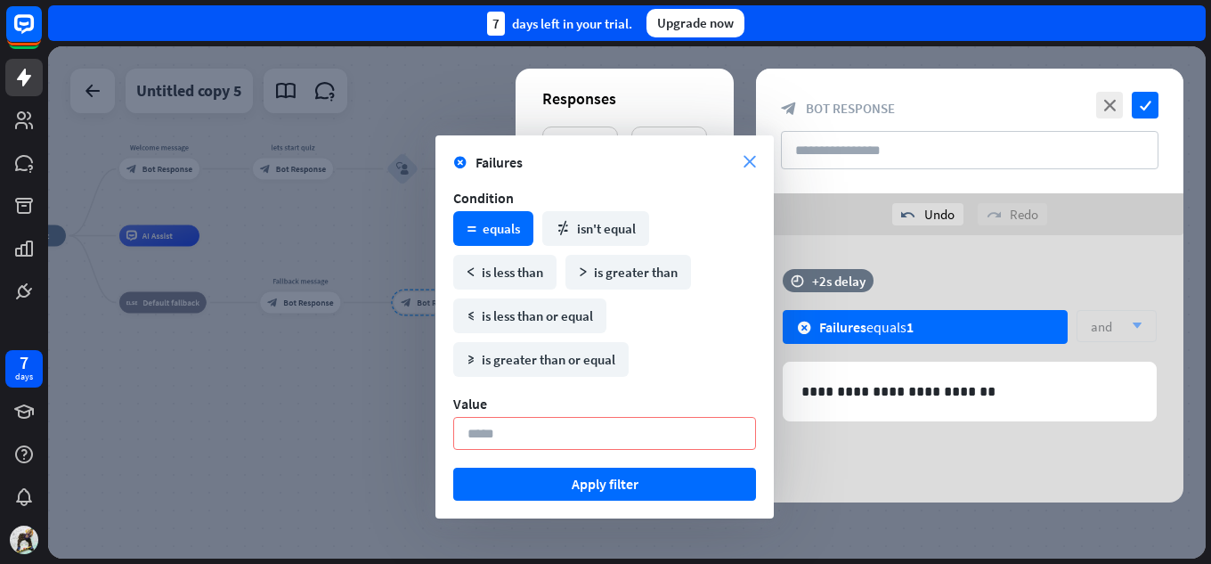
click at [754, 157] on icon "close" at bounding box center [749, 162] width 12 height 12
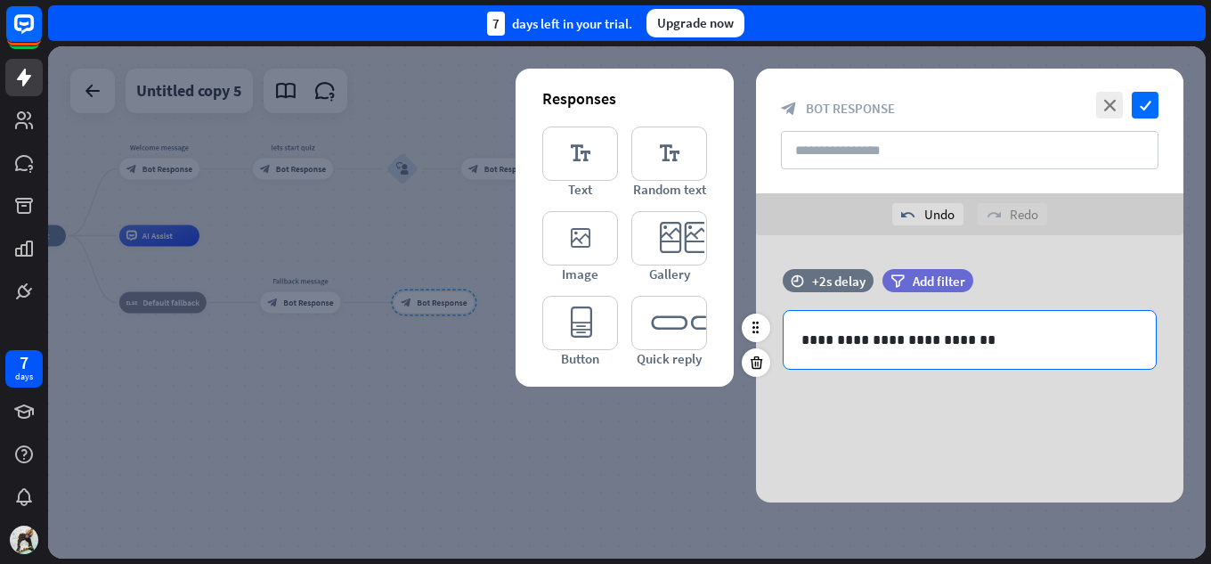
click at [996, 348] on p "**********" at bounding box center [969, 339] width 337 height 22
click at [1131, 373] on div "997" at bounding box center [1097, 371] width 98 height 28
click at [976, 328] on p "**********" at bounding box center [969, 339] width 337 height 22
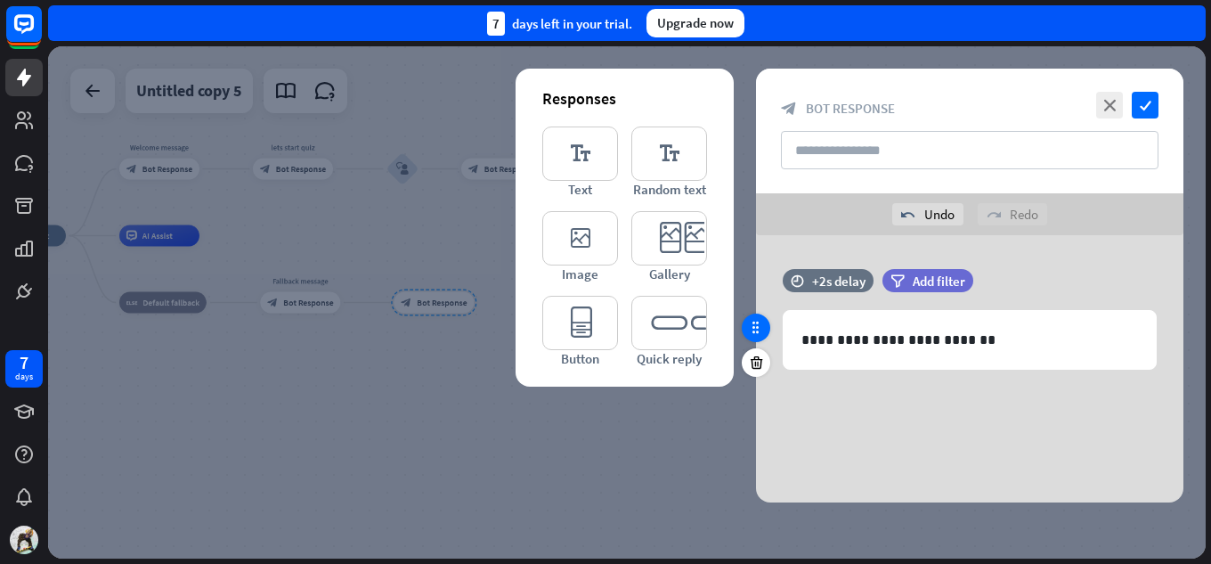
click at [761, 329] on icon at bounding box center [756, 328] width 16 height 16
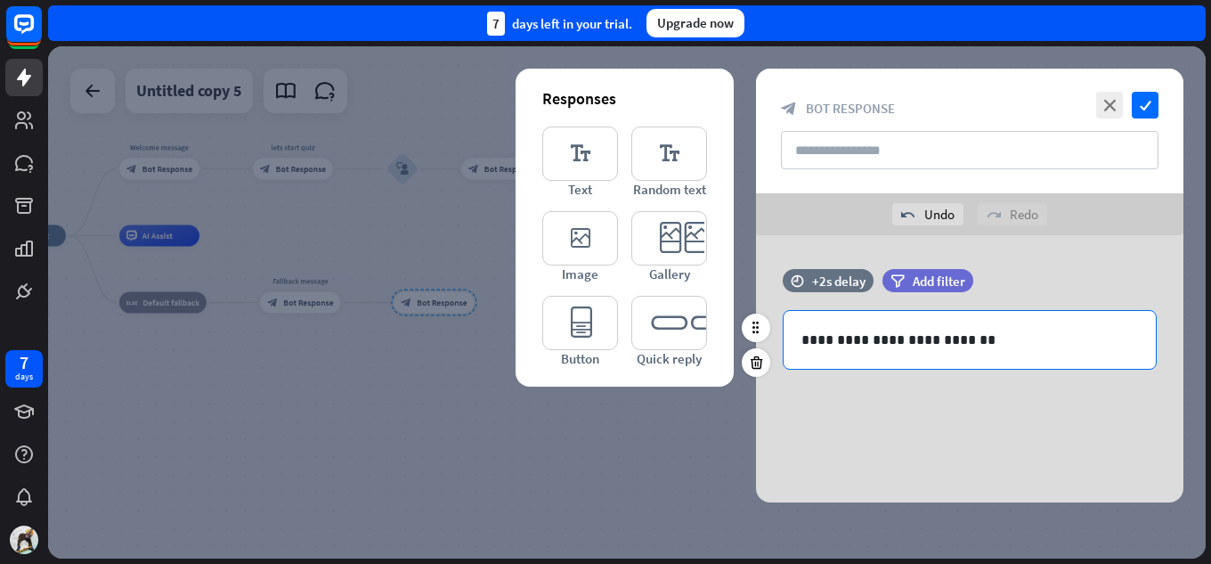
click at [969, 337] on p "**********" at bounding box center [969, 339] width 337 height 22
click at [859, 481] on div "**********" at bounding box center [969, 368] width 427 height 267
click at [973, 339] on p "**********" at bounding box center [969, 339] width 337 height 22
click at [672, 150] on icon "editor_text" at bounding box center [669, 153] width 76 height 54
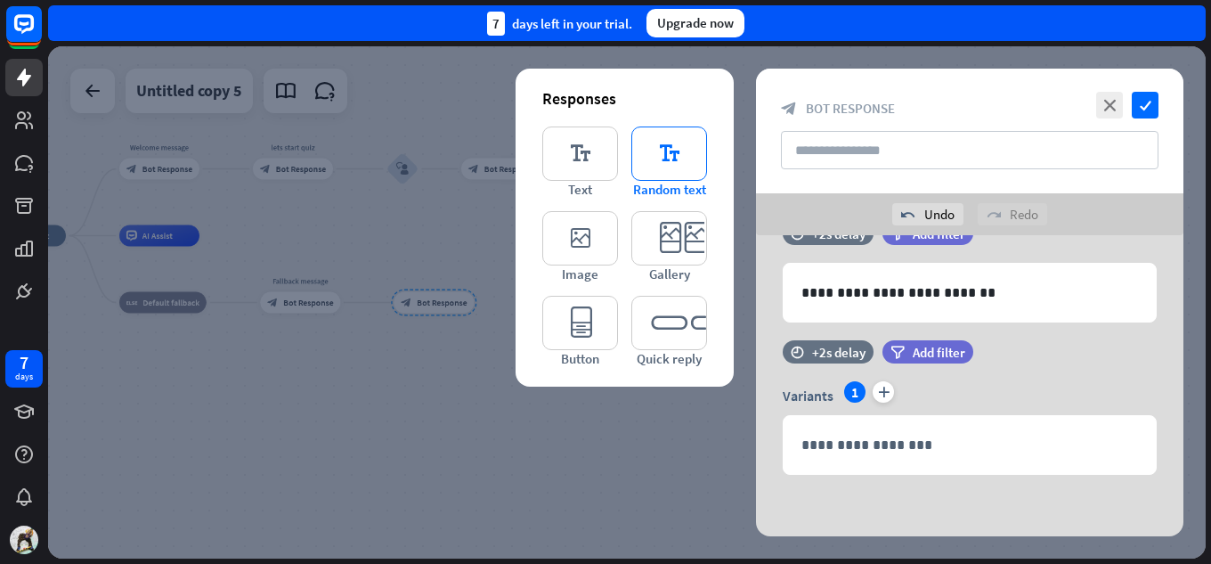
scroll to position [48, 0]
click at [755, 311] on icon at bounding box center [756, 314] width 17 height 16
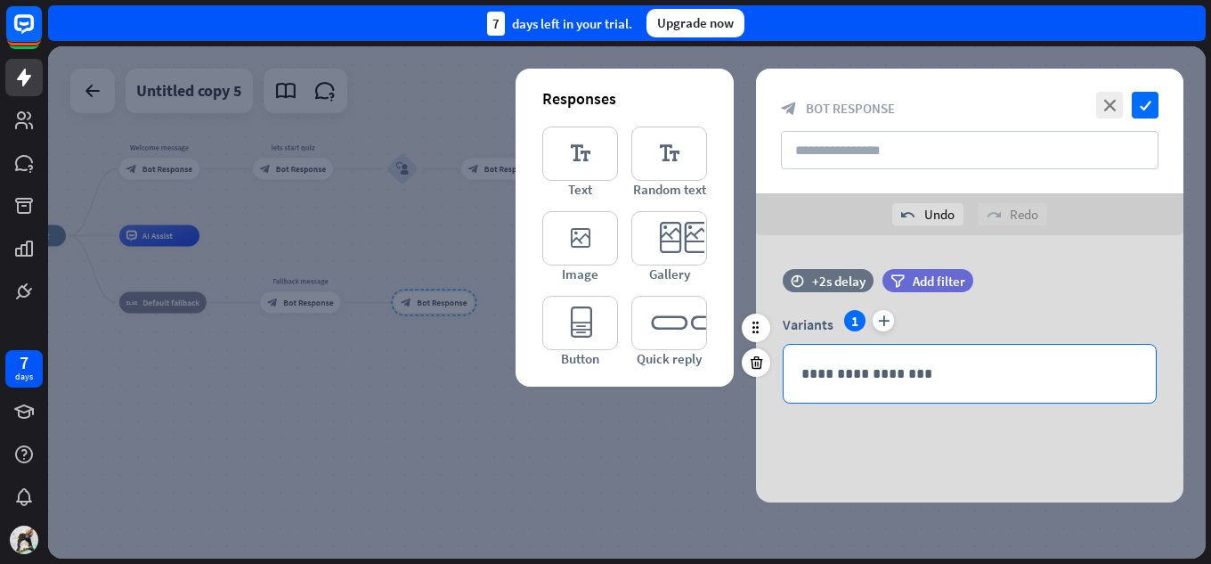
click at [950, 378] on p "**********" at bounding box center [969, 373] width 337 height 22
click at [1092, 413] on icon at bounding box center [1091, 405] width 18 height 18
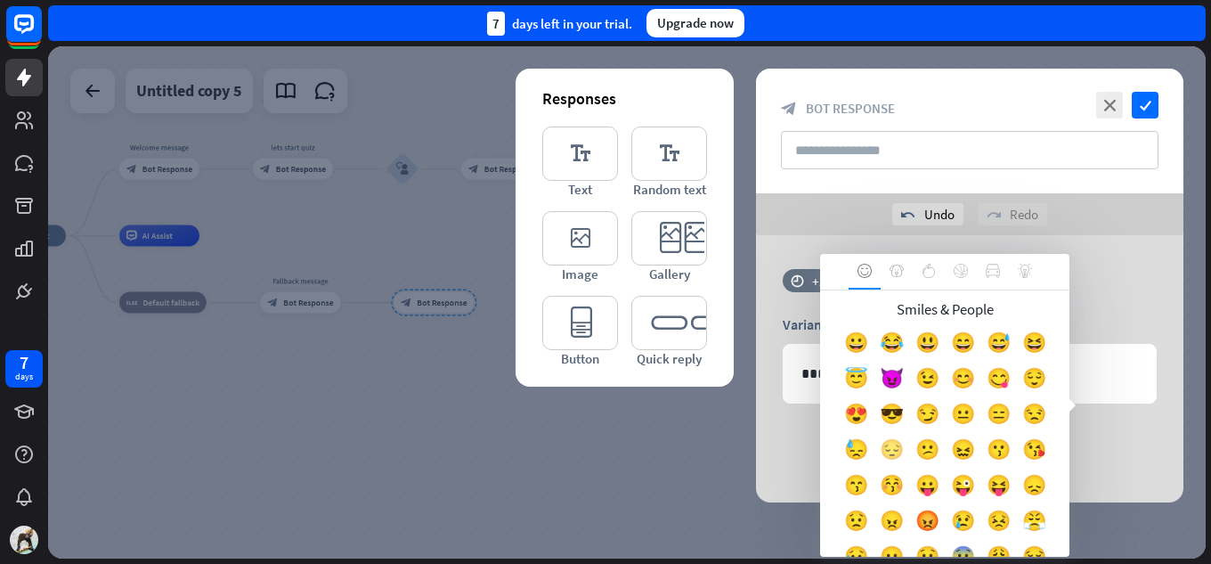
click at [909, 447] on div "😔" at bounding box center [891, 453] width 36 height 36
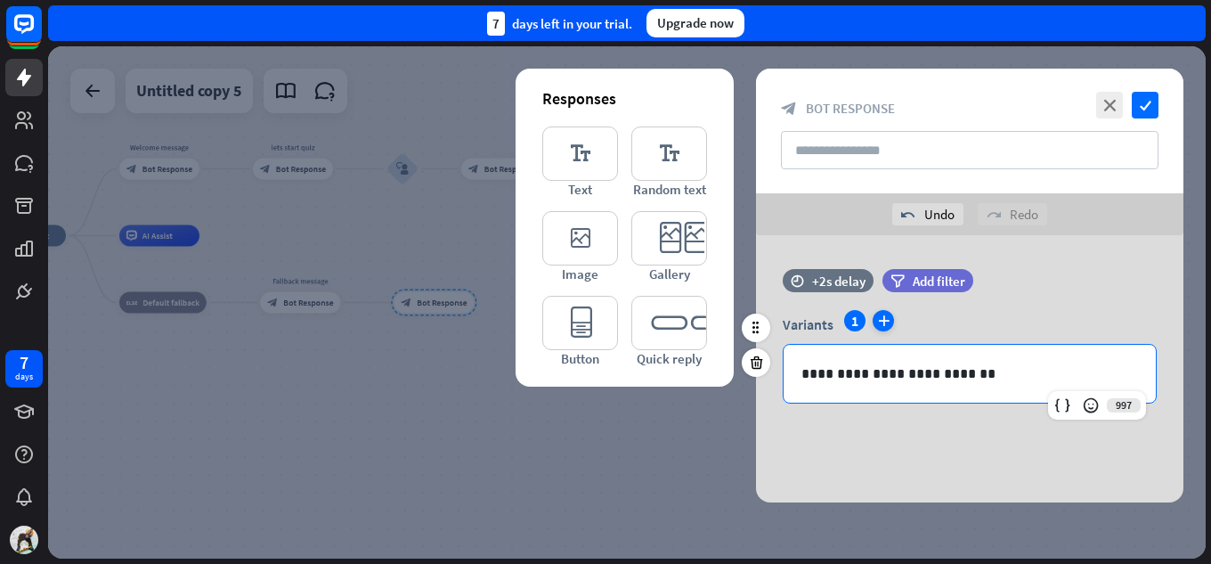
click at [874, 317] on icon "plus" at bounding box center [882, 320] width 21 height 21
click at [888, 373] on p "**********" at bounding box center [969, 373] width 337 height 22
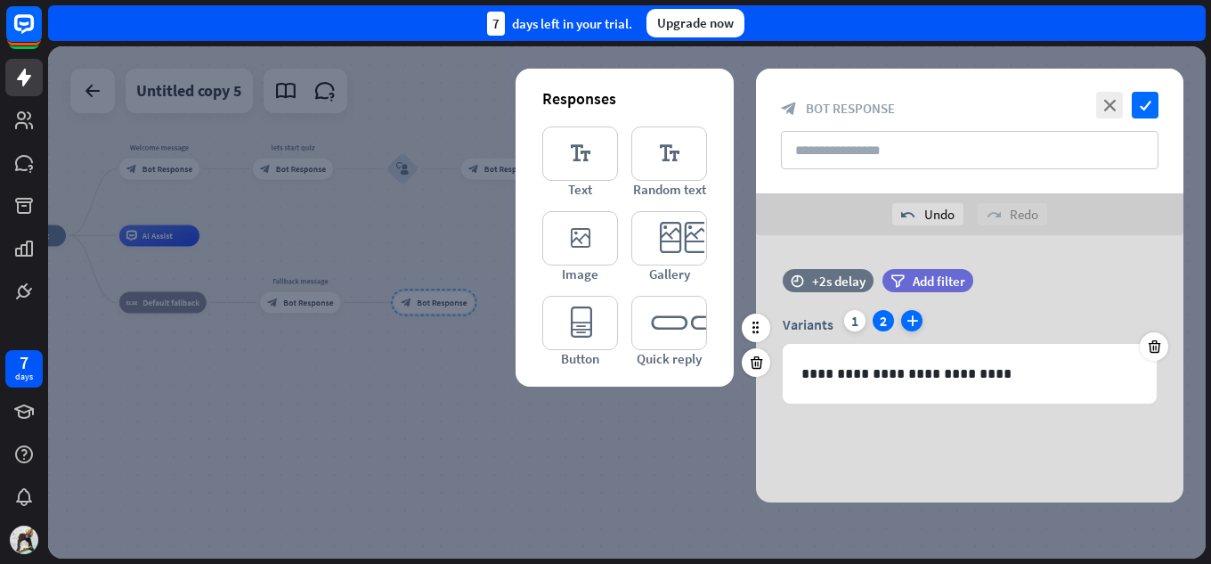
click at [916, 324] on icon "plus" at bounding box center [911, 320] width 21 height 21
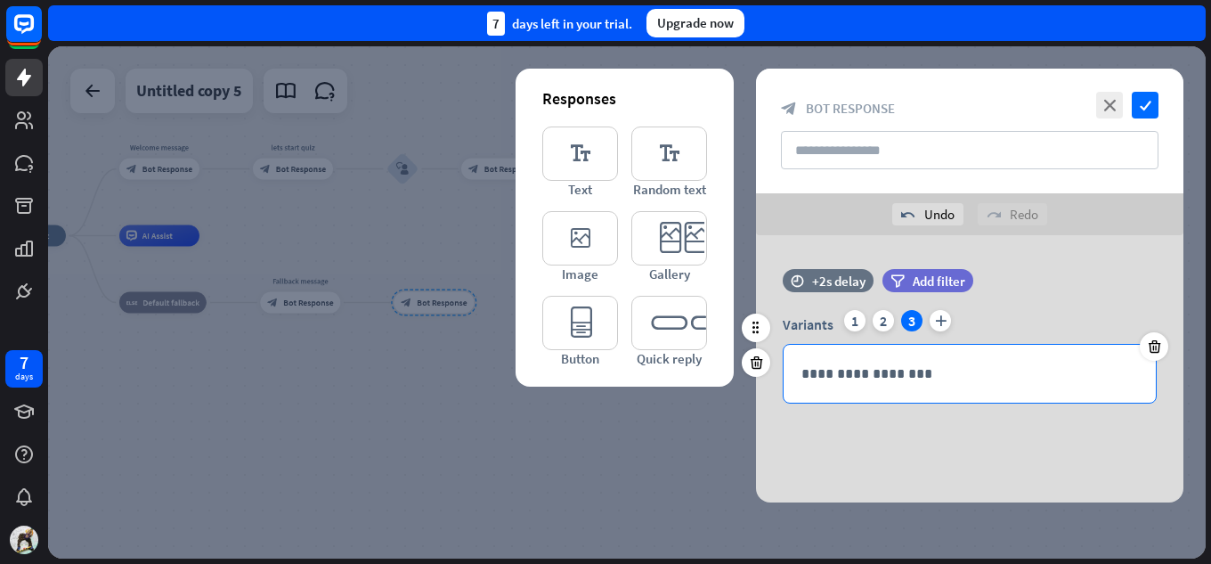
click at [903, 364] on p "**********" at bounding box center [969, 373] width 337 height 22
click at [855, 323] on div "1" at bounding box center [854, 320] width 21 height 21
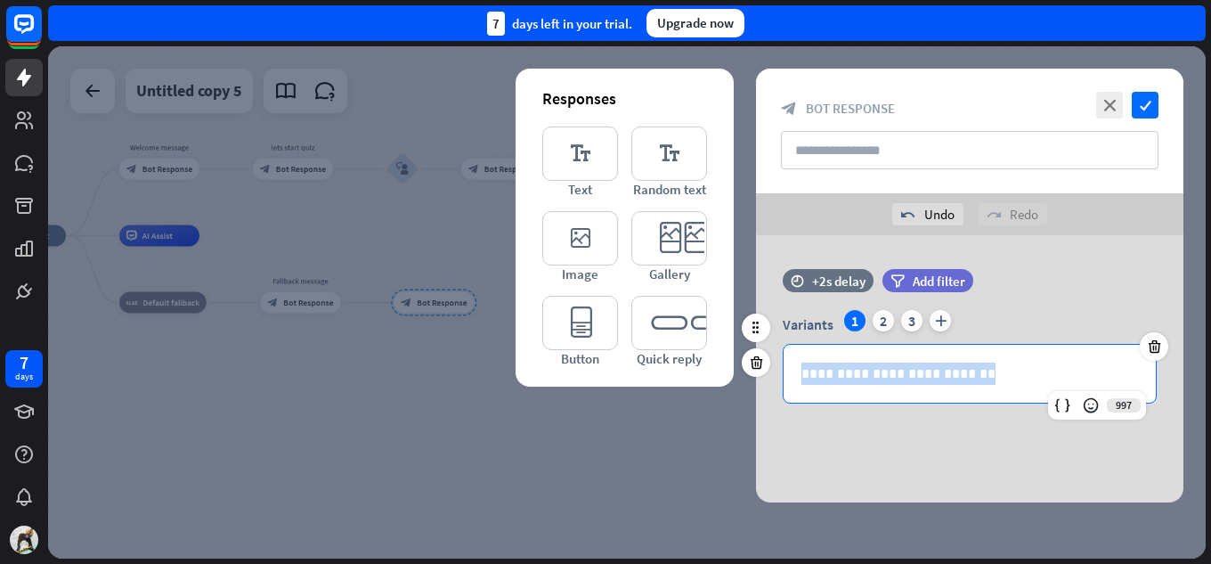
drag, startPoint x: 974, startPoint y: 378, endPoint x: 760, endPoint y: 379, distance: 213.7
click at [760, 379] on div "**********" at bounding box center [969, 356] width 427 height 93
copy p "**********"
click at [906, 323] on div "3" at bounding box center [911, 320] width 21 height 21
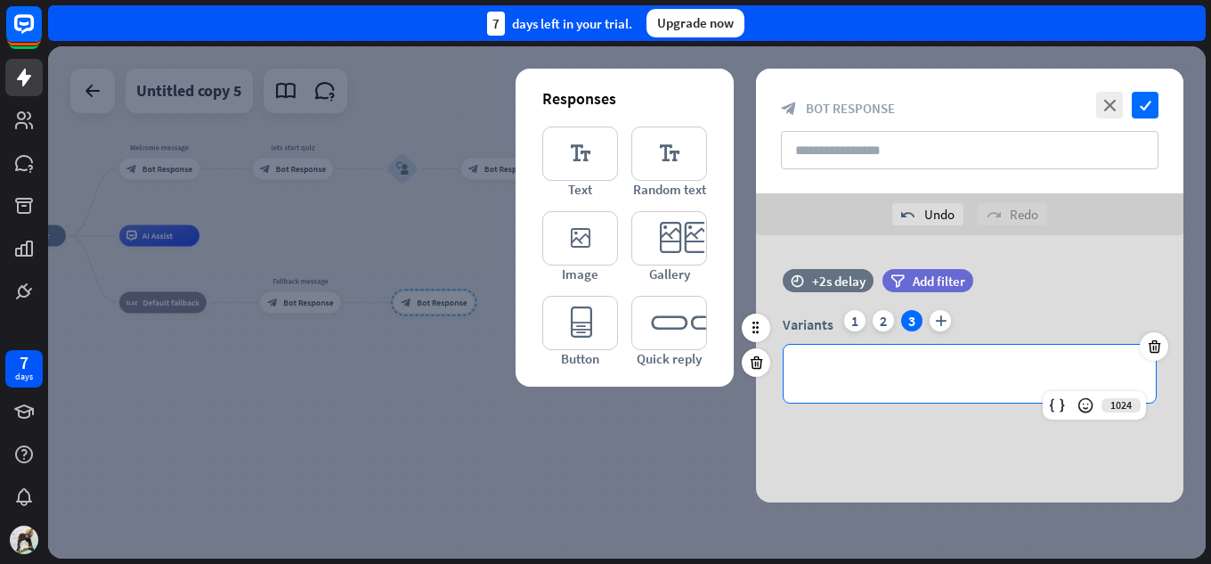
click at [880, 377] on p "**********" at bounding box center [969, 373] width 337 height 22
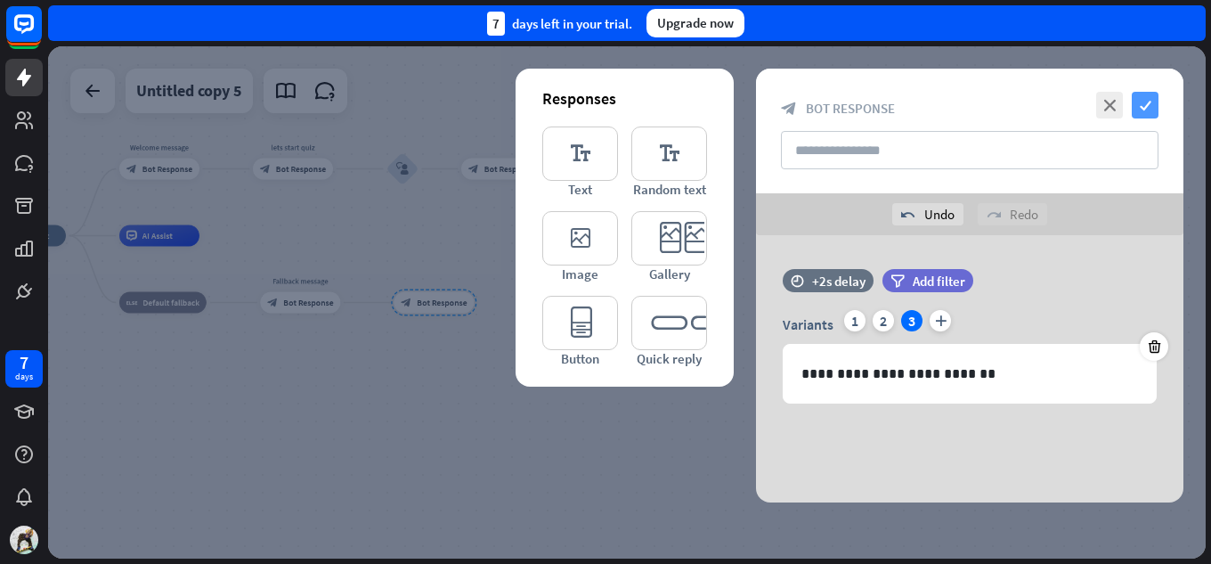
click at [1154, 104] on icon "check" at bounding box center [1144, 105] width 27 height 27
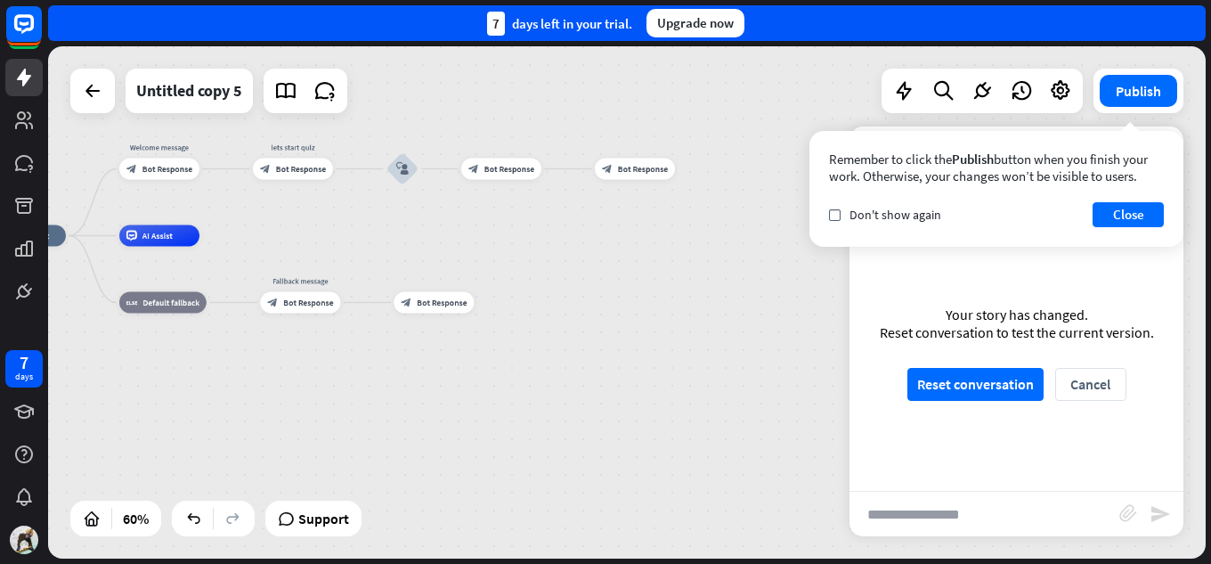
click at [596, 301] on div "home_2 Start point Welcome message block_bot_response Bot Response lets start q…" at bounding box center [333, 389] width 694 height 307
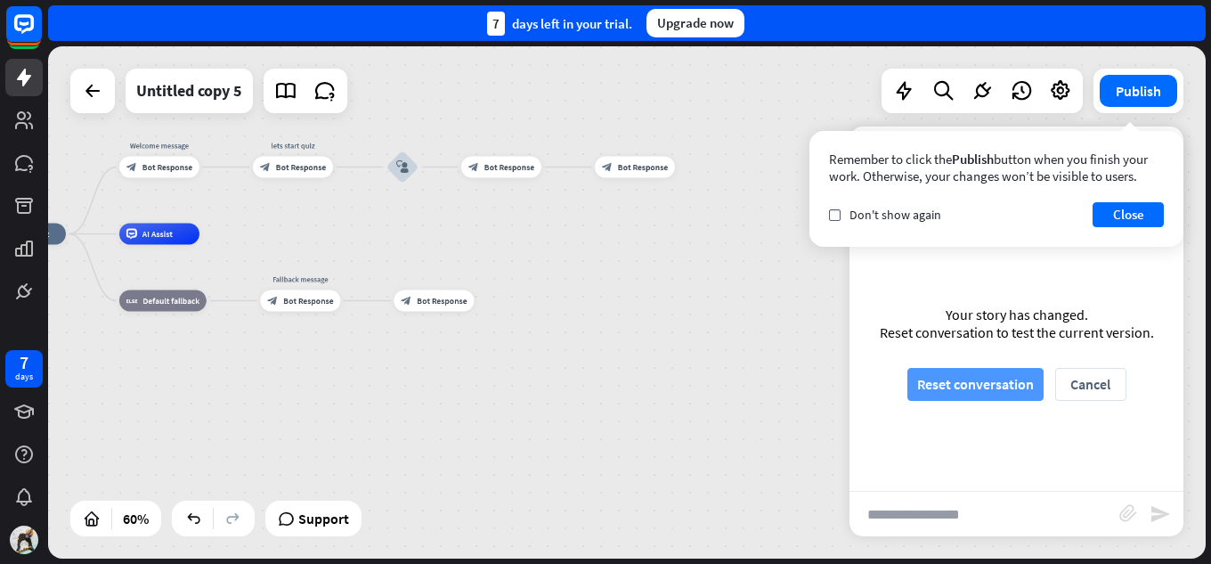
click at [983, 392] on button "Reset conversation" at bounding box center [975, 384] width 136 height 33
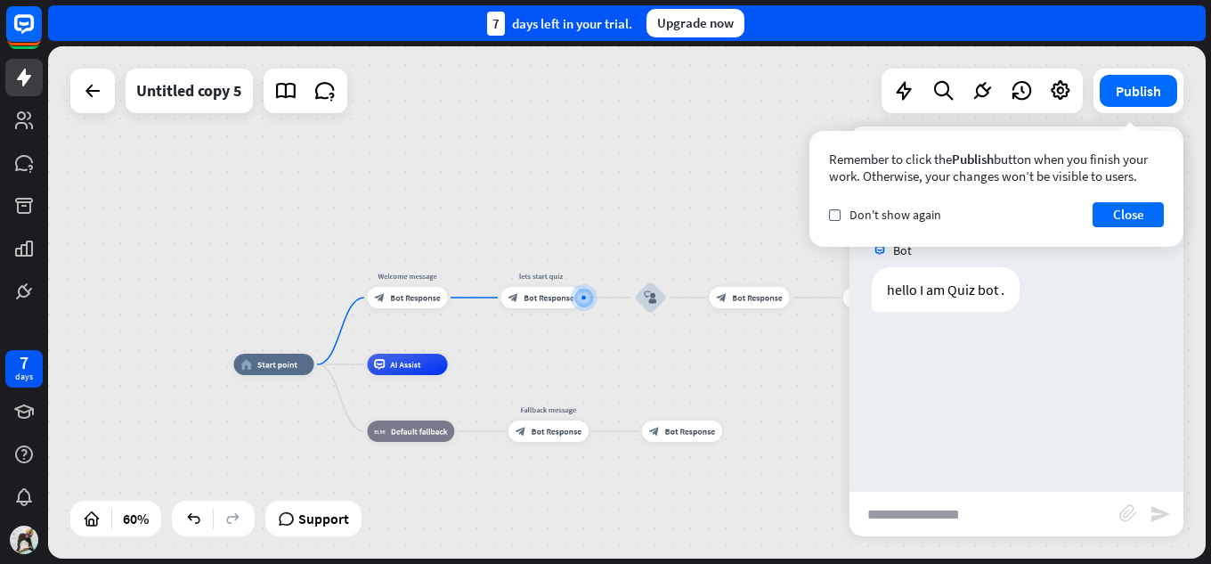
click at [944, 527] on input "text" at bounding box center [984, 513] width 270 height 45
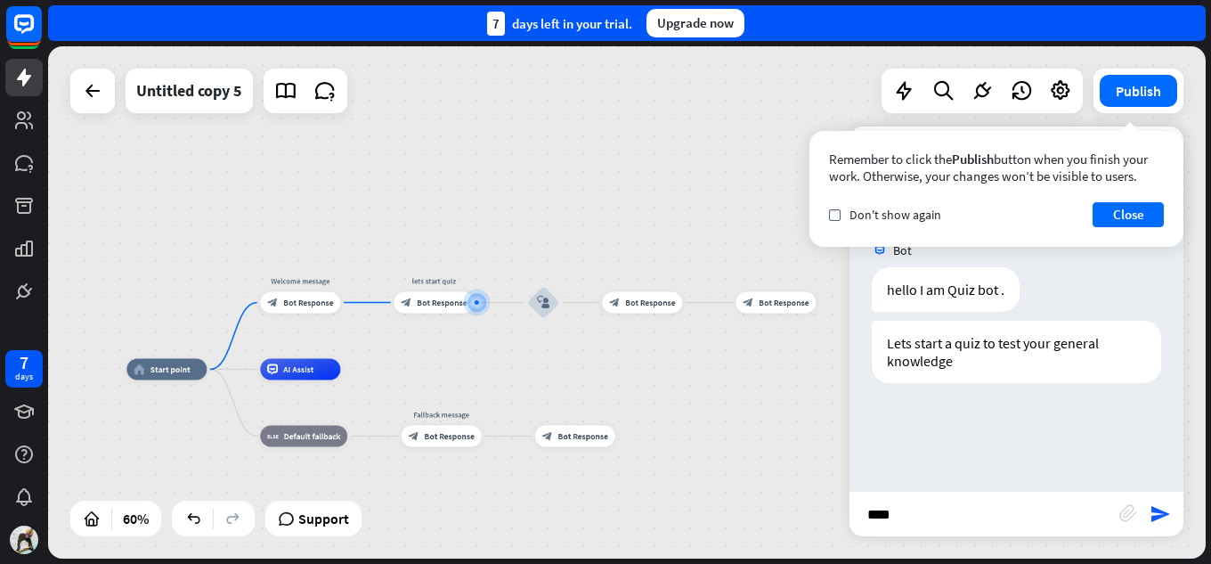
type input "*****"
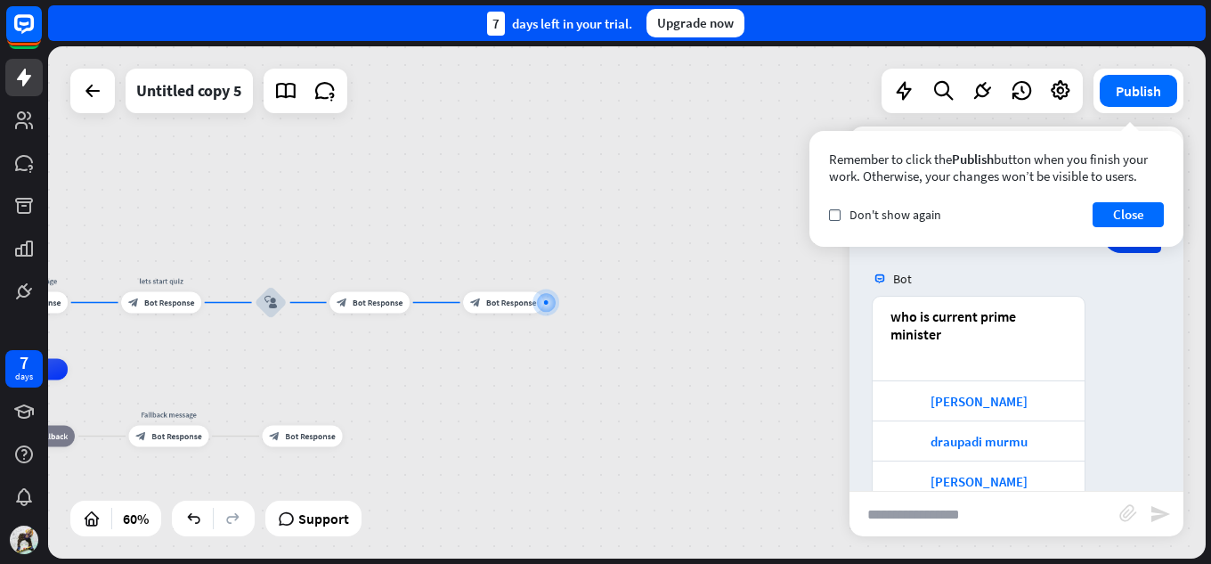
scroll to position [255, 0]
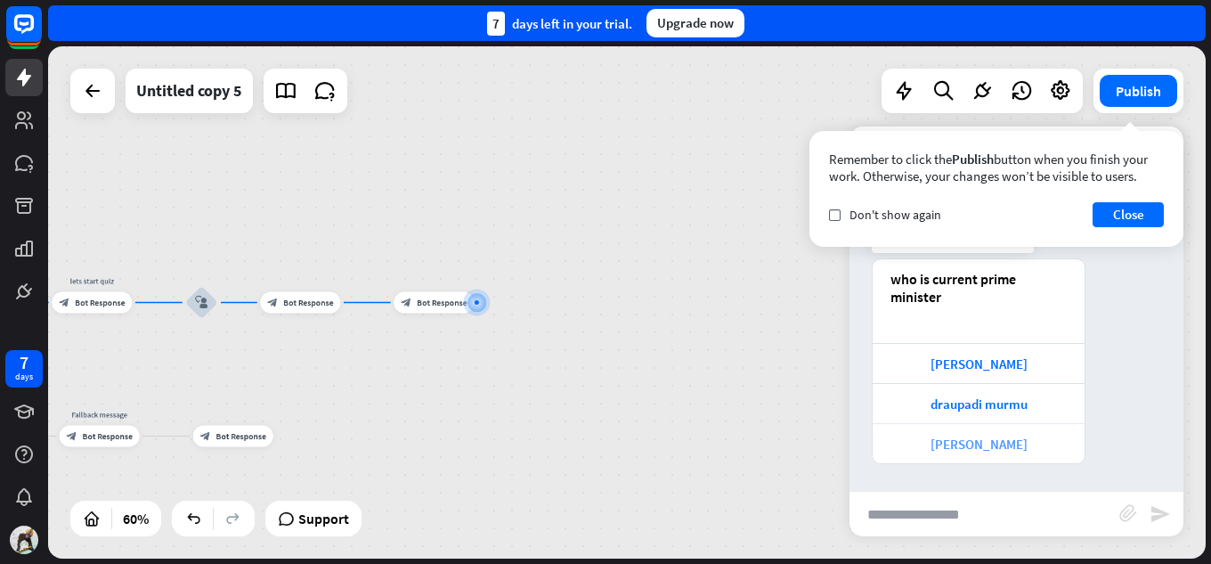
click at [973, 446] on div "[PERSON_NAME]" at bounding box center [978, 443] width 194 height 17
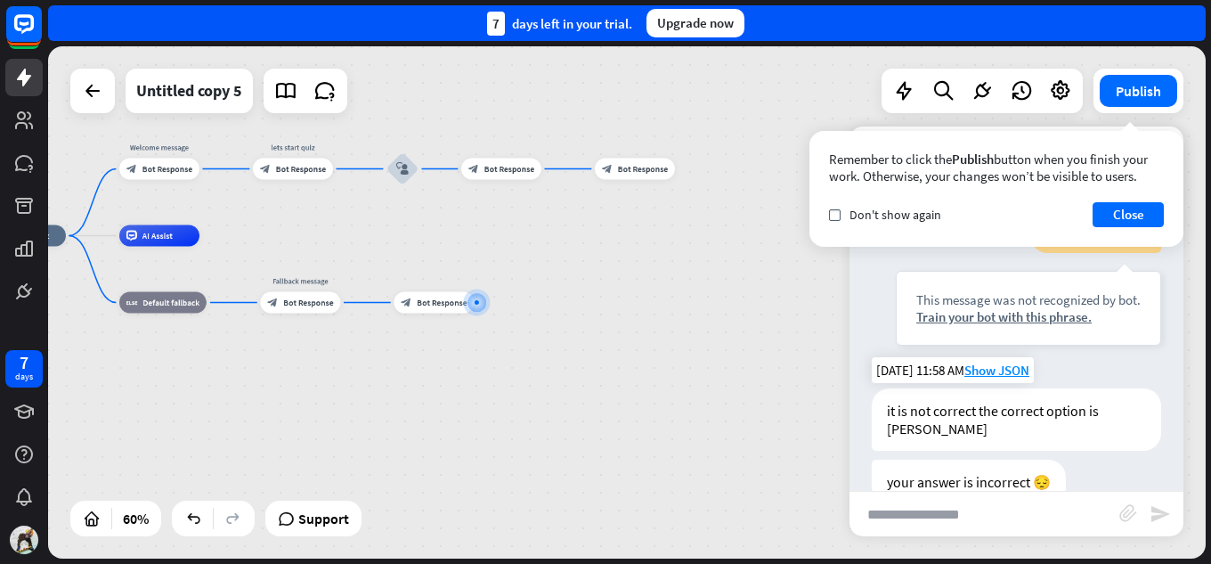
scroll to position [593, 0]
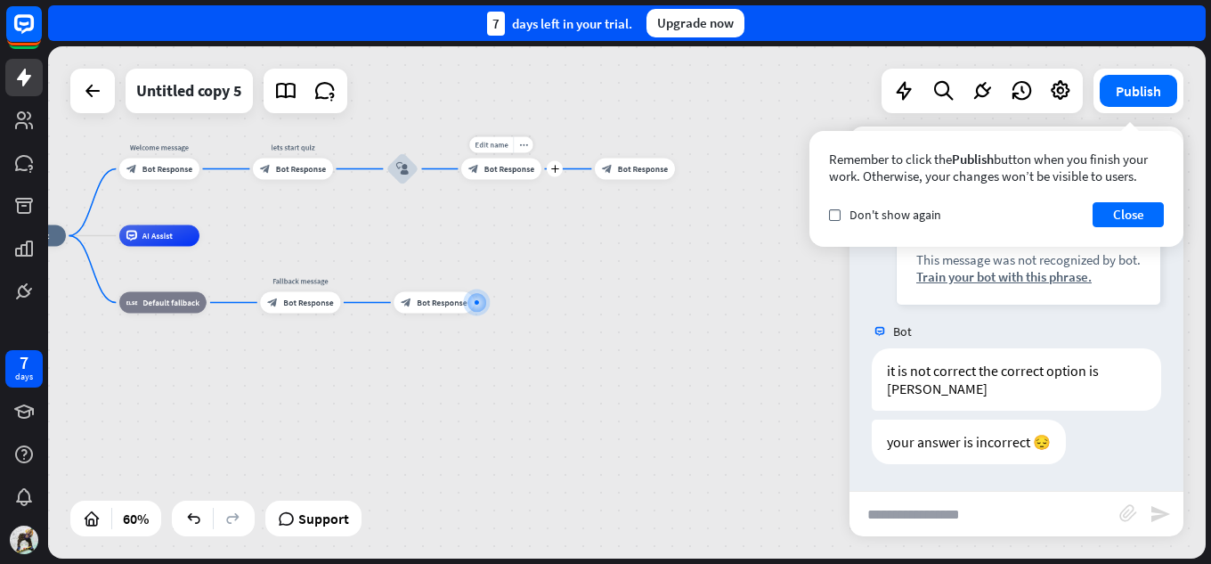
click at [499, 176] on div "block_bot_response Bot Response" at bounding box center [501, 168] width 80 height 21
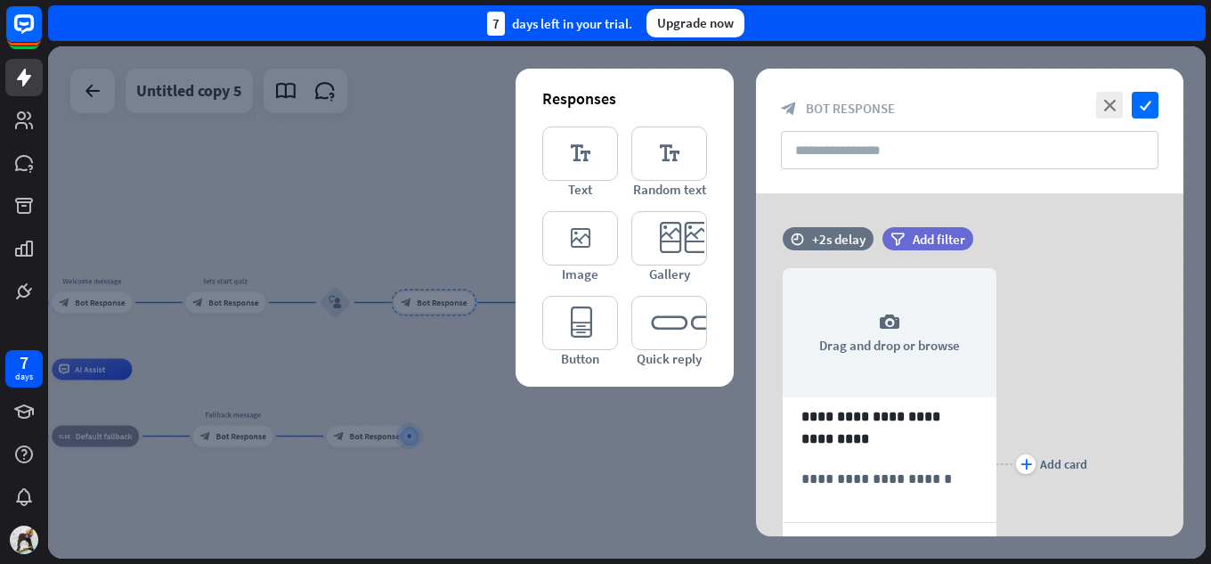
click at [418, 129] on div at bounding box center [626, 302] width 1157 height 512
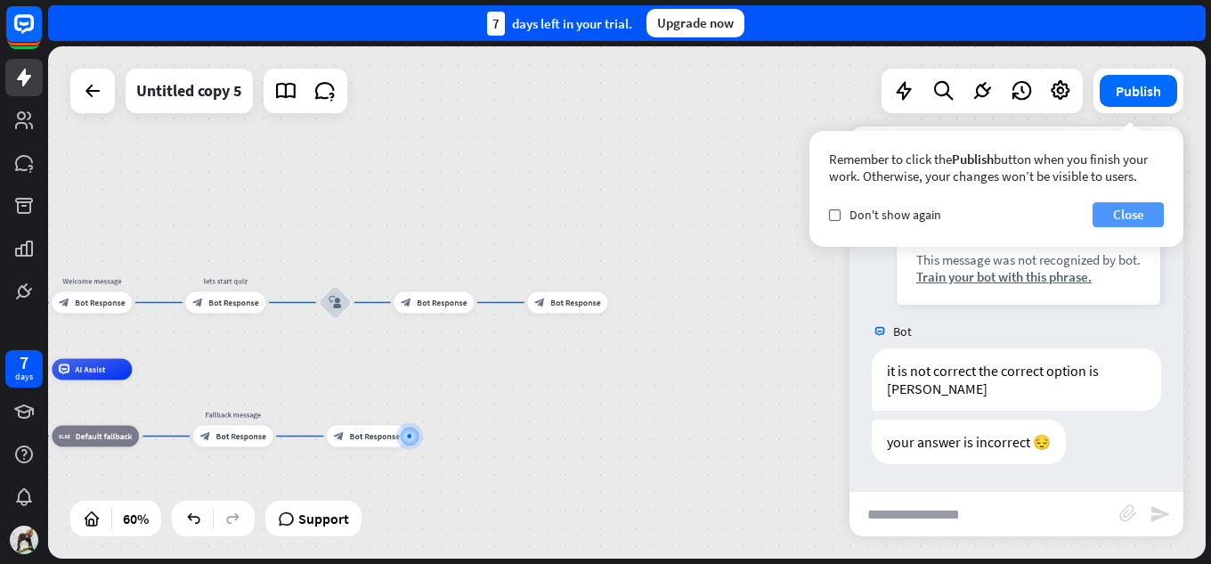
click at [1109, 218] on button "Close" at bounding box center [1127, 214] width 71 height 25
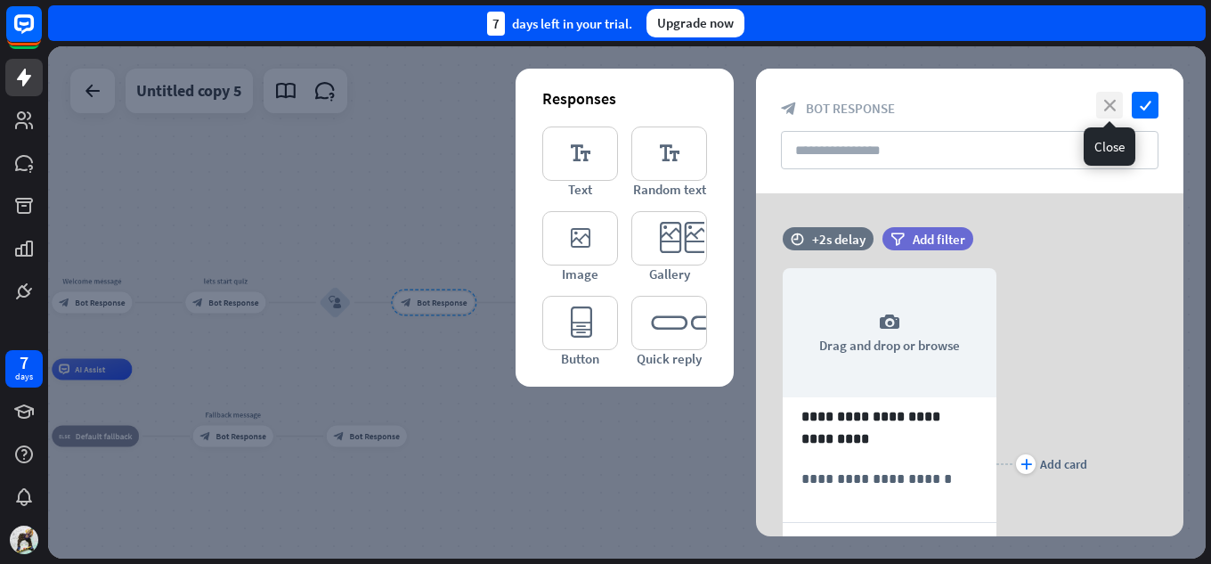
click at [1097, 102] on icon "close" at bounding box center [1109, 105] width 27 height 27
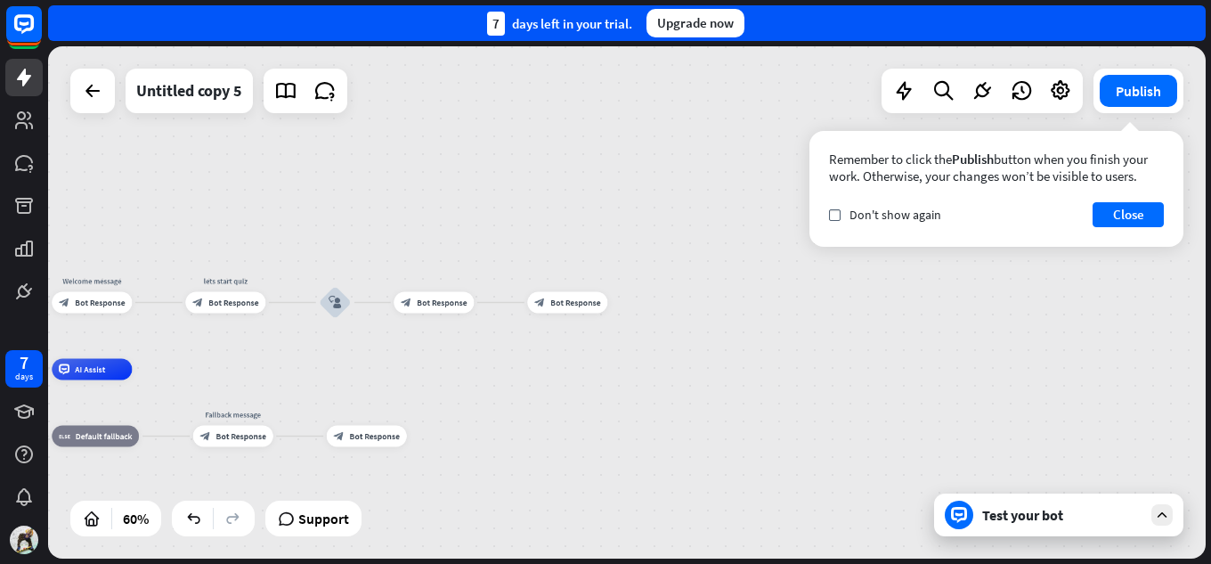
click at [783, 195] on div "home_2 Start point Welcome message block_bot_response Bot Response lets start q…" at bounding box center [626, 302] width 1157 height 512
click at [12, 533] on img at bounding box center [24, 539] width 28 height 28
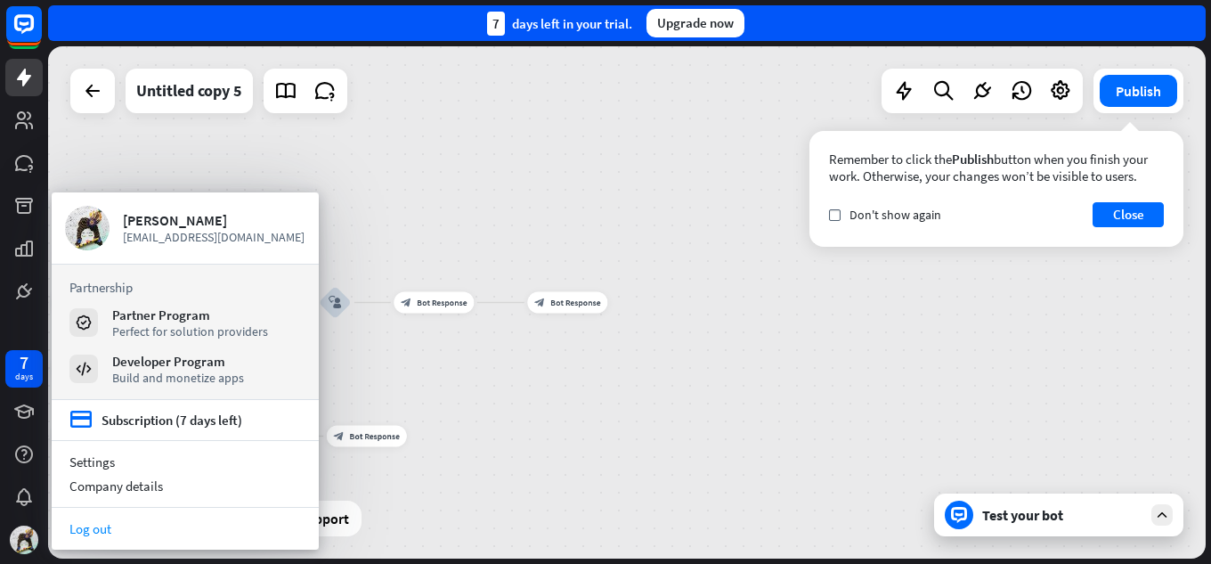
click at [68, 526] on link "Log out" at bounding box center [185, 528] width 267 height 24
